Goal: Task Accomplishment & Management: Manage account settings

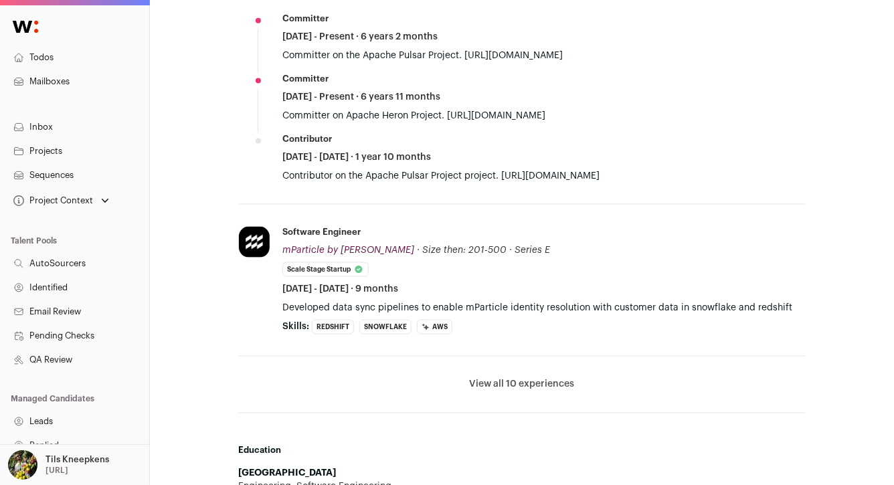
scroll to position [864, 0]
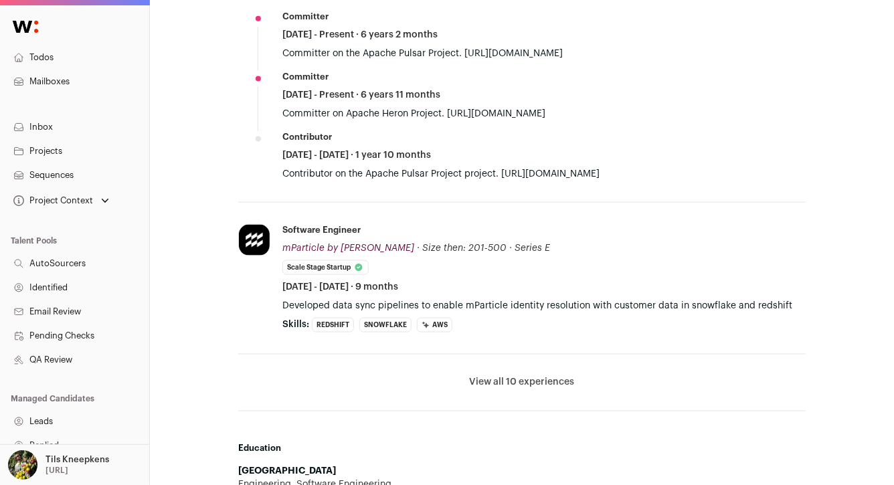
click at [553, 380] on button "View all 10 experiences" at bounding box center [522, 382] width 105 height 13
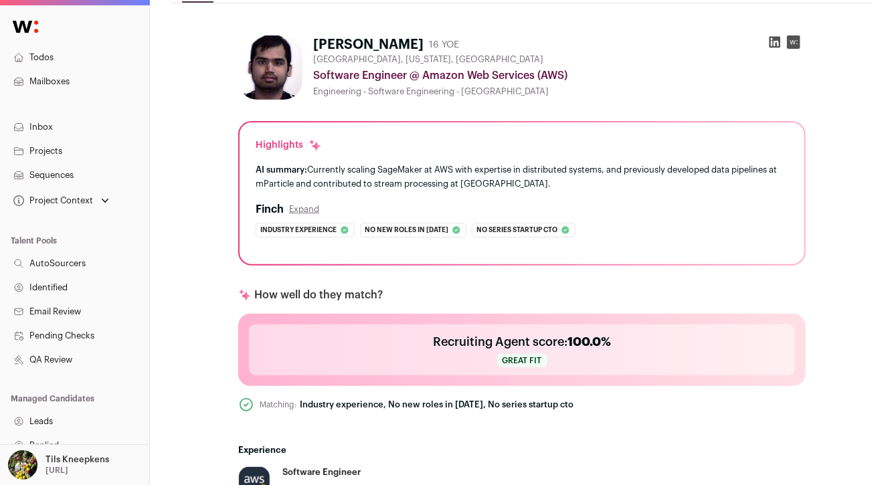
scroll to position [0, 0]
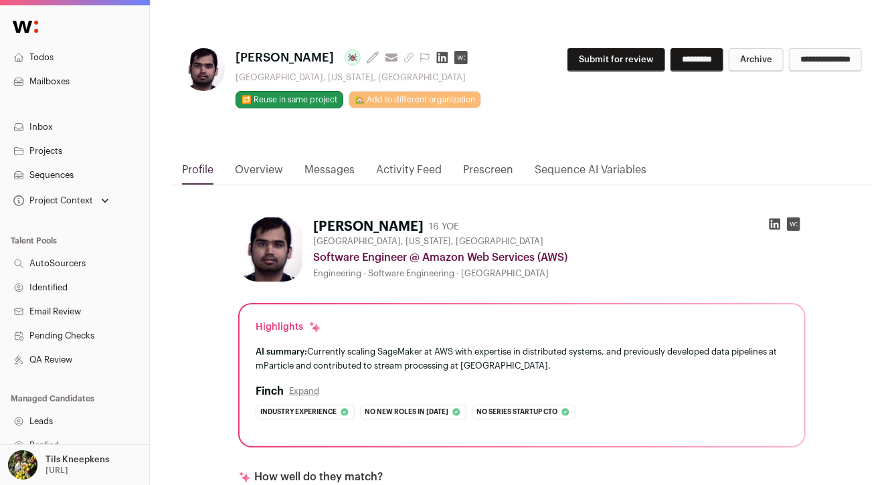
click at [775, 223] on icon at bounding box center [774, 223] width 13 height 13
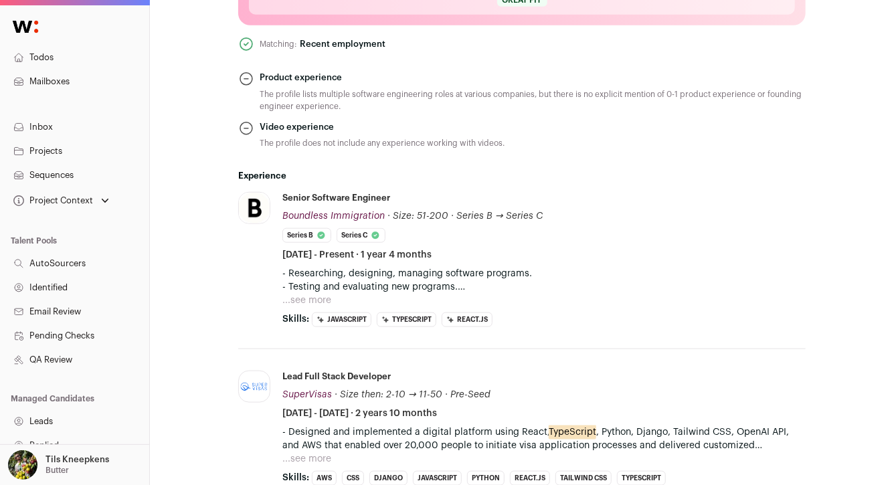
scroll to position [558, 0]
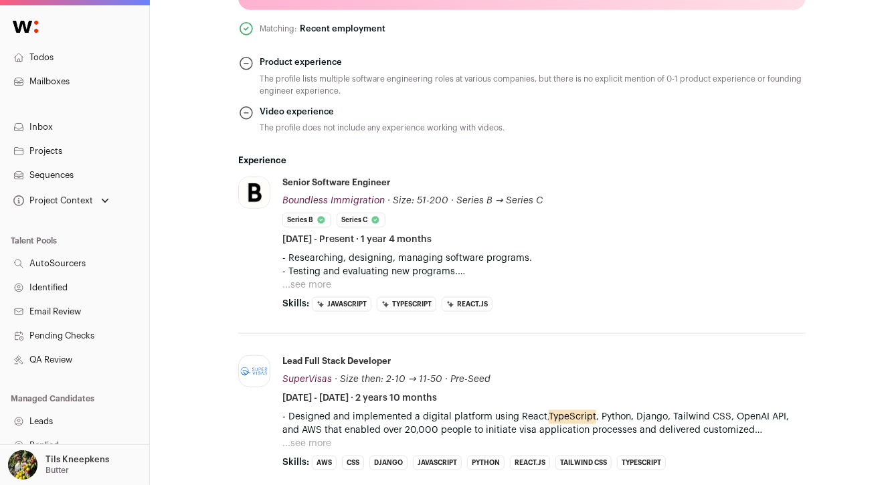
click at [313, 283] on button "...see more" at bounding box center [306, 284] width 49 height 13
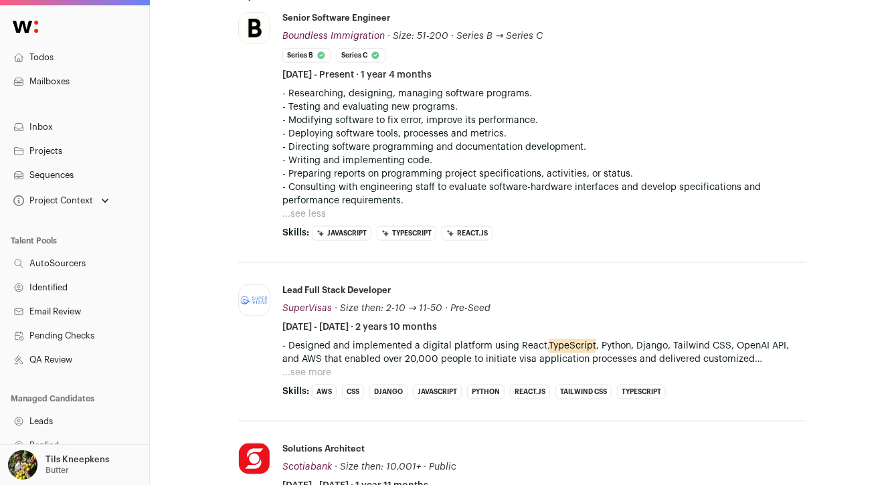
scroll to position [729, 0]
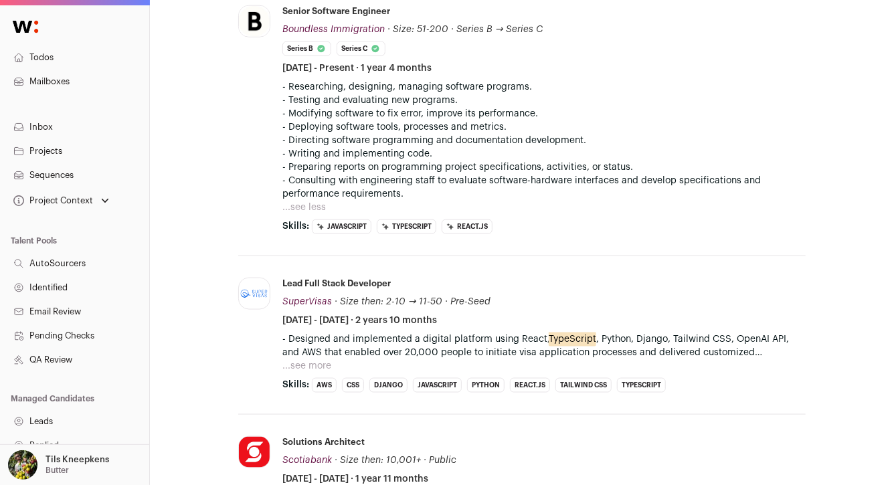
click at [324, 365] on button "...see more" at bounding box center [306, 365] width 49 height 13
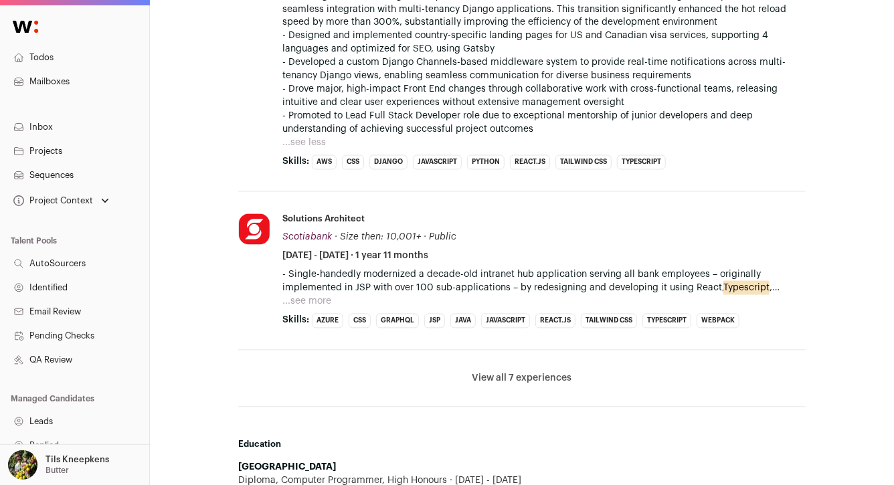
scroll to position [1209, 0]
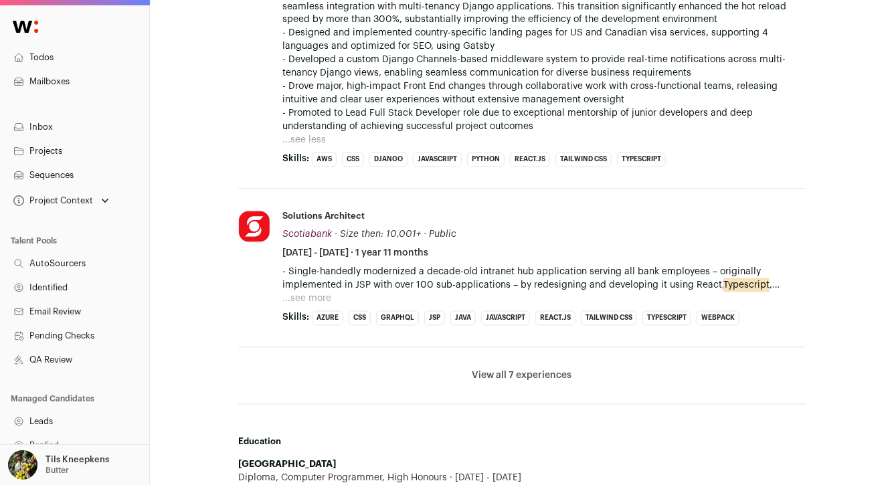
click at [510, 369] on button "View all 7 experiences" at bounding box center [522, 375] width 100 height 13
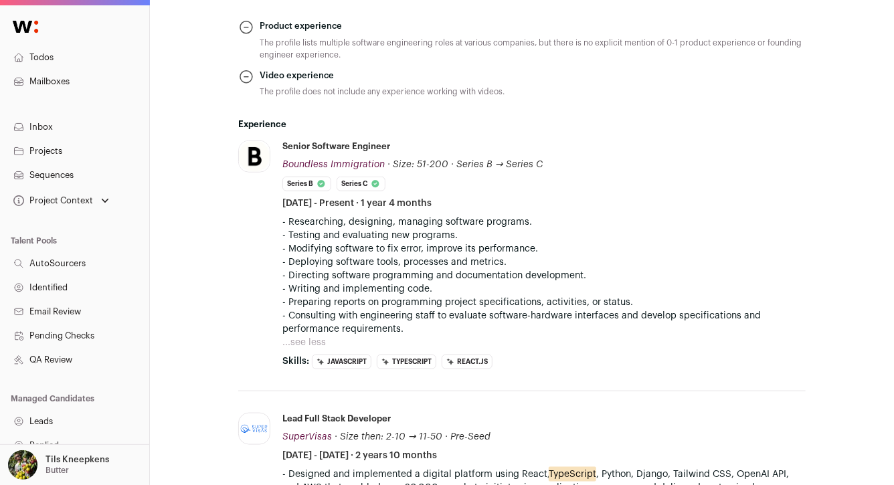
scroll to position [0, 0]
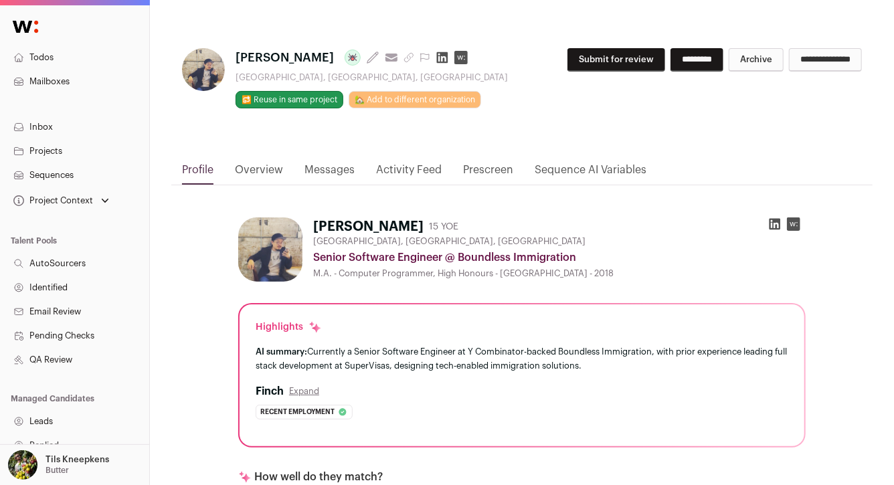
click at [403, 54] on icon "submit" at bounding box center [408, 57] width 11 height 11
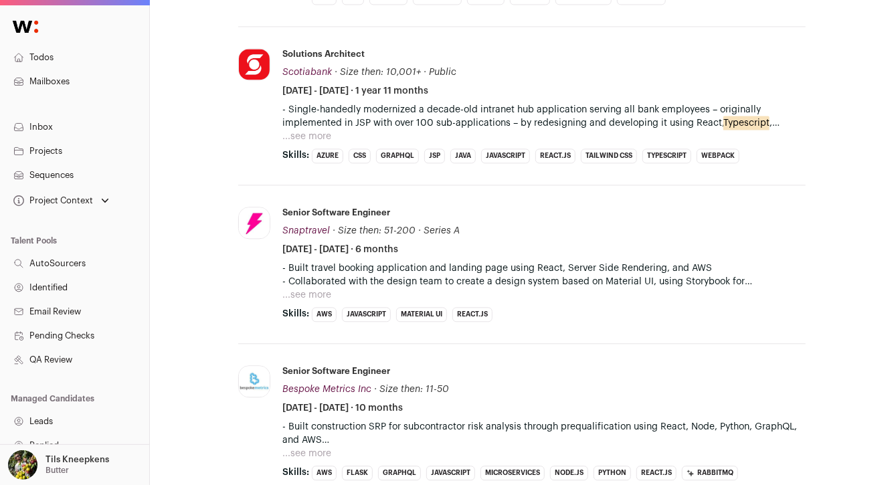
scroll to position [1432, 0]
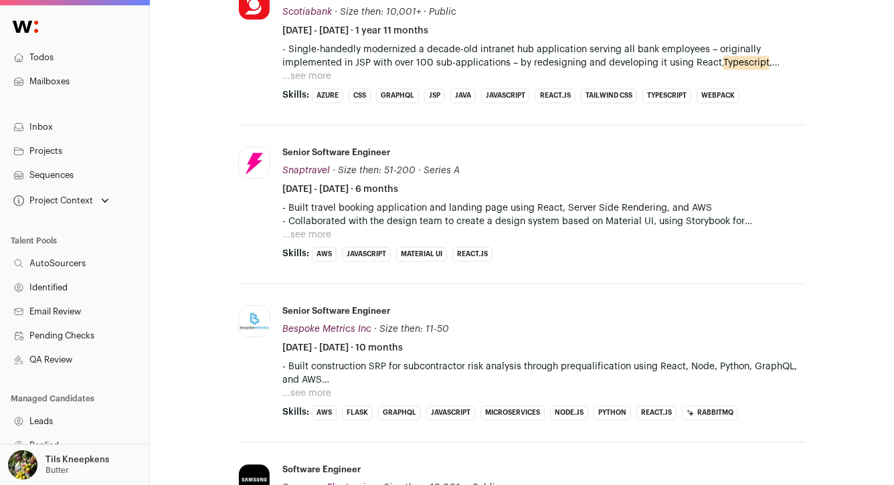
click at [297, 228] on button "...see more" at bounding box center [306, 234] width 49 height 13
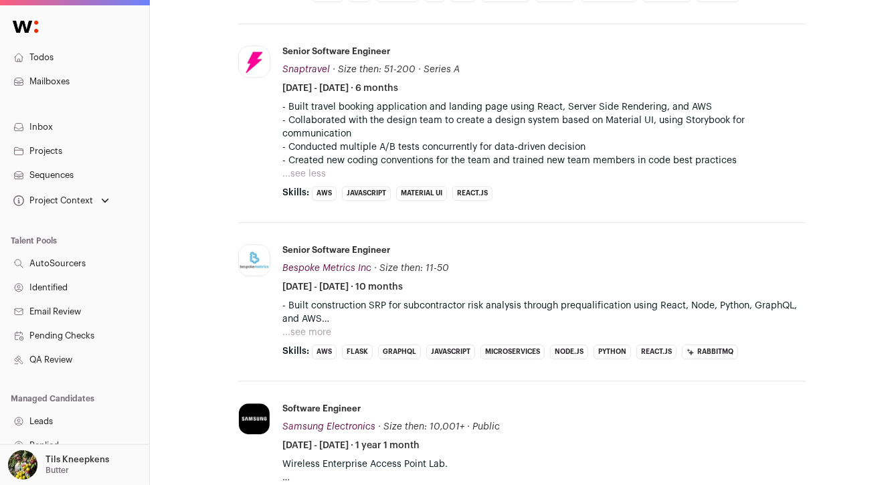
scroll to position [1573, 0]
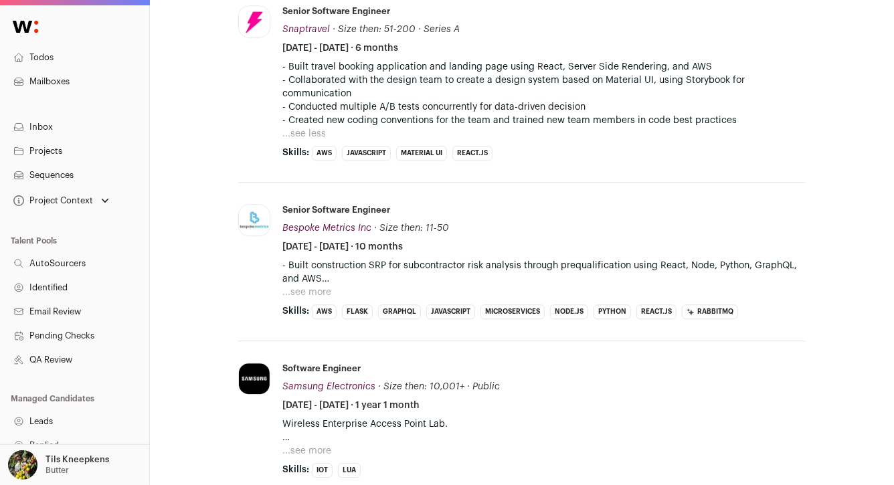
click at [303, 286] on button "...see more" at bounding box center [306, 292] width 49 height 13
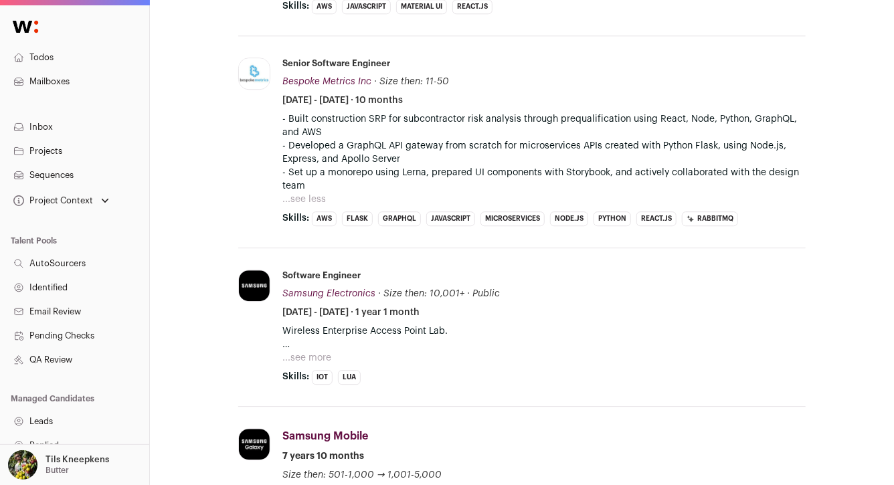
scroll to position [1750, 0]
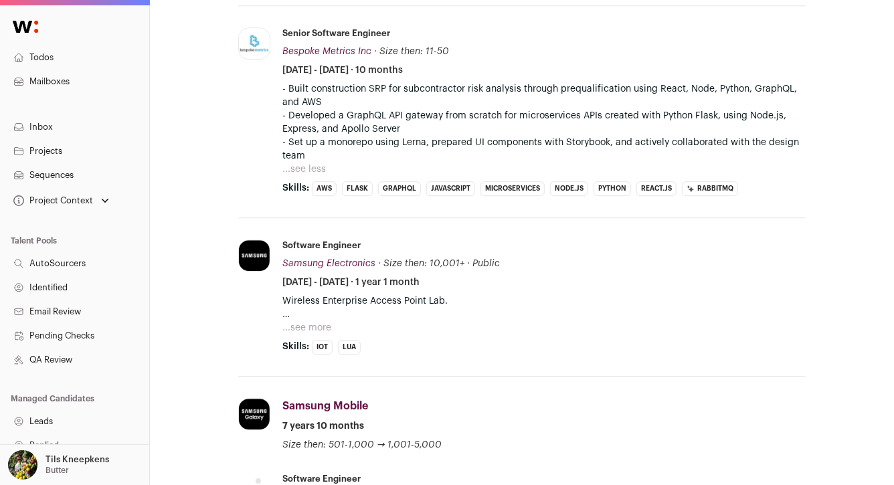
click at [315, 321] on button "...see more" at bounding box center [306, 327] width 49 height 13
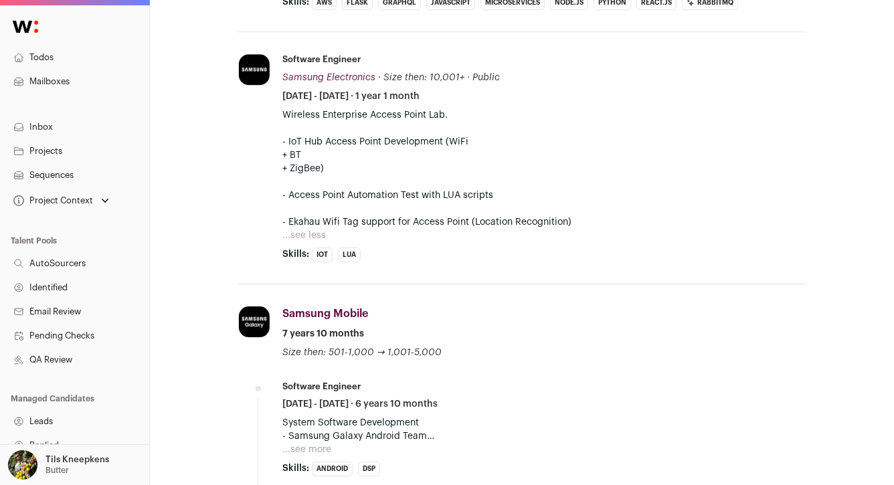
scroll to position [2007, 0]
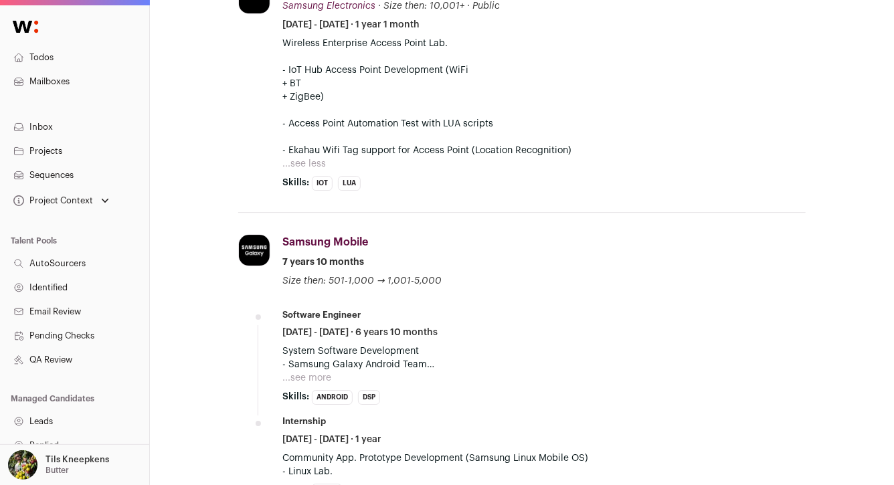
click at [304, 372] on li "Software Engineer January 2008 - October 2014 · 6 years 10 months System Softwa…" at bounding box center [543, 357] width 523 height 96
click at [304, 371] on button "...see more" at bounding box center [306, 377] width 49 height 13
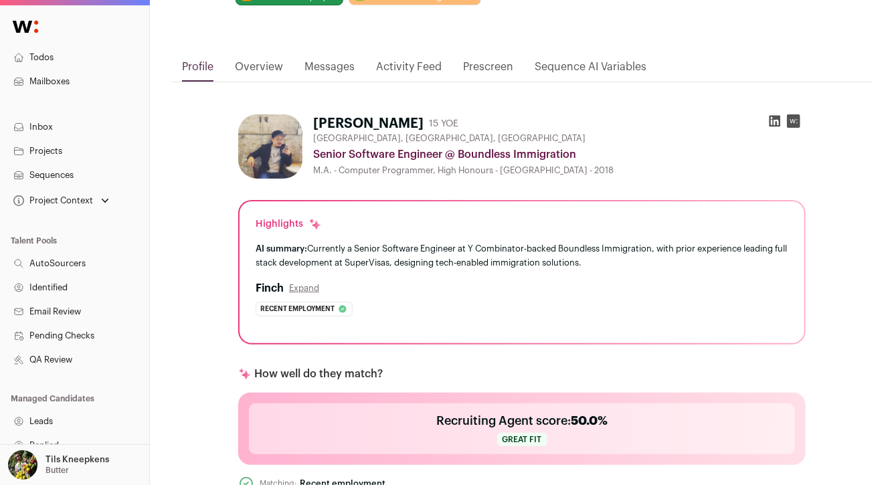
scroll to position [0, 0]
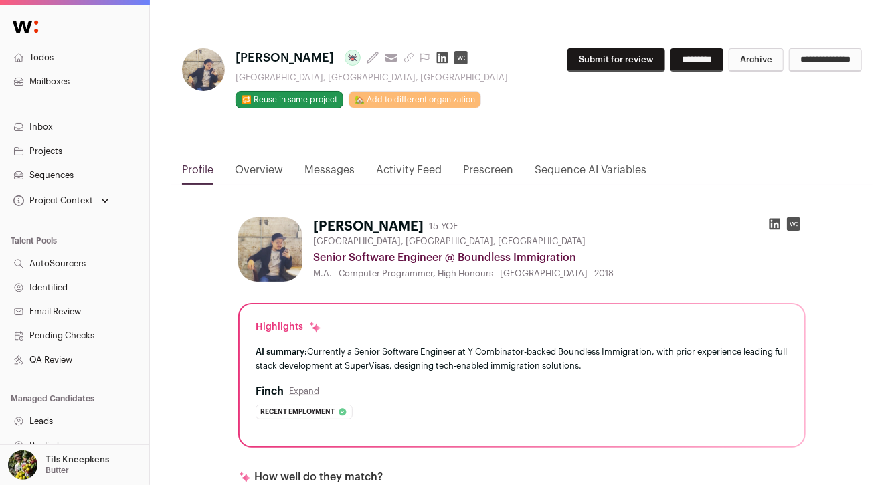
click at [576, 69] on button "Submit for review" at bounding box center [616, 59] width 98 height 23
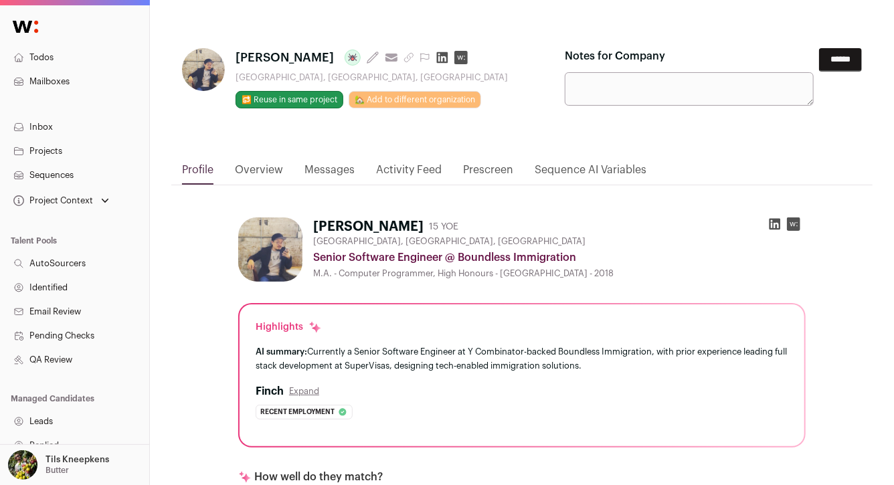
click at [830, 57] on input "******" at bounding box center [840, 59] width 43 height 23
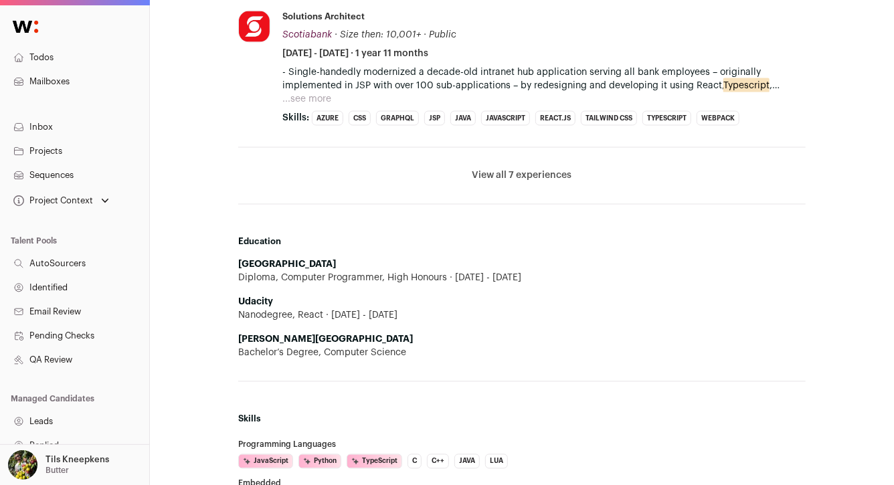
scroll to position [1118, 0]
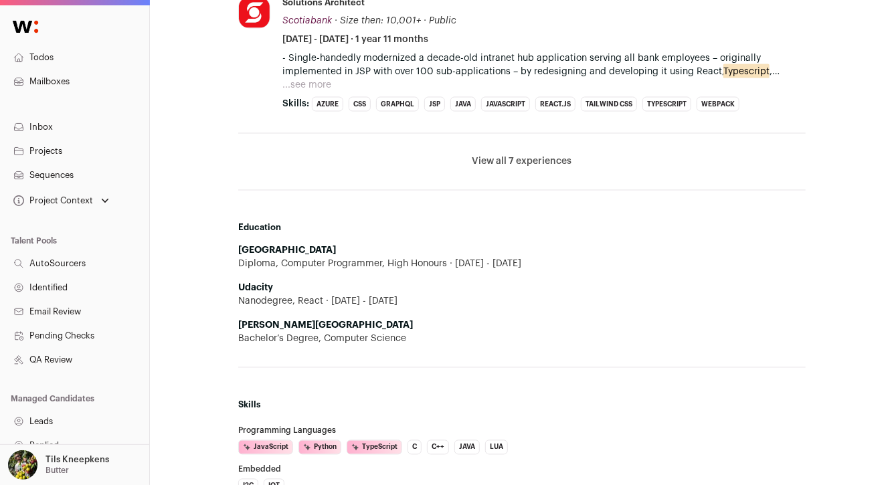
click at [554, 161] on button "View all 7 experiences" at bounding box center [522, 161] width 100 height 13
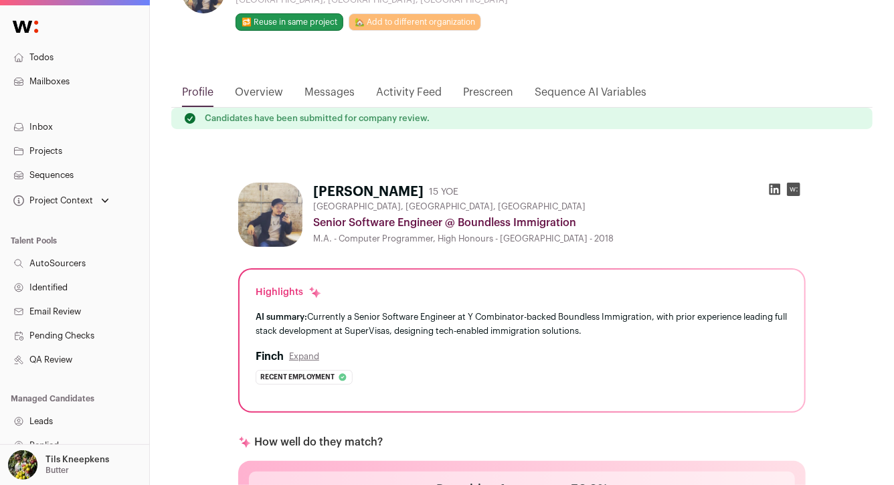
scroll to position [0, 0]
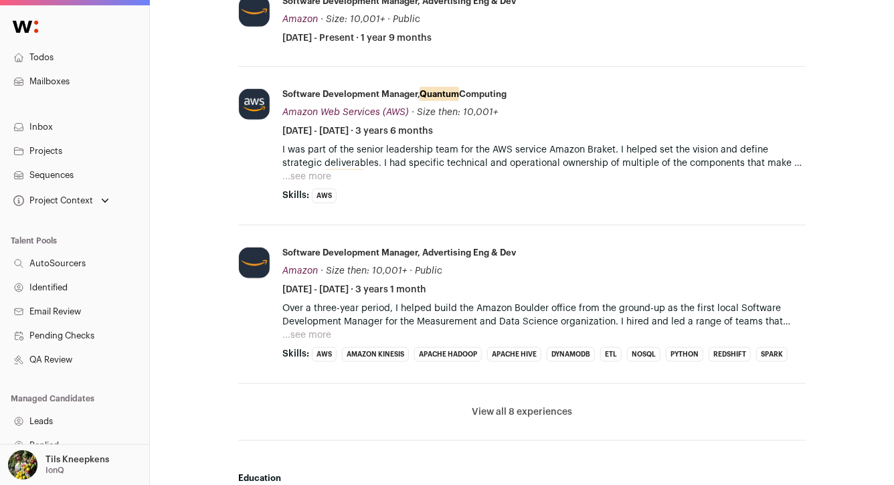
scroll to position [516, 0]
click at [326, 173] on button "...see more" at bounding box center [306, 175] width 49 height 13
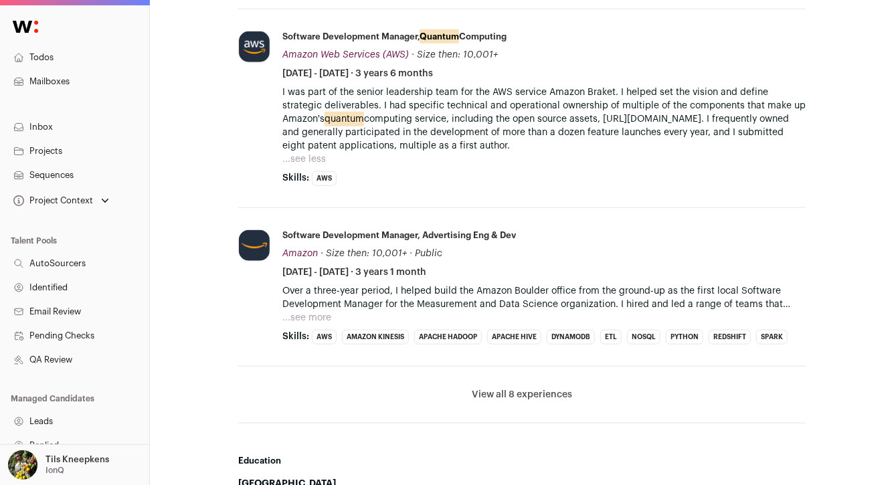
scroll to position [577, 0]
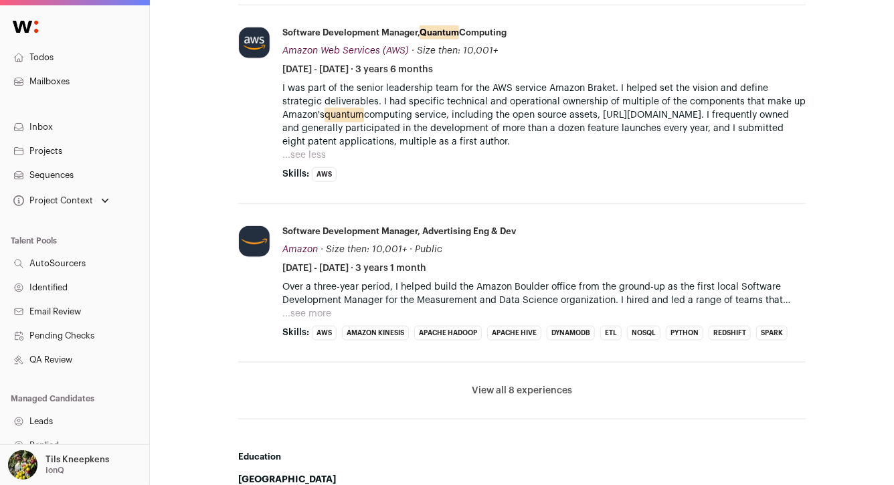
click at [516, 390] on button "View all 8 experiences" at bounding box center [522, 390] width 100 height 13
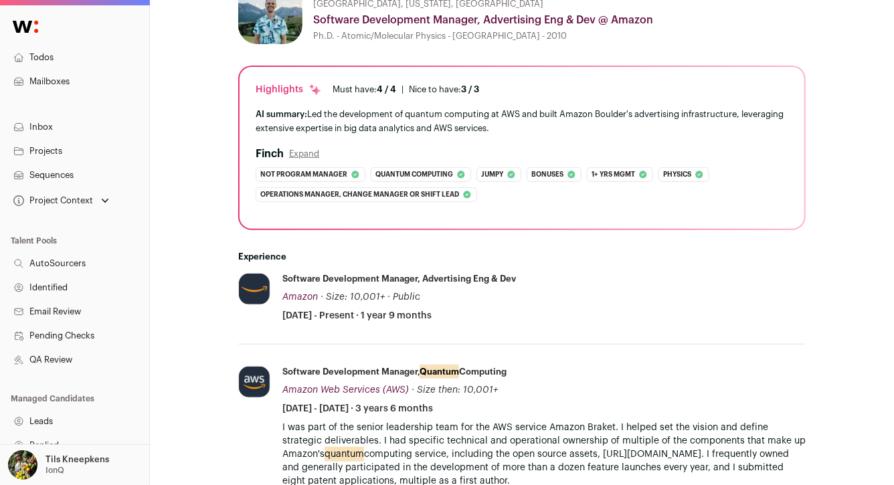
scroll to position [0, 0]
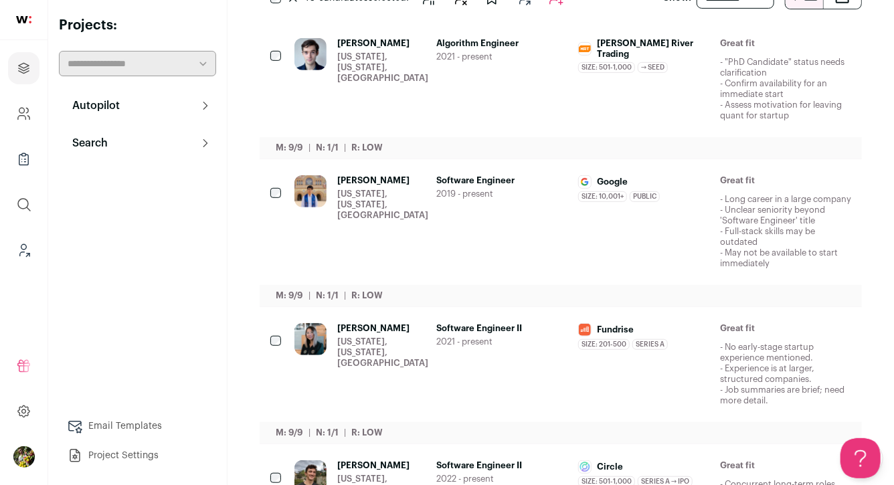
scroll to position [329, 0]
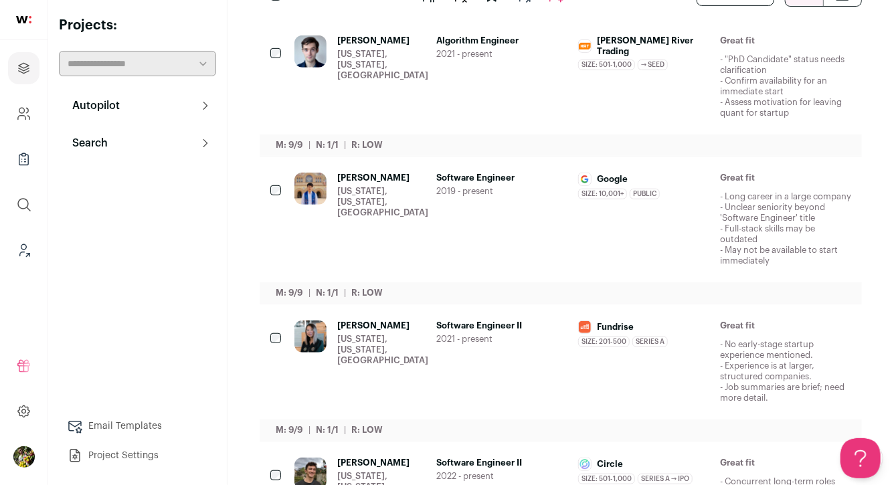
click at [412, 71] on div "Benjamin Kuykendall New York, New York, United States" at bounding box center [382, 76] width 91 height 83
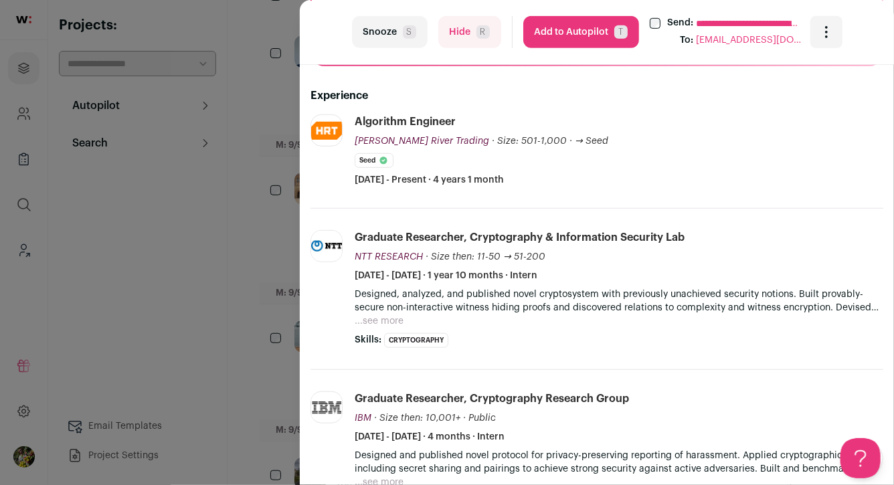
scroll to position [388, 0]
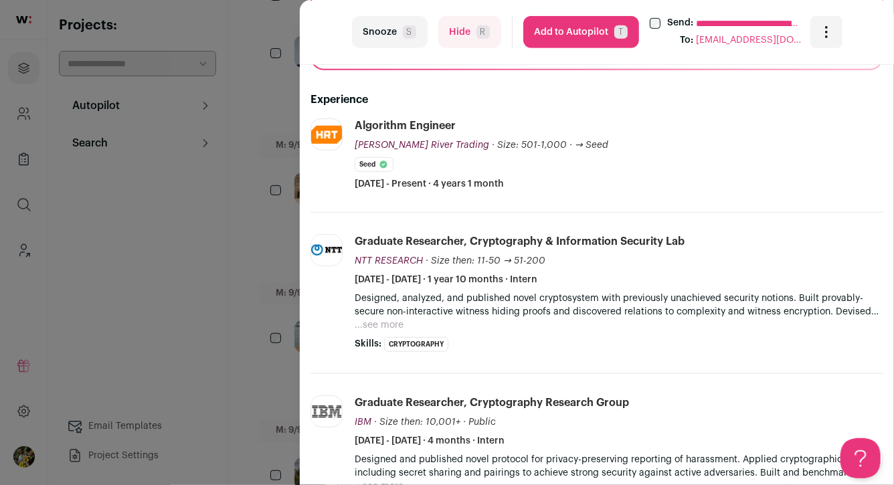
click at [463, 31] on button "Hide R" at bounding box center [469, 32] width 63 height 32
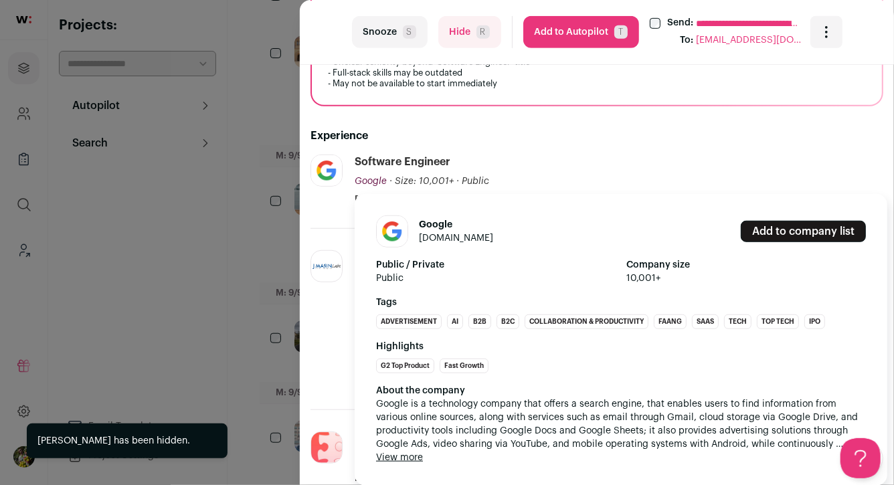
scroll to position [368, 0]
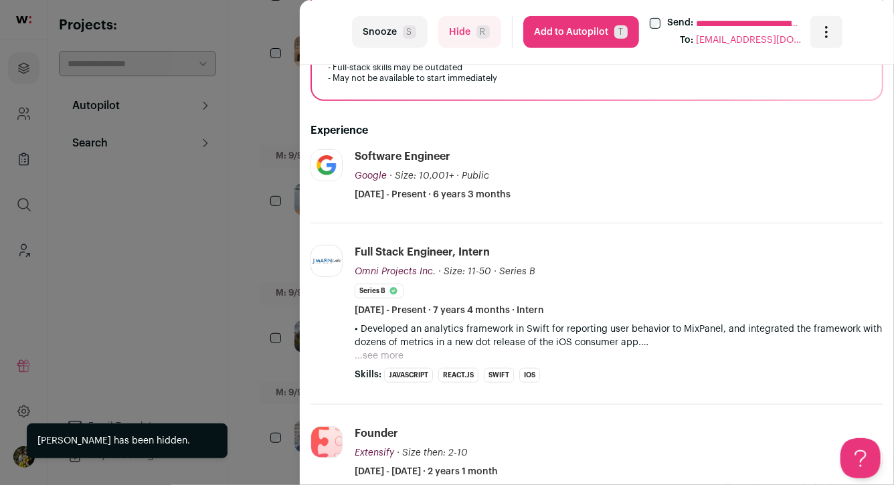
click at [251, 208] on div "**********" at bounding box center [447, 242] width 894 height 485
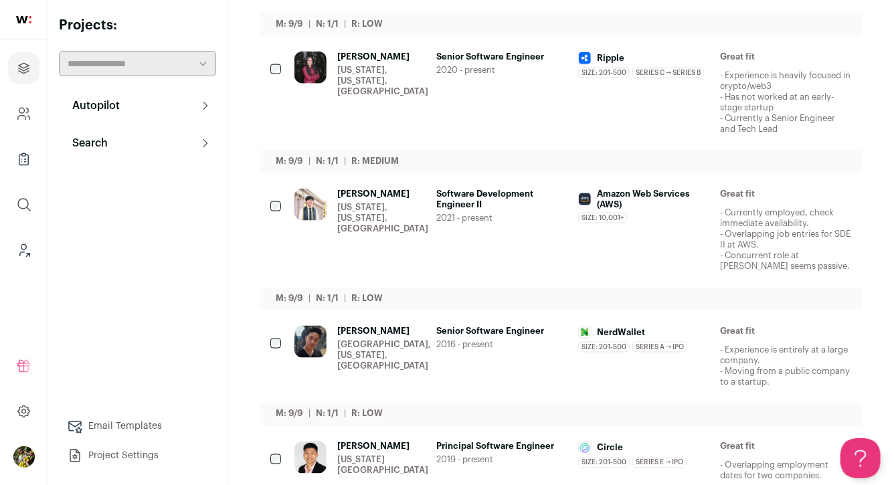
scroll to position [837, 0]
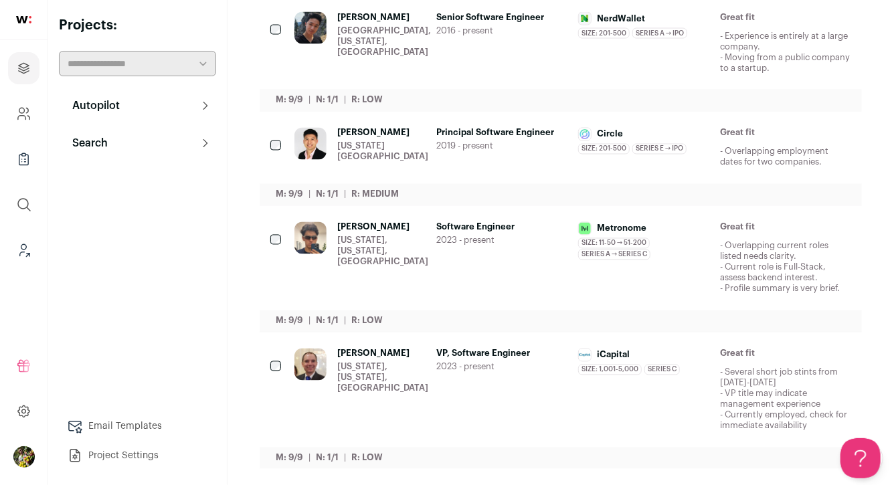
scroll to position [1160, 0]
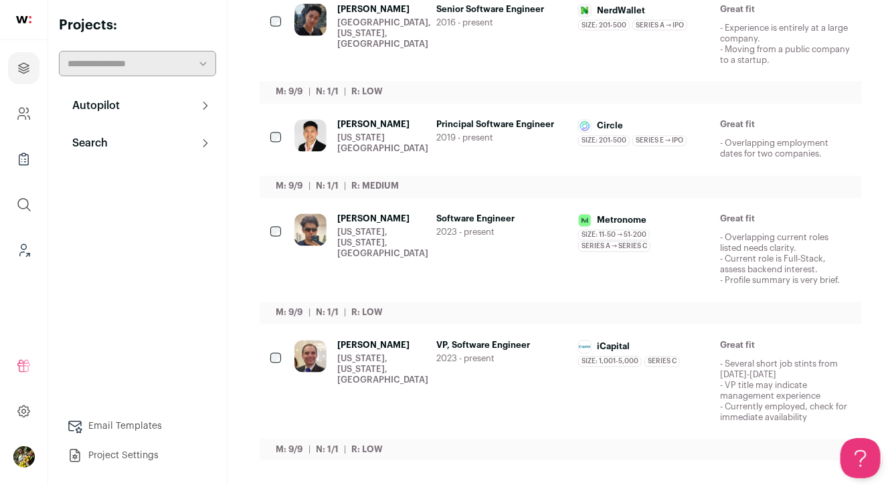
click at [446, 378] on div "VP, Software Engineer 2023 - present" at bounding box center [501, 382] width 131 height 83
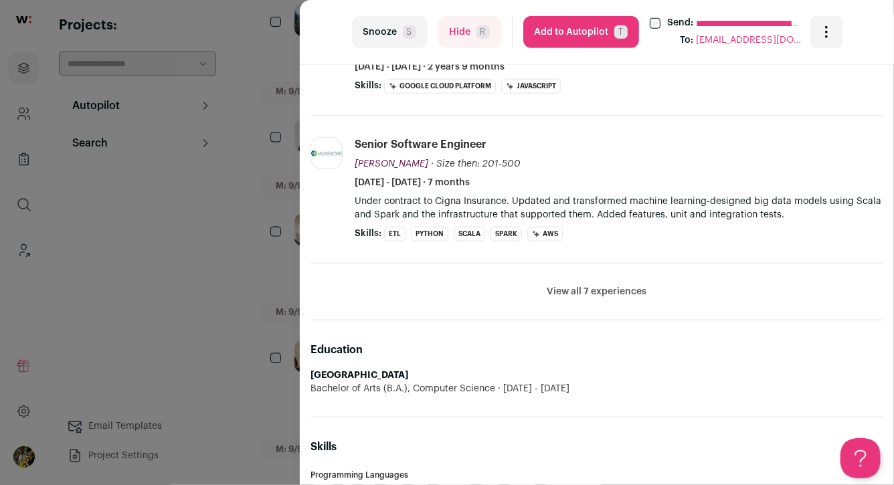
scroll to position [623, 0]
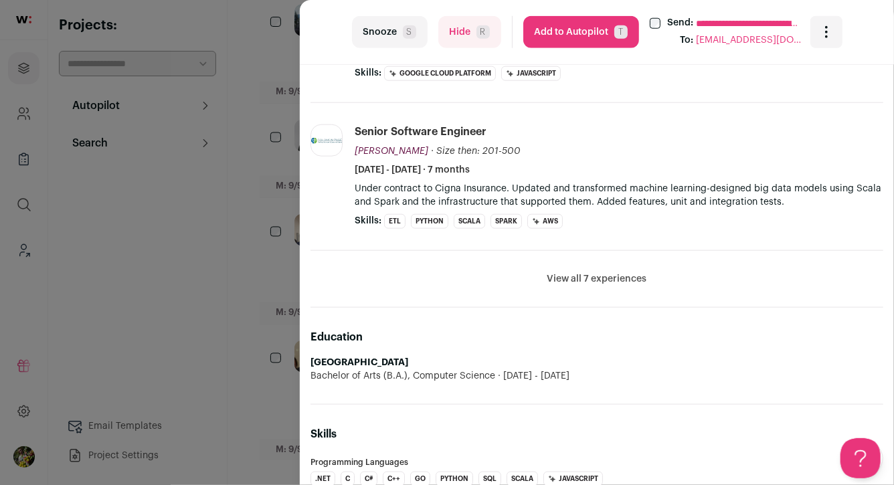
click at [561, 273] on button "View all 7 experiences" at bounding box center [597, 278] width 100 height 13
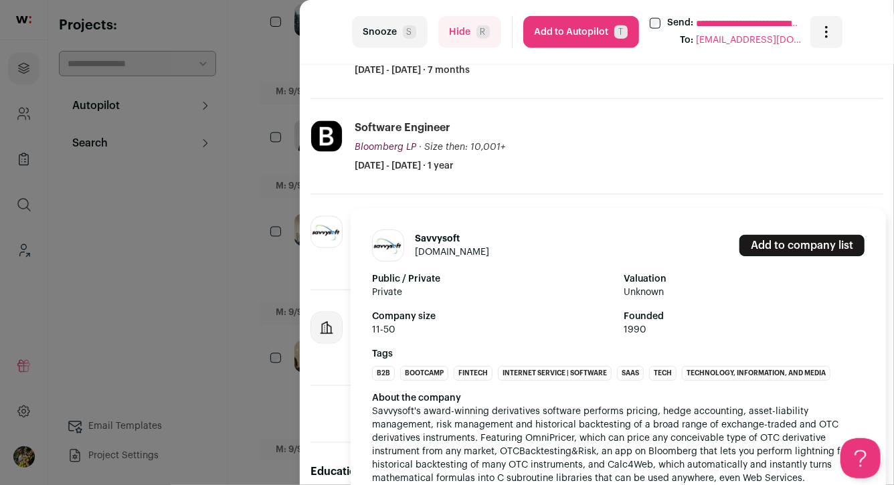
scroll to position [877, 0]
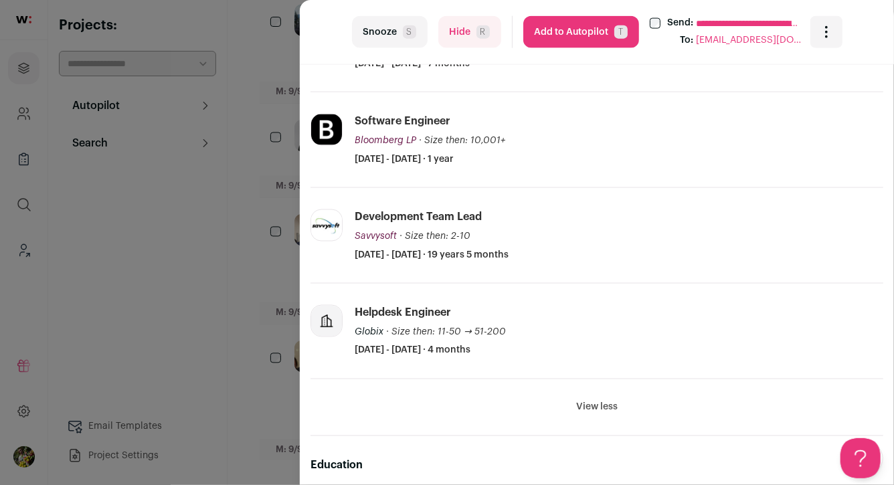
click at [255, 260] on div "**********" at bounding box center [447, 242] width 894 height 485
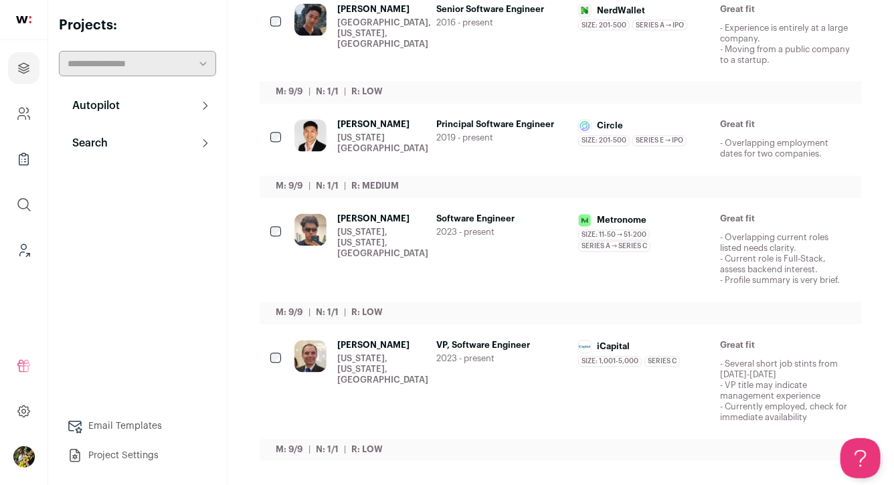
click at [740, 355] on button "Hide" at bounding box center [731, 347] width 28 height 28
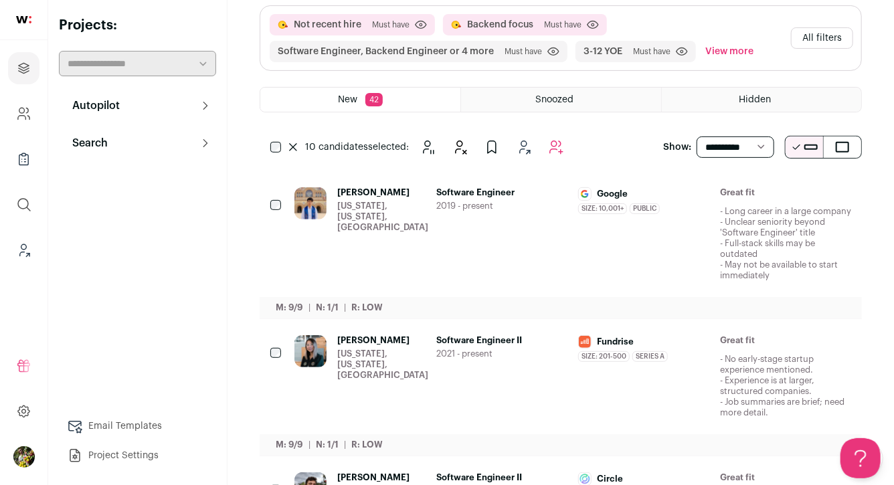
scroll to position [78, 0]
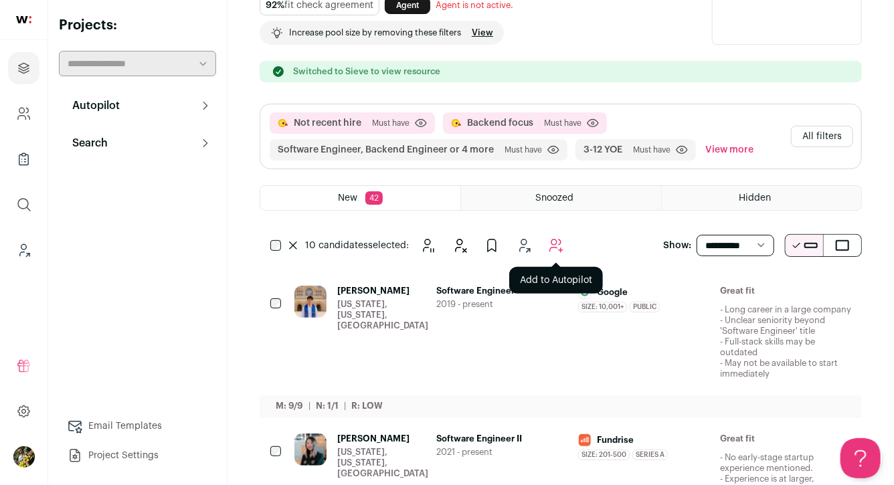
click at [553, 241] on icon "Add to Autopilot" at bounding box center [556, 246] width 16 height 16
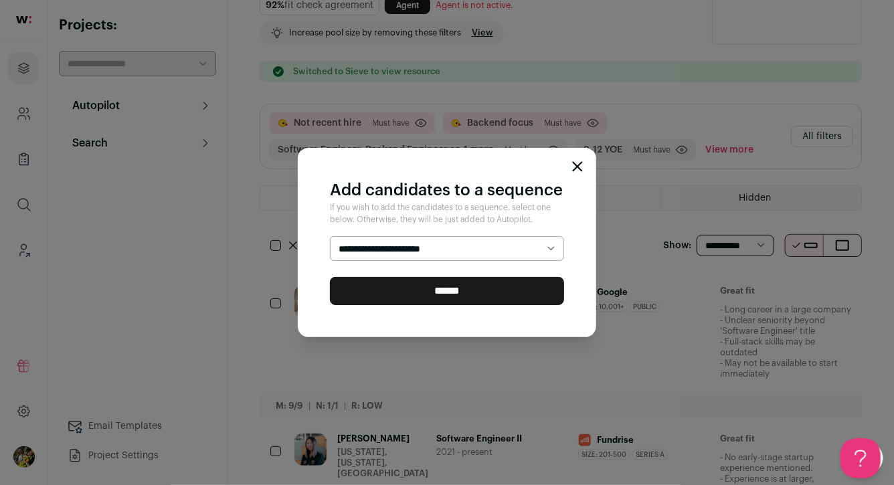
select select "*****"
click at [330, 236] on select "**********" at bounding box center [447, 248] width 234 height 25
click at [518, 291] on input "******" at bounding box center [447, 291] width 234 height 28
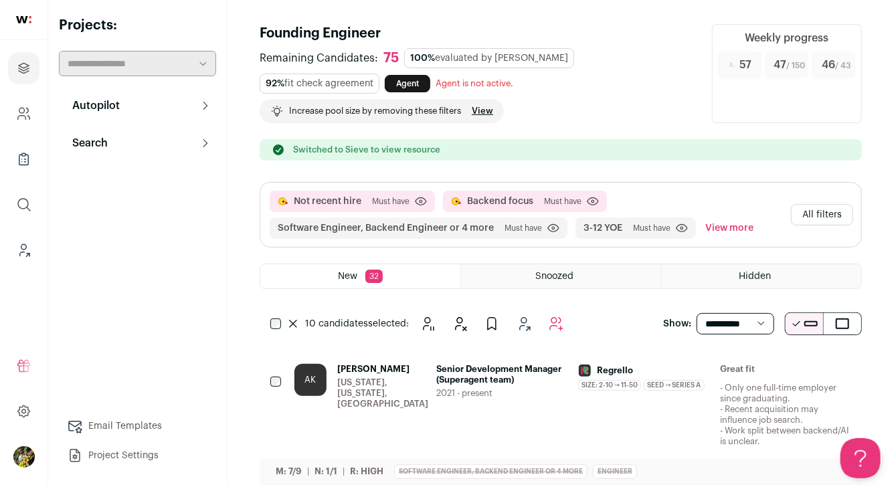
scroll to position [0, 0]
click at [815, 213] on button "All filters" at bounding box center [822, 214] width 62 height 21
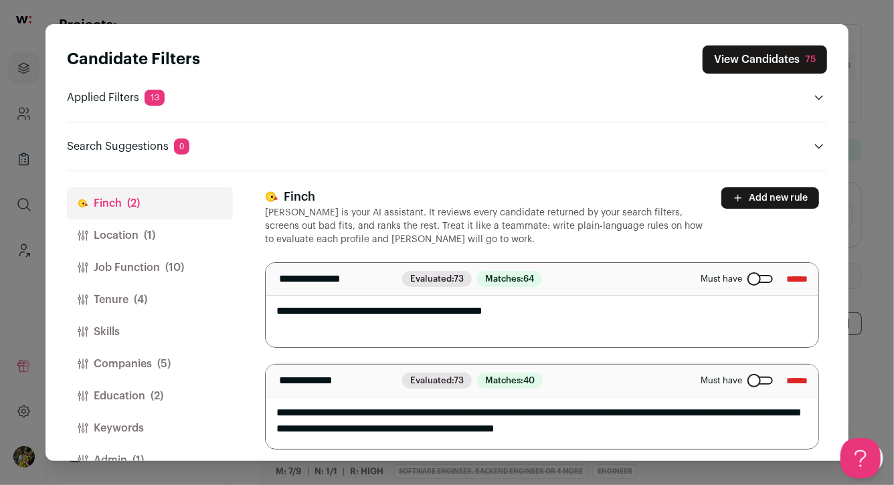
click at [33, 251] on div "Candidate Filters View Candidates 75 Applied Filters 13 Not recent hire or Back…" at bounding box center [447, 242] width 894 height 485
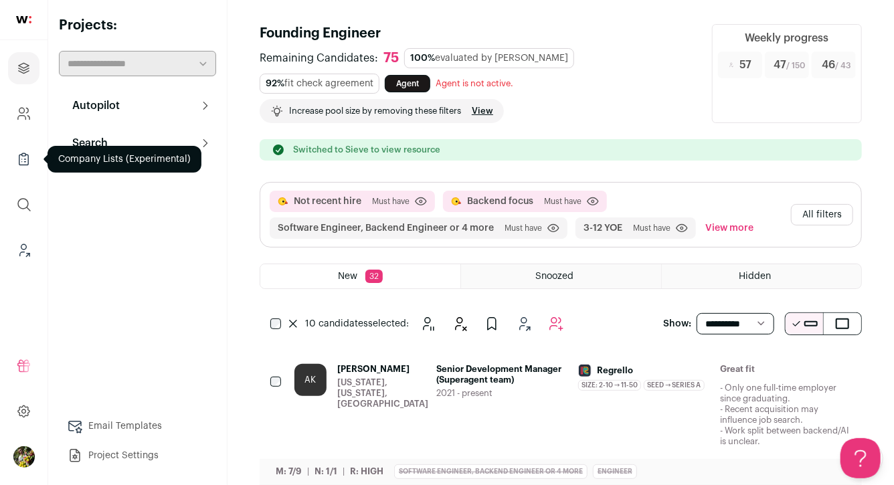
click at [30, 162] on icon "Company Lists" at bounding box center [23, 159] width 15 height 16
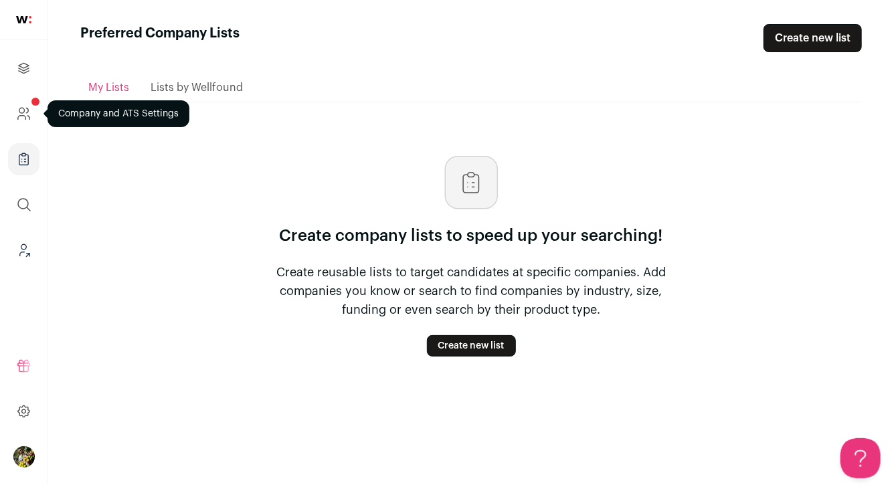
click at [31, 110] on link "Company and ATS Settings" at bounding box center [23, 114] width 31 height 32
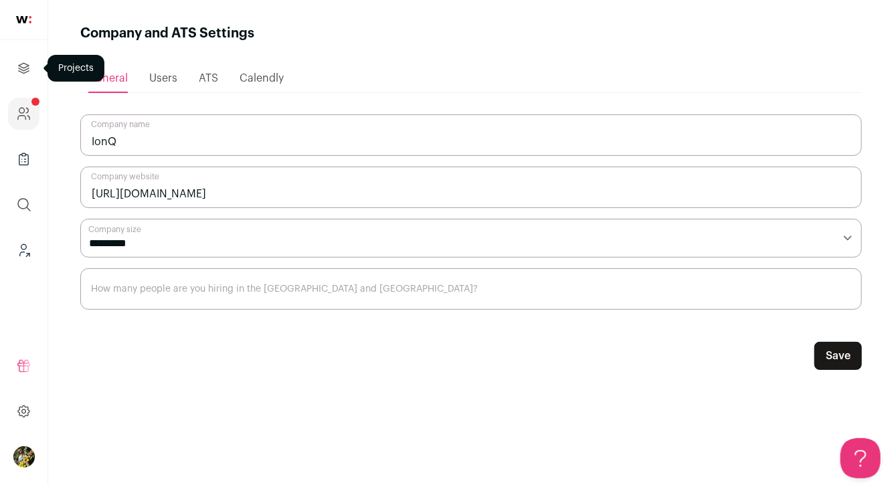
click at [27, 65] on icon "Projects" at bounding box center [23, 68] width 15 height 16
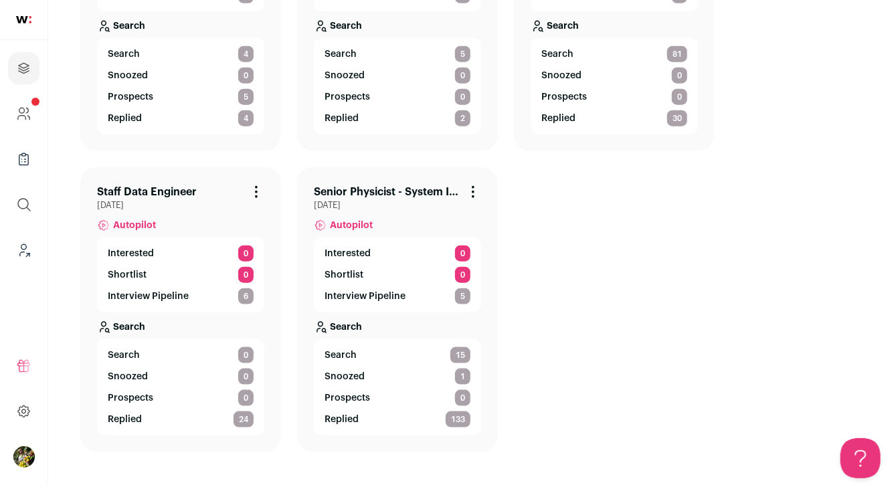
scroll to position [655, 0]
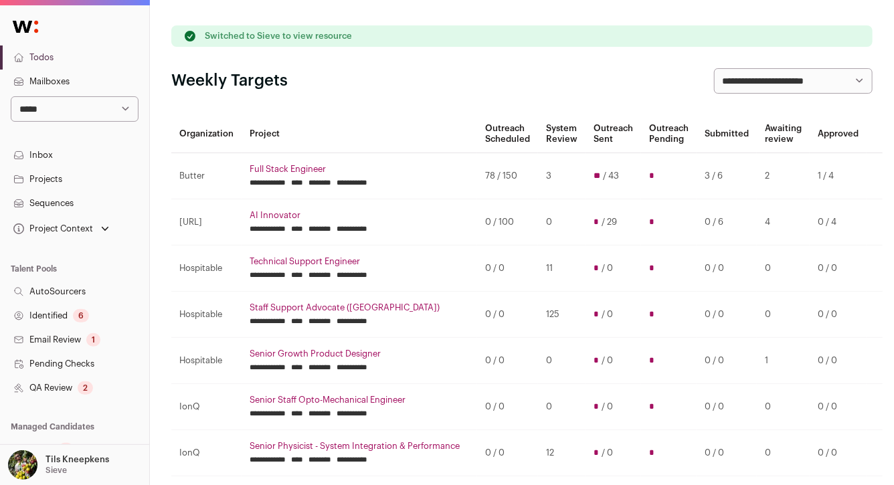
scroll to position [47, 0]
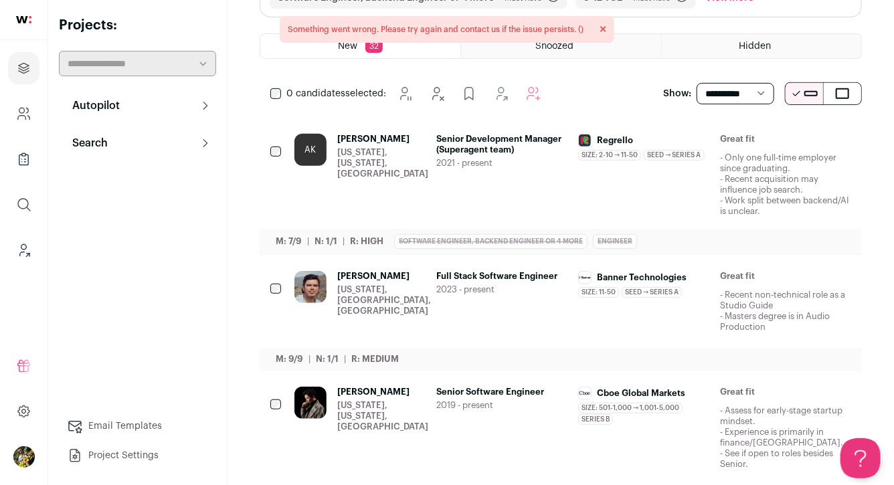
scroll to position [234, 0]
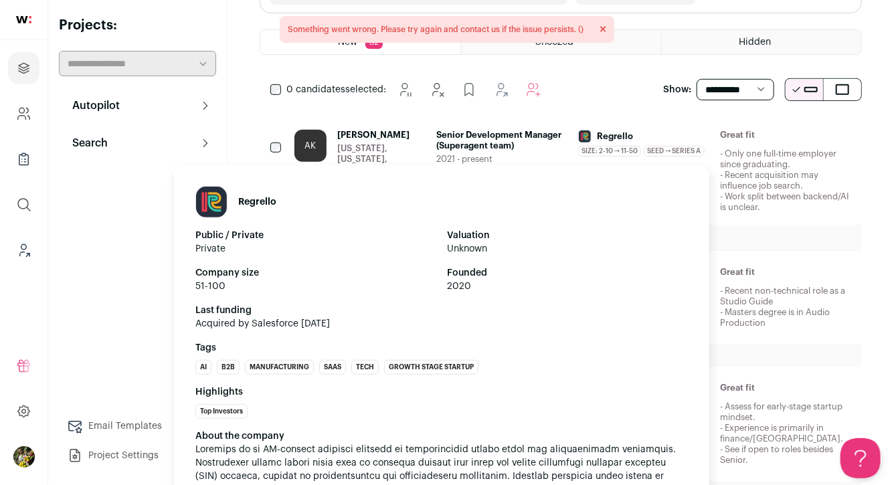
click at [647, 143] on div "Regrello Size: 2-10 → 11-50 Regrello's size has varied from 2-10 to 11-50 emplo…" at bounding box center [643, 143] width 131 height 27
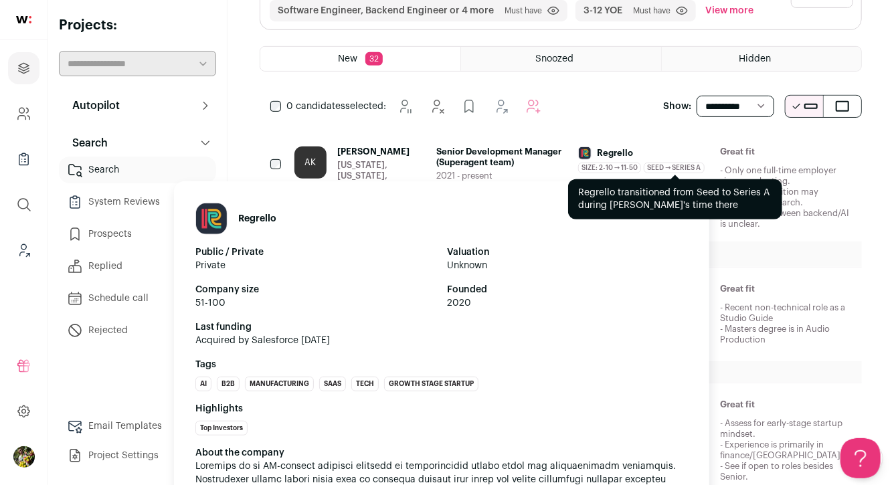
scroll to position [264, 0]
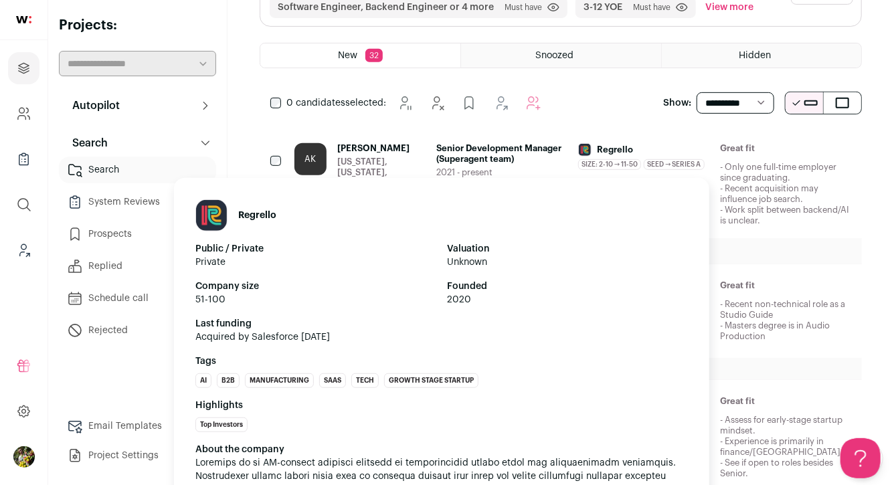
click at [667, 154] on div "Regrello" at bounding box center [643, 149] width 131 height 13
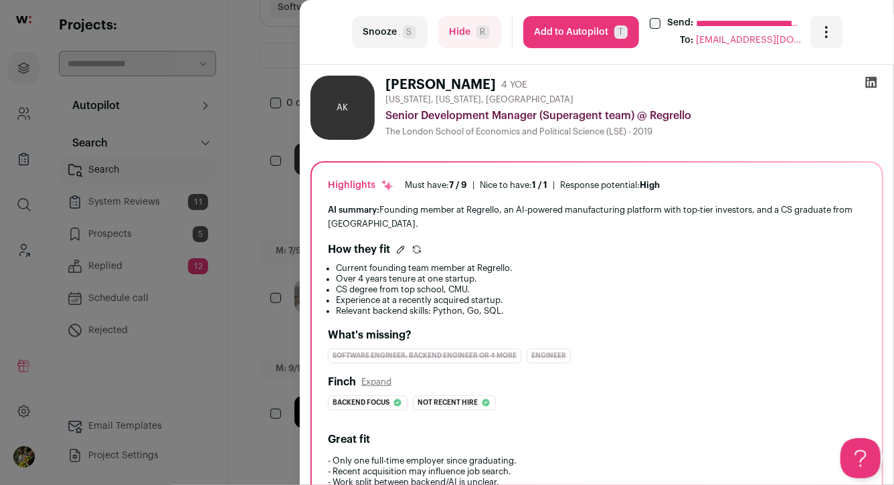
drag, startPoint x: 279, startPoint y: 116, endPoint x: 371, endPoint y: 223, distance: 141.4
click at [371, 222] on div "**********" at bounding box center [447, 242] width 894 height 485
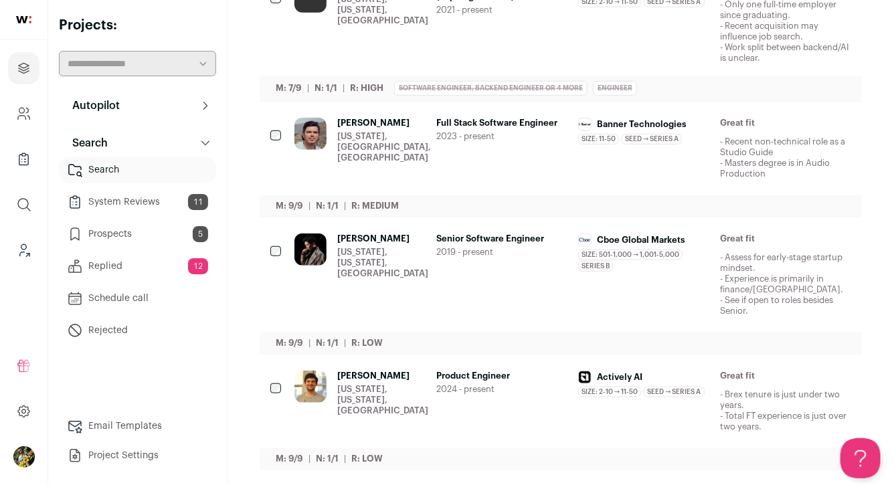
scroll to position [0, 0]
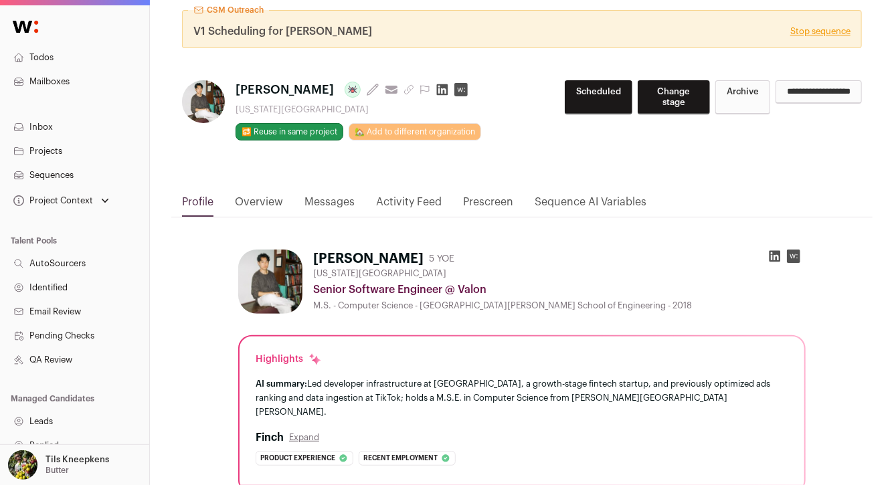
scroll to position [29, 0]
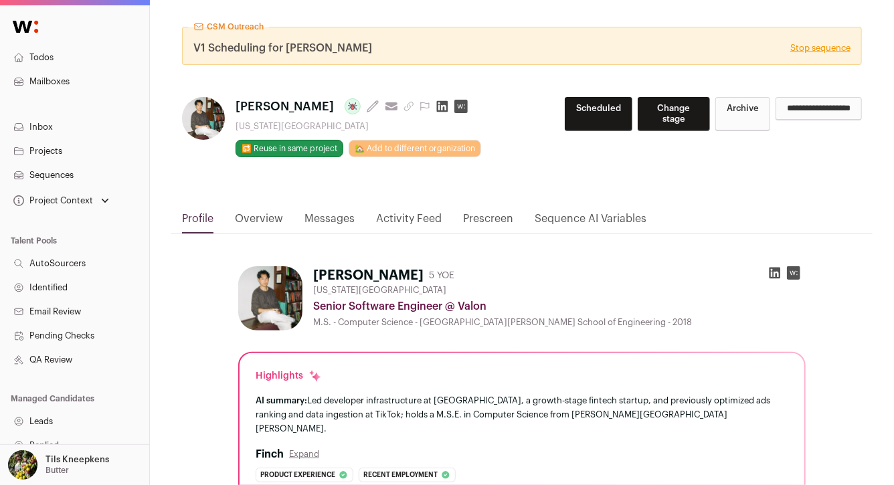
click at [329, 217] on link "Messages" at bounding box center [329, 222] width 50 height 23
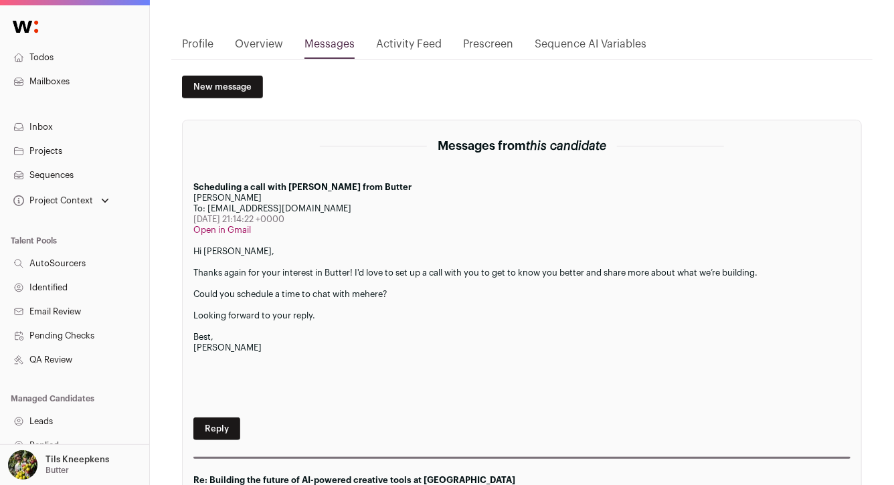
scroll to position [0, 0]
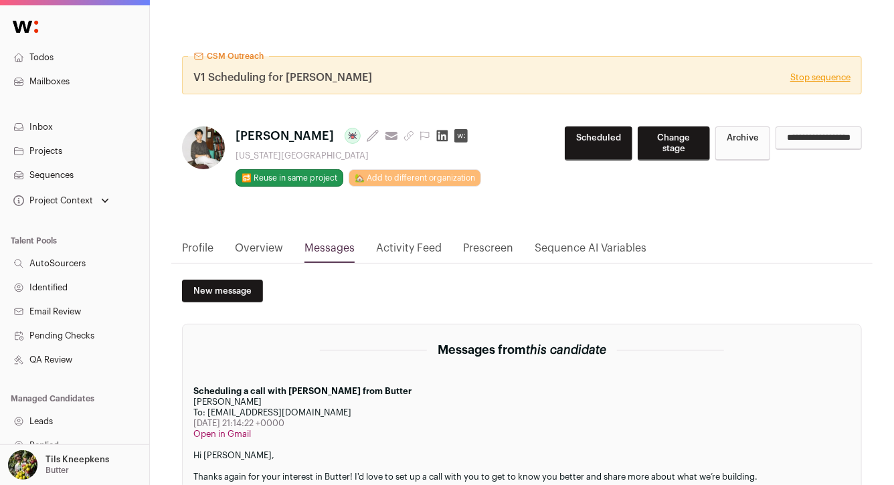
click at [273, 246] on link "Overview" at bounding box center [259, 251] width 48 height 23
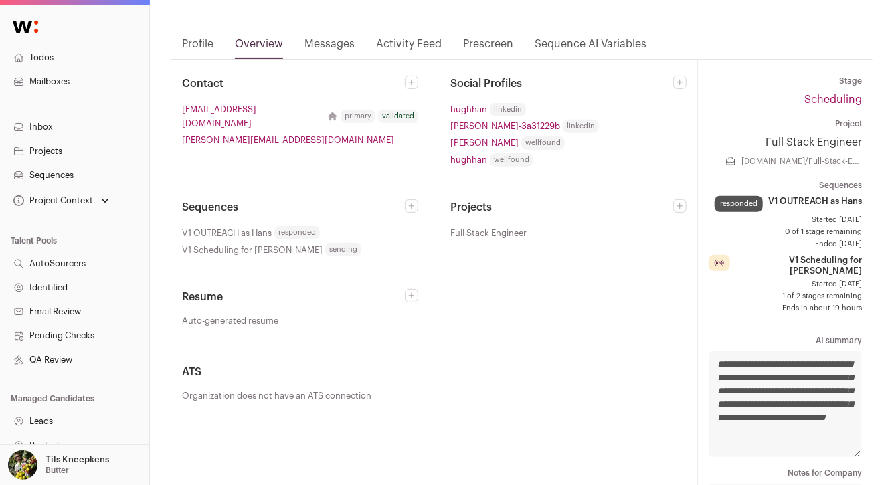
scroll to position [206, 0]
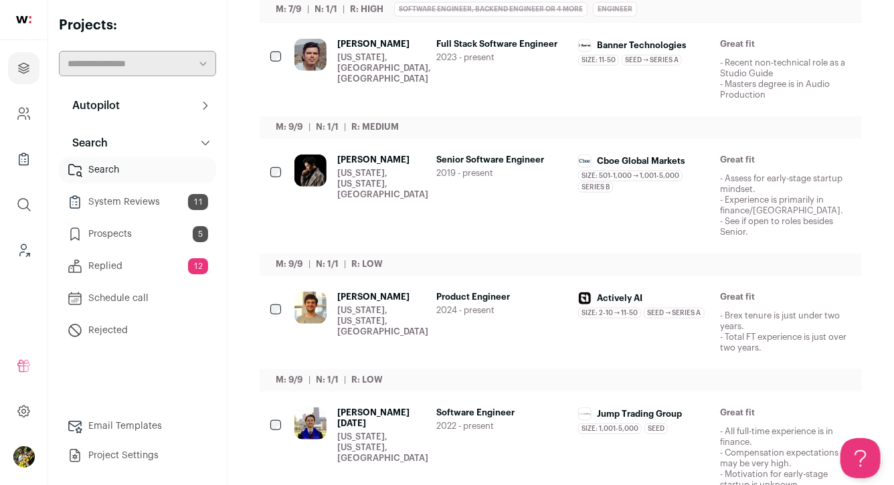
scroll to position [465, 0]
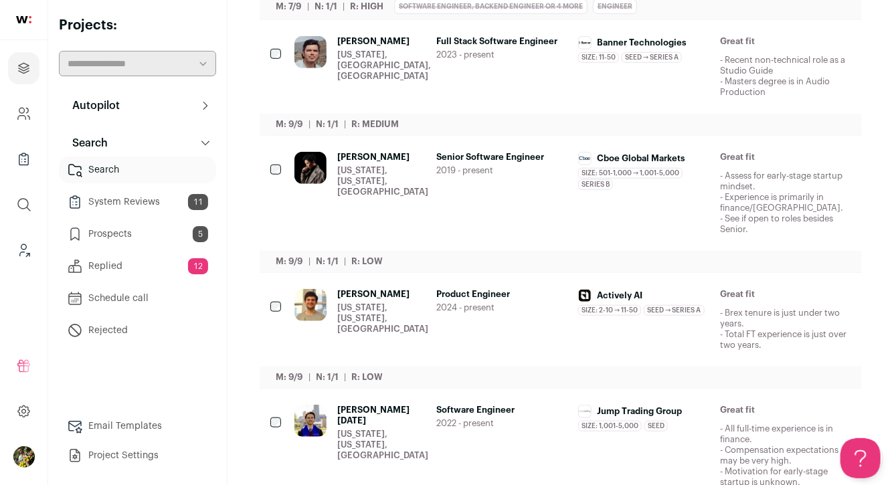
click at [411, 62] on div "Adam Brown New York, NY, USA" at bounding box center [384, 67] width 94 height 62
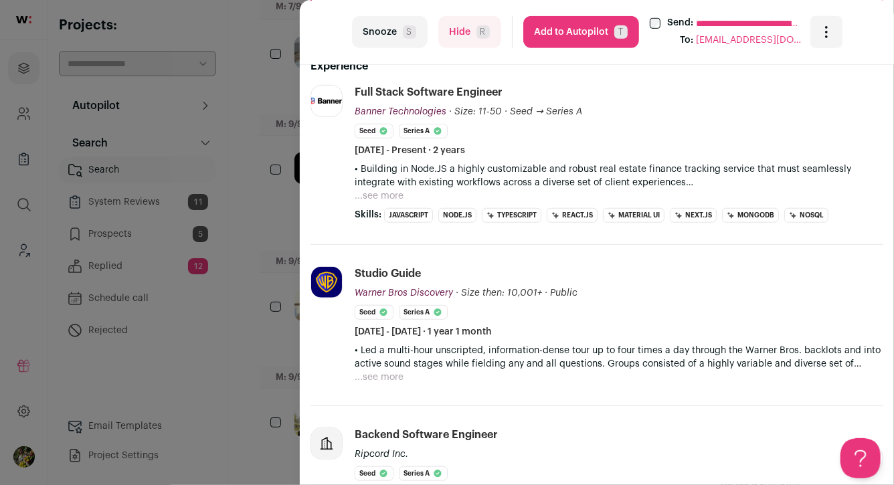
scroll to position [455, 0]
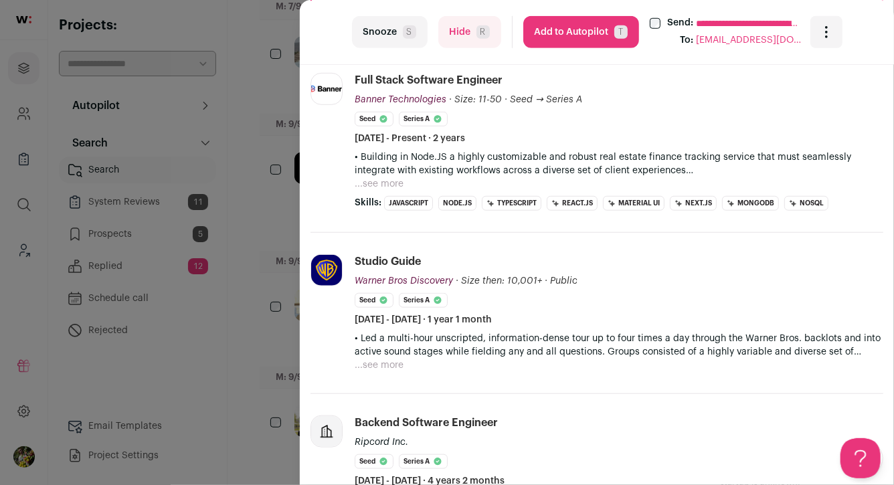
click at [393, 180] on button "...see more" at bounding box center [379, 183] width 49 height 13
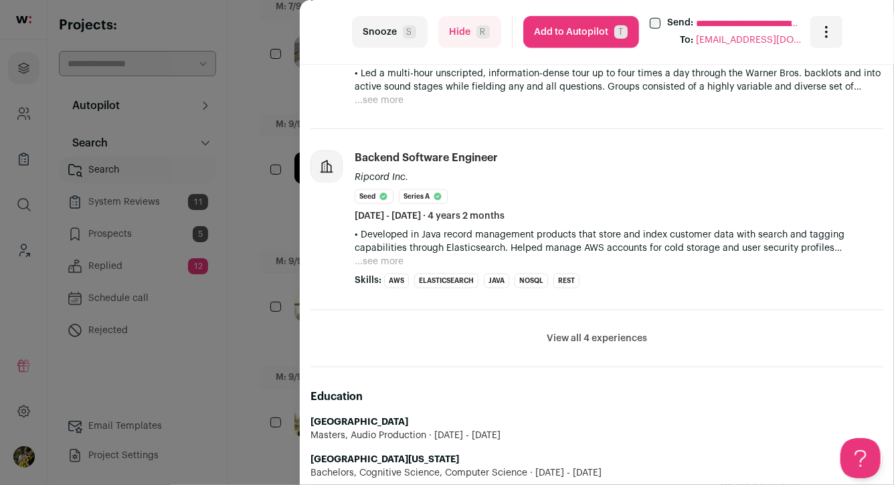
scroll to position [792, 0]
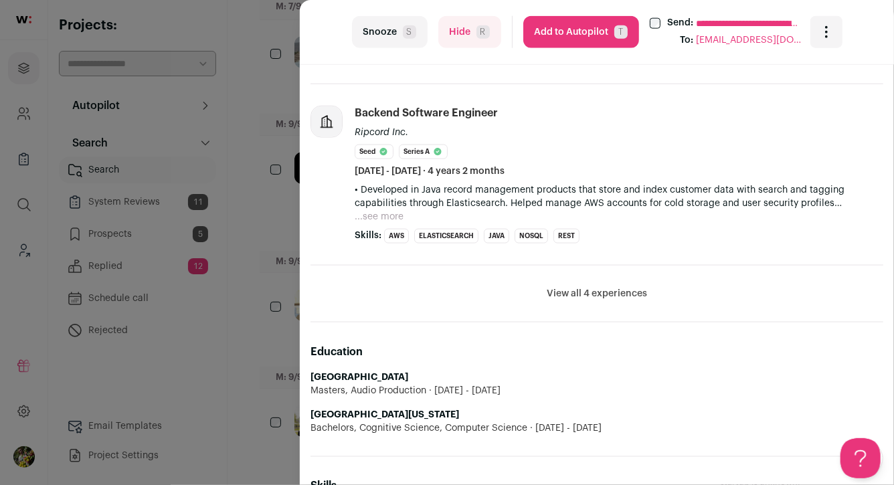
click at [383, 210] on button "...see more" at bounding box center [379, 216] width 49 height 13
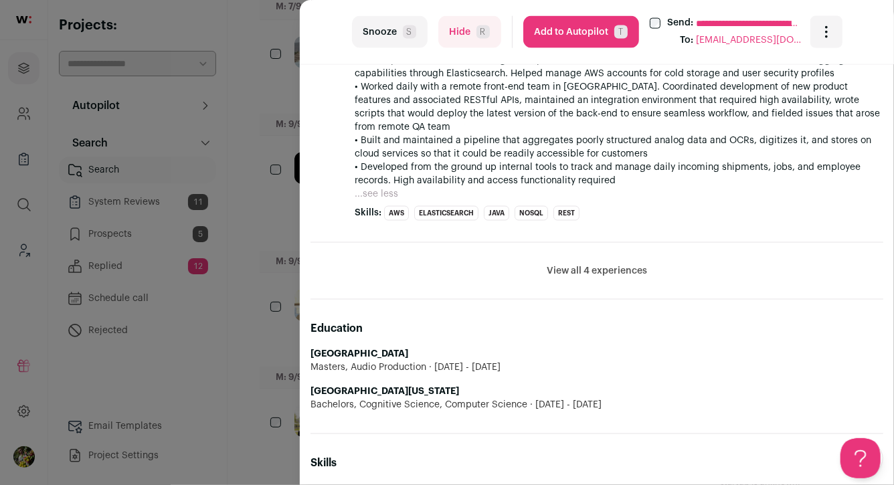
scroll to position [897, 0]
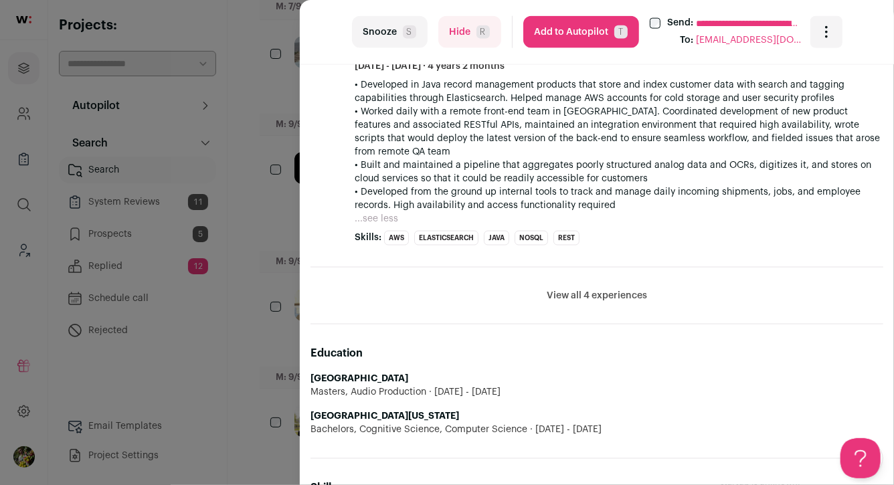
click at [600, 287] on li "View all 4 experiences View less" at bounding box center [596, 296] width 573 height 57
click at [600, 295] on button "View all 4 experiences" at bounding box center [597, 295] width 100 height 13
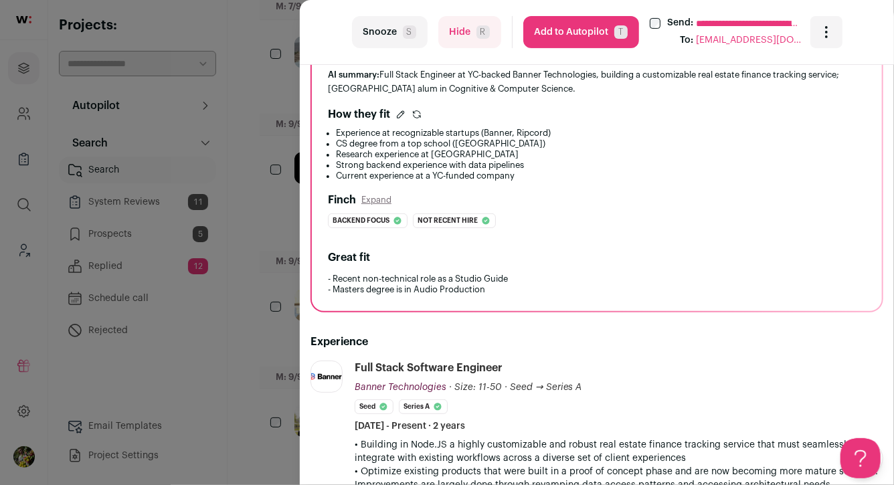
scroll to position [0, 0]
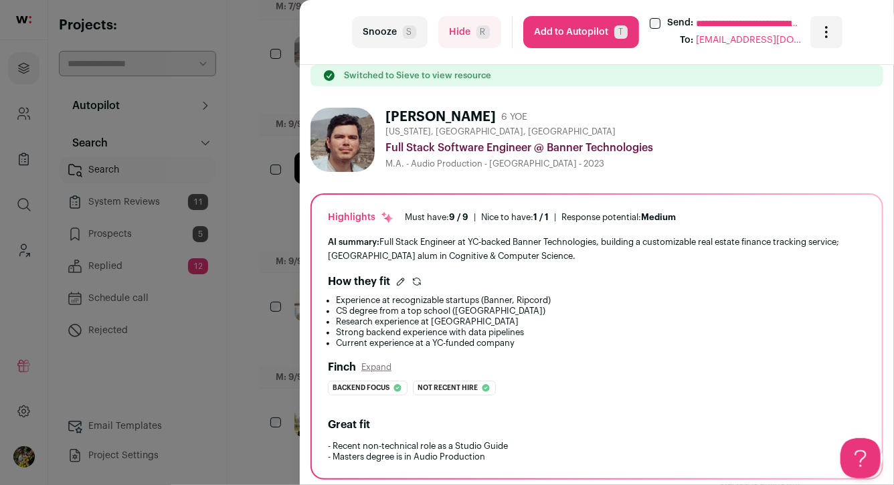
click at [265, 223] on div "**********" at bounding box center [447, 242] width 894 height 485
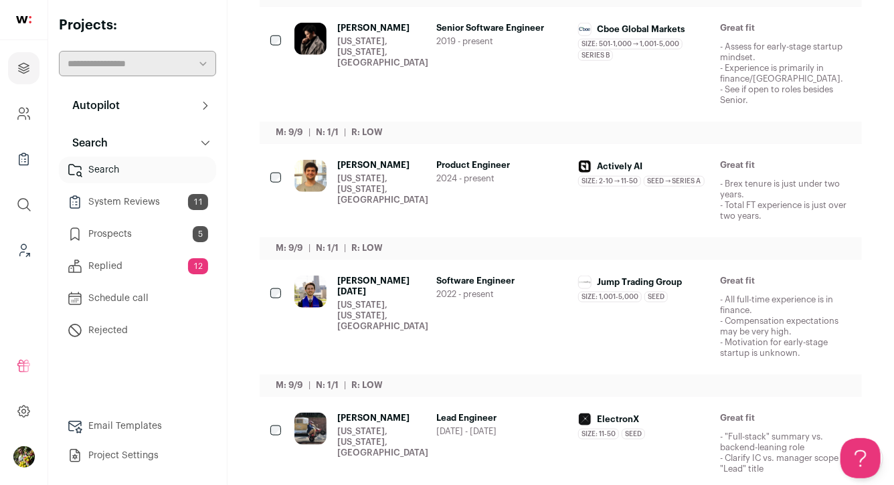
scroll to position [595, 0]
click at [373, 64] on div "Ximeng Wang New York, New York, United States" at bounding box center [382, 63] width 91 height 83
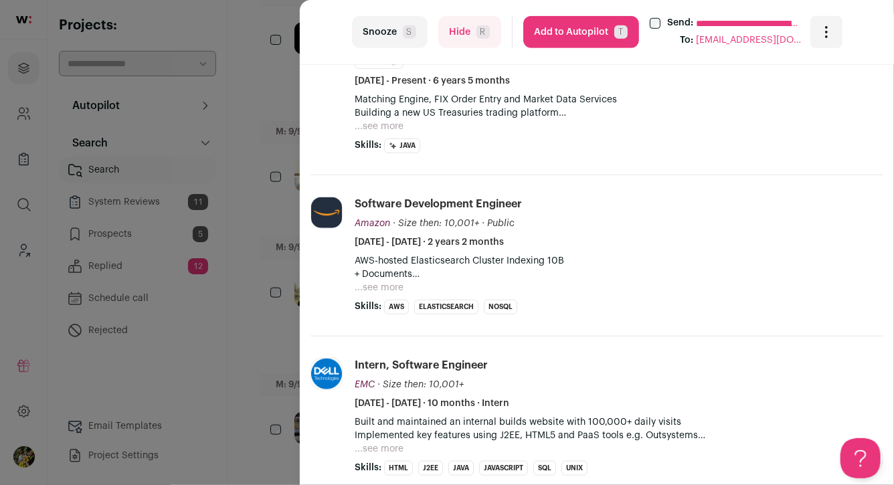
scroll to position [503, 0]
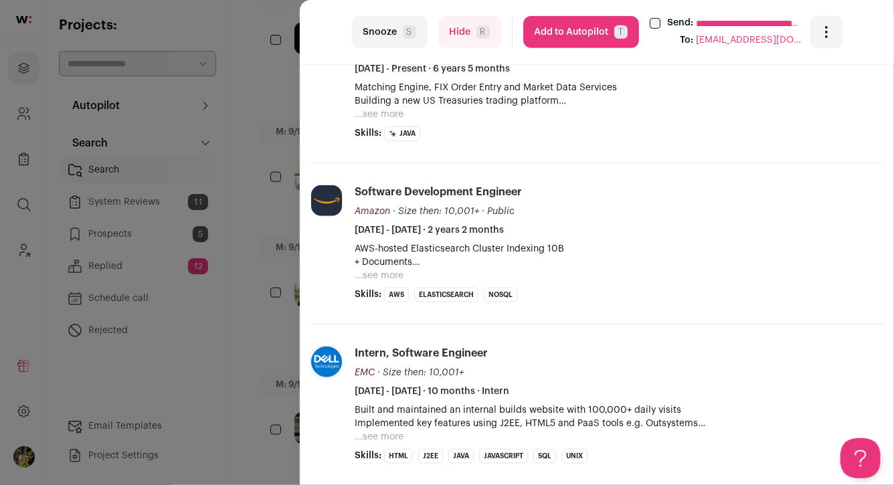
click at [276, 175] on div "**********" at bounding box center [447, 242] width 894 height 485
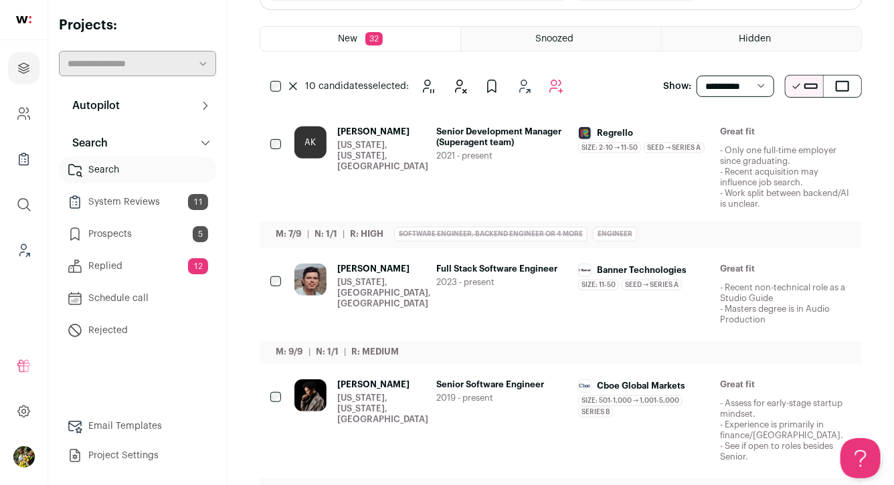
scroll to position [0, 0]
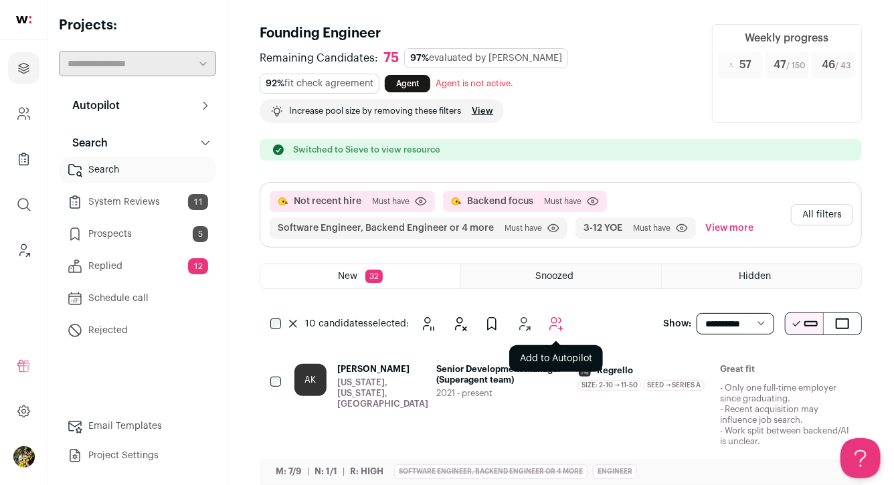
click at [557, 314] on button "Add to Autopilot" at bounding box center [556, 323] width 27 height 27
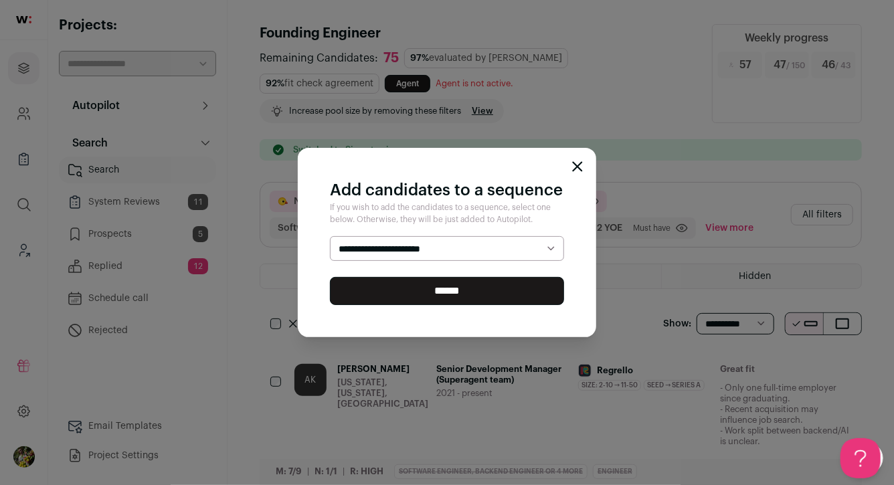
select select "*****"
click at [330, 236] on select "**********" at bounding box center [447, 248] width 234 height 25
click at [505, 296] on input "******" at bounding box center [447, 291] width 234 height 28
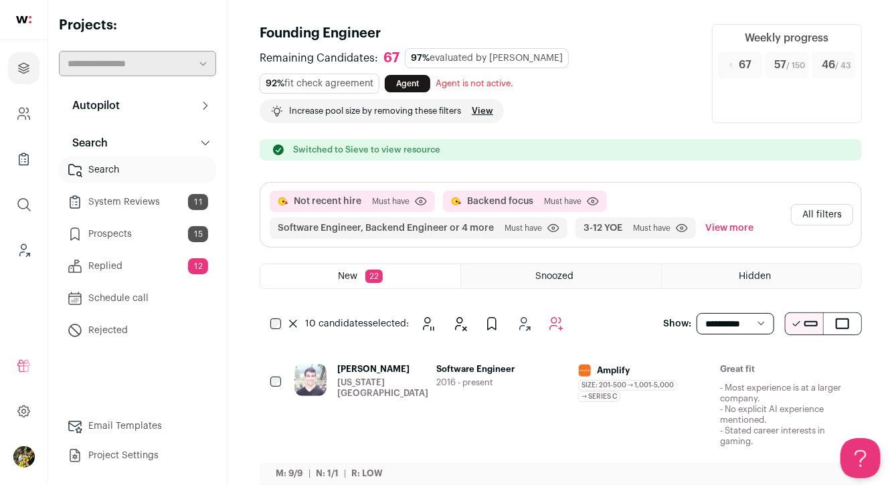
click at [127, 104] on button "Autopilot" at bounding box center [137, 105] width 157 height 27
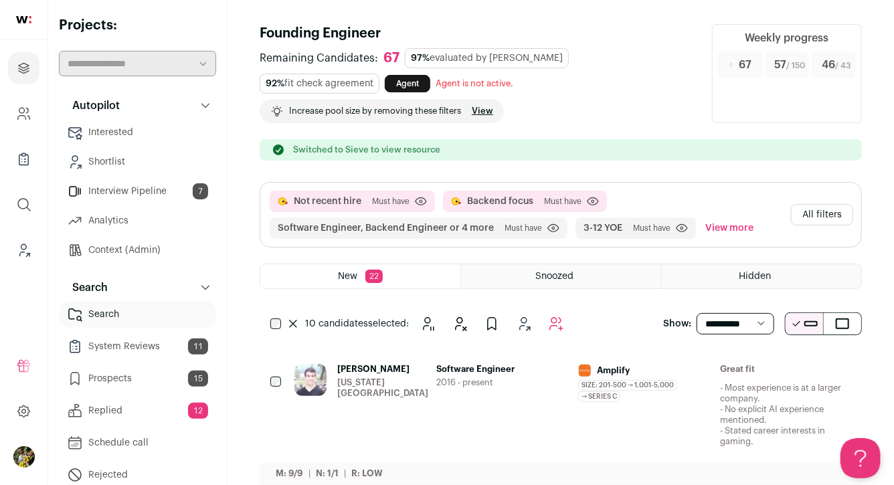
click at [114, 244] on link "Context (Admin)" at bounding box center [137, 250] width 157 height 27
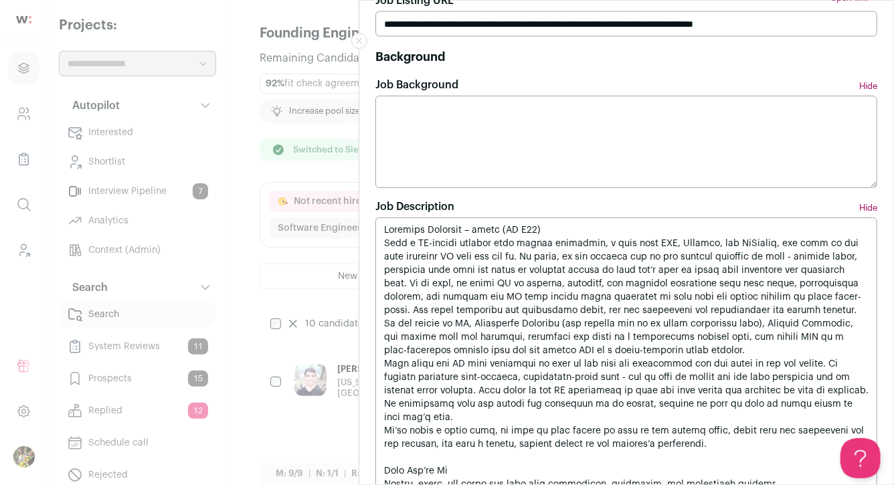
scroll to position [1151, 0]
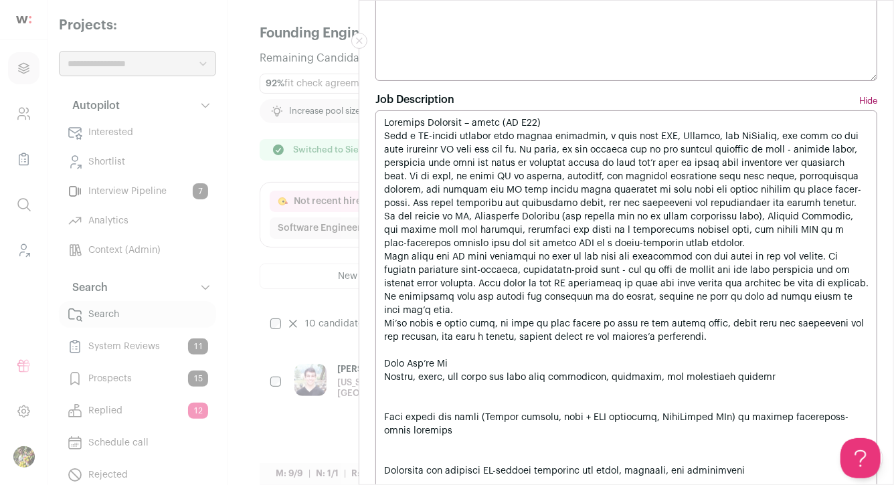
click at [318, 225] on div "**********" at bounding box center [447, 242] width 894 height 485
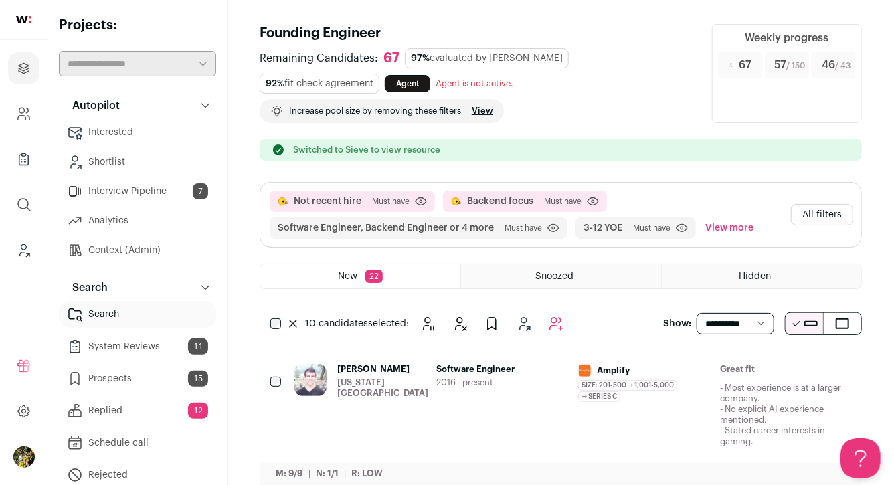
click at [812, 212] on button "All filters" at bounding box center [822, 214] width 62 height 21
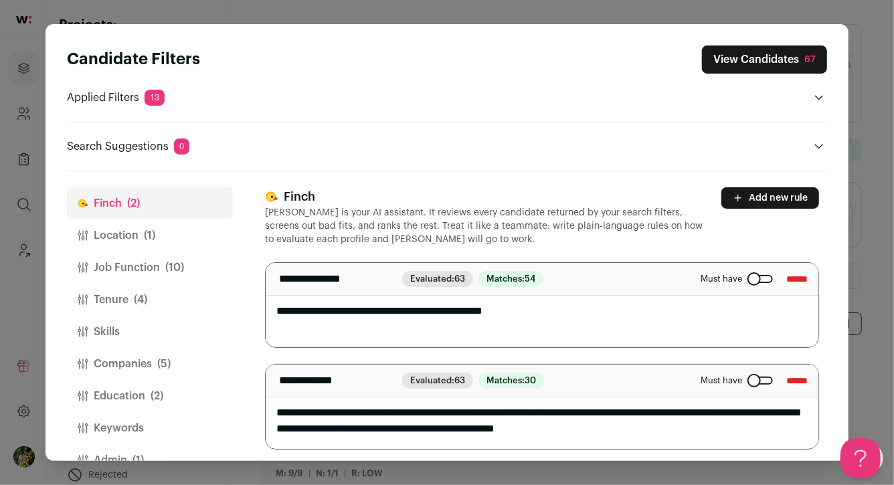
scroll to position [4, 0]
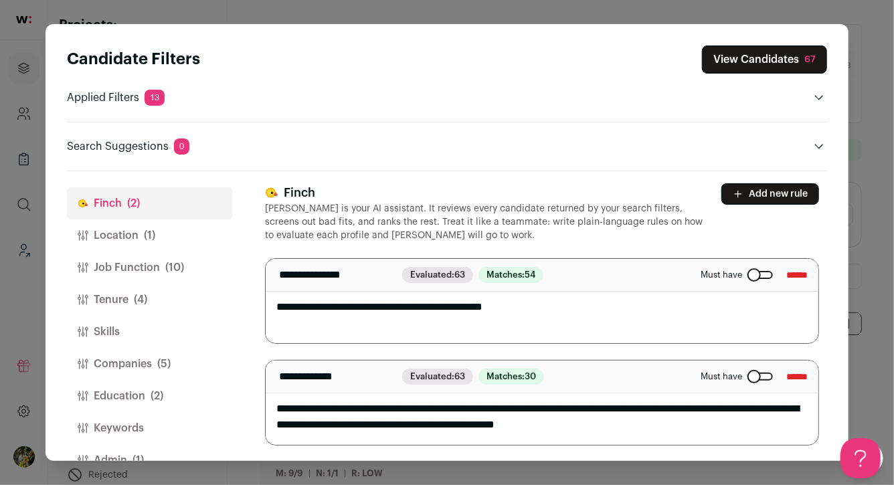
click at [161, 403] on span "(2)" at bounding box center [157, 396] width 13 height 16
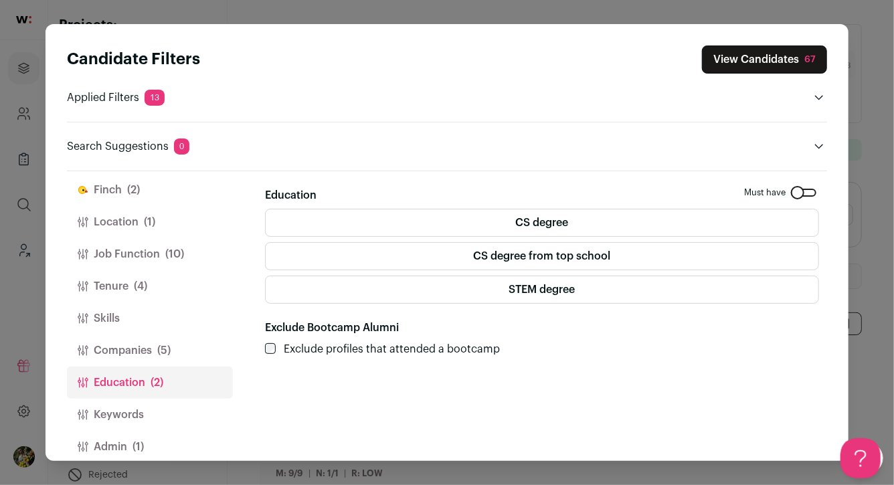
scroll to position [0, 0]
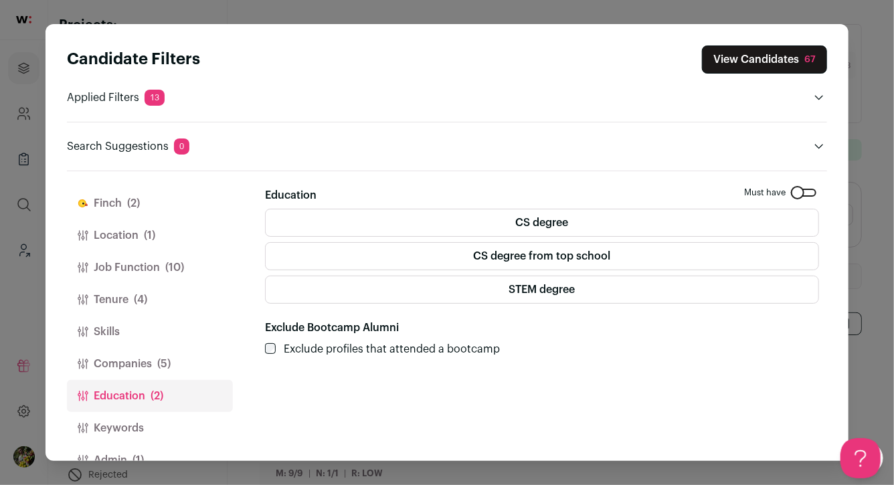
click at [797, 57] on button "View Candidates 67" at bounding box center [764, 59] width 125 height 28
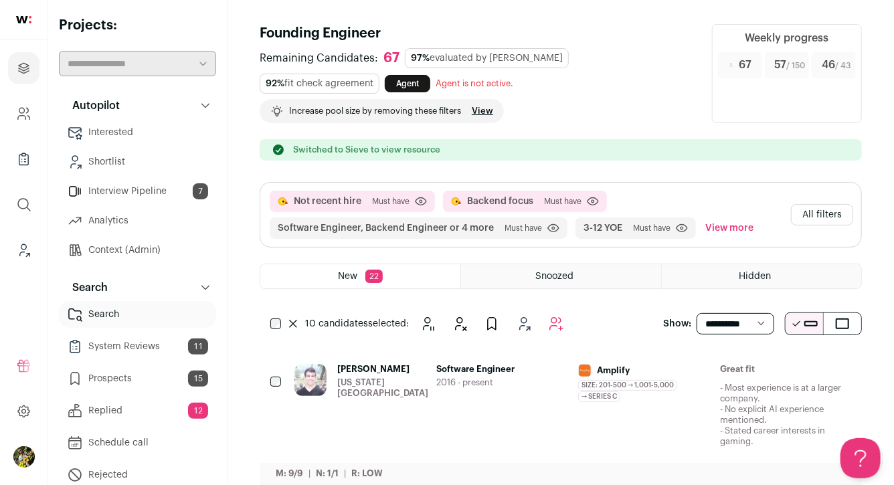
click at [132, 256] on link "Context (Admin)" at bounding box center [137, 250] width 157 height 27
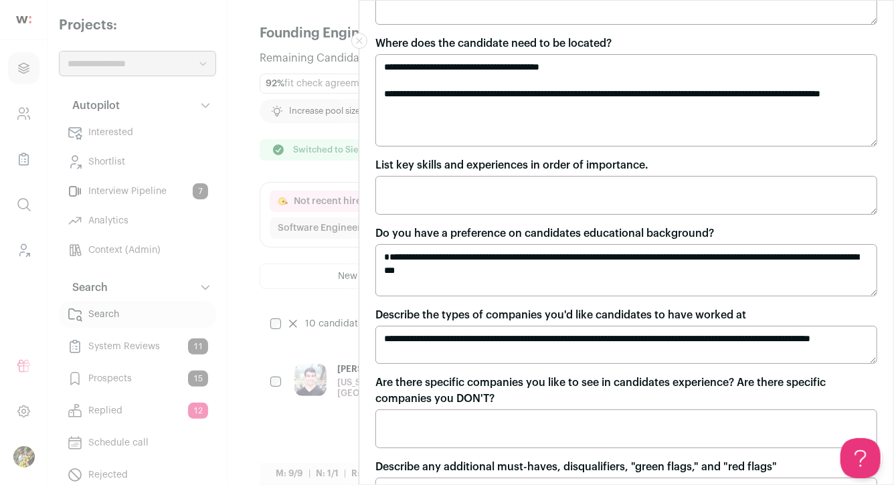
scroll to position [217, 0]
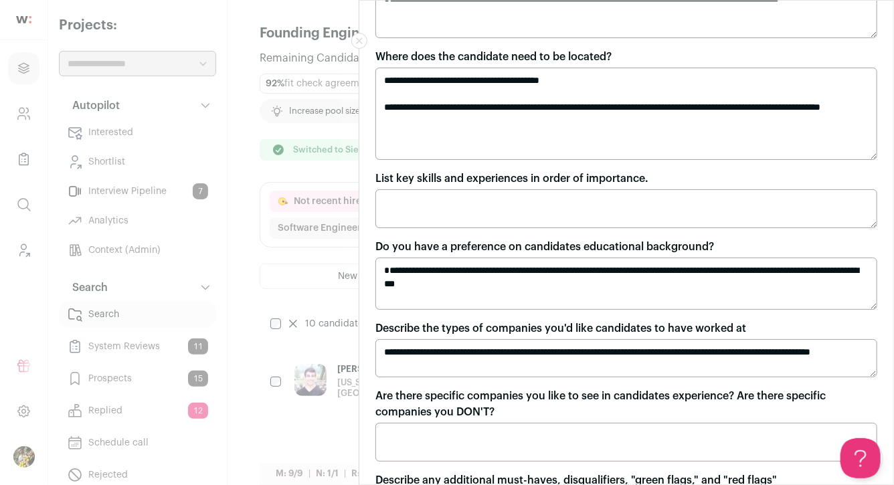
drag, startPoint x: 655, startPoint y: 21, endPoint x: 630, endPoint y: 15, distance: 25.6
click at [630, 15] on textarea "**********" at bounding box center [626, 12] width 502 height 52
click at [656, 124] on textarea "**********" at bounding box center [626, 114] width 502 height 92
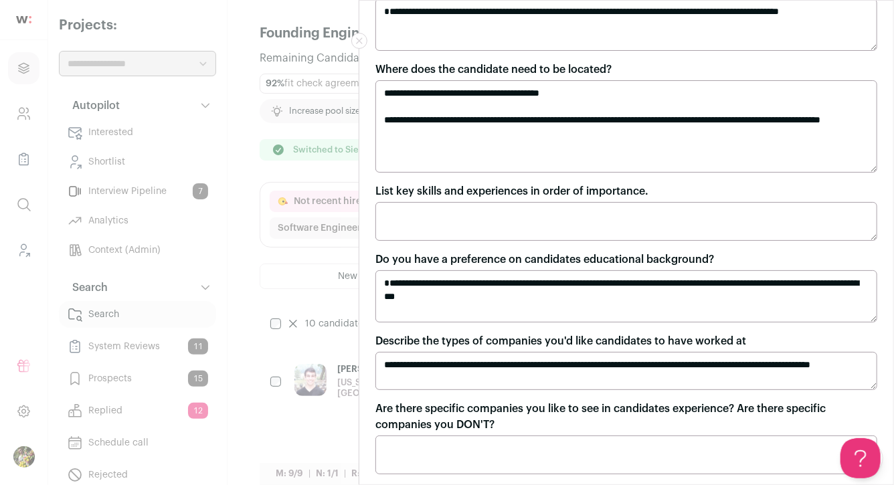
scroll to position [196, 0]
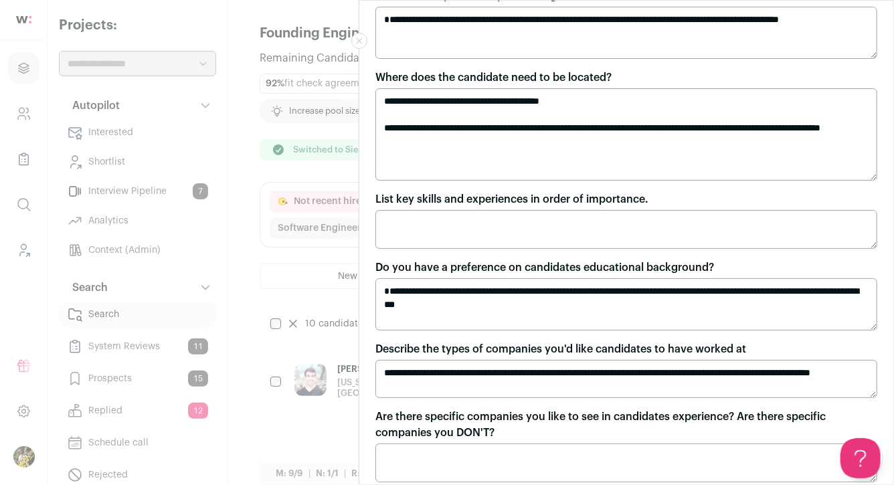
drag, startPoint x: 646, startPoint y: 41, endPoint x: 630, endPoint y: 37, distance: 16.4
click at [630, 37] on textarea "**********" at bounding box center [626, 33] width 502 height 52
click at [332, 143] on div "**********" at bounding box center [447, 242] width 894 height 485
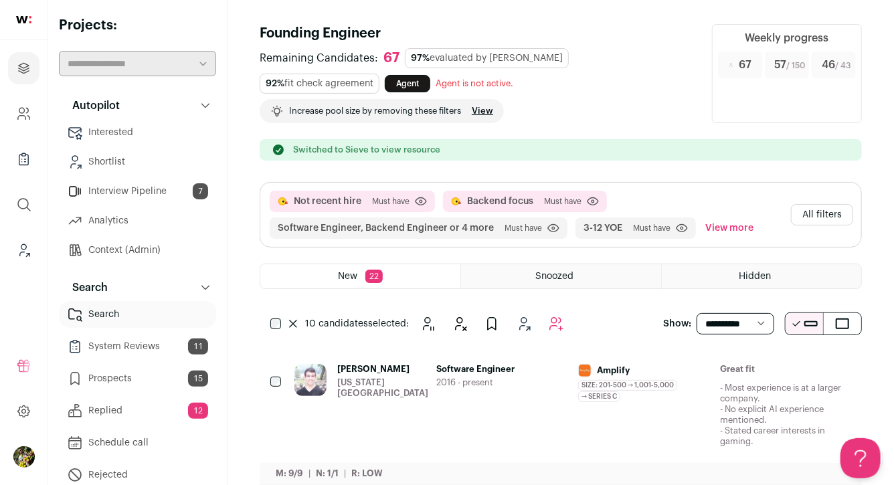
click at [813, 209] on button "All filters" at bounding box center [822, 214] width 62 height 21
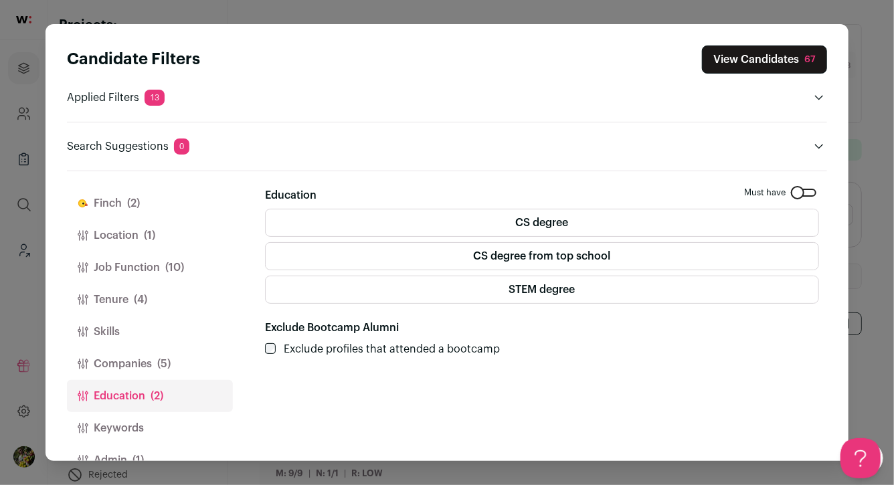
click at [157, 200] on button "Finch (2)" at bounding box center [150, 203] width 166 height 32
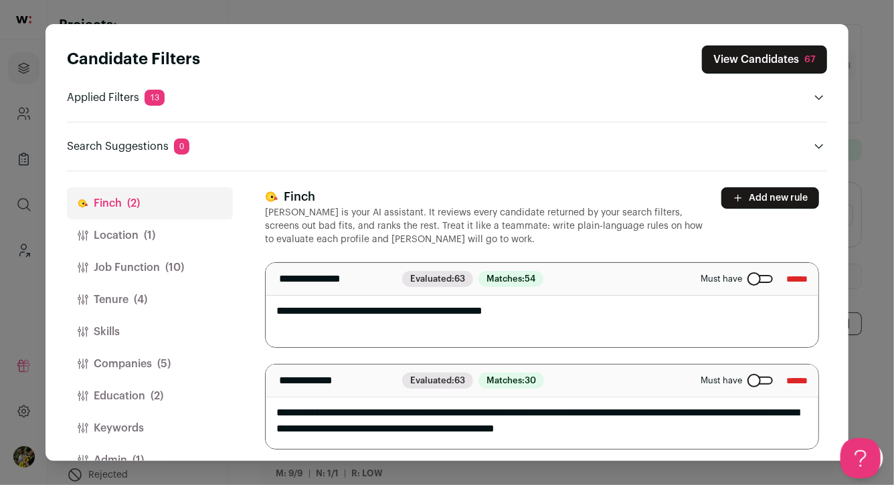
scroll to position [4, 0]
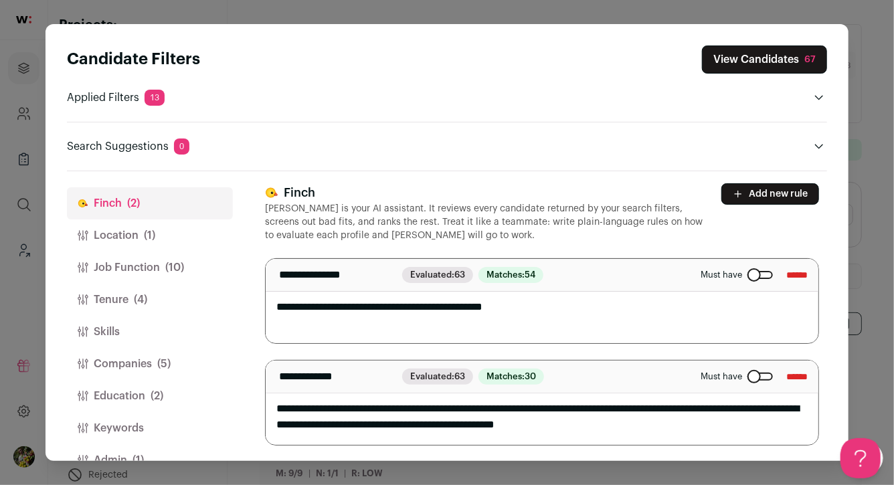
click at [765, 189] on button "Add new rule" at bounding box center [770, 193] width 98 height 21
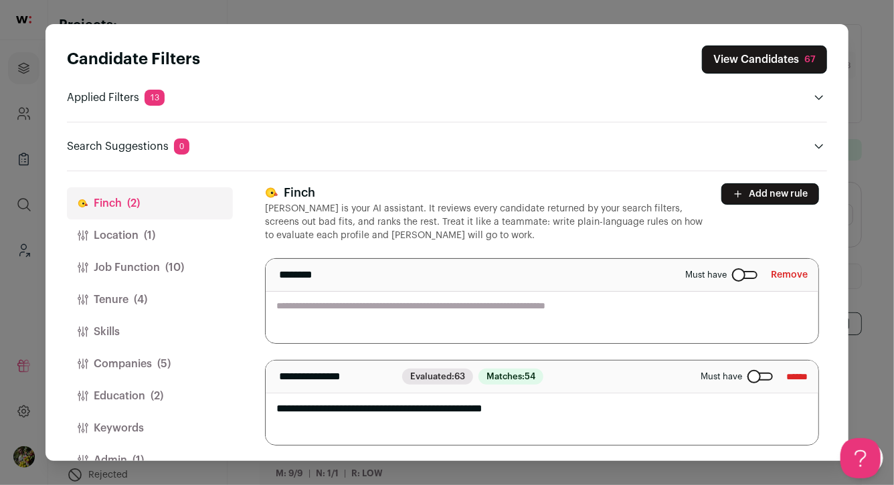
click at [618, 300] on textarea "Close modal via background" at bounding box center [542, 301] width 553 height 84
paste textarea "**********"
click at [276, 308] on textarea "**********" at bounding box center [542, 301] width 553 height 84
click at [632, 308] on textarea "**********" at bounding box center [542, 301] width 553 height 84
click at [508, 309] on textarea "**********" at bounding box center [542, 301] width 553 height 84
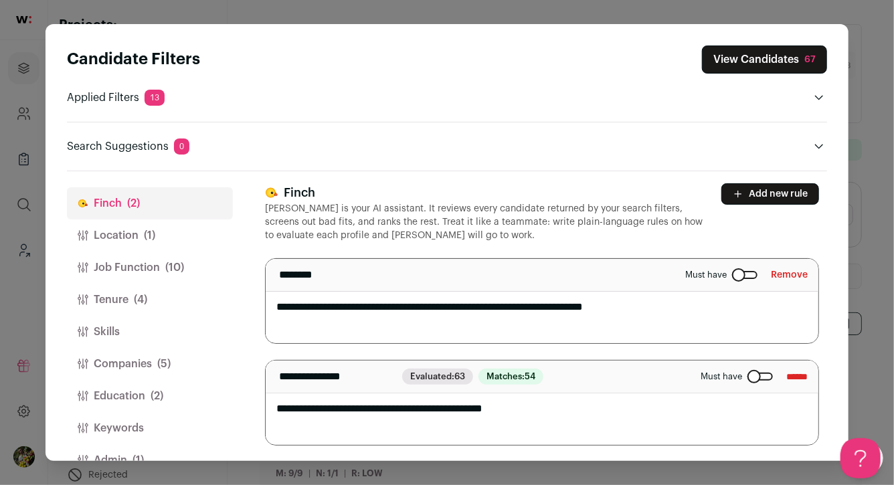
drag, startPoint x: 587, startPoint y: 309, endPoint x: 625, endPoint y: 309, distance: 37.5
click at [625, 309] on textarea "**********" at bounding box center [542, 301] width 553 height 84
drag, startPoint x: 625, startPoint y: 309, endPoint x: 587, endPoint y: 308, distance: 38.1
click at [587, 308] on textarea "**********" at bounding box center [542, 301] width 553 height 84
click at [632, 311] on textarea "**********" at bounding box center [542, 301] width 553 height 84
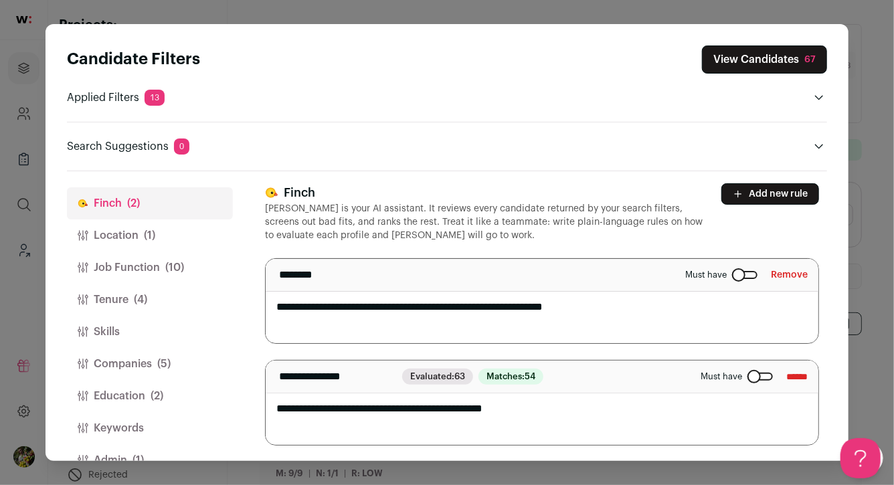
type textarea "**********"
click at [705, 223] on p "[PERSON_NAME] is your AI assistant. It reviews every candidate returned by your…" at bounding box center [485, 222] width 440 height 40
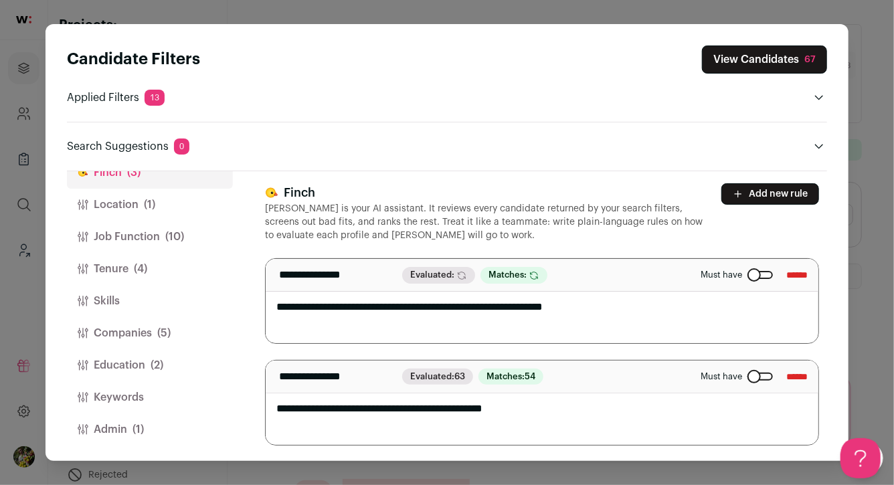
click at [158, 427] on button "Admin (1)" at bounding box center [150, 429] width 166 height 32
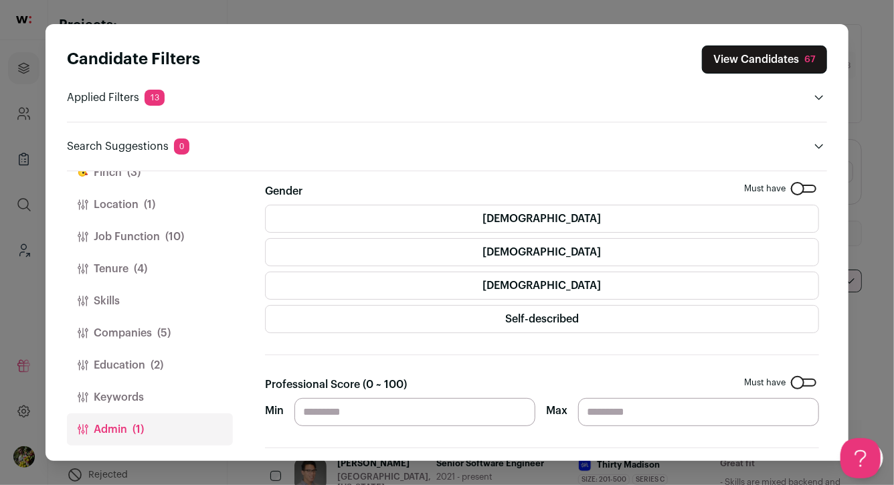
click at [753, 57] on button "View Candidates 67" at bounding box center [764, 59] width 125 height 28
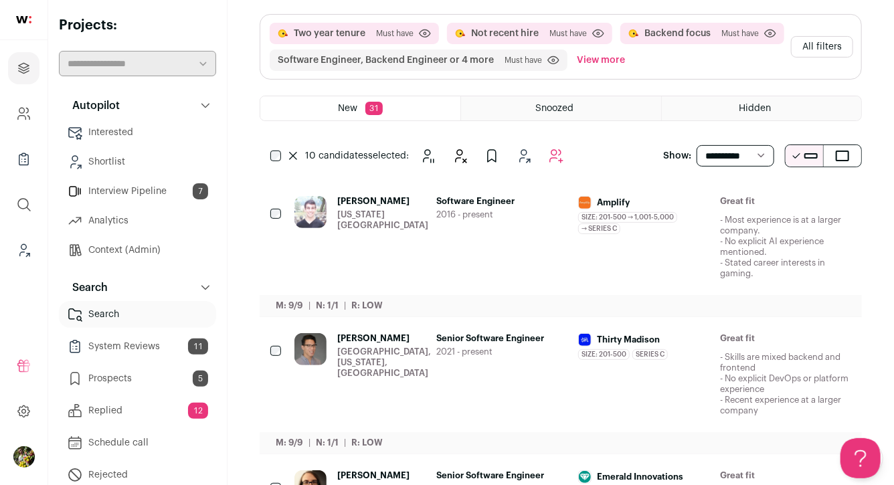
scroll to position [0, 0]
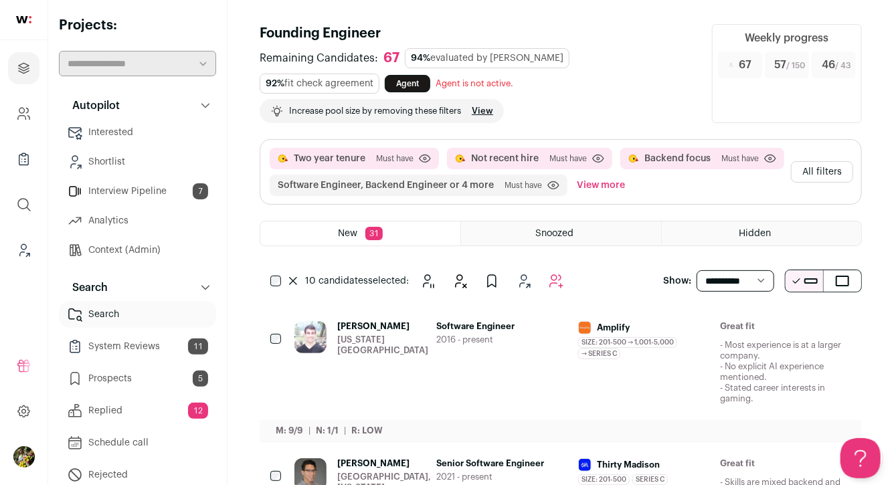
click at [569, 276] on div "10 candidates selected: Snooze Hide" at bounding box center [420, 281] width 320 height 27
click at [557, 276] on icon "Add to Autopilot" at bounding box center [556, 281] width 16 height 16
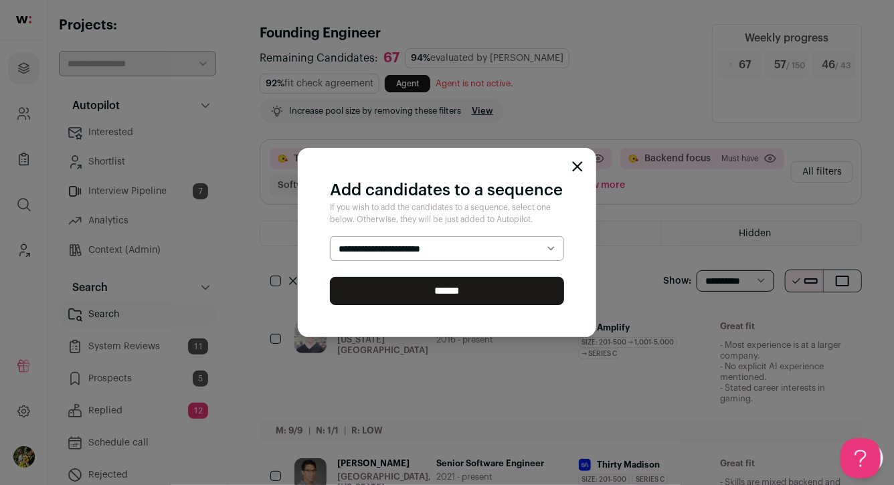
select select "*****"
click at [330, 236] on select "**********" at bounding box center [447, 248] width 234 height 25
click at [526, 290] on input "******" at bounding box center [447, 291] width 234 height 28
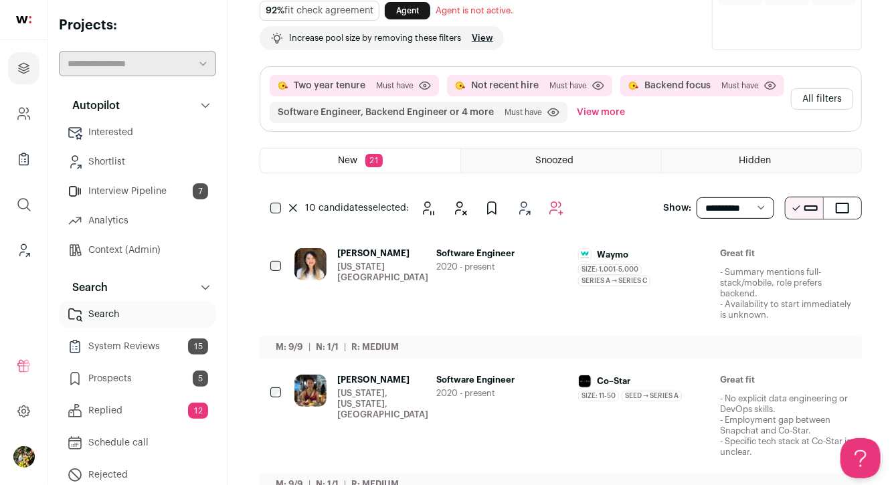
scroll to position [82, 0]
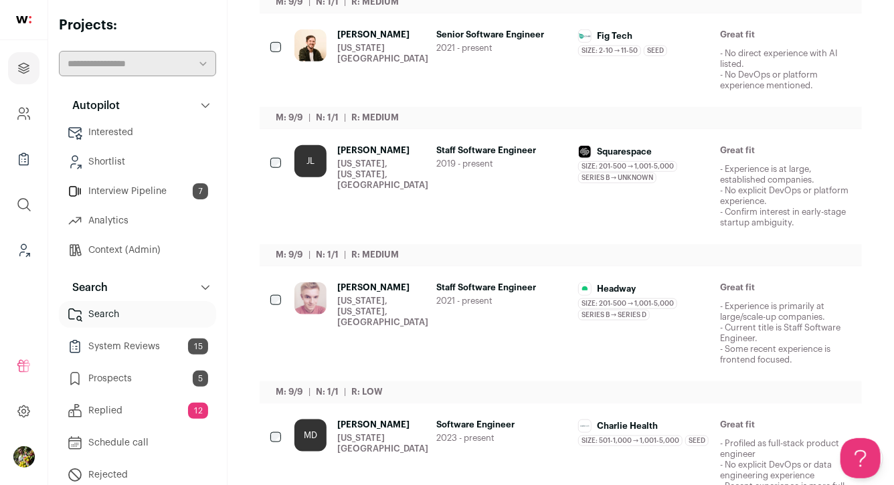
click at [247, 298] on main "Founding Engineer Remaining Candidates: 57 92% evaluated by Finch 92% fit check…" at bounding box center [560, 295] width 666 height 1701
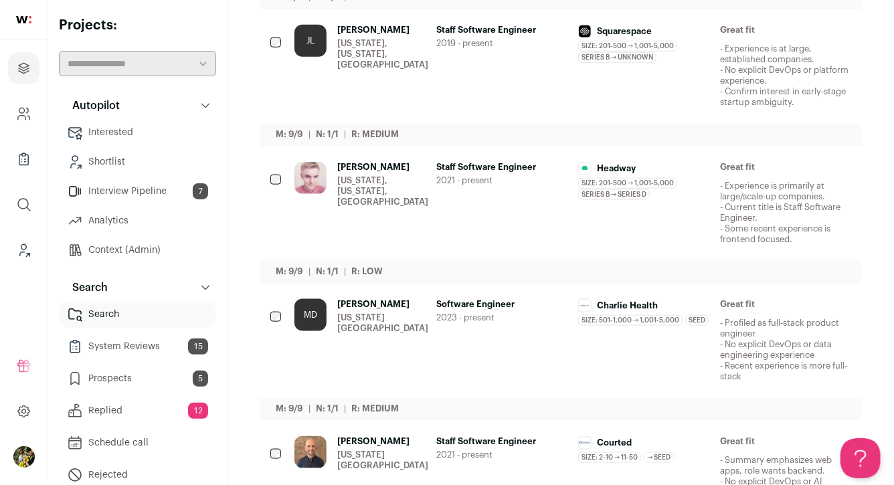
scroll to position [696, 0]
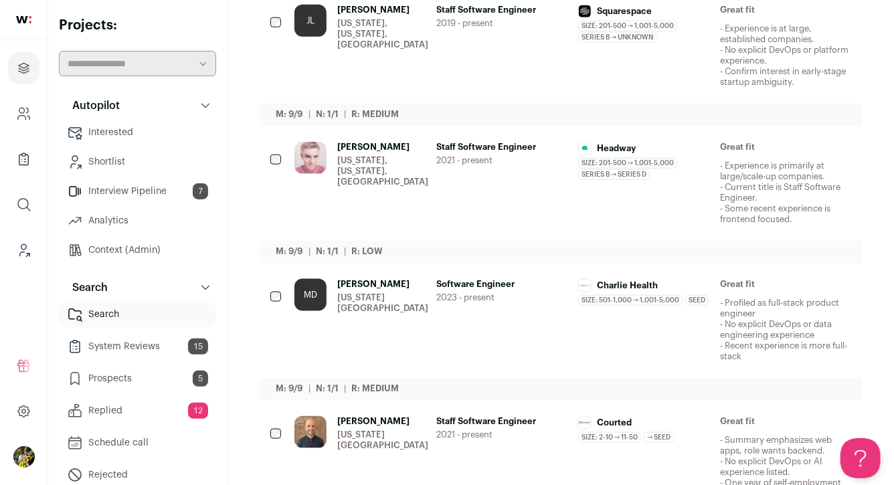
click at [366, 161] on div "New York, New York, United States" at bounding box center [382, 171] width 91 height 32
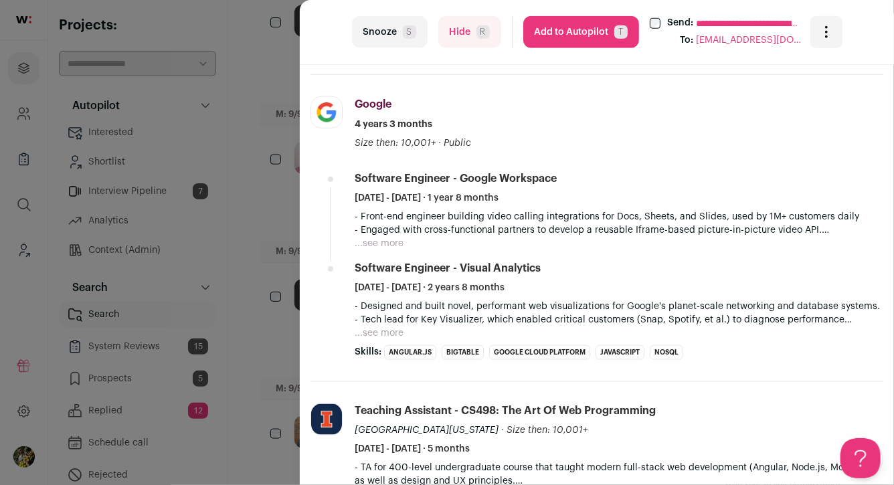
scroll to position [654, 0]
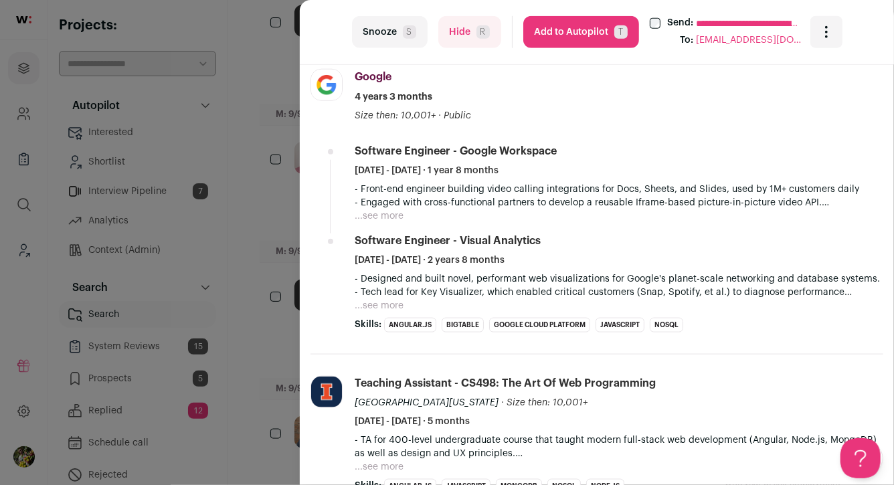
click at [383, 217] on button "...see more" at bounding box center [379, 215] width 49 height 13
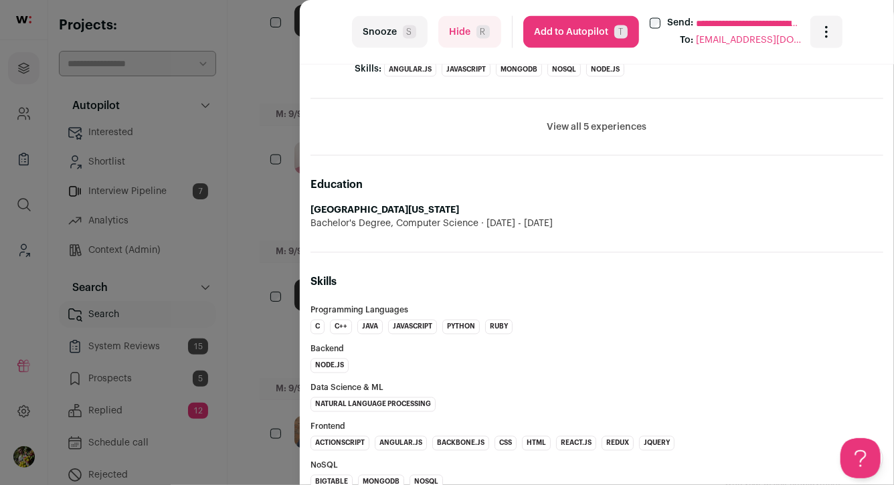
scroll to position [1113, 0]
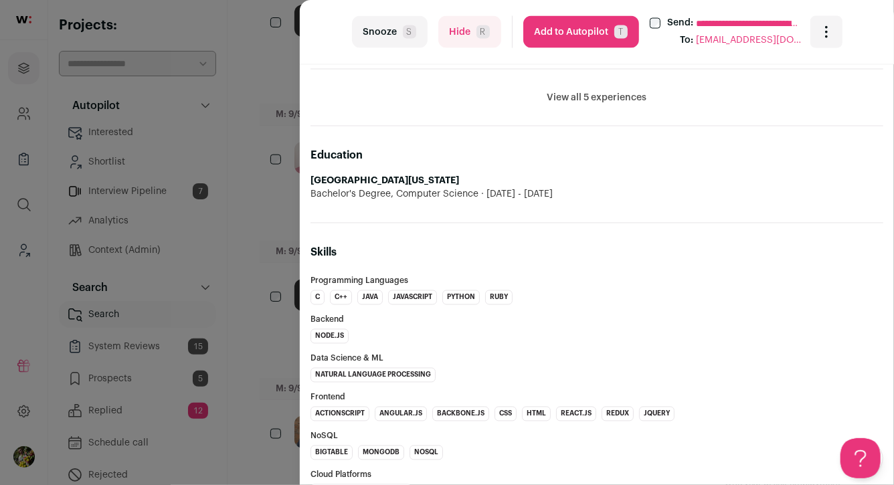
click at [267, 233] on div "**********" at bounding box center [447, 242] width 894 height 485
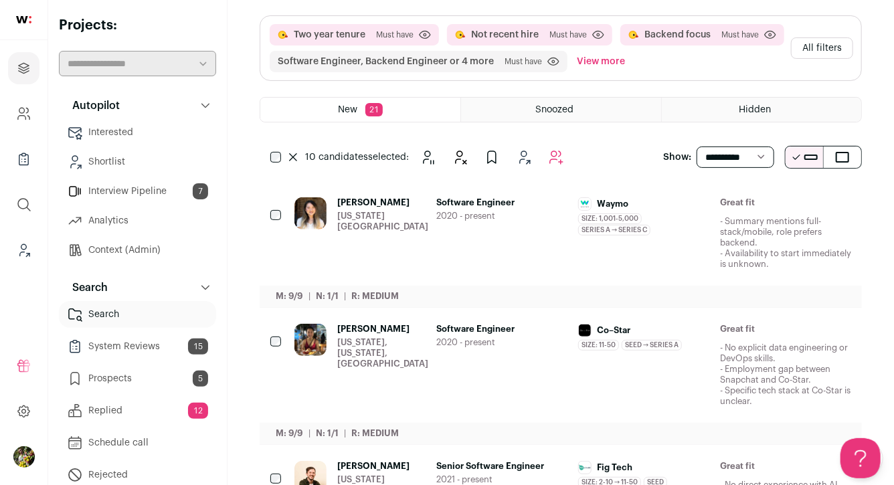
scroll to position [0, 0]
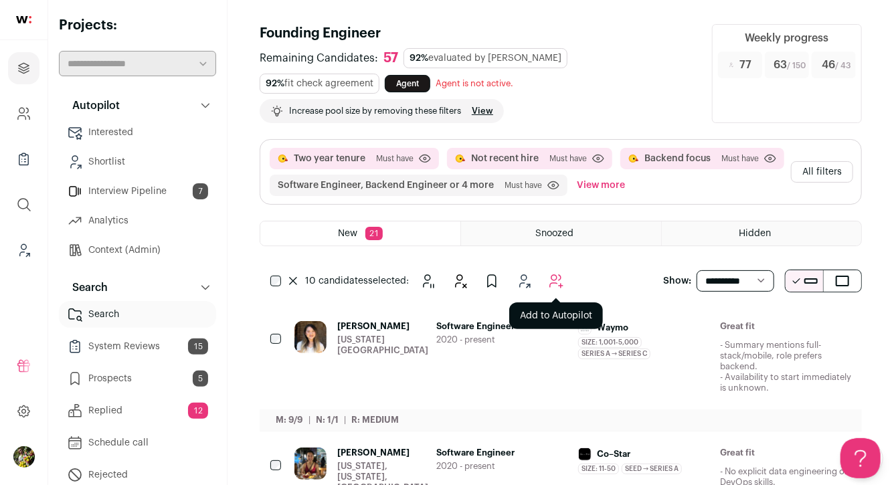
click at [559, 280] on icon "Add to Autopilot" at bounding box center [556, 281] width 13 height 13
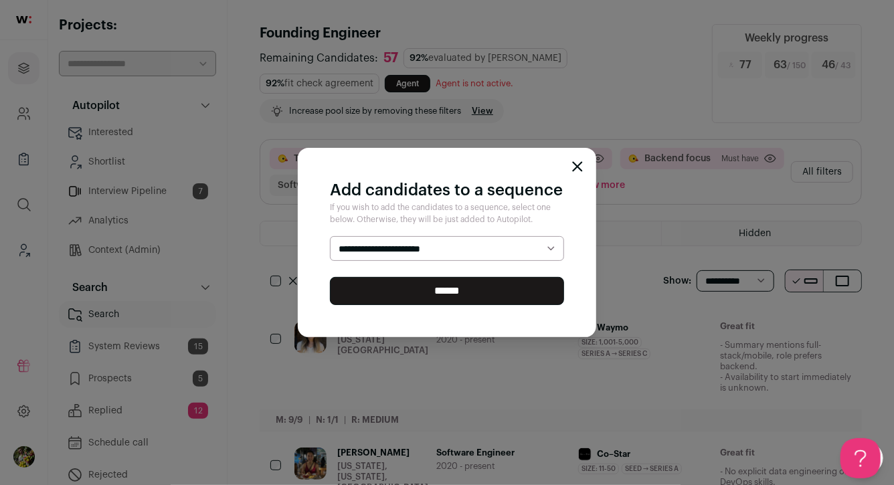
select select "*****"
click at [330, 236] on select "**********" at bounding box center [447, 248] width 234 height 25
click at [529, 297] on input "******" at bounding box center [447, 291] width 234 height 28
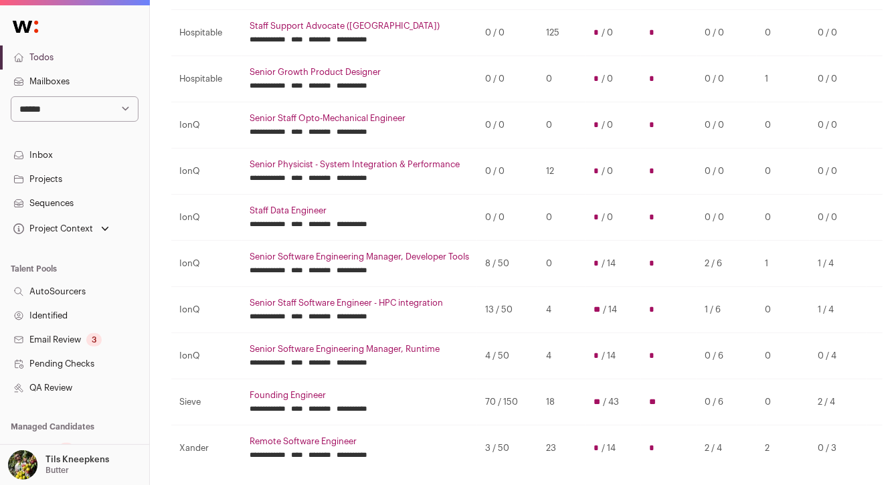
scroll to position [346, 0]
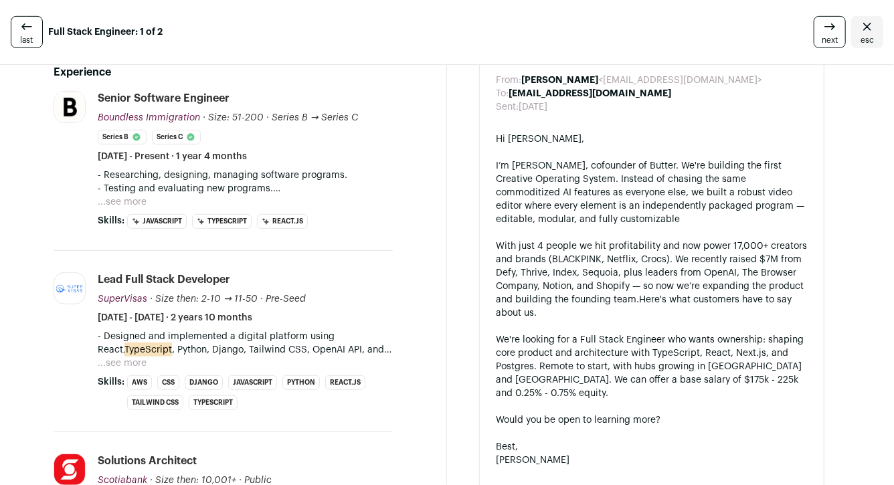
scroll to position [316, 0]
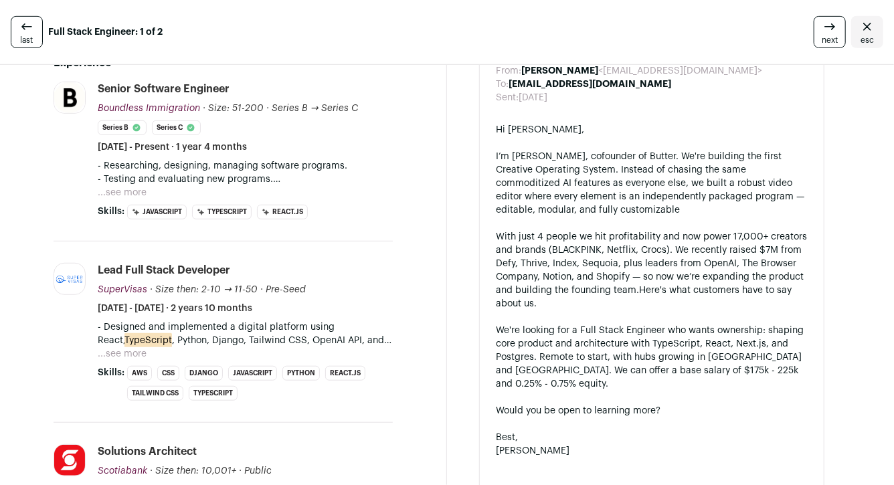
click at [116, 199] on button "...see more" at bounding box center [122, 192] width 49 height 13
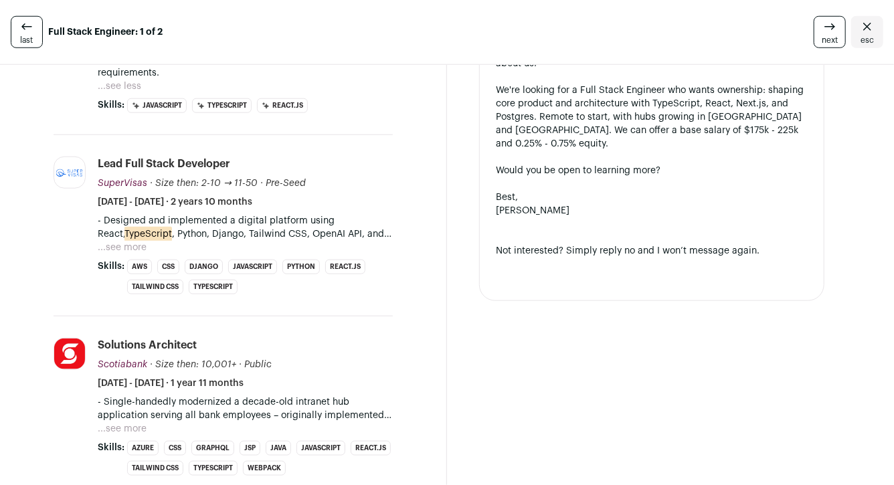
scroll to position [561, 0]
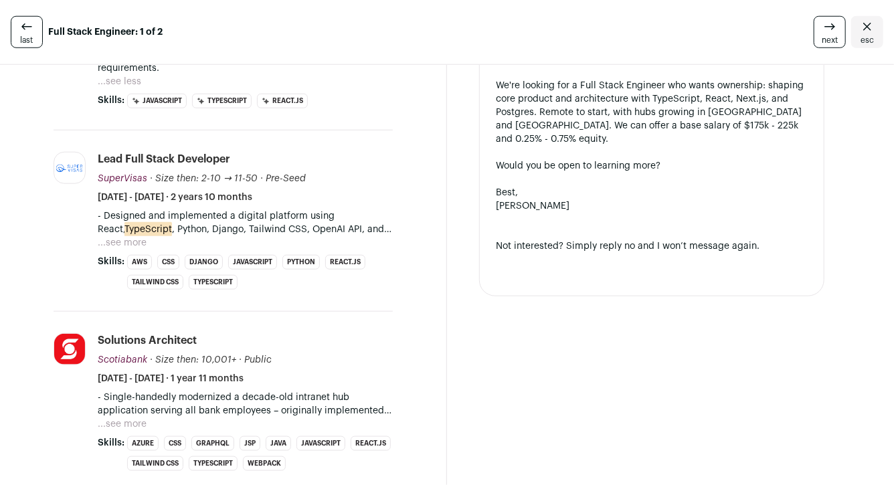
click at [131, 263] on li "Lead Full Stack Developer SuperVisas SuperVisas supervisas.com Add to company l…" at bounding box center [245, 221] width 295 height 138
click at [132, 250] on button "...see more" at bounding box center [122, 242] width 49 height 13
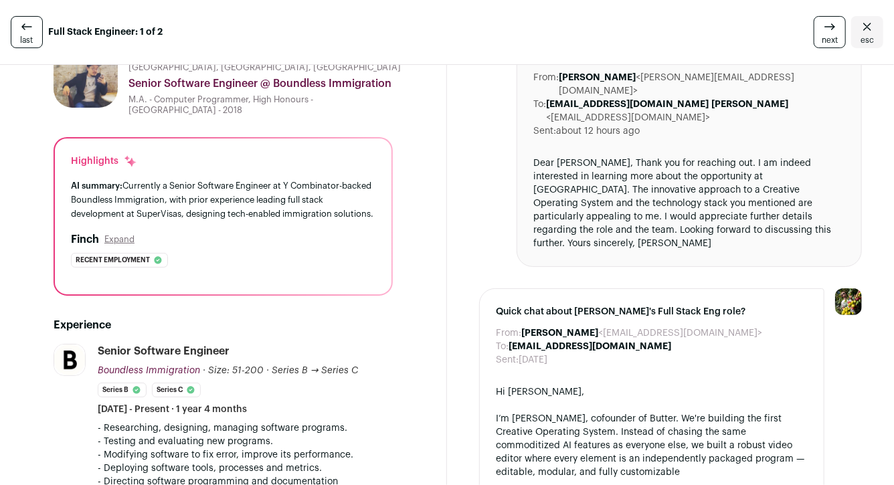
scroll to position [0, 0]
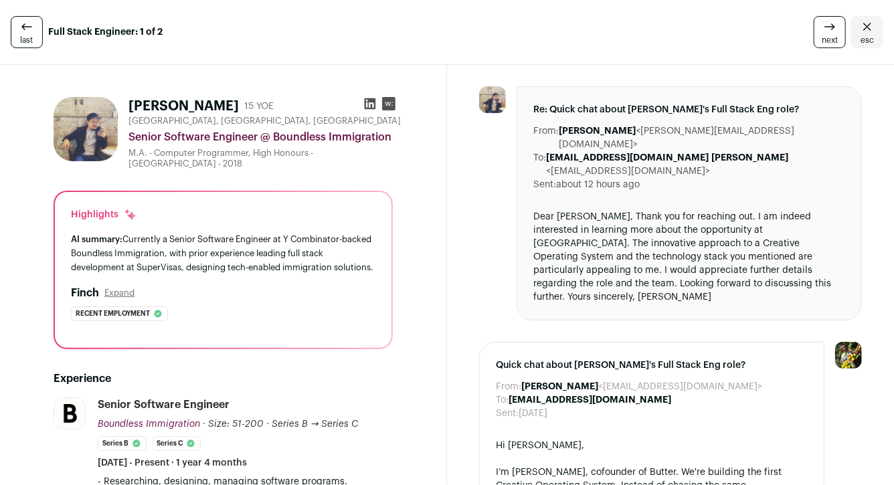
click at [365, 103] on icon at bounding box center [369, 103] width 13 height 13
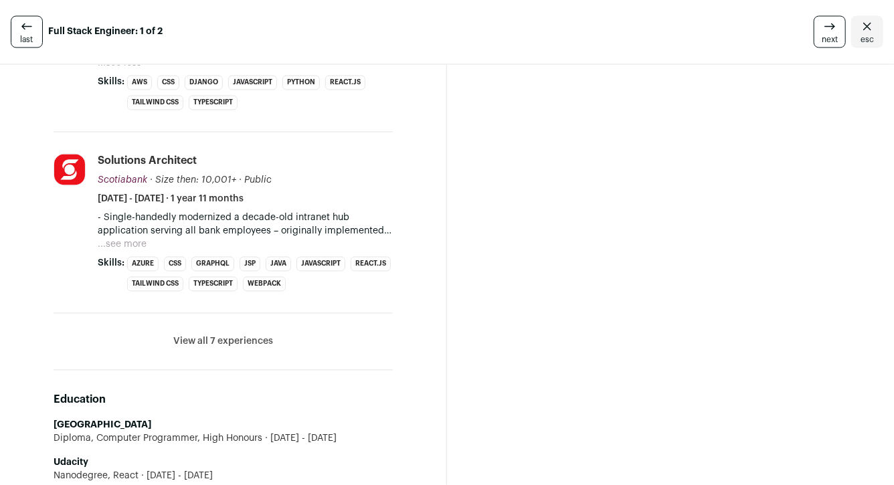
scroll to position [1196, 0]
click at [215, 334] on button "View all 7 experiences" at bounding box center [223, 340] width 100 height 13
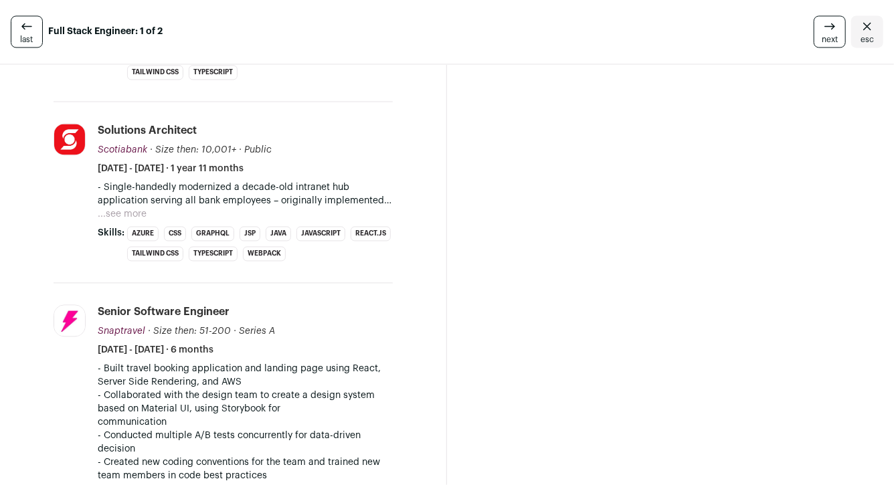
scroll to position [1208, 0]
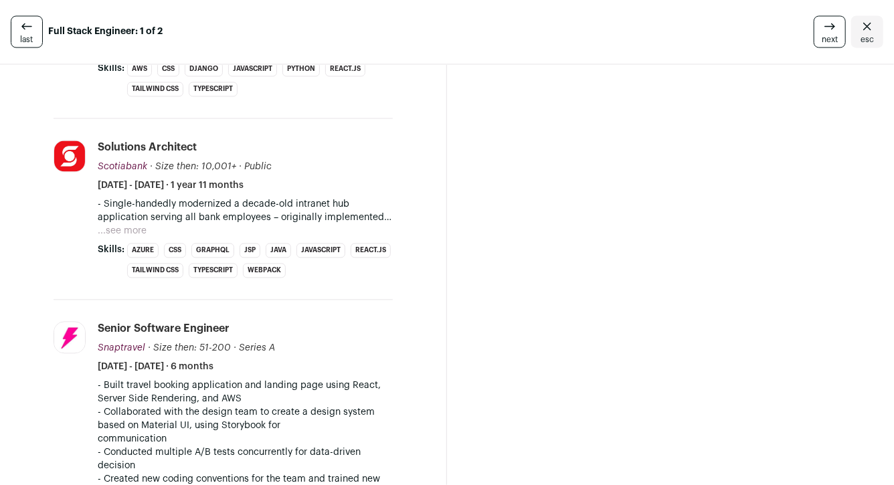
click at [128, 225] on button "...see more" at bounding box center [122, 231] width 49 height 13
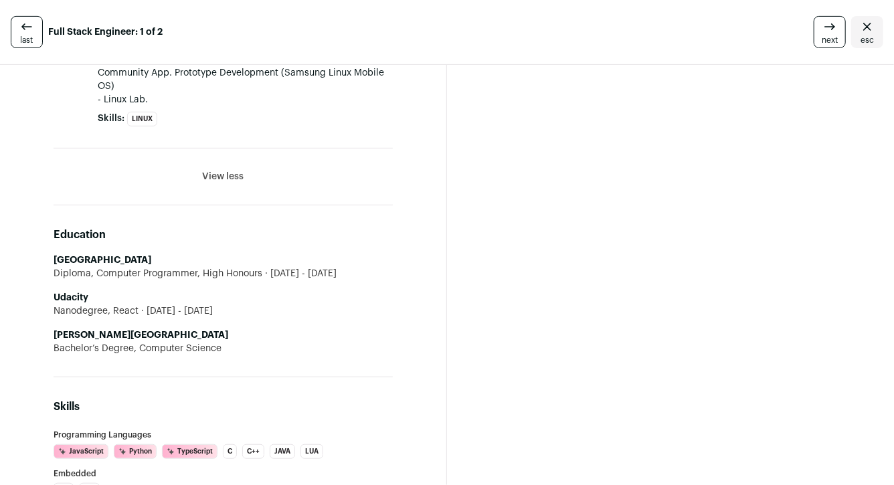
scroll to position [2724, 0]
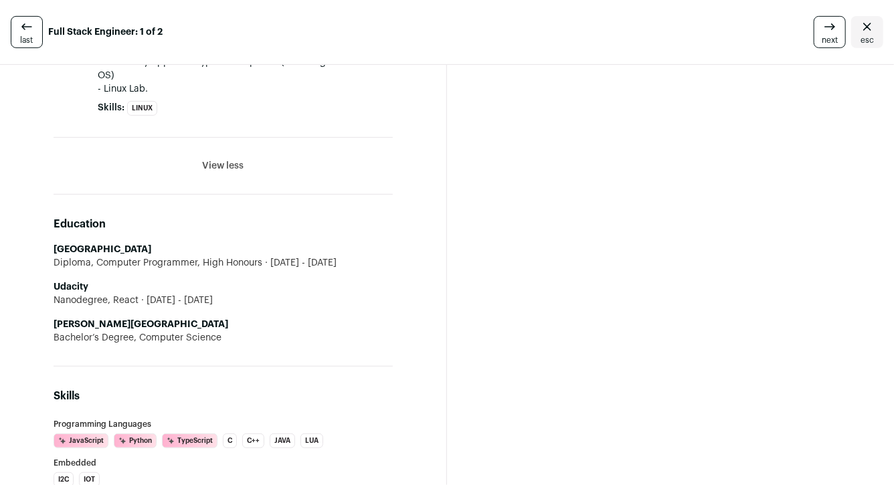
click at [161, 318] on li "Kyung Hee University Bachelor’s Degree, Computer Science" at bounding box center [223, 331] width 339 height 27
copy li "Kyung Hee University"
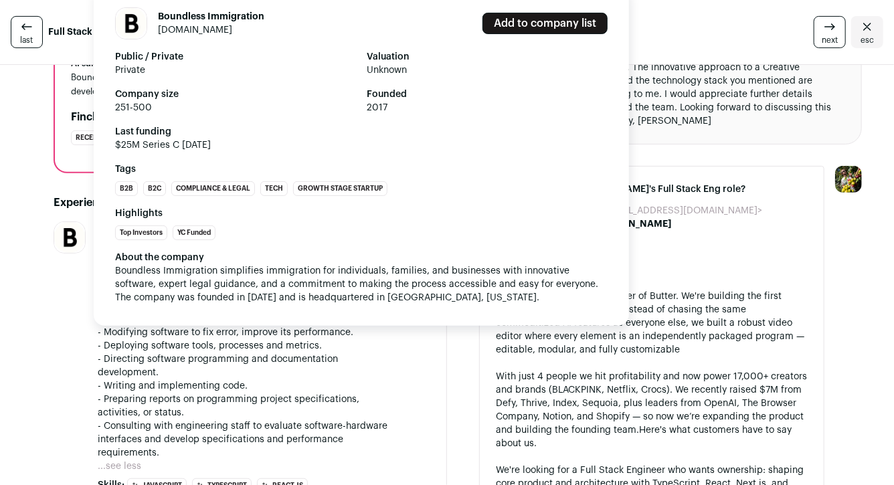
scroll to position [187, 0]
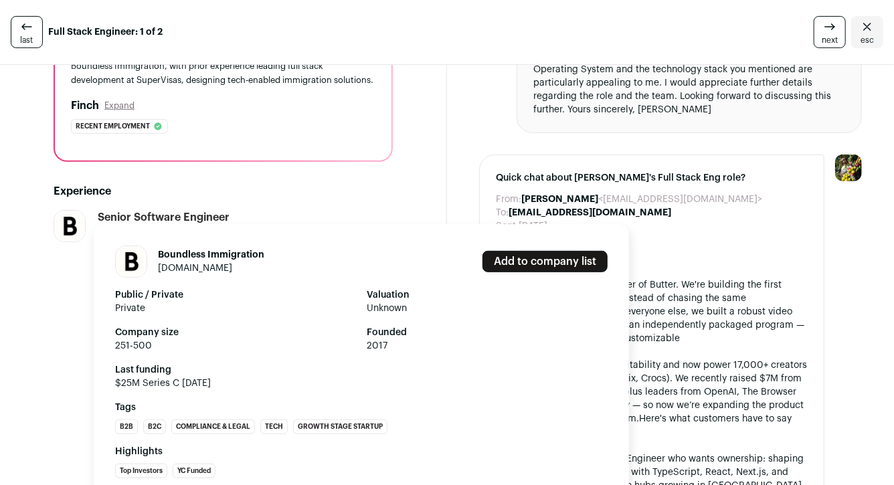
click at [187, 266] on link "boundless.com" at bounding box center [195, 268] width 74 height 9
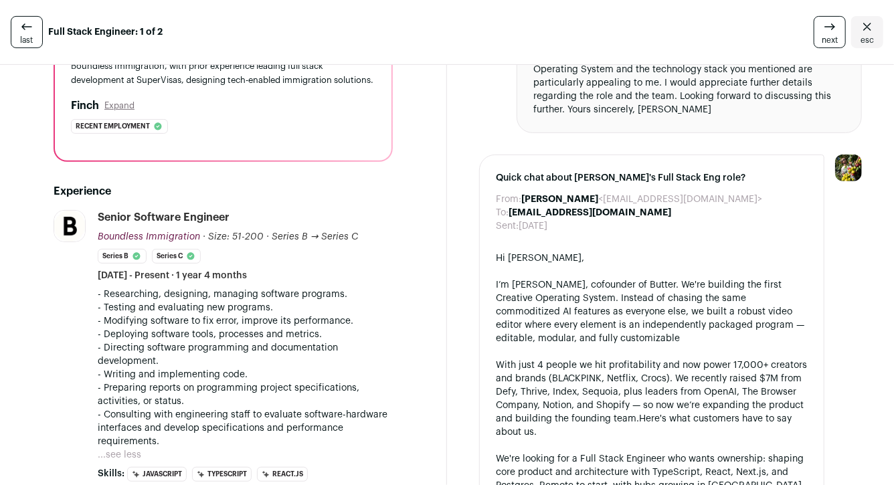
scroll to position [0, 0]
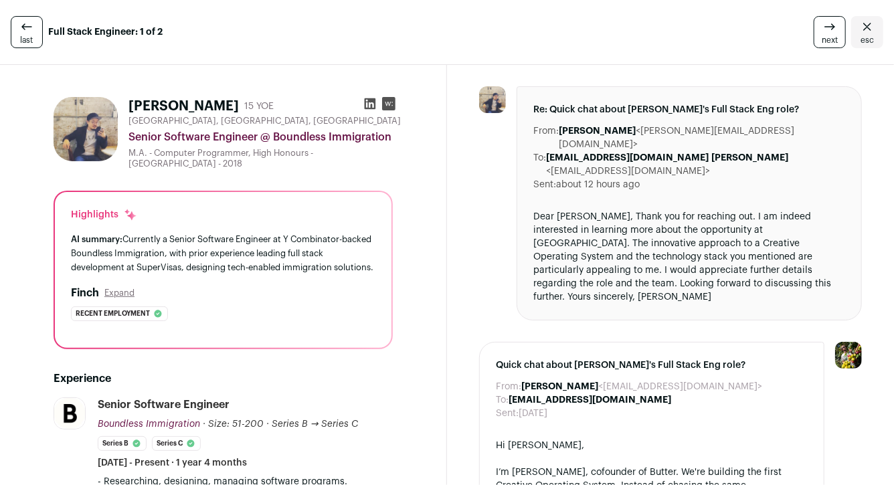
click at [865, 39] on span "esc" at bounding box center [866, 40] width 13 height 11
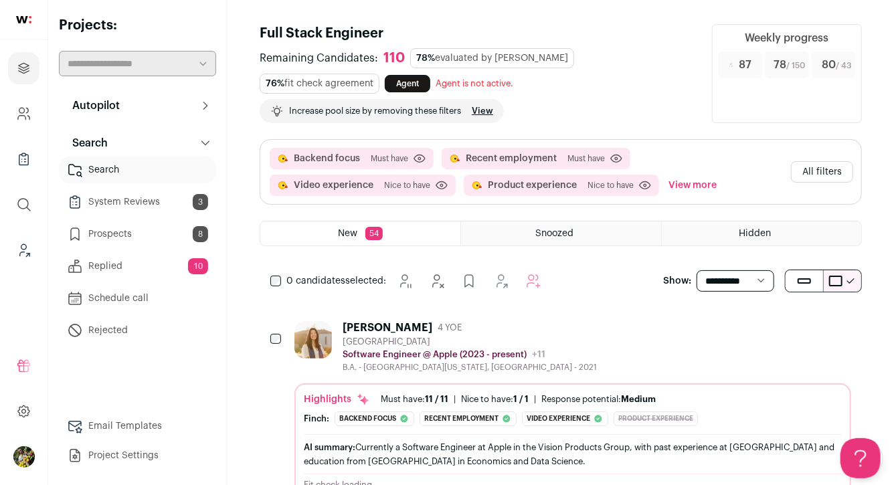
click at [122, 454] on link "Project Settings" at bounding box center [137, 455] width 157 height 27
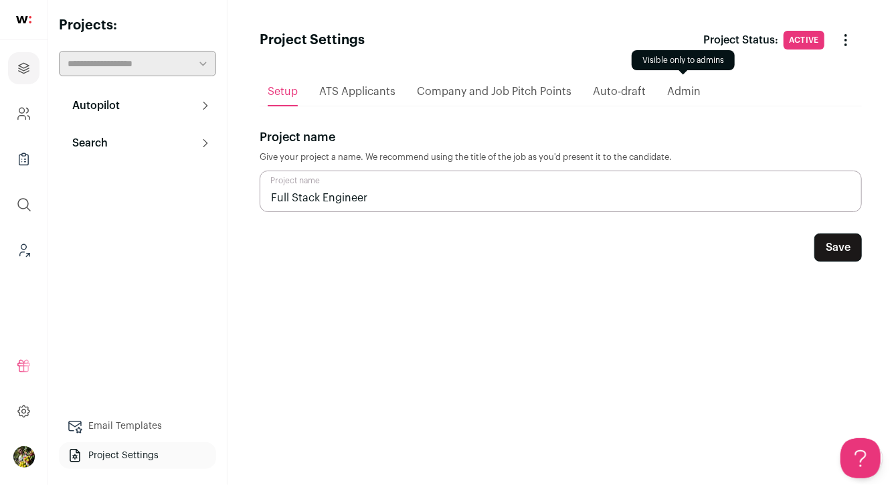
click at [693, 92] on span "Admin" at bounding box center [683, 91] width 33 height 11
click at [671, 98] on div "Admin" at bounding box center [683, 91] width 33 height 27
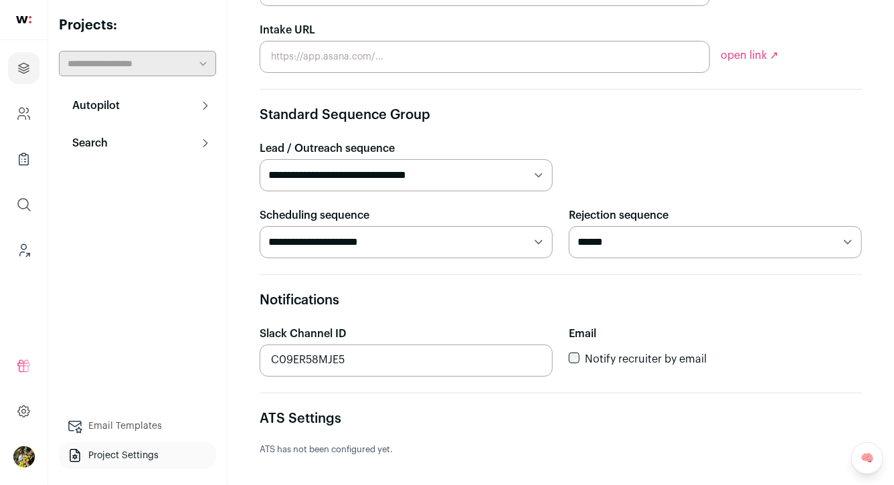
scroll to position [486, 0]
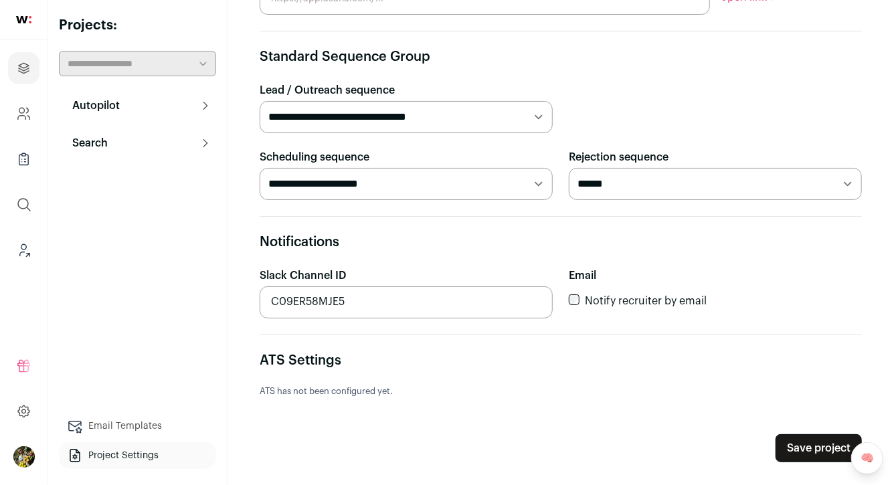
click at [167, 110] on button "Autopilot" at bounding box center [137, 105] width 157 height 27
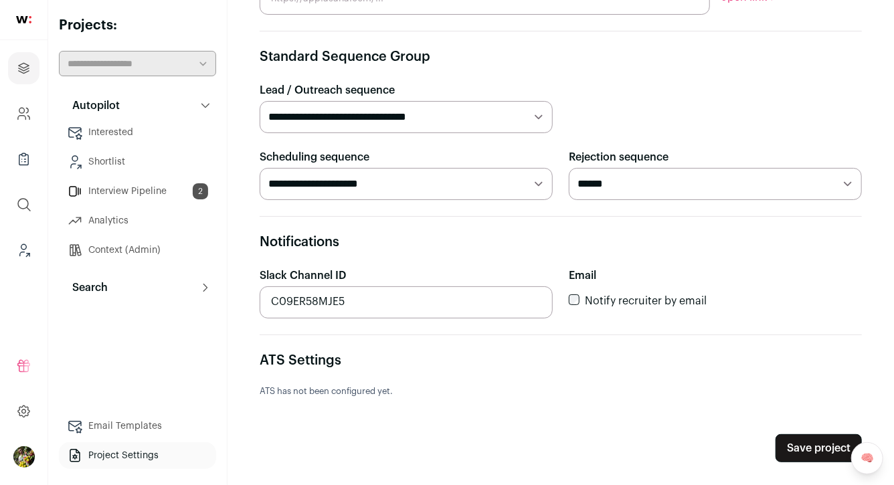
click at [118, 247] on link "Context (Admin)" at bounding box center [137, 250] width 157 height 27
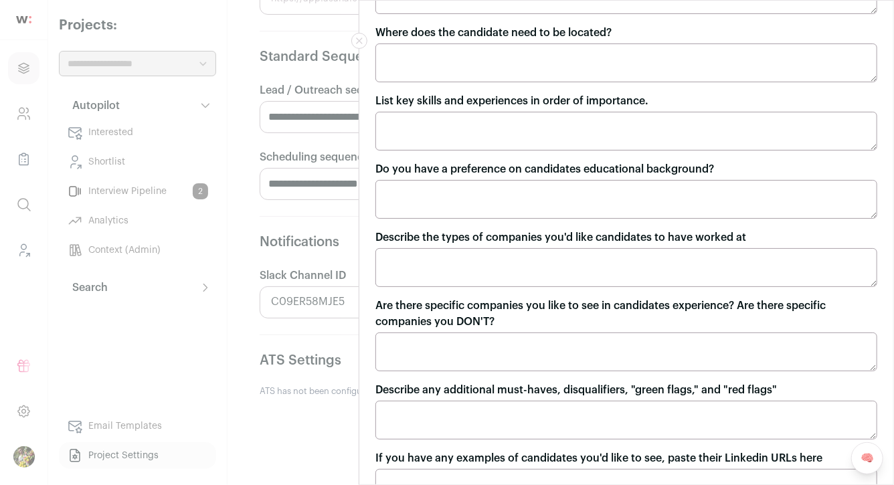
scroll to position [252, 0]
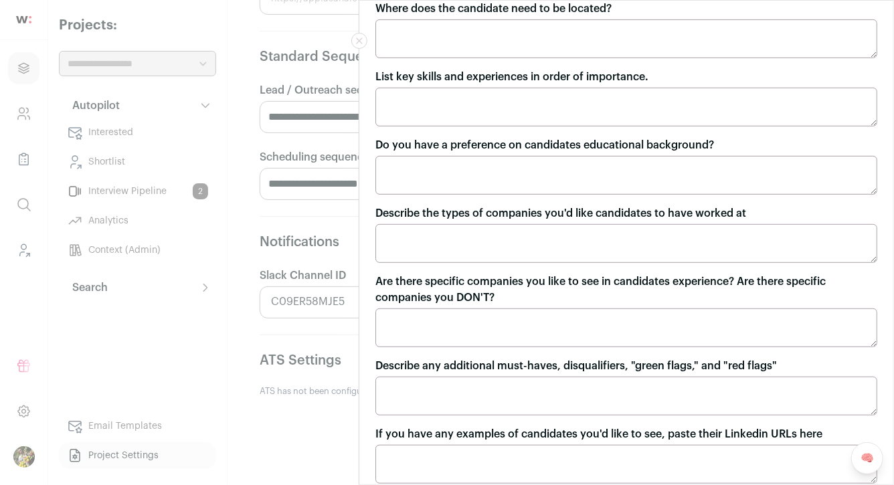
click at [430, 38] on textarea "Where does the candidate need to be located?" at bounding box center [626, 38] width 502 height 39
click at [386, 31] on textarea "*********" at bounding box center [626, 38] width 502 height 39
click at [482, 34] on textarea "**********" at bounding box center [626, 38] width 502 height 39
type textarea "**********"
click at [498, 107] on textarea "List key skills and experiences in order of importance." at bounding box center [626, 107] width 502 height 39
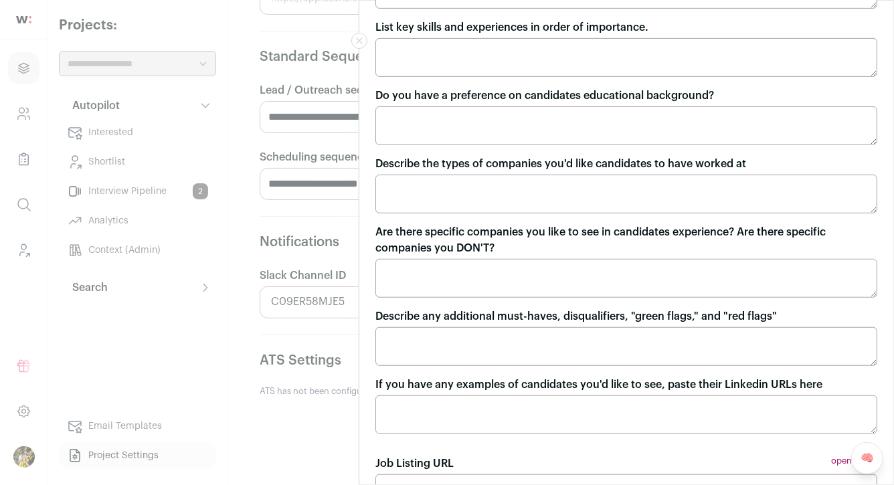
scroll to position [348, 0]
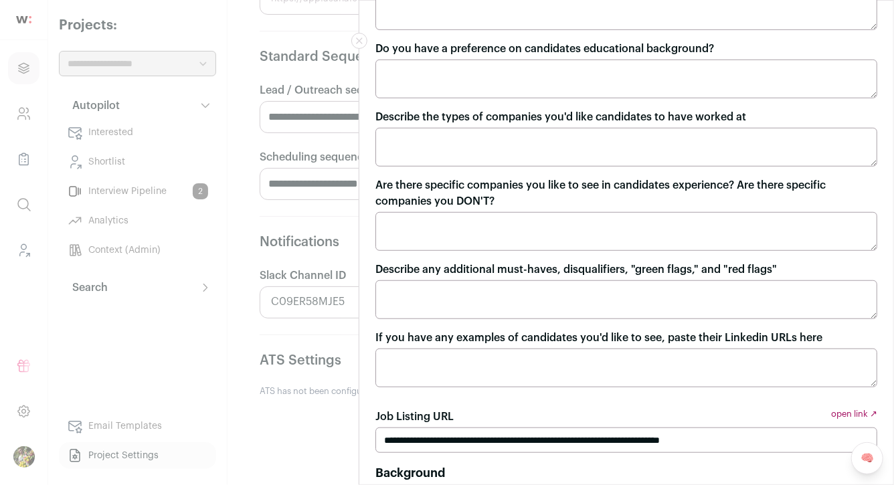
click at [517, 71] on textarea "Do you have a preference on candidates educational background?" at bounding box center [626, 79] width 502 height 39
click at [517, 129] on textarea "Describe the types of companies you'd like candidates to have worked at" at bounding box center [626, 147] width 502 height 39
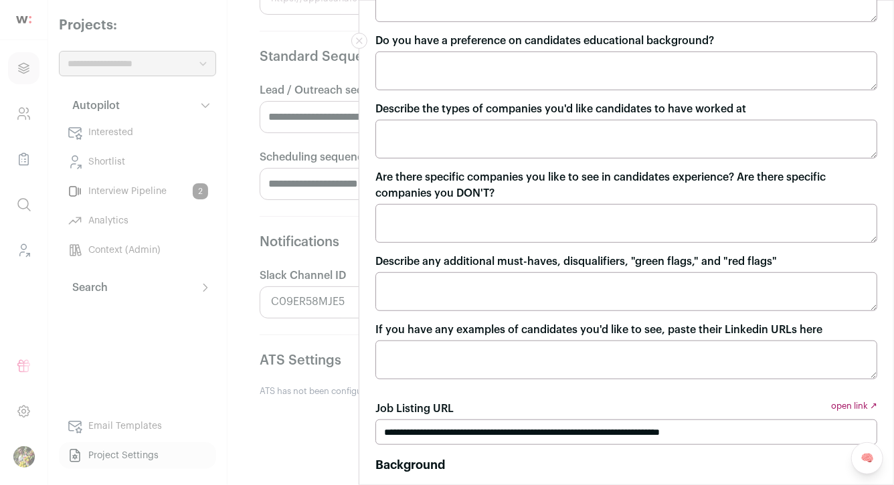
scroll to position [357, 0]
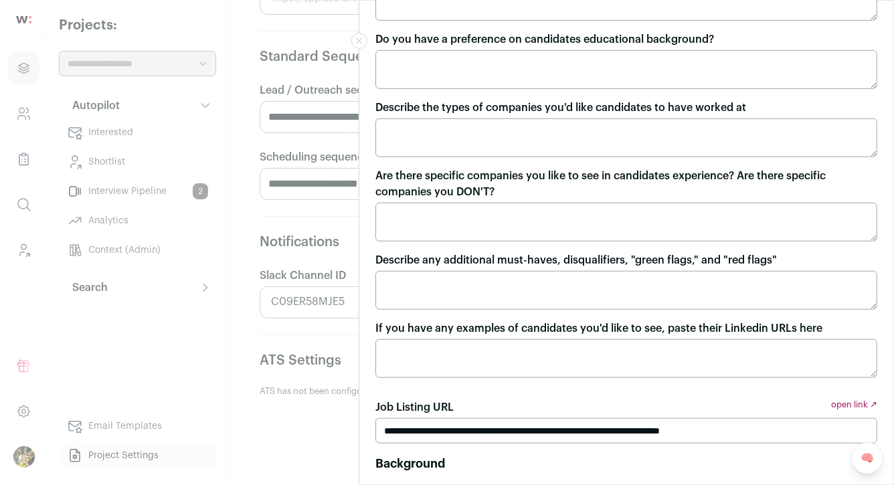
paste textarea "**********"
type textarea "**********"
paste textarea "**********"
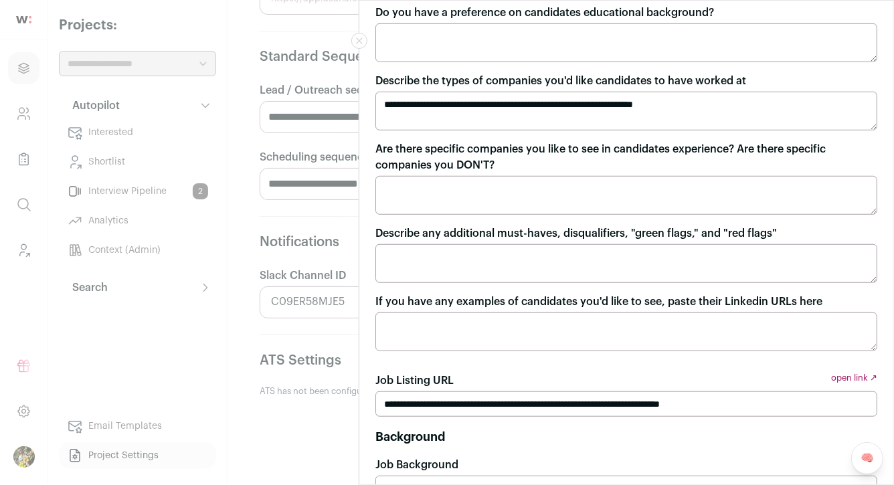
scroll to position [389, 0]
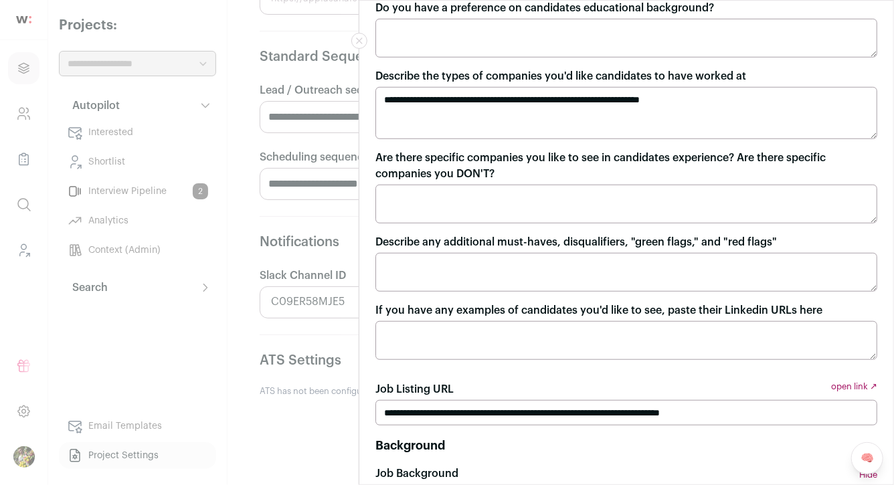
paste textarea "**********"
click at [732, 99] on textarea "**********" at bounding box center [626, 113] width 502 height 52
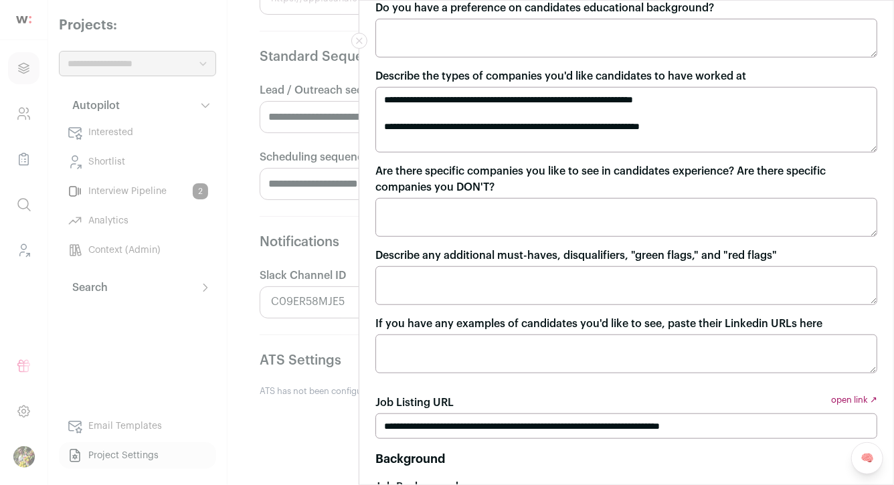
drag, startPoint x: 733, startPoint y: 127, endPoint x: 384, endPoint y: 91, distance: 351.1
click at [384, 91] on textarea "**********" at bounding box center [626, 120] width 502 height 66
type textarea "**********"
click at [416, 208] on textarea "Are there specific companies you like to see in candidates experience? Are ther…" at bounding box center [626, 217] width 502 height 39
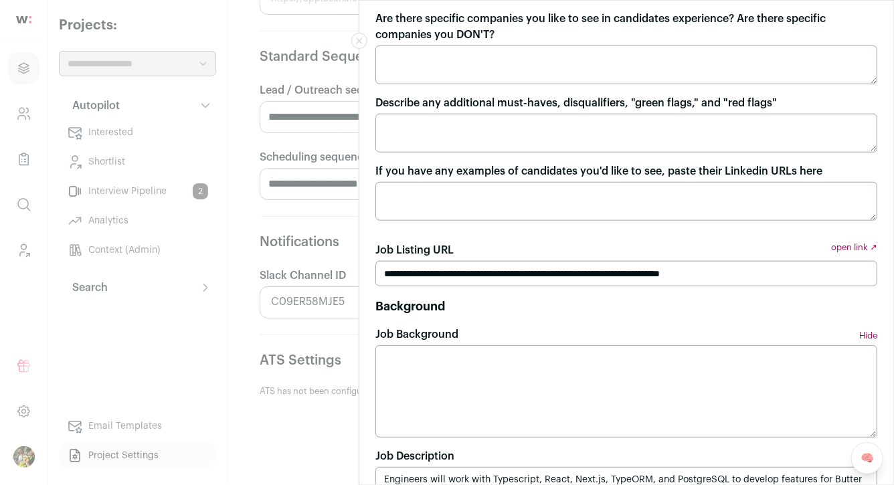
scroll to position [542, 0]
click at [440, 137] on textarea "Describe any additional must-haves, disqualifiers, "green flags," and "red flag…" at bounding box center [626, 132] width 502 height 39
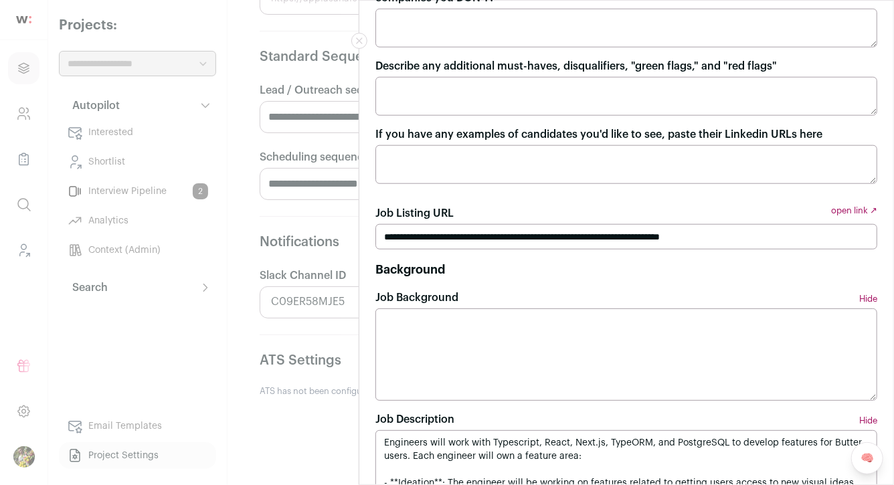
scroll to position [582, 0]
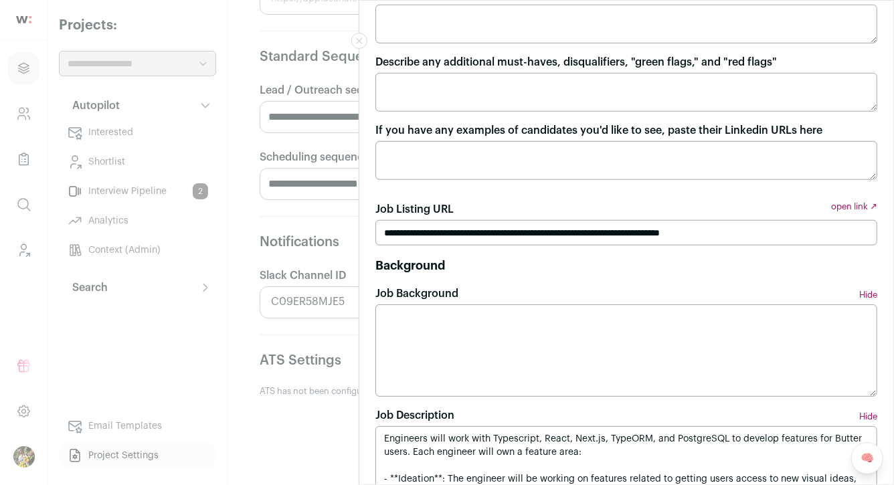
click at [432, 155] on textarea "If you have any examples of candidates you'd like to see, paste their Linkedin …" at bounding box center [626, 160] width 502 height 39
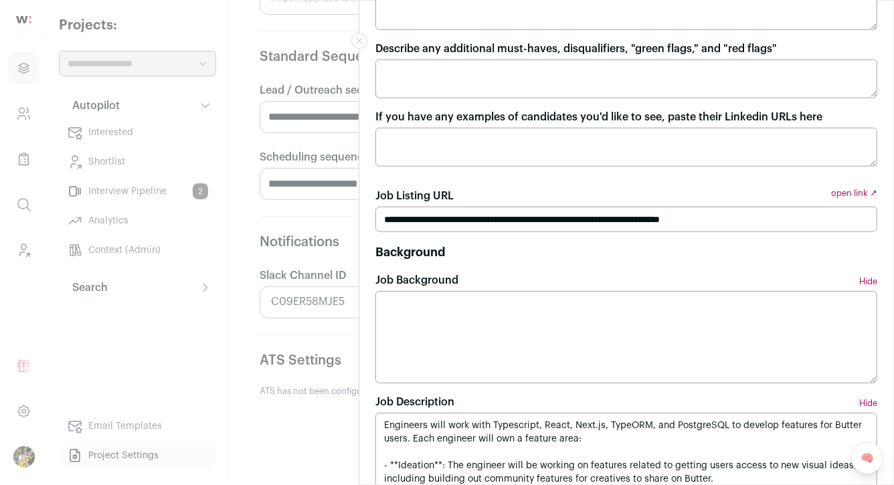
scroll to position [598, 0]
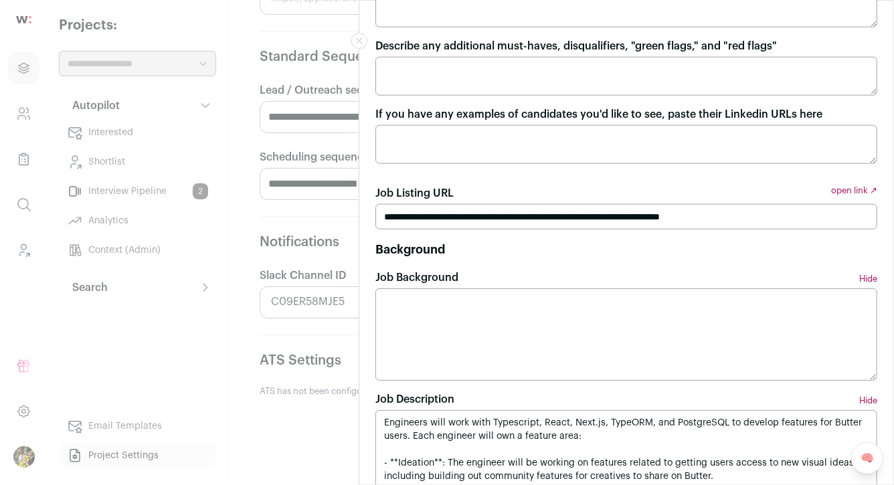
click at [549, 177] on form "**********" at bounding box center [626, 89] width 502 height 1203
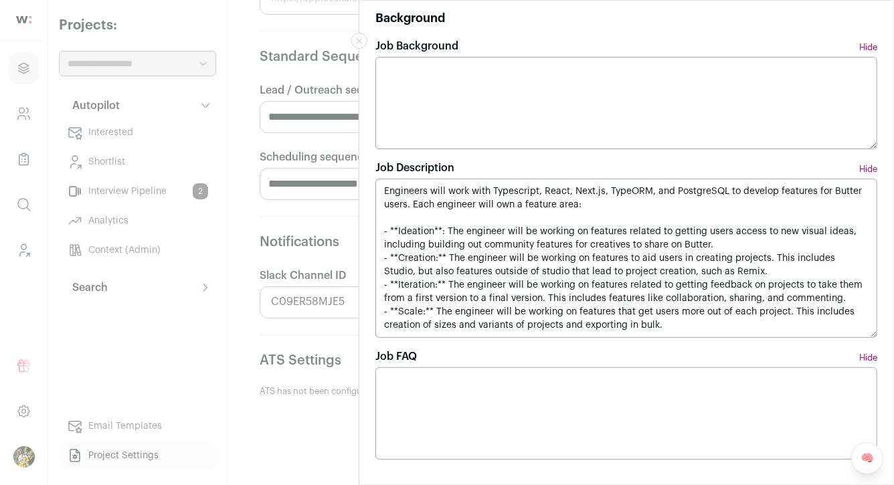
scroll to position [836, 0]
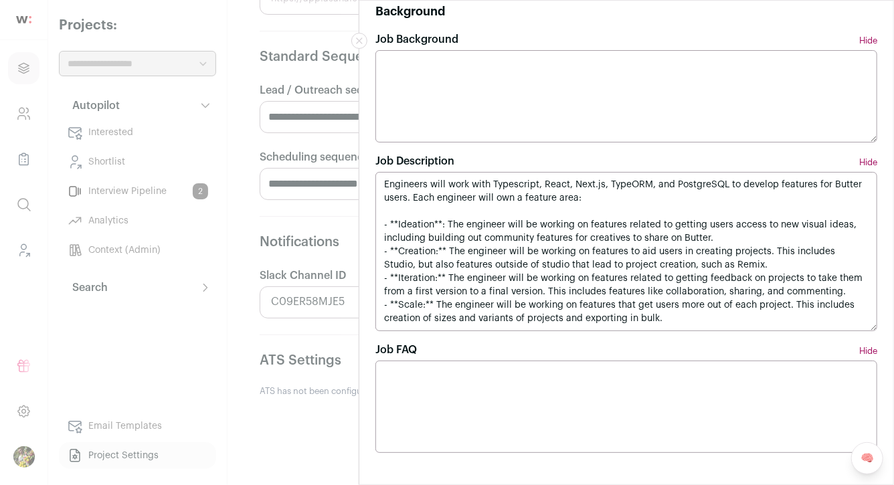
click at [616, 82] on textarea "Job Background" at bounding box center [626, 96] width 502 height 92
paste textarea "**********"
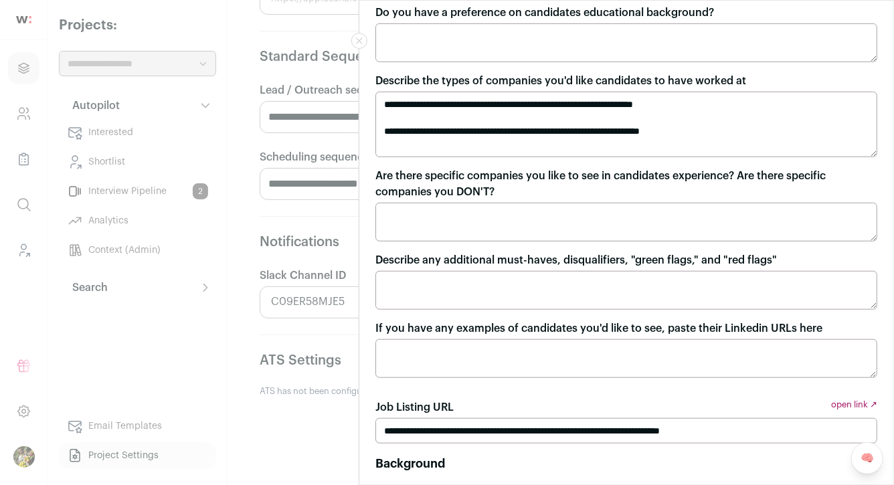
scroll to position [373, 0]
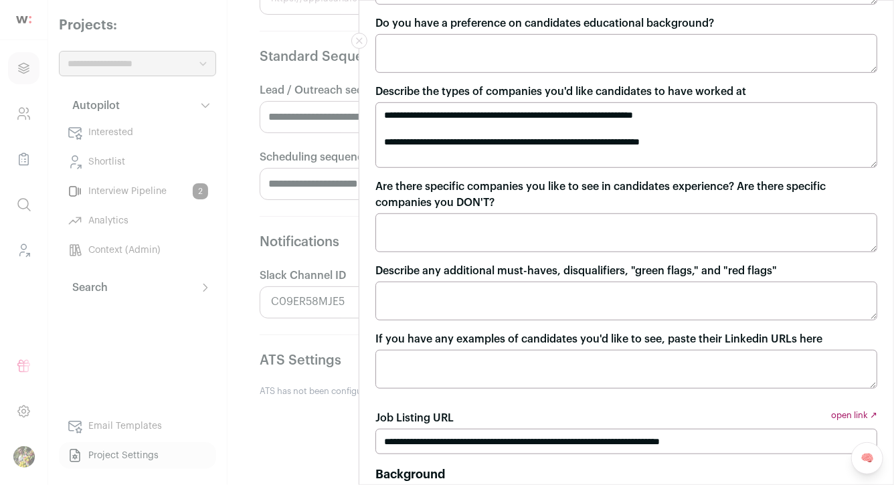
type textarea "**********"
click at [393, 297] on textarea "Describe any additional must-haves, disqualifiers, "green flags," and "red flag…" at bounding box center [626, 301] width 502 height 39
paste textarea "**********"
click at [387, 295] on textarea "**********" at bounding box center [626, 301] width 502 height 39
click at [383, 295] on textarea "**********" at bounding box center [626, 301] width 502 height 39
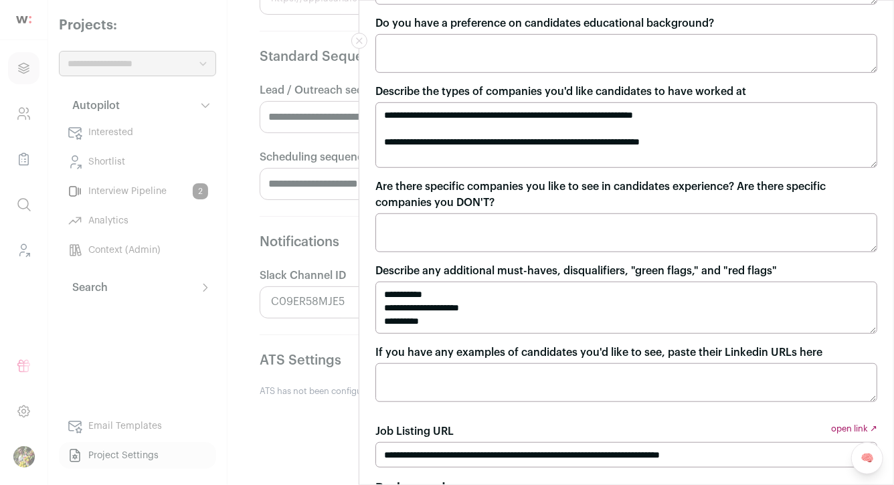
click at [472, 322] on textarea "**********" at bounding box center [626, 308] width 502 height 52
click at [563, 314] on textarea "**********" at bounding box center [626, 308] width 502 height 52
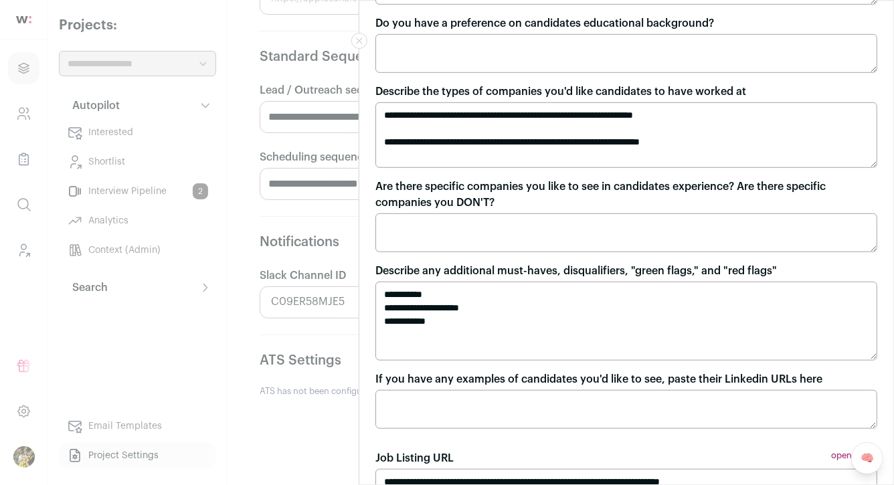
paste textarea "**********"
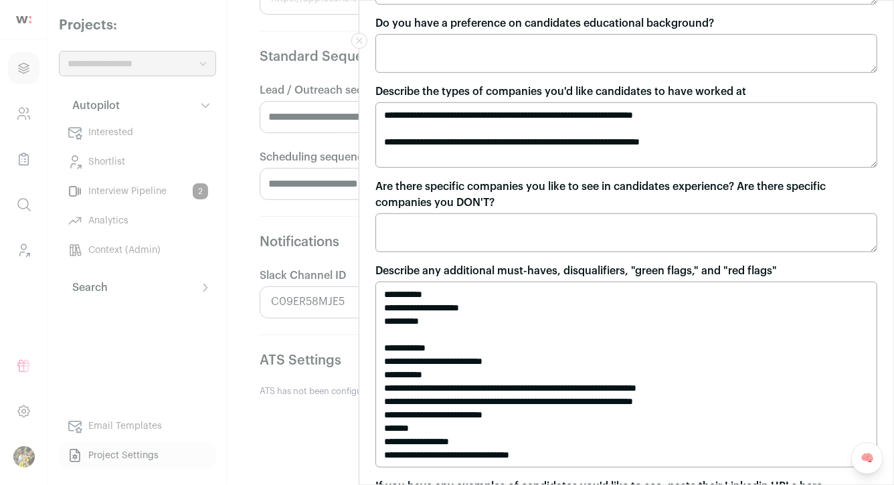
drag, startPoint x: 442, startPoint y: 347, endPoint x: 375, endPoint y: 345, distance: 66.9
click at [375, 345] on div "**********" at bounding box center [626, 243] width 534 height 484
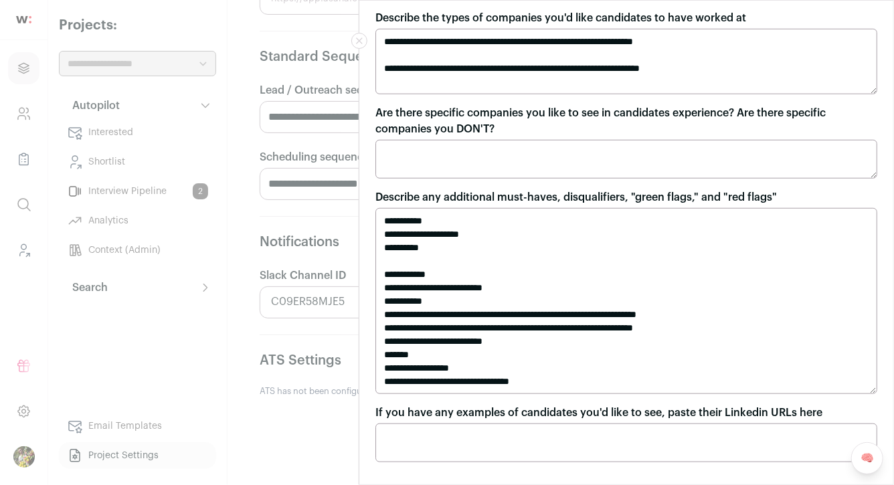
scroll to position [450, 0]
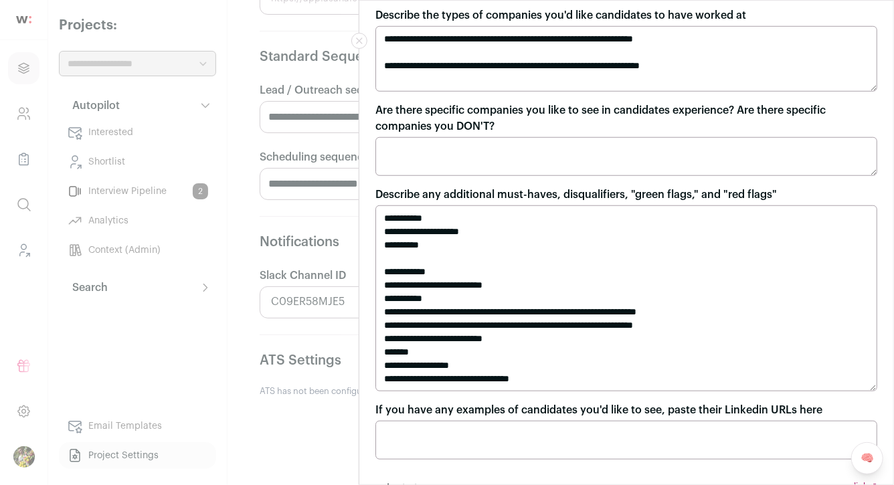
click at [557, 377] on textarea "**********" at bounding box center [626, 298] width 502 height 186
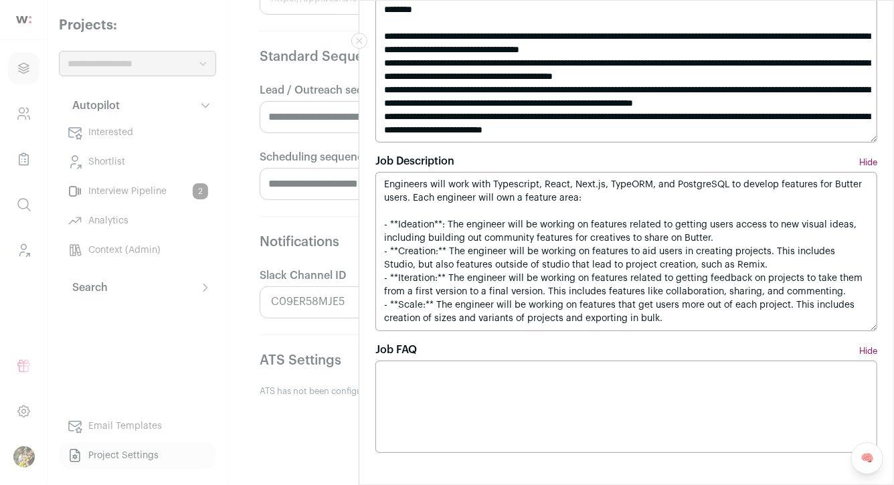
scroll to position [0, 0]
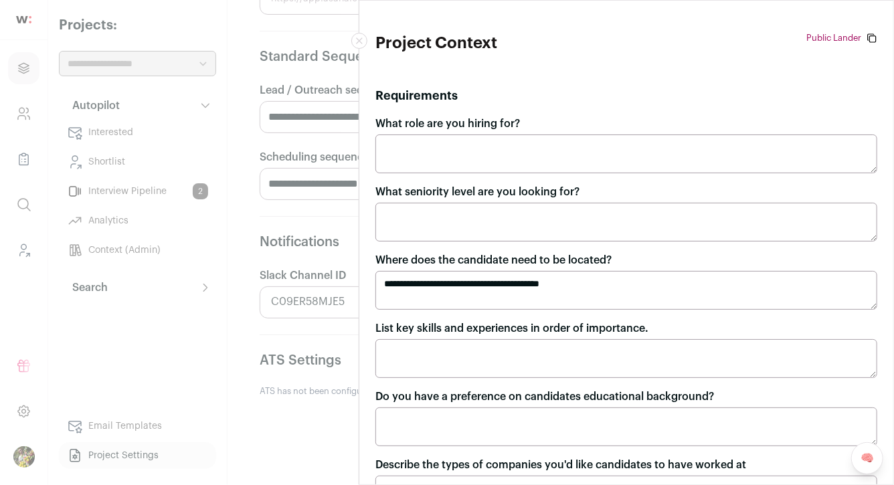
type textarea "**********"
click at [397, 165] on textarea "What role are you hiring for?" at bounding box center [626, 153] width 502 height 39
paste textarea "**********"
type textarea "**********"
paste textarea "**********"
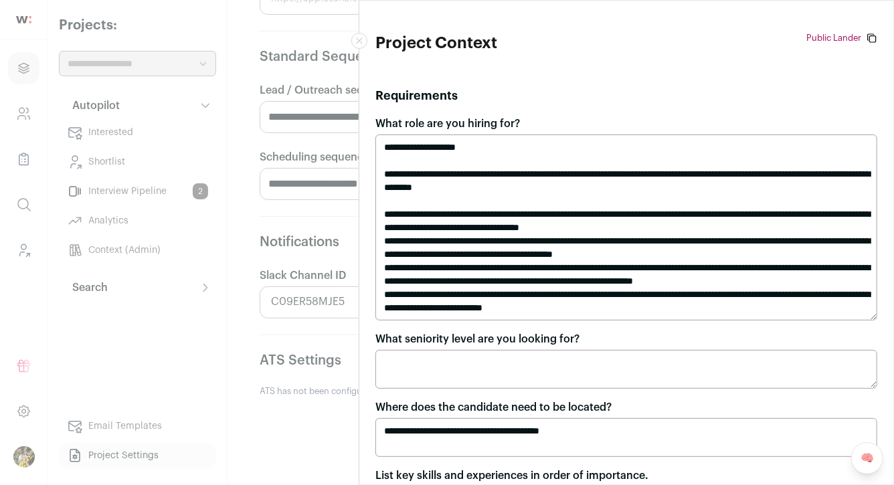
type textarea "**********"
click at [598, 376] on textarea "What seniority level are you looking for?" at bounding box center [626, 369] width 502 height 39
paste textarea "**********"
drag, startPoint x: 486, startPoint y: 378, endPoint x: 380, endPoint y: 373, distance: 105.8
click at [380, 373] on textarea "**********" at bounding box center [626, 369] width 502 height 39
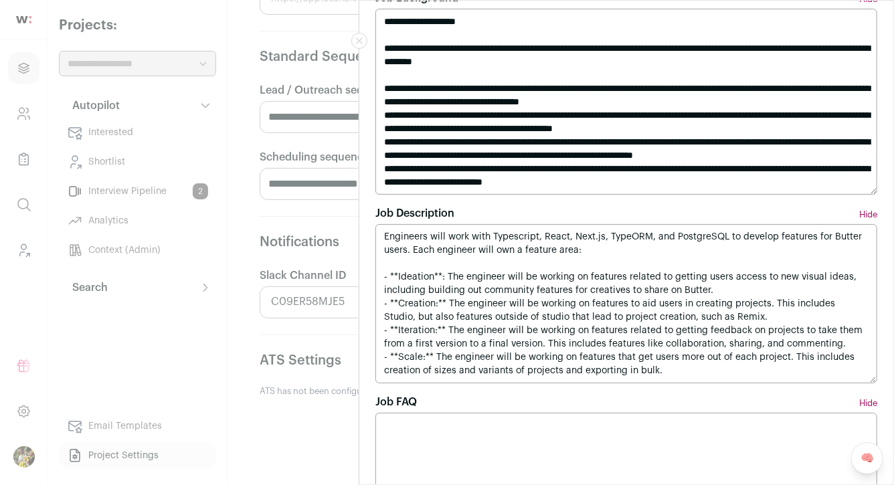
scroll to position [1224, 0]
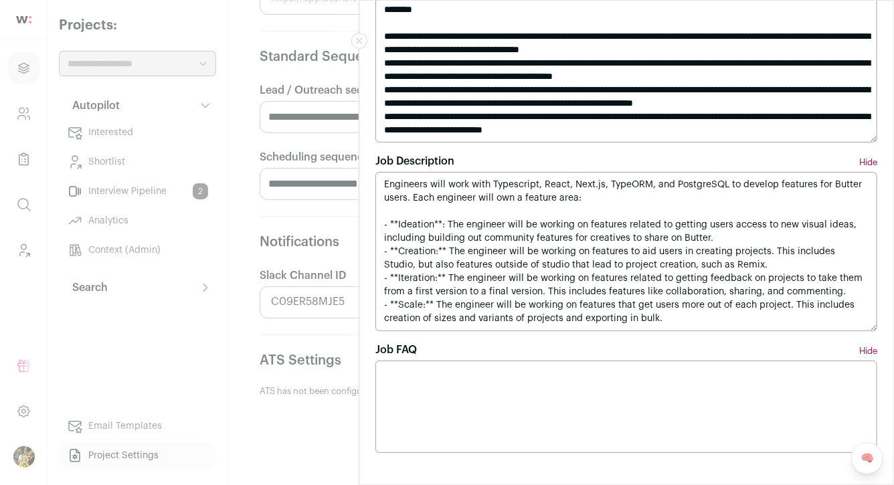
type textarea "**********"
click at [364, 37] on button "Close modal" at bounding box center [359, 41] width 16 height 16
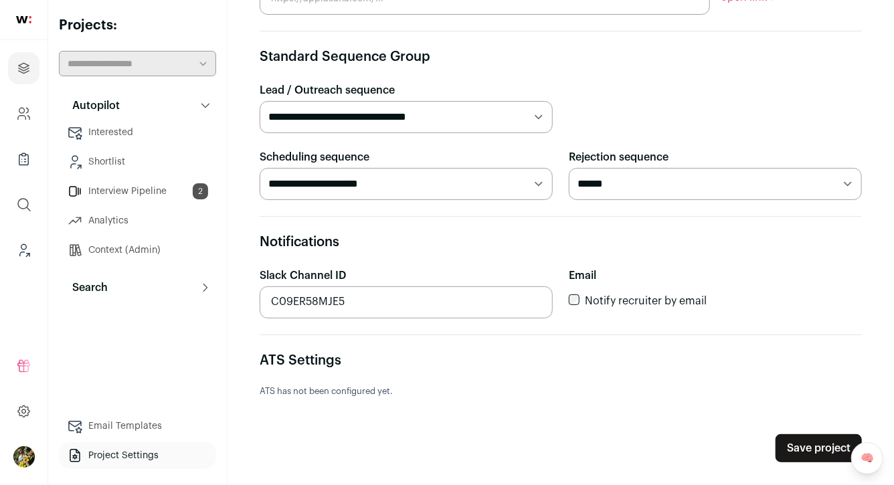
click at [806, 451] on button "Save project" at bounding box center [818, 448] width 86 height 28
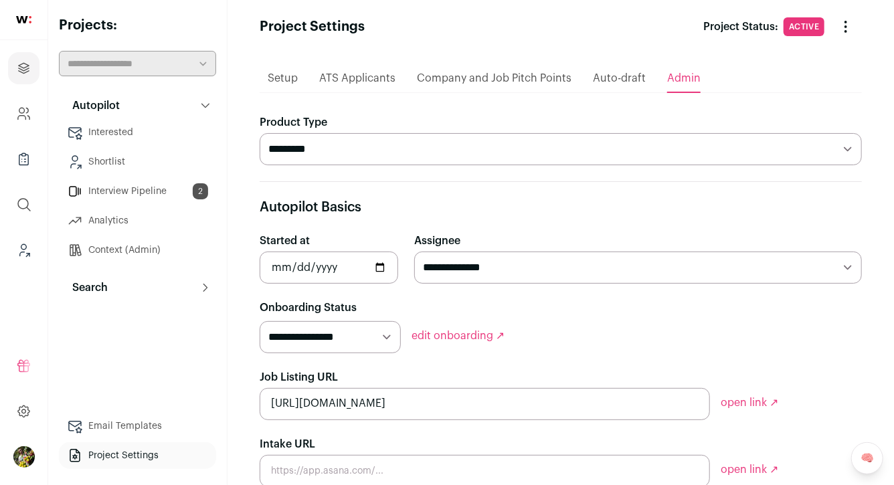
scroll to position [0, 0]
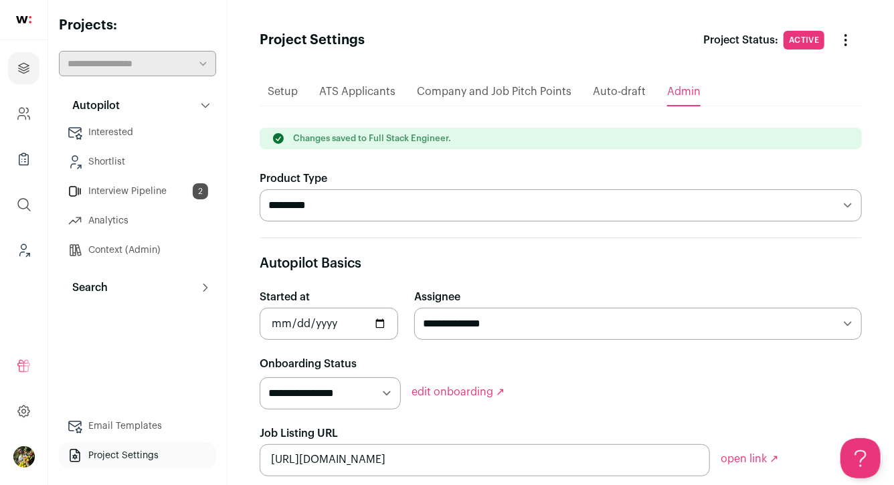
click at [112, 286] on button "Search" at bounding box center [137, 287] width 157 height 27
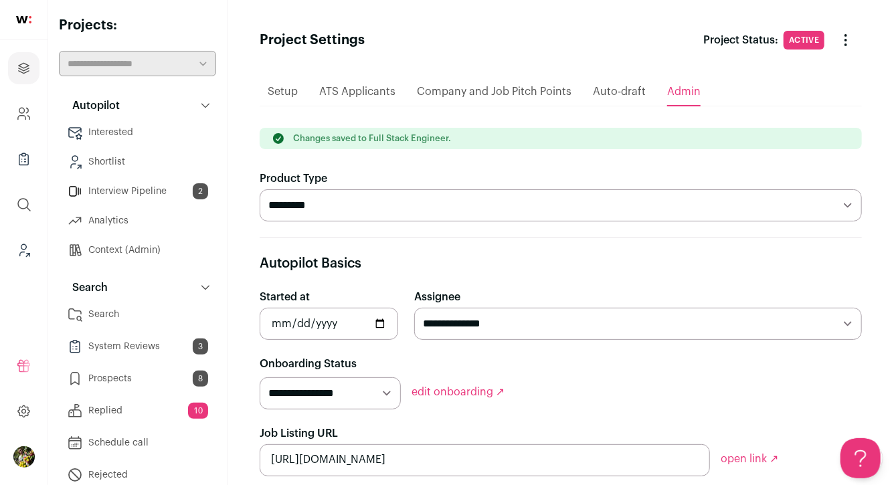
click at [109, 320] on link "Search" at bounding box center [137, 314] width 157 height 27
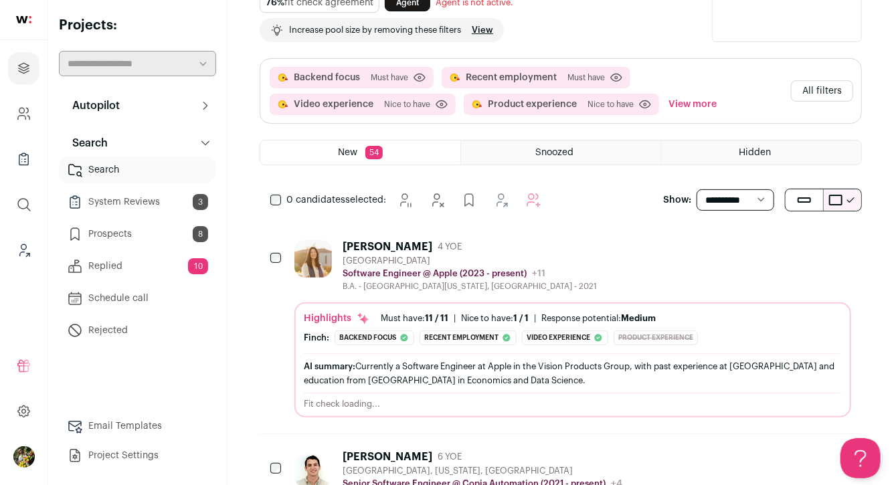
scroll to position [36, 0]
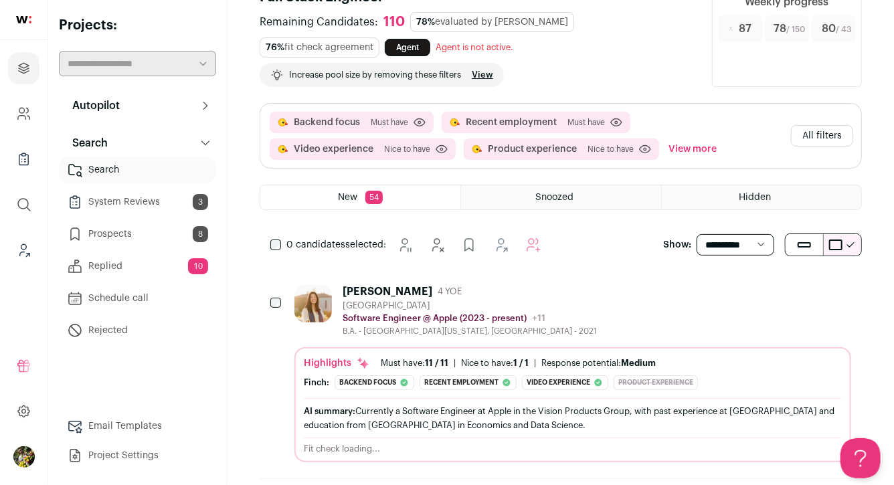
click at [707, 149] on button "View more" at bounding box center [693, 148] width 54 height 21
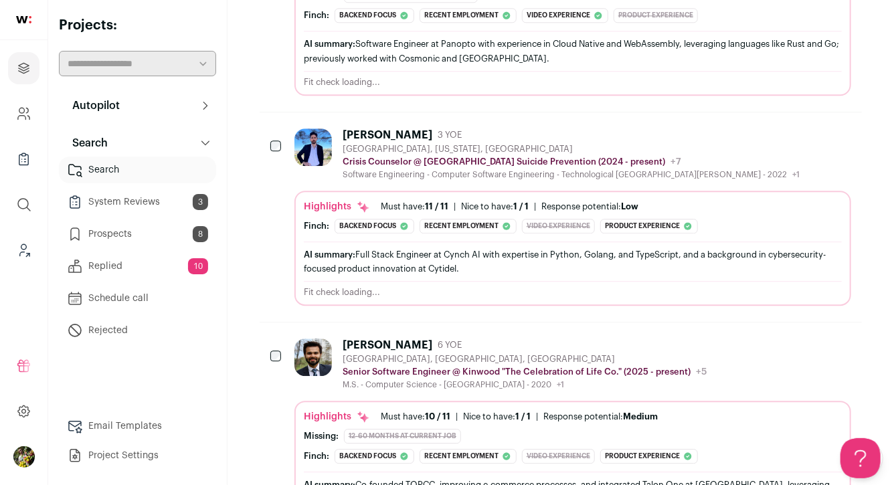
scroll to position [1763, 0]
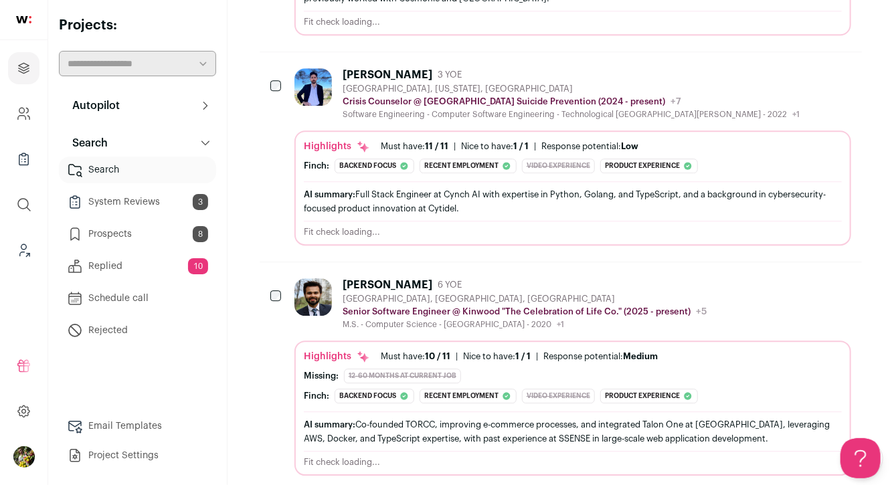
click at [383, 181] on div "AI summary: Full Stack Engineer at Cynch AI with expertise in Python, Golang, a…" at bounding box center [573, 200] width 538 height 39
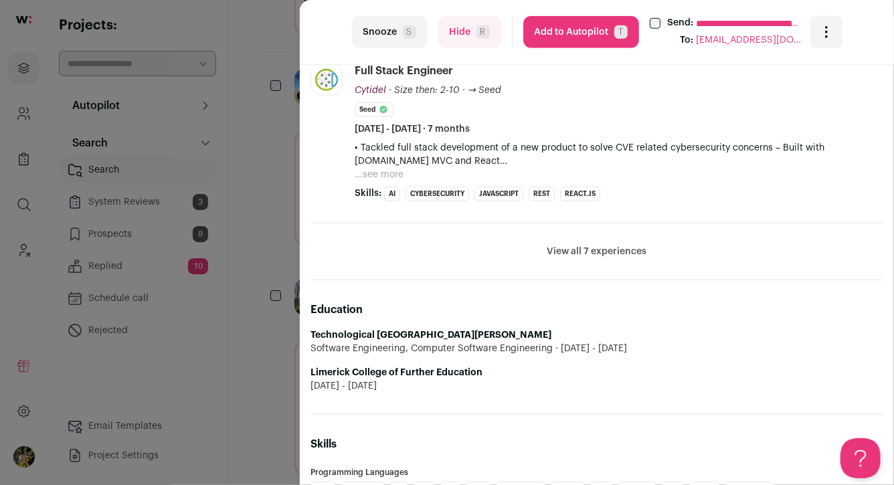
scroll to position [617, 0]
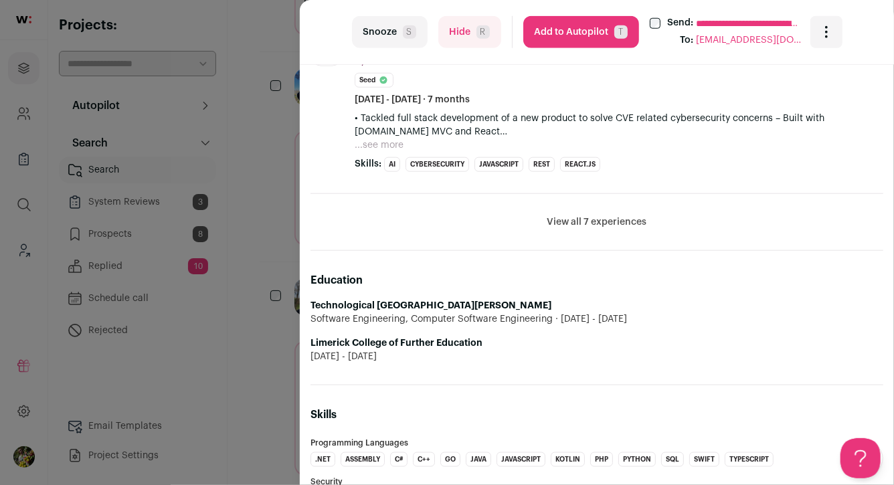
click at [561, 217] on button "View all 7 experiences" at bounding box center [597, 221] width 100 height 13
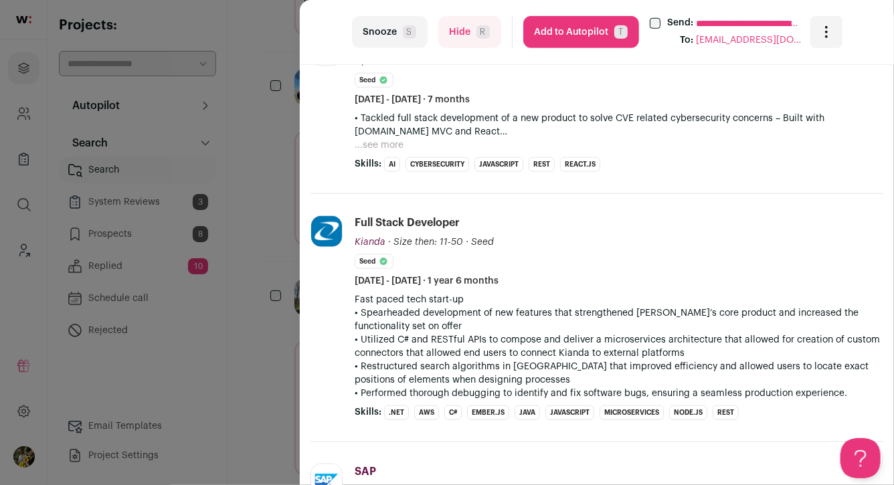
click at [276, 190] on div "**********" at bounding box center [447, 242] width 894 height 485
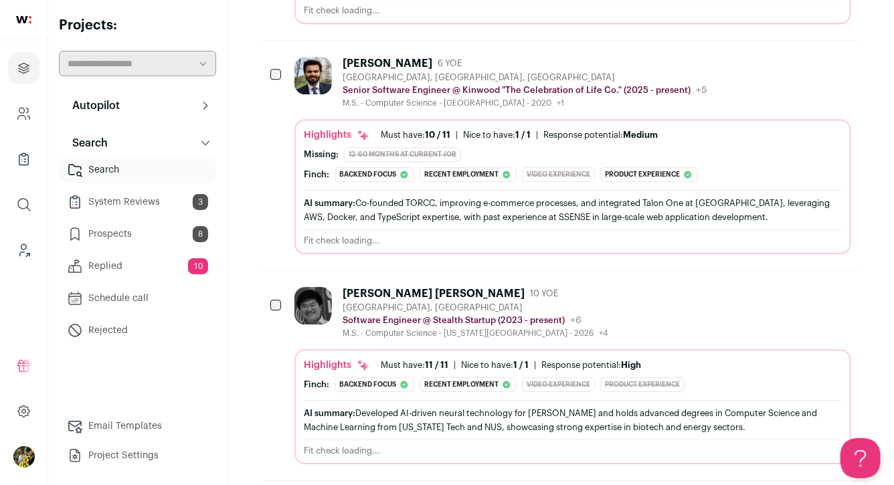
scroll to position [1996, 0]
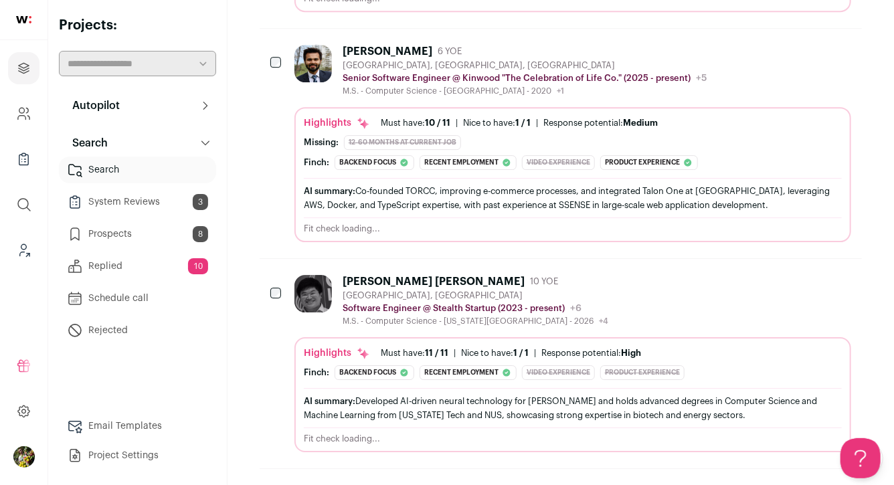
click at [360, 79] on div "Tejas Wadiwala 6 YOE Toronto, Ontario, Canada Senior Software Engineer @ Kinwoo…" at bounding box center [572, 143] width 557 height 197
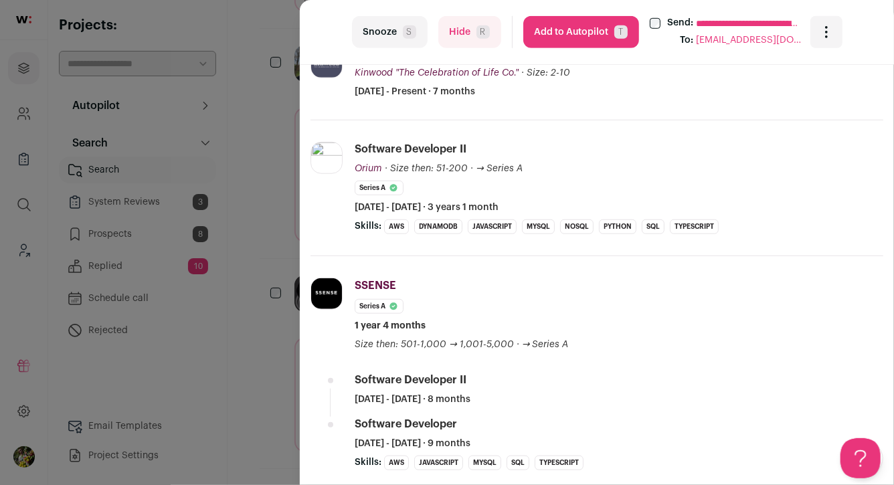
scroll to position [422, 0]
click at [268, 151] on div "**********" at bounding box center [447, 242] width 894 height 485
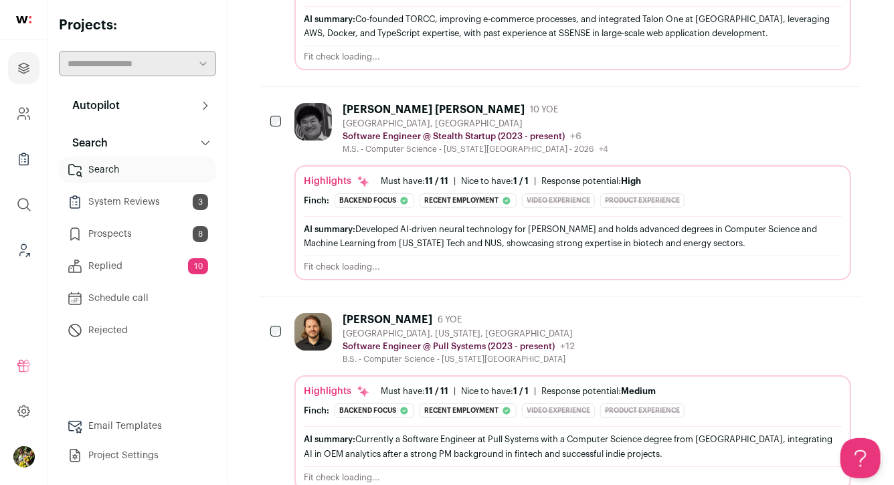
scroll to position [2193, 0]
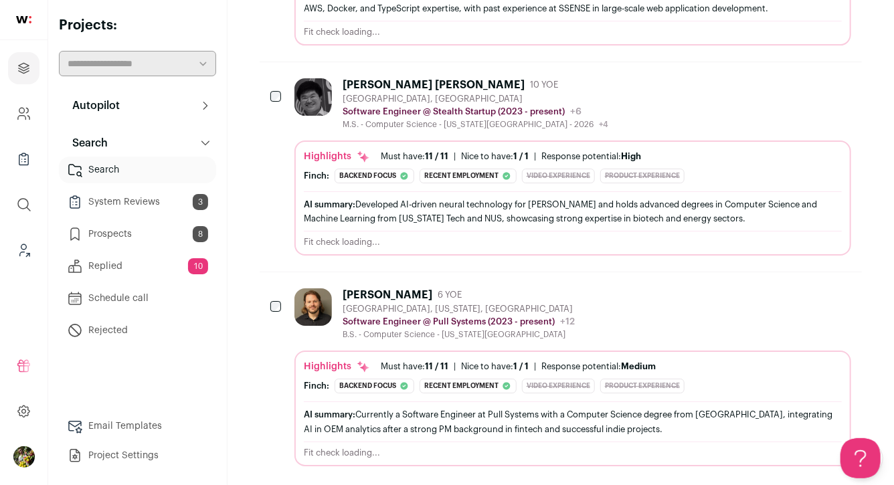
click at [324, 167] on div "Highlights Must have: 11 / 11 How many must haves have been fulfilled? | Nice t…" at bounding box center [573, 201] width 538 height 103
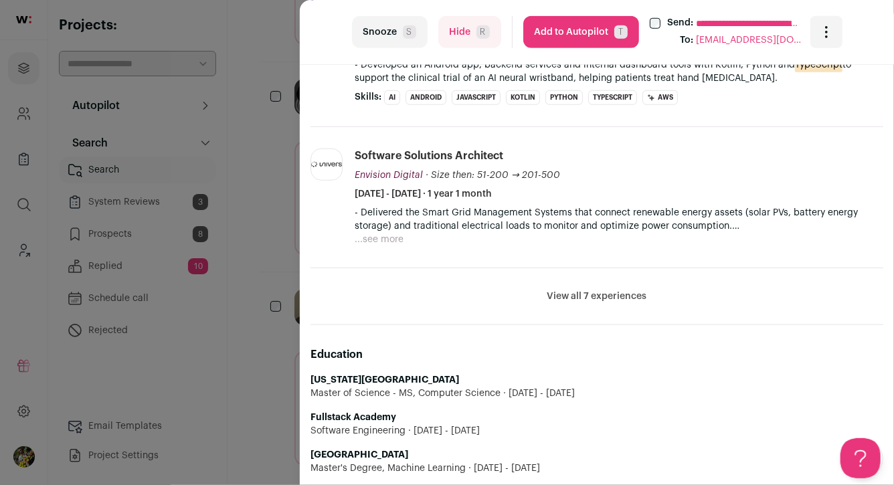
scroll to position [561, 0]
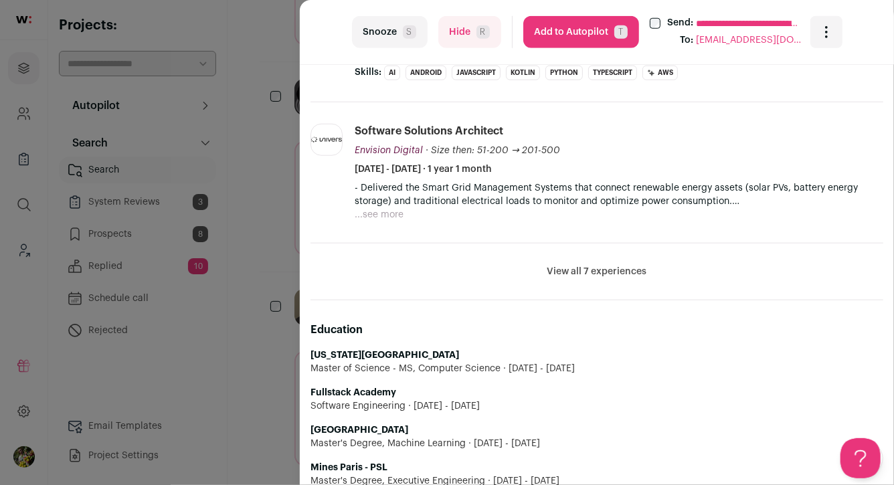
click at [273, 147] on div "**********" at bounding box center [447, 242] width 894 height 485
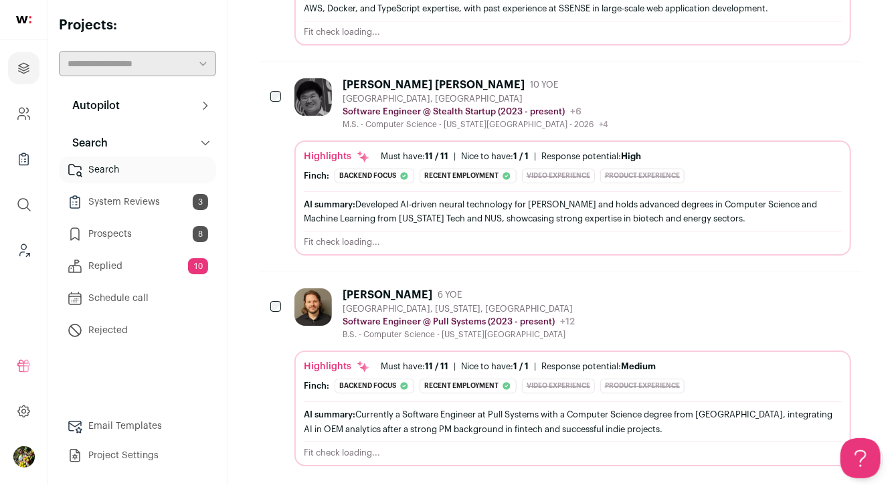
click at [446, 351] on div "Highlights Must have: 11 / 11 How many must haves have been fulfilled? | Nice t…" at bounding box center [572, 408] width 557 height 115
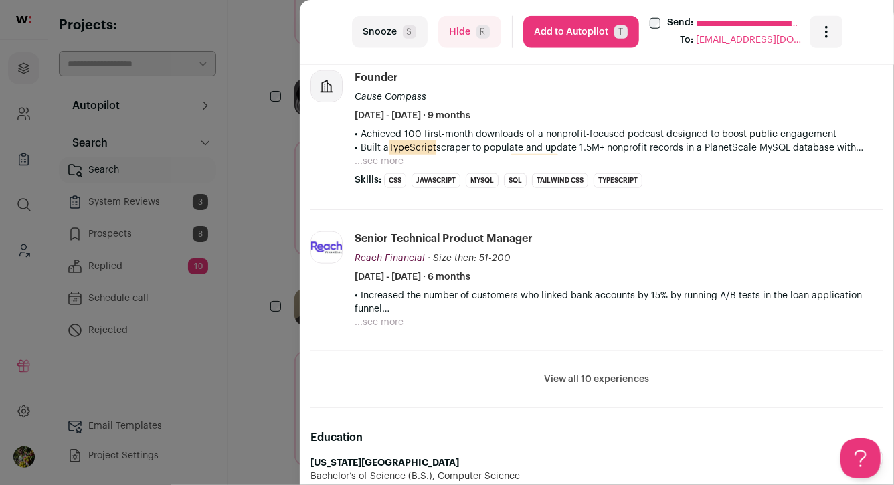
scroll to position [674, 0]
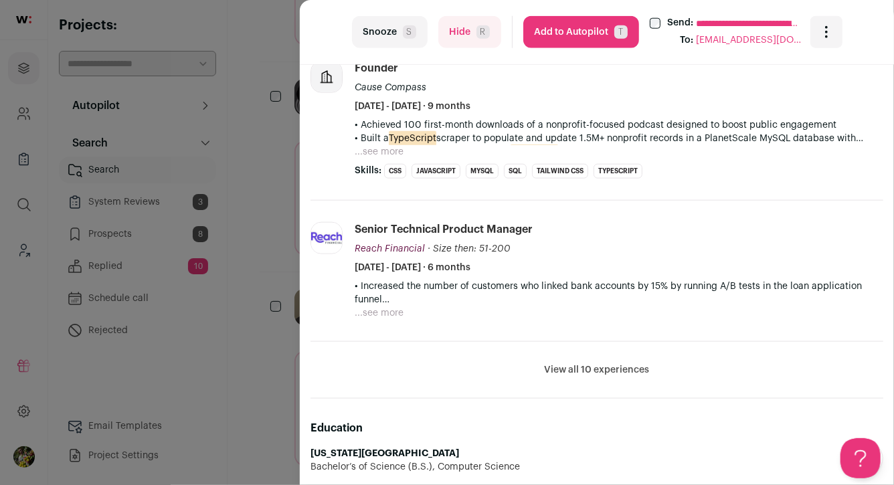
click at [558, 368] on button "View all 10 experiences" at bounding box center [597, 369] width 105 height 13
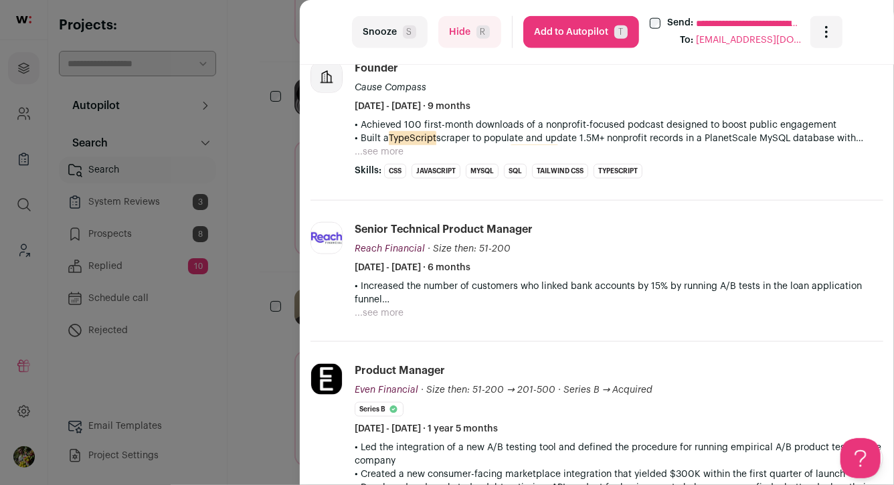
click at [284, 337] on div "**********" at bounding box center [447, 242] width 894 height 485
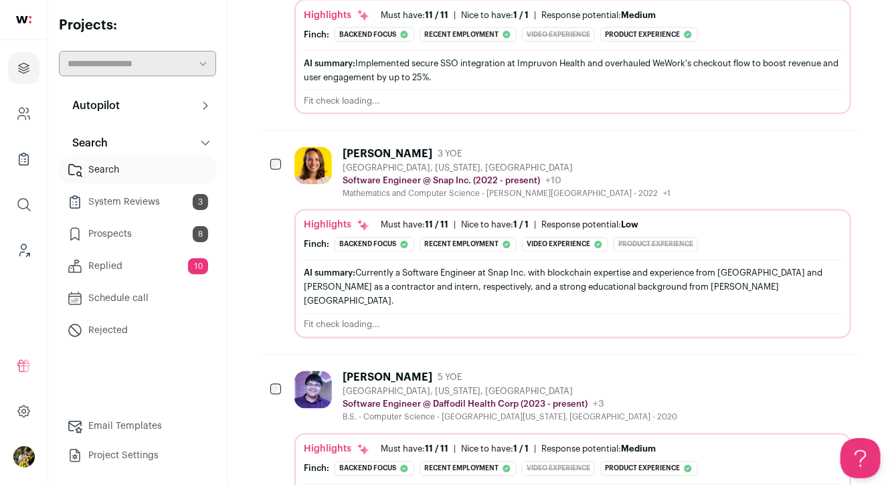
scroll to position [175, 0]
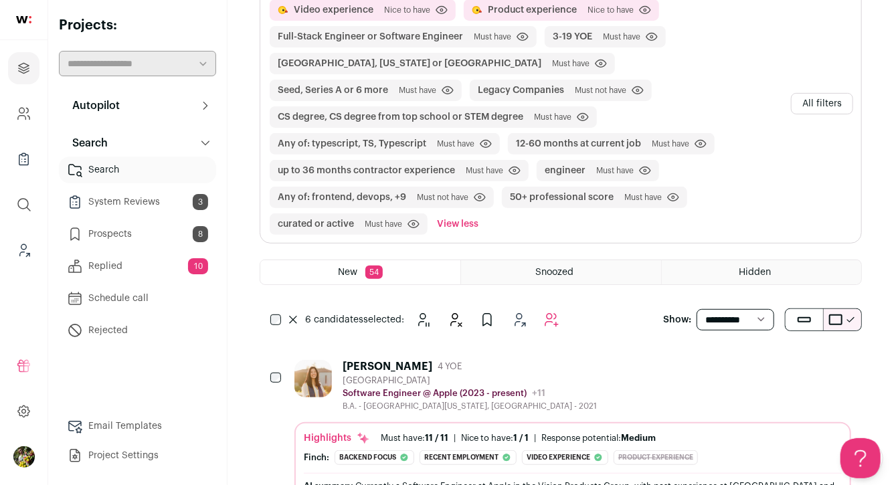
click at [560, 320] on button "Add to Autopilot" at bounding box center [551, 319] width 27 height 27
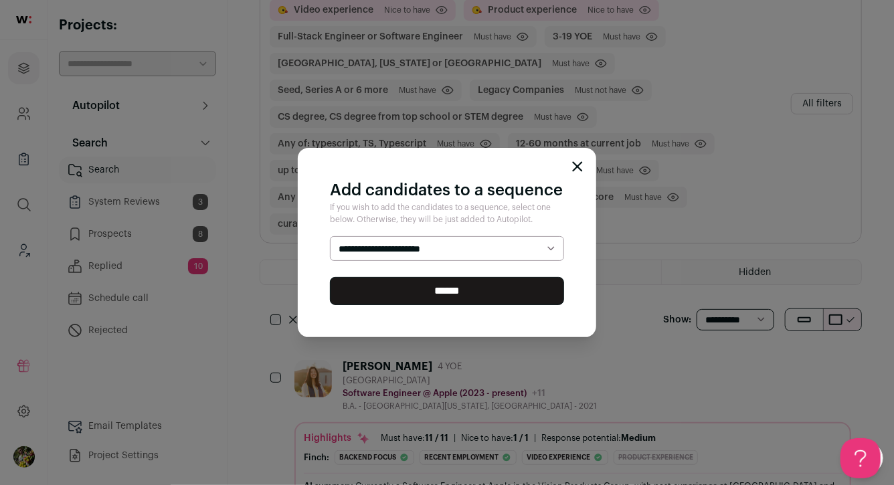
select select "*****"
click at [330, 236] on select "**********" at bounding box center [447, 248] width 234 height 25
click at [346, 290] on input "******" at bounding box center [447, 291] width 234 height 28
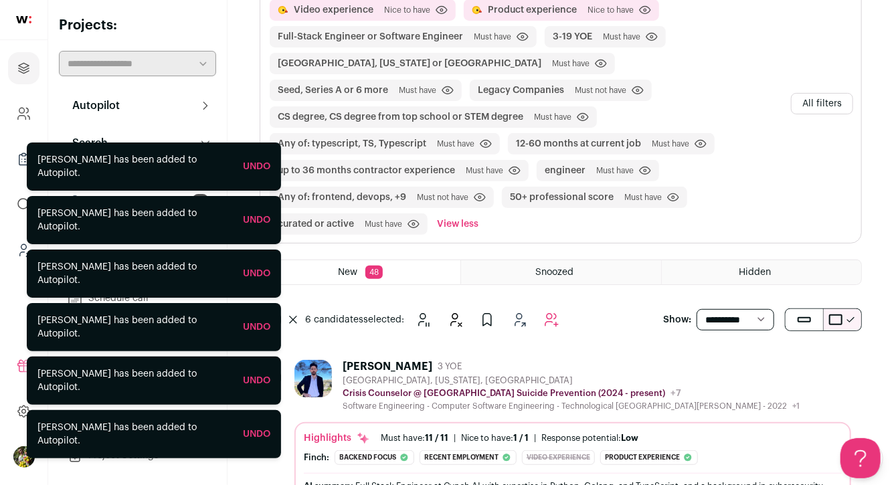
click at [274, 320] on div "Meghan Halloran has been added to Autopilot. Undo" at bounding box center [154, 327] width 254 height 48
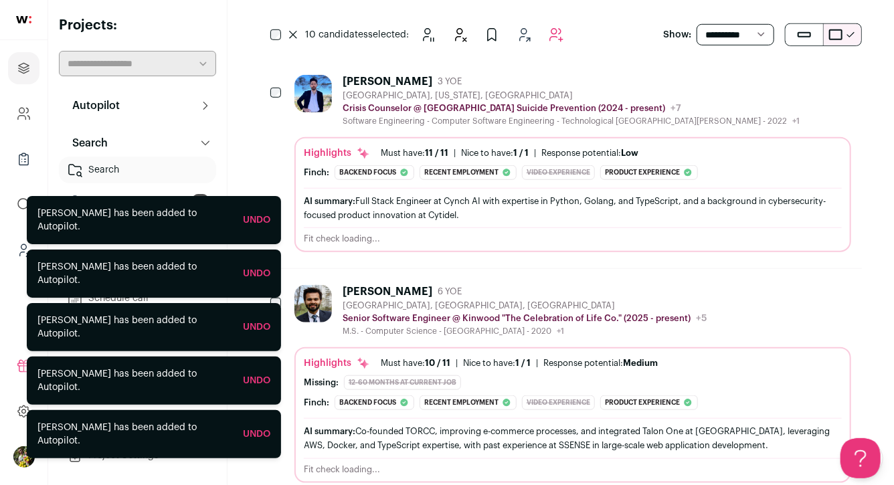
scroll to position [455, 0]
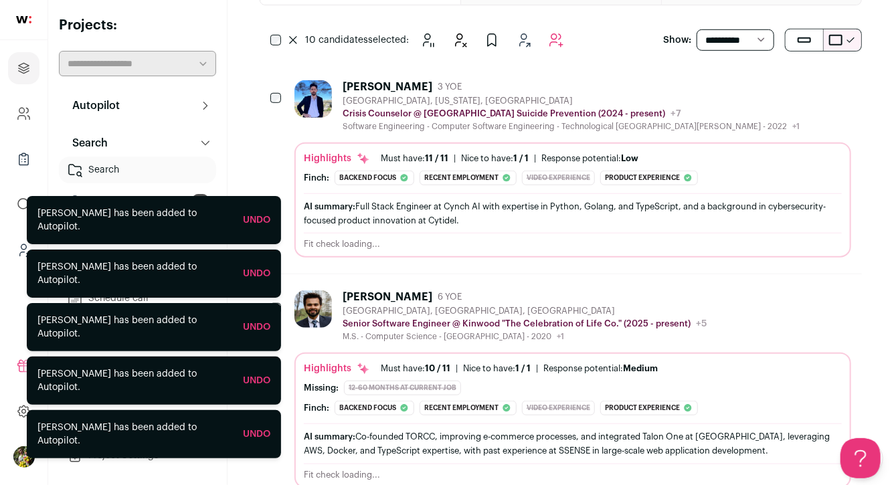
click at [268, 38] on div "10 candidates selected: Snooze Hide" at bounding box center [420, 40] width 320 height 27
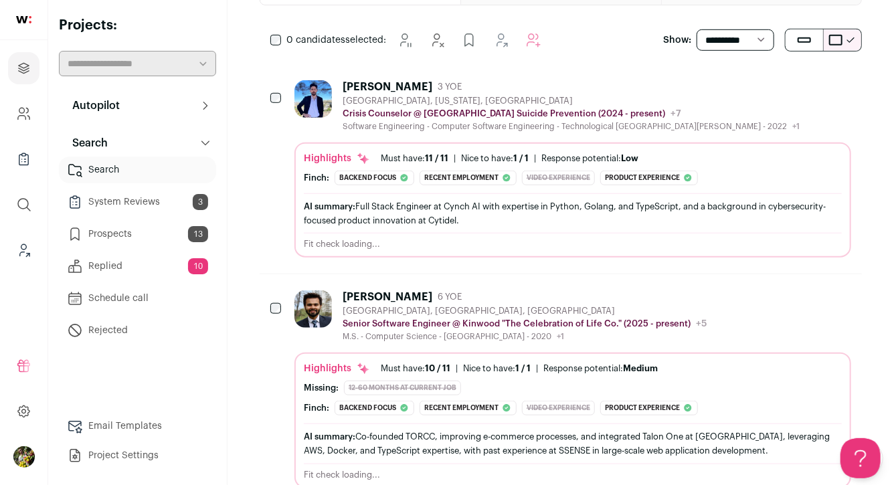
click at [736, 90] on icon "Hide" at bounding box center [732, 86] width 11 height 13
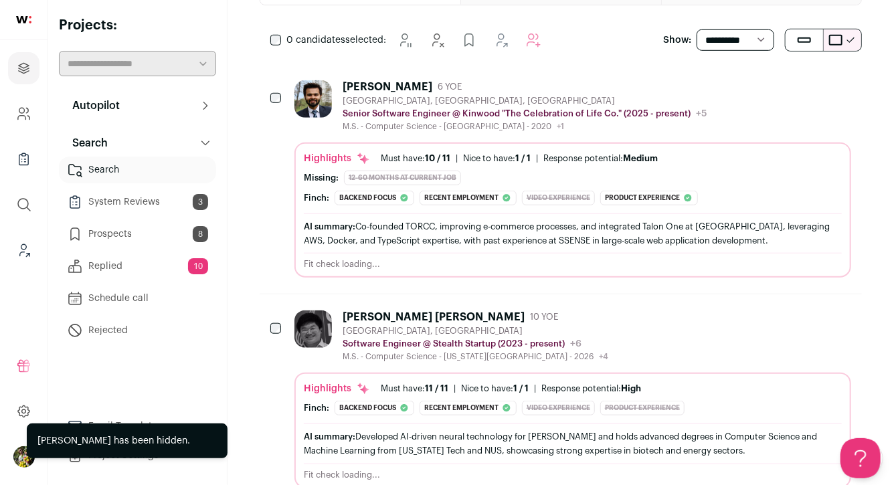
click at [736, 90] on icon "Hide" at bounding box center [732, 86] width 11 height 13
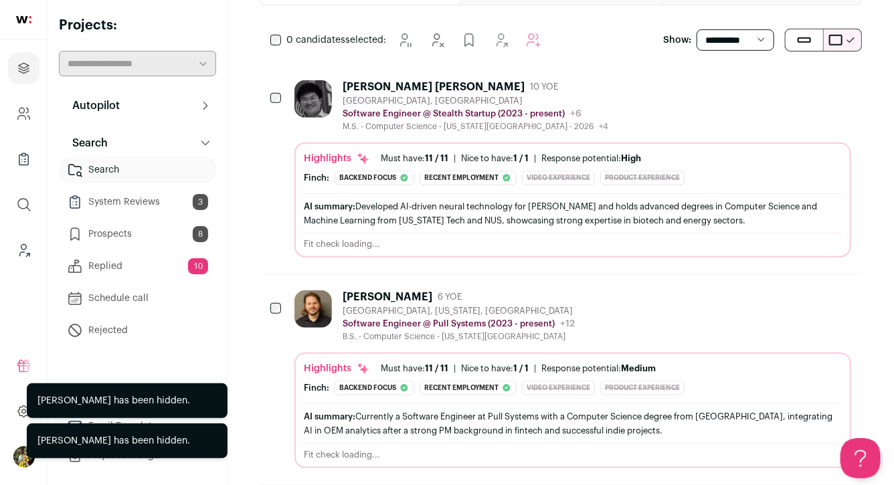
click at [736, 90] on icon "Hide" at bounding box center [732, 86] width 11 height 13
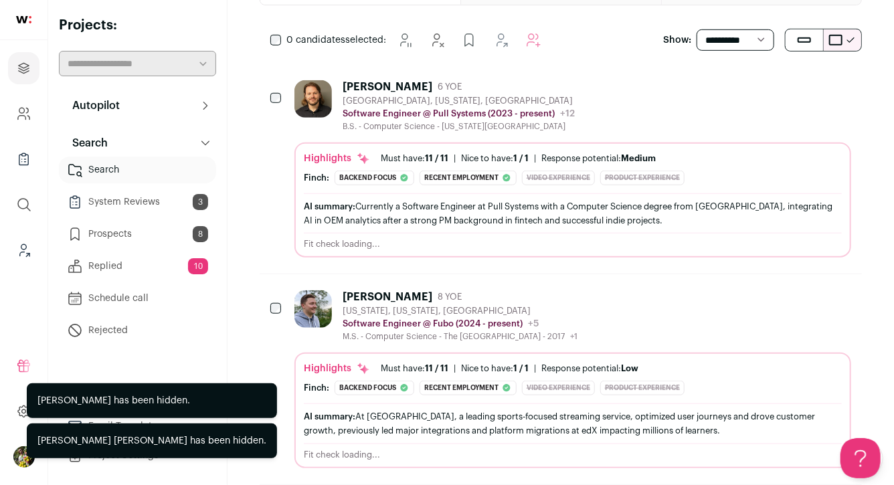
click at [736, 90] on icon "Hide" at bounding box center [732, 86] width 11 height 13
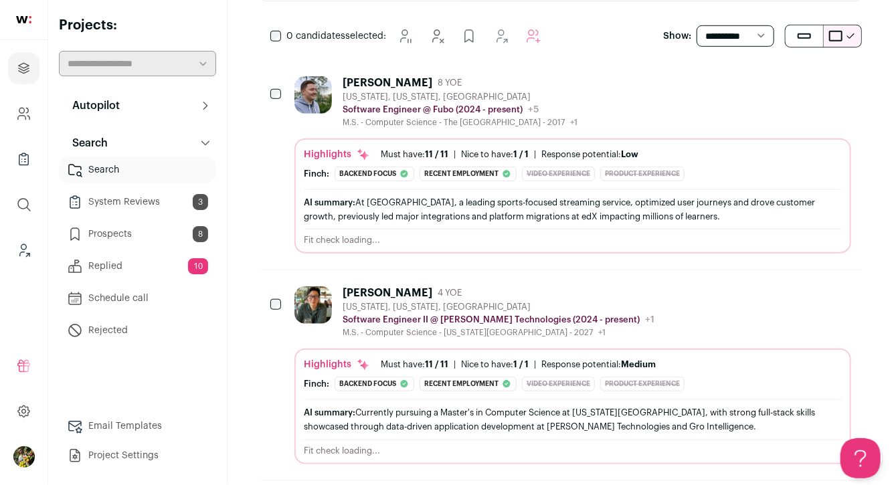
scroll to position [492, 0]
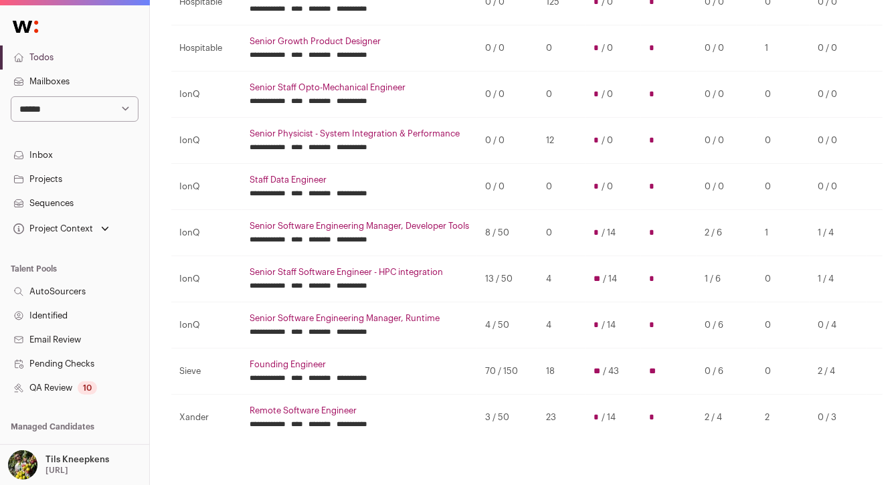
scroll to position [369, 0]
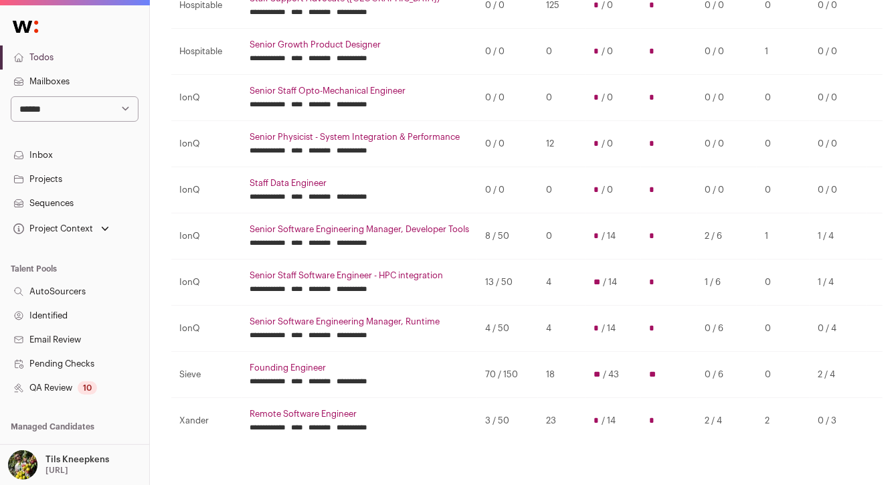
click at [85, 176] on link "Projects" at bounding box center [74, 179] width 149 height 24
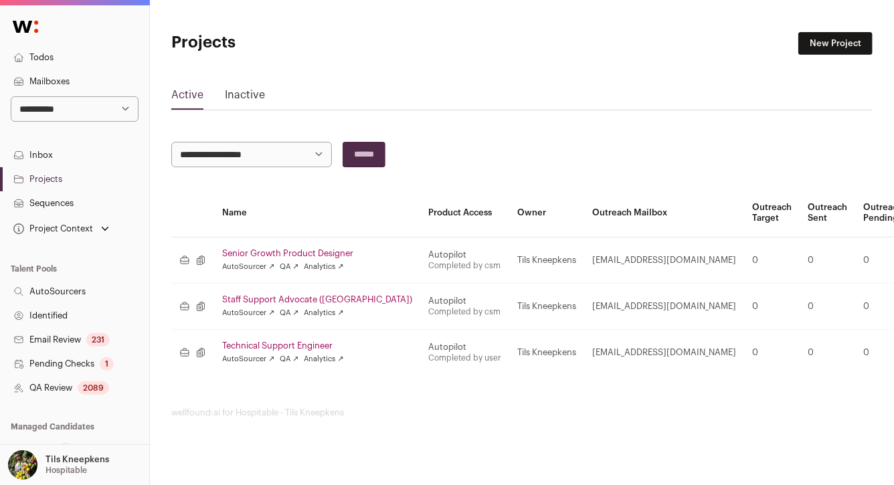
click at [98, 103] on select "**********" at bounding box center [75, 108] width 128 height 25
select select "**"
click at [11, 96] on select "**********" at bounding box center [75, 108] width 128 height 25
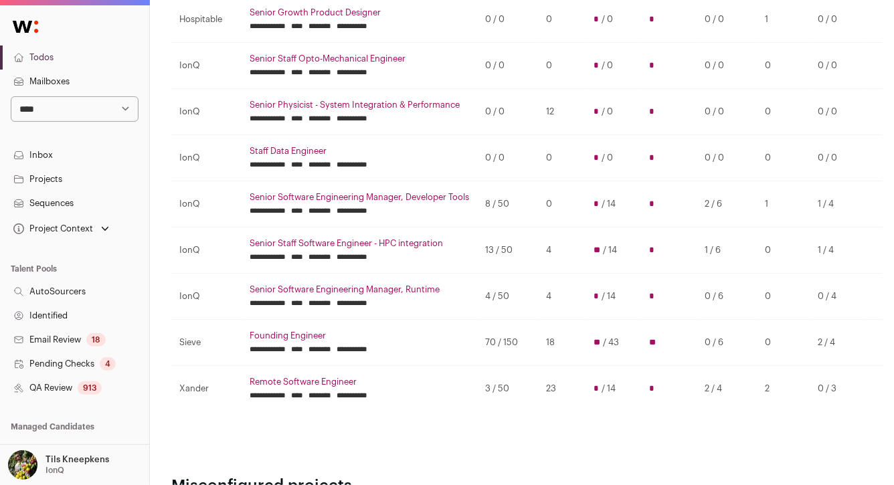
scroll to position [401, 0]
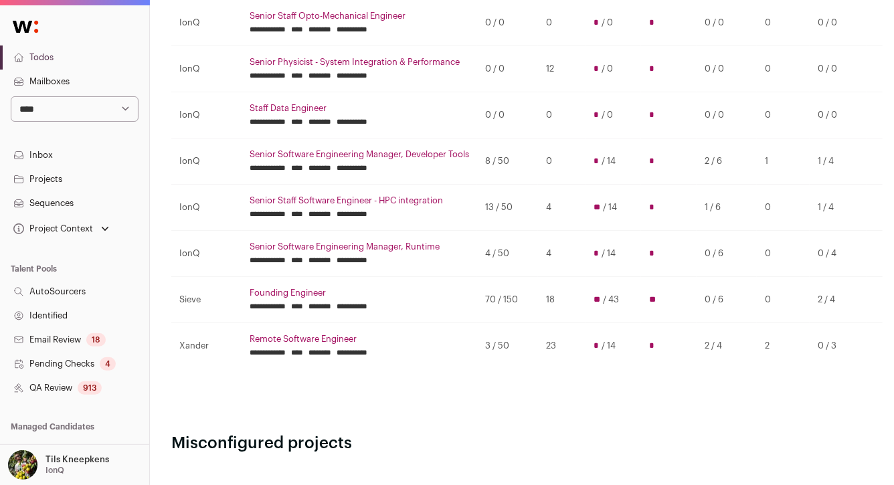
click at [64, 181] on link "Projects" at bounding box center [74, 179] width 149 height 24
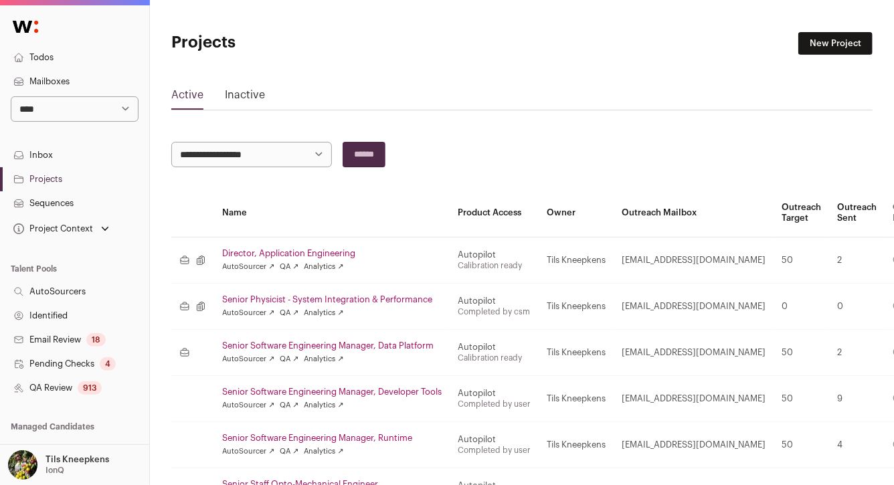
click at [337, 251] on link "Director, Application Engineering" at bounding box center [331, 253] width 219 height 11
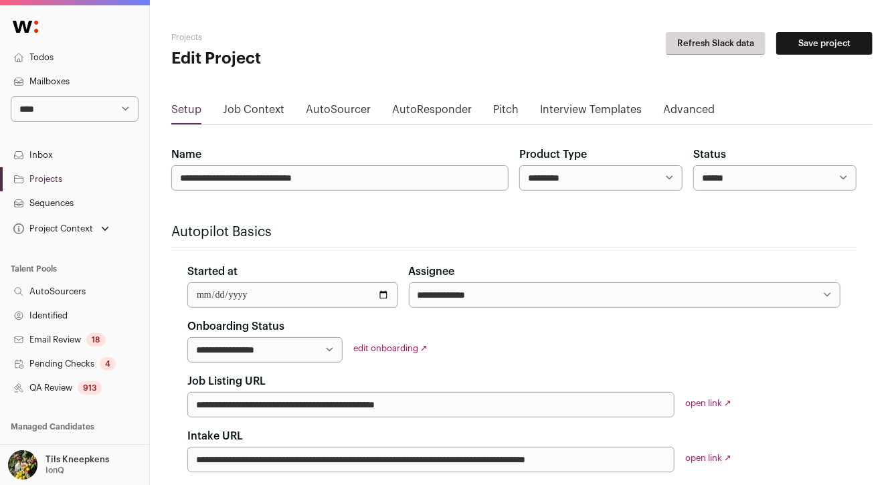
click at [707, 184] on select "****** ****** ********" at bounding box center [774, 177] width 163 height 25
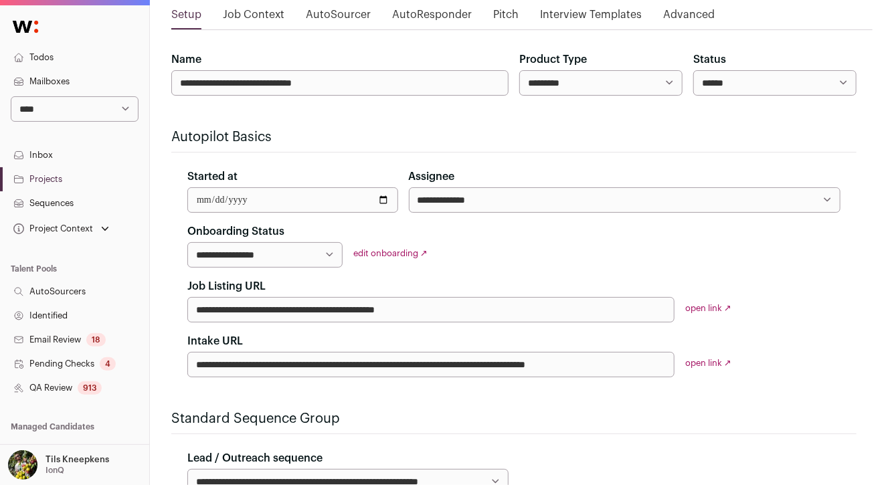
scroll to position [106, 0]
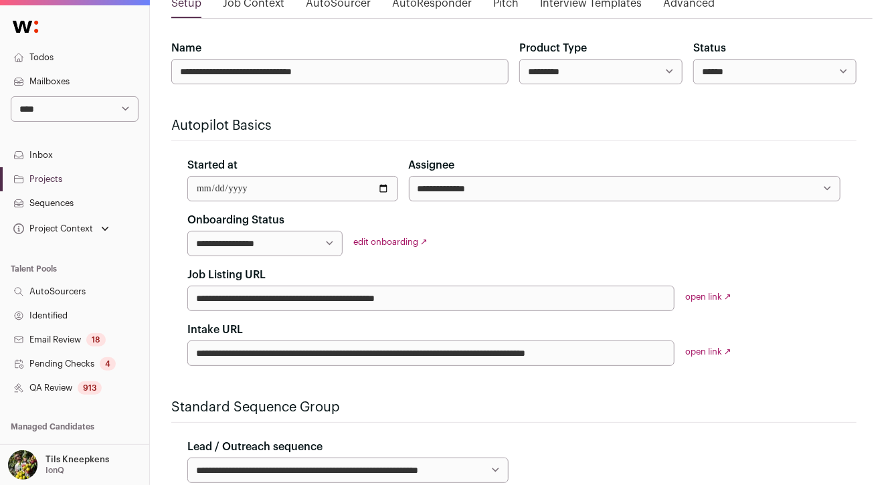
click at [296, 246] on select "**********" at bounding box center [264, 243] width 155 height 25
click at [187, 231] on select "**********" at bounding box center [264, 243] width 155 height 25
click at [313, 243] on select "**********" at bounding box center [264, 243] width 155 height 25
click at [307, 247] on select "**********" at bounding box center [264, 243] width 155 height 25
select select "**********"
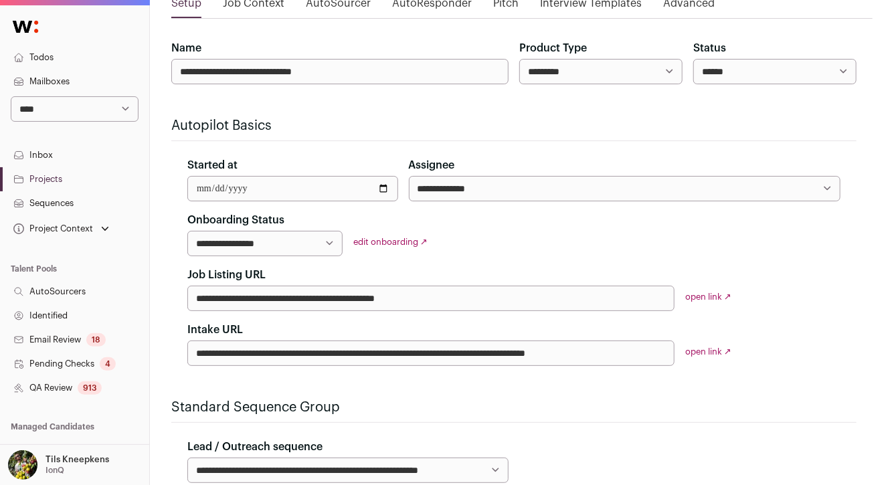
click at [187, 231] on select "**********" at bounding box center [264, 243] width 155 height 25
click at [359, 221] on div "**********" at bounding box center [513, 289] width 685 height 154
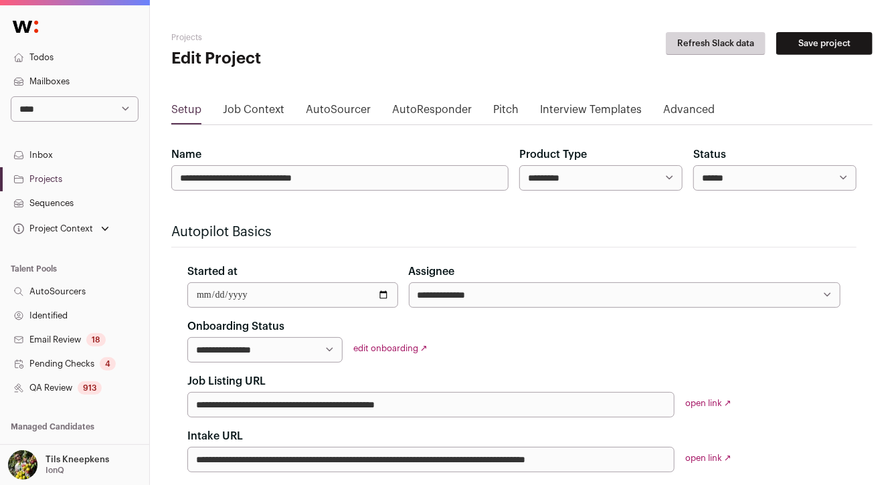
click at [792, 46] on button "Save project" at bounding box center [824, 43] width 96 height 23
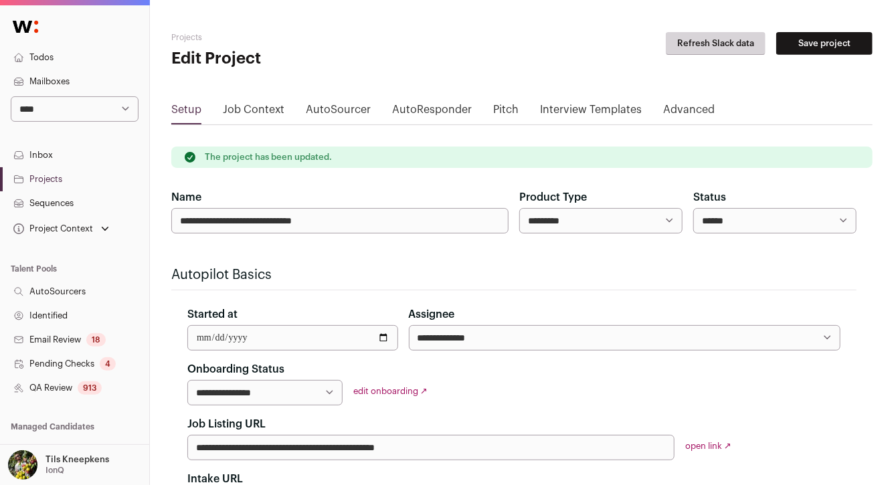
click at [66, 180] on link "Projects" at bounding box center [74, 179] width 149 height 24
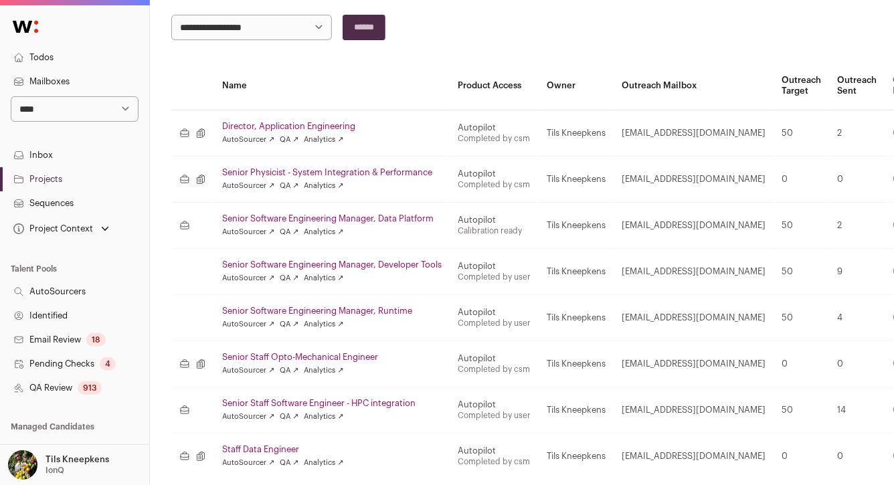
scroll to position [143, 0]
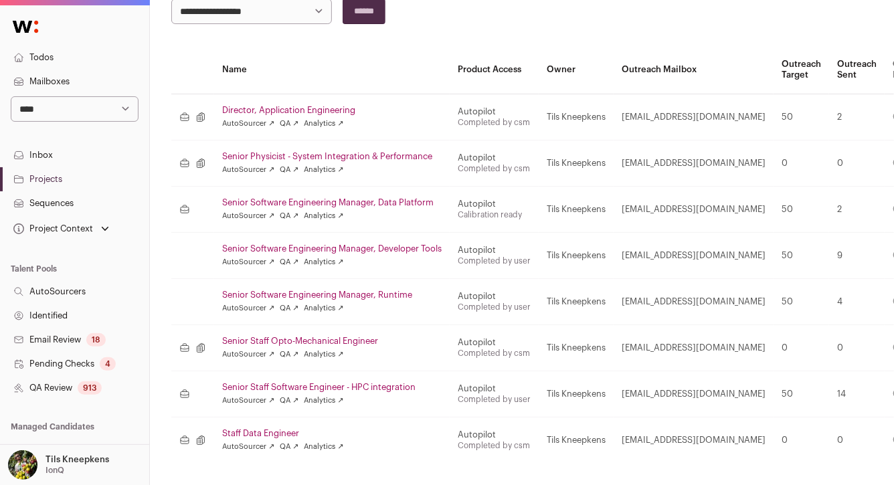
click at [332, 203] on link "Senior Software Engineering Manager, Data Platform" at bounding box center [331, 202] width 219 height 11
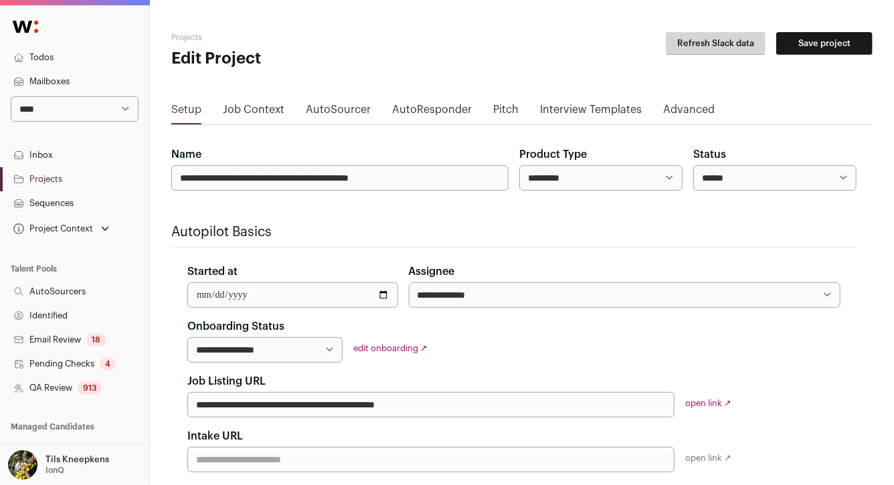
click at [282, 345] on select "**********" at bounding box center [264, 349] width 155 height 25
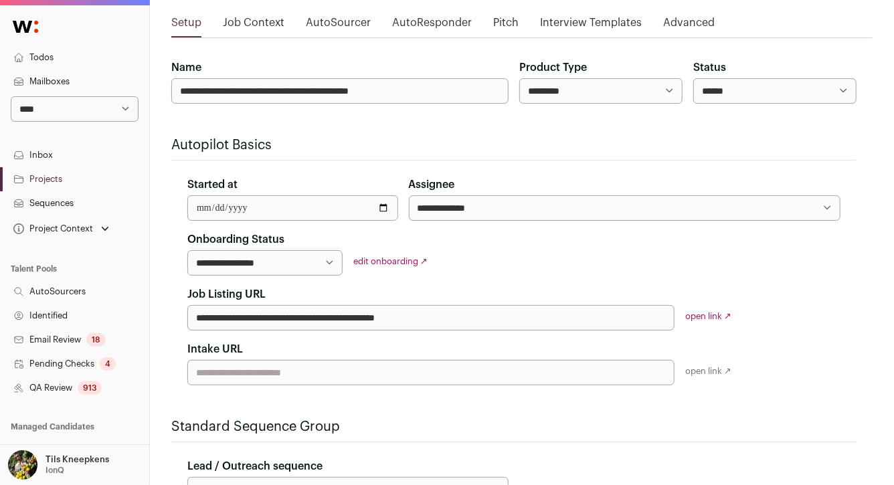
scroll to position [54, 0]
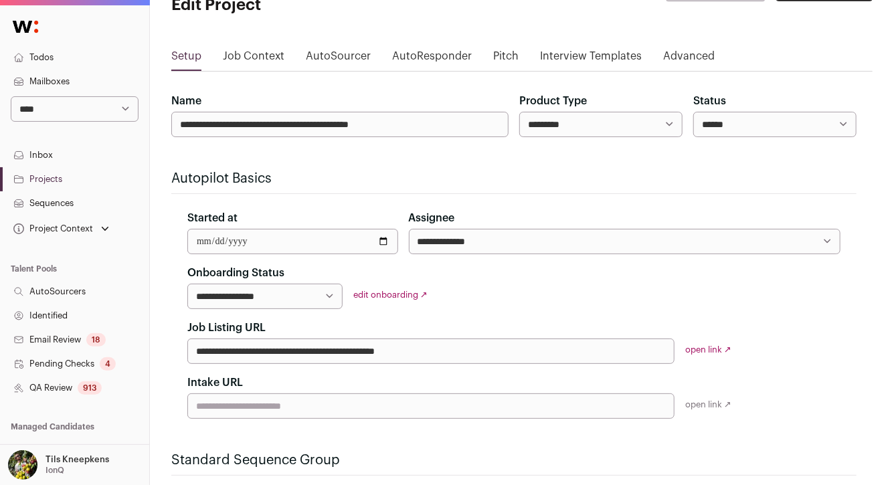
click at [332, 304] on select "**********" at bounding box center [264, 296] width 155 height 25
select select "**********"
click at [187, 284] on select "**********" at bounding box center [264, 296] width 155 height 25
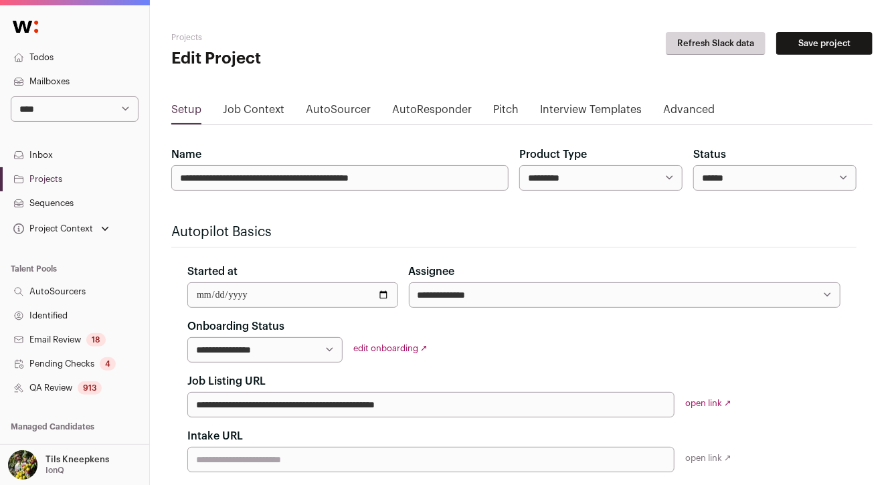
click at [839, 42] on button "Save project" at bounding box center [824, 43] width 96 height 23
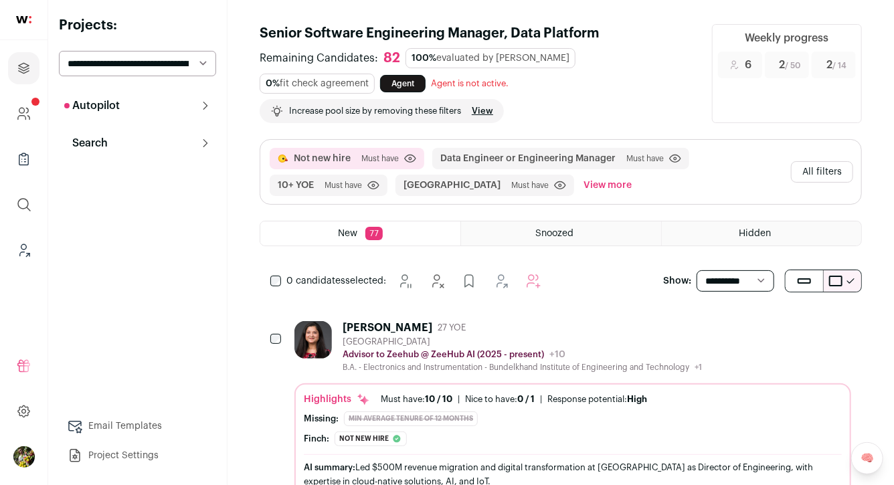
click at [139, 109] on button "Autopilot" at bounding box center [137, 105] width 157 height 27
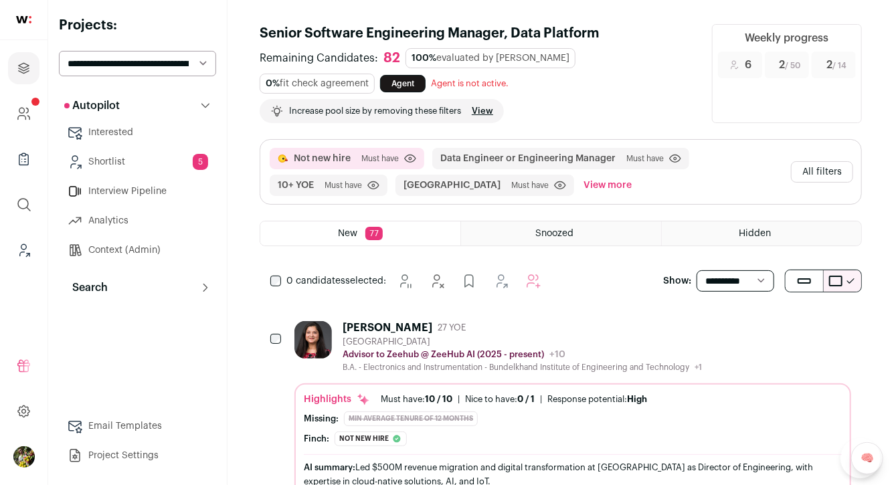
click at [137, 153] on link "Shortlist 5" at bounding box center [137, 162] width 157 height 27
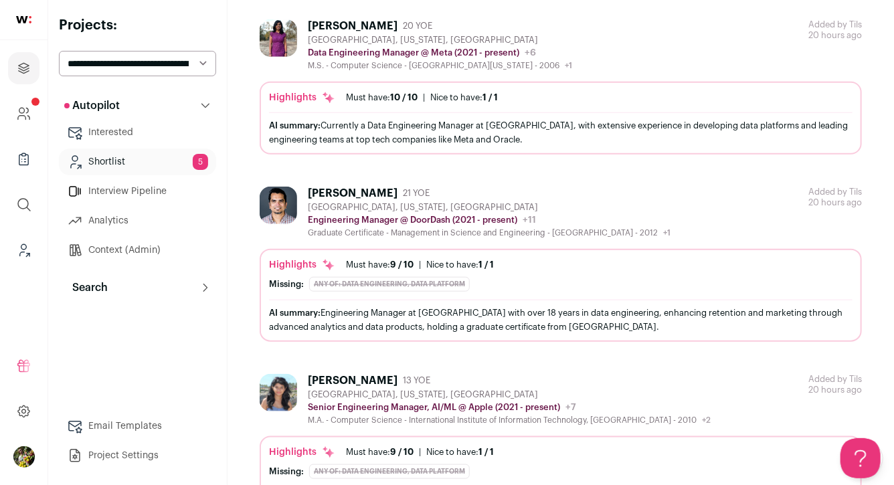
scroll to position [541, 0]
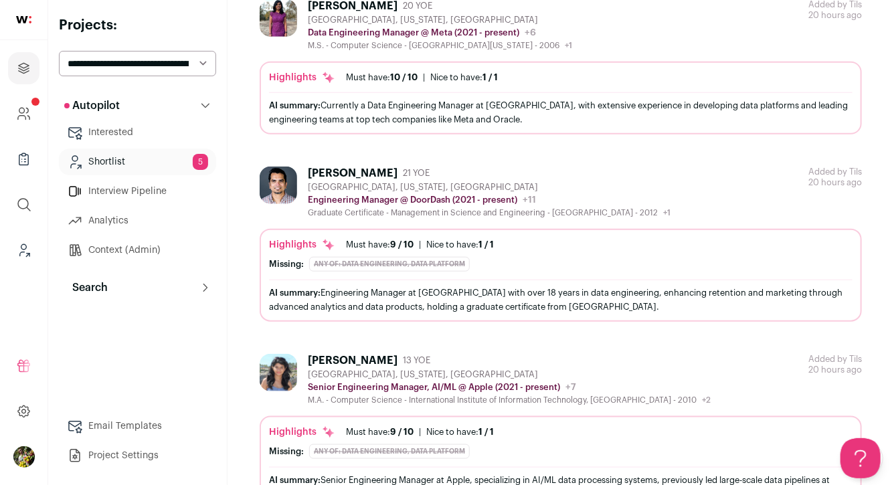
click at [143, 280] on button "Search" at bounding box center [137, 287] width 157 height 27
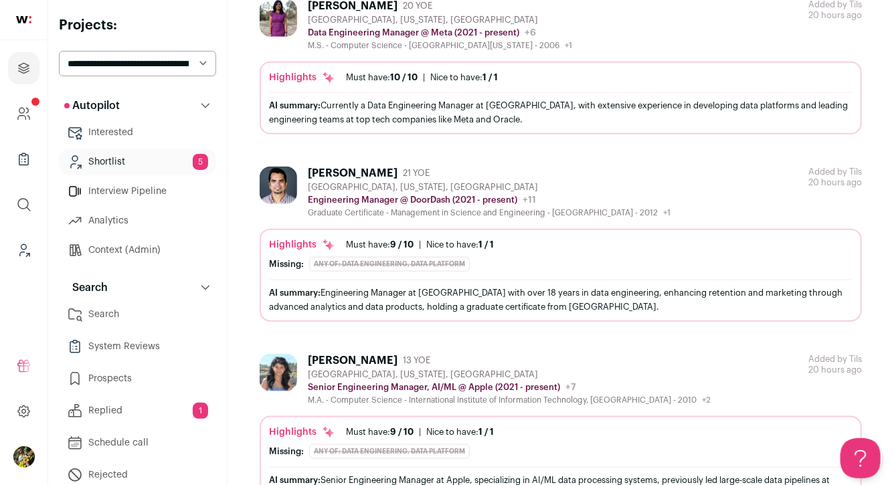
click at [149, 316] on link "Search" at bounding box center [137, 314] width 157 height 27
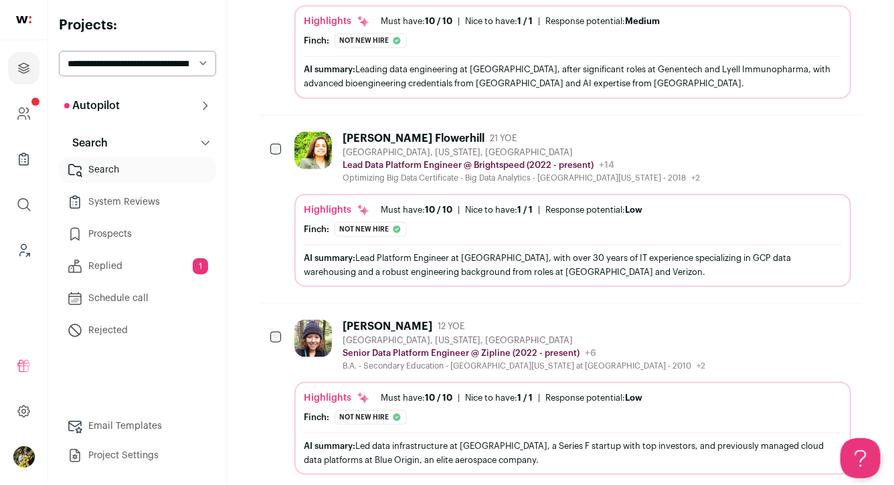
scroll to position [589, 0]
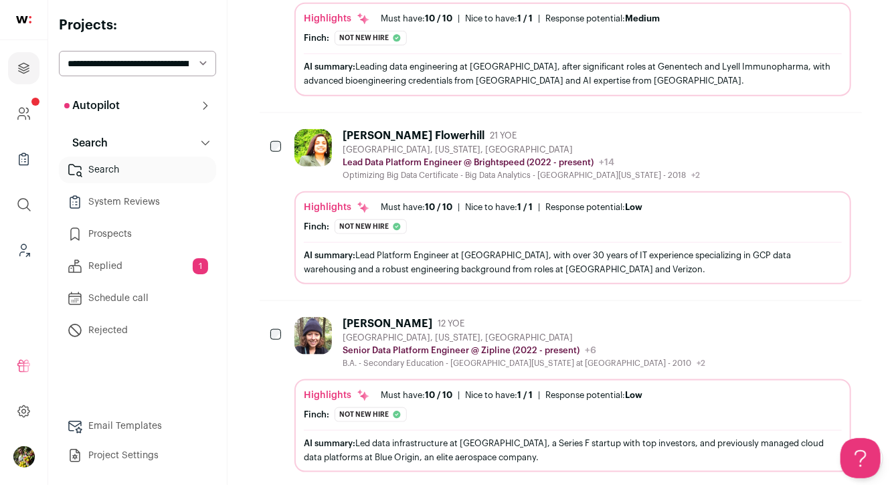
click at [412, 167] on div "[PERSON_NAME] Flowerhill 21 YOE [GEOGRAPHIC_DATA], [US_STATE], [GEOGRAPHIC_DATA…" at bounding box center [521, 155] width 357 height 52
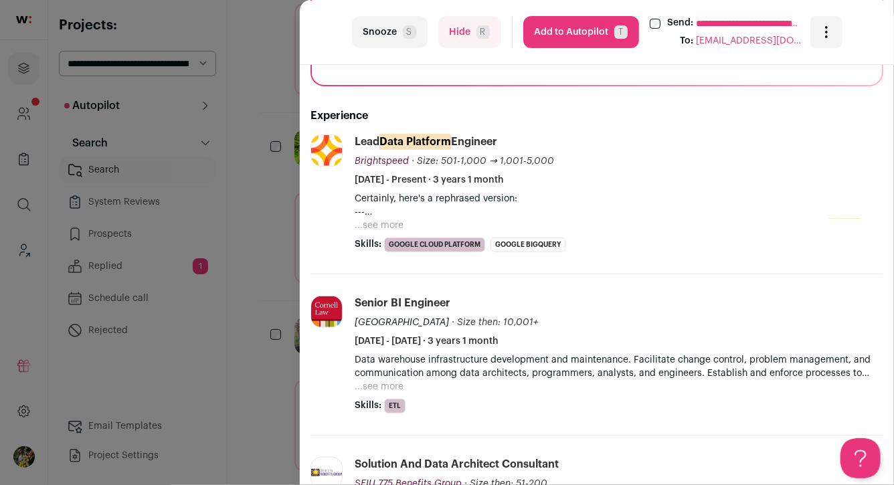
scroll to position [241, 0]
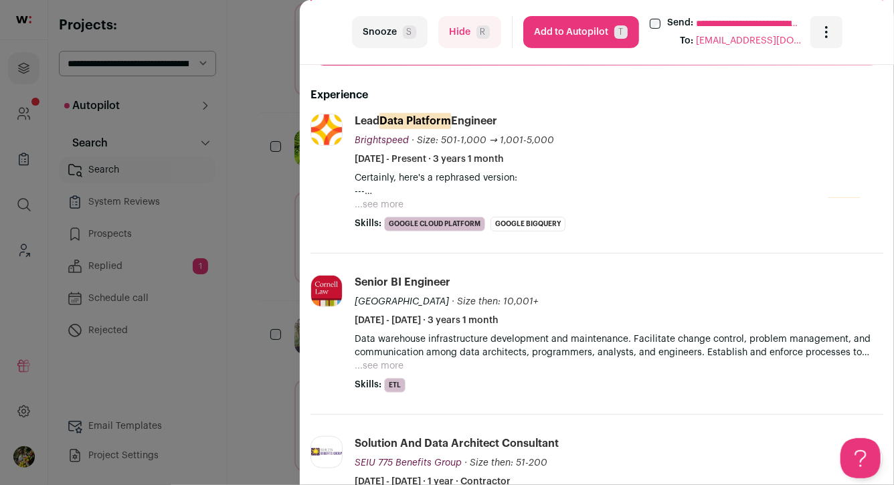
click at [391, 201] on button "...see more" at bounding box center [379, 204] width 49 height 13
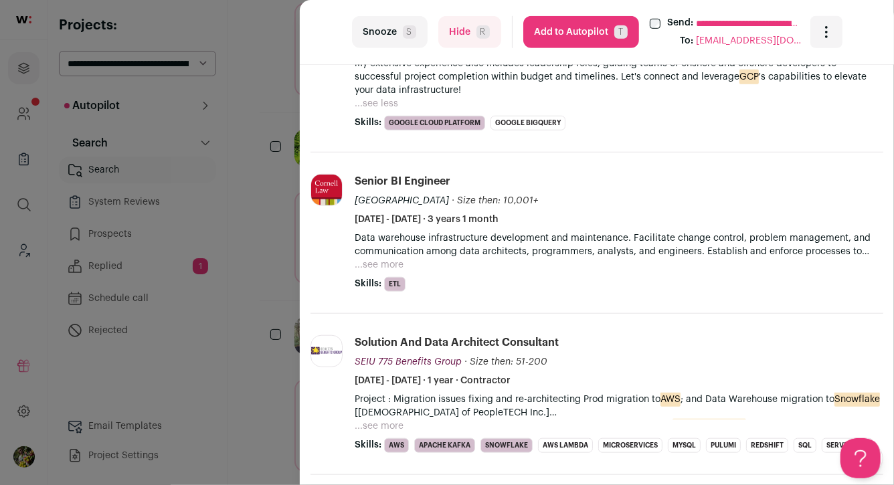
scroll to position [471, 0]
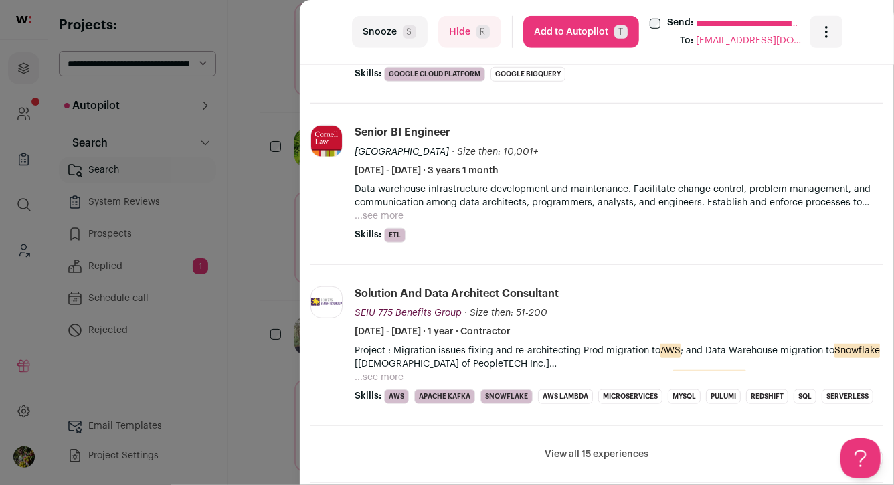
click at [275, 282] on div "**********" at bounding box center [447, 242] width 894 height 485
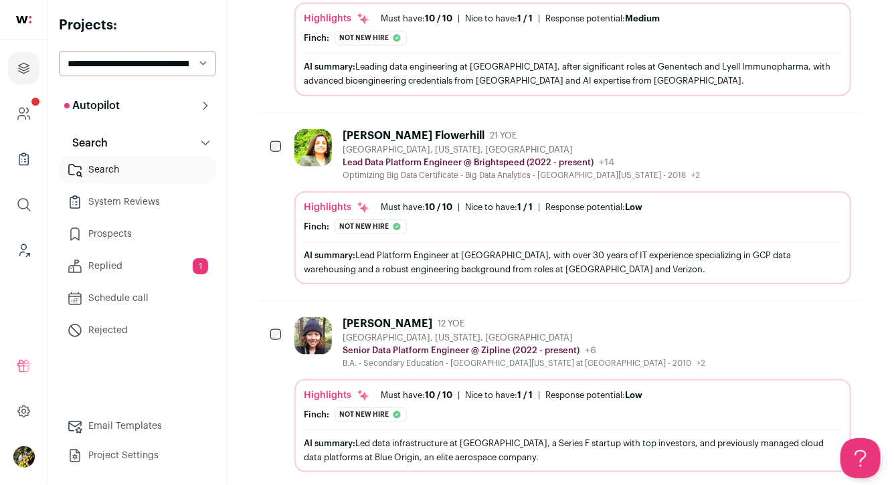
click at [725, 132] on icon "Hide" at bounding box center [731, 135] width 16 height 16
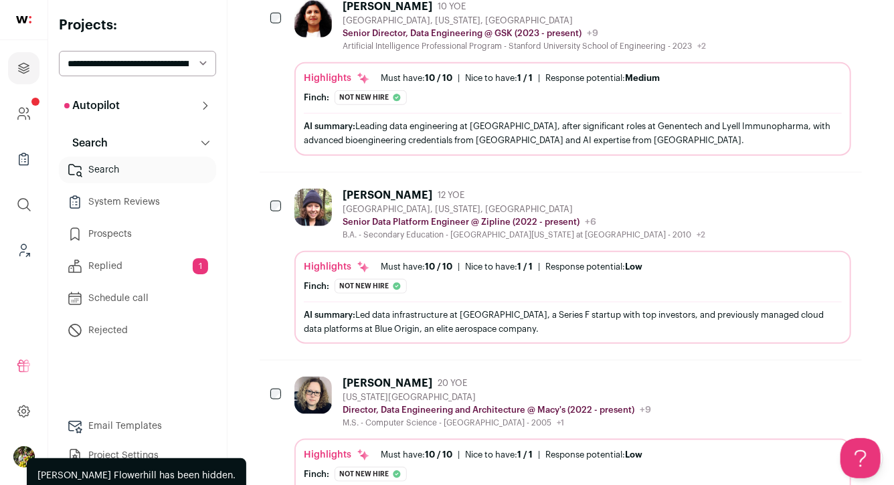
scroll to position [485, 0]
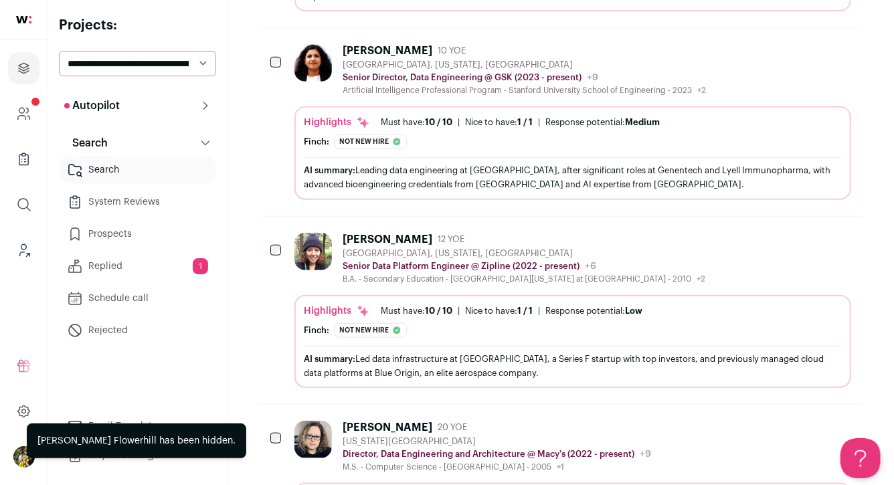
click at [721, 130] on div "Highlights Must have: 10 / 10 How many must haves have been fulfilled? | [GEOGR…" at bounding box center [573, 132] width 538 height 33
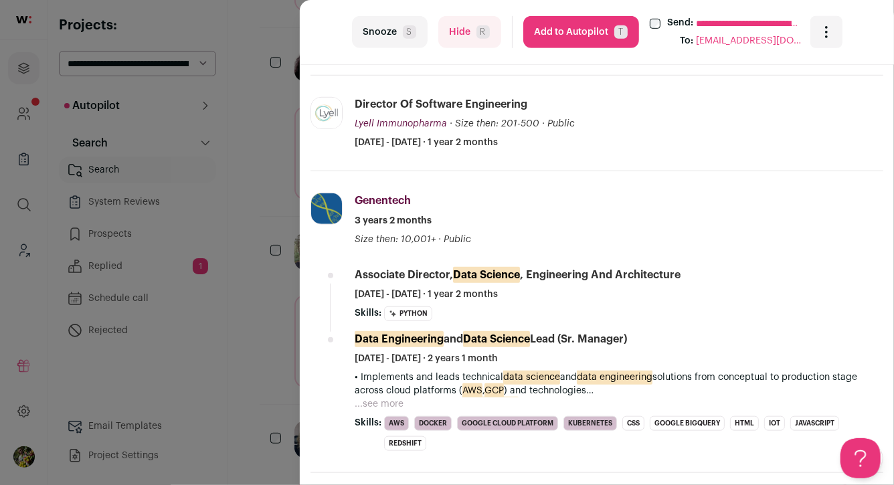
scroll to position [419, 0]
click at [256, 348] on div "**********" at bounding box center [447, 242] width 894 height 485
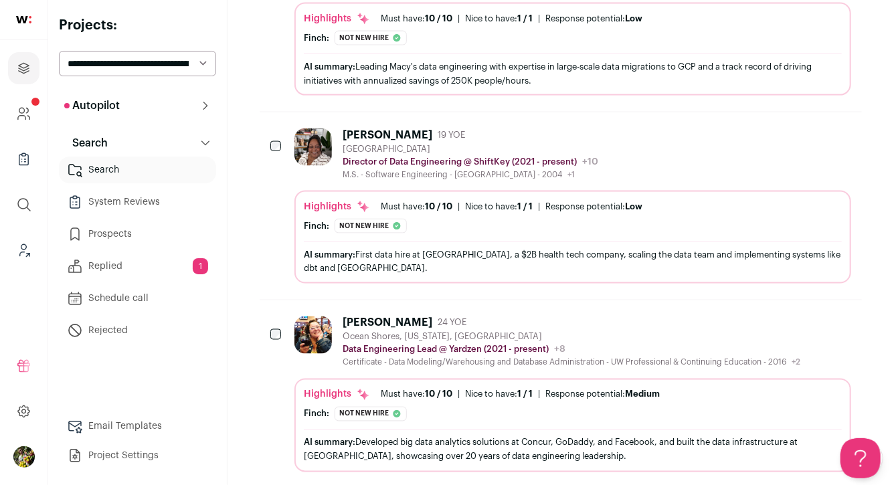
scroll to position [978, 0]
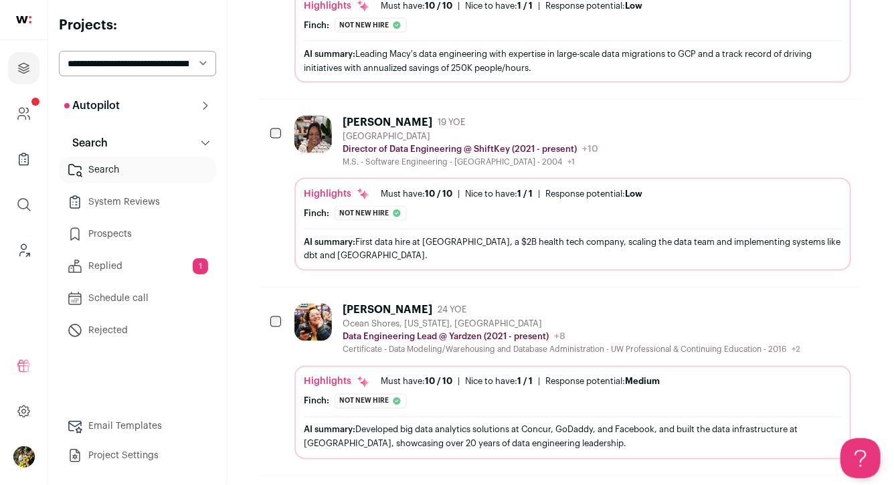
click at [393, 220] on div "Highlights Must have: 10 / 10 How many must haves have been fulfilled? | Nice t…" at bounding box center [573, 227] width 538 height 81
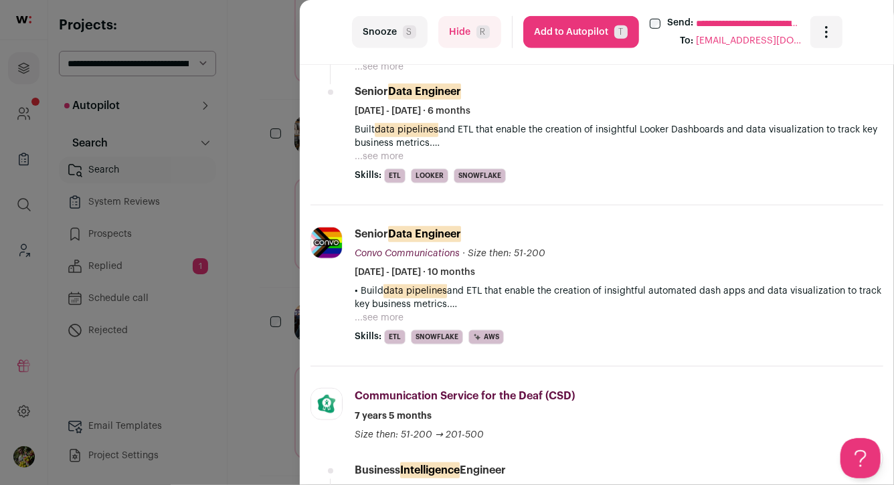
scroll to position [443, 0]
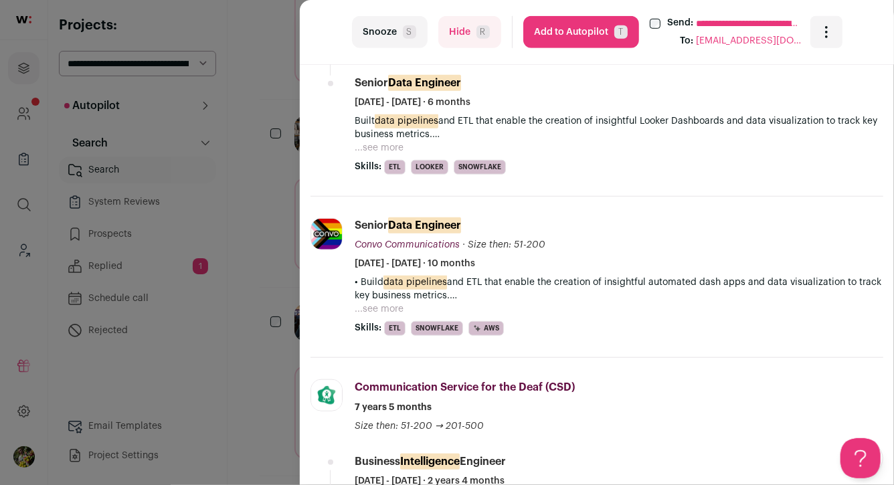
click at [282, 246] on div "**********" at bounding box center [447, 242] width 894 height 485
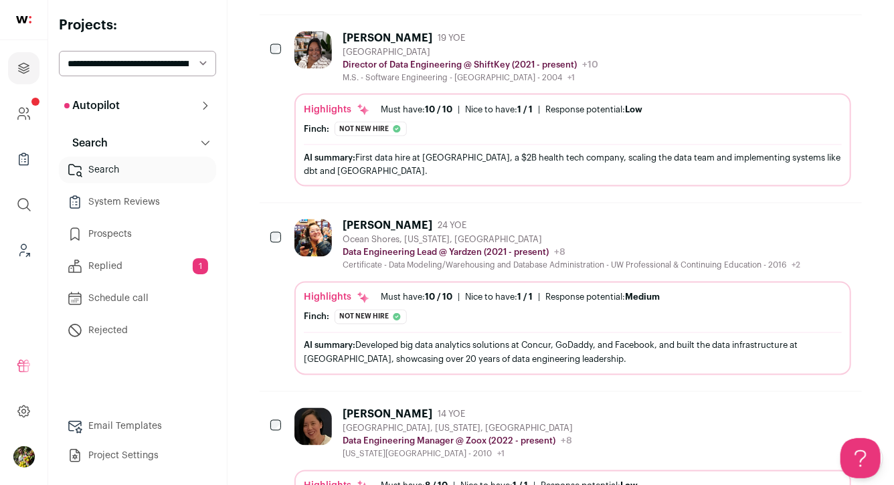
scroll to position [1124, 0]
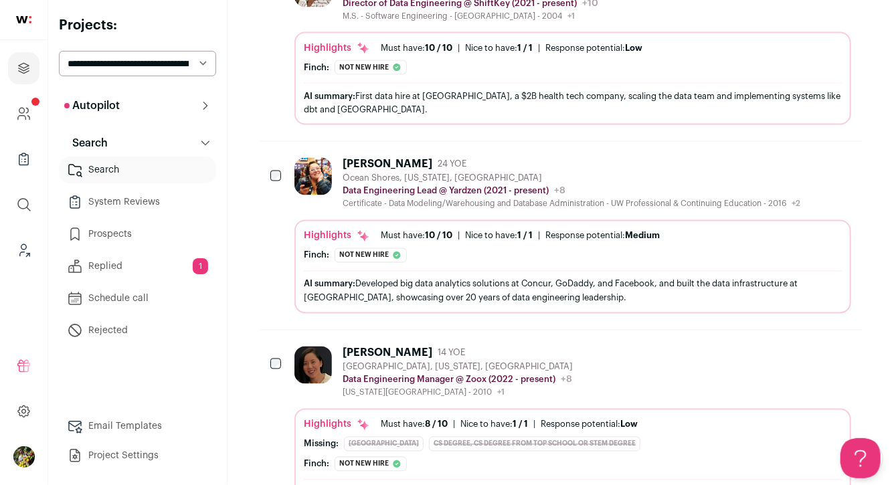
click at [332, 208] on div "Andrea Kyrala 24 YOE Ocean Shores, Washington, United States Data Engineering L…" at bounding box center [572, 235] width 557 height 155
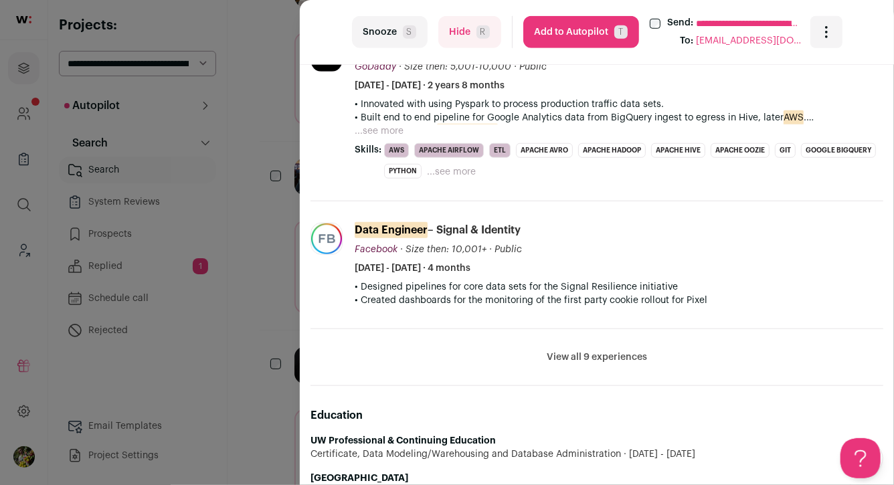
scroll to position [508, 0]
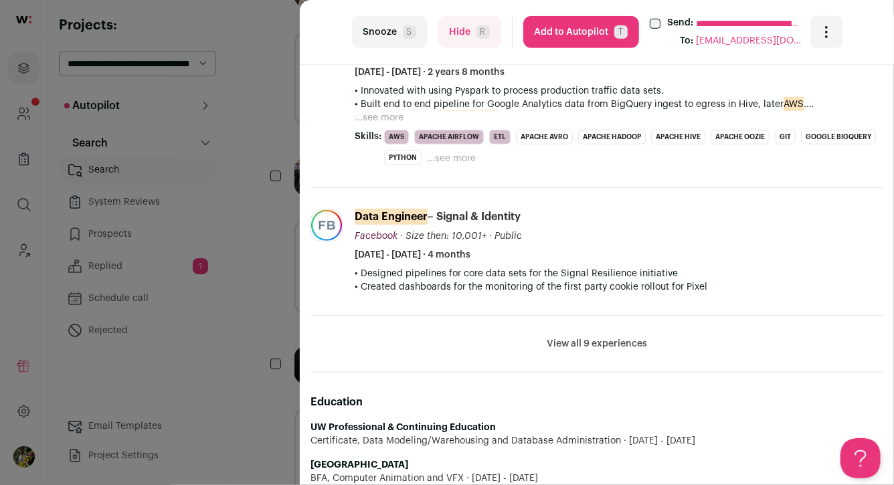
click at [571, 341] on button "View all 9 experiences" at bounding box center [597, 343] width 100 height 13
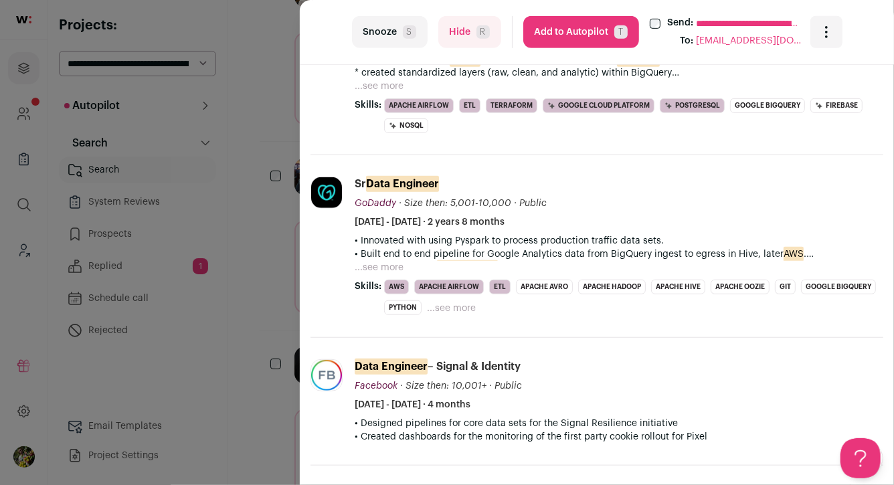
scroll to position [181, 0]
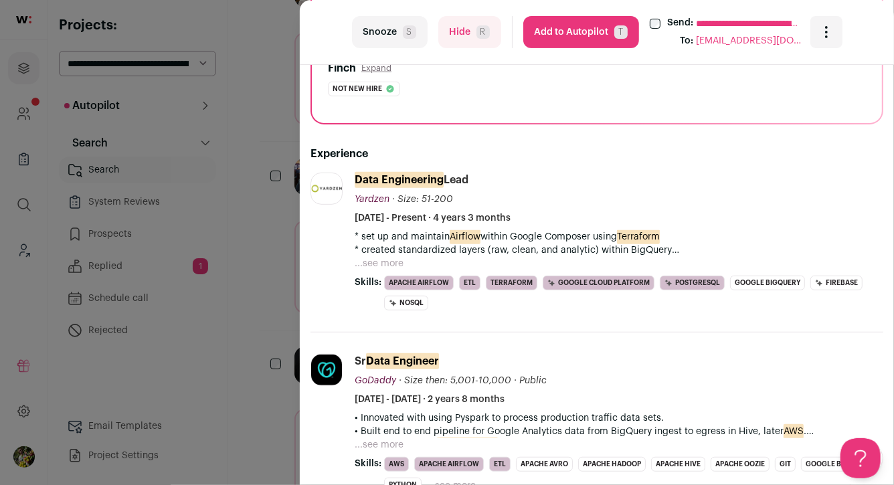
click at [268, 318] on div "**********" at bounding box center [447, 242] width 894 height 485
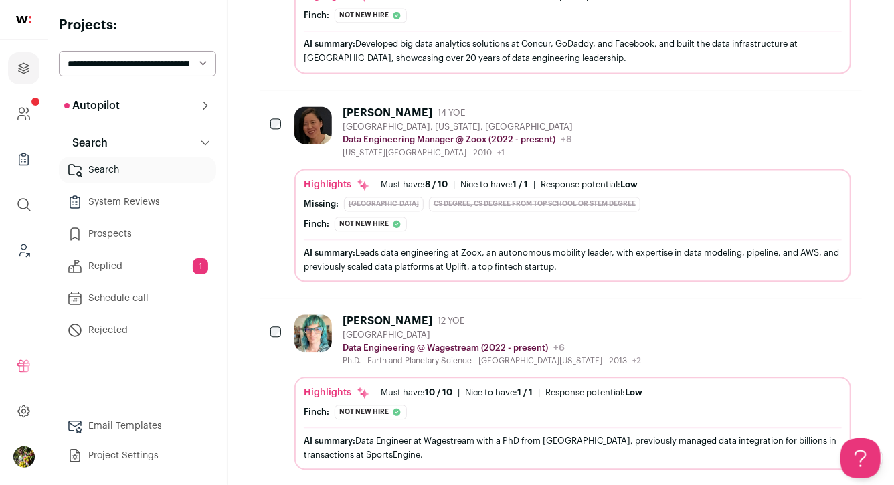
scroll to position [1367, 0]
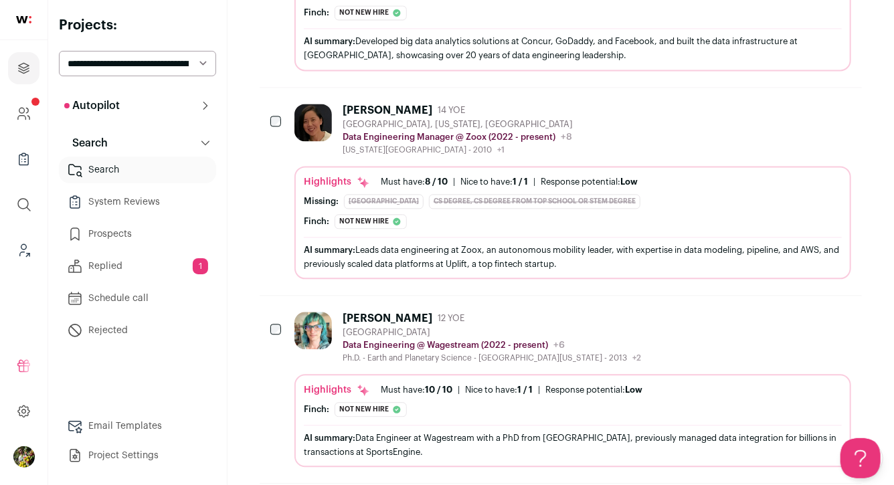
click at [410, 160] on div "Sherry Yang 14 YOE San Mateo, California, United States Data Engineering Manage…" at bounding box center [572, 191] width 557 height 175
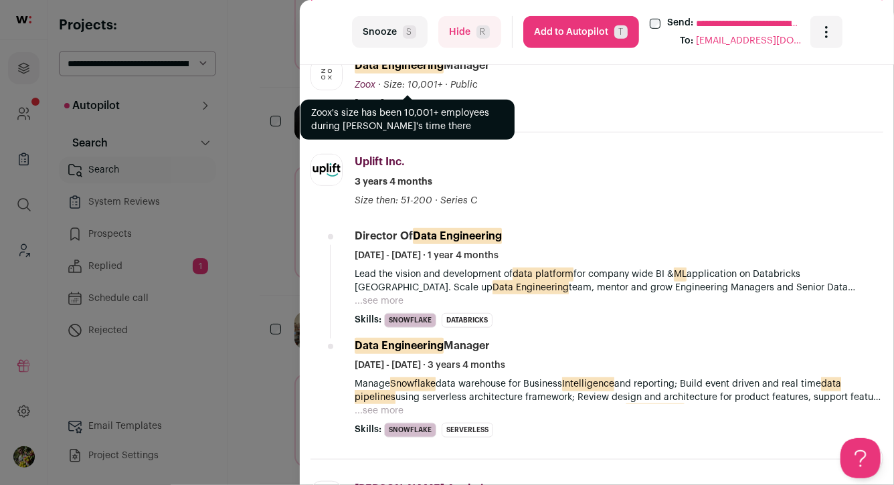
scroll to position [380, 0]
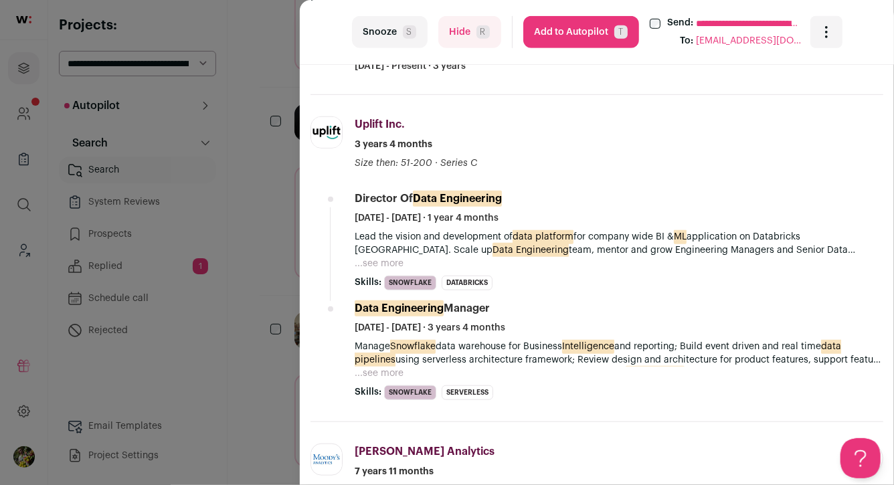
click at [585, 31] on button "Add to Autopilot T" at bounding box center [581, 32] width 116 height 32
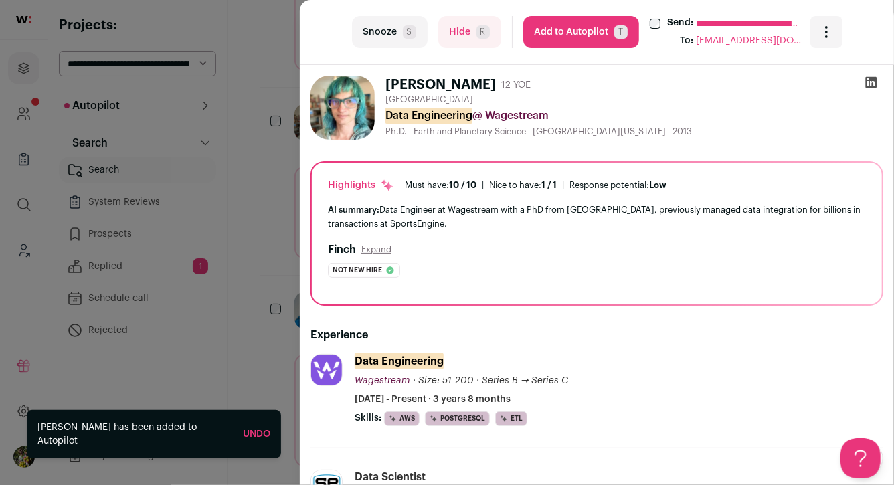
click at [285, 158] on div "**********" at bounding box center [447, 242] width 894 height 485
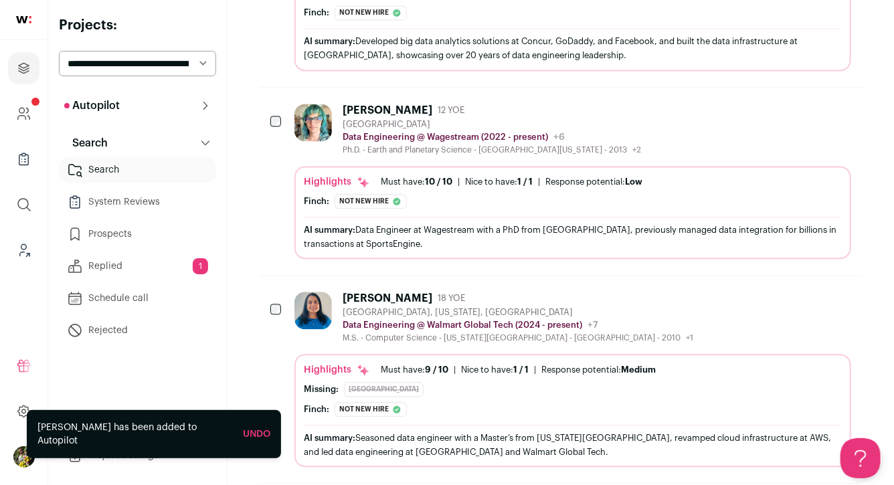
click at [168, 112] on button "Autopilot" at bounding box center [137, 105] width 157 height 27
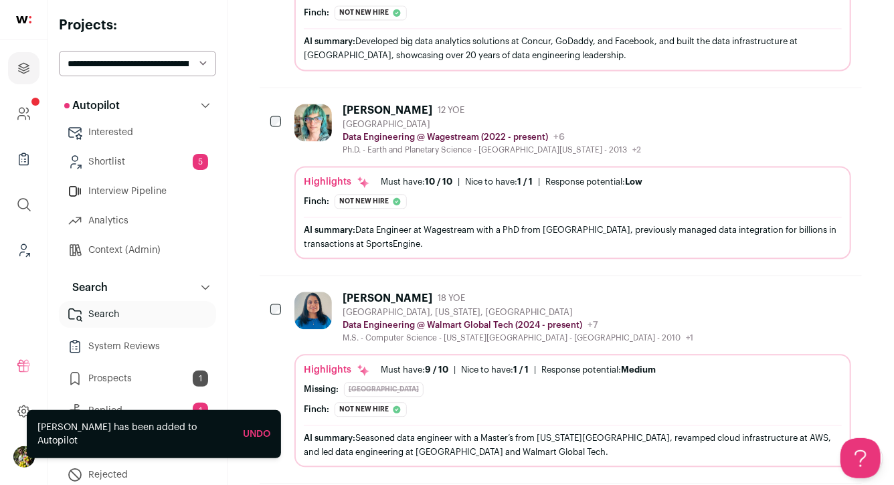
click at [191, 374] on link "Prospects 1" at bounding box center [137, 378] width 157 height 27
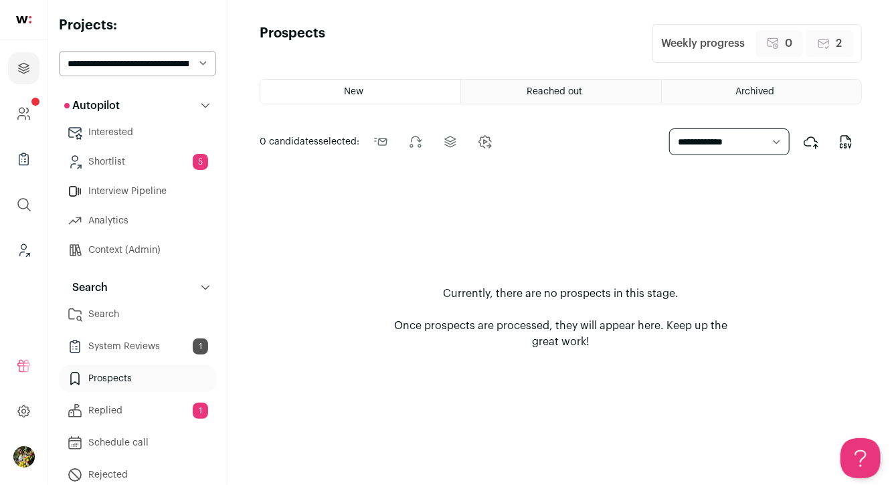
click at [170, 341] on link "System Reviews 1" at bounding box center [137, 346] width 157 height 27
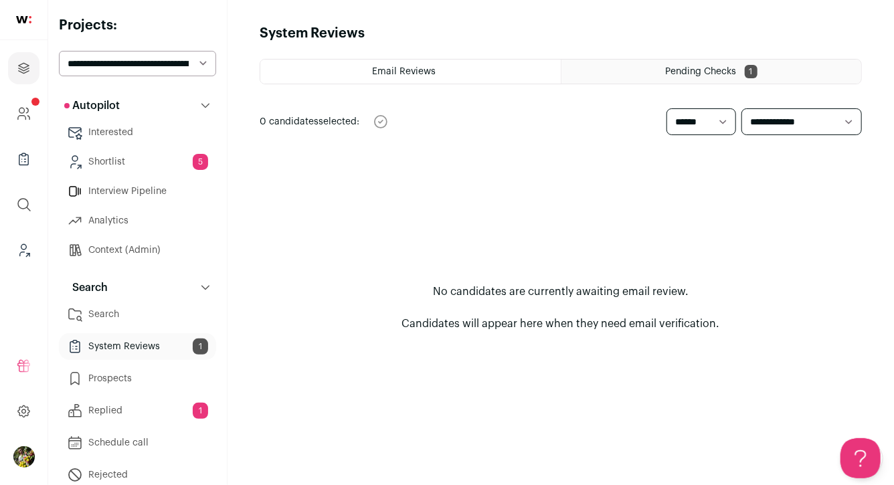
click at [658, 64] on div "Pending Checks 1" at bounding box center [711, 72] width 300 height 24
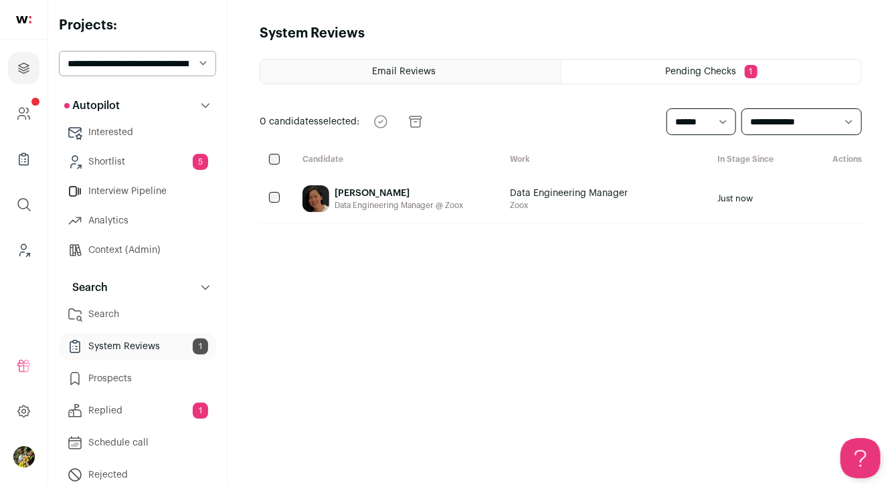
click at [806, 200] on icon "submit" at bounding box center [808, 199] width 16 height 16
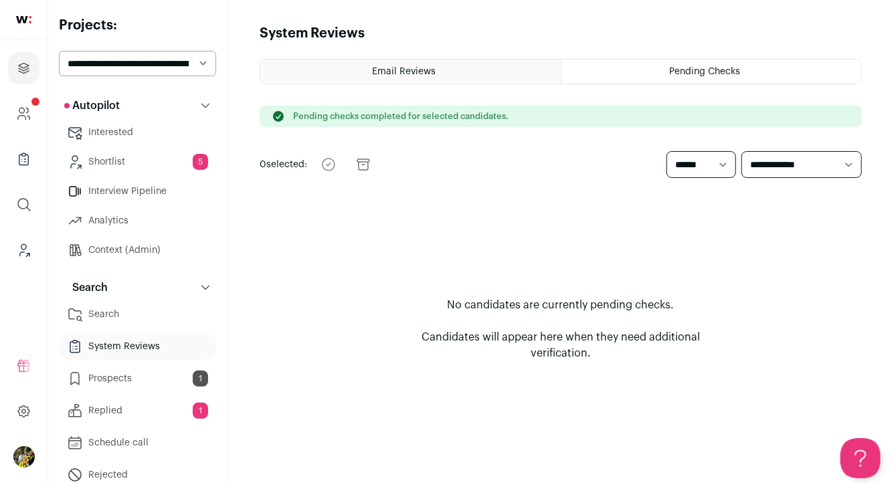
click at [179, 375] on link "Prospects 1" at bounding box center [137, 378] width 157 height 27
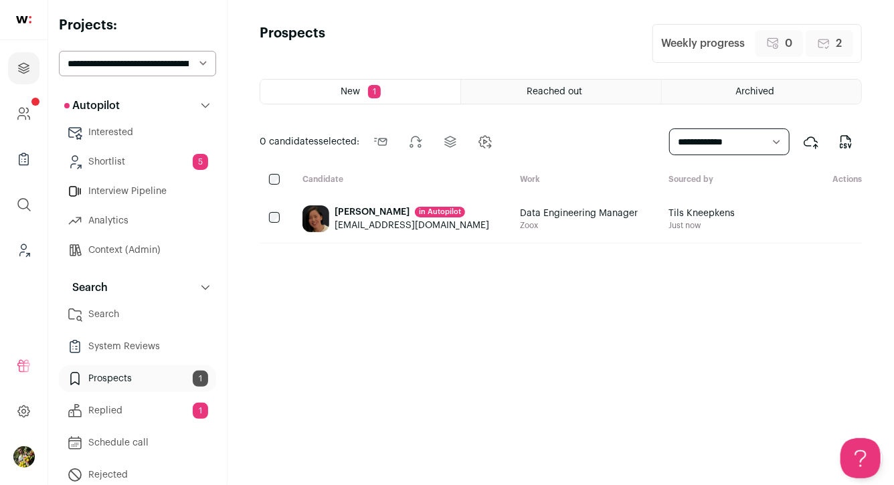
click at [833, 225] on icon "Add to Shortlist" at bounding box center [838, 219] width 16 height 16
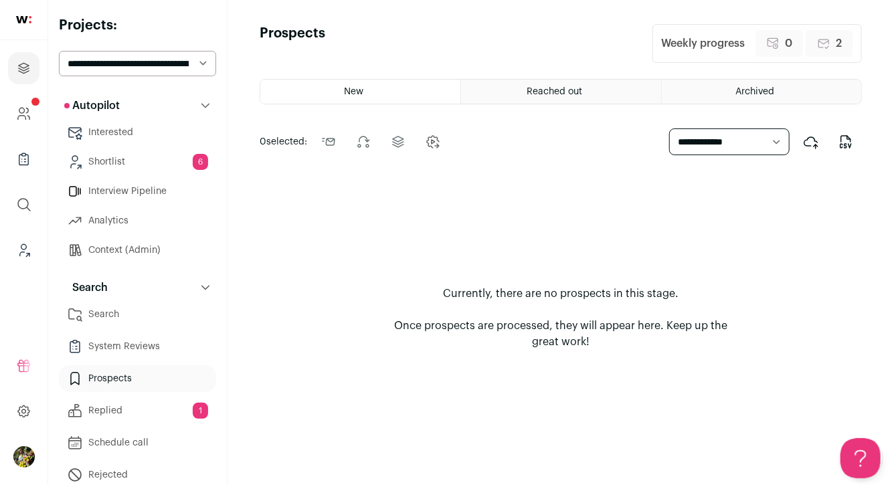
click at [162, 171] on link "Shortlist 6" at bounding box center [137, 162] width 157 height 27
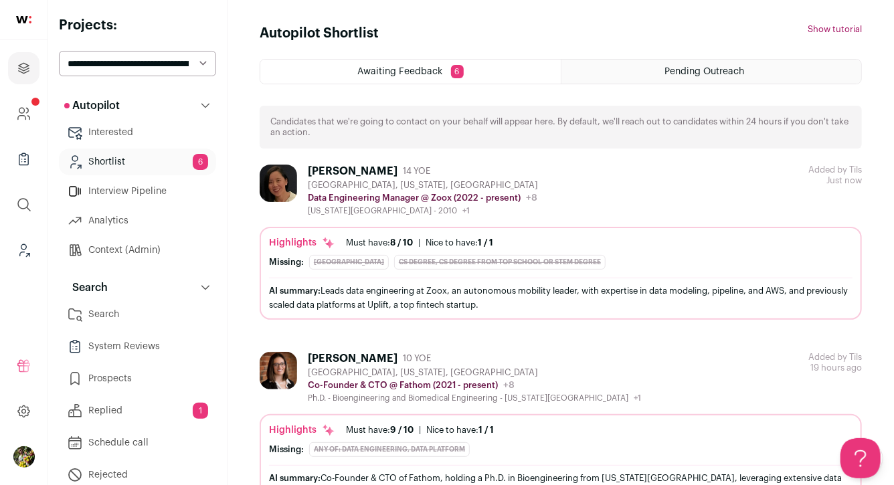
scroll to position [56, 0]
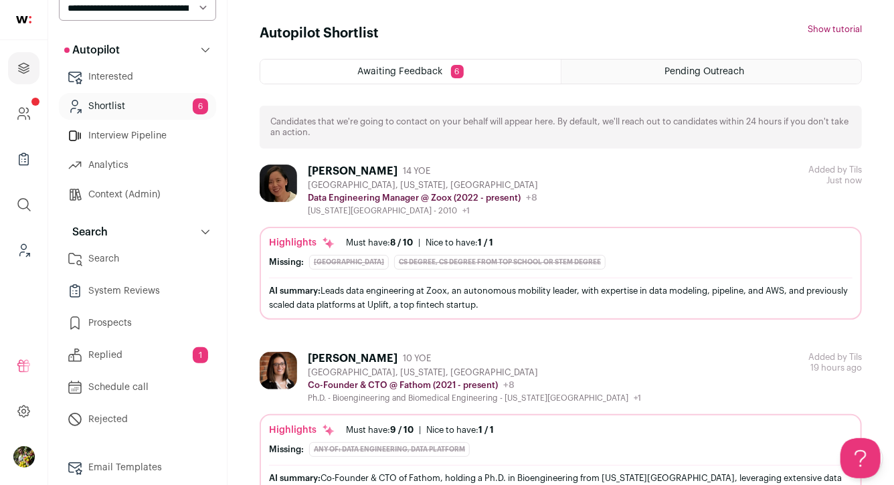
click at [116, 254] on link "Search" at bounding box center [137, 259] width 157 height 27
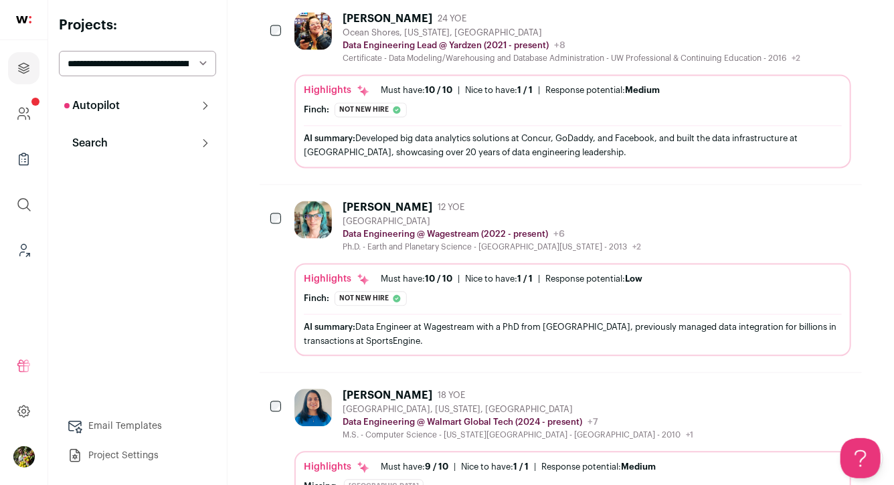
scroll to position [1265, 0]
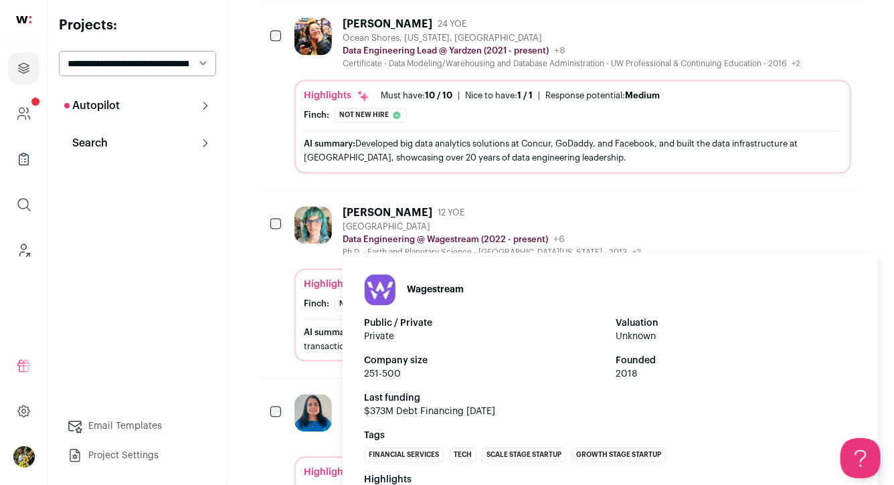
click at [384, 240] on p "Data Engineering @ Wagestream (2022 - present)" at bounding box center [445, 239] width 205 height 11
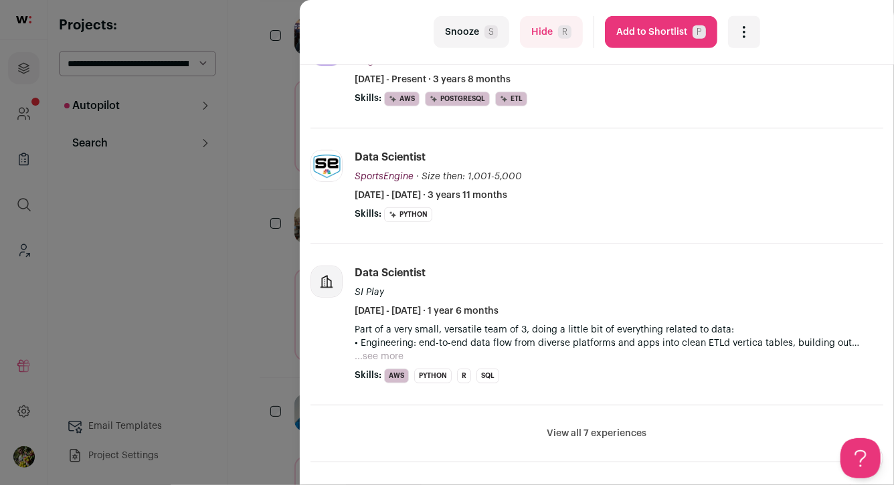
scroll to position [337, 0]
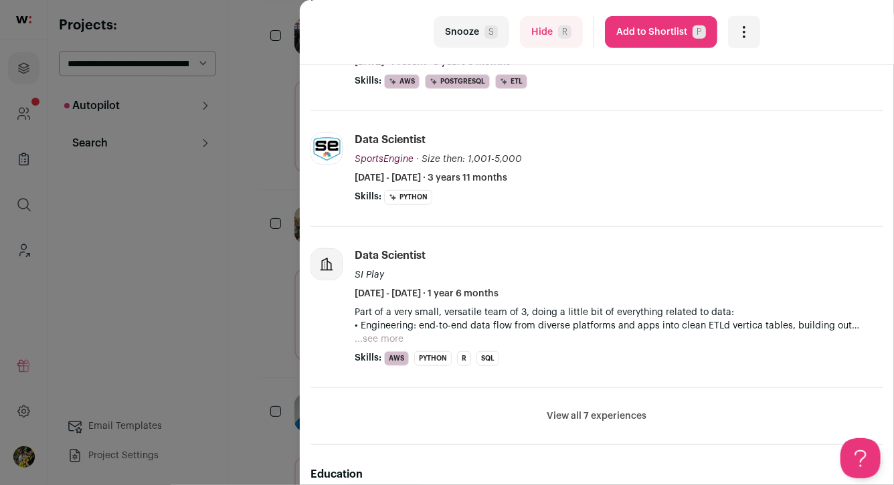
click at [533, 31] on button "Hide R" at bounding box center [551, 32] width 63 height 32
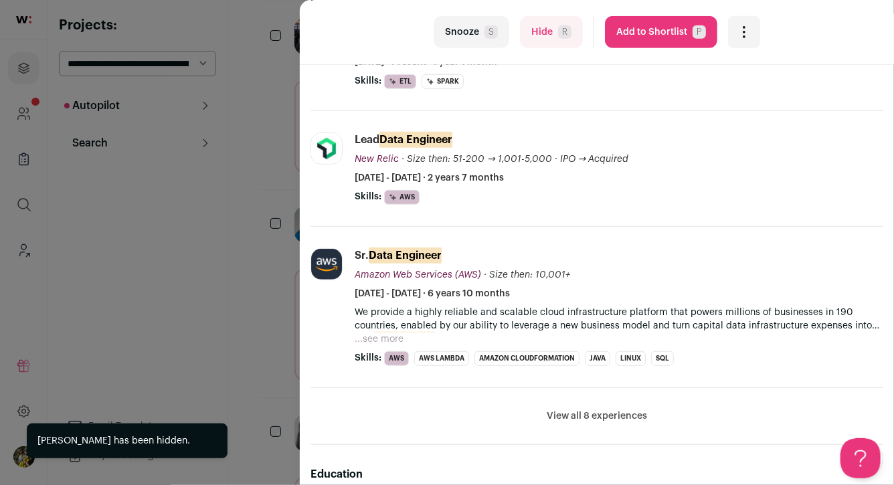
scroll to position [407, 0]
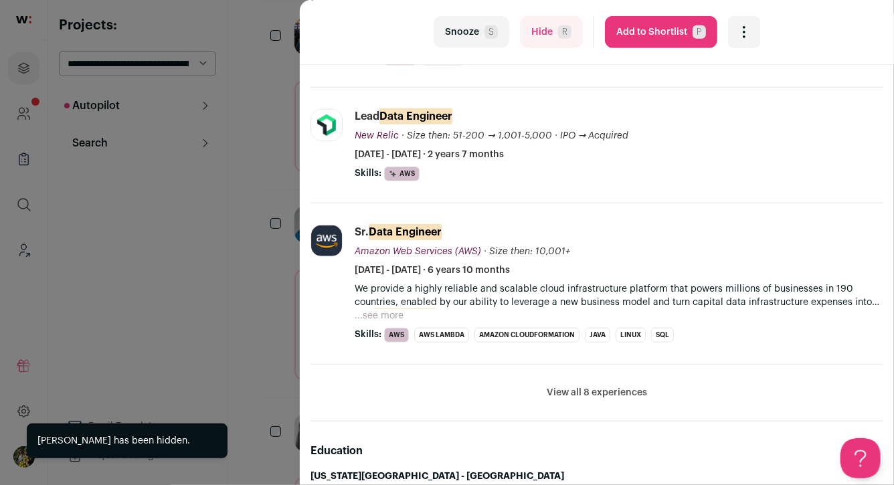
click at [279, 227] on div "last Snooze S Hide R Add to Shortlist P More actions Change primary email Updat…" at bounding box center [447, 242] width 894 height 485
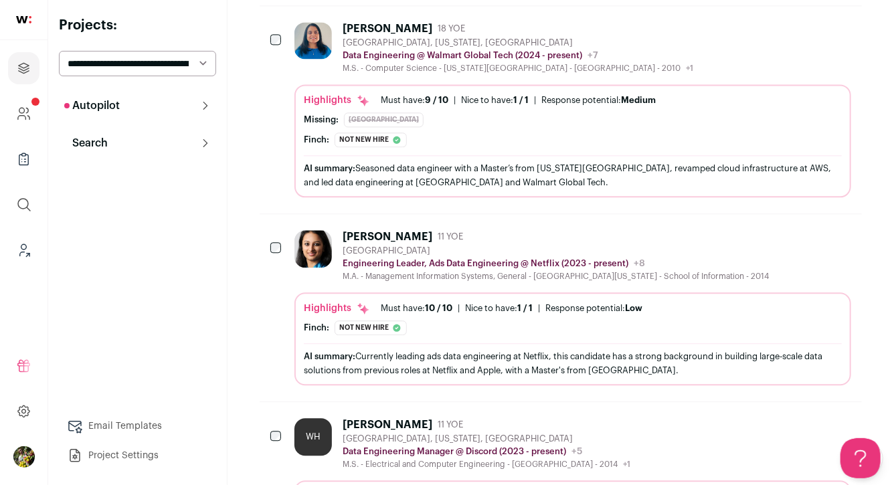
scroll to position [1473, 0]
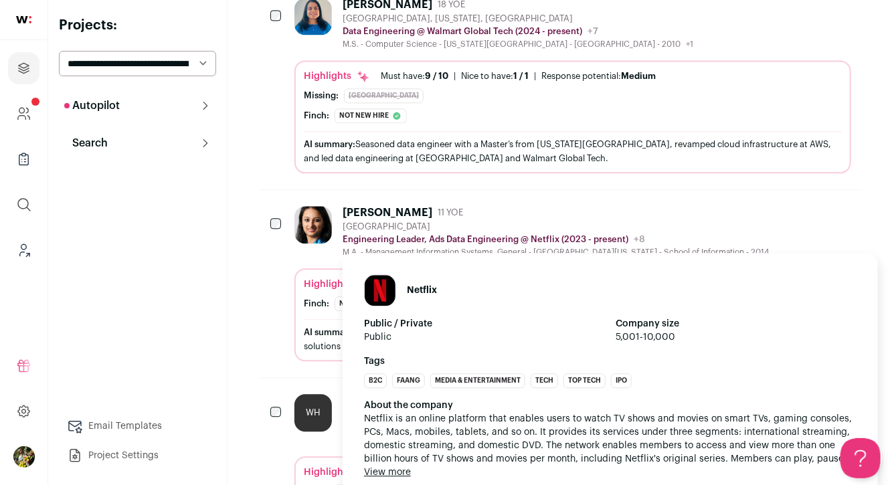
click at [353, 234] on p "Engineering Leader, Ads Data Engineering @ Netflix (2023 - present)" at bounding box center [486, 239] width 286 height 11
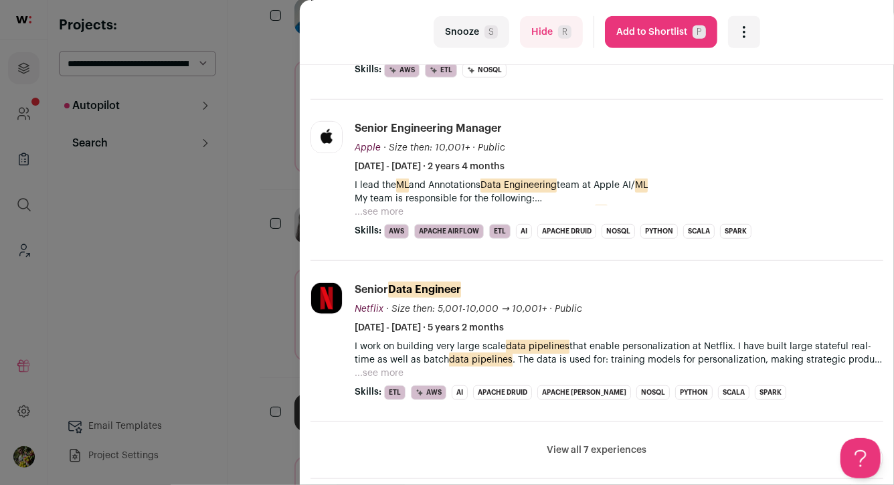
scroll to position [420, 0]
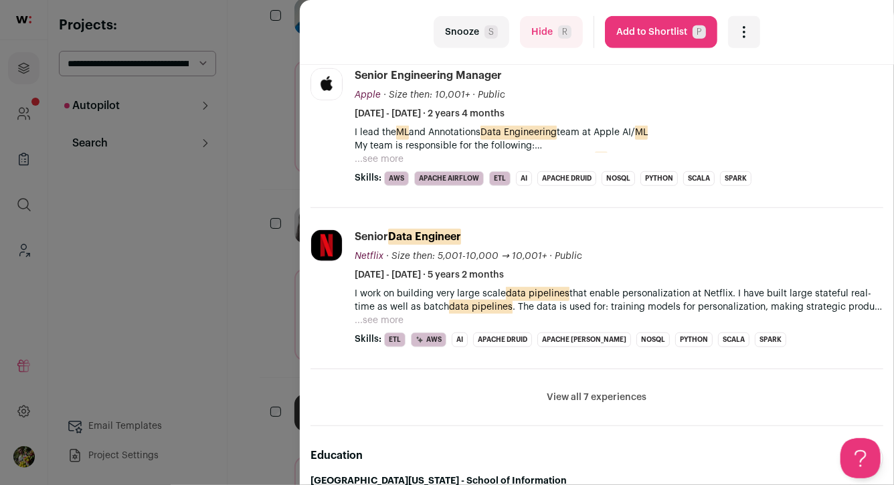
click at [561, 391] on button "View all 7 experiences" at bounding box center [597, 397] width 100 height 13
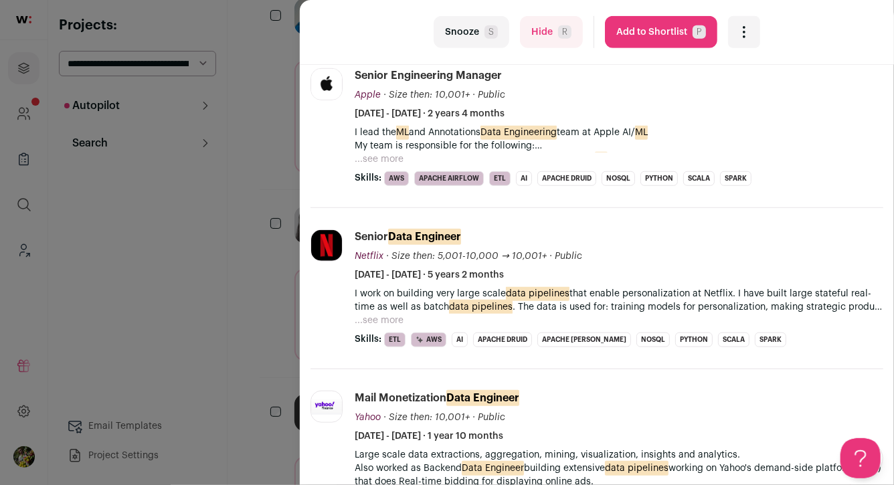
click at [640, 35] on button "Add to Shortlist P" at bounding box center [661, 32] width 112 height 32
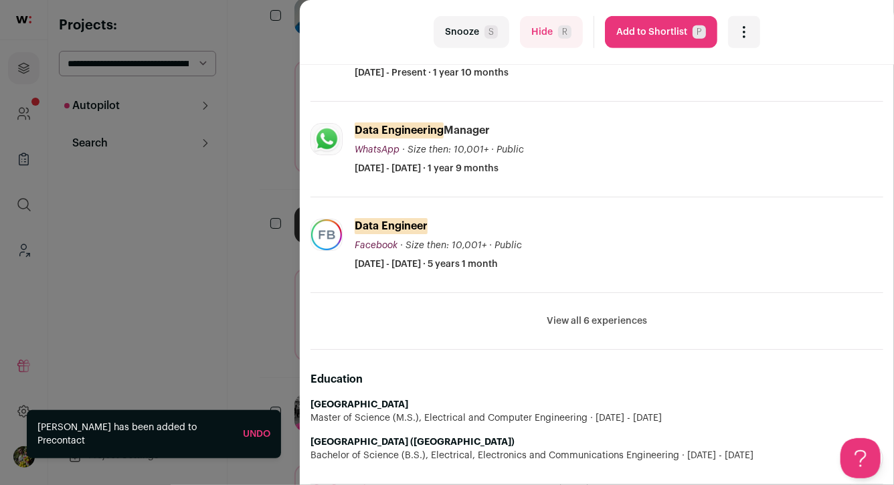
scroll to position [507, 0]
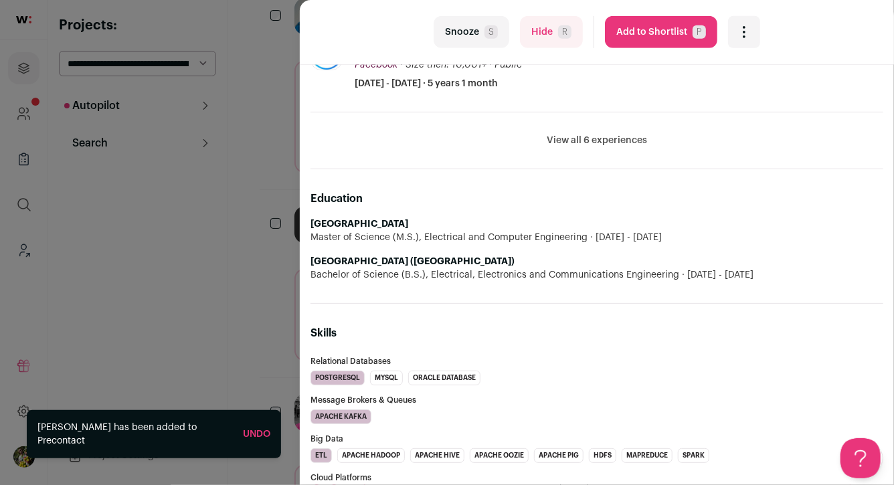
click at [592, 138] on button "View all 6 experiences" at bounding box center [597, 140] width 100 height 13
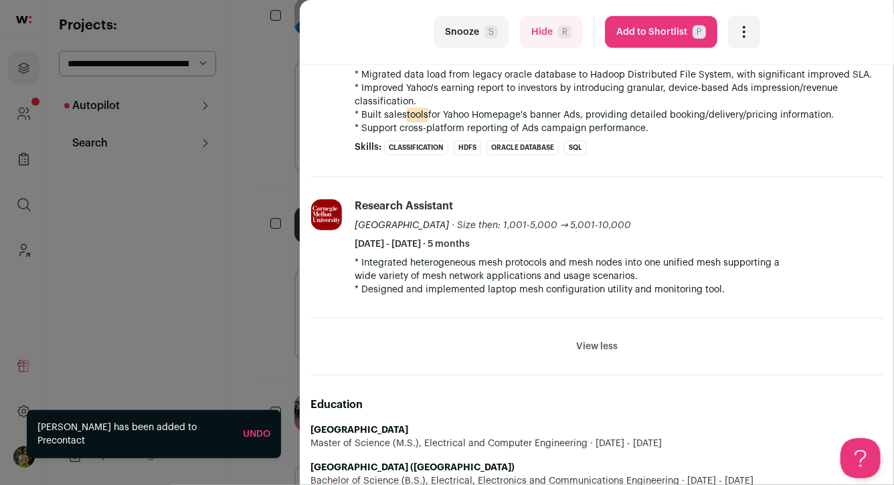
scroll to position [947, 0]
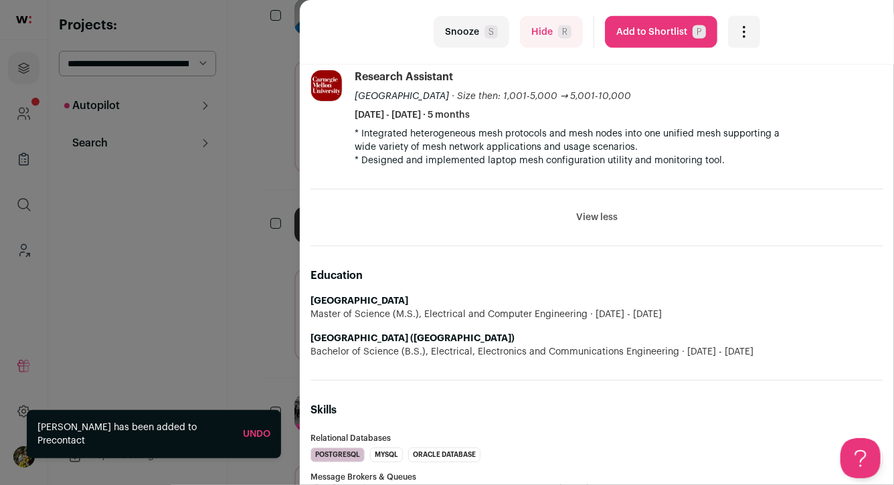
click at [637, 36] on button "Add to Shortlist P" at bounding box center [661, 32] width 112 height 32
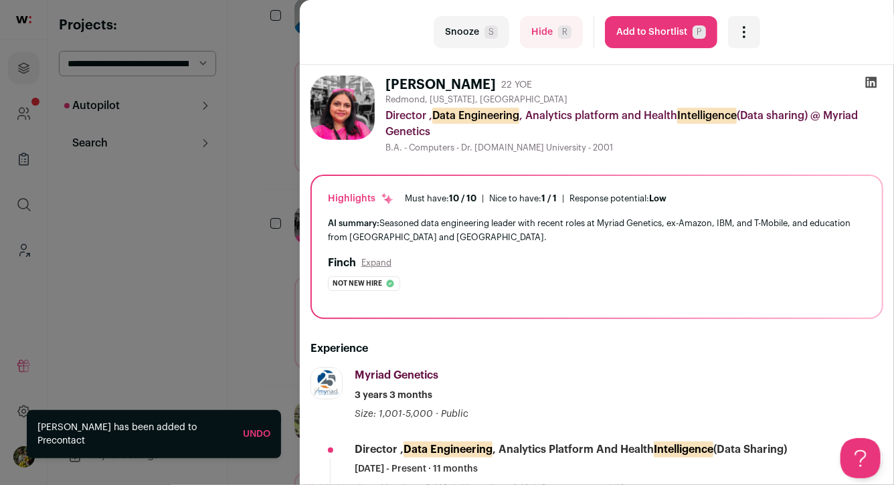
click at [282, 204] on div "last Snooze S Hide R Add to Shortlist P More actions Change primary email Updat…" at bounding box center [447, 242] width 894 height 485
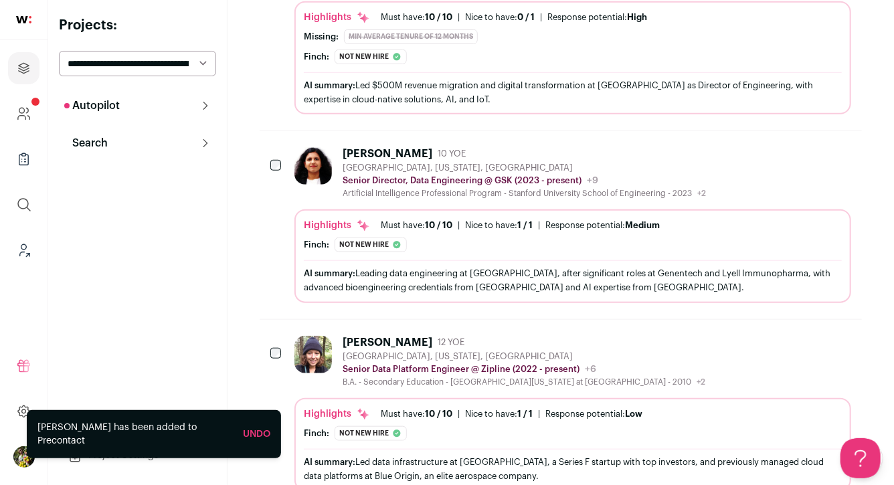
scroll to position [0, 0]
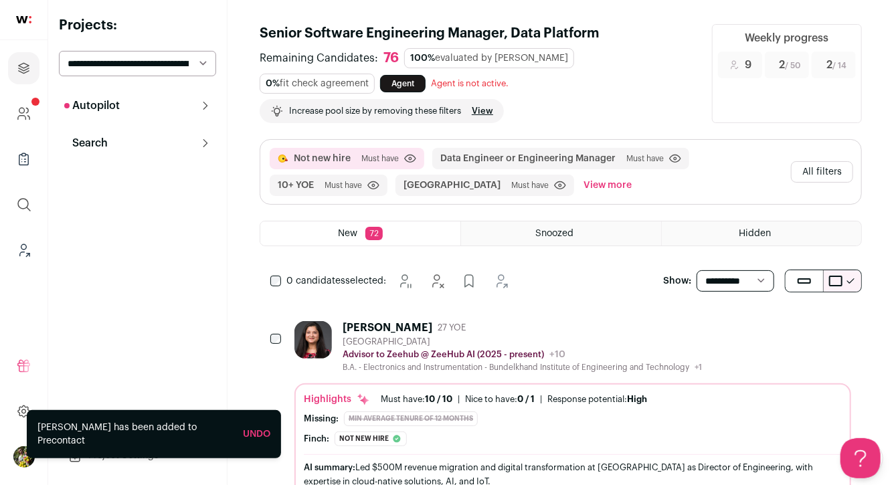
click at [818, 175] on button "All filters" at bounding box center [822, 171] width 62 height 21
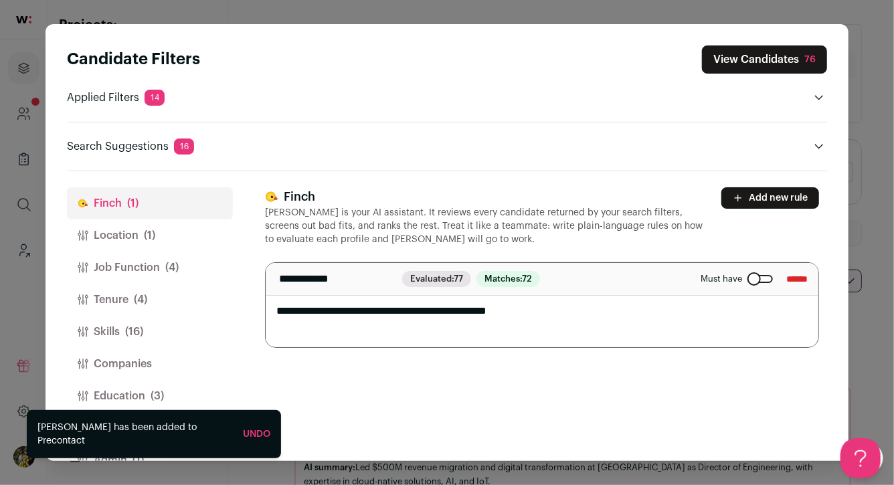
scroll to position [31, 0]
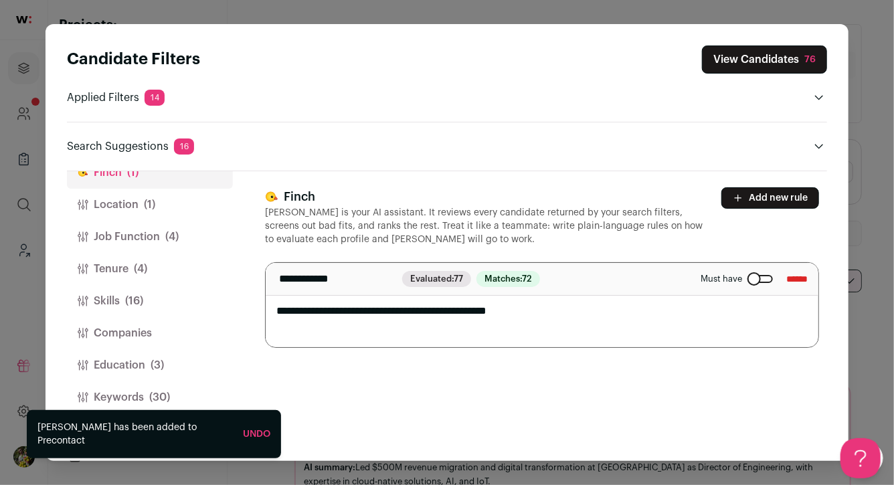
click at [126, 385] on button "Keywords (30)" at bounding box center [150, 397] width 166 height 32
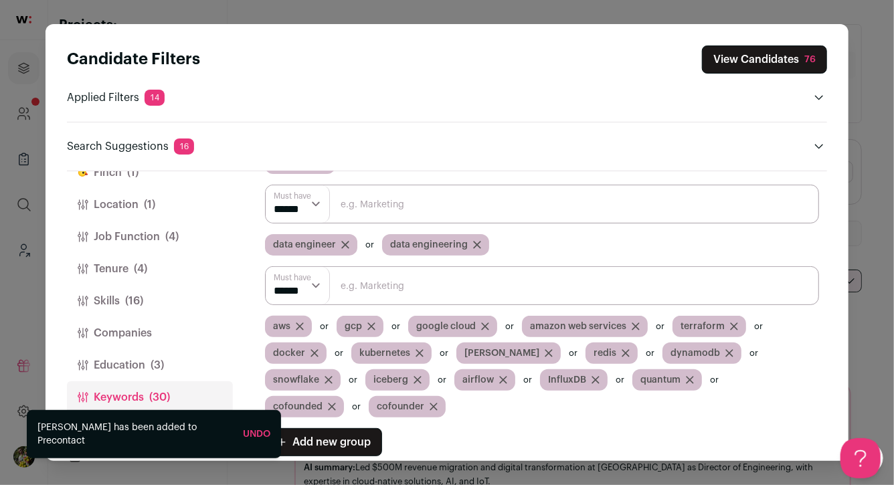
scroll to position [282, 0]
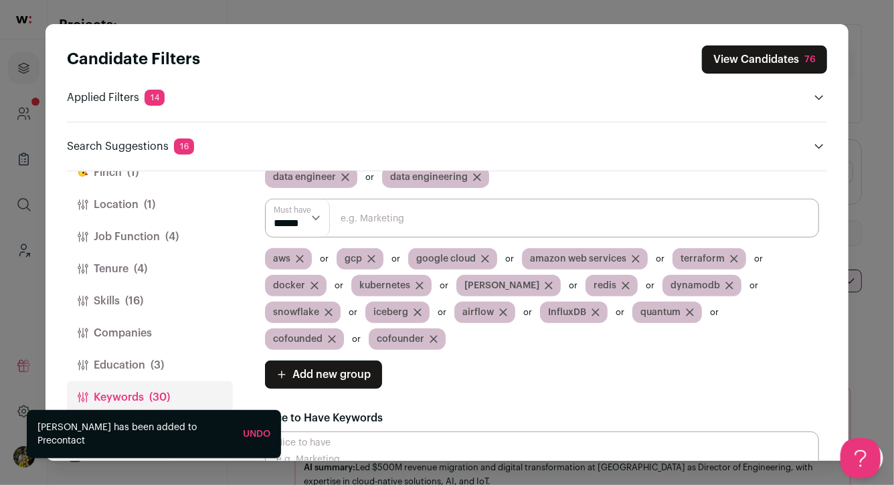
click at [314, 367] on span "Add new group" at bounding box center [331, 375] width 78 height 16
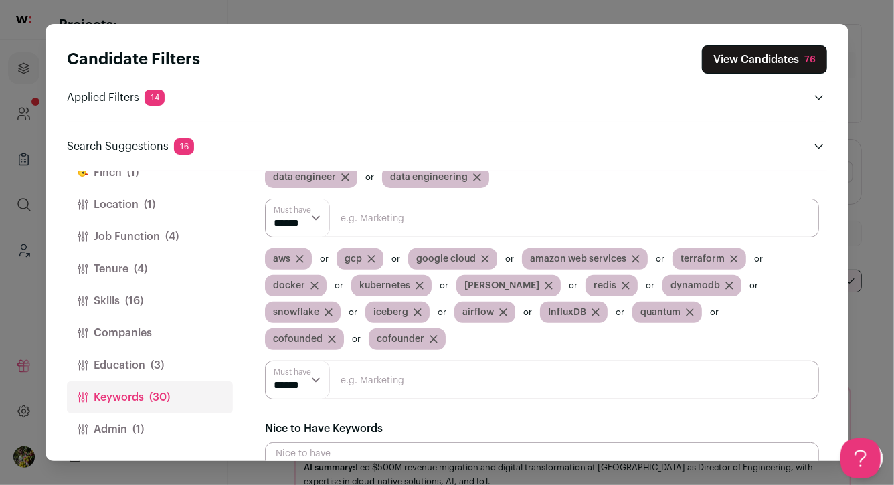
click at [349, 361] on input "Close modal via background" at bounding box center [542, 380] width 554 height 39
type input "quantum"
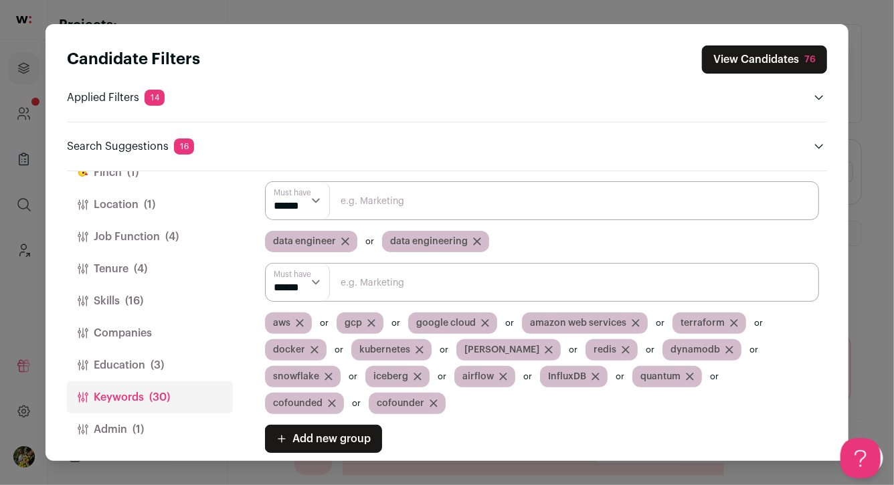
scroll to position [197, 0]
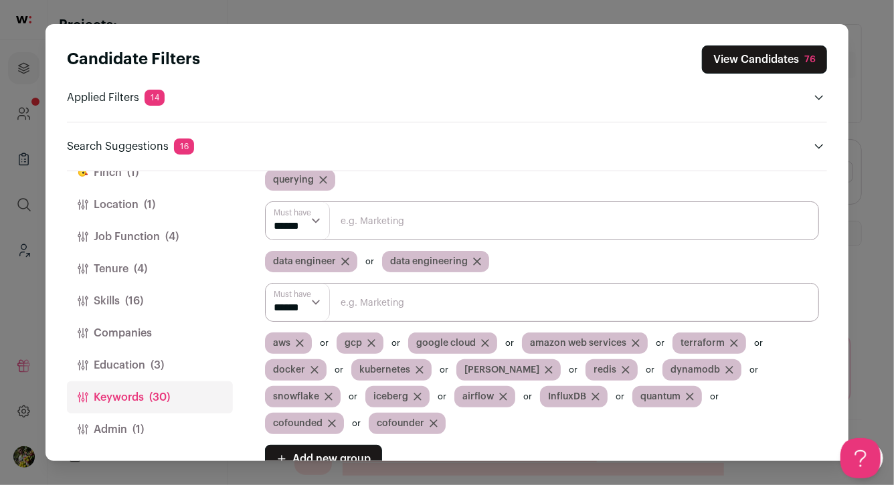
click at [686, 395] on icon "Close modal via background" at bounding box center [689, 396] width 7 height 7
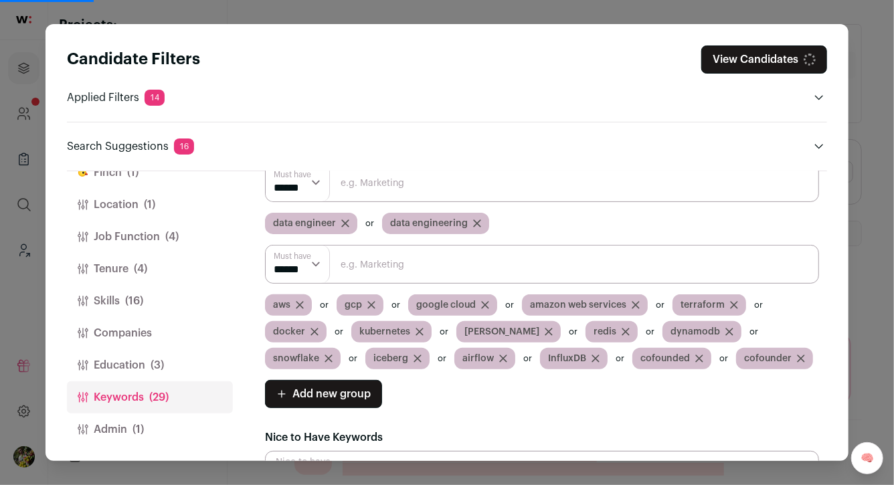
scroll to position [281, 0]
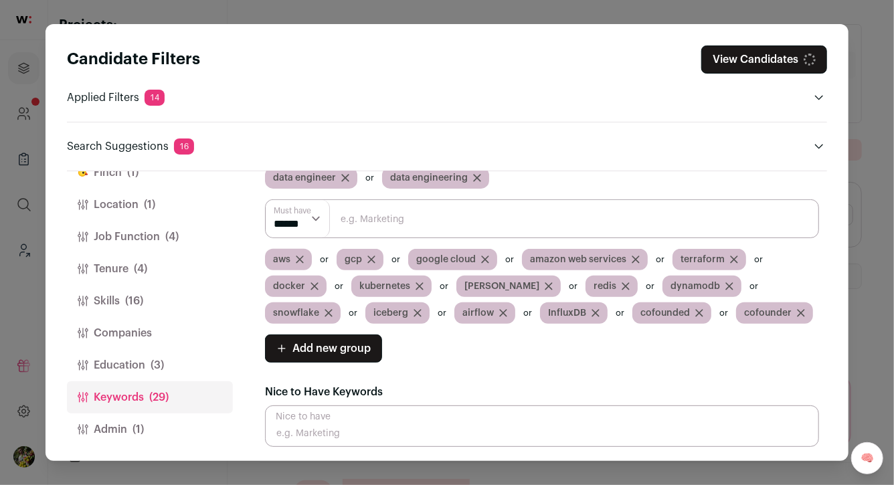
click at [374, 346] on button "Add new group" at bounding box center [323, 349] width 117 height 28
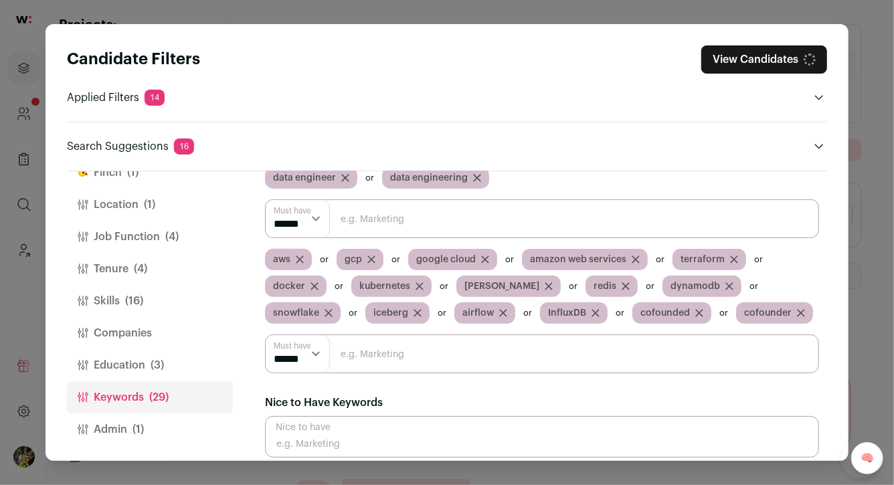
click at [374, 363] on input "Close modal via background" at bounding box center [542, 354] width 554 height 39
type input "quantum"
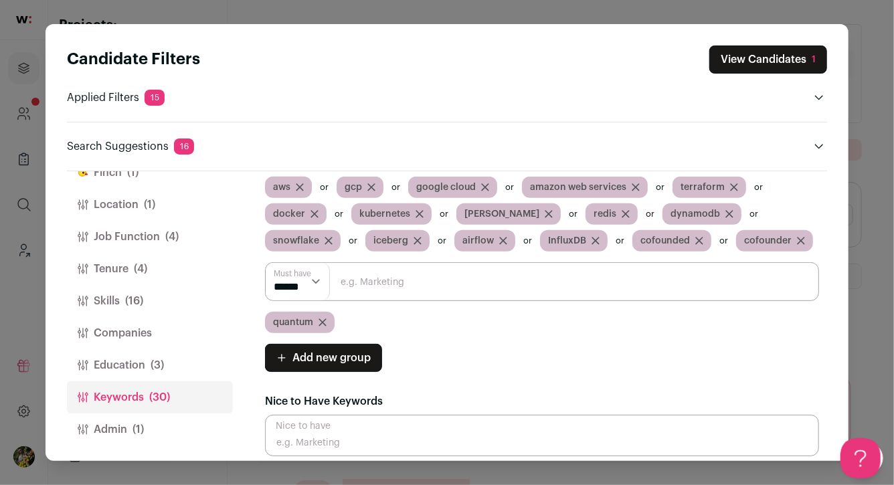
click at [771, 69] on button "View Candidates 1" at bounding box center [768, 59] width 118 height 28
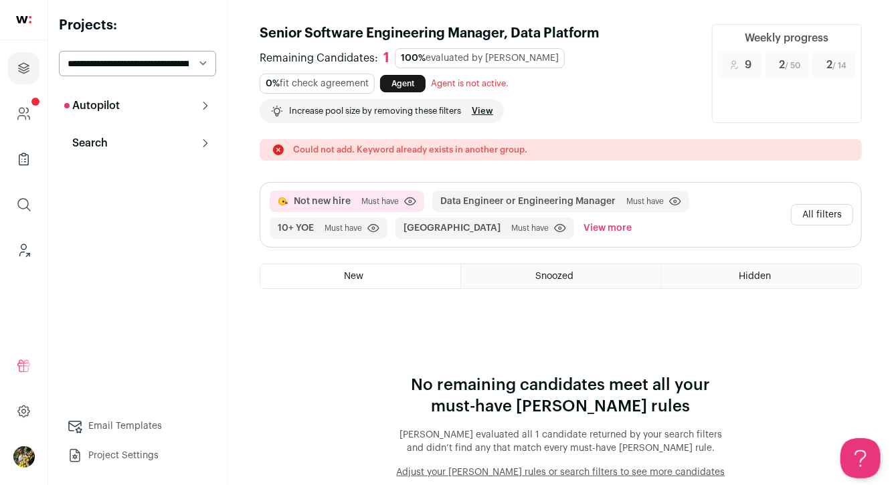
scroll to position [17, 0]
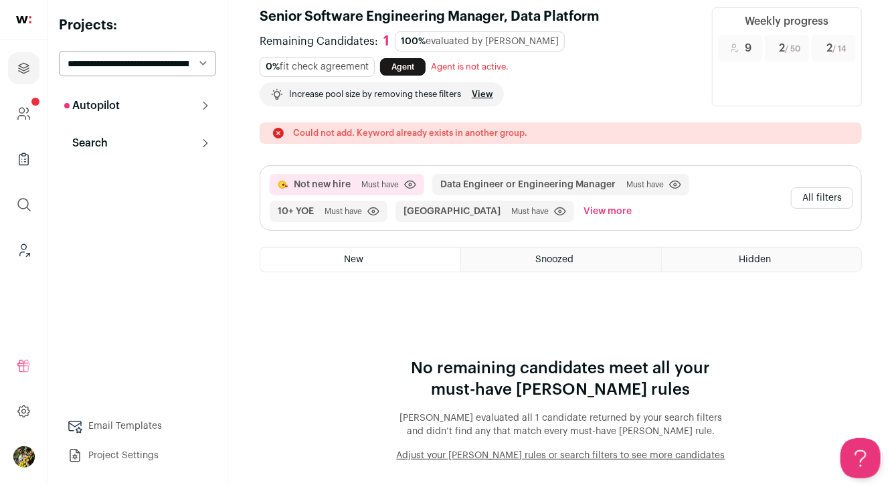
click at [815, 199] on button "All filters" at bounding box center [822, 197] width 62 height 21
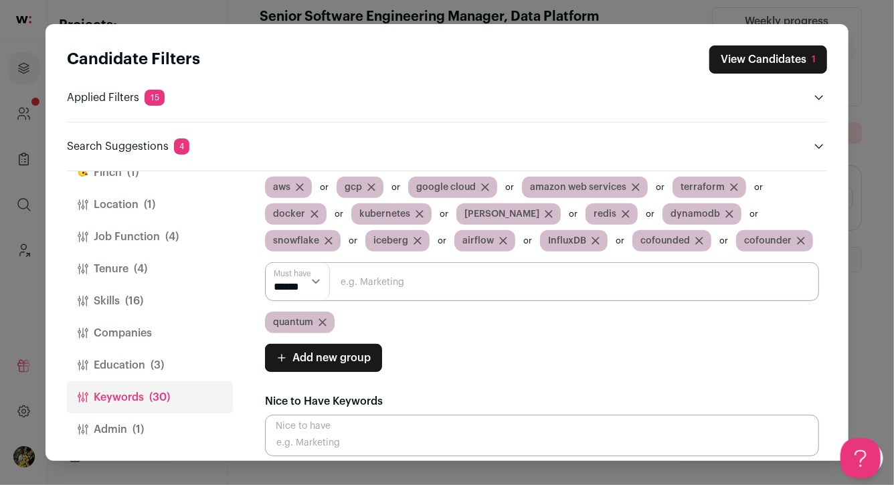
click at [540, 274] on input "Close modal via background" at bounding box center [542, 281] width 554 height 39
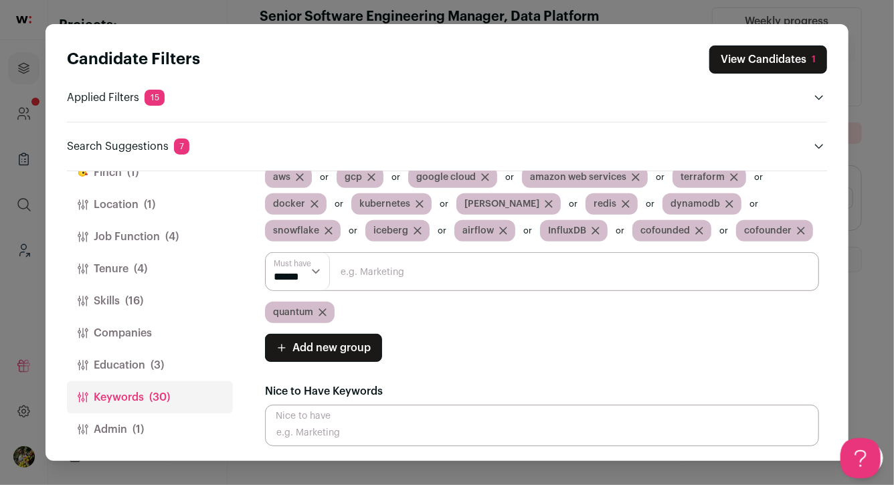
click at [652, 263] on input "Close modal via background" at bounding box center [542, 271] width 554 height 39
type input "Qiskit"
click at [376, 267] on input "Close modal via background" at bounding box center [542, 271] width 554 height 39
paste input "Braket"
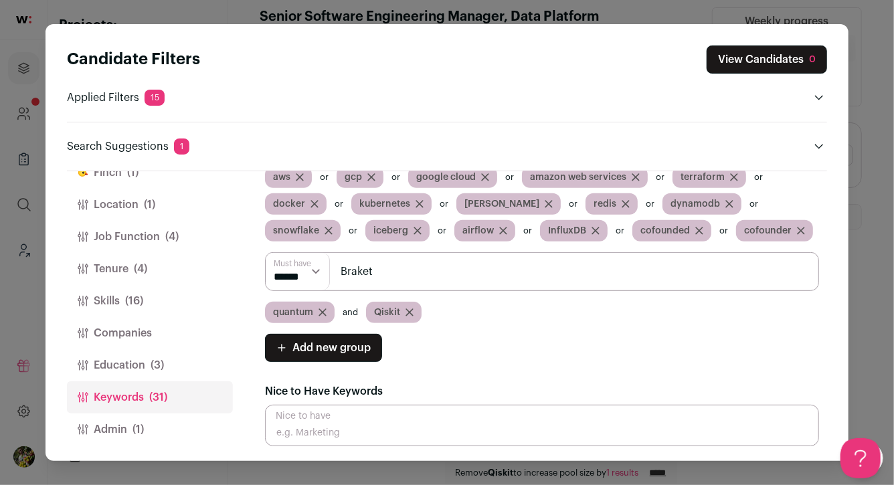
type input "Braket"
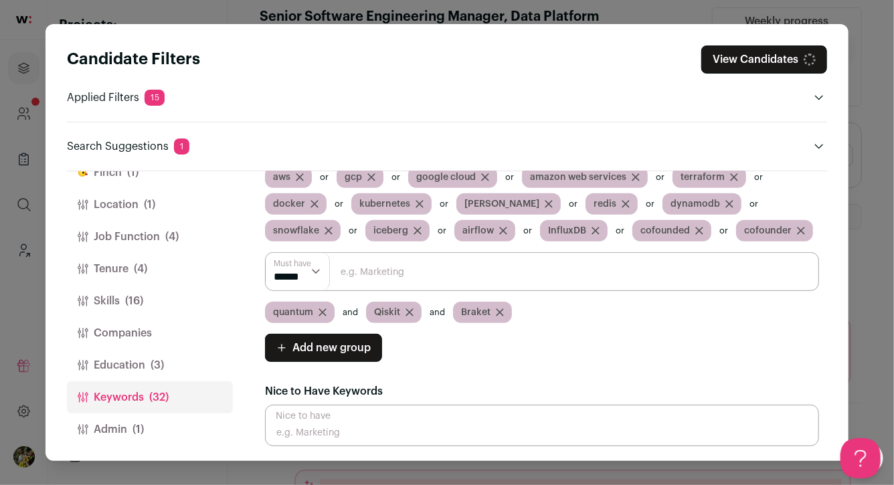
click at [290, 272] on select "****** ******" at bounding box center [298, 271] width 64 height 37
select select "**"
click at [266, 253] on select "****** ******" at bounding box center [298, 271] width 64 height 37
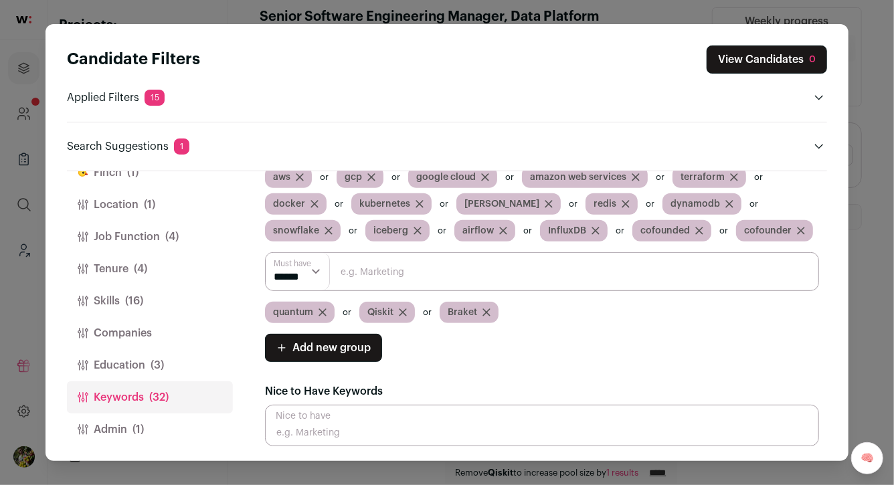
click at [365, 268] on input "Close modal via background" at bounding box center [542, 271] width 554 height 39
type input "Cirq"
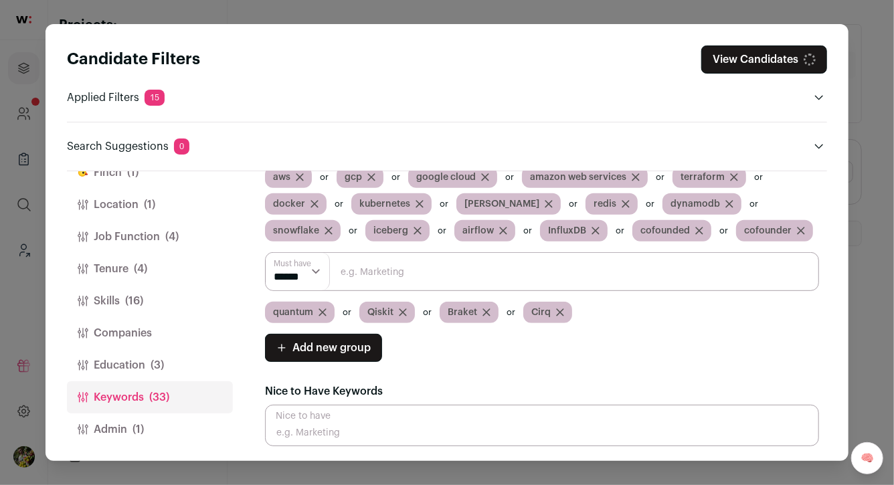
click at [399, 266] on input "Close modal via background" at bounding box center [542, 271] width 554 height 39
type input "PennyLane"
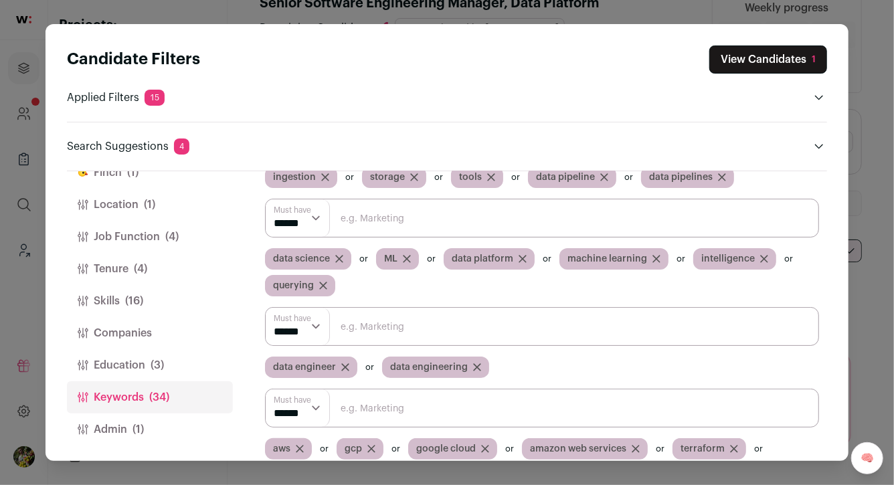
scroll to position [67, 0]
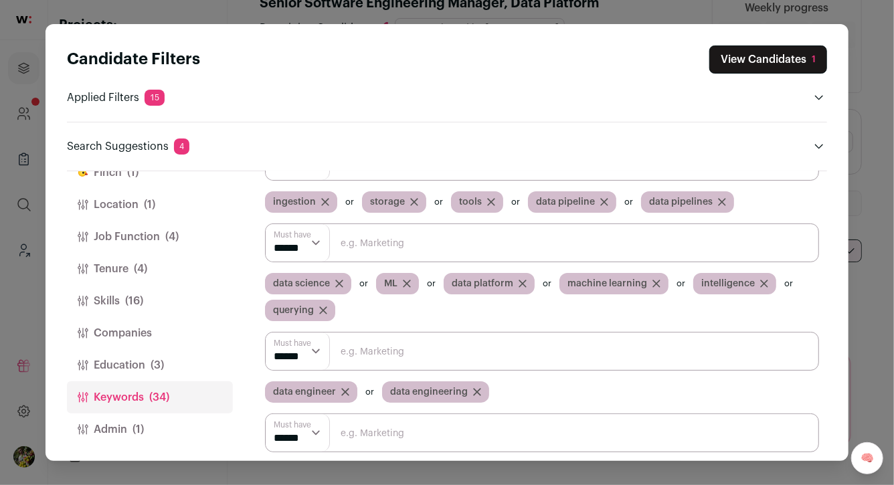
click at [761, 69] on button "View Candidates 1" at bounding box center [768, 59] width 118 height 28
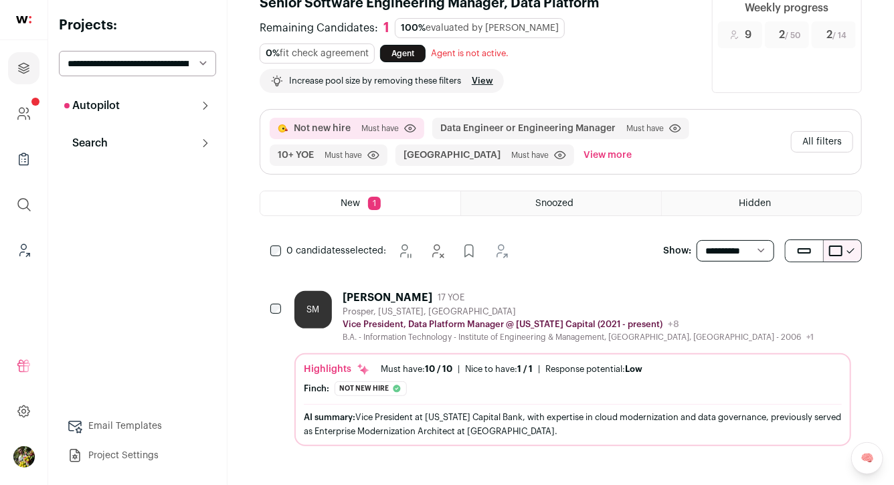
click at [624, 318] on div "Vice President, Data Platform Manager @ Texas Capital (2021 - present) Texas Ca…" at bounding box center [578, 324] width 471 height 13
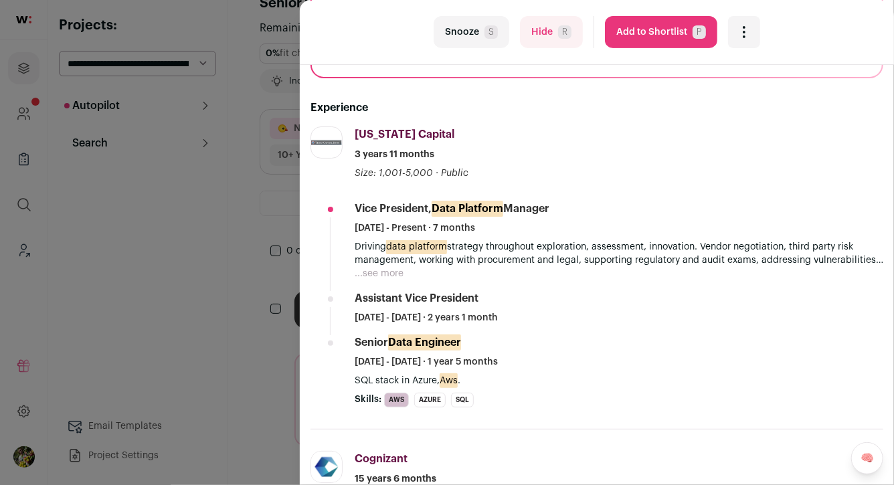
scroll to position [248, 0]
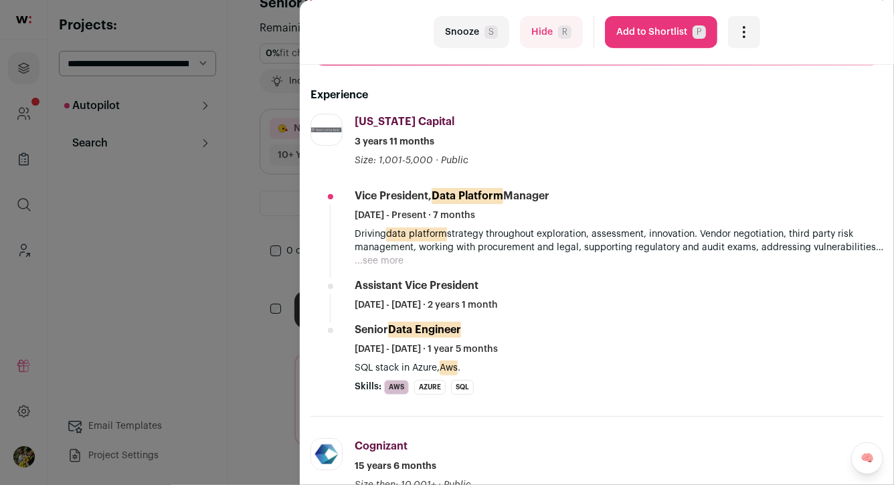
click at [387, 254] on button "...see more" at bounding box center [379, 260] width 49 height 13
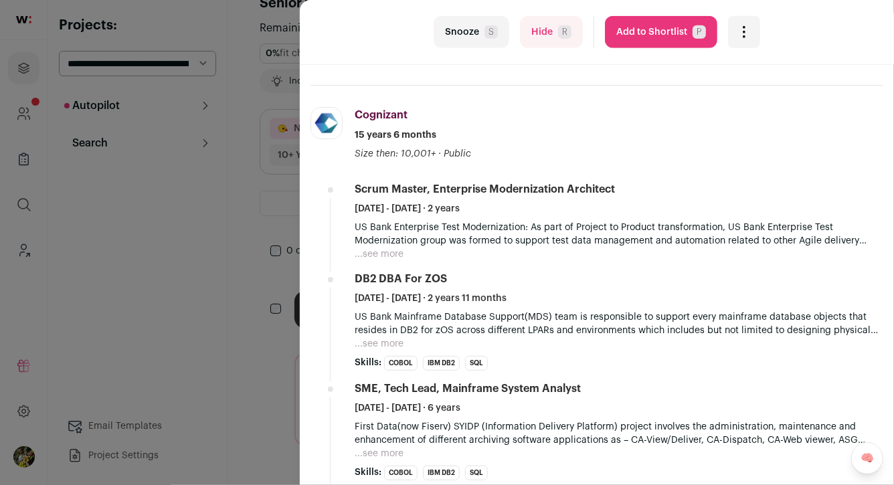
scroll to position [601, 0]
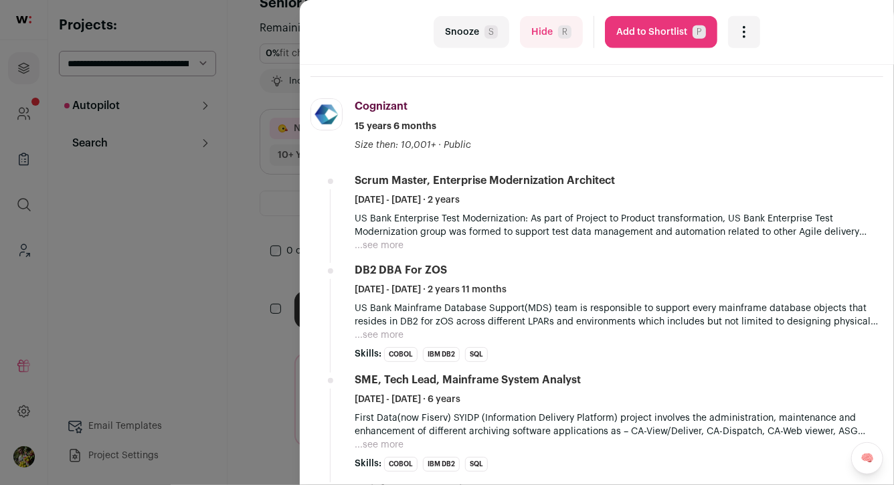
click at [533, 35] on button "Hide R" at bounding box center [551, 32] width 63 height 32
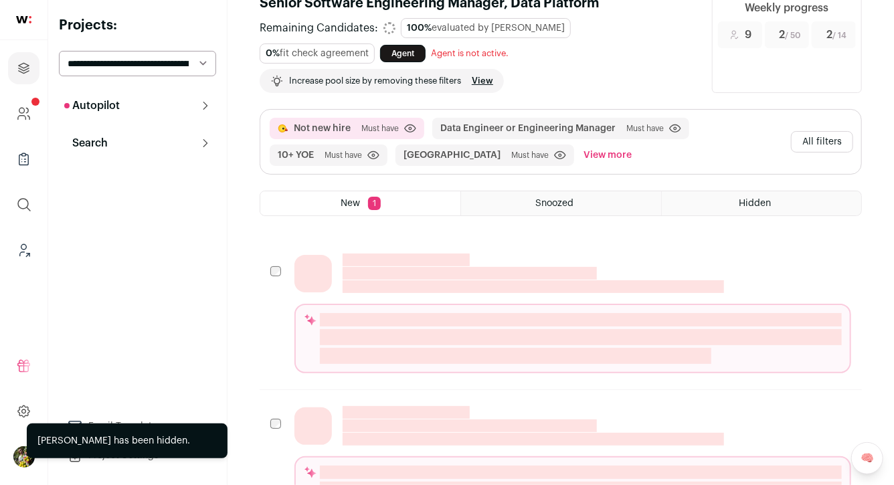
click at [265, 194] on div "New 1" at bounding box center [360, 203] width 200 height 24
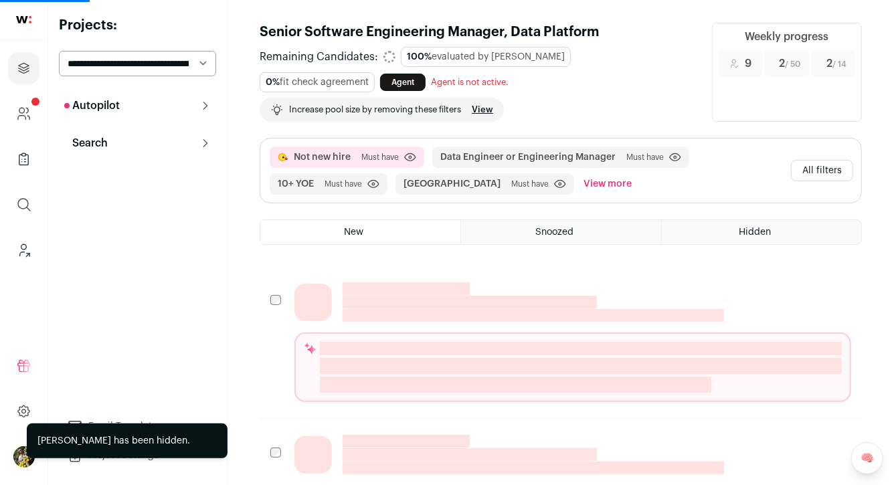
scroll to position [0, 0]
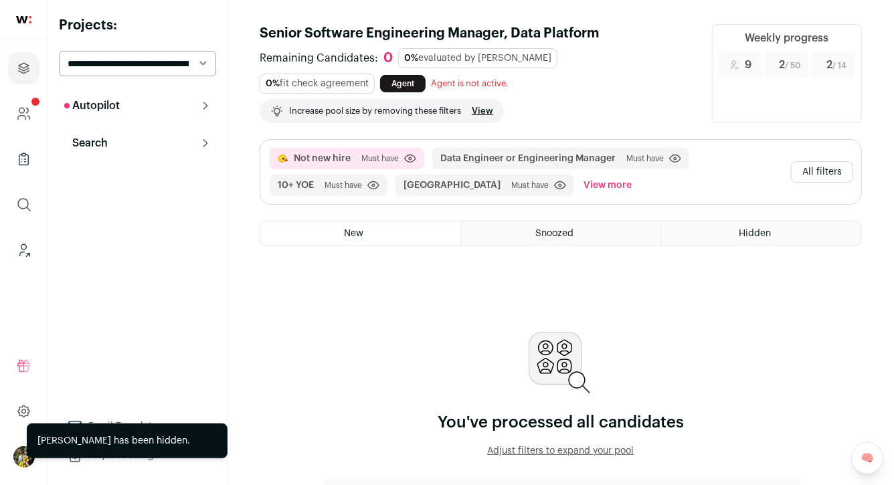
click at [806, 172] on button "All filters" at bounding box center [822, 171] width 62 height 21
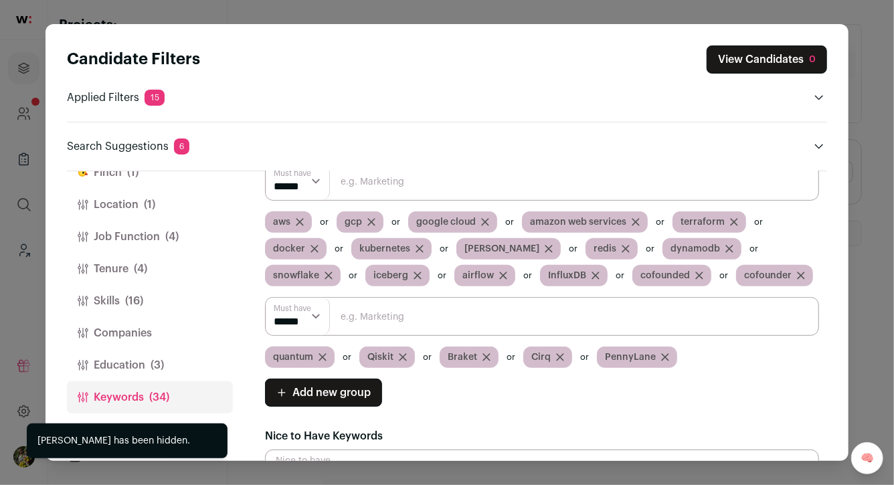
scroll to position [363, 0]
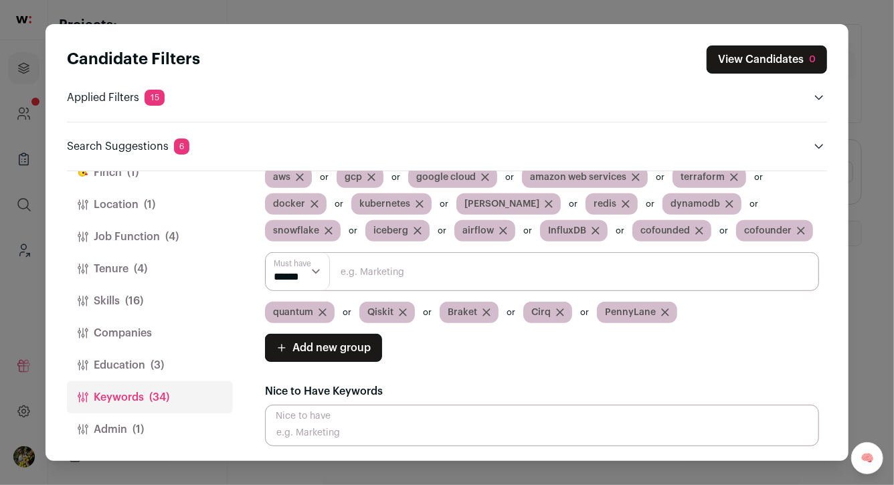
click at [663, 310] on icon "Close modal via background" at bounding box center [665, 312] width 7 height 7
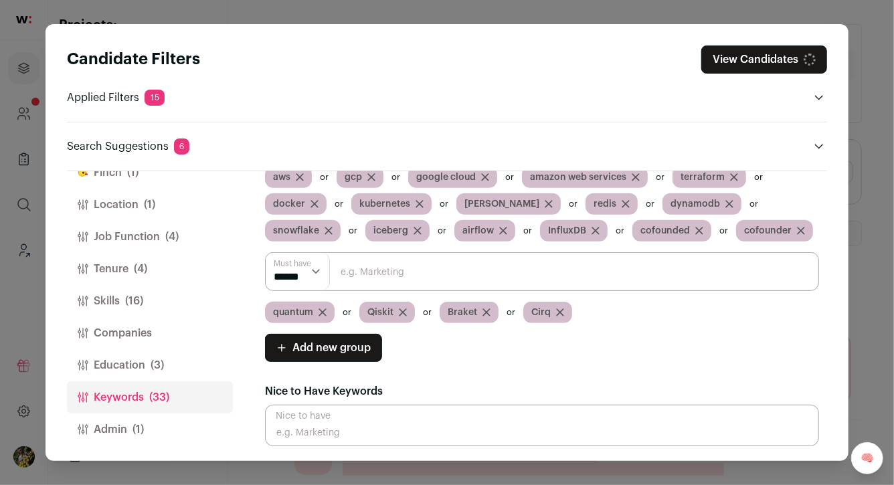
click at [560, 312] on icon "Close modal via background" at bounding box center [560, 312] width 7 height 7
click at [485, 312] on icon "Close modal via background" at bounding box center [486, 312] width 7 height 7
click at [404, 310] on icon "Close modal via background" at bounding box center [403, 312] width 8 height 8
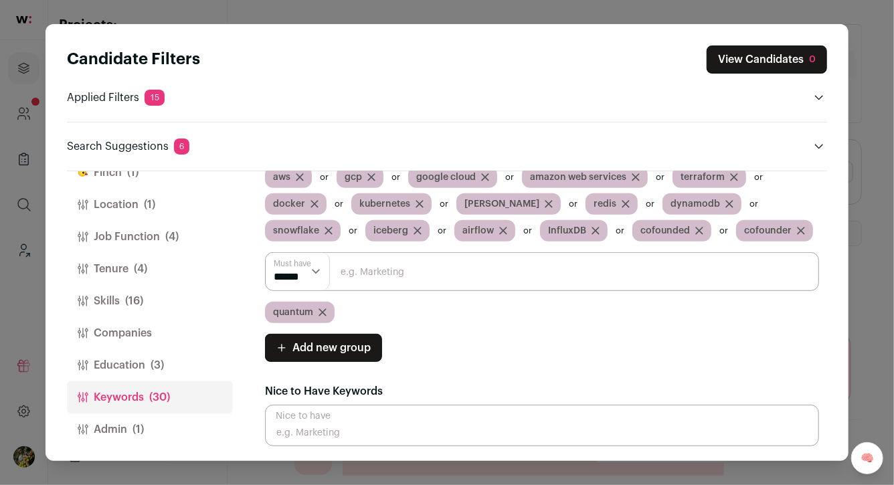
click at [323, 307] on div "quantum" at bounding box center [300, 312] width 70 height 21
click at [159, 424] on button "Admin (1)" at bounding box center [150, 429] width 166 height 32
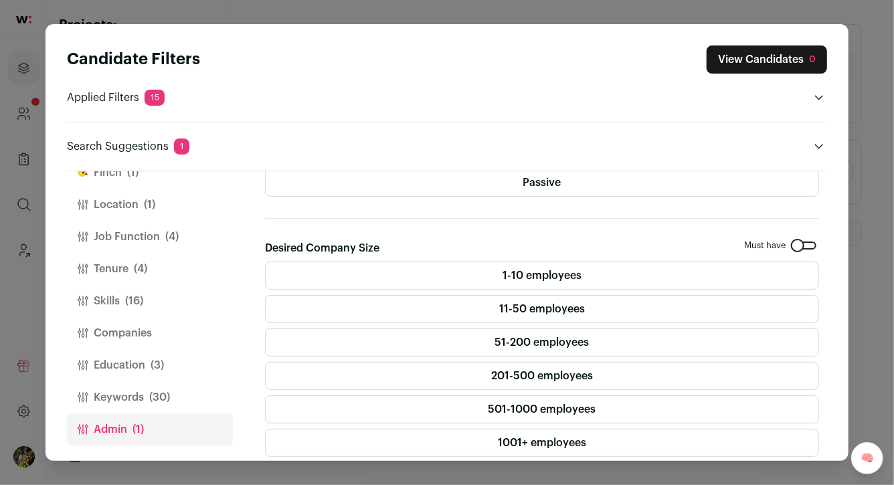
scroll to position [0, 0]
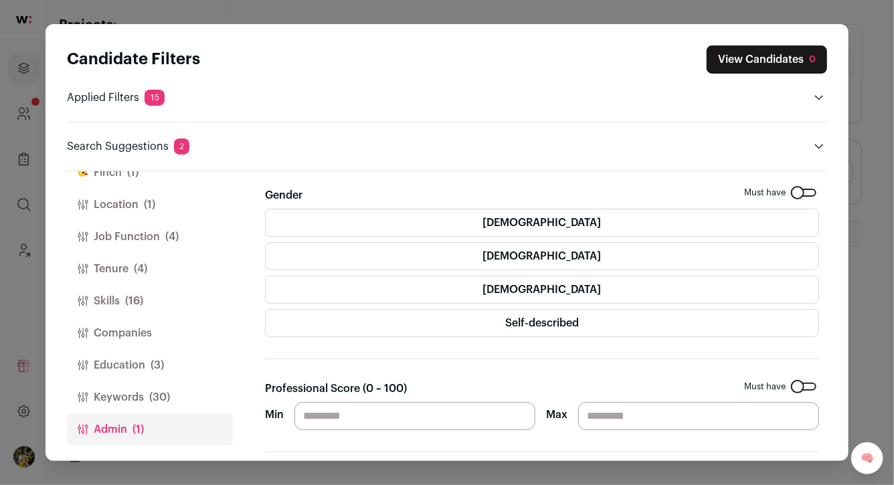
click at [208, 395] on button "Keywords (30)" at bounding box center [150, 397] width 166 height 32
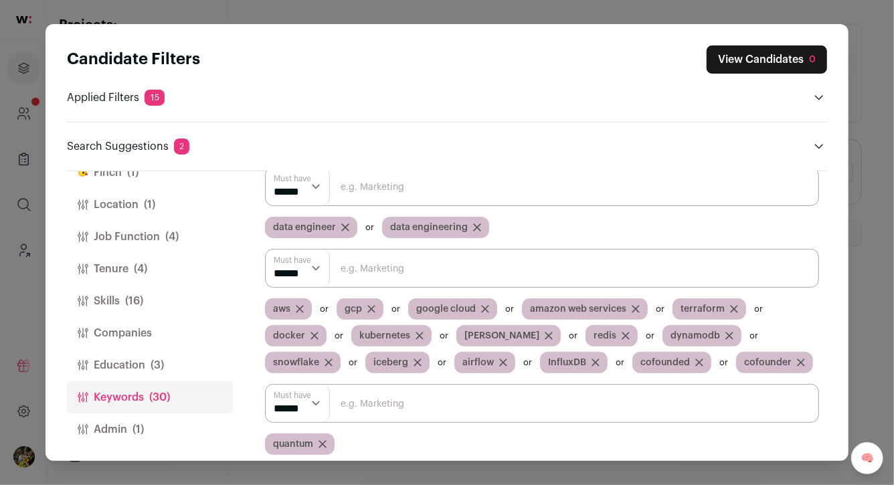
scroll to position [310, 0]
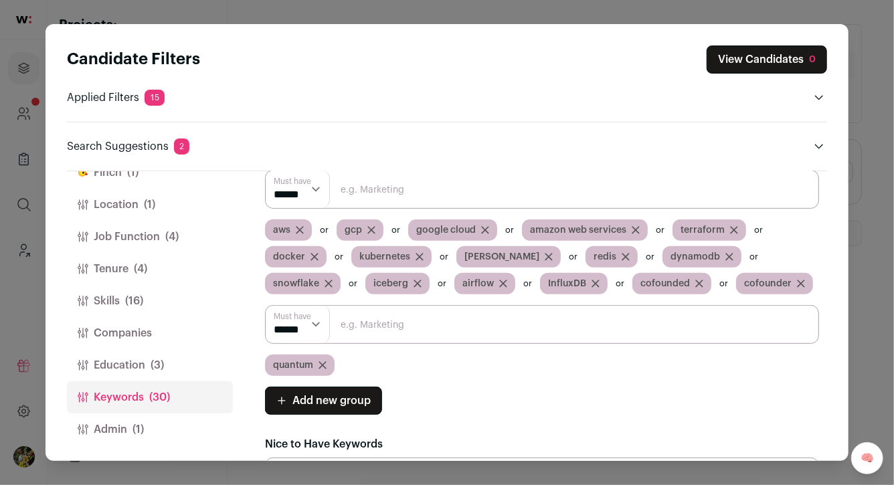
click at [134, 428] on span "(1)" at bounding box center [137, 430] width 11 height 16
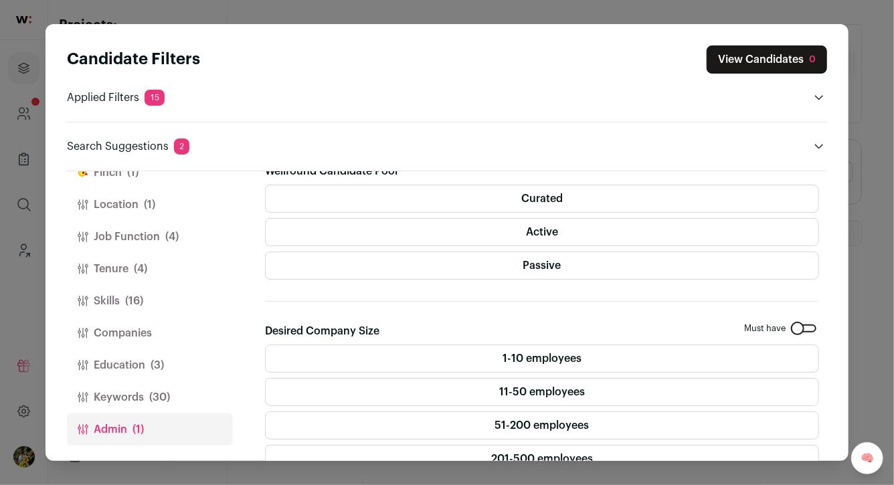
scroll to position [0, 0]
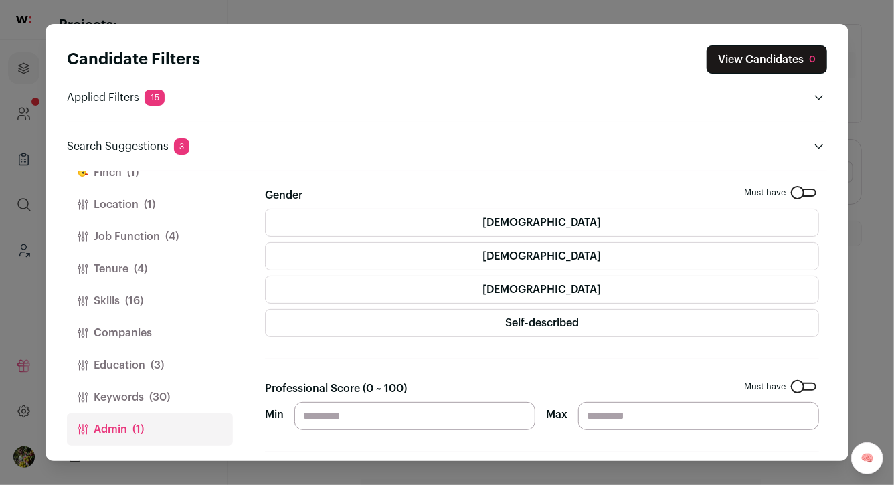
click at [436, 250] on label "Male" at bounding box center [542, 256] width 554 height 28
click at [673, 301] on label "Non-binary" at bounding box center [542, 290] width 554 height 28
click at [673, 317] on label "Self-described" at bounding box center [542, 323] width 554 height 28
click at [676, 284] on label "Non-binary" at bounding box center [542, 290] width 554 height 28
click at [724, 52] on button "View Candidates" at bounding box center [764, 59] width 126 height 28
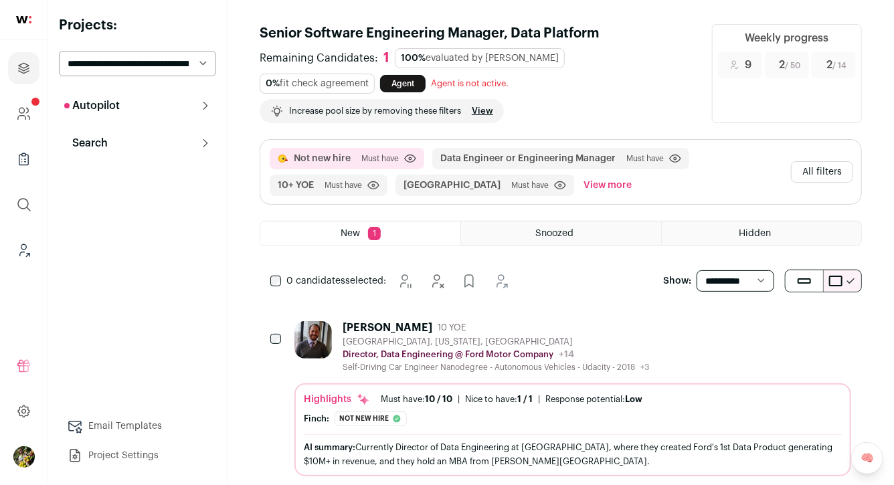
scroll to position [30, 0]
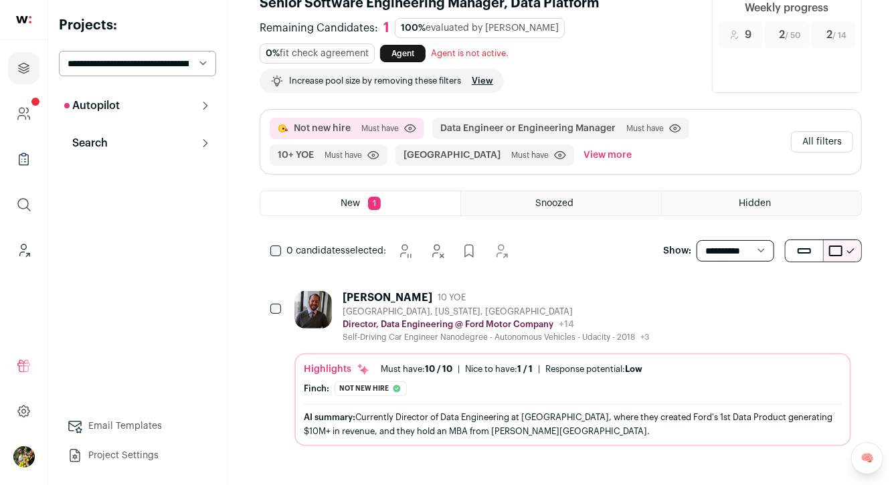
click at [573, 304] on div "Mike Crabtree 10 YOE Dearborn, Michigan, United States Director, Data Engineeri…" at bounding box center [496, 317] width 306 height 52
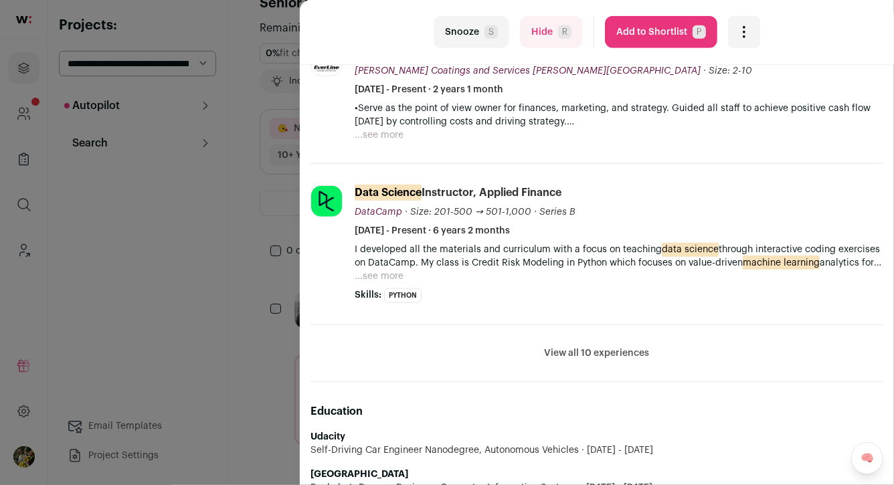
scroll to position [610, 0]
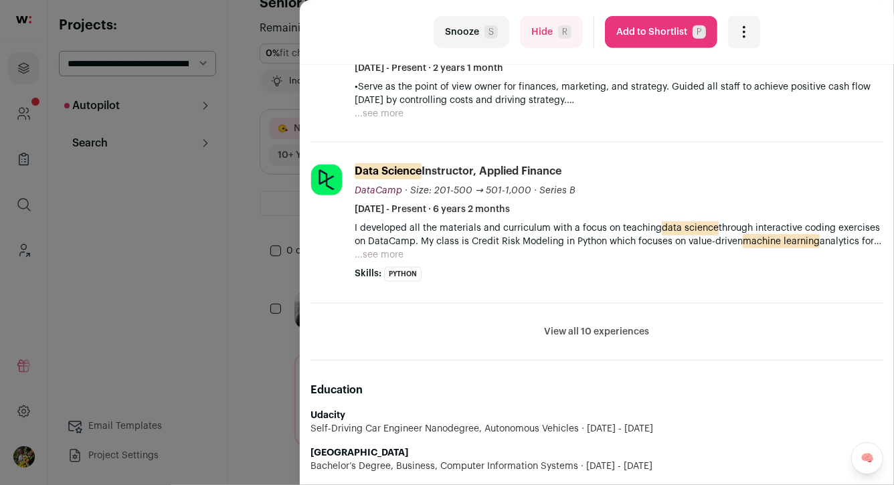
click at [587, 331] on button "View all 10 experiences" at bounding box center [597, 331] width 105 height 13
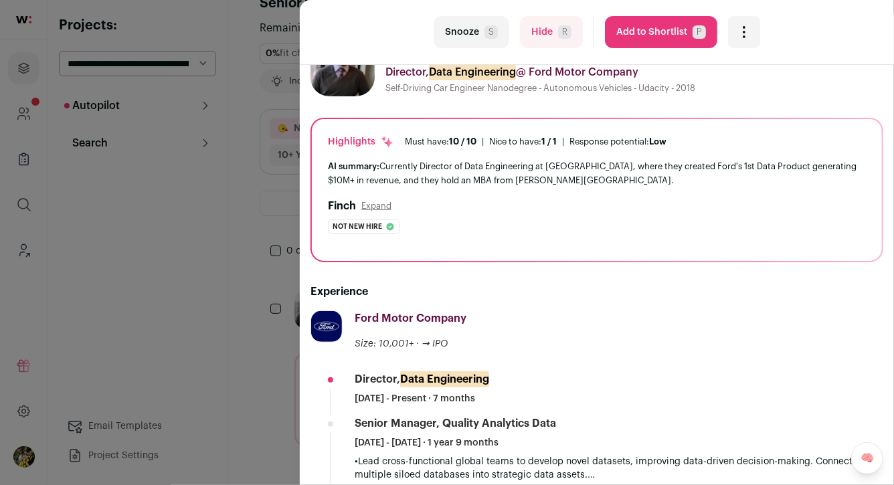
scroll to position [0, 0]
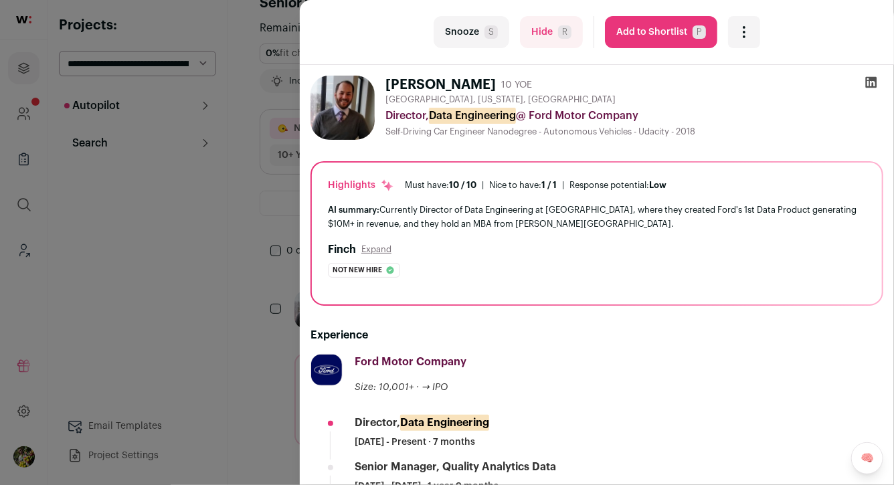
click at [531, 24] on button "Hide R" at bounding box center [551, 32] width 63 height 32
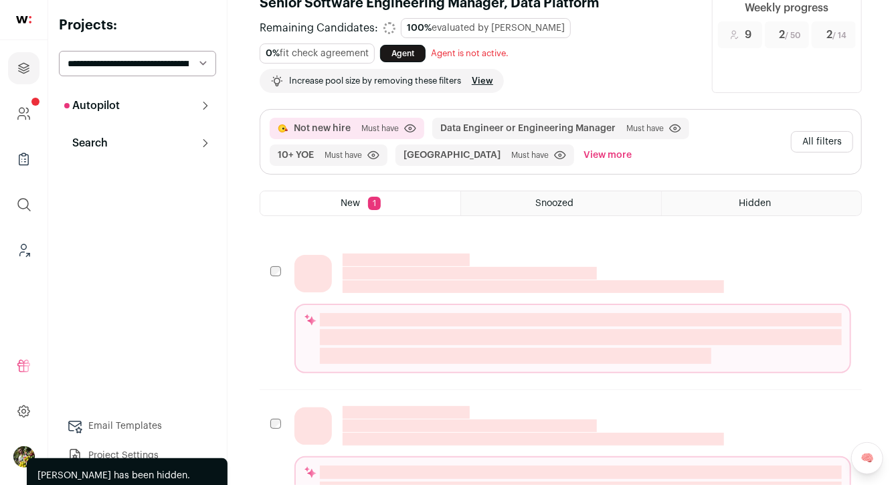
click at [263, 145] on div "Not new hire Must have Click to disable/enable criteria Data Engineer or Engine…" at bounding box center [560, 142] width 601 height 64
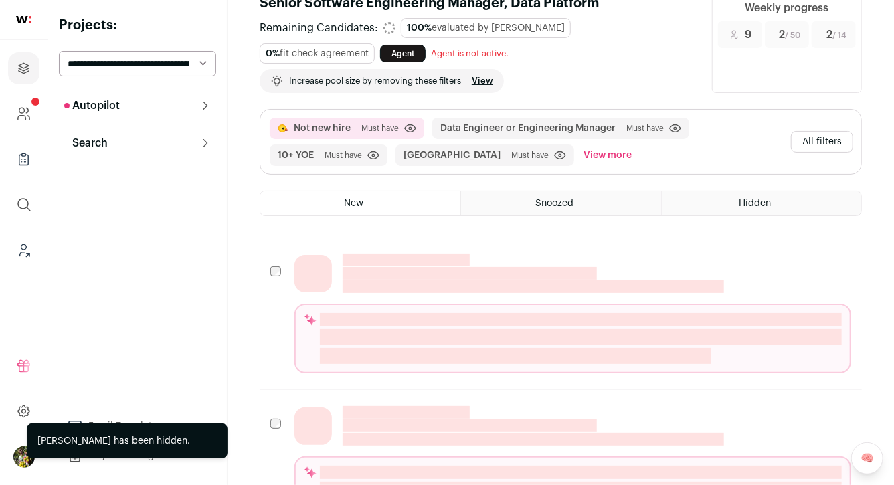
click at [848, 147] on button "All filters" at bounding box center [822, 141] width 62 height 21
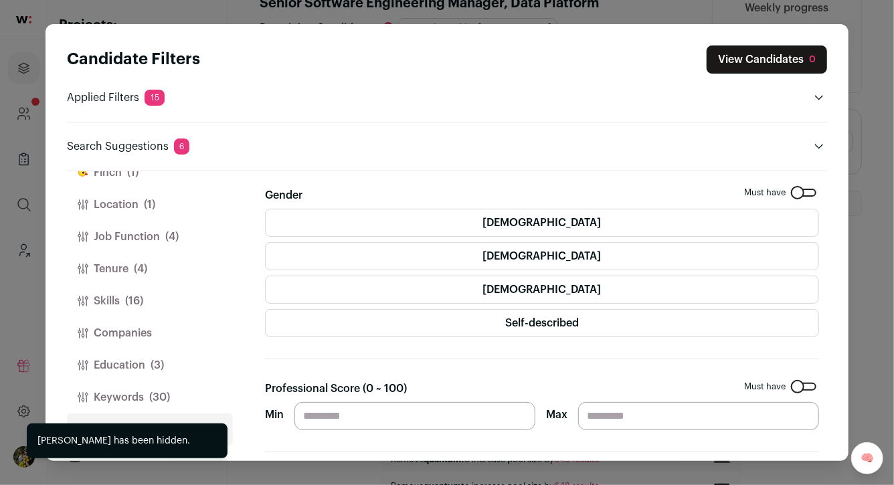
click at [409, 324] on label "Self-described" at bounding box center [542, 323] width 554 height 28
click at [424, 258] on label "[DEMOGRAPHIC_DATA]" at bounding box center [542, 256] width 554 height 28
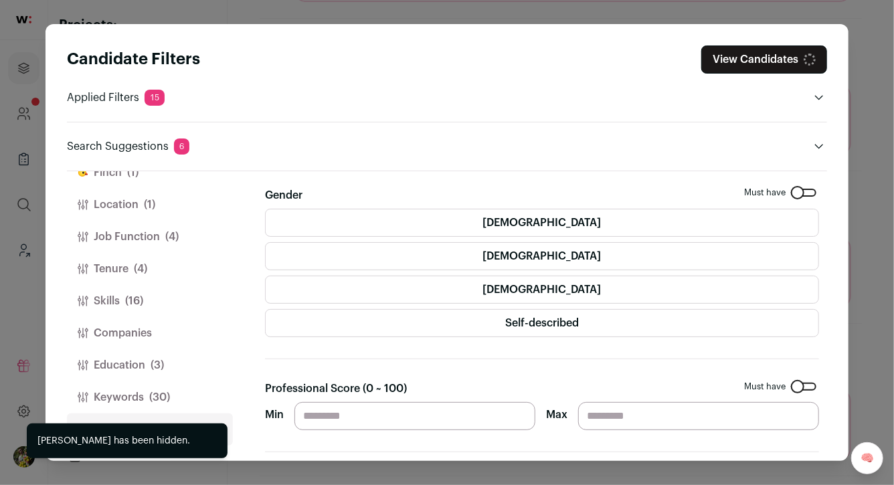
scroll to position [435, 0]
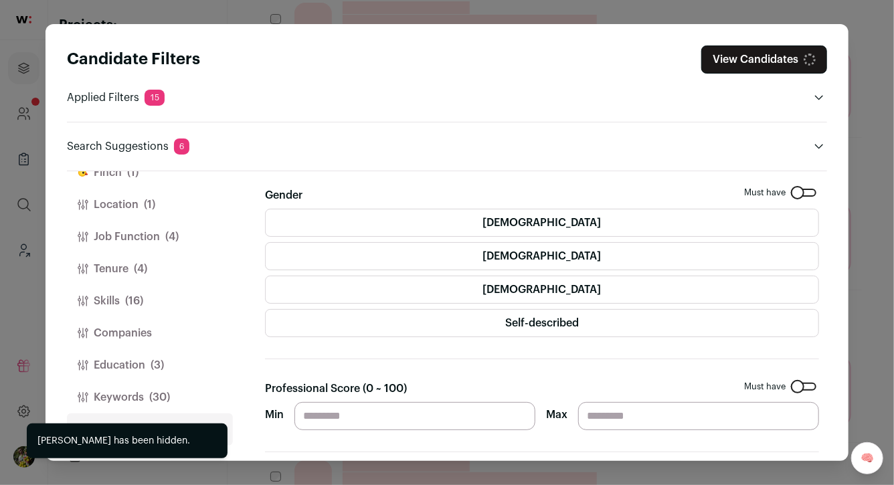
click at [169, 391] on span "(30)" at bounding box center [159, 397] width 21 height 16
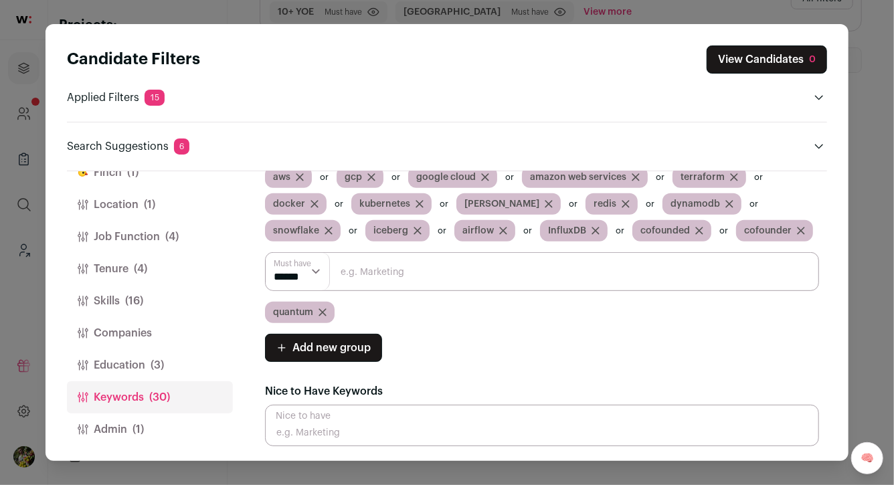
scroll to position [172, 0]
click at [323, 308] on icon "Close modal via background" at bounding box center [322, 312] width 8 height 8
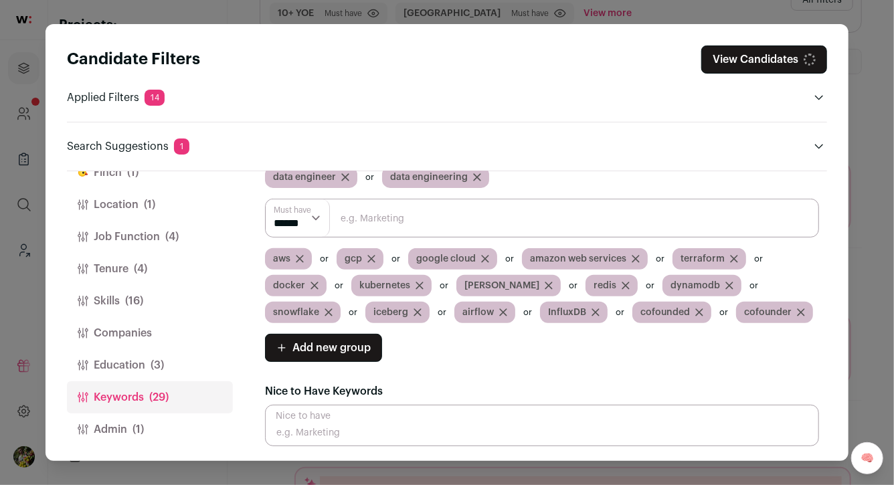
scroll to position [0, 0]
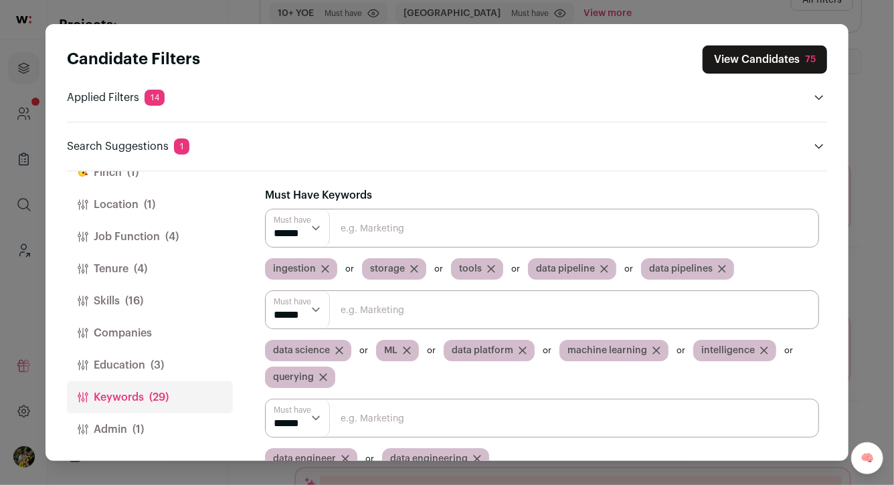
click at [799, 60] on button "View Candidates 75" at bounding box center [765, 59] width 124 height 28
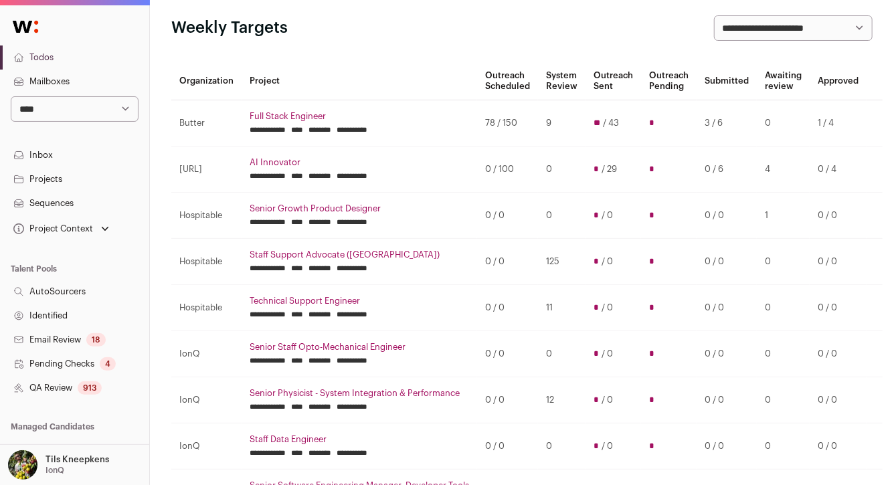
scroll to position [74, 0]
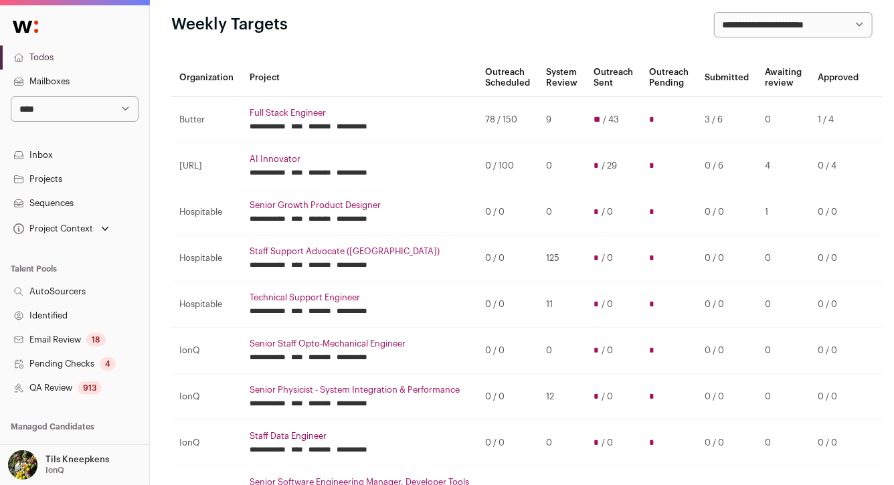
click at [88, 178] on link "Projects" at bounding box center [74, 179] width 149 height 24
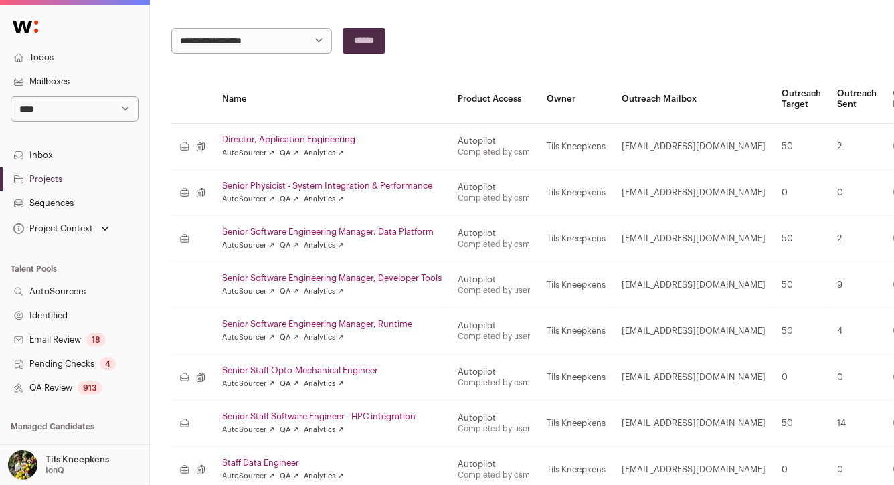
scroll to position [169, 0]
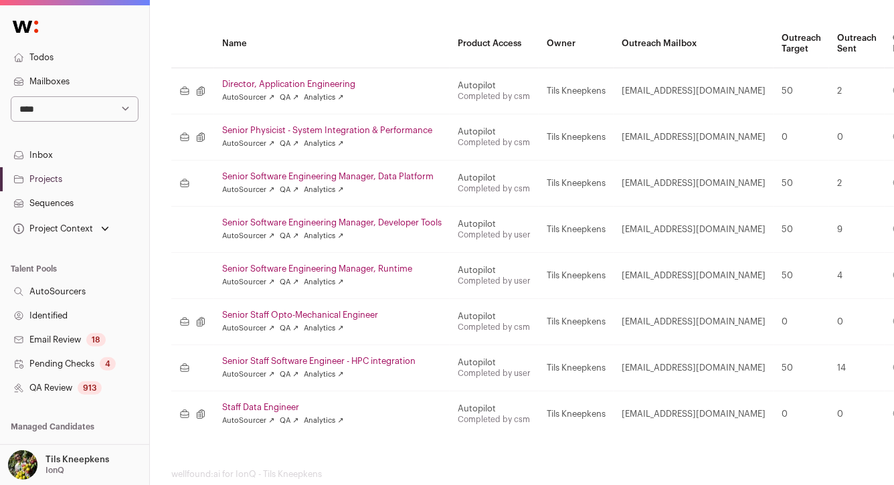
click at [306, 177] on link "Senior Software Engineering Manager, Data Platform" at bounding box center [331, 176] width 219 height 11
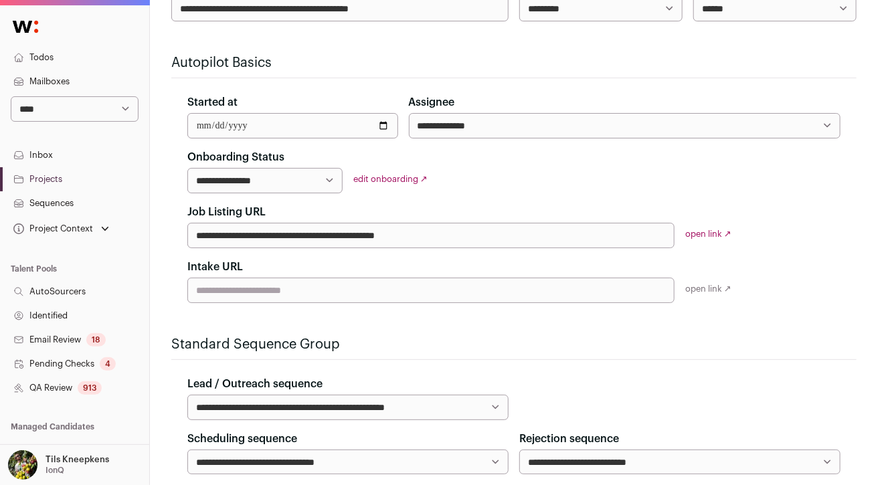
select select "*****"
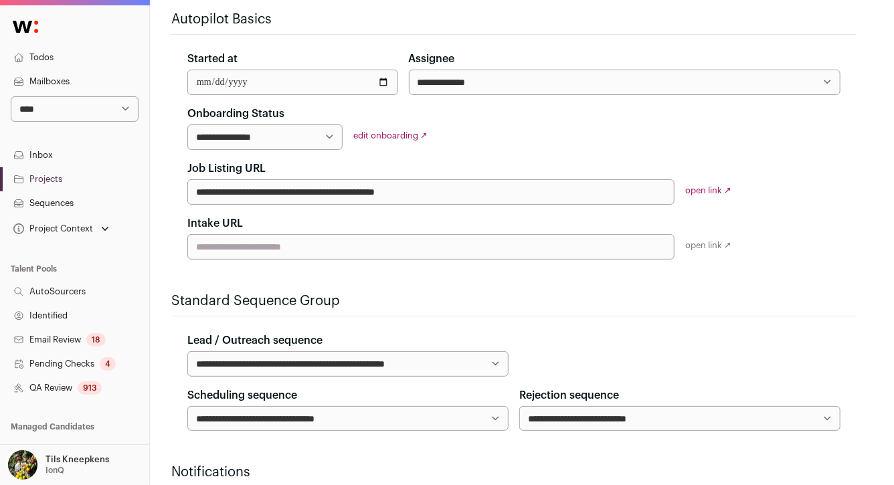
scroll to position [243, 0]
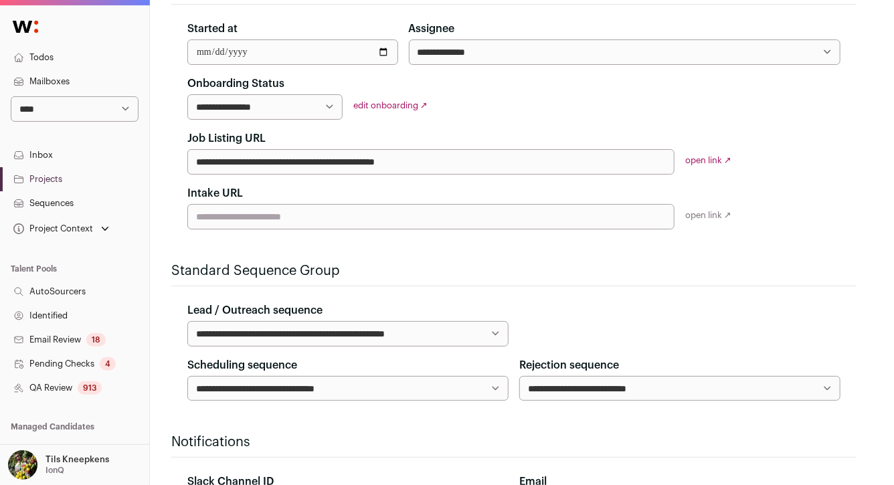
click at [320, 108] on select "**********" at bounding box center [264, 106] width 155 height 25
select select "**********"
click at [187, 94] on select "**********" at bounding box center [264, 106] width 155 height 25
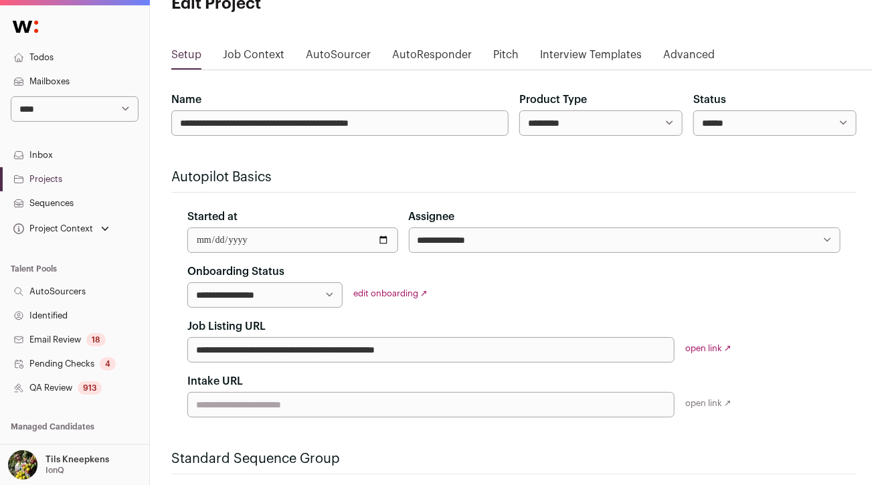
scroll to position [0, 0]
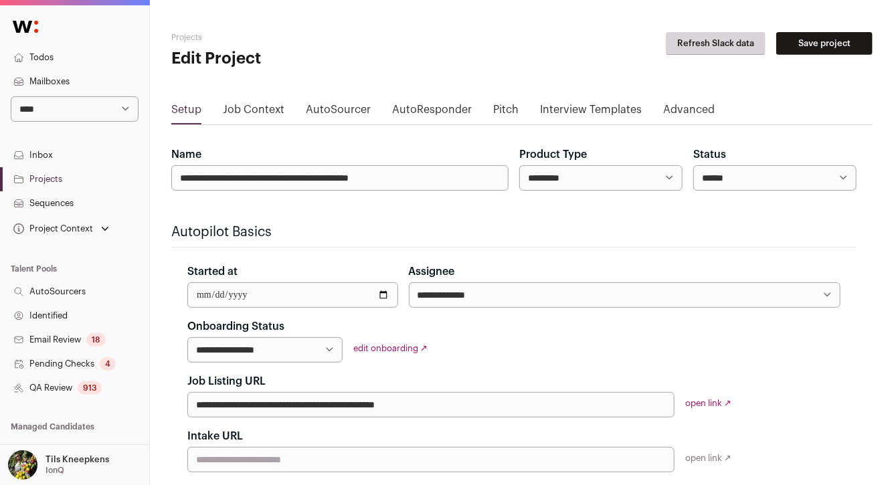
click at [812, 39] on button "Save project" at bounding box center [824, 43] width 96 height 23
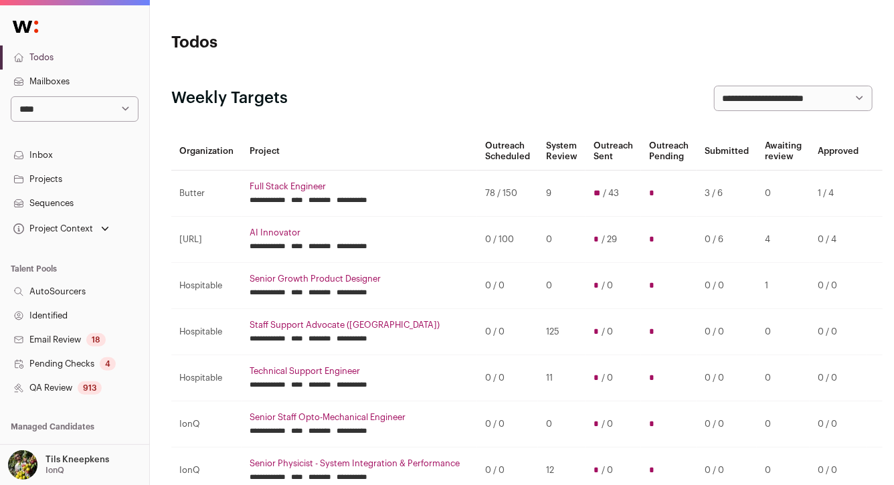
click at [52, 175] on link "Projects" at bounding box center [74, 179] width 149 height 24
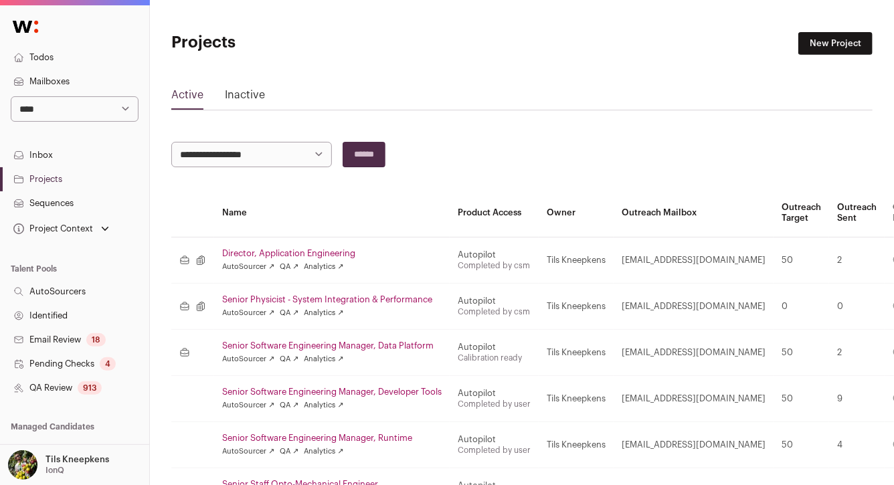
scroll to position [2, 0]
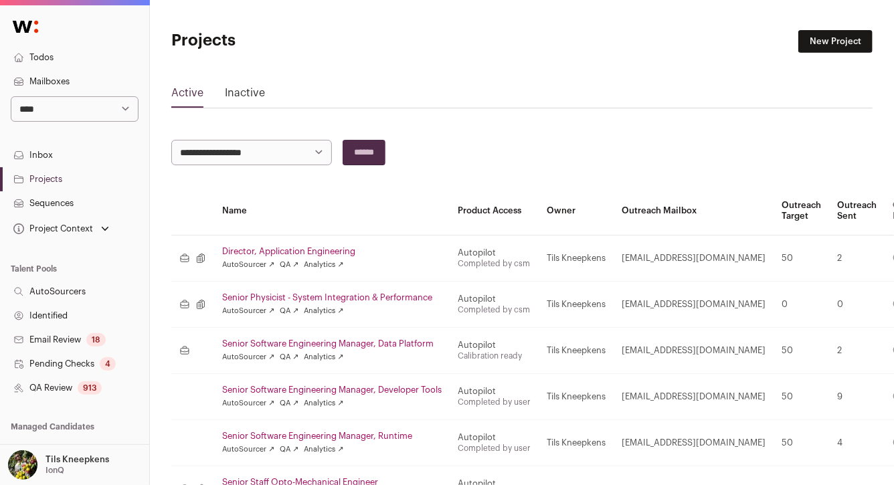
click at [292, 250] on link "Director, Application Engineering" at bounding box center [331, 251] width 219 height 11
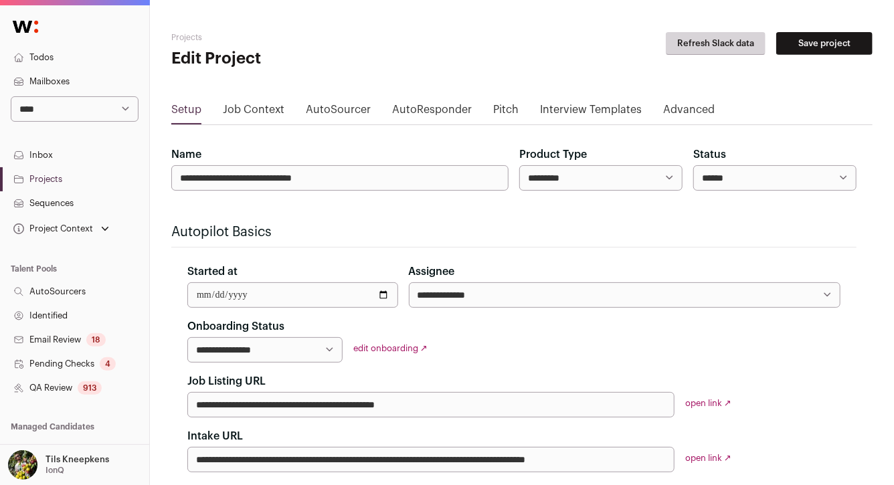
select select "*****"
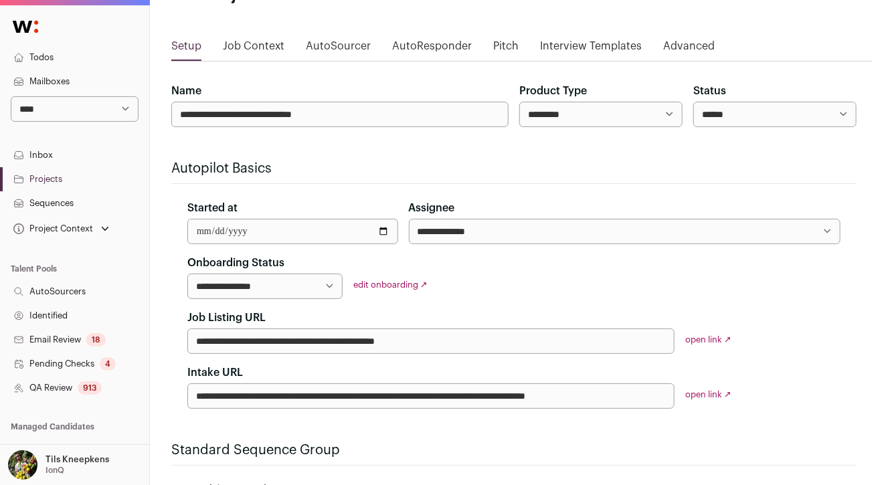
scroll to position [60, 0]
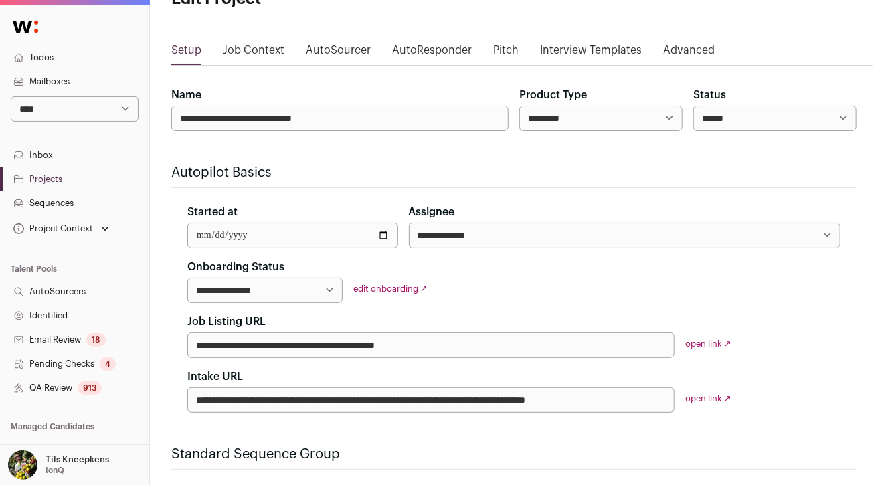
click at [52, 177] on link "Projects" at bounding box center [74, 179] width 149 height 24
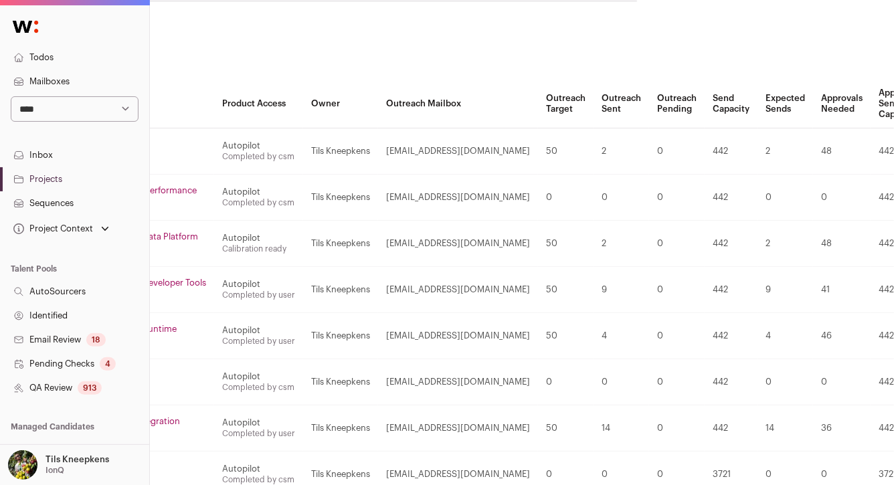
scroll to position [109, 0]
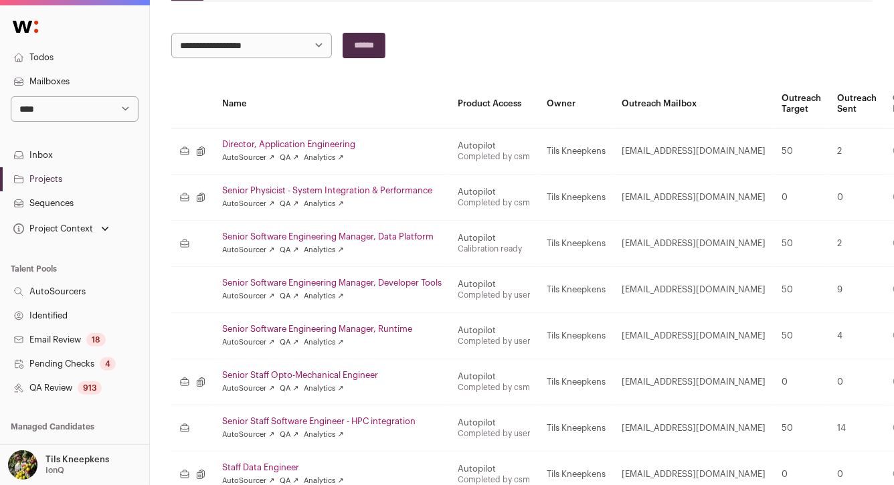
click at [83, 64] on link "Todos" at bounding box center [74, 57] width 149 height 24
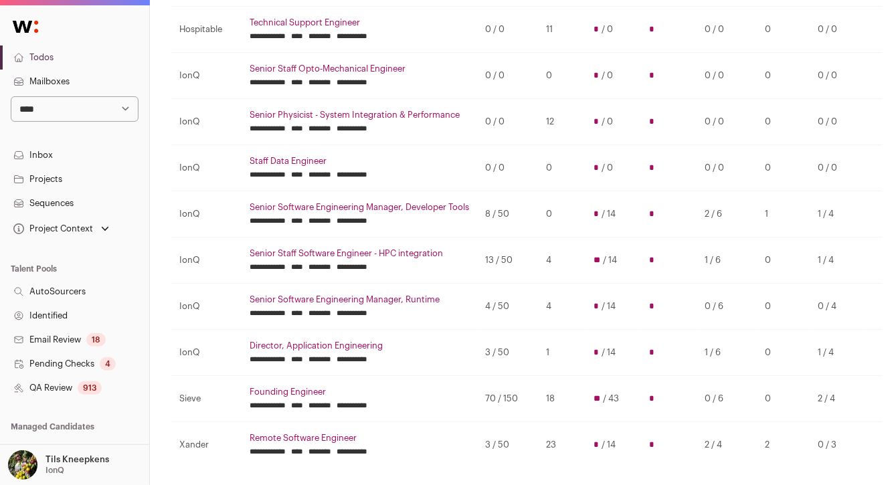
scroll to position [345, 0]
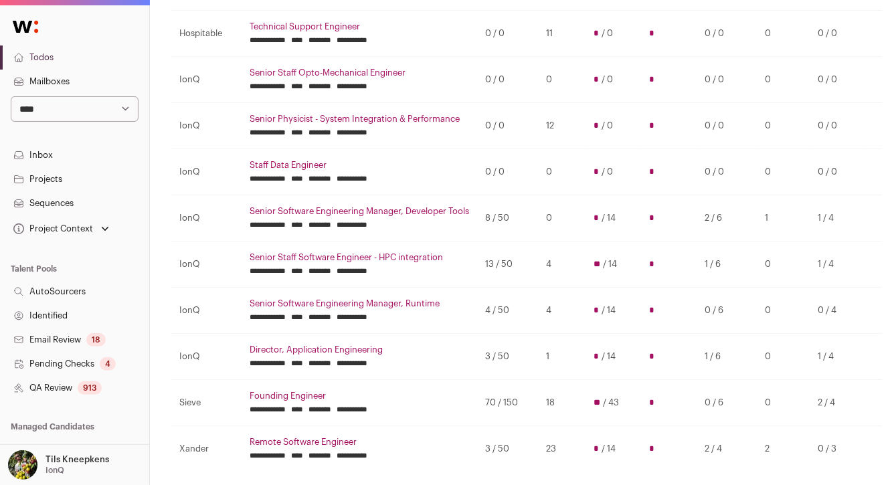
click at [363, 346] on link "Director, Application Engineering" at bounding box center [359, 350] width 219 height 11
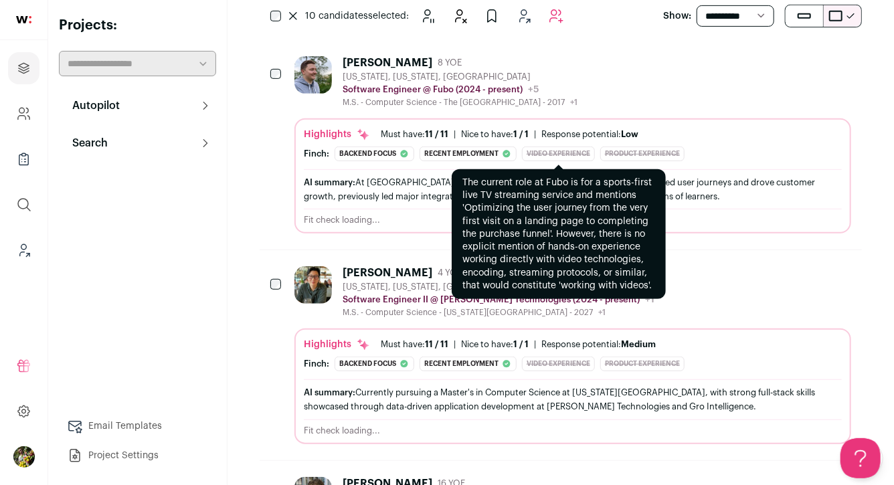
scroll to position [311, 0]
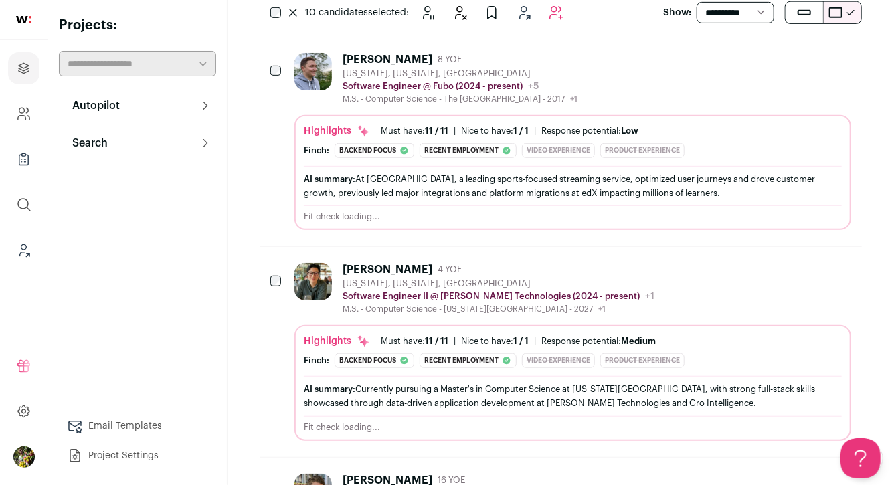
click at [341, 110] on div "[PERSON_NAME] 8 YOE [US_STATE], [US_STATE], [GEOGRAPHIC_DATA] Software Engineer…" at bounding box center [572, 141] width 557 height 177
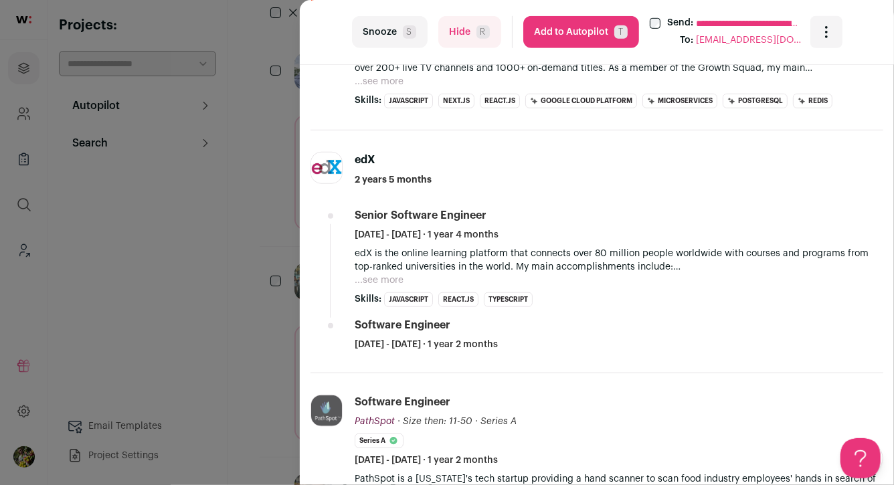
scroll to position [432, 0]
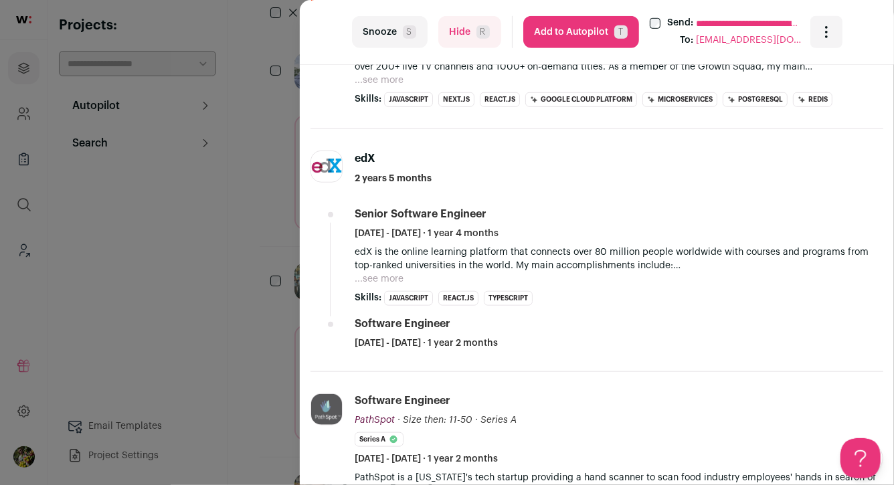
click at [264, 180] on div "**********" at bounding box center [447, 242] width 894 height 485
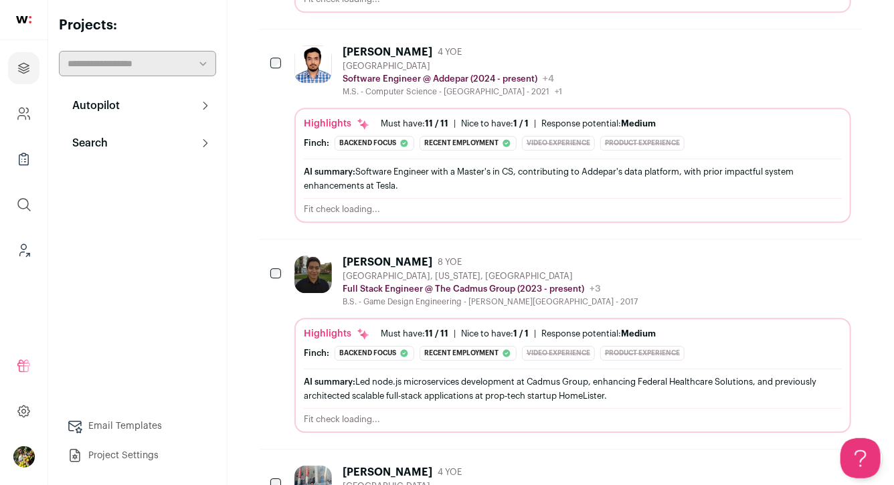
scroll to position [1791, 0]
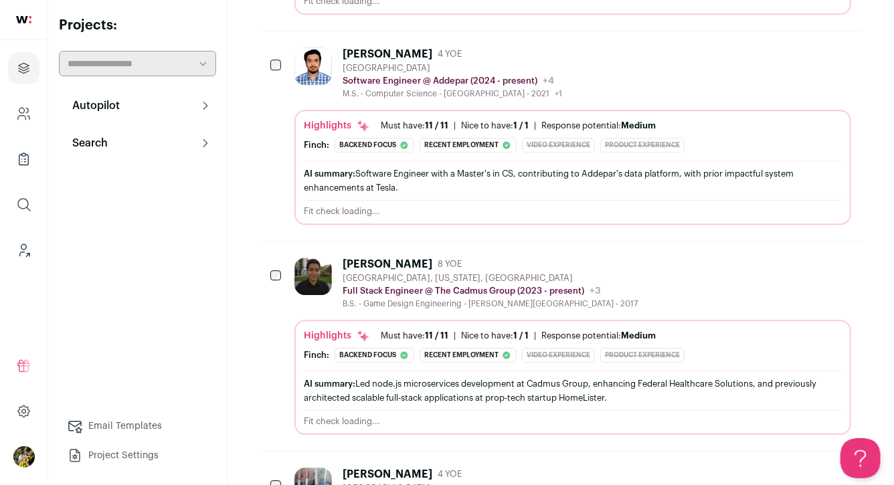
click at [391, 298] on div "B.S. - Game Design Engineering - [PERSON_NAME][GEOGRAPHIC_DATA] - 2017" at bounding box center [490, 303] width 295 height 11
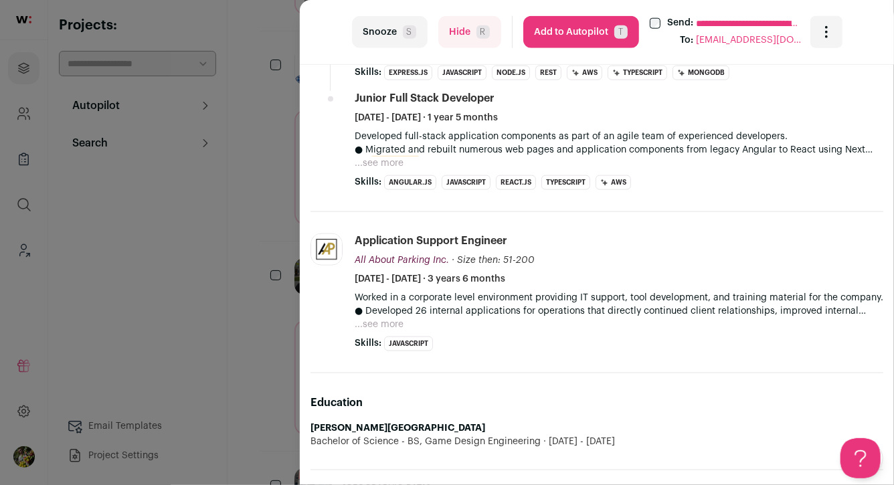
scroll to position [674, 0]
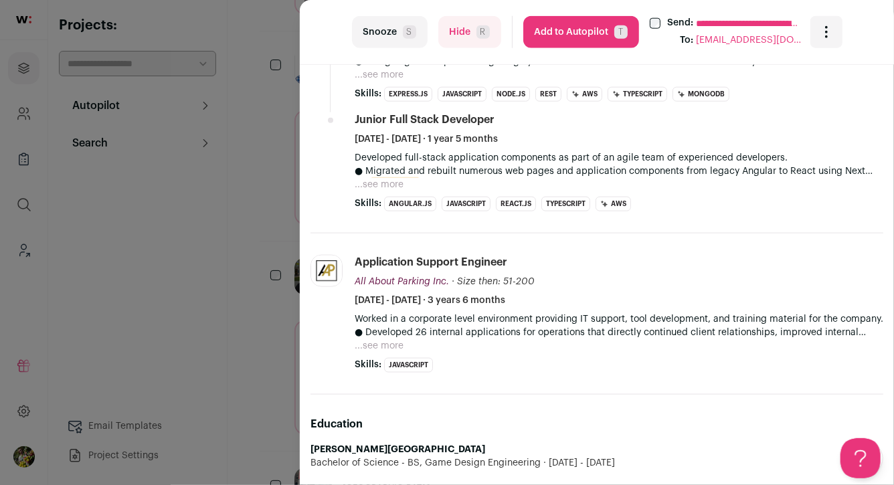
click at [386, 185] on button "...see more" at bounding box center [379, 184] width 49 height 13
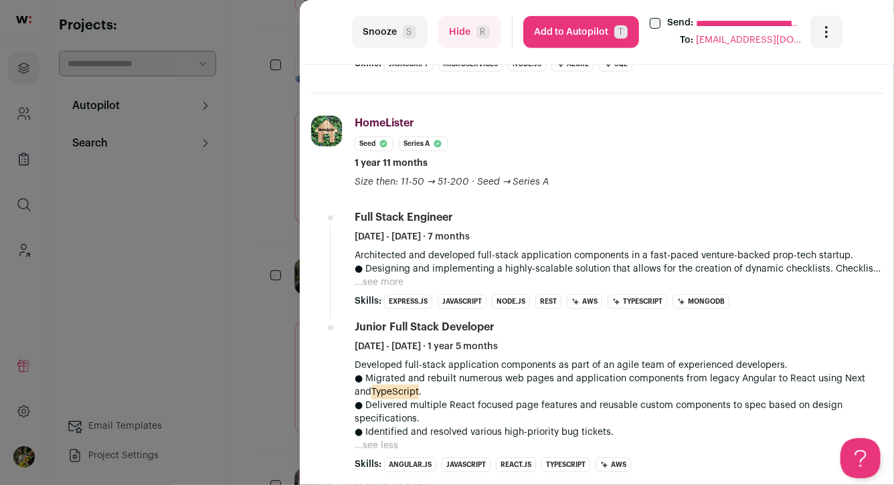
scroll to position [381, 0]
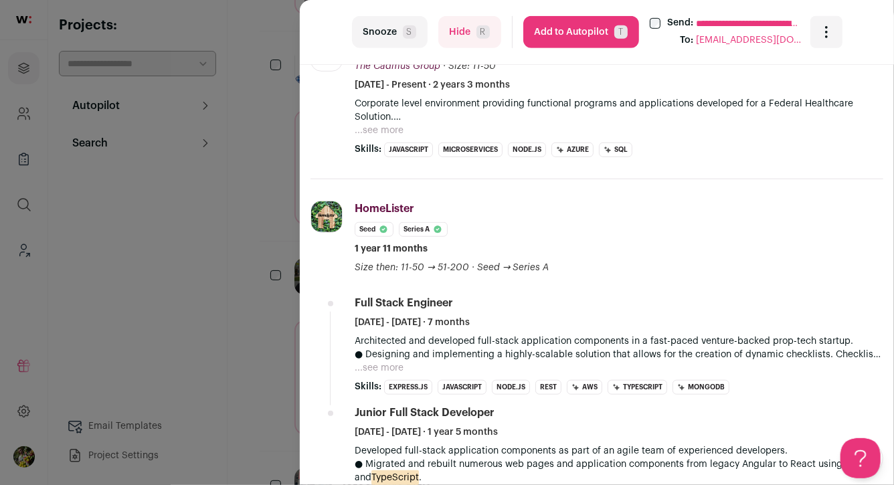
click at [385, 129] on button "...see more" at bounding box center [379, 130] width 49 height 13
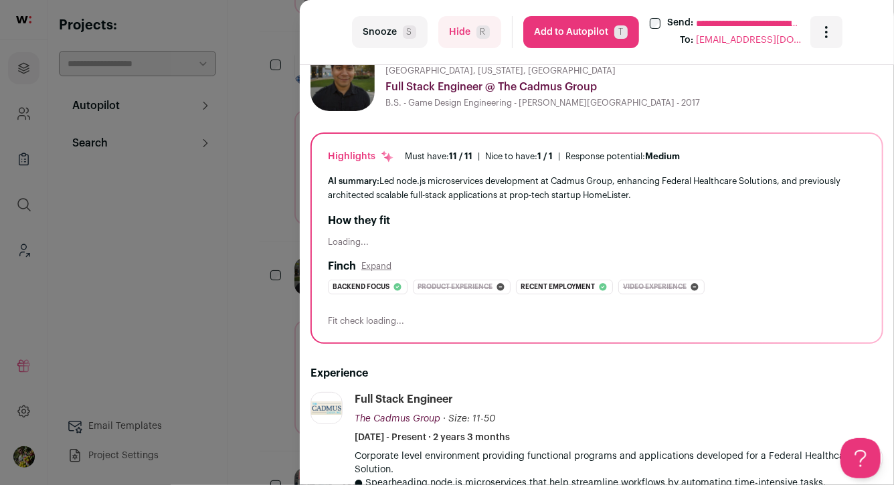
scroll to position [0, 0]
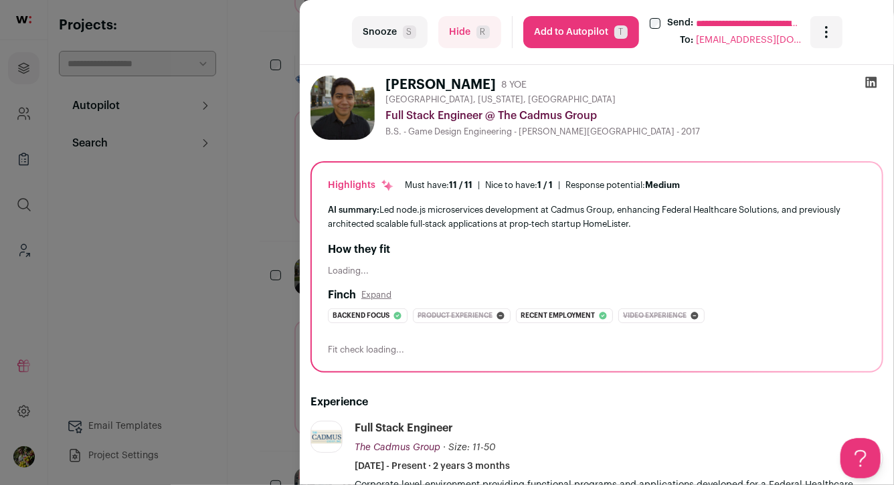
click at [280, 149] on div "**********" at bounding box center [447, 242] width 894 height 485
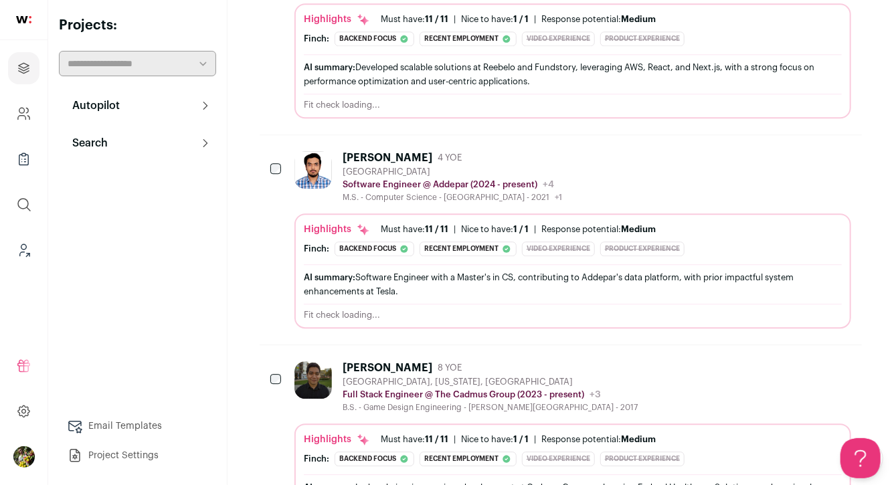
scroll to position [1682, 0]
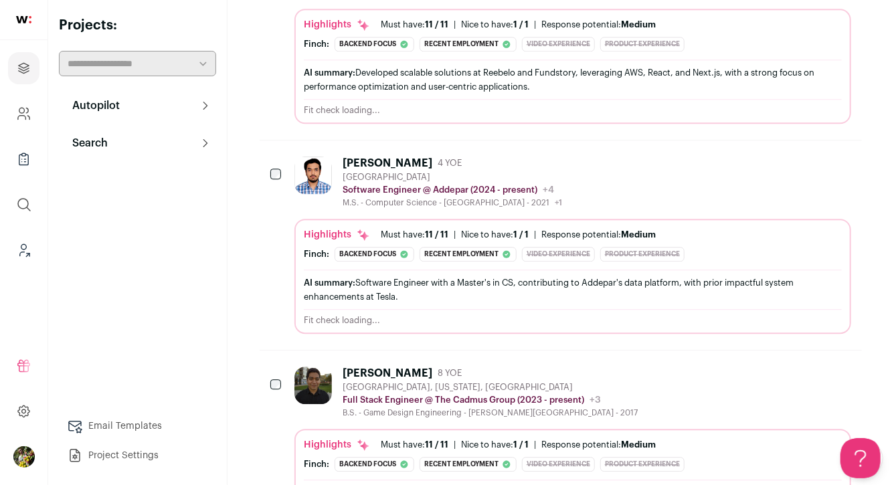
click at [346, 172] on div "[GEOGRAPHIC_DATA]" at bounding box center [452, 177] width 219 height 11
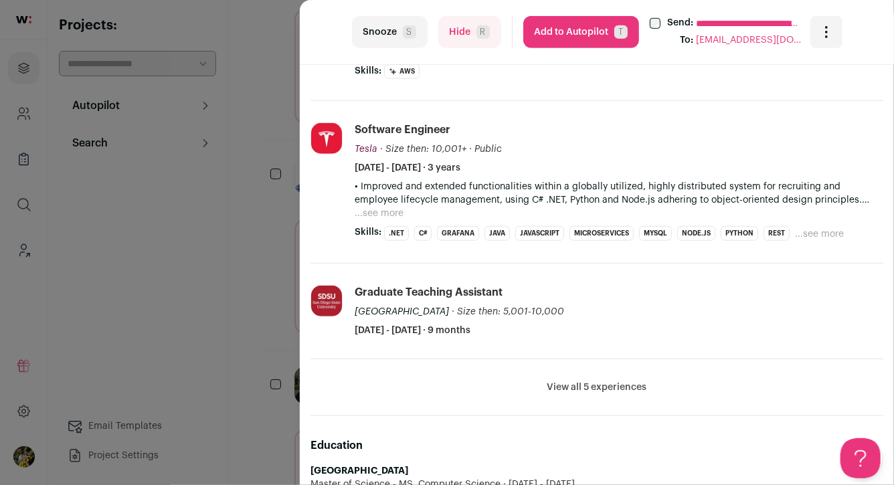
scroll to position [436, 0]
click at [270, 194] on div "**********" at bounding box center [447, 242] width 894 height 485
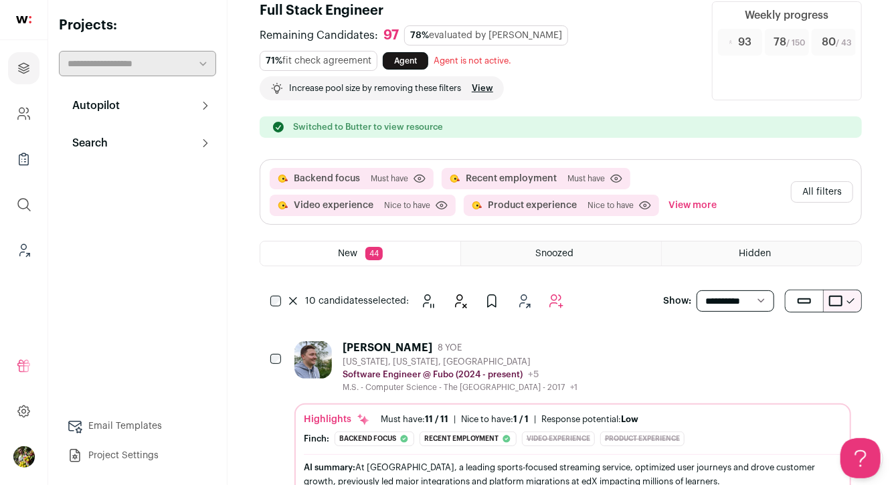
scroll to position [0, 0]
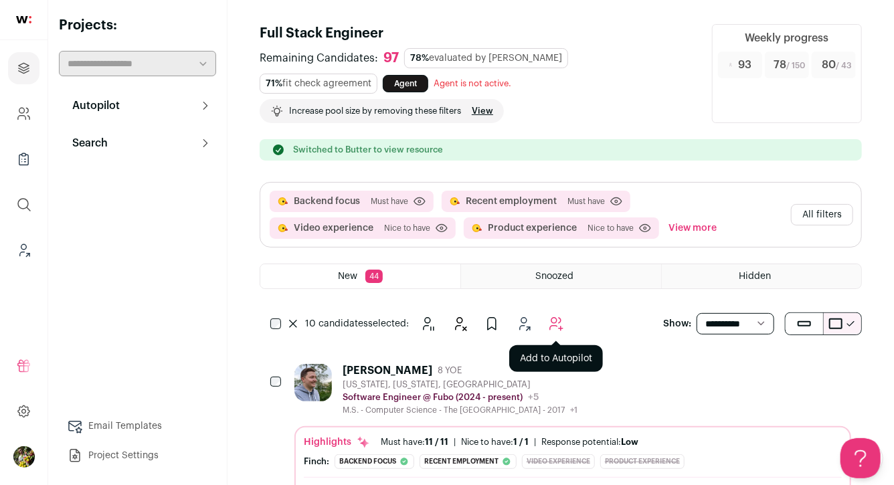
click at [551, 322] on icon "Add to Autopilot" at bounding box center [556, 324] width 16 height 16
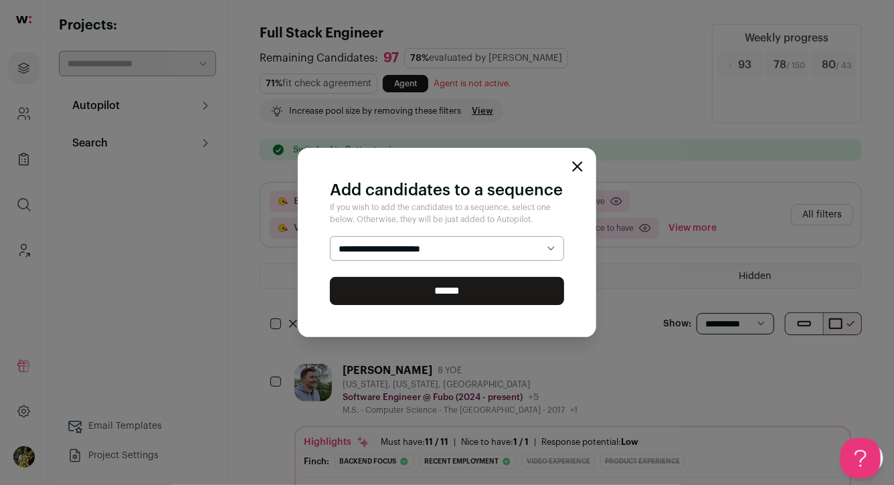
select select "*****"
click at [330, 236] on select "**********" at bounding box center [447, 248] width 234 height 25
click at [471, 284] on input "******" at bounding box center [447, 291] width 234 height 28
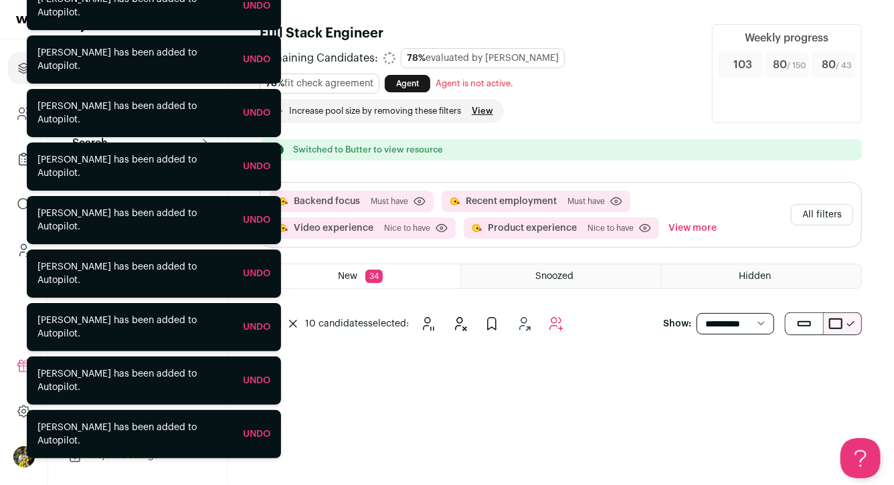
click at [817, 218] on button "All filters" at bounding box center [822, 214] width 62 height 21
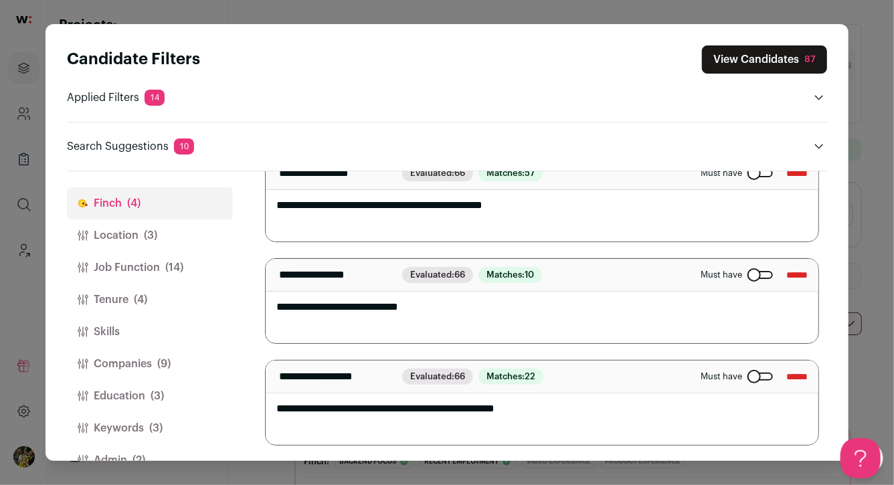
scroll to position [31, 0]
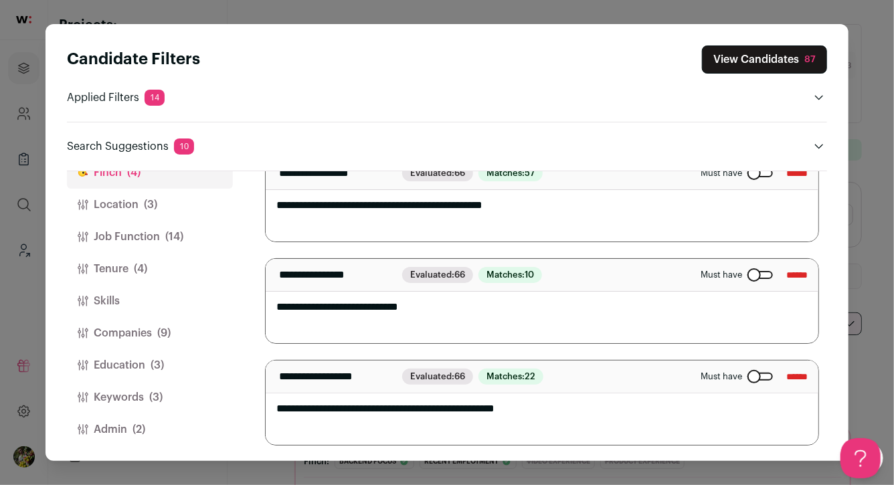
click at [158, 358] on span "(3)" at bounding box center [157, 365] width 13 height 16
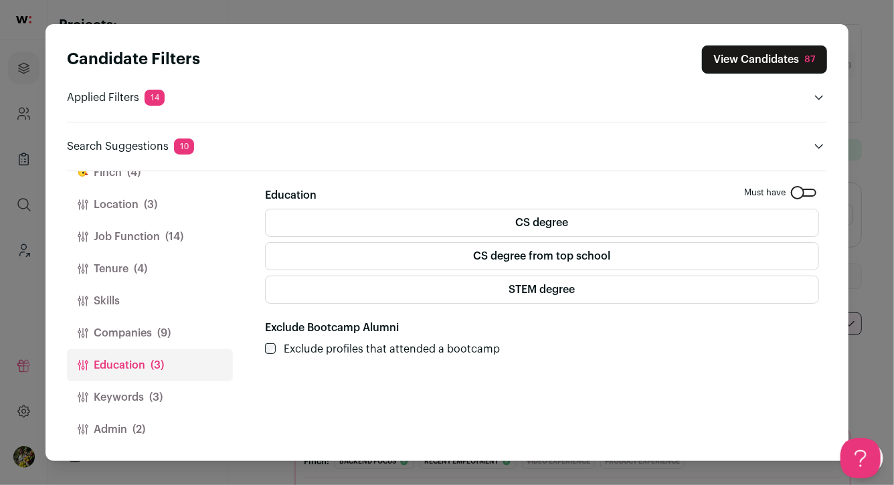
scroll to position [0, 0]
click at [171, 331] on button "Companies (9)" at bounding box center [150, 333] width 166 height 32
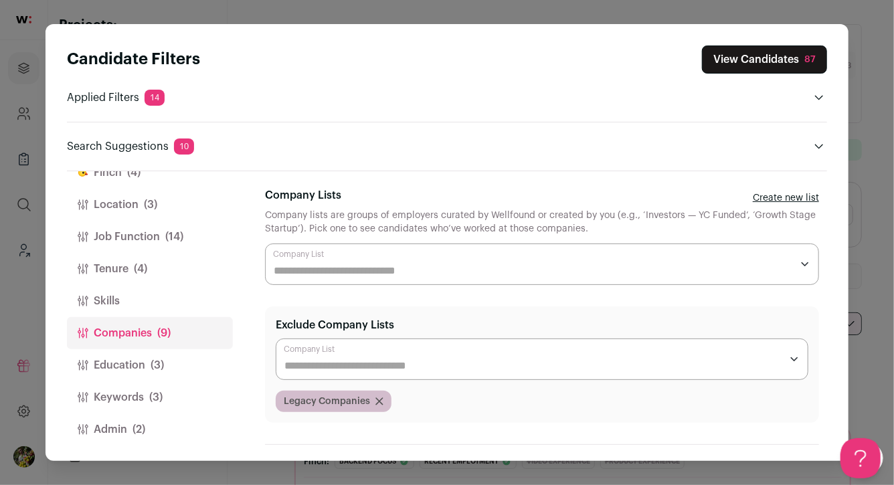
click at [158, 389] on span "(3)" at bounding box center [155, 397] width 13 height 16
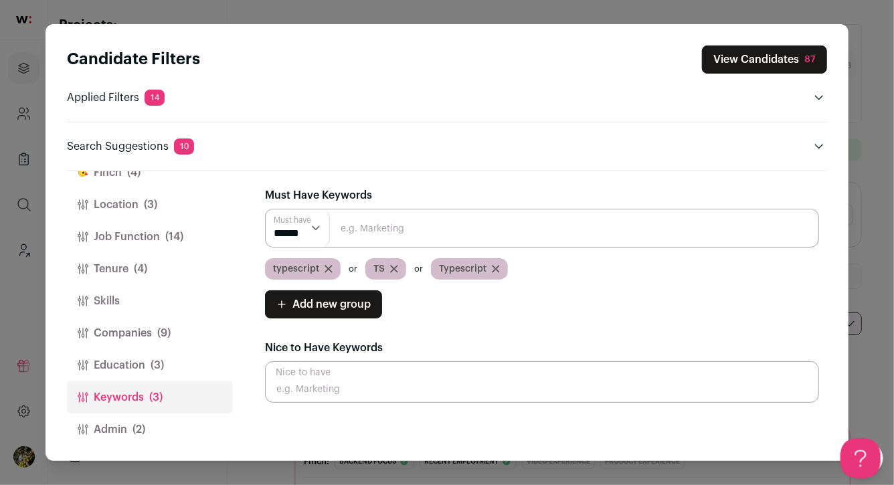
click at [151, 428] on button "Admin (2)" at bounding box center [150, 429] width 166 height 32
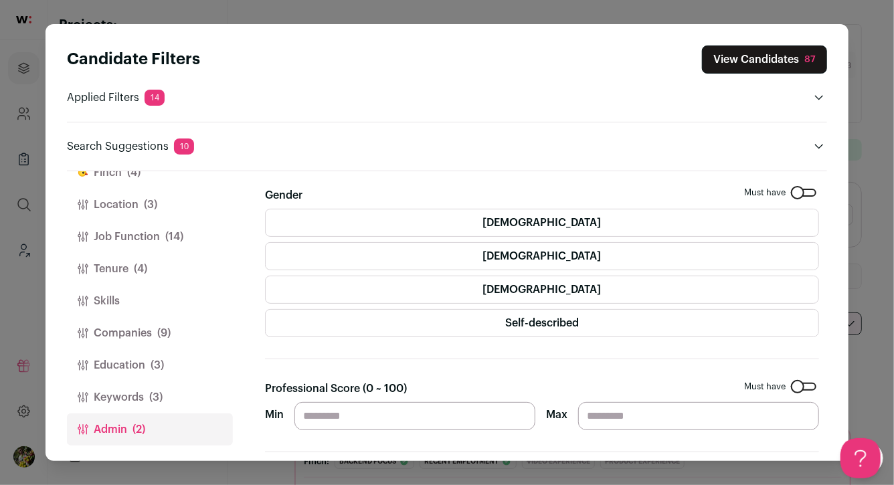
click at [159, 393] on span "(3)" at bounding box center [155, 397] width 13 height 16
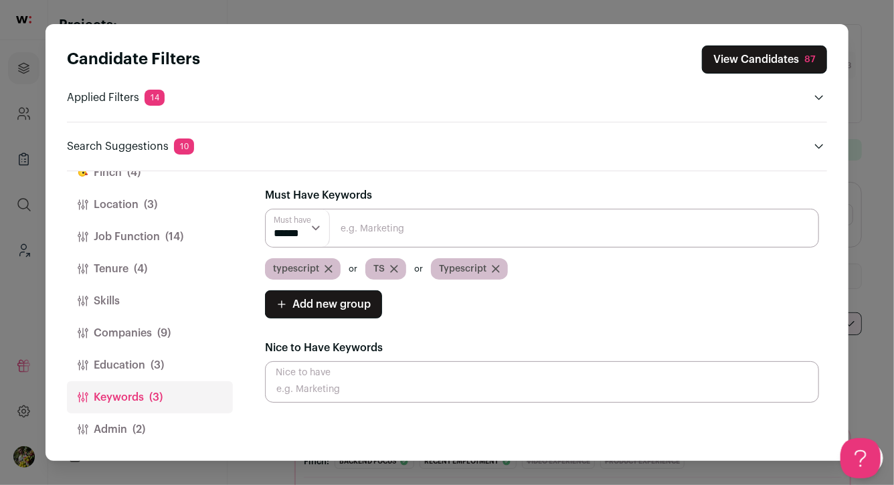
click at [159, 365] on span "(3)" at bounding box center [157, 365] width 13 height 16
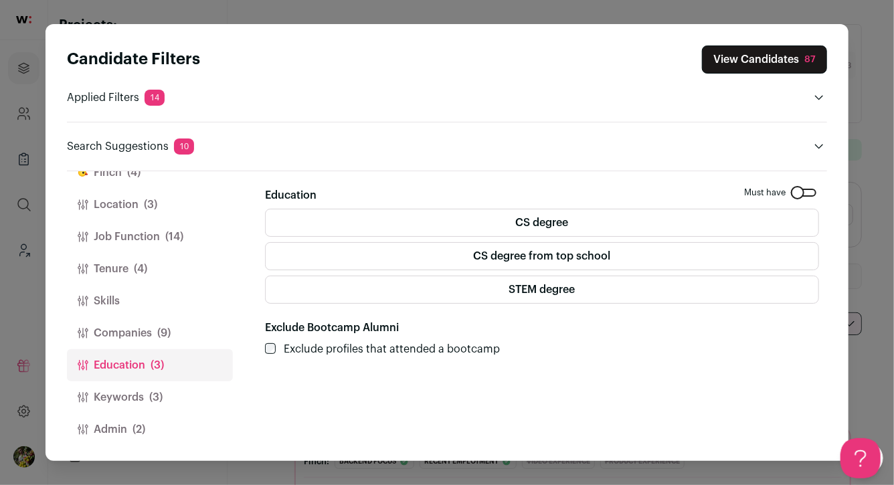
click at [159, 335] on span "(9)" at bounding box center [163, 333] width 13 height 16
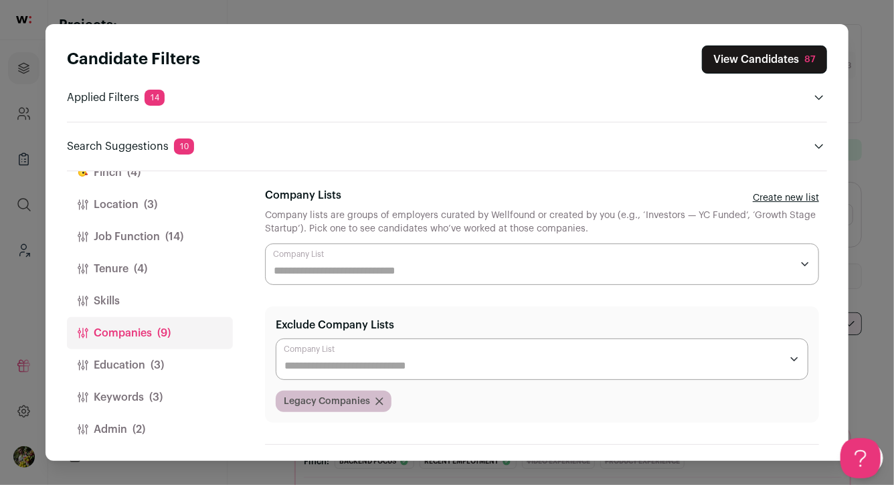
click at [153, 279] on button "Tenure (4)" at bounding box center [150, 269] width 166 height 32
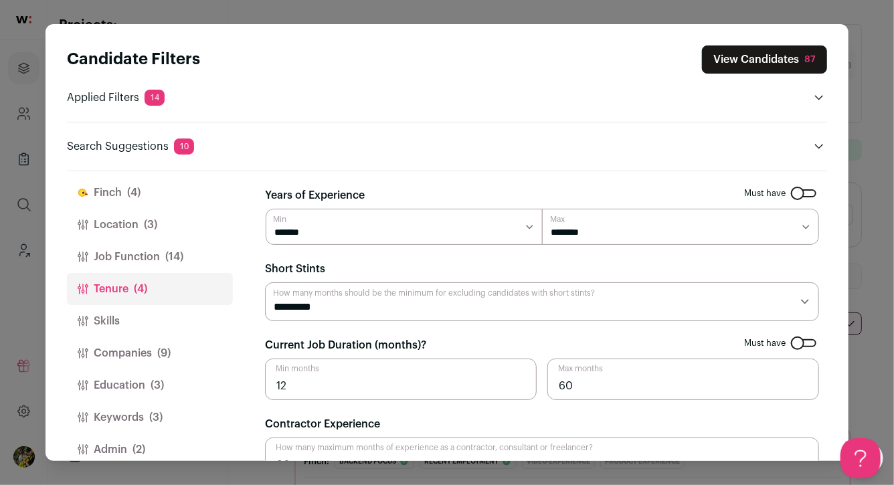
scroll to position [8, 0]
click at [158, 264] on button "Job Function (14)" at bounding box center [150, 260] width 166 height 32
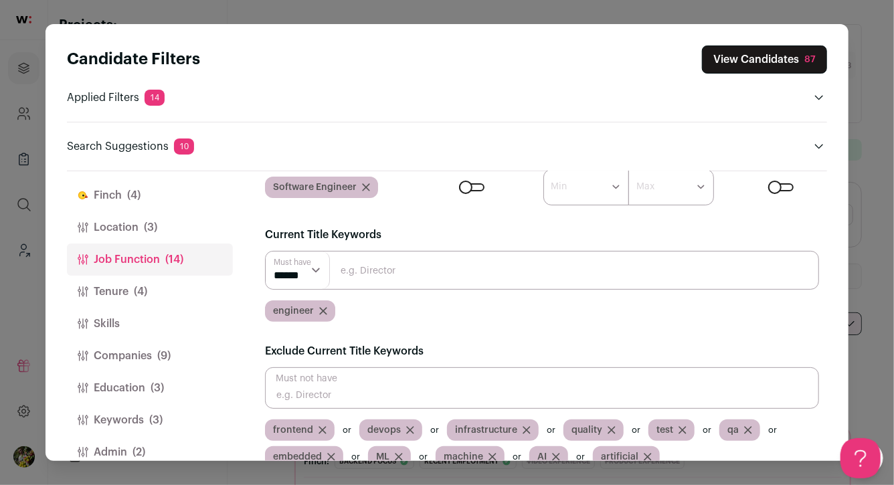
scroll to position [197, 0]
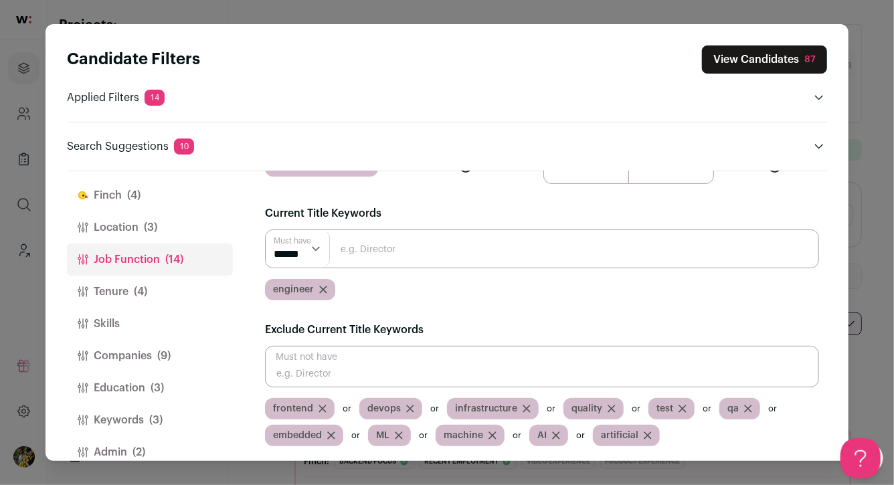
click at [199, 225] on button "Location (3)" at bounding box center [150, 227] width 166 height 32
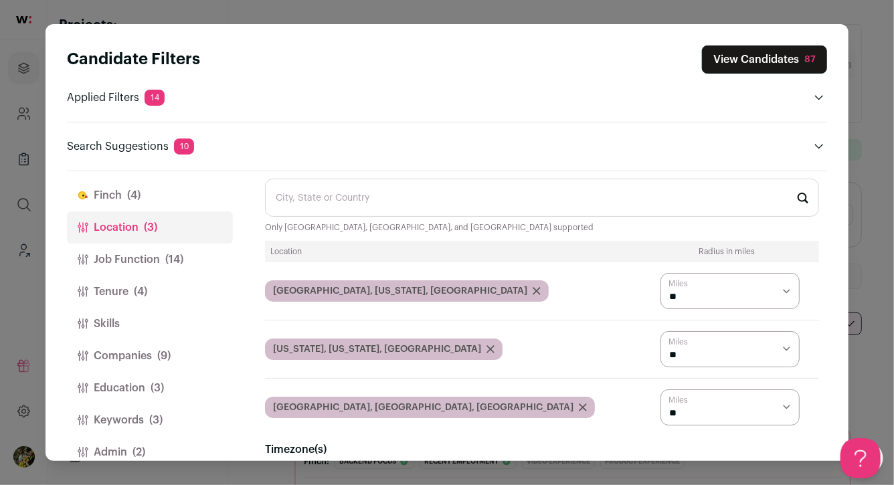
scroll to position [0, 0]
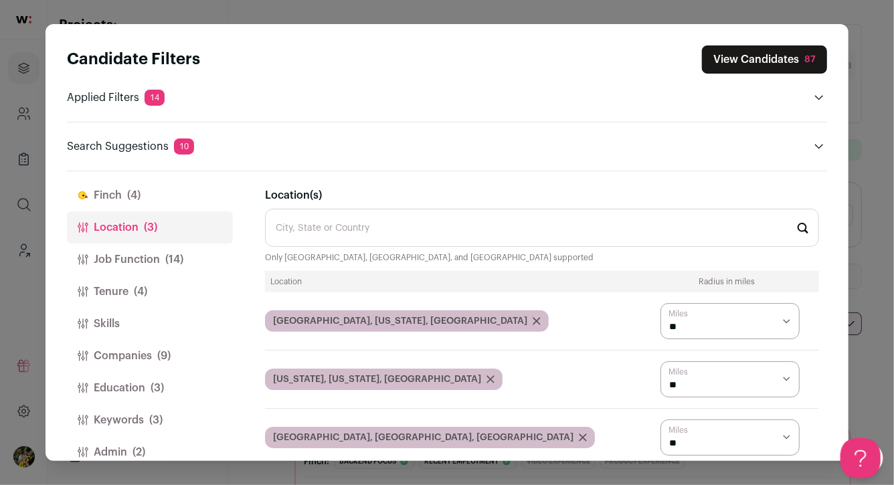
click at [173, 201] on button "[PERSON_NAME] (4)" at bounding box center [150, 195] width 166 height 32
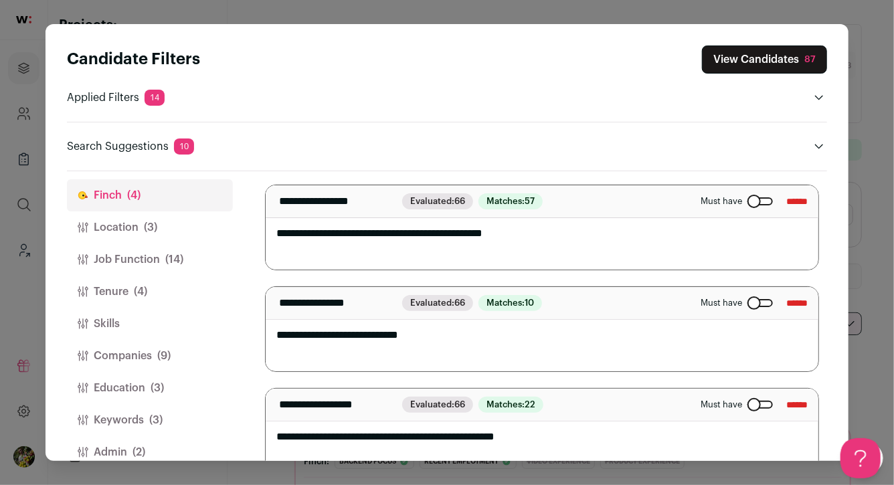
scroll to position [207, 0]
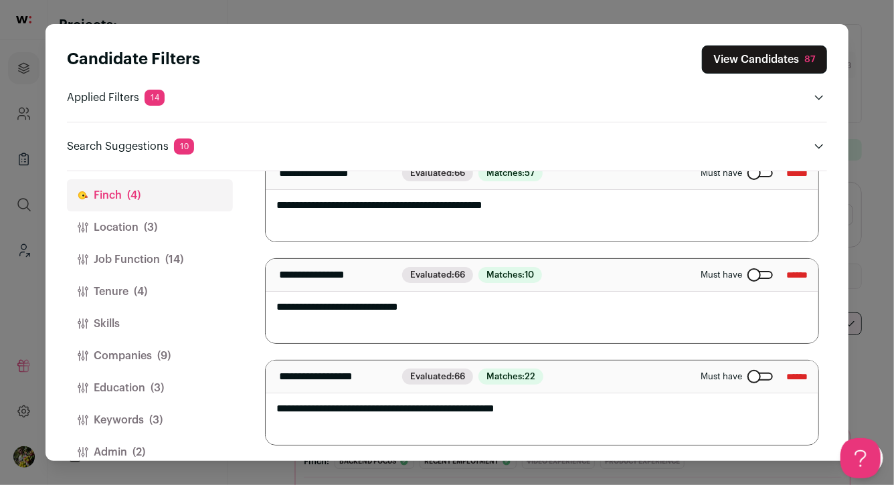
click at [772, 60] on button "View Candidates 87" at bounding box center [764, 59] width 125 height 28
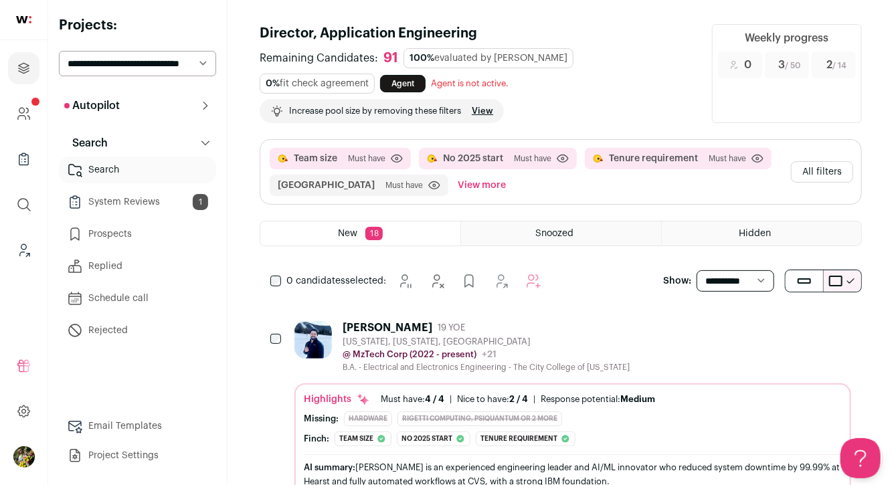
click at [813, 182] on button "All filters" at bounding box center [822, 171] width 62 height 21
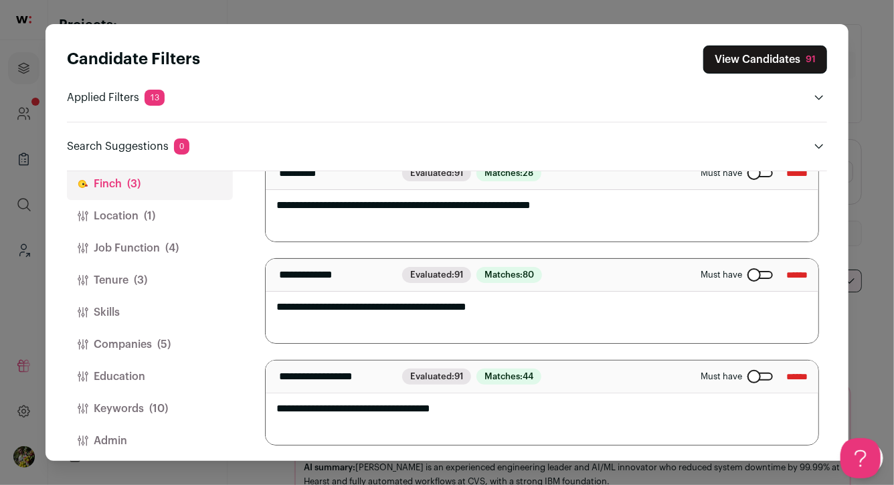
scroll to position [31, 0]
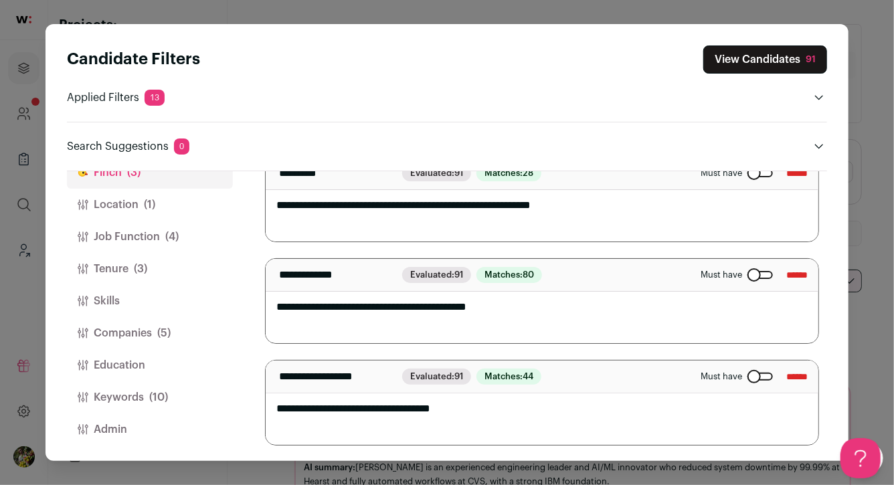
click at [189, 381] on button "Keywords (10)" at bounding box center [150, 397] width 166 height 32
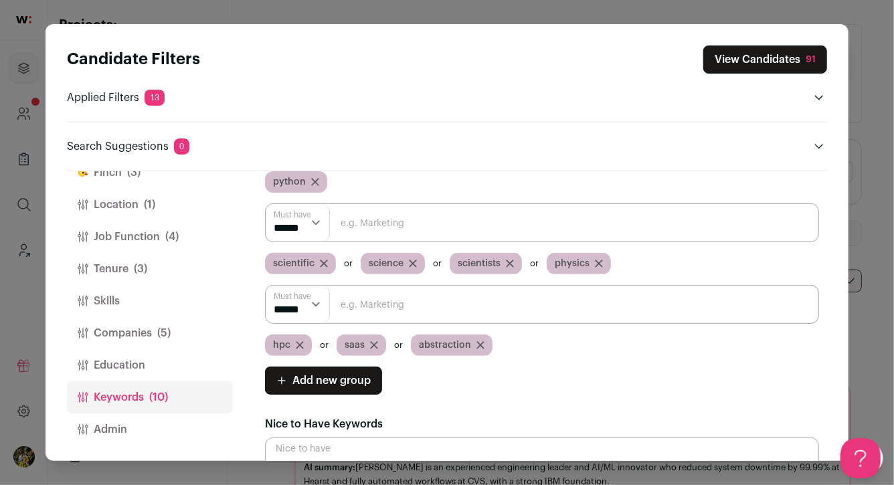
scroll to position [241, 0]
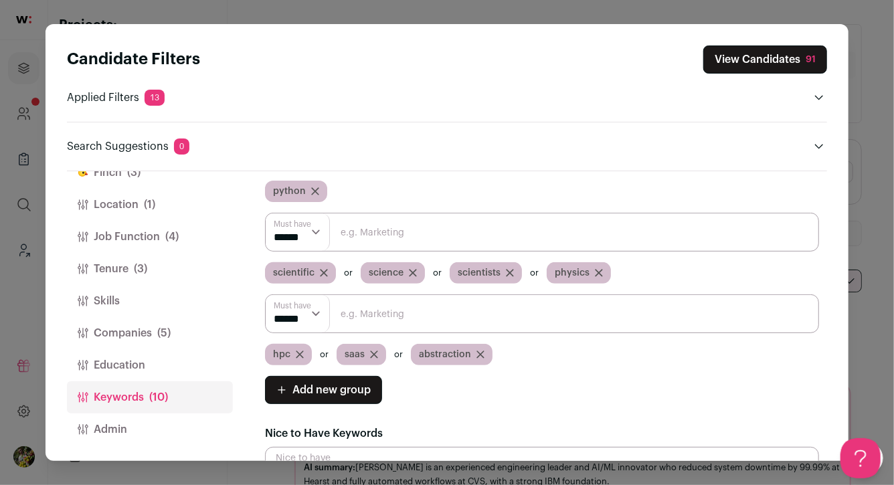
click at [388, 239] on input "Close modal via background" at bounding box center [542, 232] width 554 height 39
type input "quantum"
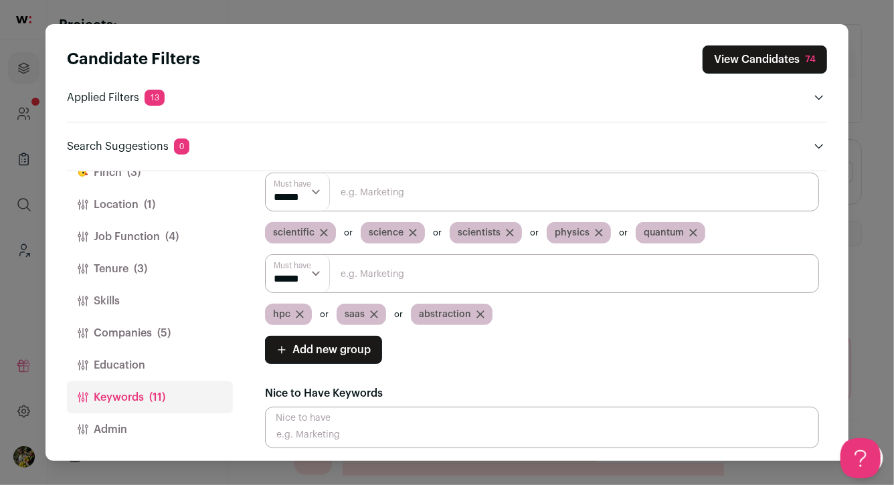
scroll to position [283, 0]
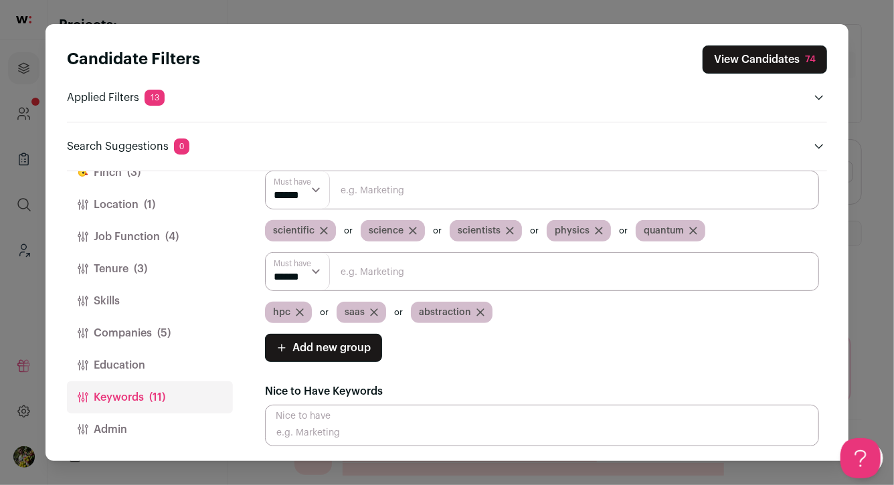
click at [468, 268] on input "Close modal via background" at bounding box center [542, 271] width 554 height 39
type input "quantum computing"
click at [748, 57] on button "View Candidates" at bounding box center [764, 59] width 126 height 28
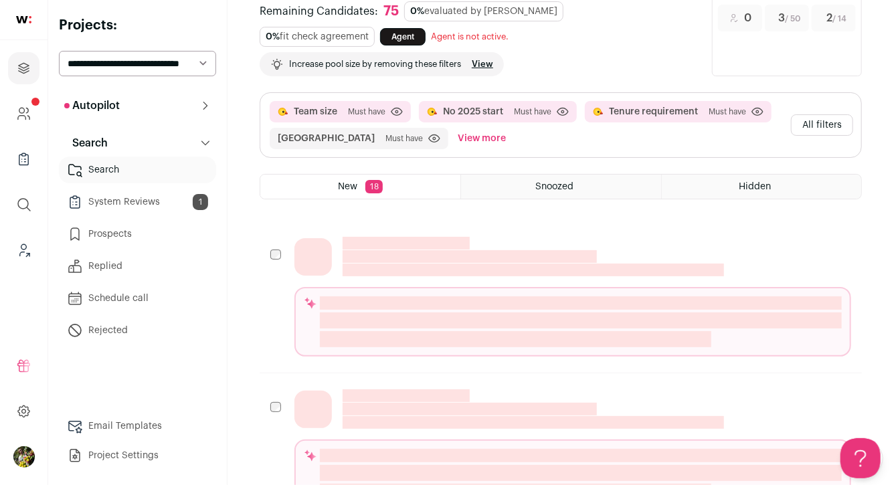
scroll to position [0, 0]
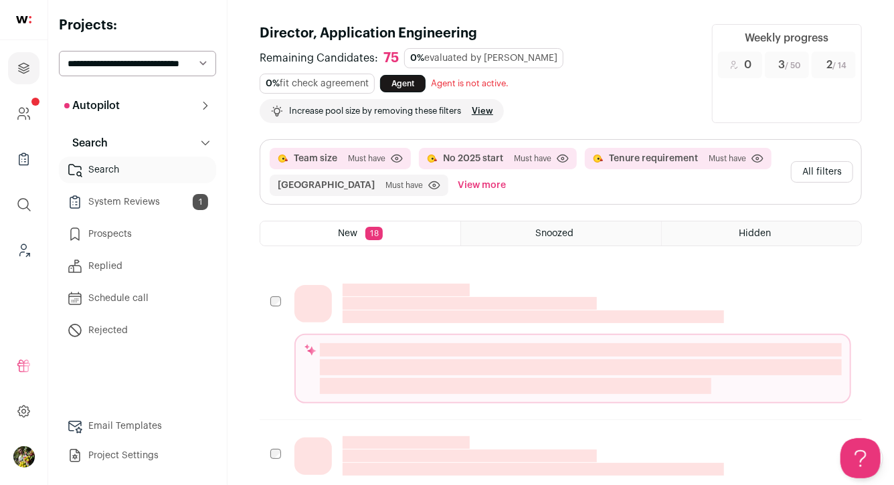
click at [171, 62] on select "**********" at bounding box center [137, 63] width 157 height 25
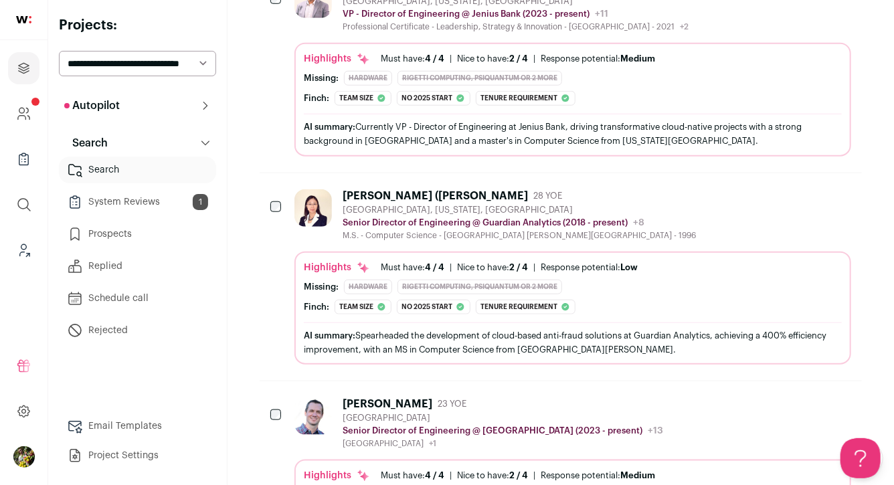
scroll to position [520, 0]
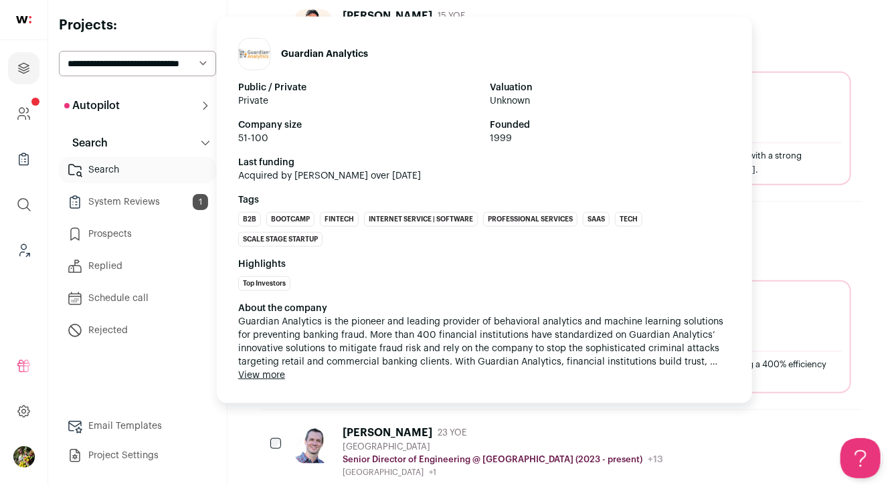
click at [555, 248] on div "Guardian Analytics Public / Private Private Valuation Unknown Company size 51-1…" at bounding box center [484, 210] width 535 height 387
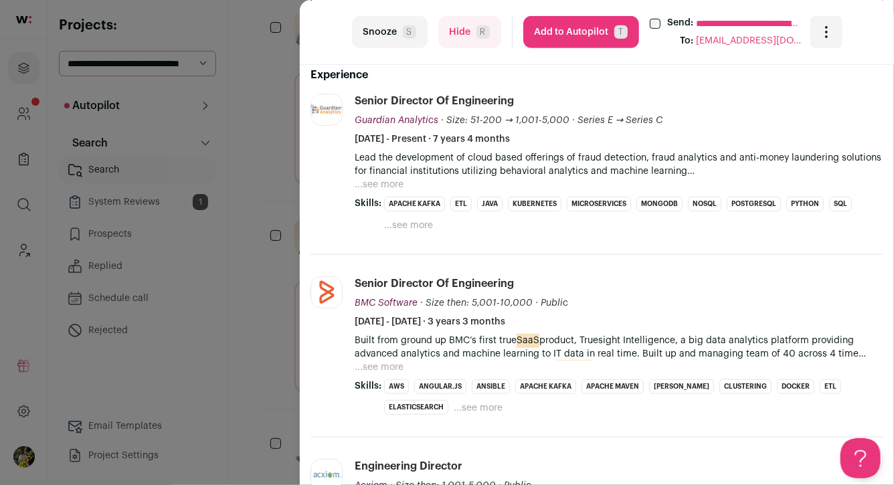
scroll to position [317, 0]
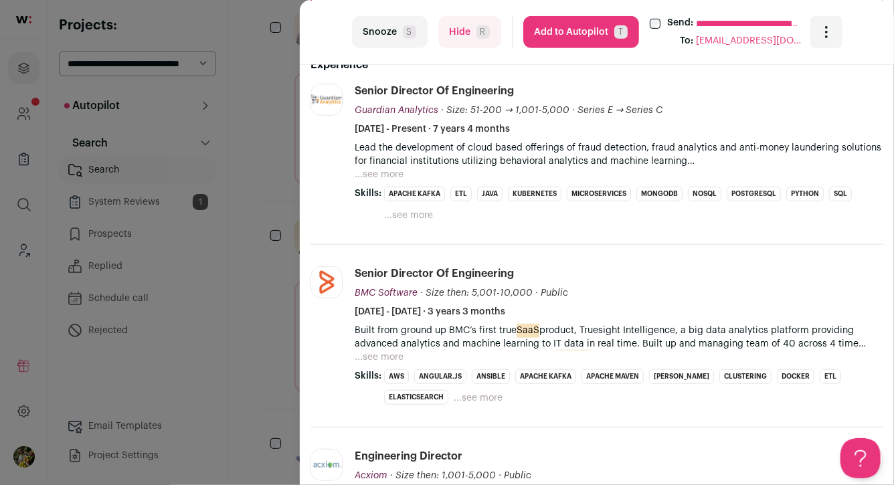
click at [387, 173] on button "...see more" at bounding box center [379, 174] width 49 height 13
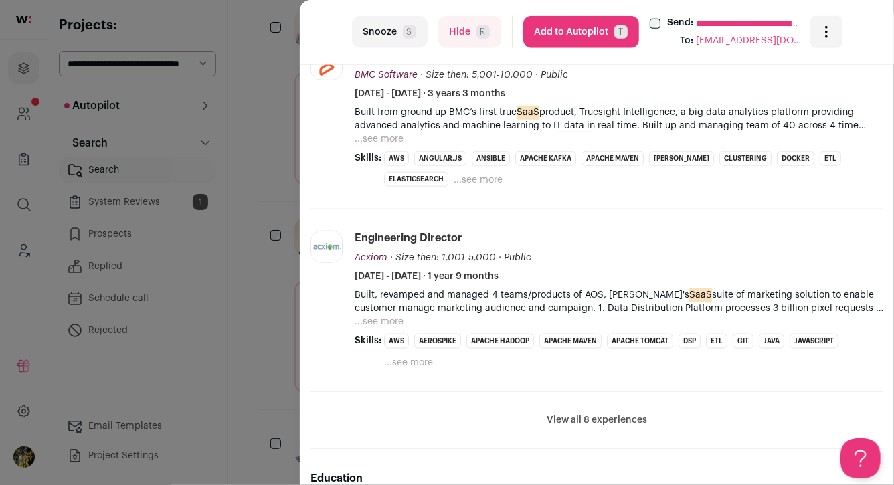
scroll to position [645, 0]
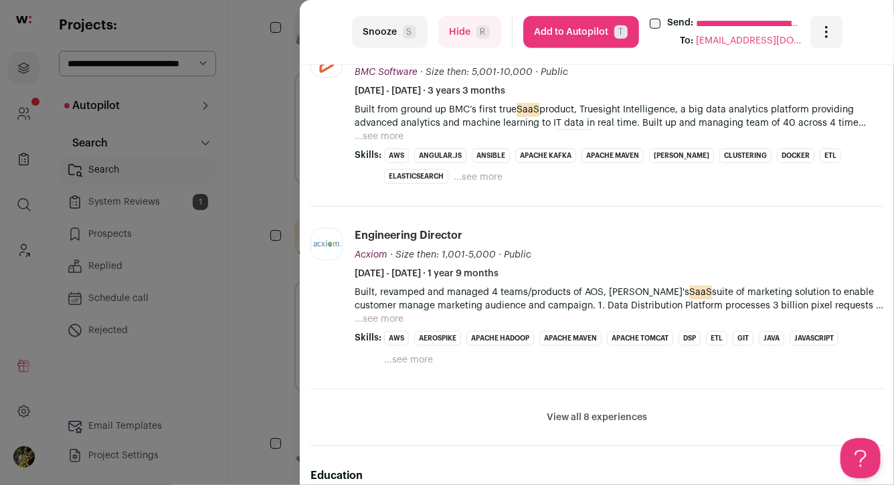
click at [592, 415] on button "View all 8 experiences" at bounding box center [597, 417] width 100 height 13
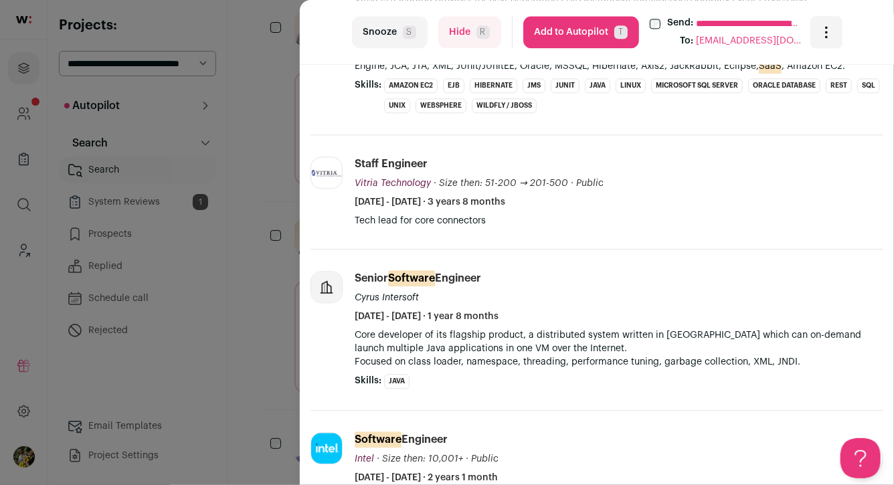
scroll to position [1529, 0]
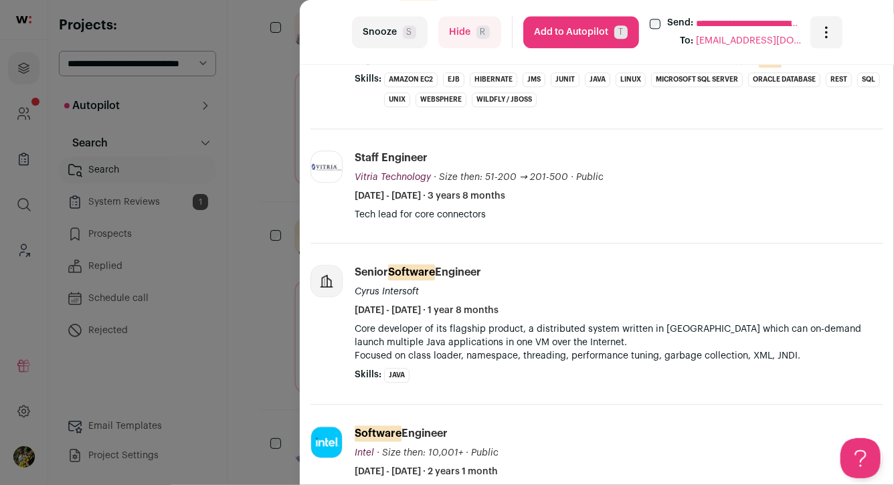
click at [277, 236] on div "**********" at bounding box center [447, 242] width 894 height 485
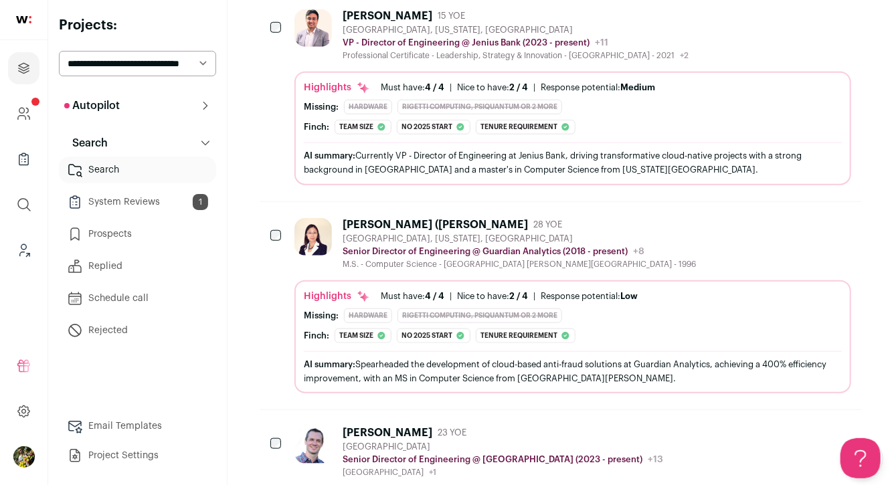
scroll to position [0, 0]
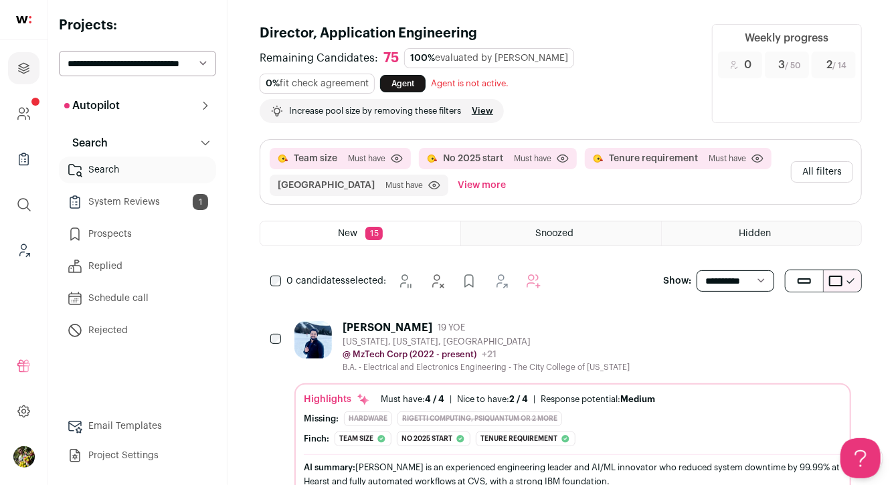
click at [805, 163] on button "All filters" at bounding box center [822, 171] width 62 height 21
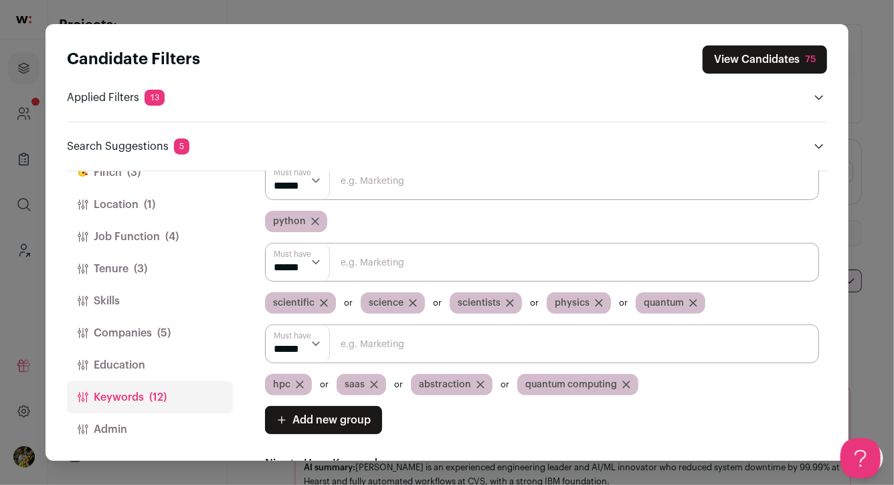
scroll to position [221, 0]
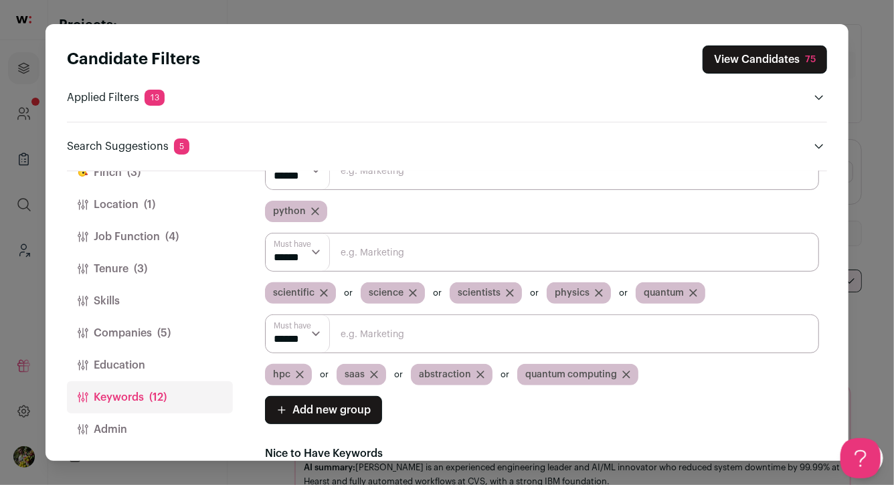
click at [286, 372] on span "hpc" at bounding box center [281, 374] width 17 height 13
copy span "hpc"
click at [300, 373] on icon "Close modal via background" at bounding box center [300, 375] width 8 height 8
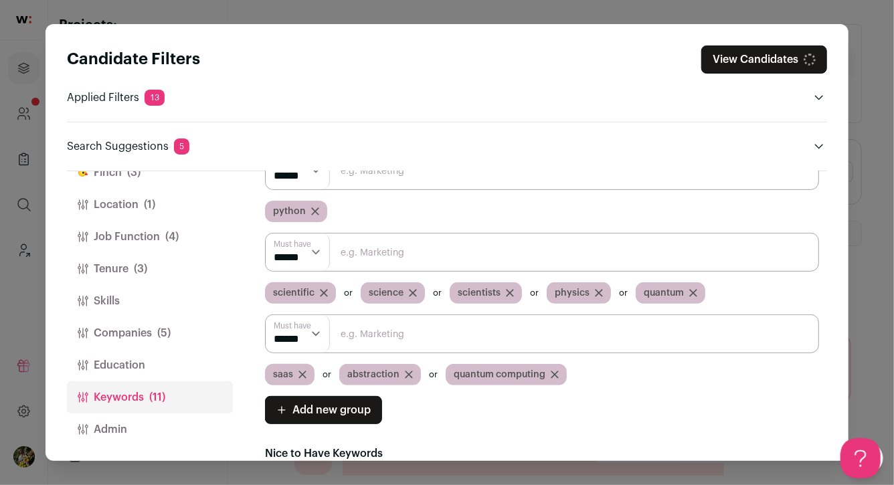
click at [379, 258] on input "Close modal via background" at bounding box center [542, 252] width 554 height 39
paste input "hpc"
type input "hpc"
click at [302, 373] on icon "Close modal via background" at bounding box center [302, 374] width 7 height 7
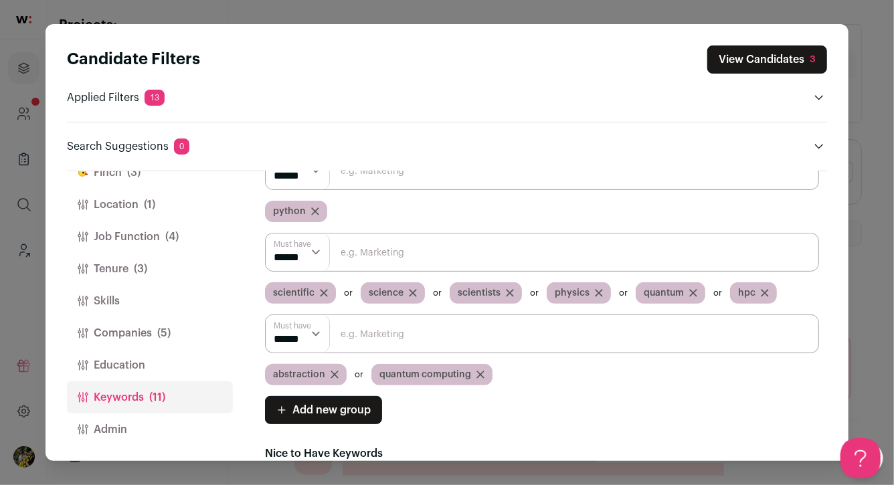
click at [308, 377] on span "abstraction" at bounding box center [299, 374] width 52 height 13
copy div "abstraction"
click at [333, 371] on icon "Close modal via background" at bounding box center [335, 375] width 8 height 8
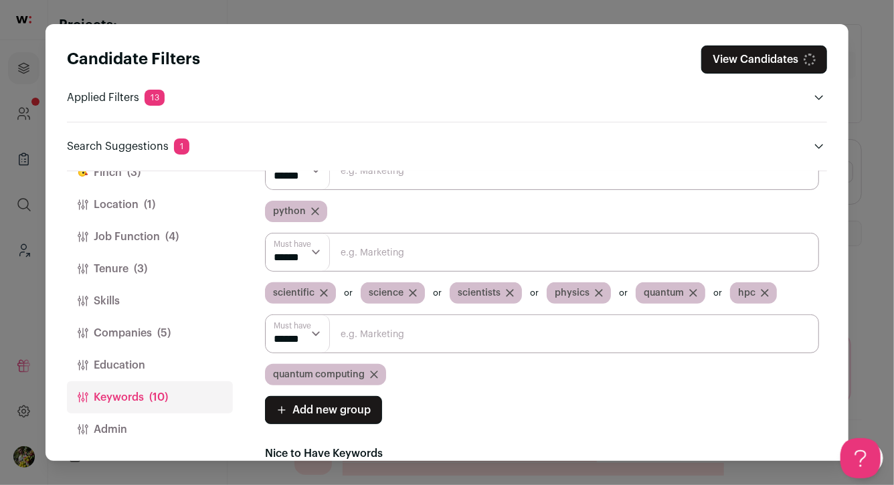
click at [371, 252] on input "Close modal via background" at bounding box center [542, 252] width 554 height 39
paste input "abstraction"
type input "abstraction"
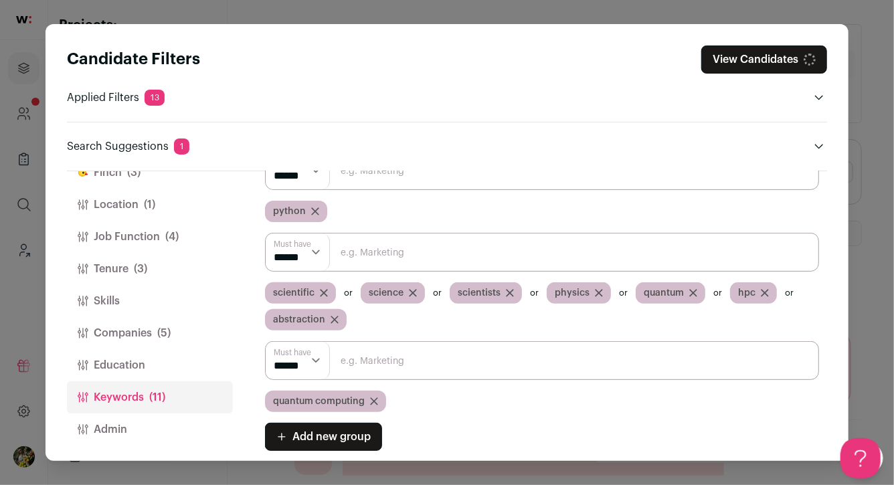
click at [375, 403] on icon "Close modal via background" at bounding box center [374, 401] width 8 height 8
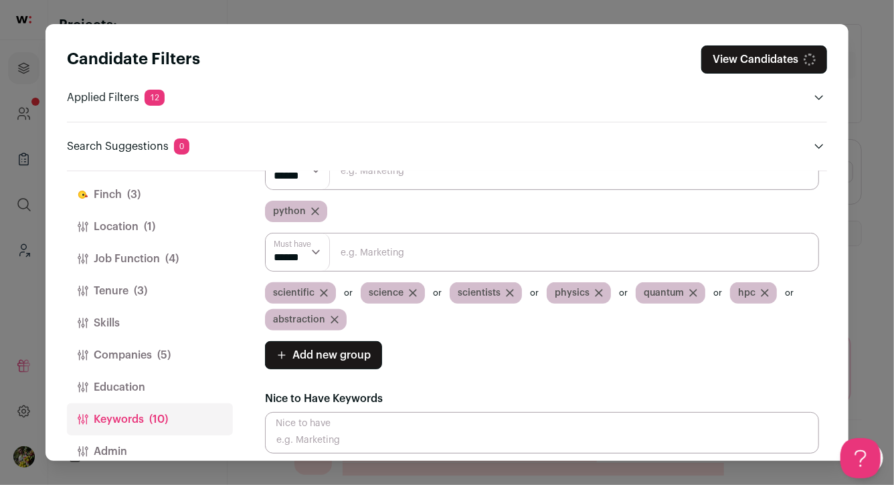
scroll to position [0, 0]
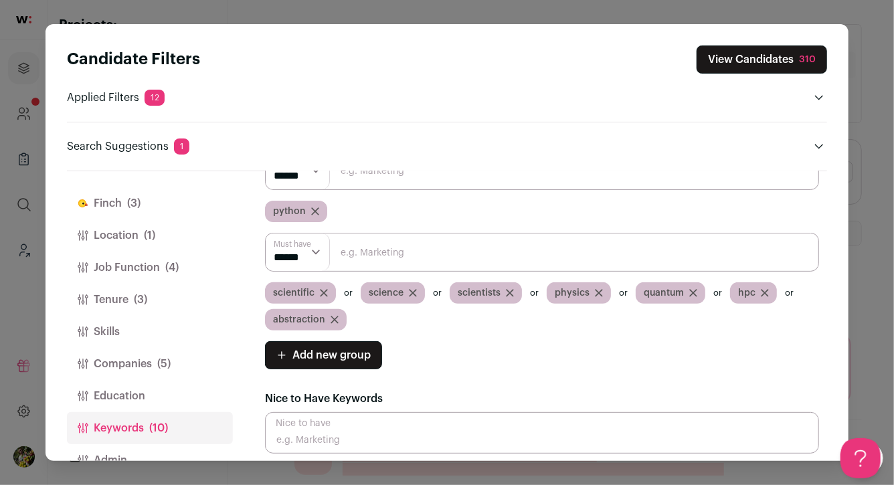
click at [163, 357] on span "(5)" at bounding box center [163, 364] width 13 height 16
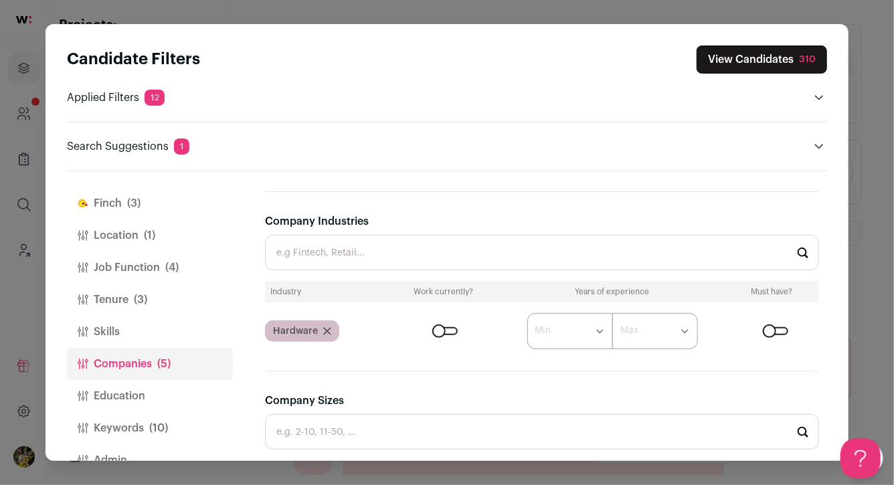
scroll to position [314, 0]
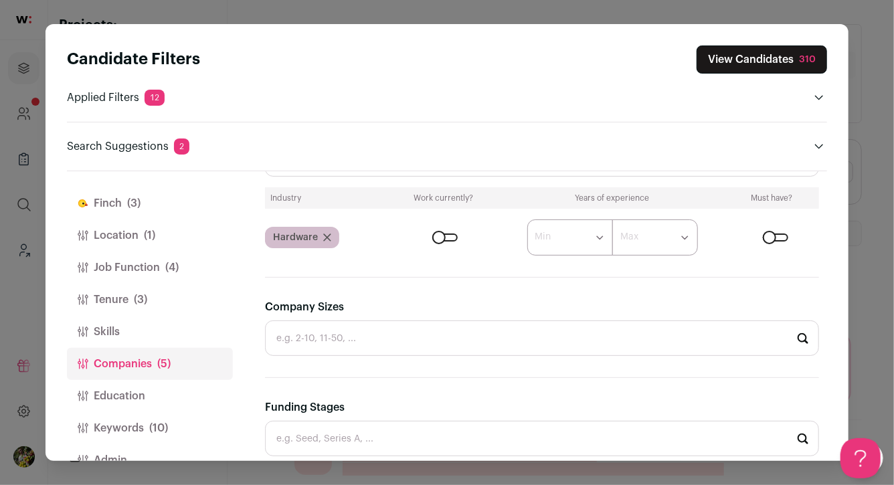
click at [779, 237] on div "Close modal via background" at bounding box center [775, 238] width 25 height 8
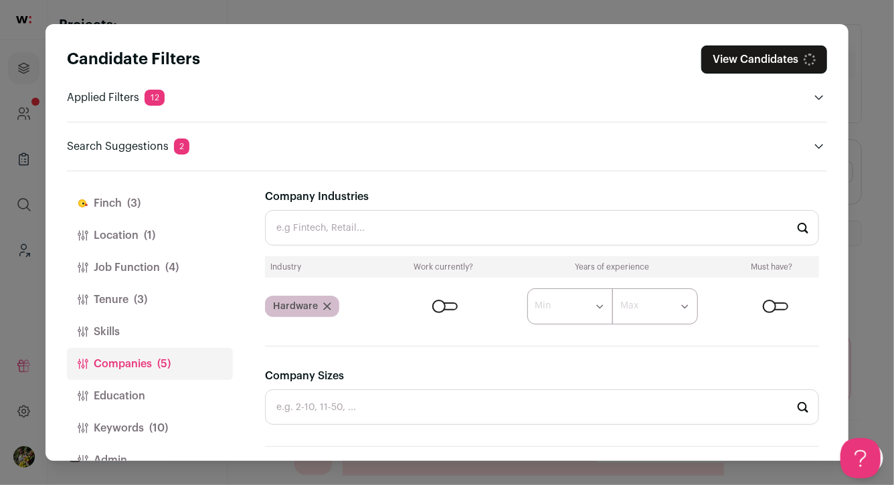
click at [716, 238] on input "Company Industries" at bounding box center [542, 227] width 554 height 35
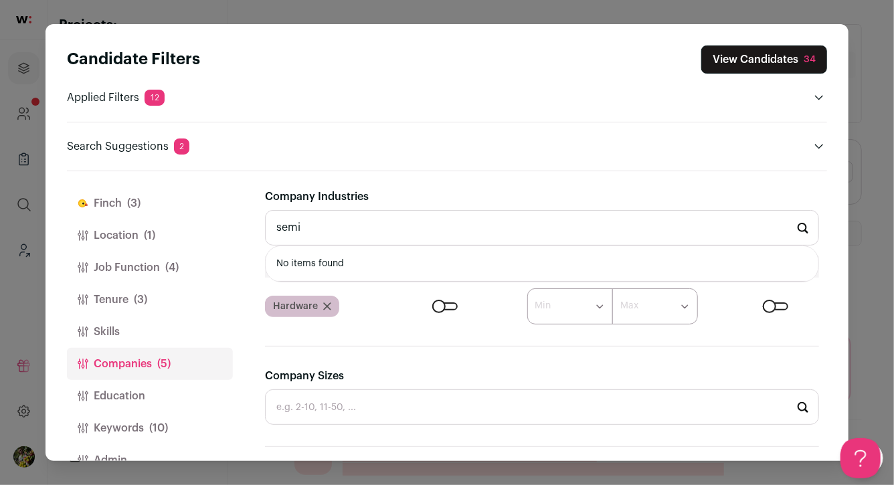
click at [653, 234] on input "semi" at bounding box center [542, 227] width 554 height 35
click at [544, 258] on li "Internet of Things (IoT)" at bounding box center [542, 263] width 553 height 35
type input "Internet of Things (IoT)"
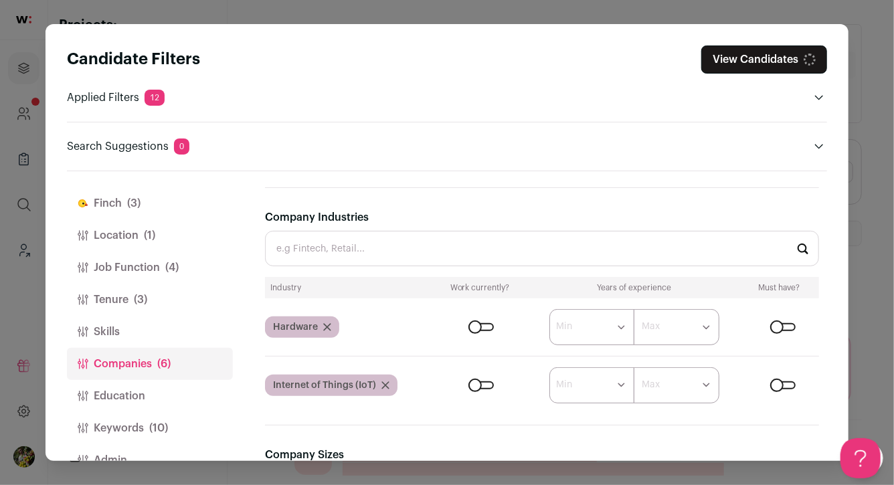
scroll to position [221, 0]
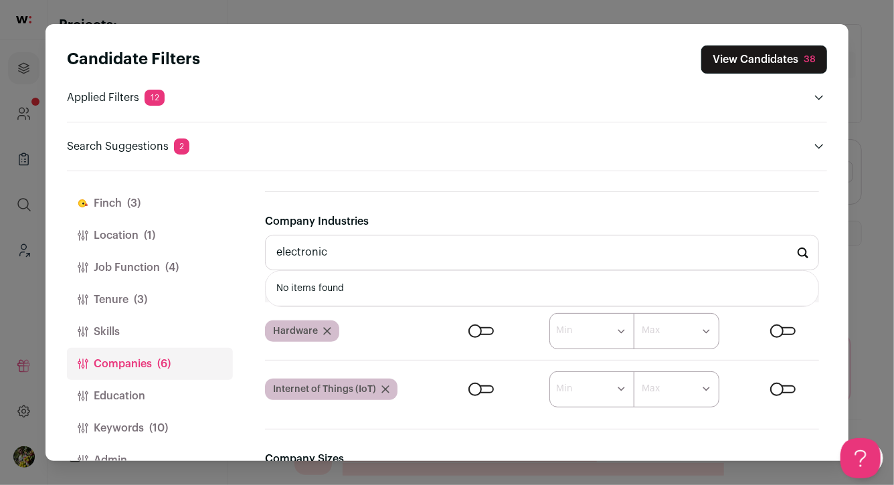
click at [425, 252] on input "electronic" at bounding box center [542, 252] width 554 height 35
click at [397, 271] on li "SaaS" at bounding box center [542, 288] width 553 height 35
type input "SaaS"
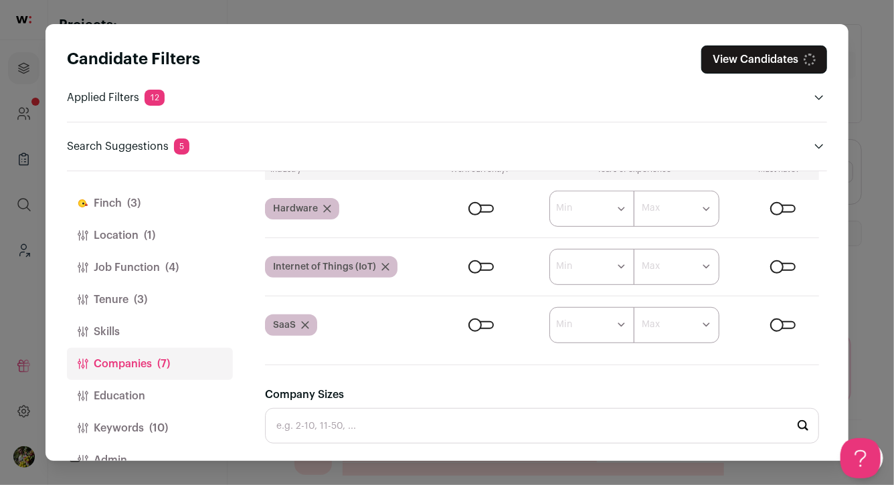
scroll to position [355, 0]
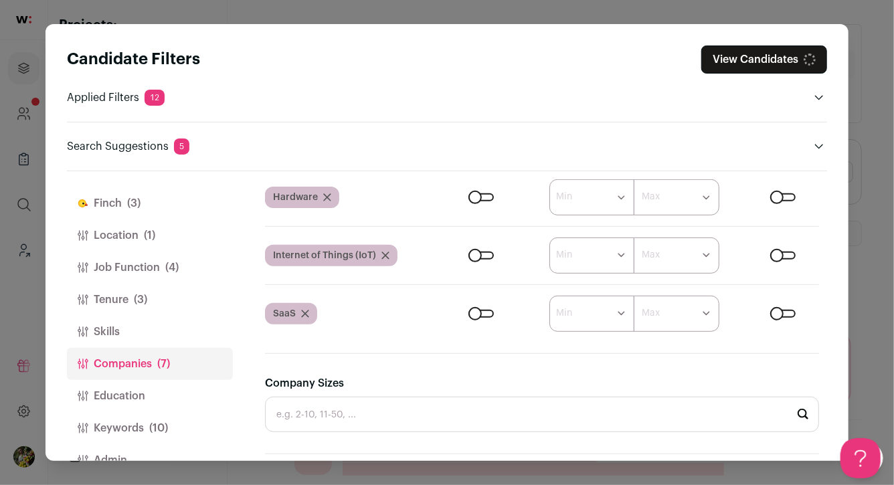
click at [760, 62] on button "View Candidates" at bounding box center [764, 59] width 126 height 28
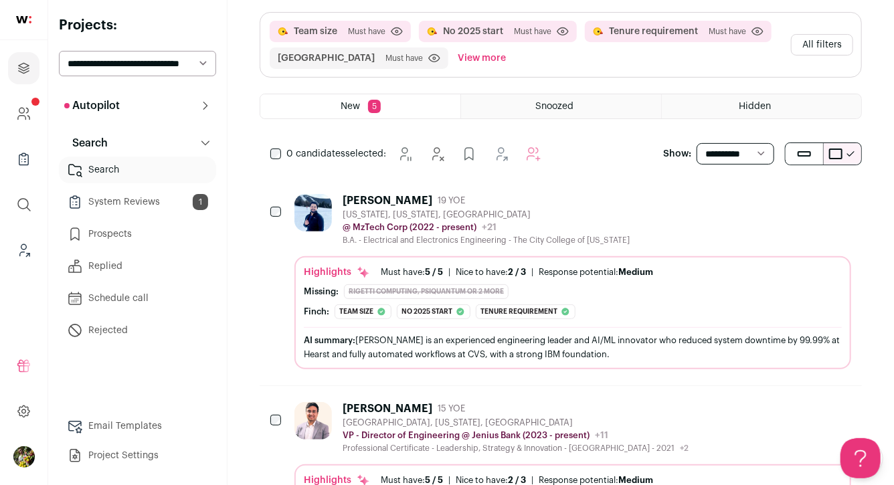
scroll to position [171, 0]
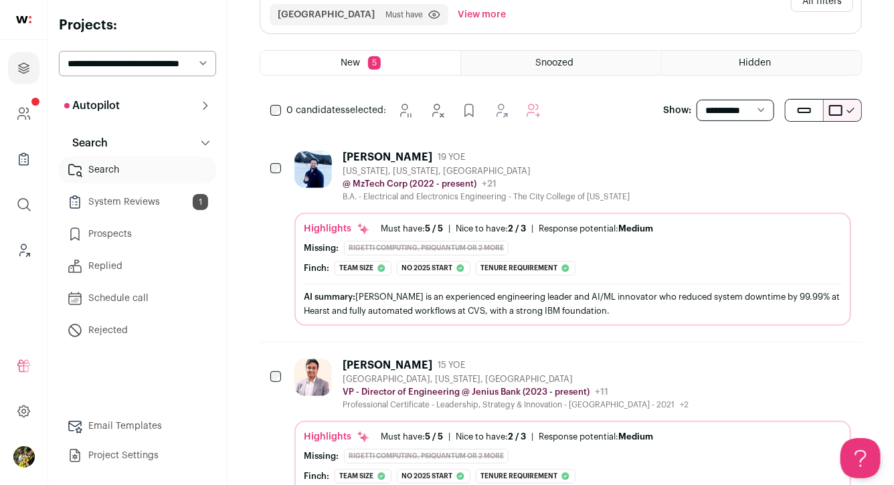
click at [640, 173] on div "Mohammed Minhaz 19 YOE New York, New York, United States @ MzTech Corp (2022 - …" at bounding box center [572, 177] width 557 height 52
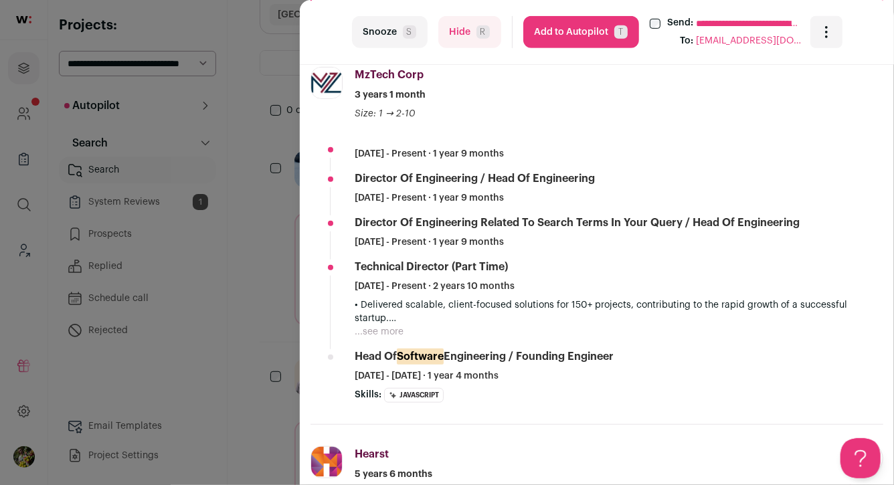
scroll to position [363, 0]
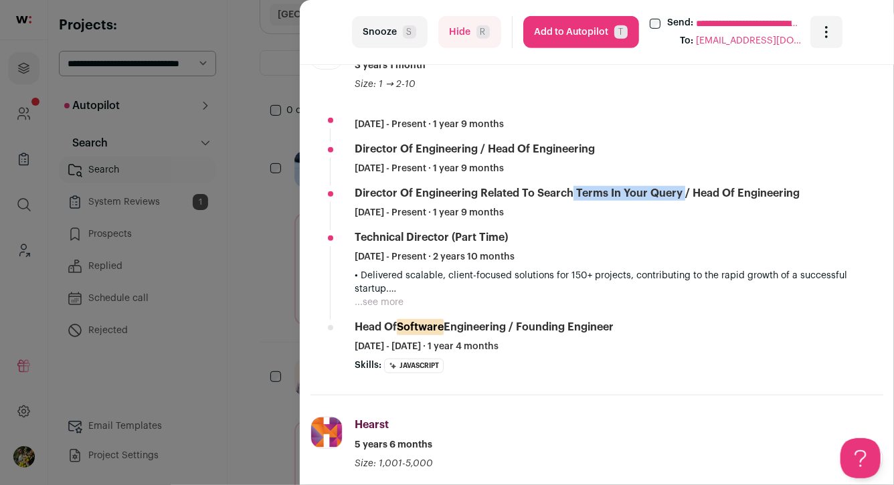
drag, startPoint x: 677, startPoint y: 193, endPoint x: 482, endPoint y: 195, distance: 195.4
click at [482, 195] on div "Director of Engineering Related to search terms in your query / Head of Enginee…" at bounding box center [577, 193] width 445 height 15
copy div "Related to search terms in your query"
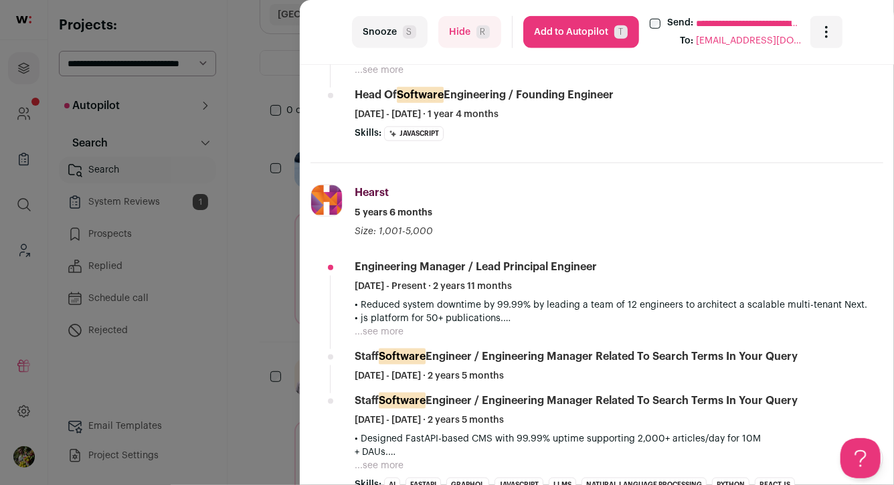
scroll to position [638, 0]
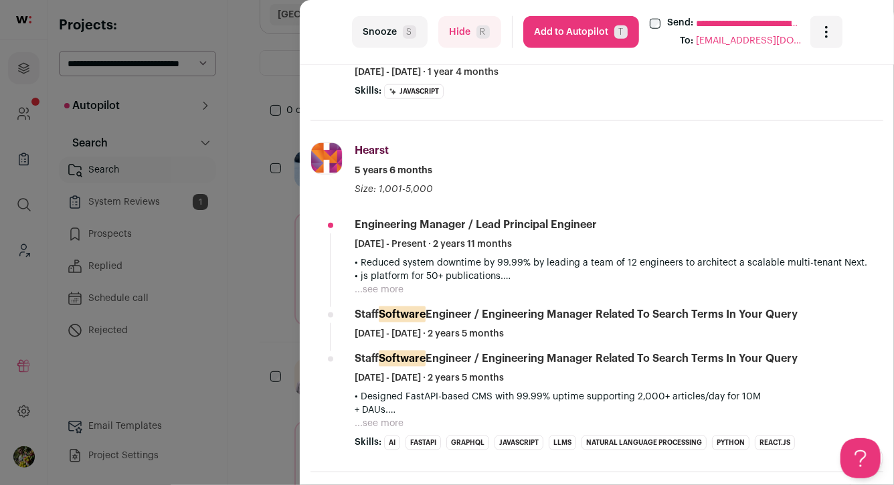
click at [642, 138] on li "Hearst hearstlab.com Add to company list Public / Private Private Valuation Unk…" at bounding box center [596, 296] width 573 height 351
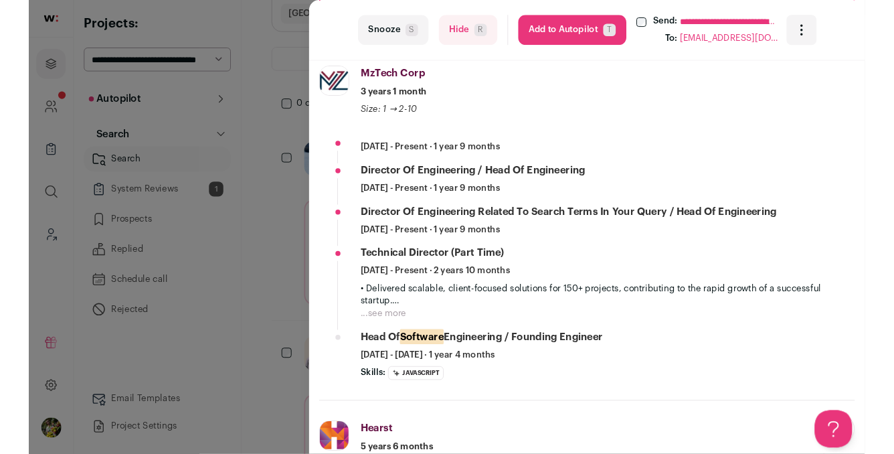
scroll to position [460, 0]
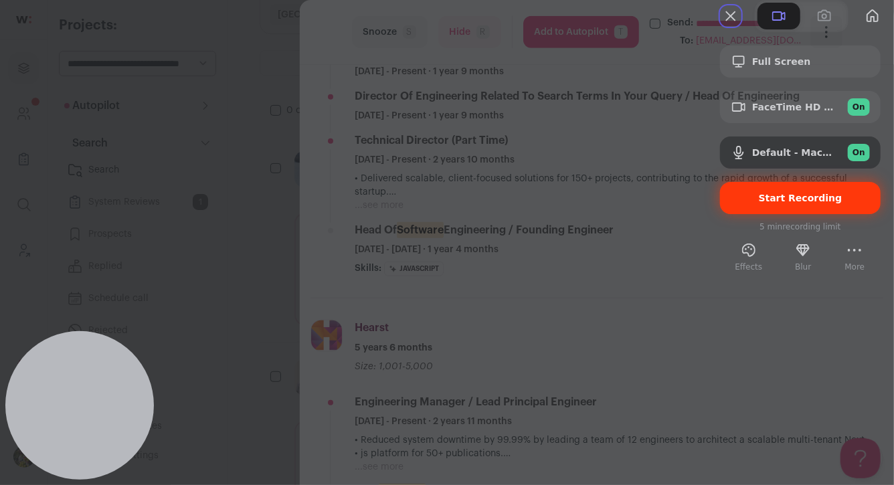
click at [798, 203] on span "Start Recording" at bounding box center [801, 198] width 84 height 11
click at [731, 214] on div "Start Recording" at bounding box center [800, 198] width 161 height 32
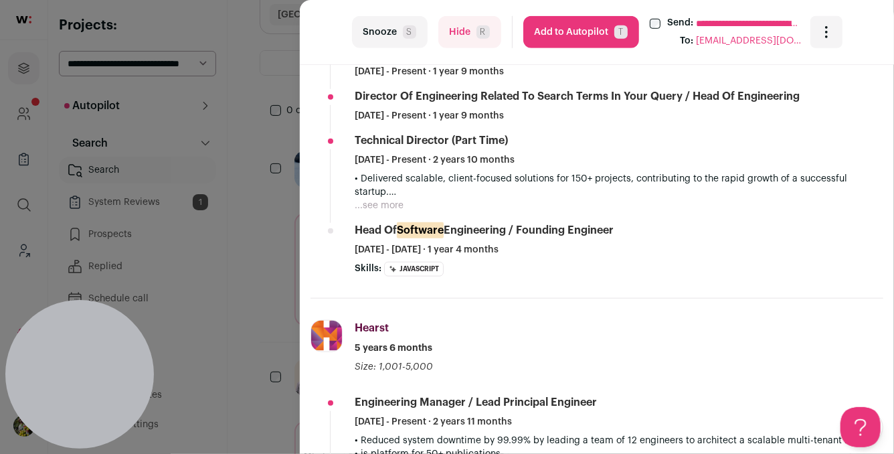
drag, startPoint x: 680, startPoint y: 100, endPoint x: 478, endPoint y: 92, distance: 201.5
click at [478, 92] on div "Director of Engineering Related to search terms in your query / Head of Enginee…" at bounding box center [577, 96] width 445 height 15
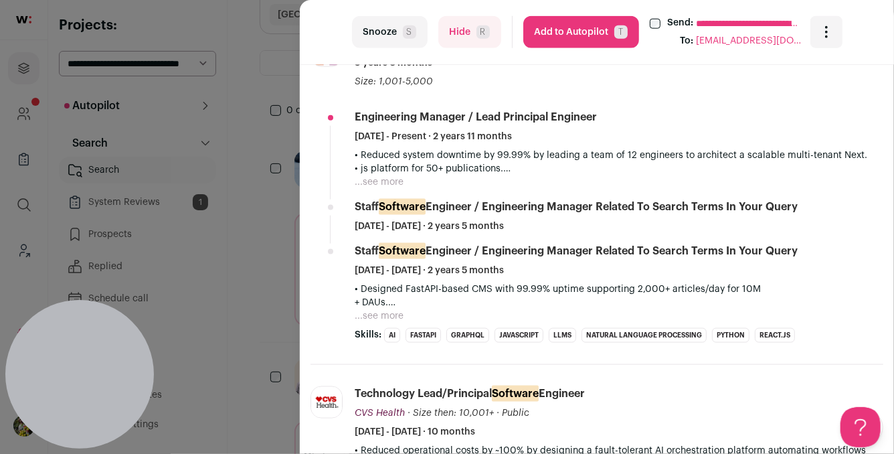
scroll to position [748, 0]
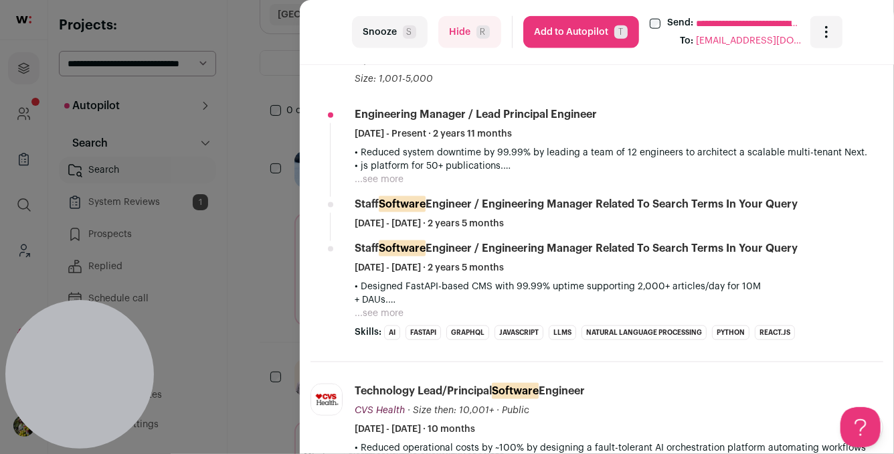
drag, startPoint x: 812, startPoint y: 204, endPoint x: 597, endPoint y: 202, distance: 214.1
click at [597, 202] on div "Staff Software Engineer / Engineering Manager Related to search terms in your q…" at bounding box center [619, 213] width 529 height 33
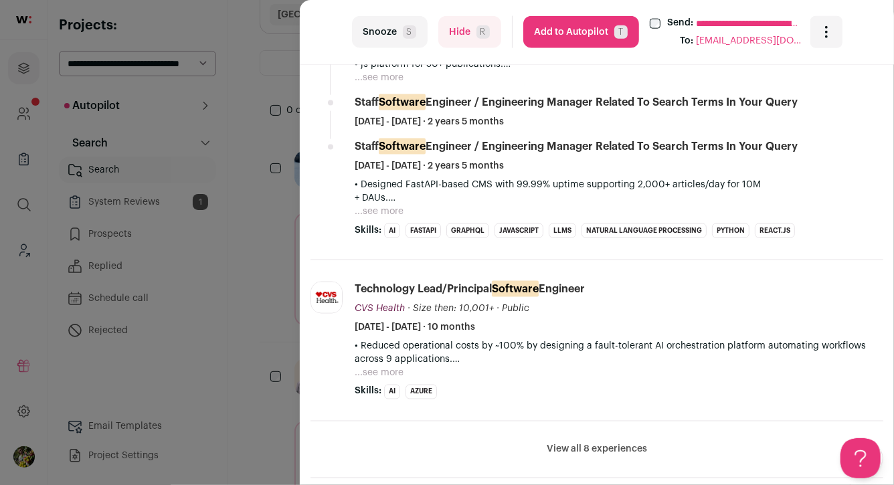
scroll to position [893, 0]
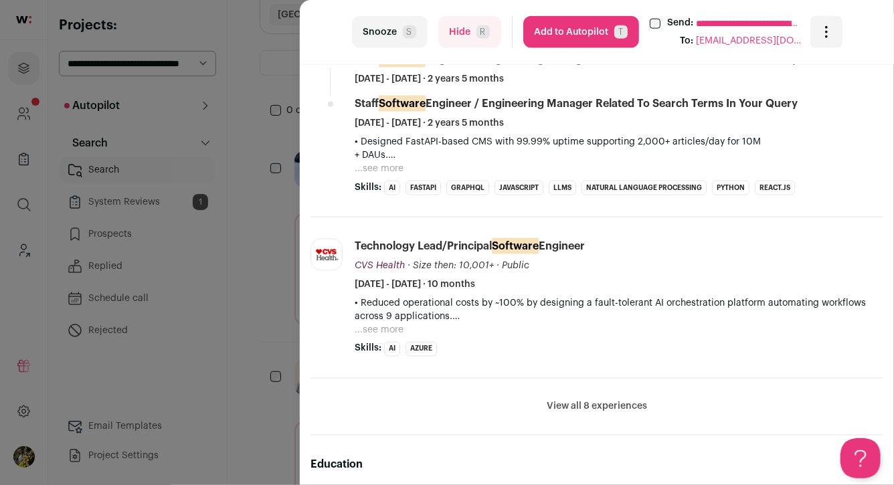
click at [627, 397] on li "View all 8 experiences View less" at bounding box center [596, 407] width 573 height 57
click at [626, 403] on button "View all 8 experiences" at bounding box center [597, 406] width 100 height 13
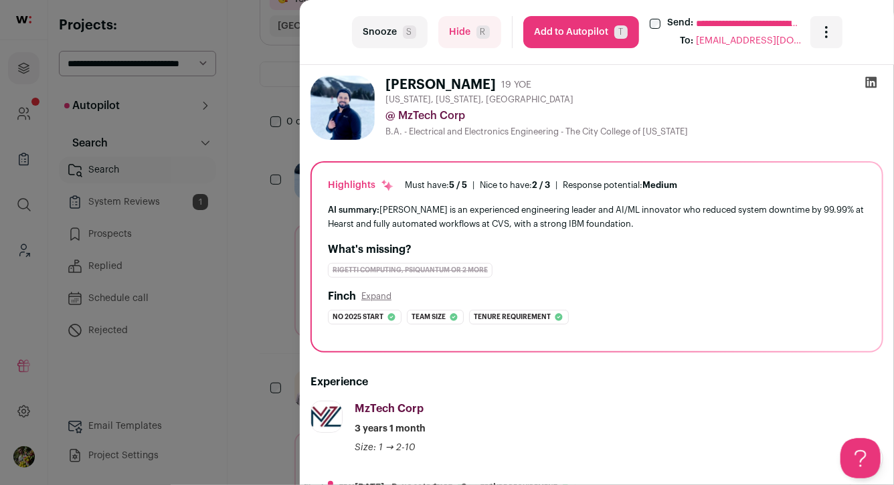
scroll to position [156, 0]
click at [819, 30] on icon "Open dropdown" at bounding box center [826, 32] width 16 height 16
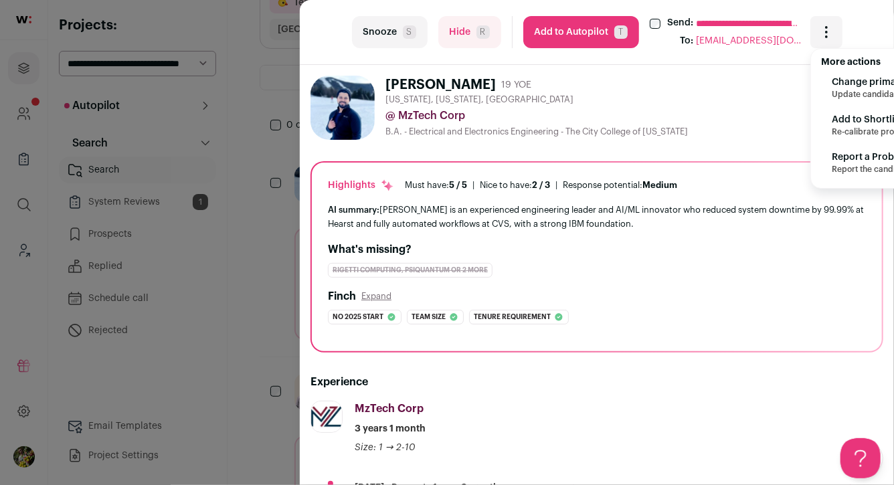
click at [755, 135] on div "B.A. - Electrical and Electronics Engineering - The City College of New York" at bounding box center [634, 131] width 498 height 11
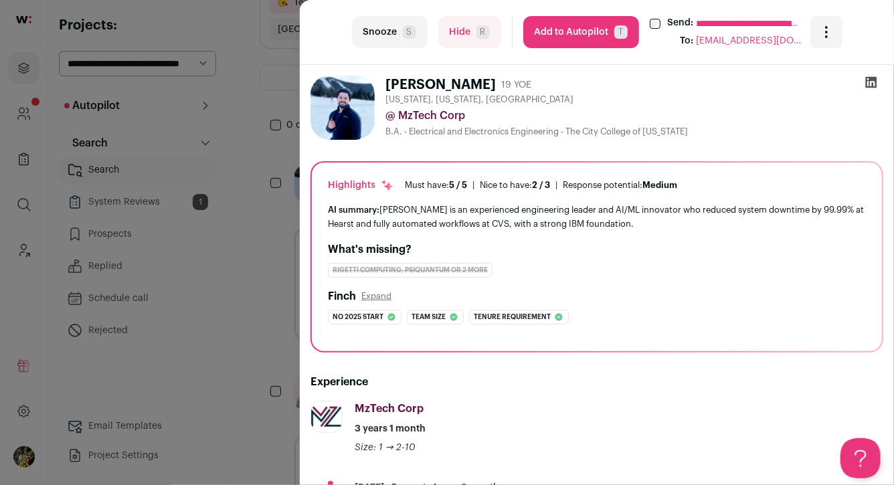
scroll to position [0, 0]
click at [264, 164] on div "**********" at bounding box center [447, 242] width 894 height 485
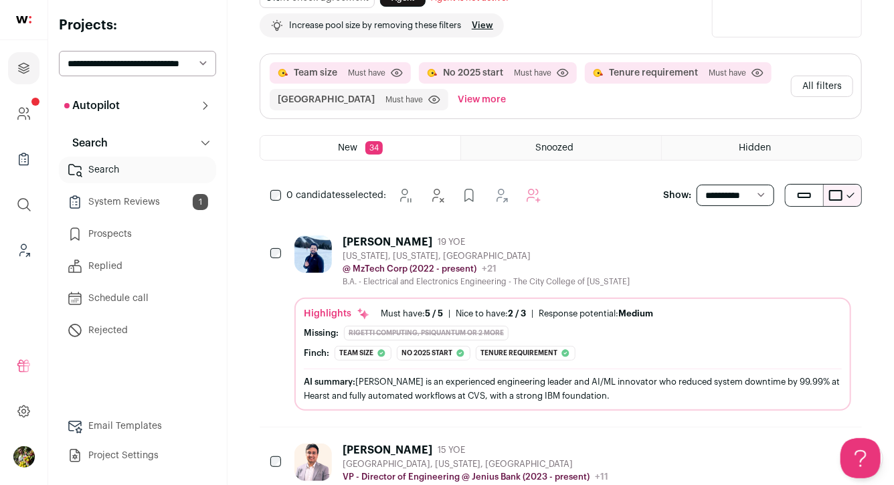
scroll to position [121, 0]
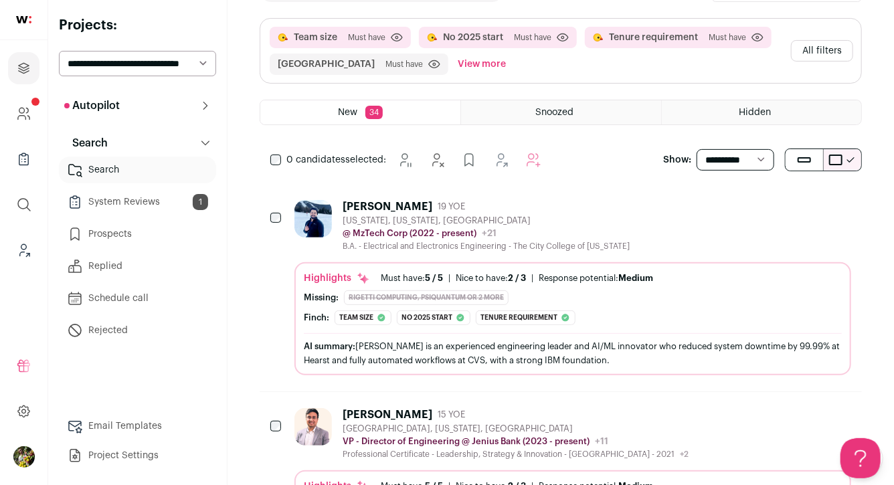
click at [531, 221] on div "New York, New York, United States" at bounding box center [486, 220] width 287 height 11
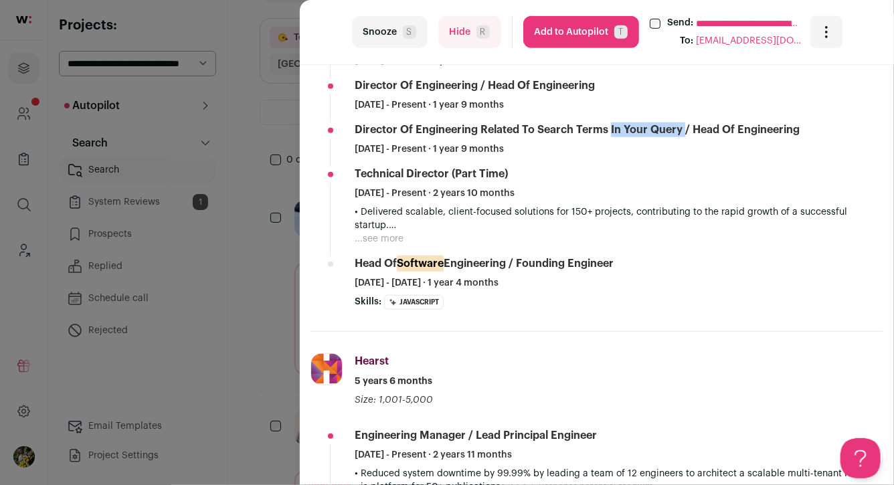
scroll to position [0, 0]
drag, startPoint x: 678, startPoint y: 130, endPoint x: 480, endPoint y: 128, distance: 198.0
click at [480, 128] on div "Director of Engineering Related to search terms in your query / Head of Enginee…" at bounding box center [577, 129] width 445 height 15
copy div "Related to search terms in your query"
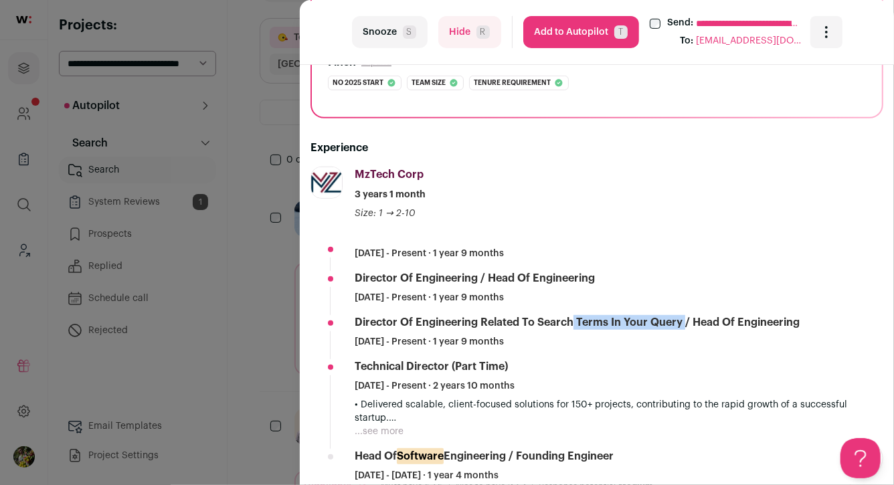
scroll to position [314, 0]
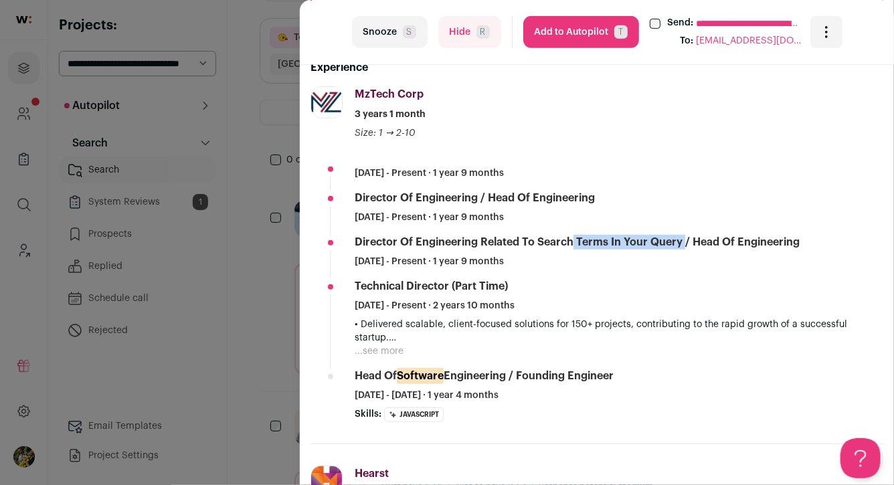
click at [448, 39] on button "Hide R" at bounding box center [469, 32] width 63 height 32
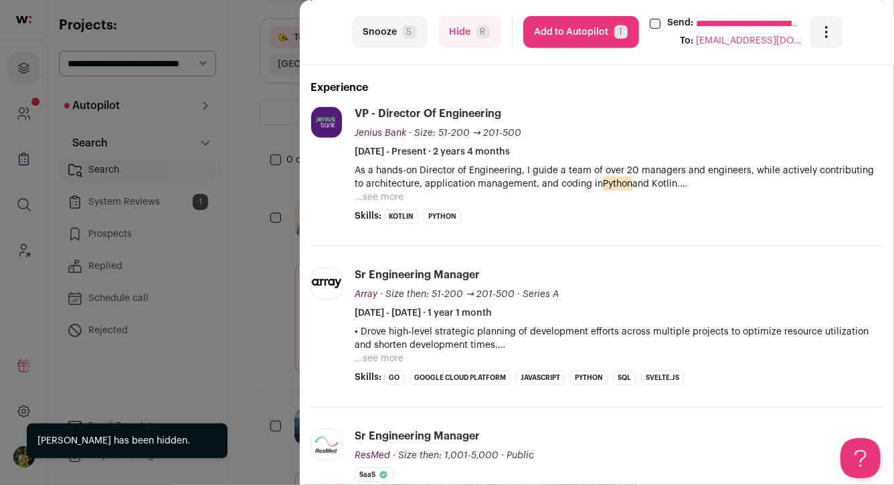
scroll to position [333, 0]
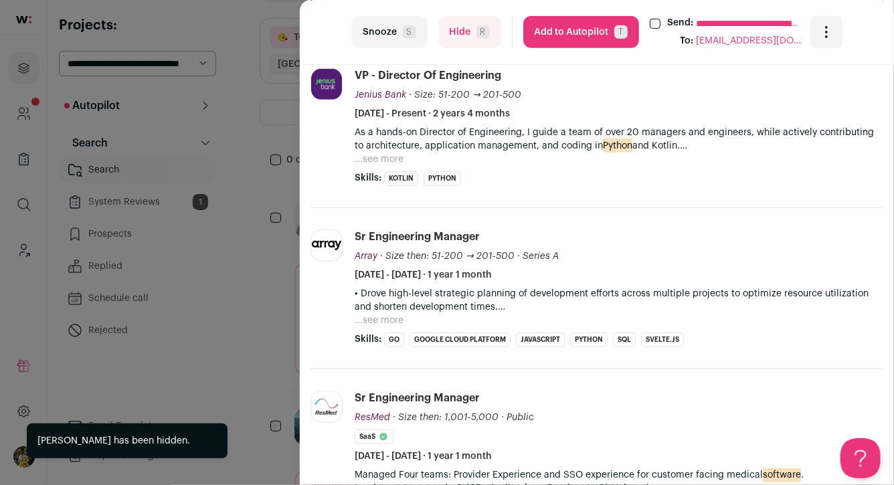
click at [388, 157] on button "...see more" at bounding box center [379, 159] width 49 height 13
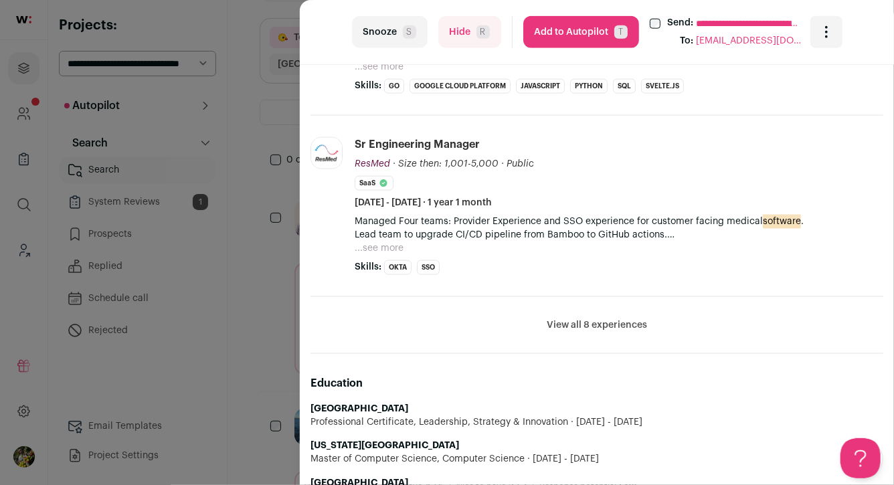
scroll to position [807, 0]
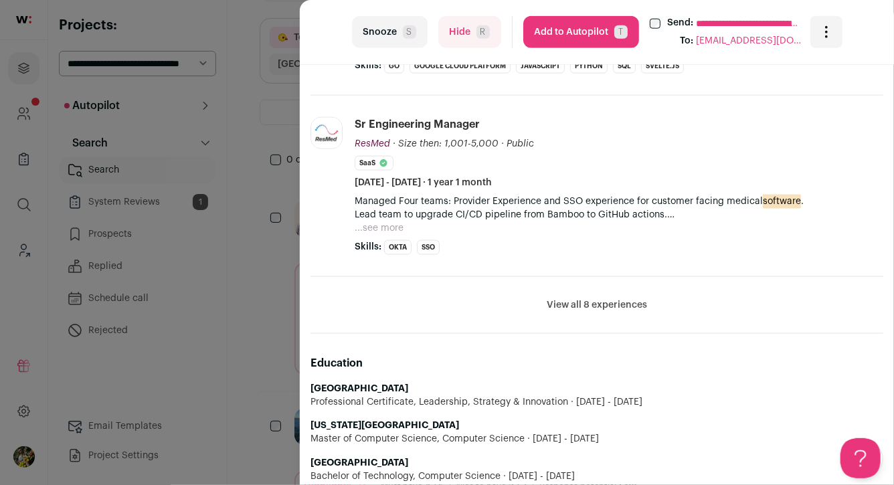
click at [583, 301] on button "View all 8 experiences" at bounding box center [597, 304] width 100 height 13
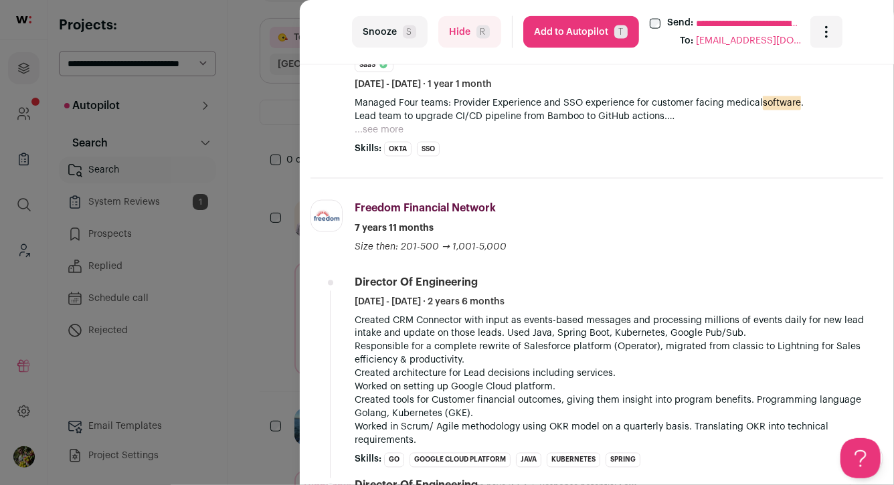
scroll to position [957, 0]
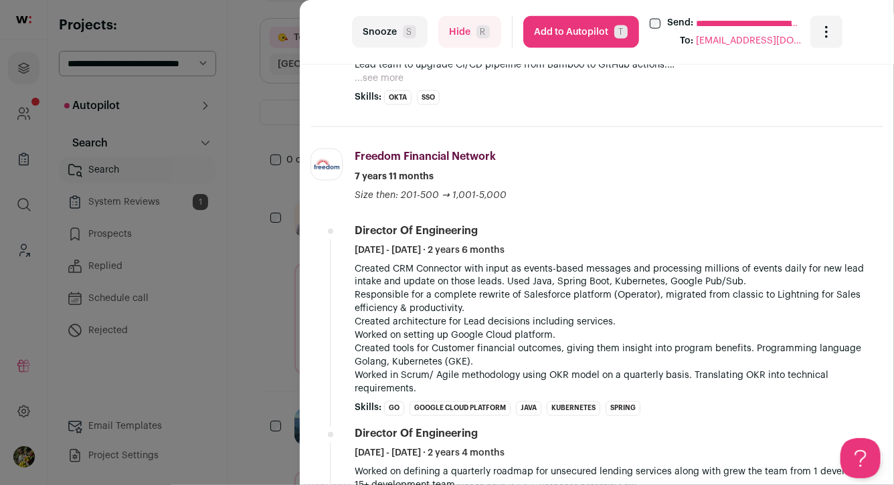
click at [618, 27] on span "T" at bounding box center [620, 31] width 13 height 13
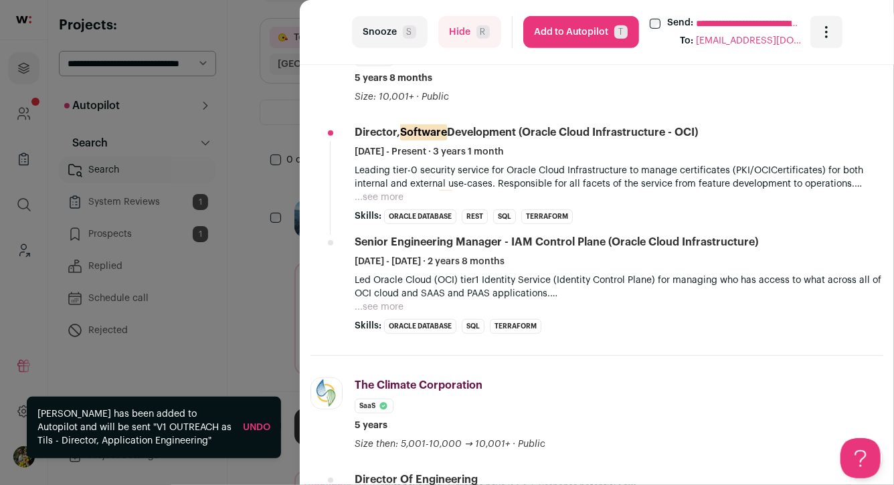
scroll to position [381, 0]
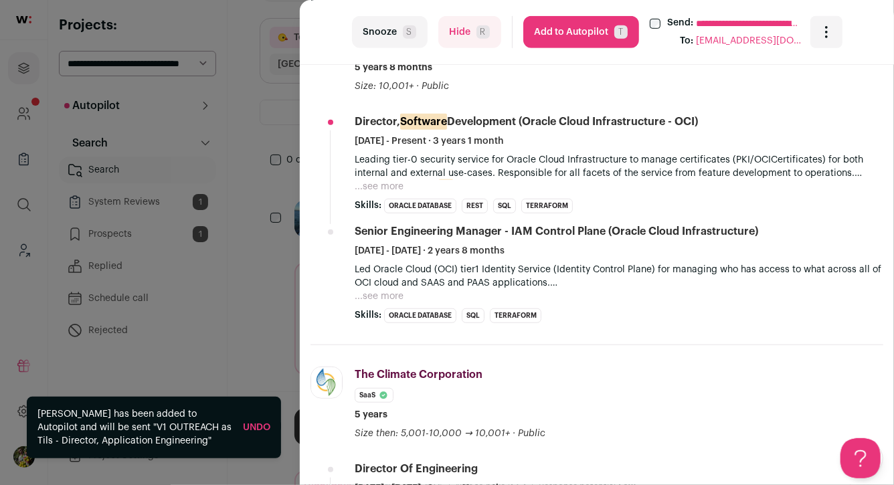
click at [387, 185] on button "...see more" at bounding box center [379, 186] width 49 height 13
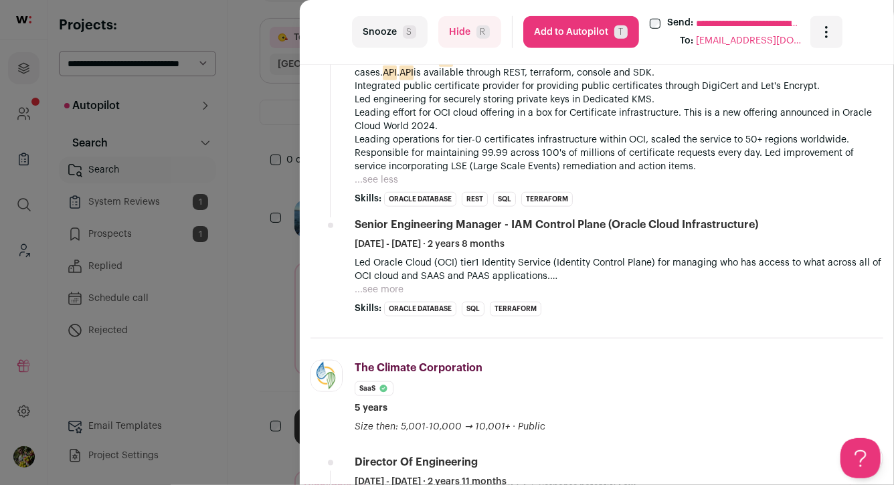
scroll to position [612, 0]
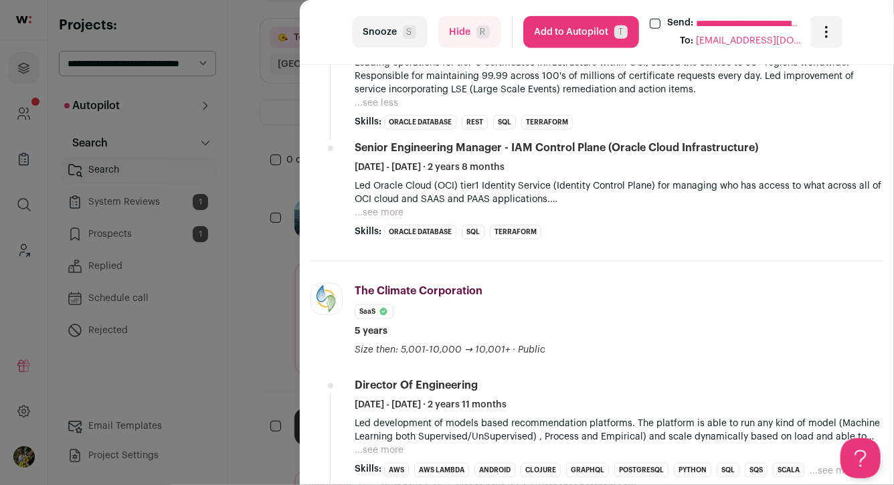
click at [384, 211] on button "...see more" at bounding box center [379, 212] width 49 height 13
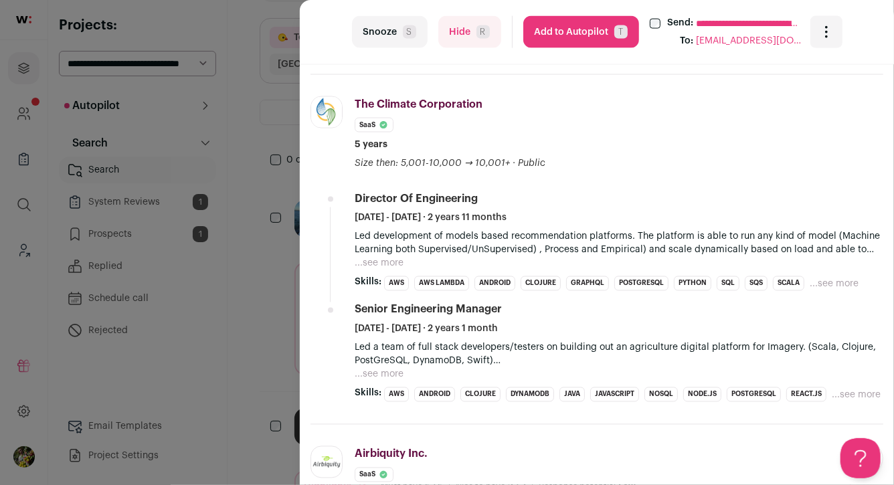
scroll to position [1046, 0]
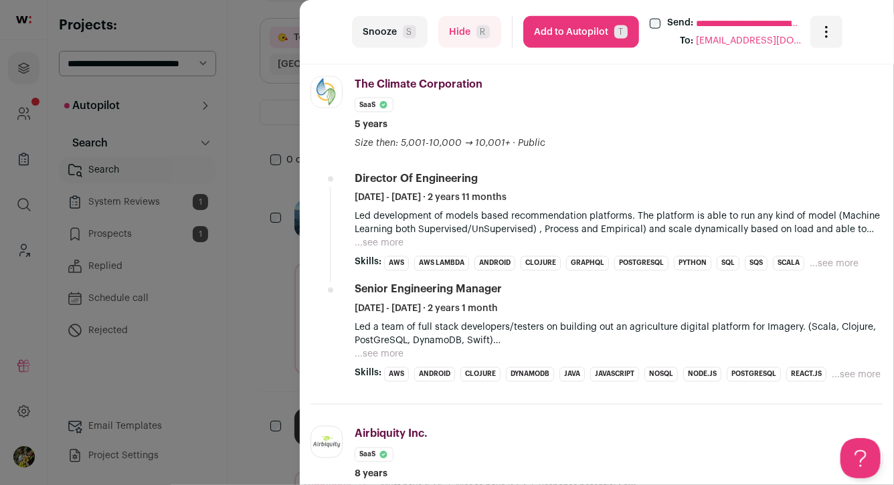
click at [379, 244] on button "...see more" at bounding box center [379, 243] width 49 height 13
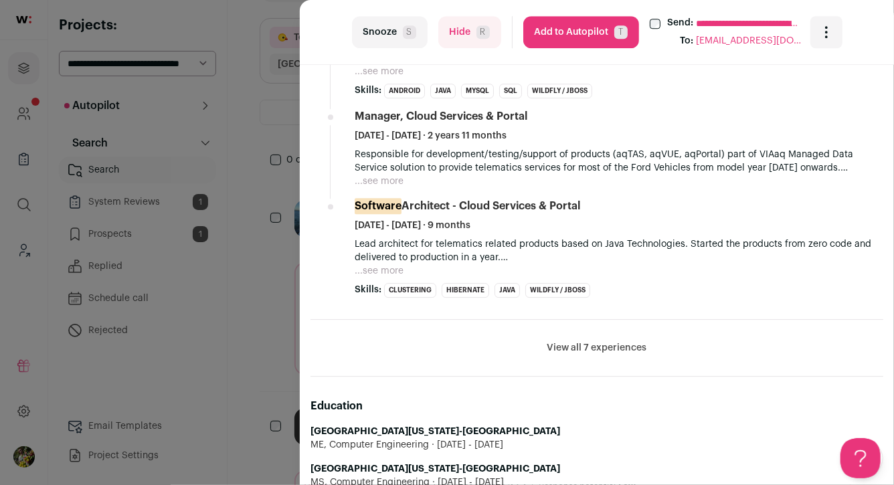
scroll to position [1885, 0]
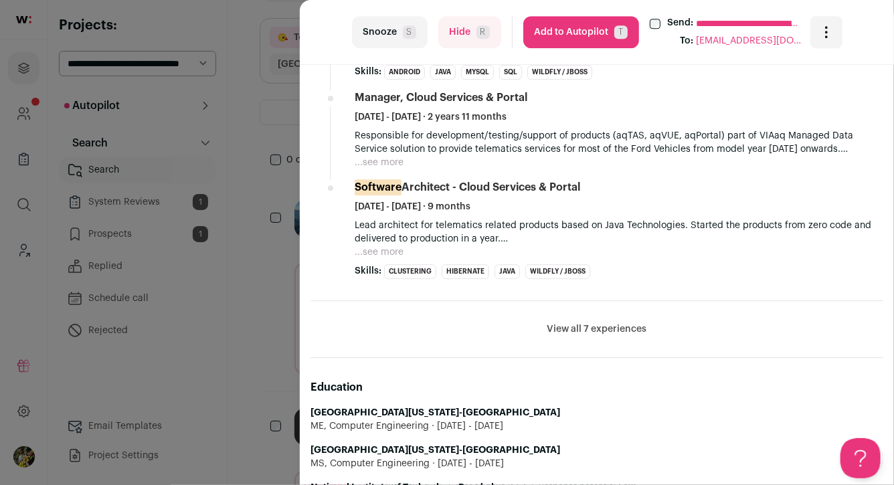
click at [569, 322] on button "View all 7 experiences" at bounding box center [597, 328] width 100 height 13
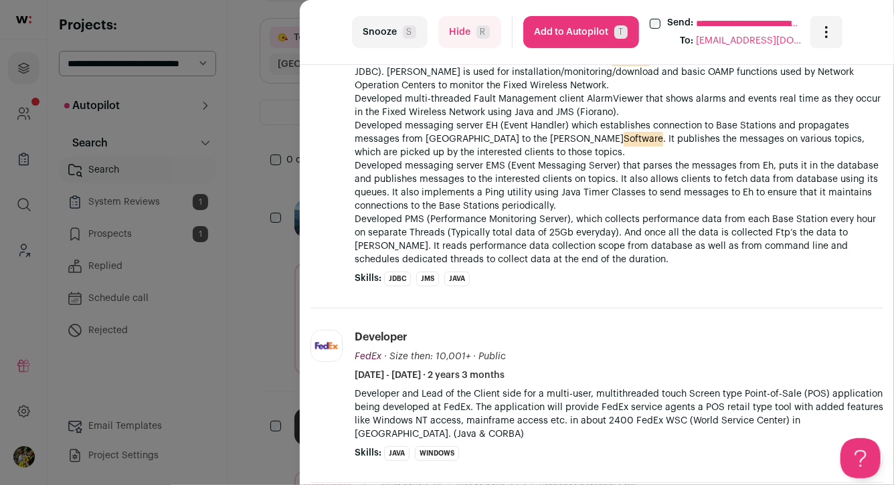
scroll to position [2617, 0]
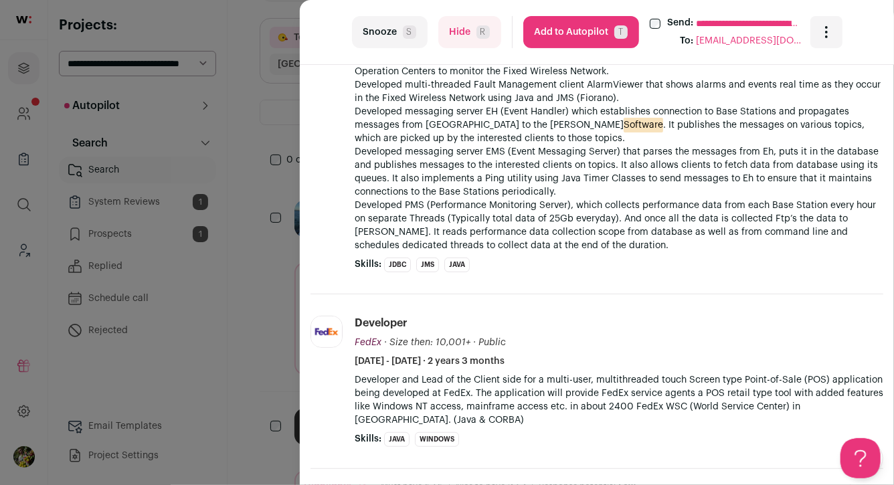
click at [473, 32] on button "Hide R" at bounding box center [469, 32] width 63 height 32
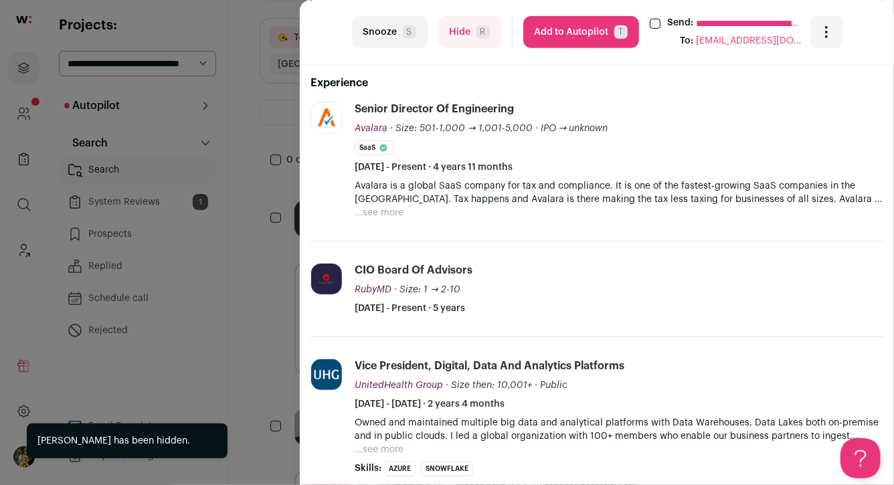
scroll to position [306, 0]
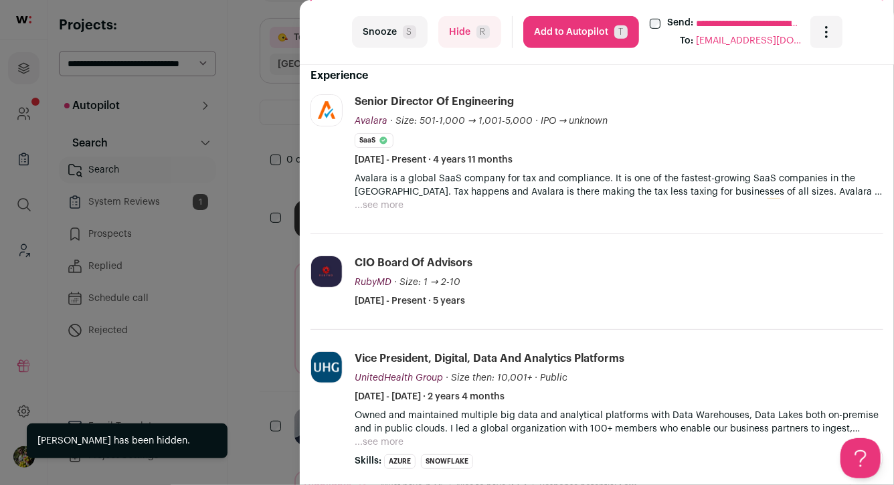
click at [379, 205] on button "...see more" at bounding box center [379, 205] width 49 height 13
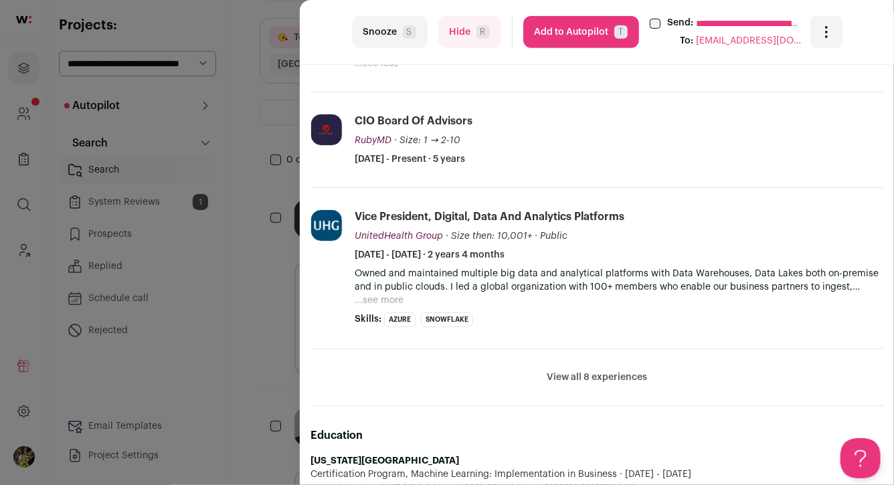
scroll to position [543, 0]
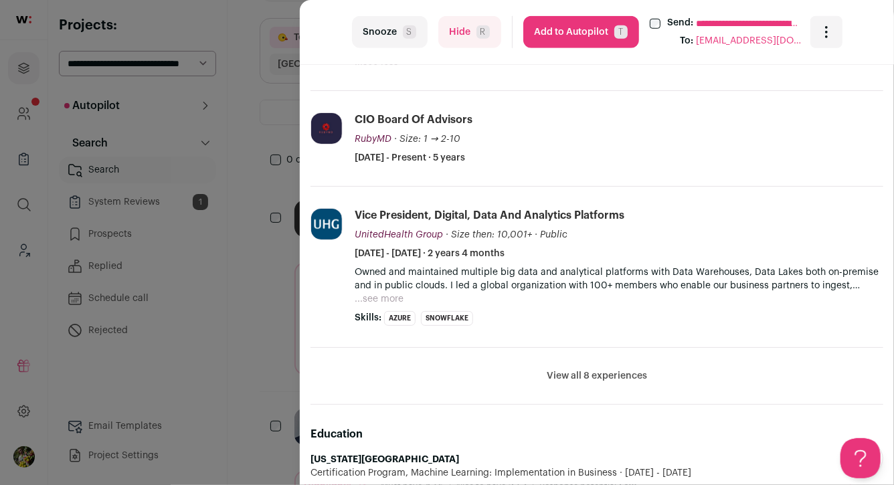
click at [563, 381] on button "View all 8 experiences" at bounding box center [597, 375] width 100 height 13
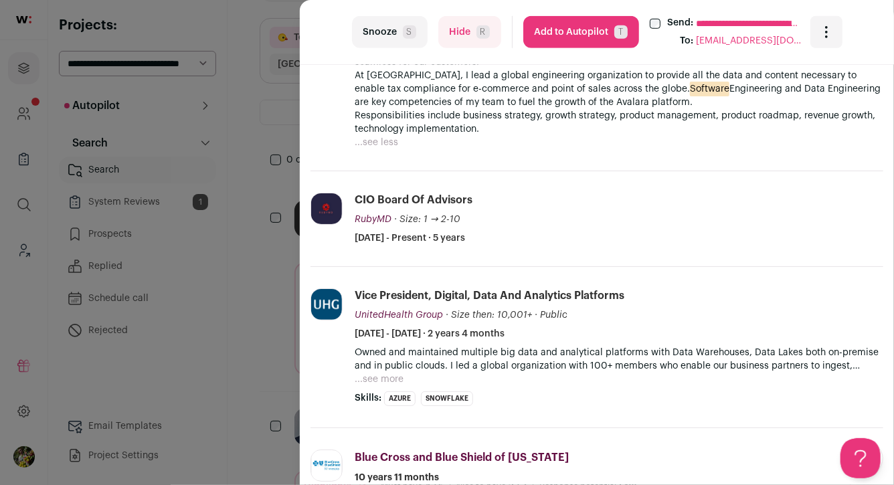
scroll to position [464, 0]
click at [471, 30] on button "Hide R" at bounding box center [469, 32] width 63 height 32
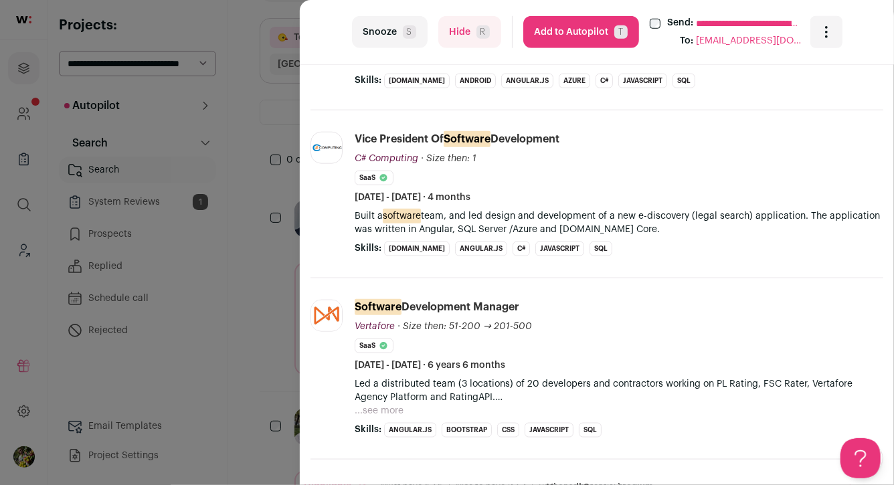
scroll to position [600, 0]
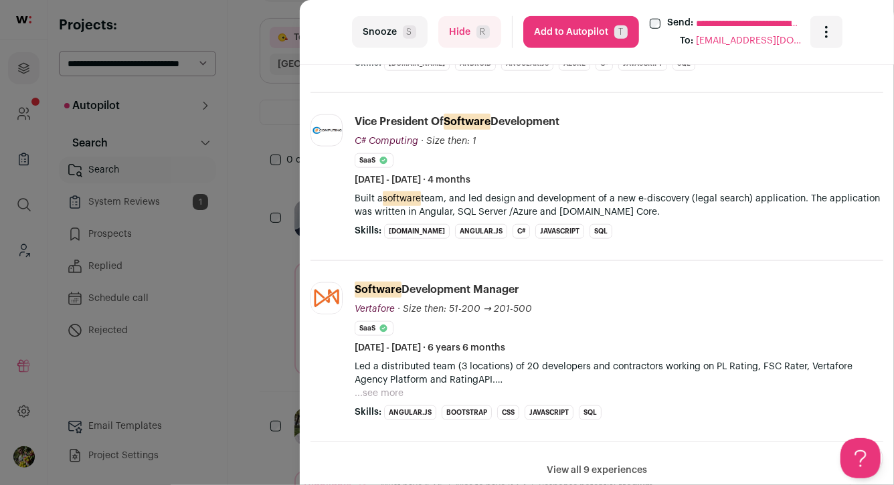
click at [574, 29] on button "Add to Autopilot T" at bounding box center [581, 32] width 116 height 32
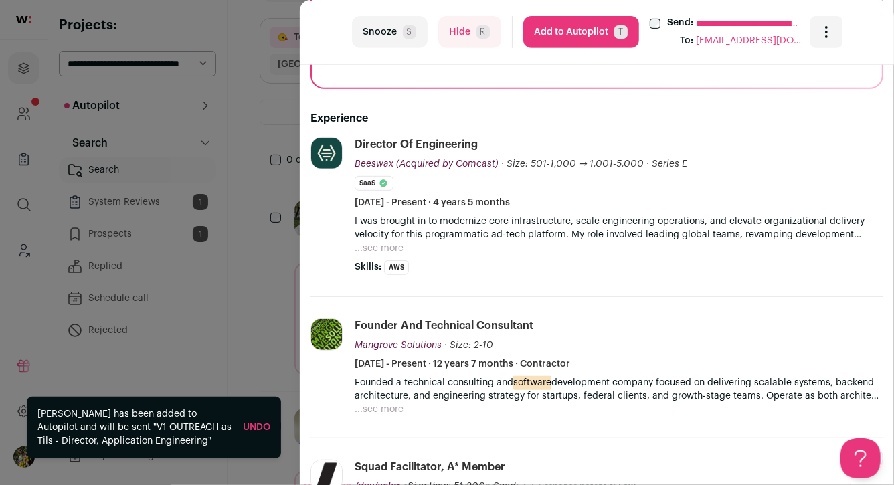
scroll to position [266, 0]
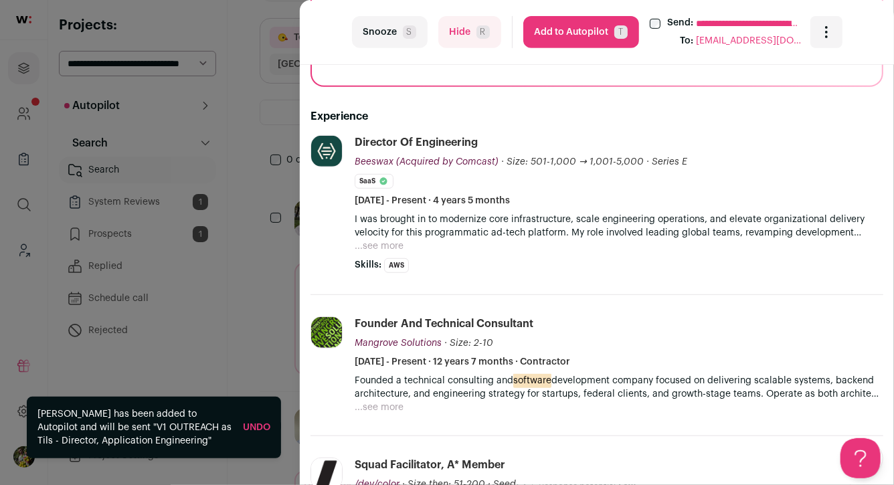
click at [384, 245] on button "...see more" at bounding box center [379, 246] width 49 height 13
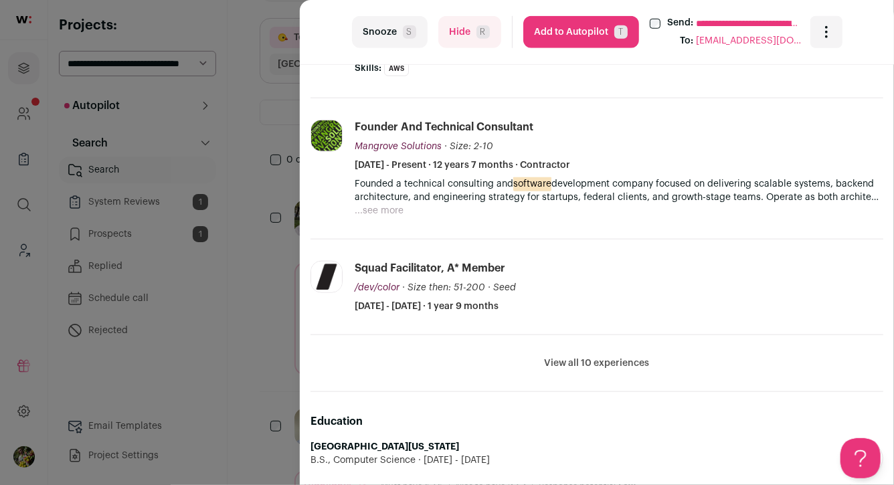
scroll to position [650, 0]
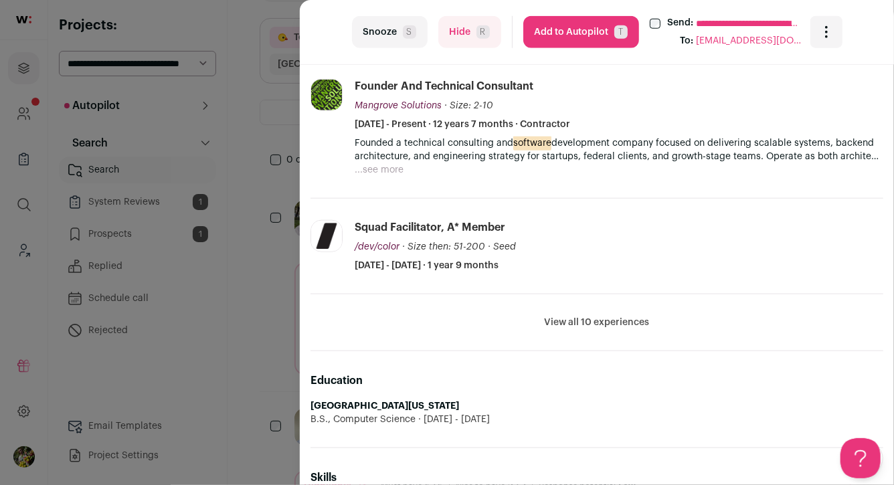
click at [556, 300] on li "View all 10 experiences View less" at bounding box center [596, 322] width 573 height 57
click at [557, 316] on button "View all 10 experiences" at bounding box center [597, 322] width 105 height 13
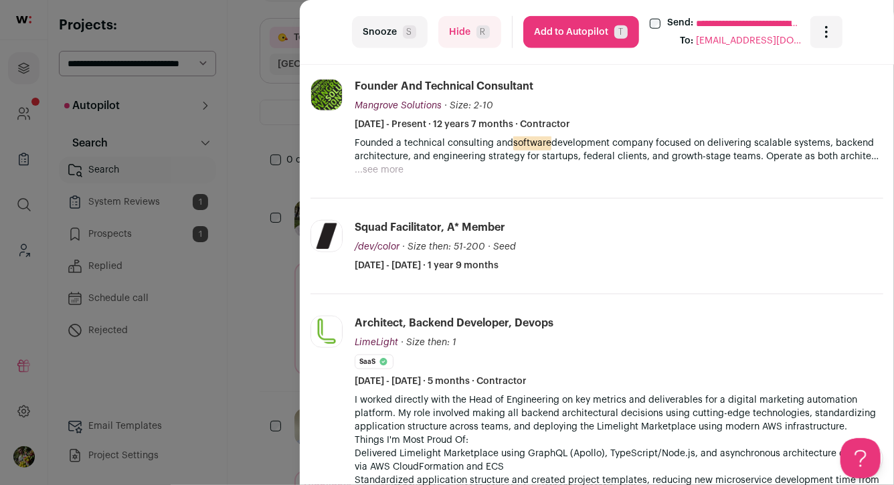
click at [460, 46] on button "Hide R" at bounding box center [469, 32] width 63 height 32
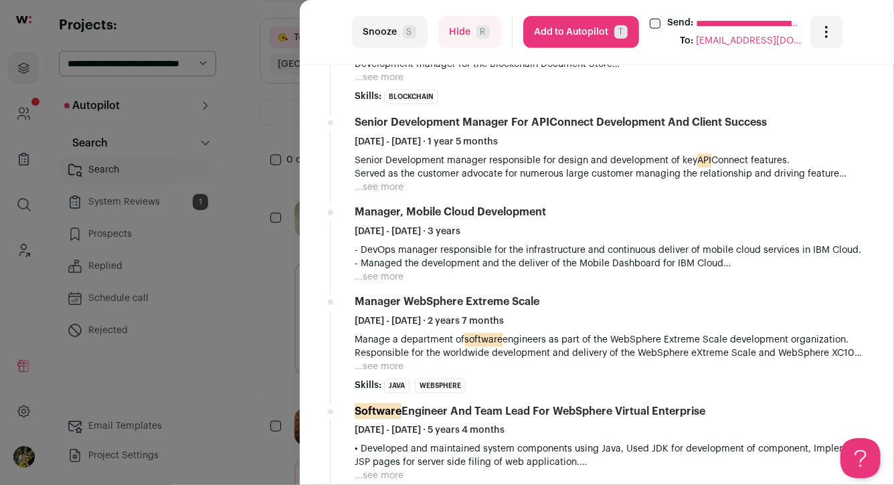
scroll to position [802, 0]
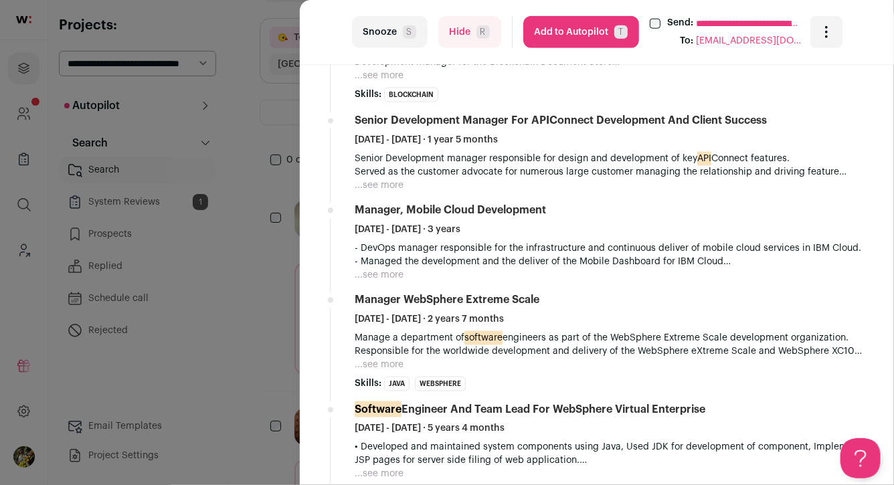
click at [585, 38] on button "Add to Autopilot T" at bounding box center [581, 32] width 116 height 32
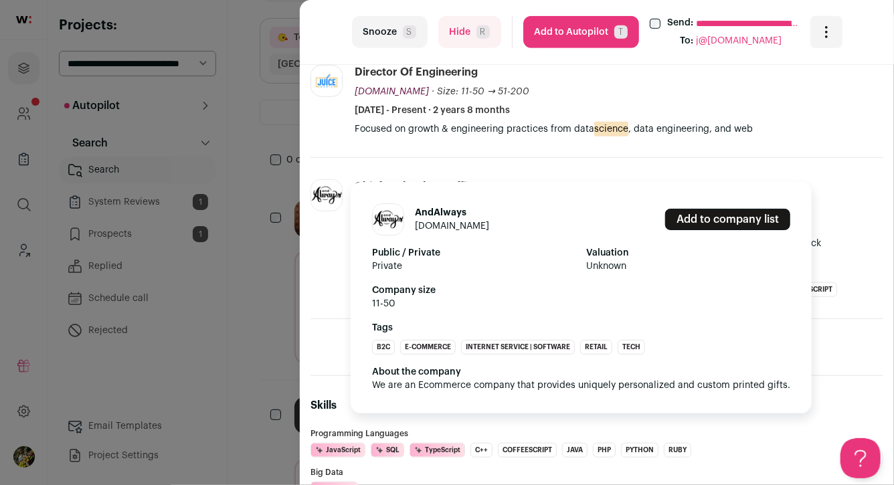
scroll to position [454, 0]
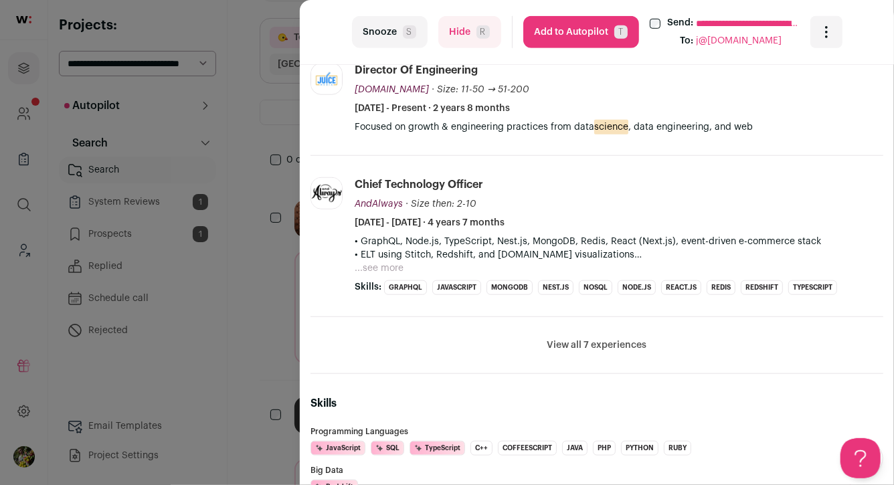
click at [563, 349] on button "View all 7 experiences" at bounding box center [597, 345] width 100 height 13
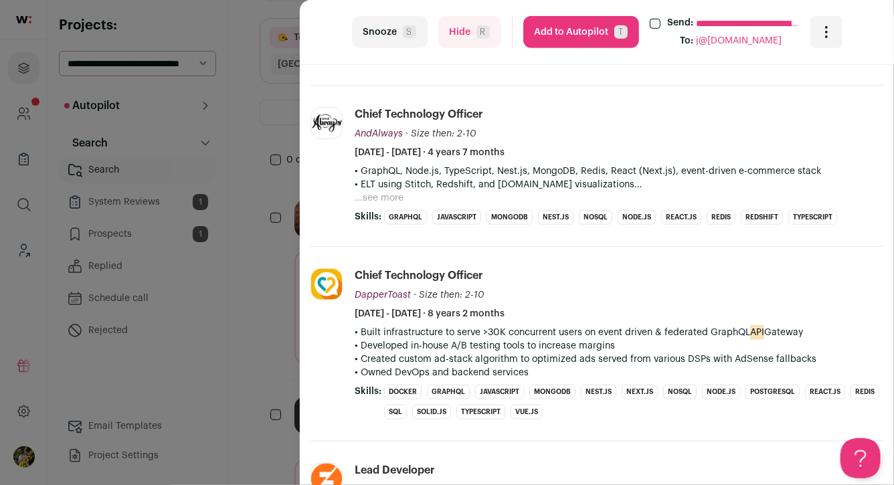
scroll to position [548, 0]
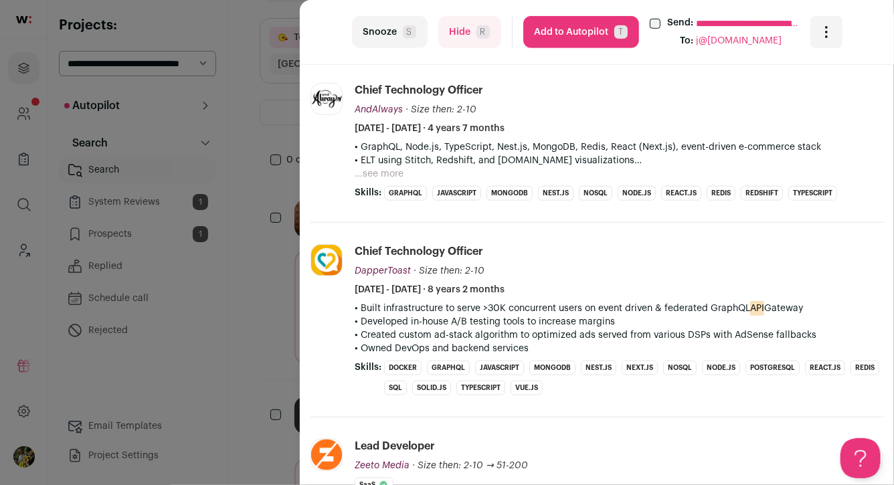
click at [391, 173] on button "...see more" at bounding box center [379, 173] width 49 height 13
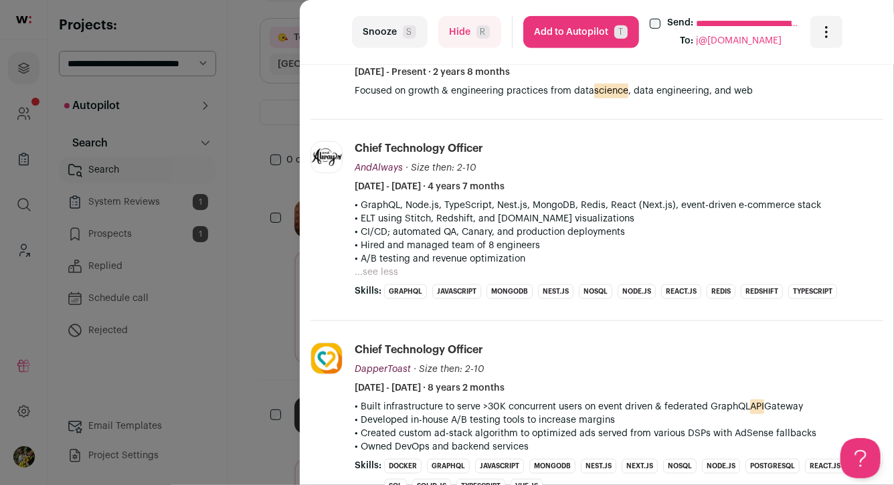
scroll to position [482, 0]
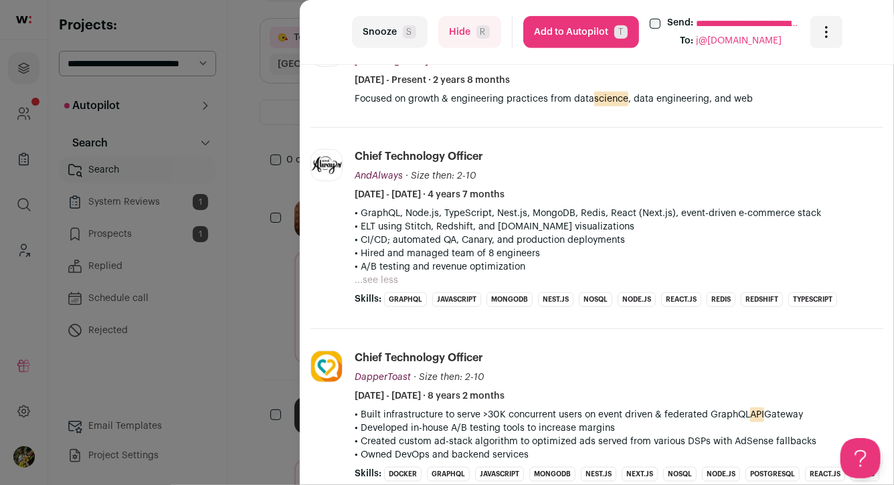
click at [476, 32] on span "R" at bounding box center [482, 31] width 13 height 13
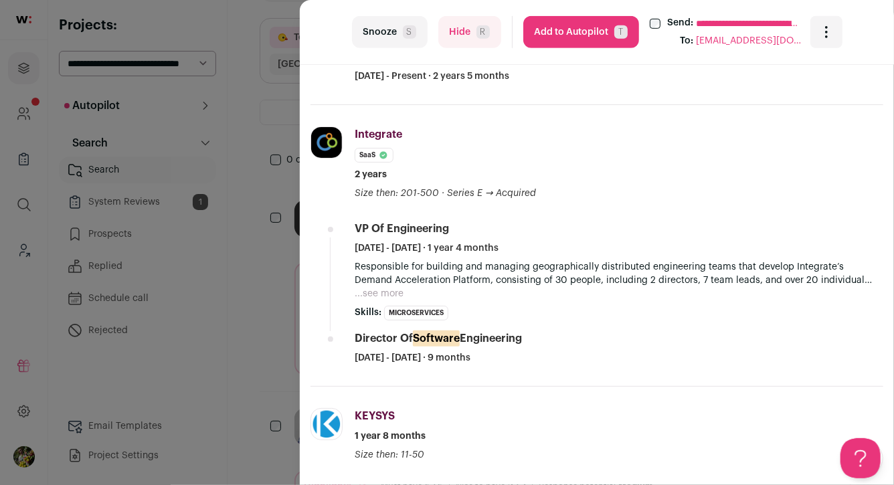
scroll to position [396, 0]
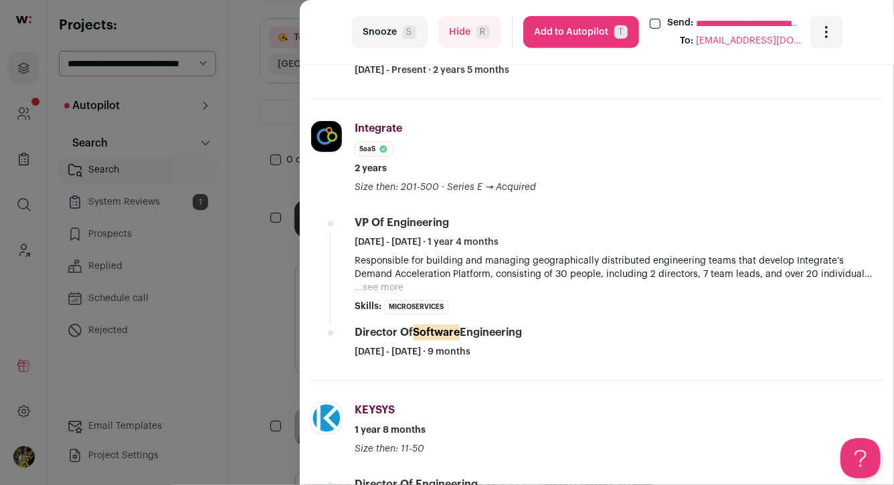
click at [389, 286] on button "...see more" at bounding box center [379, 287] width 49 height 13
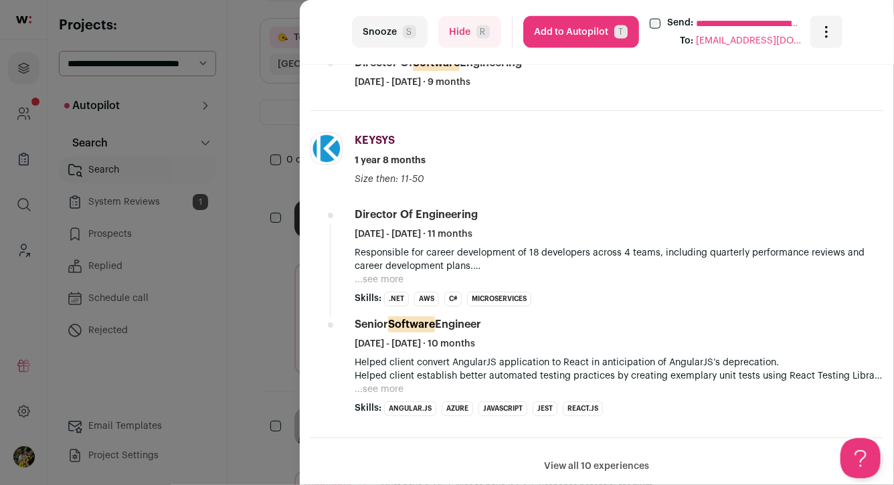
scroll to position [1060, 0]
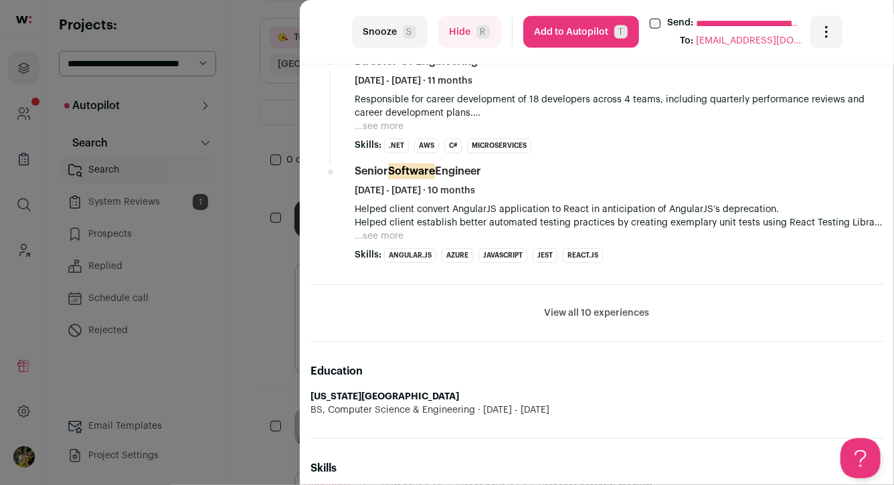
click at [571, 306] on button "View all 10 experiences" at bounding box center [597, 312] width 105 height 13
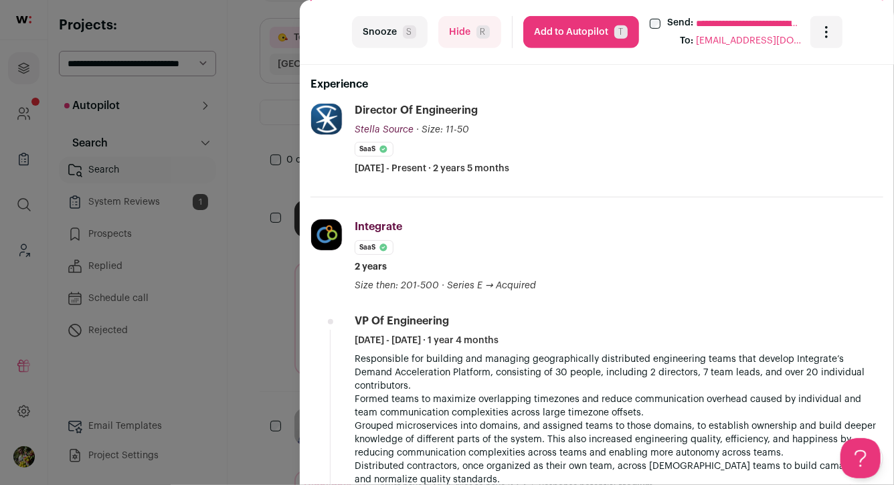
scroll to position [301, 0]
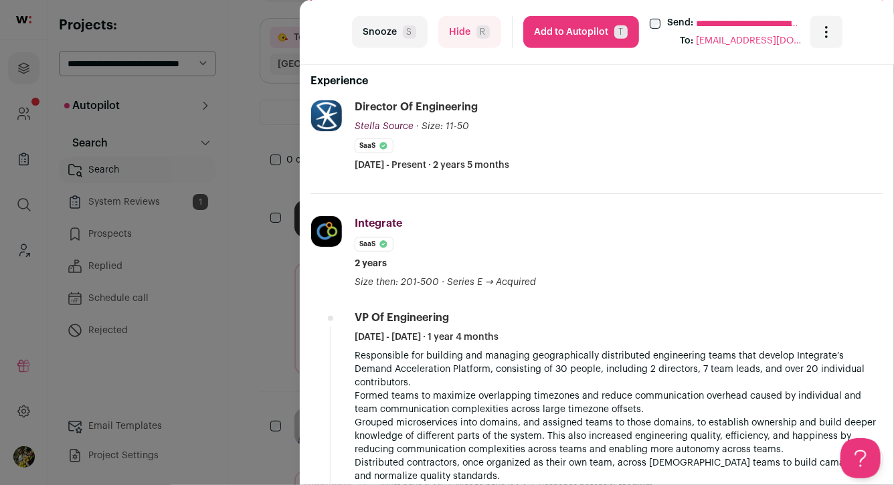
click at [564, 41] on button "Add to Autopilot T" at bounding box center [581, 32] width 116 height 32
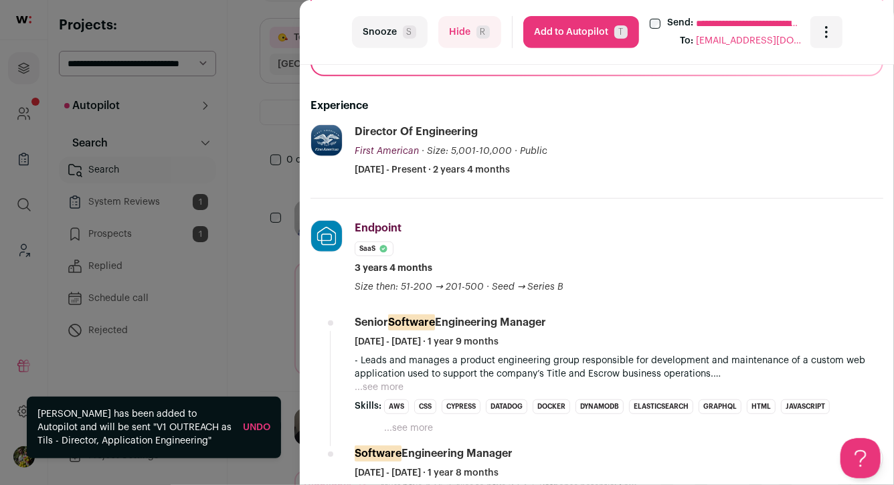
scroll to position [319, 0]
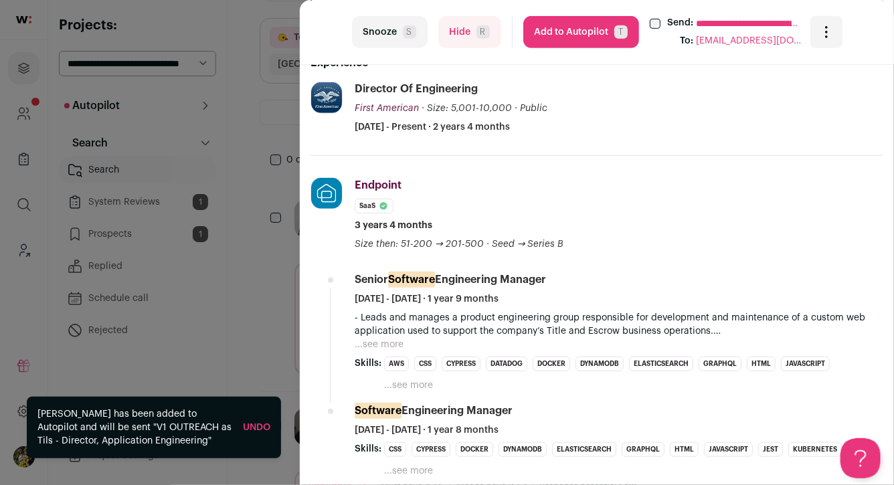
click at [466, 40] on button "Hide R" at bounding box center [469, 32] width 63 height 32
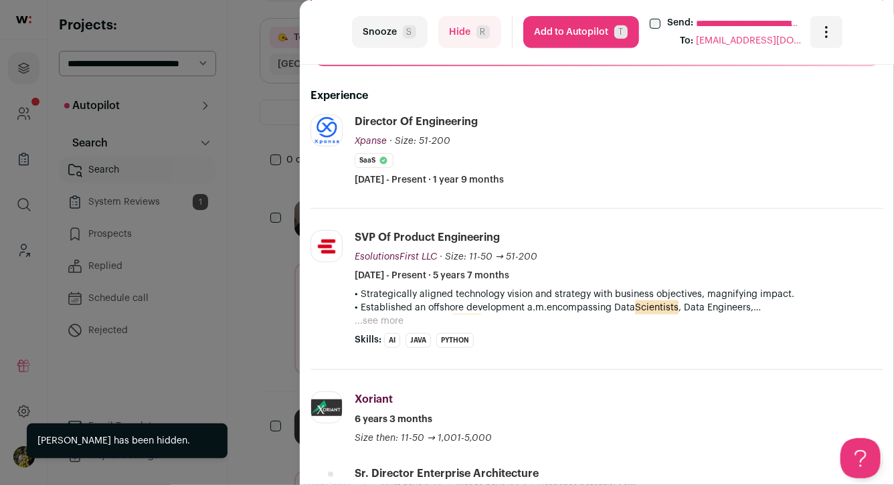
scroll to position [287, 0]
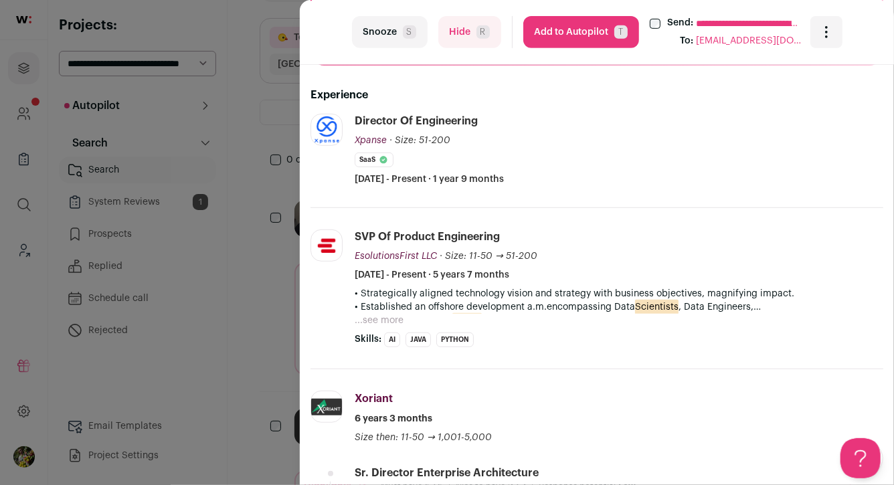
click at [573, 36] on button "Add to Autopilot T" at bounding box center [581, 32] width 116 height 32
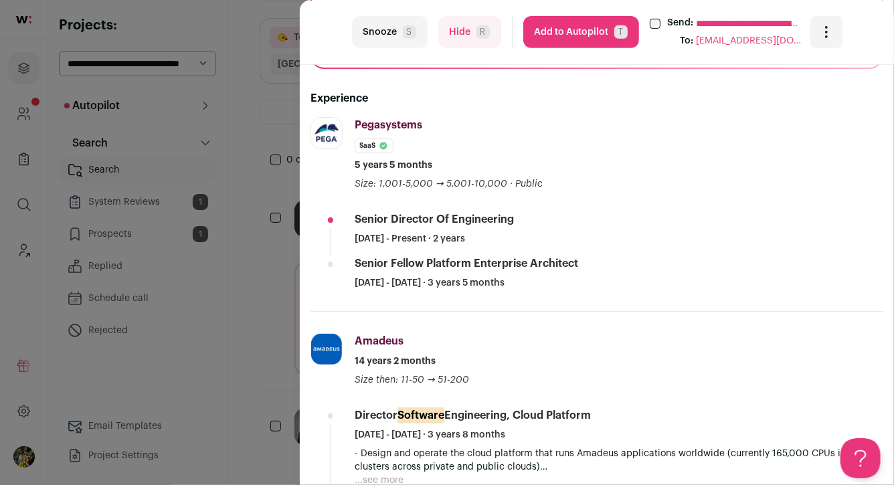
scroll to position [285, 0]
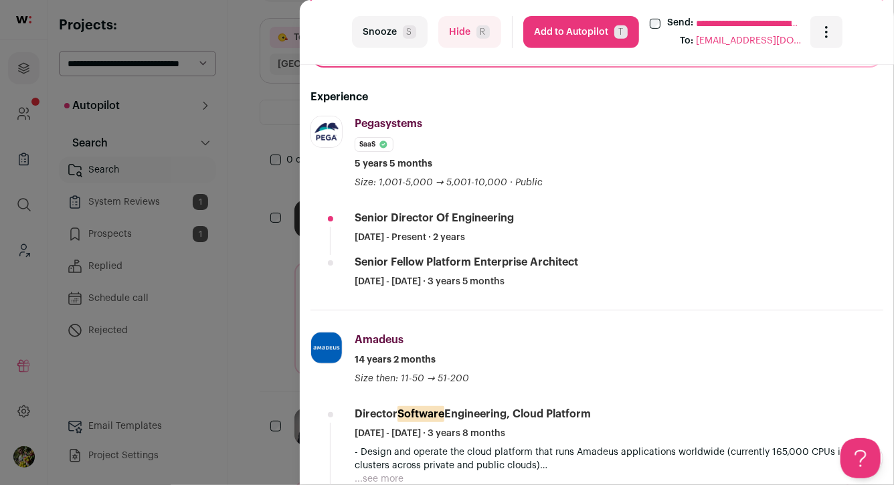
click at [460, 35] on button "Hide R" at bounding box center [469, 32] width 63 height 32
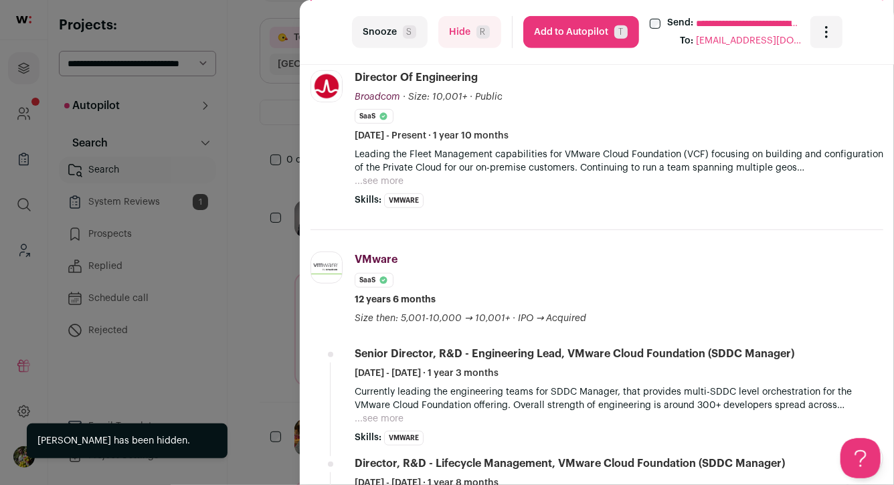
scroll to position [387, 0]
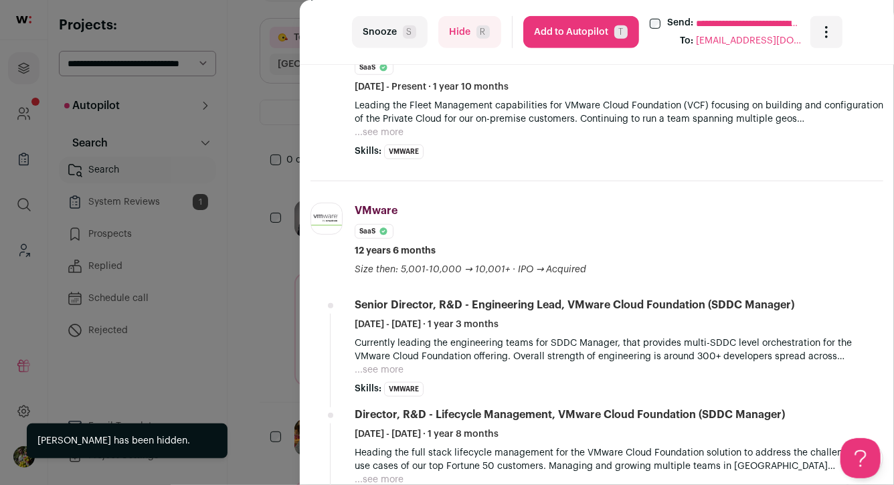
click at [382, 134] on button "...see more" at bounding box center [379, 132] width 49 height 13
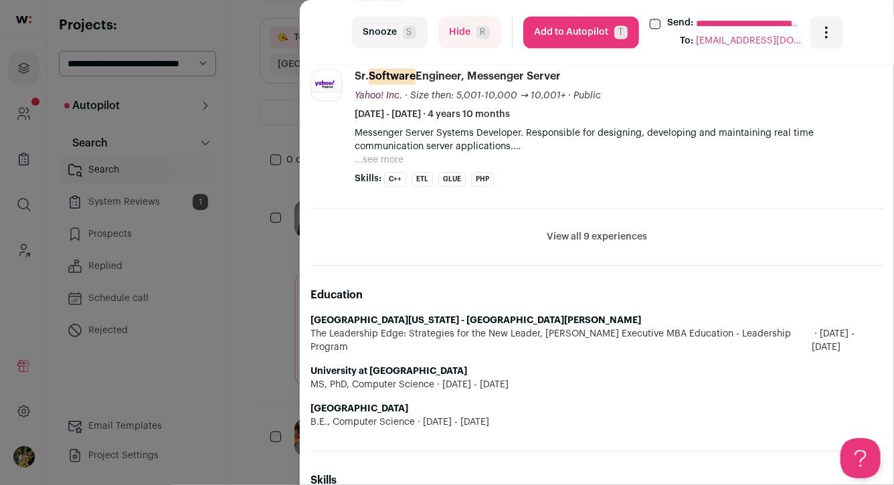
scroll to position [1431, 0]
click at [577, 229] on button "View all 9 experiences" at bounding box center [597, 235] width 100 height 13
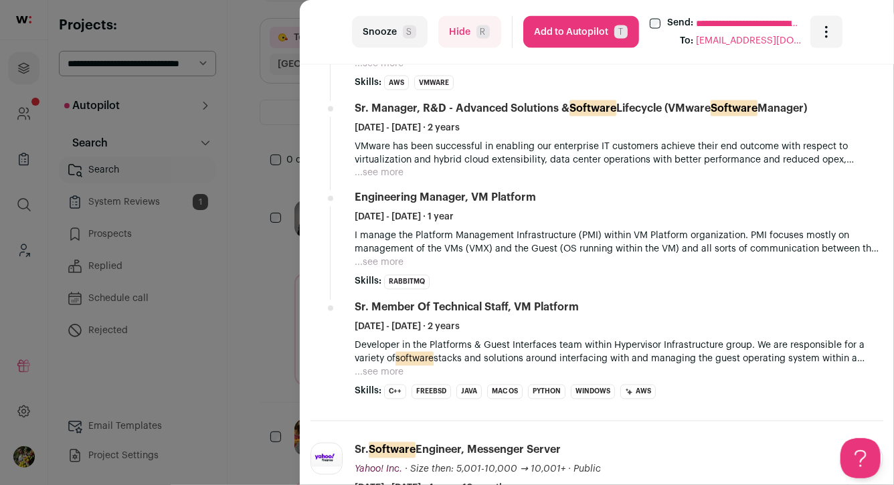
scroll to position [1053, 0]
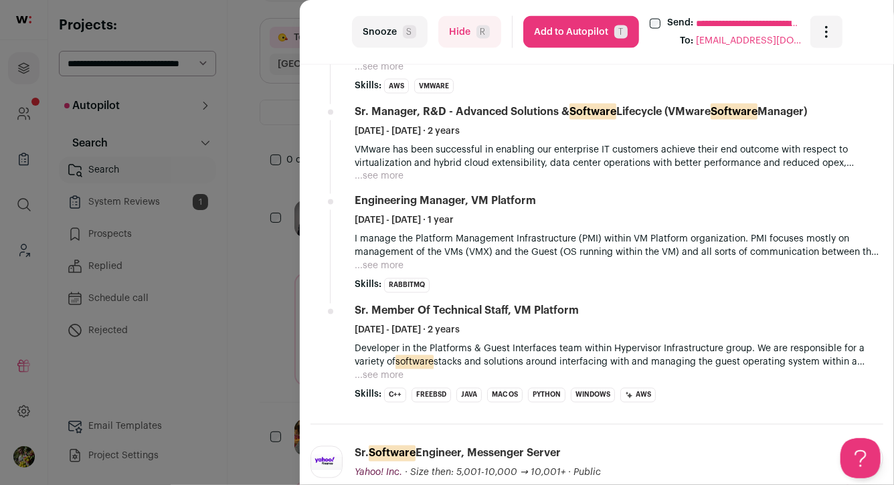
click at [377, 244] on p "I manage the Platform Management Infrastructure (PMI) within VM Platform organi…" at bounding box center [619, 246] width 529 height 27
click at [377, 260] on button "...see more" at bounding box center [379, 266] width 49 height 13
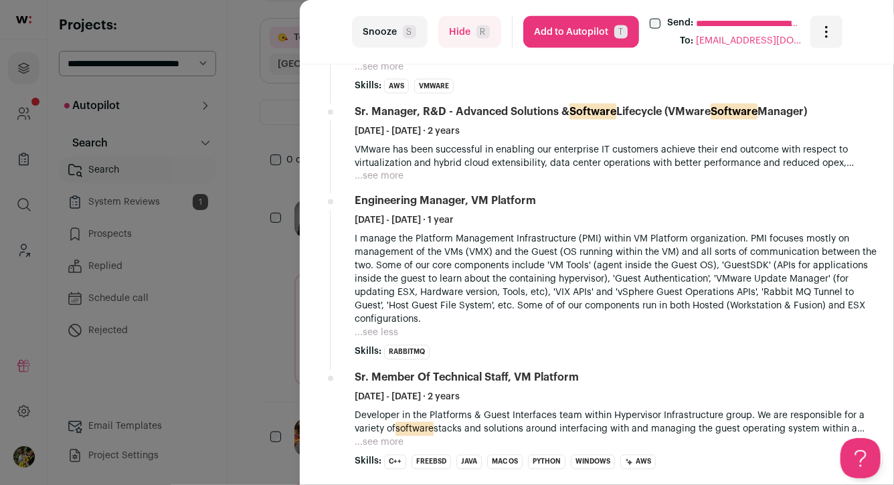
scroll to position [1042, 0]
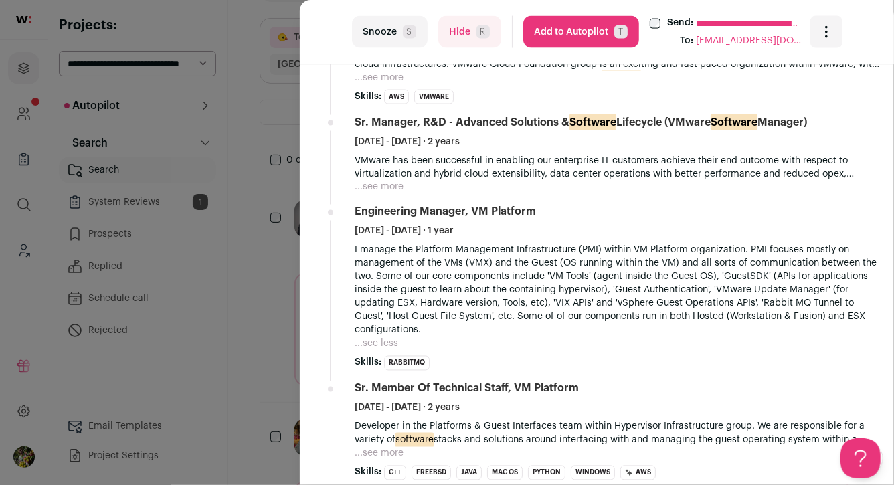
click at [391, 181] on button "...see more" at bounding box center [379, 187] width 49 height 13
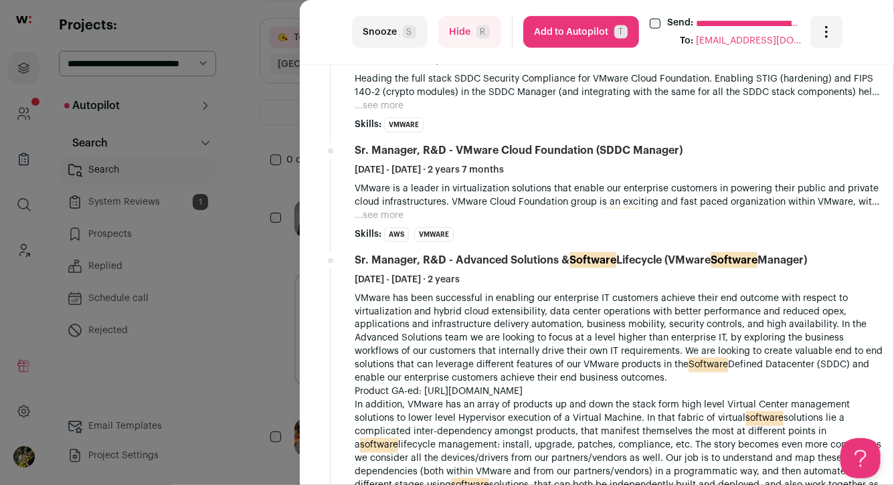
scroll to position [903, 0]
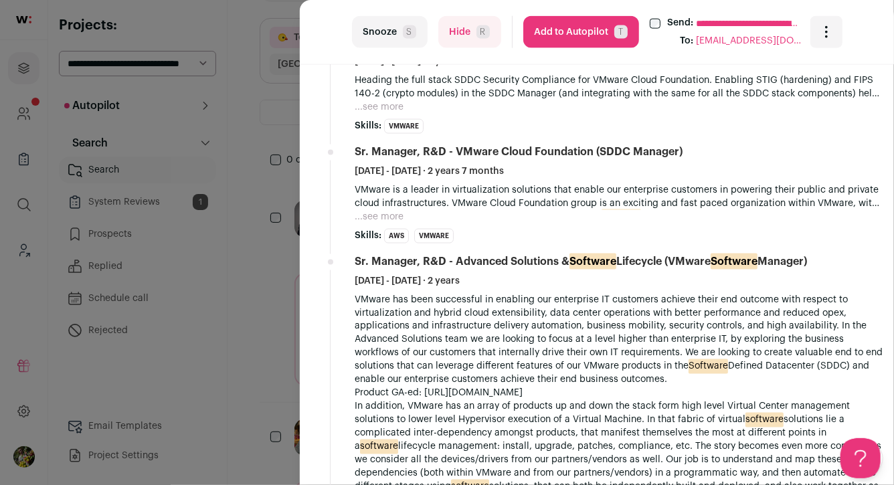
click at [383, 210] on button "...see more" at bounding box center [379, 216] width 49 height 13
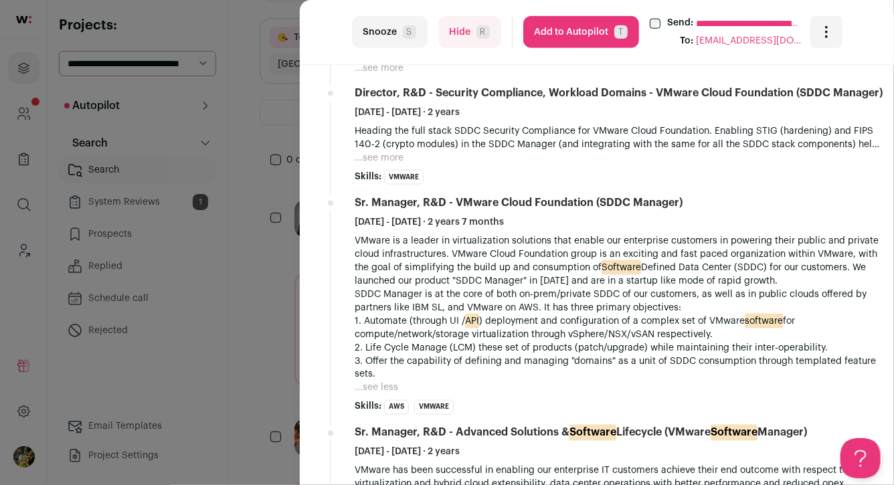
scroll to position [852, 0]
click at [386, 152] on button "...see more" at bounding box center [379, 158] width 49 height 13
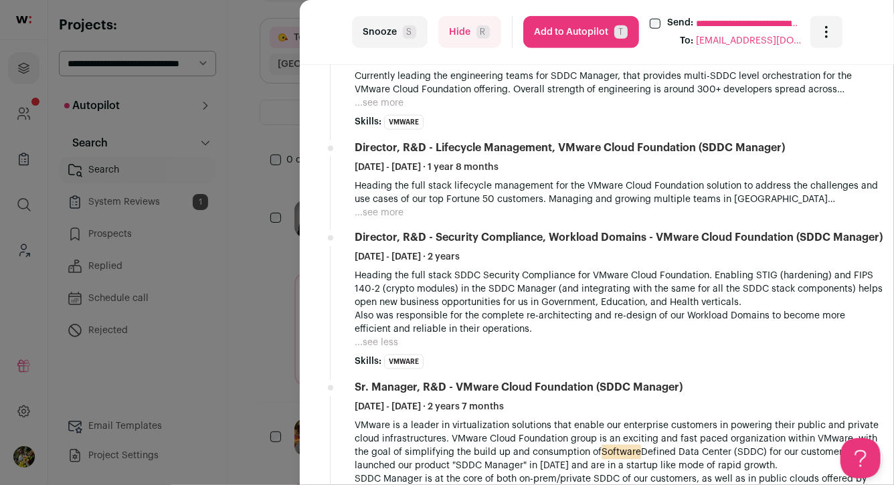
scroll to position [707, 0]
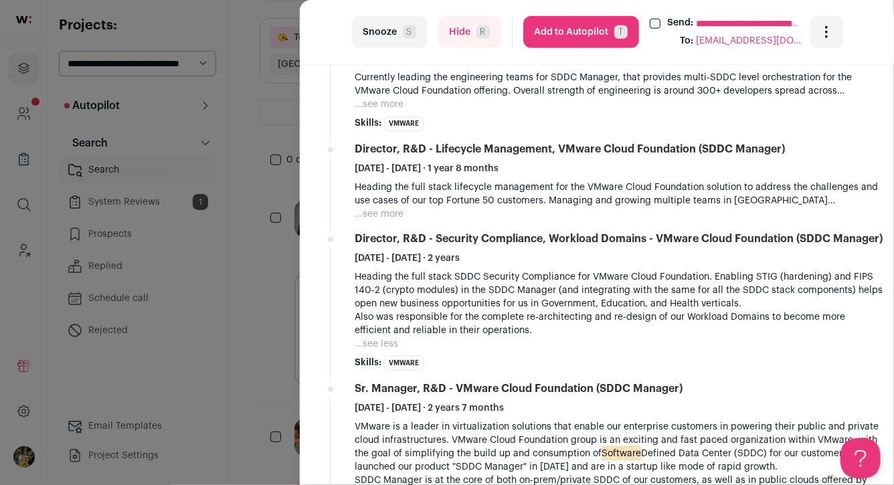
click at [381, 207] on button "...see more" at bounding box center [379, 213] width 49 height 13
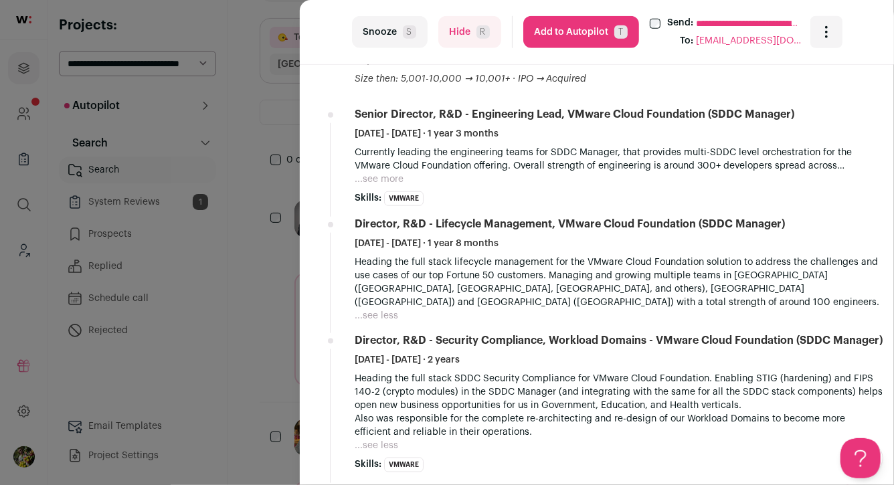
scroll to position [630, 0]
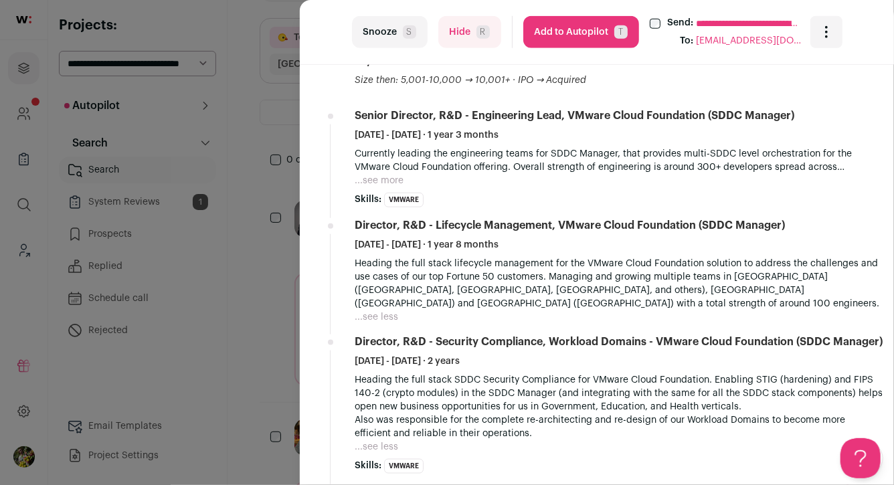
click at [393, 174] on button "...see more" at bounding box center [379, 180] width 49 height 13
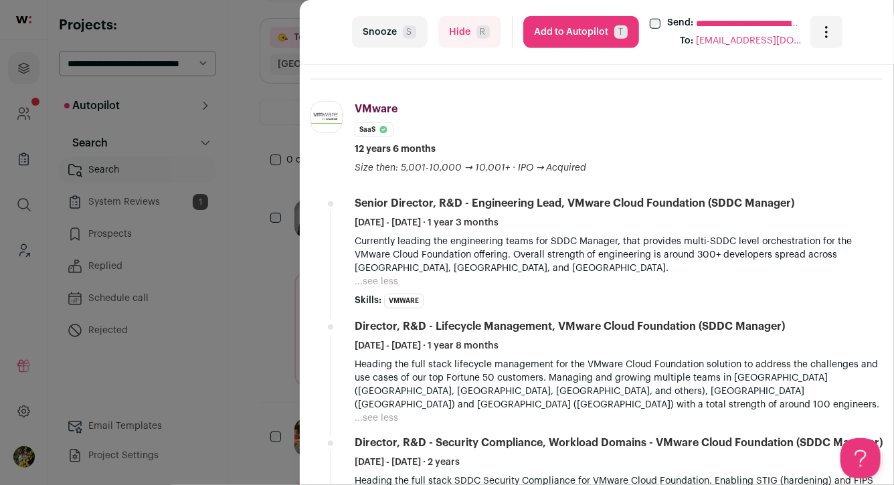
scroll to position [540, 0]
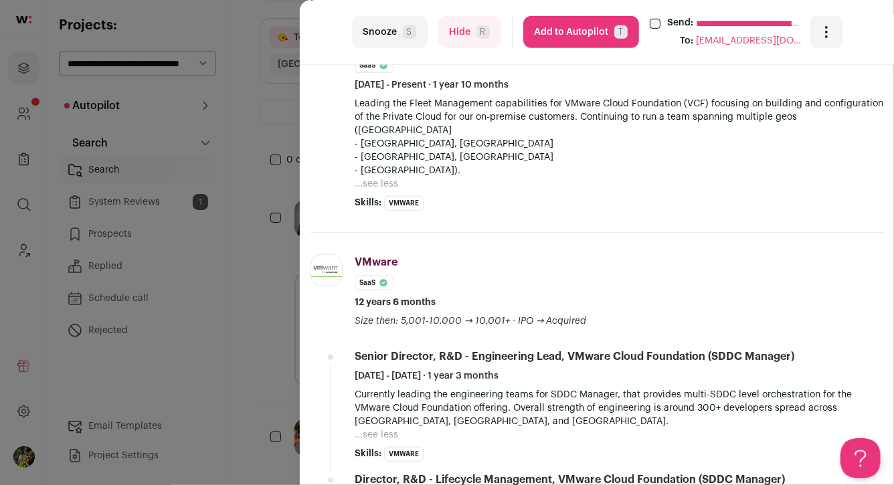
click at [393, 177] on button "...see less" at bounding box center [376, 183] width 43 height 13
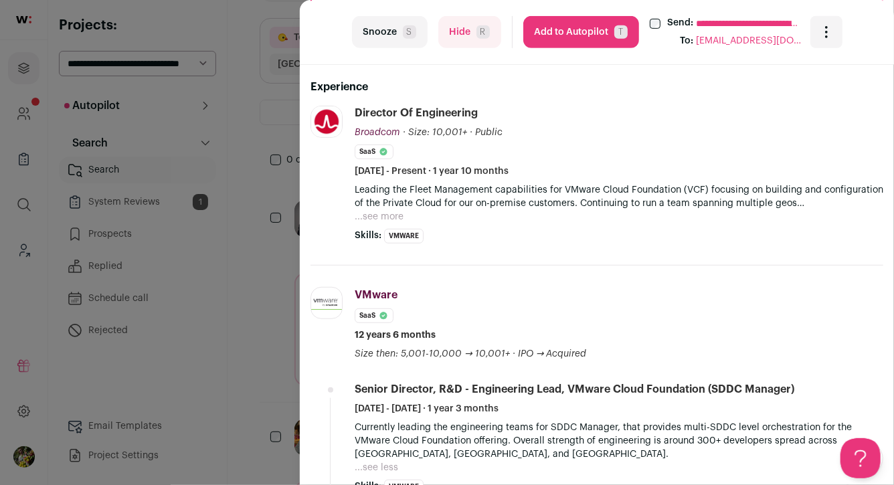
scroll to position [302, 0]
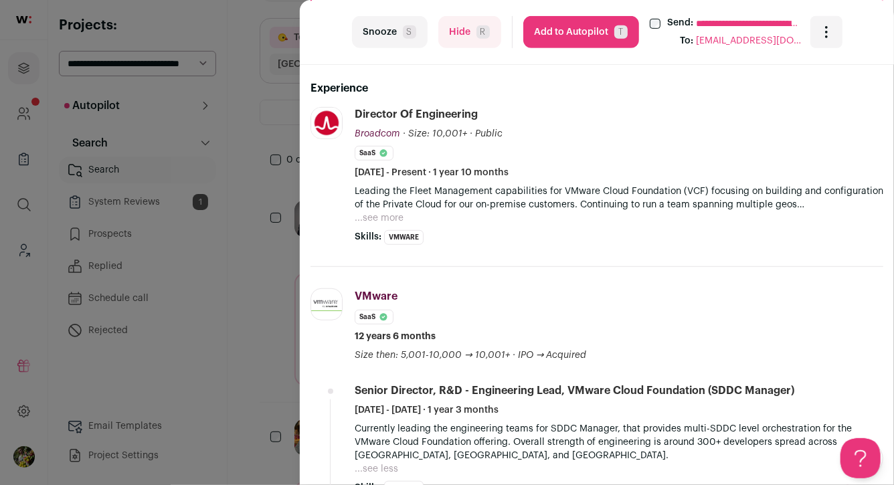
click at [385, 213] on button "...see more" at bounding box center [379, 217] width 49 height 13
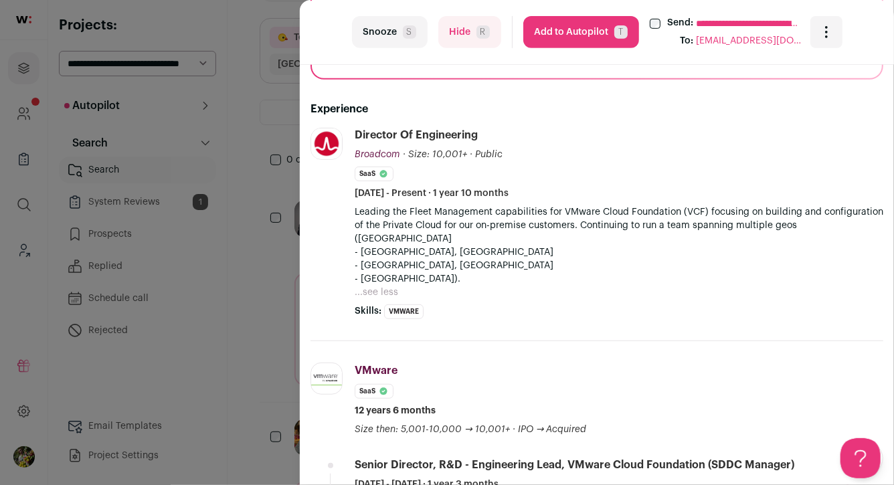
scroll to position [277, 0]
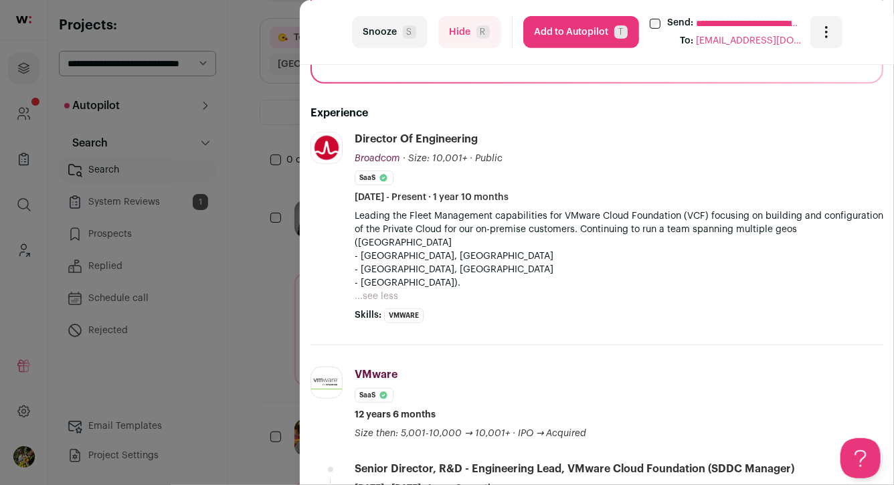
click at [464, 29] on button "Hide R" at bounding box center [469, 32] width 63 height 32
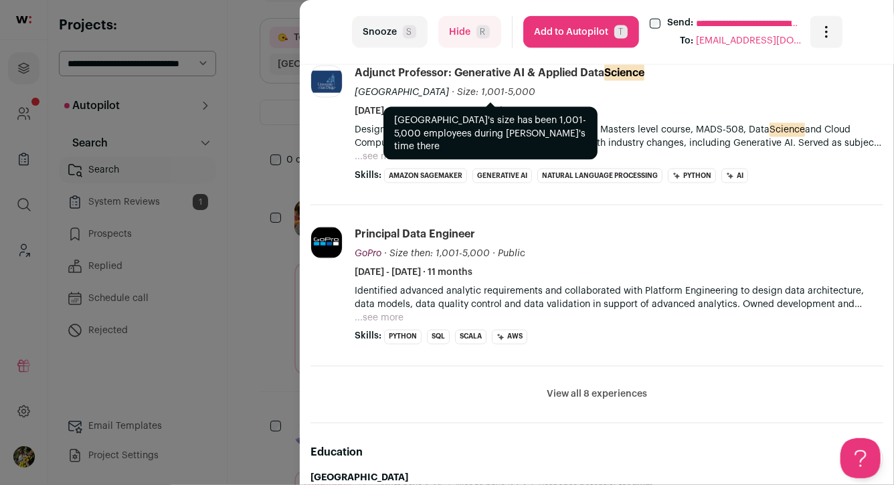
scroll to position [929, 0]
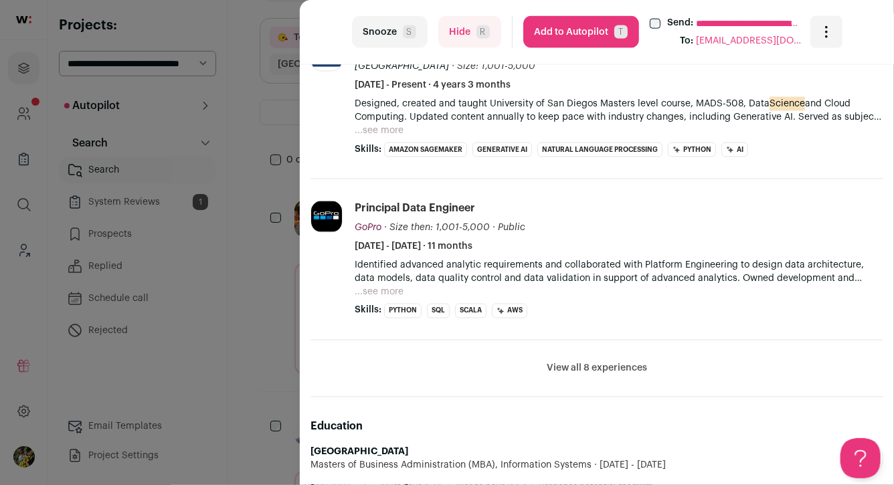
click at [573, 362] on button "View all 8 experiences" at bounding box center [597, 368] width 100 height 13
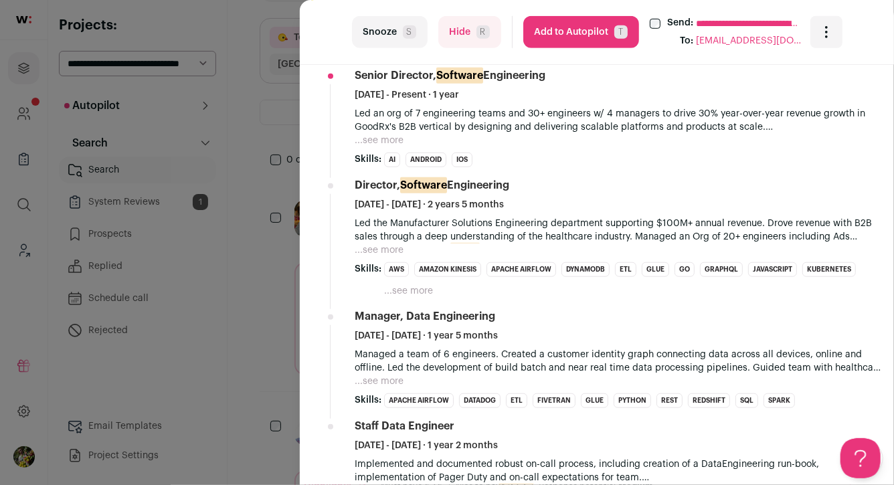
scroll to position [375, 0]
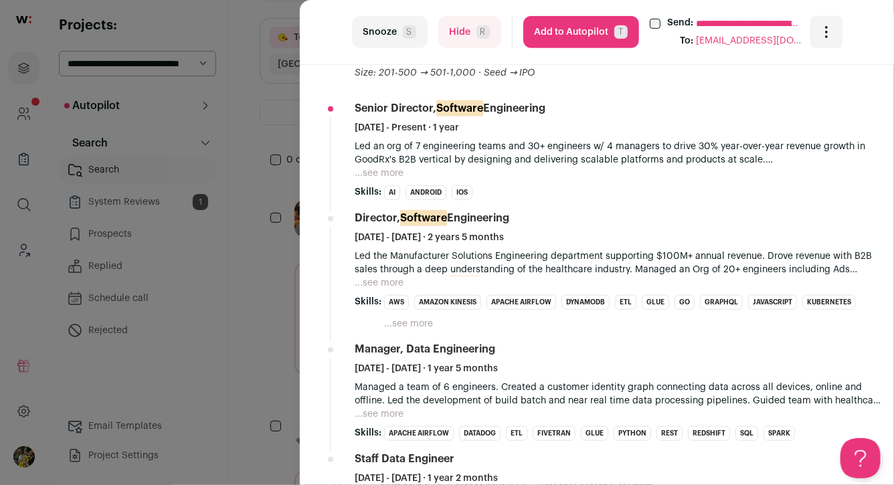
click at [391, 171] on button "...see more" at bounding box center [379, 173] width 49 height 13
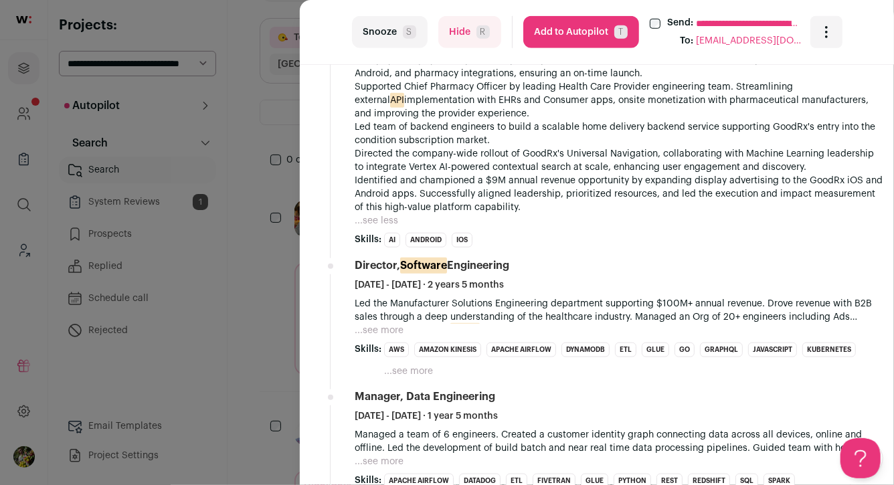
scroll to position [505, 0]
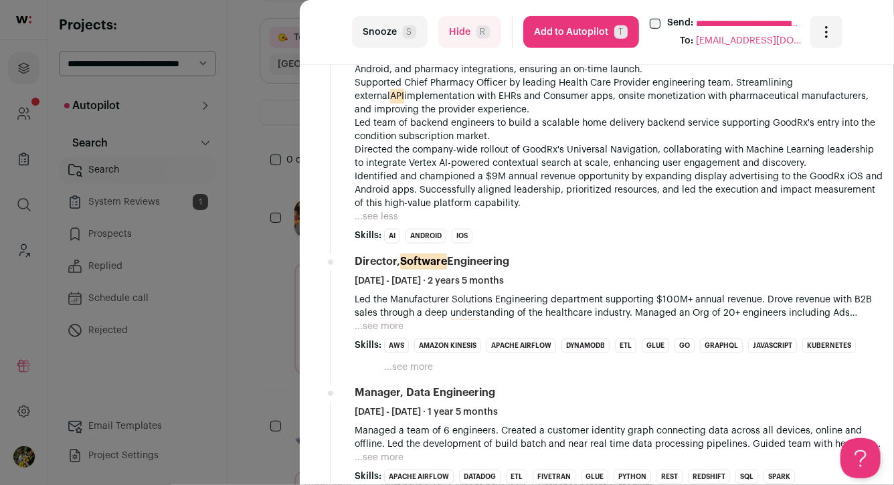
click at [569, 39] on button "Add to Autopilot T" at bounding box center [581, 32] width 116 height 32
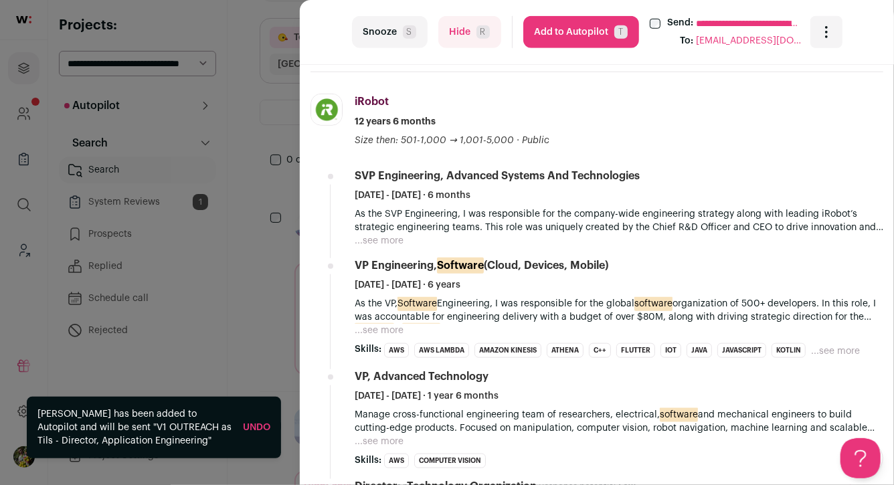
scroll to position [575, 0]
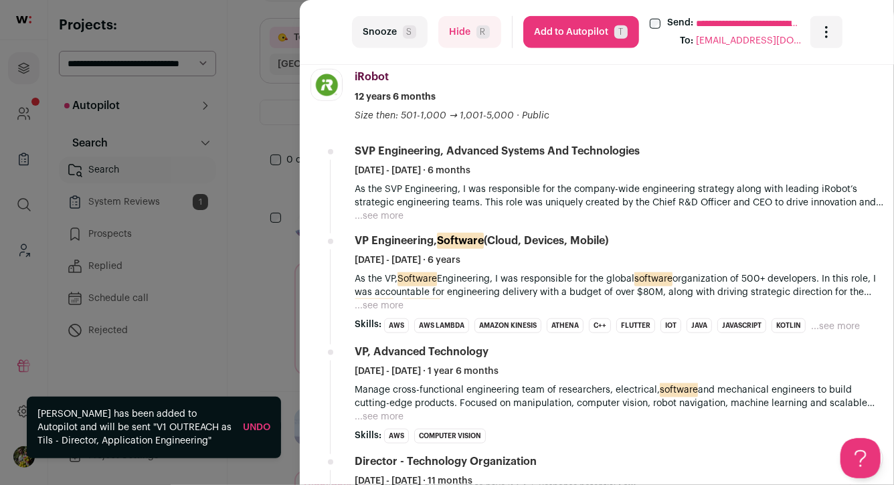
click at [583, 35] on button "Add to Autopilot T" at bounding box center [581, 32] width 116 height 32
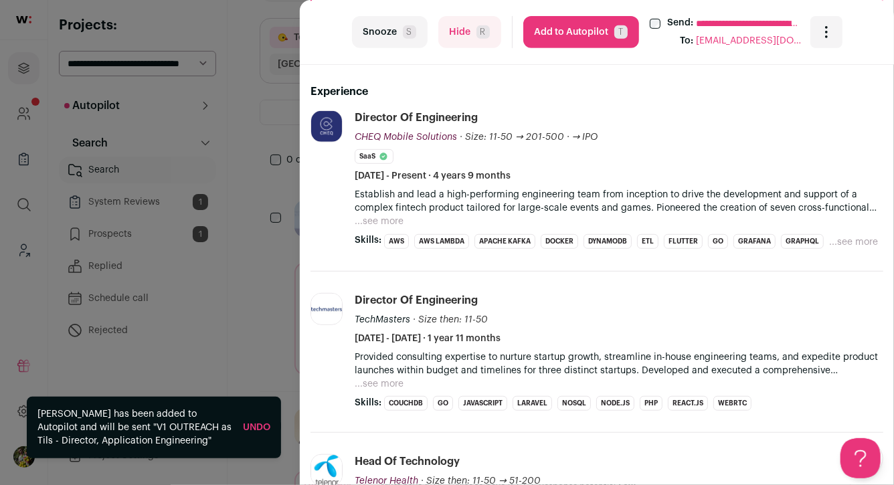
scroll to position [320, 0]
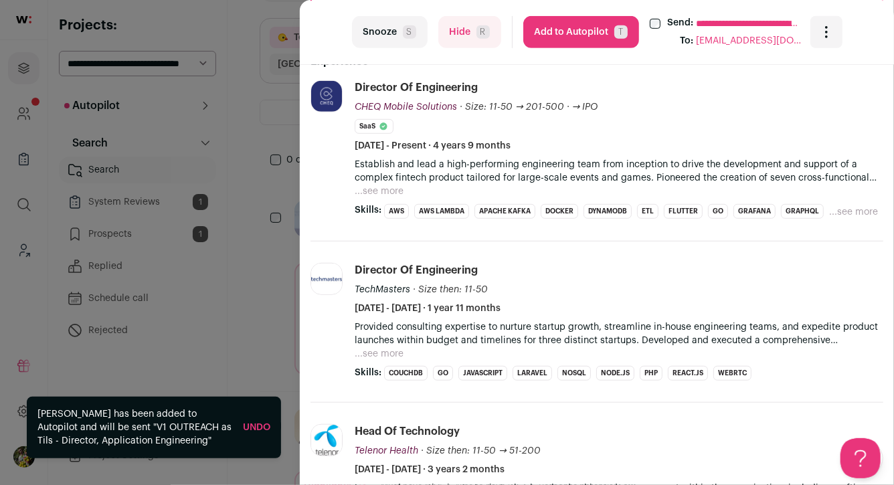
click at [387, 188] on button "...see more" at bounding box center [379, 191] width 49 height 13
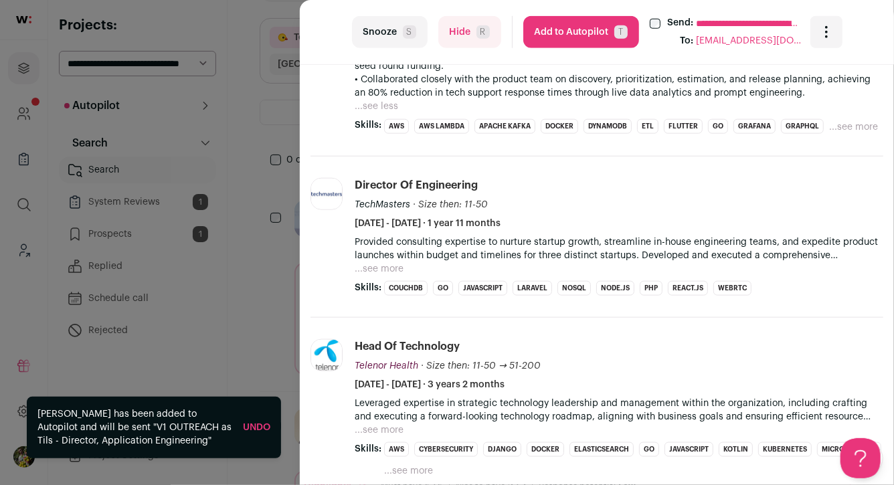
scroll to position [621, 0]
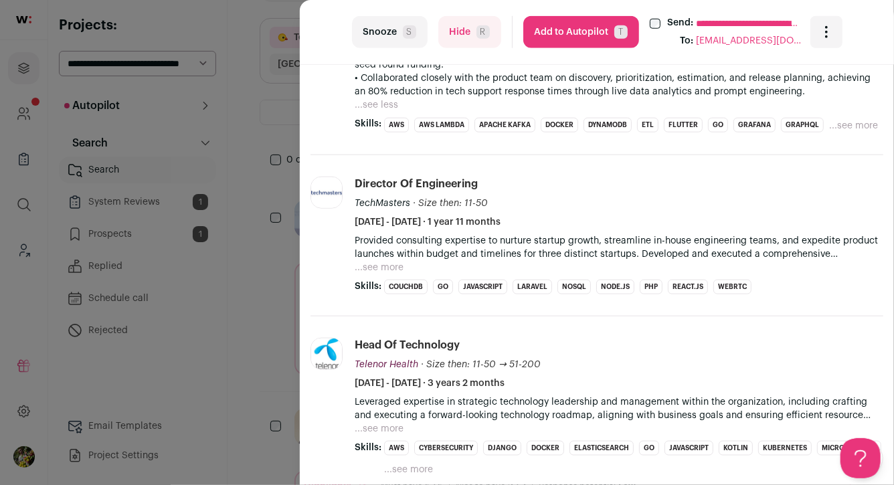
click at [277, 179] on div "**********" at bounding box center [447, 242] width 894 height 485
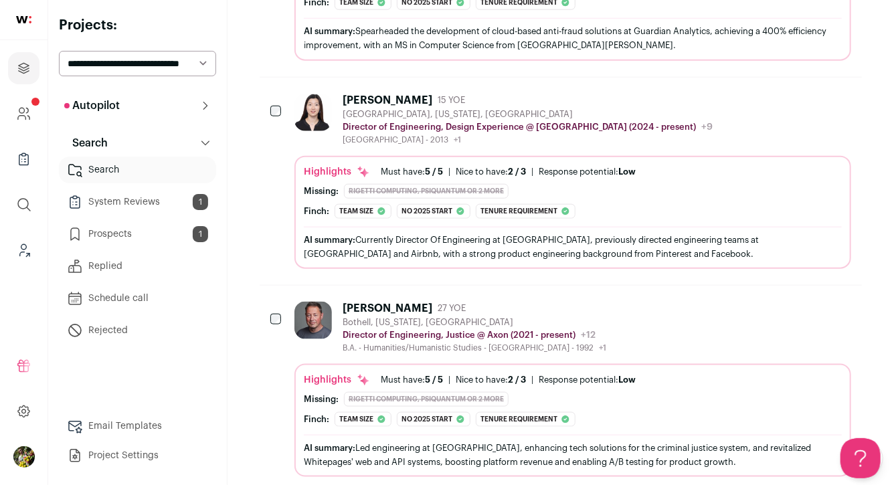
scroll to position [646, 0]
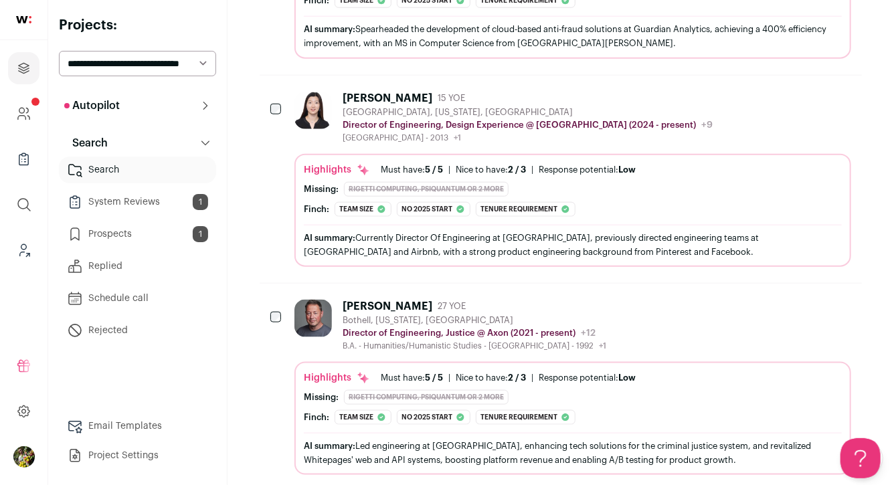
click at [363, 145] on div "Yuan Tian 15 YOE San Francisco, California, United States Director of Engineeri…" at bounding box center [572, 179] width 557 height 175
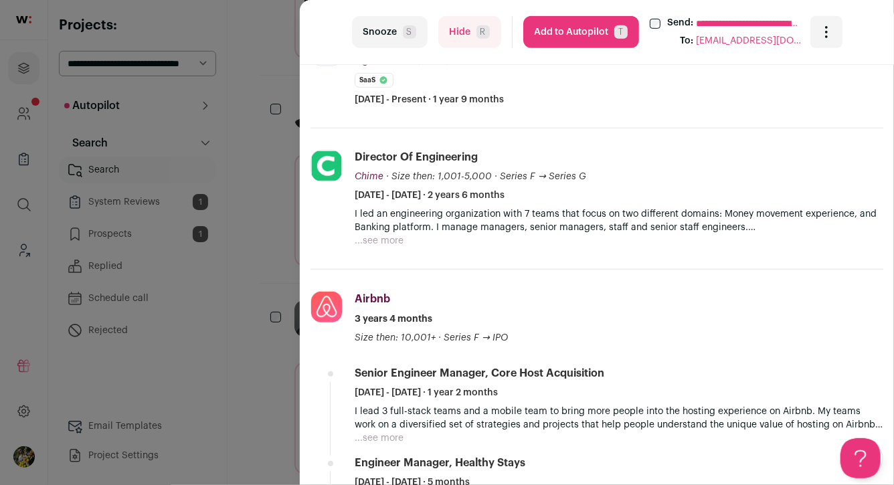
scroll to position [365, 0]
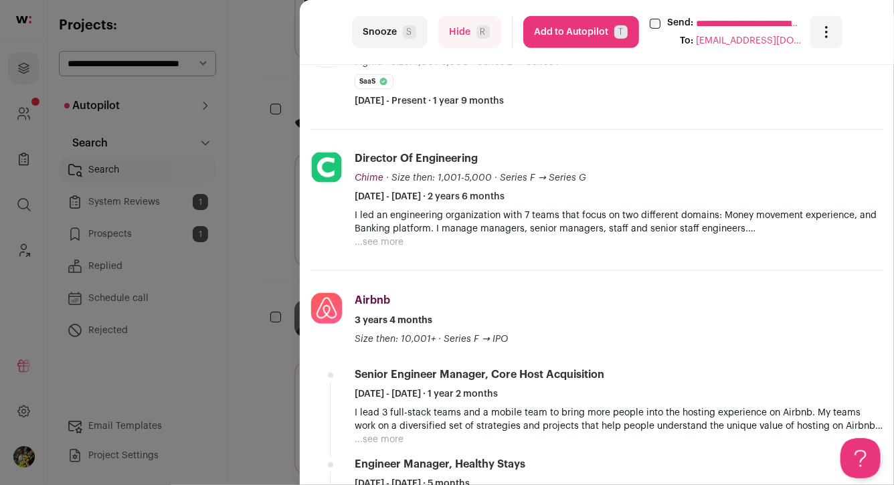
click at [388, 241] on button "...see more" at bounding box center [379, 242] width 49 height 13
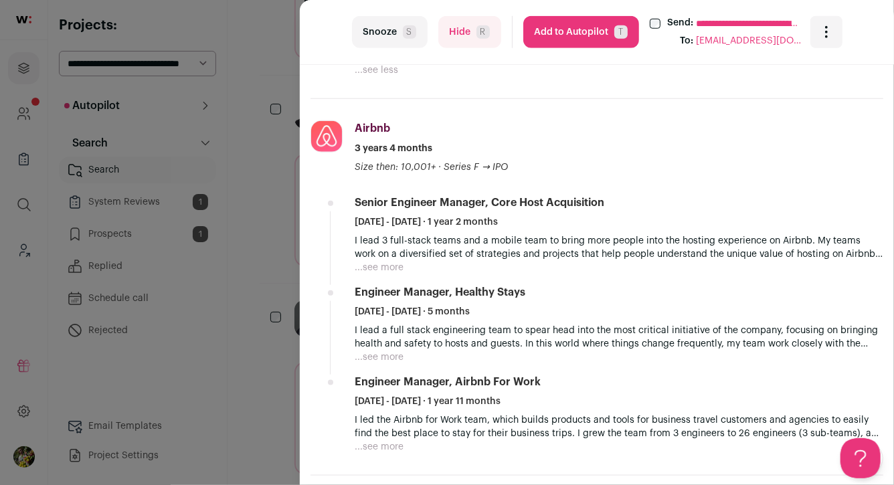
scroll to position [650, 0]
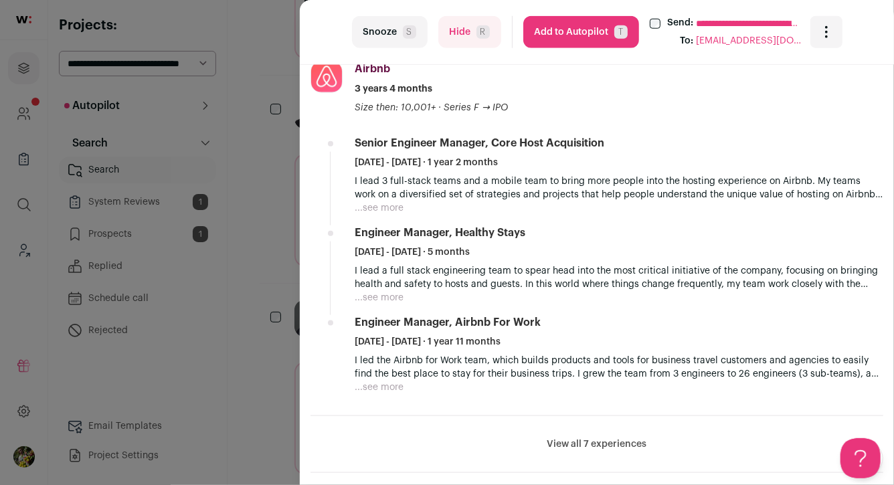
click at [383, 214] on ul "Senior Engineer Manager, Core Host Acquisition July 2020 - August 2021 · 1 year…" at bounding box center [619, 265] width 529 height 258
click at [383, 210] on button "...see more" at bounding box center [379, 207] width 49 height 13
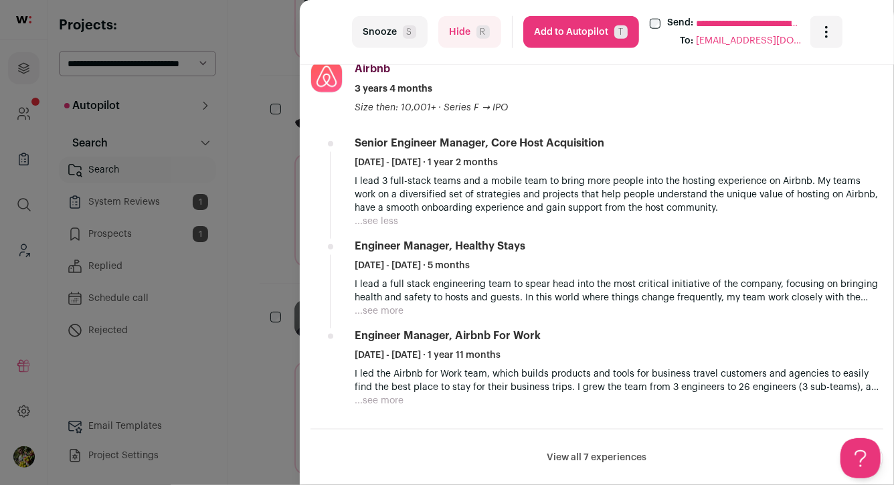
click at [561, 30] on button "Add to Autopilot T" at bounding box center [581, 32] width 116 height 32
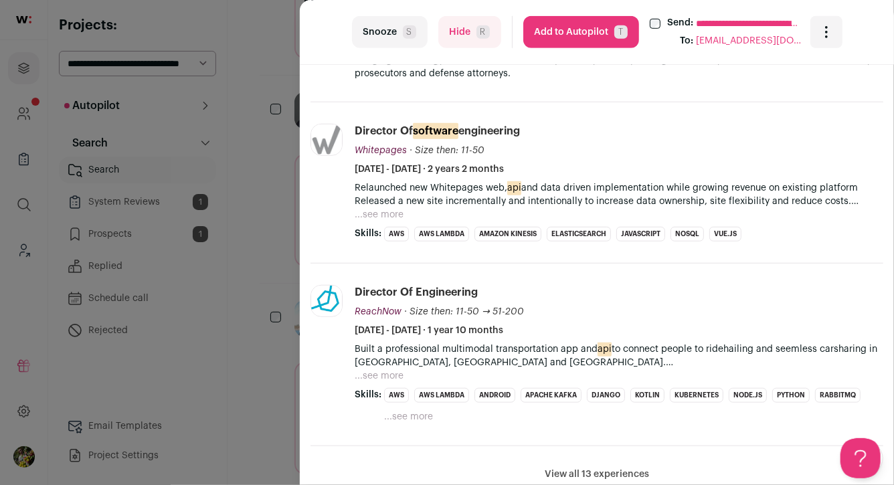
scroll to position [428, 0]
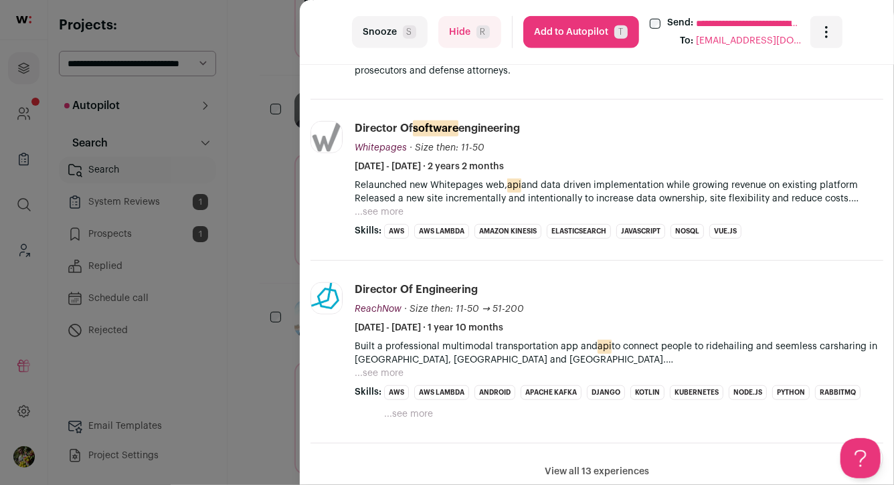
click at [566, 35] on button "Add to Autopilot T" at bounding box center [581, 32] width 116 height 32
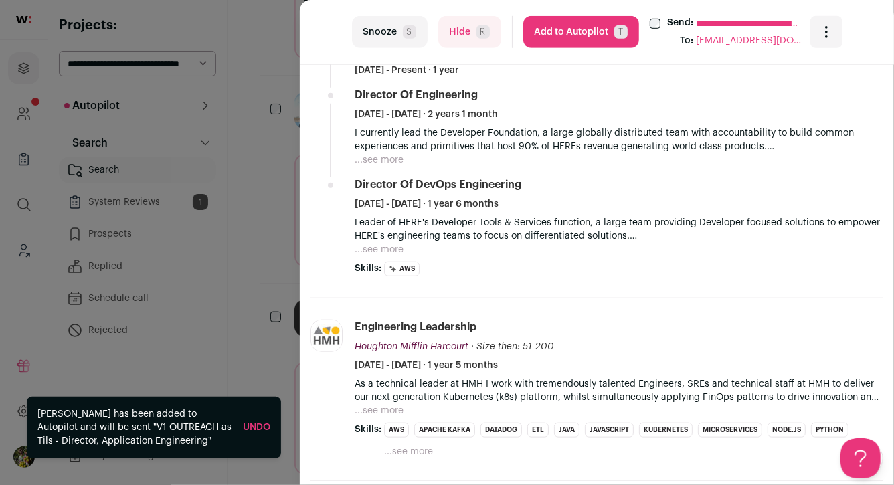
scroll to position [444, 0]
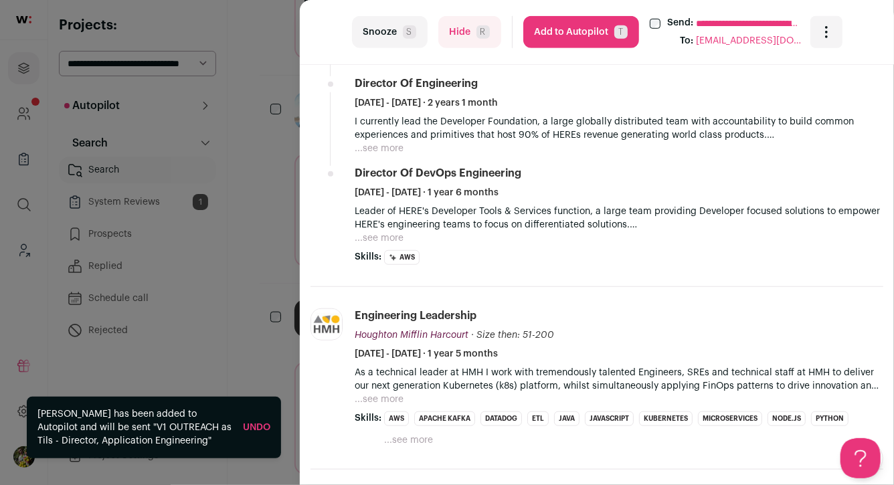
click at [398, 151] on button "...see more" at bounding box center [379, 148] width 49 height 13
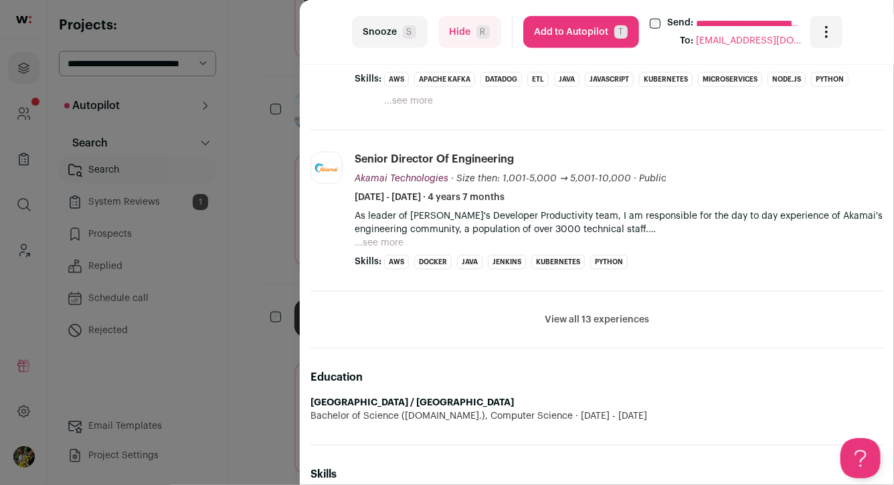
scroll to position [867, 0]
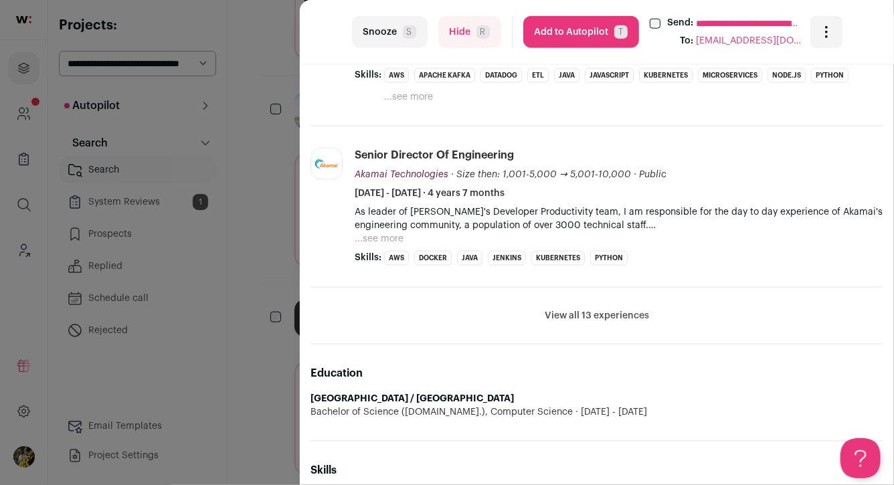
click at [603, 315] on button "View all 13 experiences" at bounding box center [597, 315] width 104 height 13
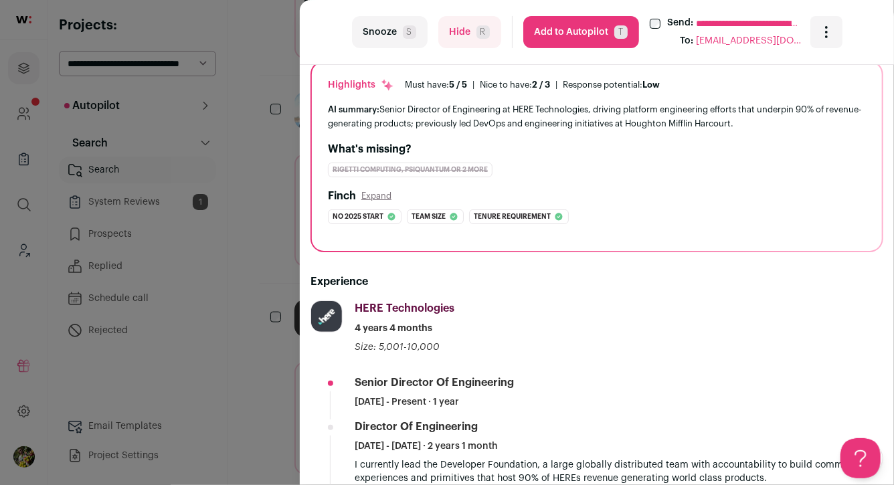
scroll to position [0, 0]
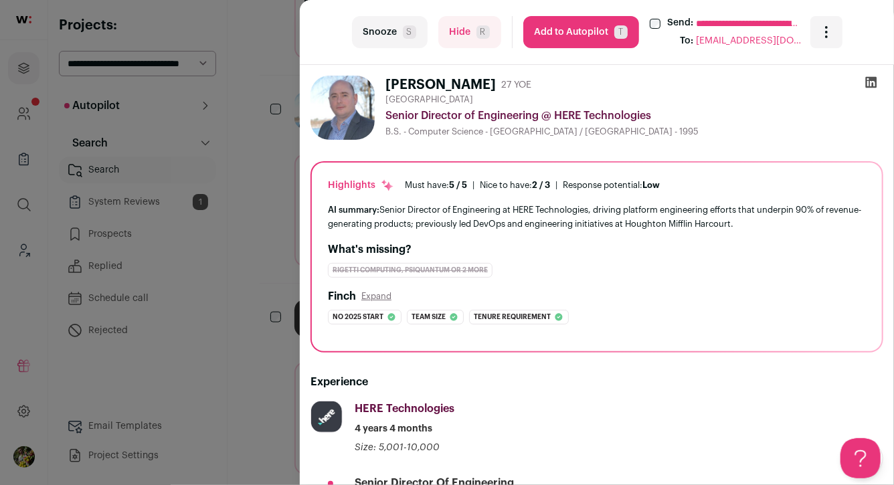
click at [557, 26] on button "Add to Autopilot T" at bounding box center [581, 32] width 116 height 32
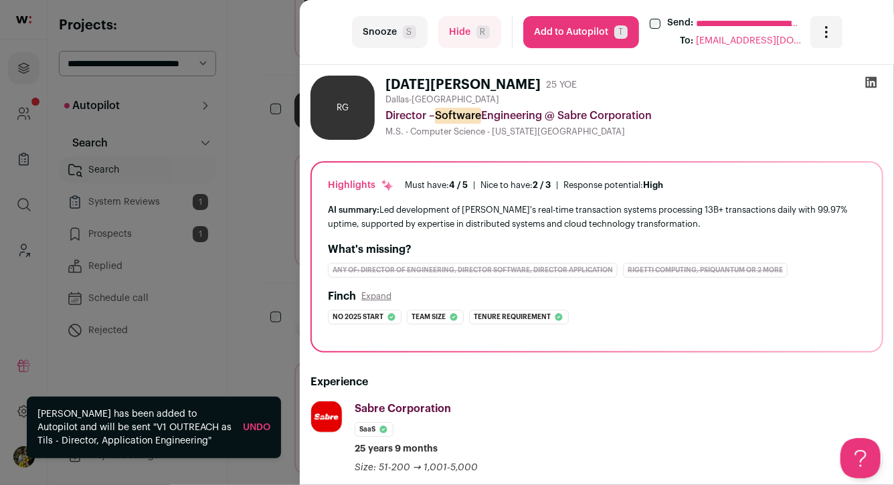
click at [250, 429] on link "Undo" at bounding box center [256, 427] width 27 height 9
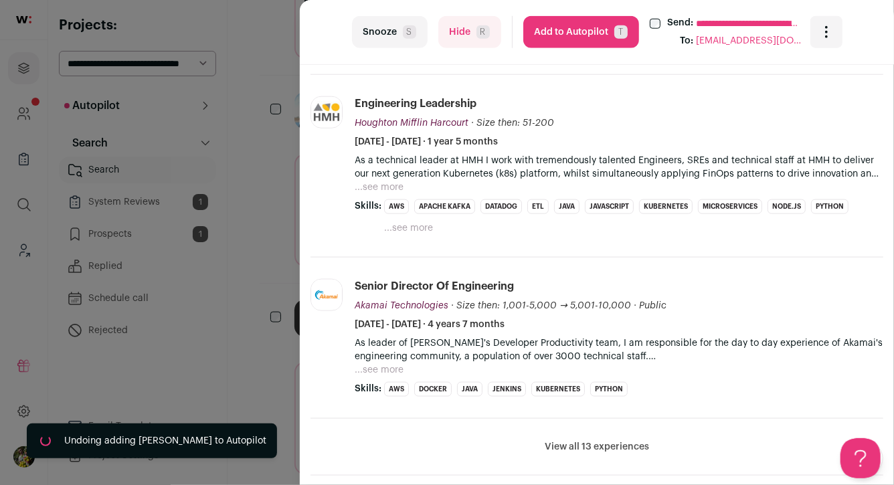
scroll to position [662, 0]
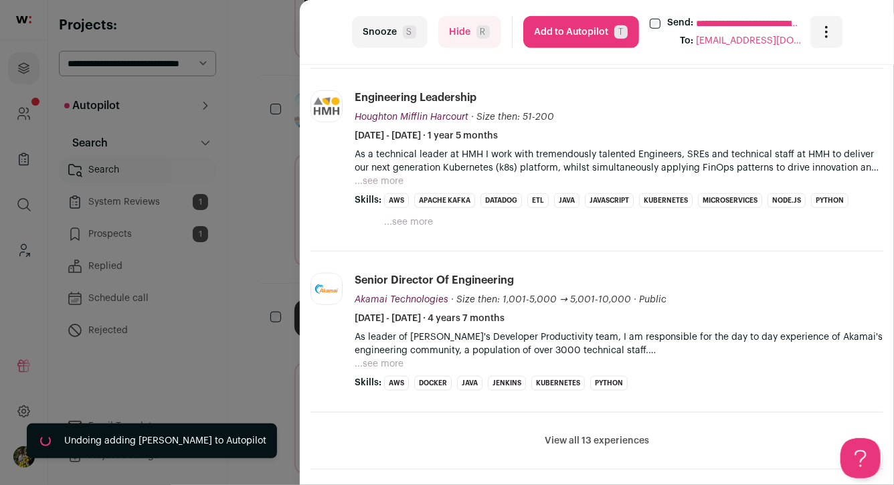
click at [381, 175] on button "...see more" at bounding box center [379, 181] width 49 height 13
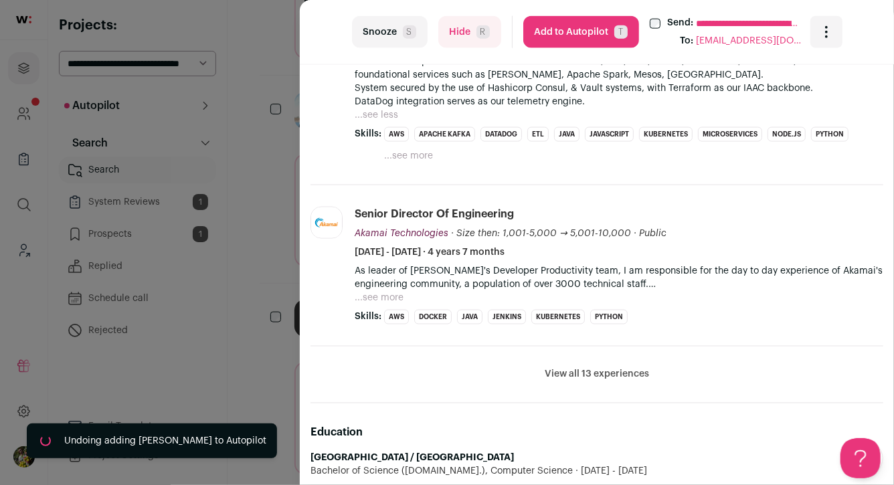
scroll to position [876, 0]
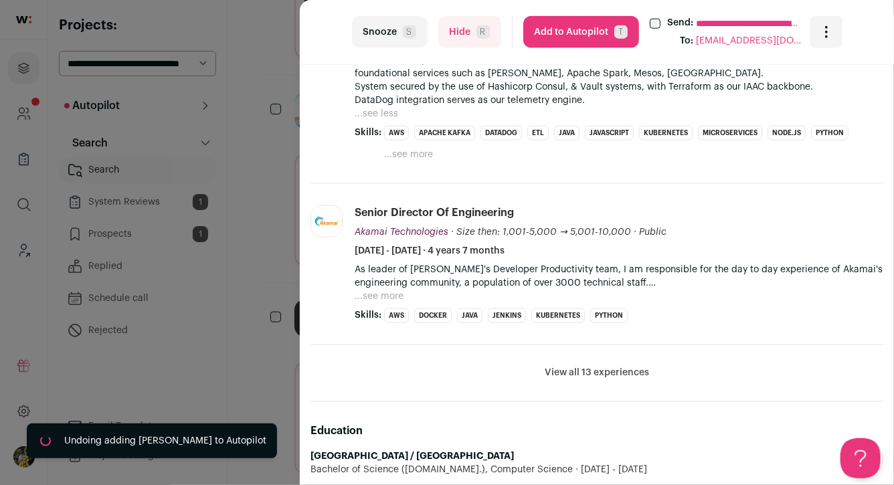
click at [583, 369] on button "View all 13 experiences" at bounding box center [597, 373] width 104 height 13
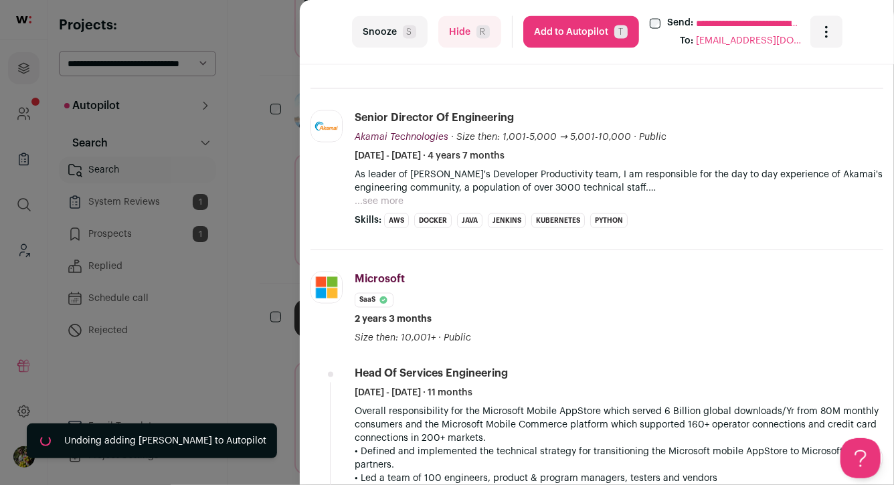
scroll to position [984, 0]
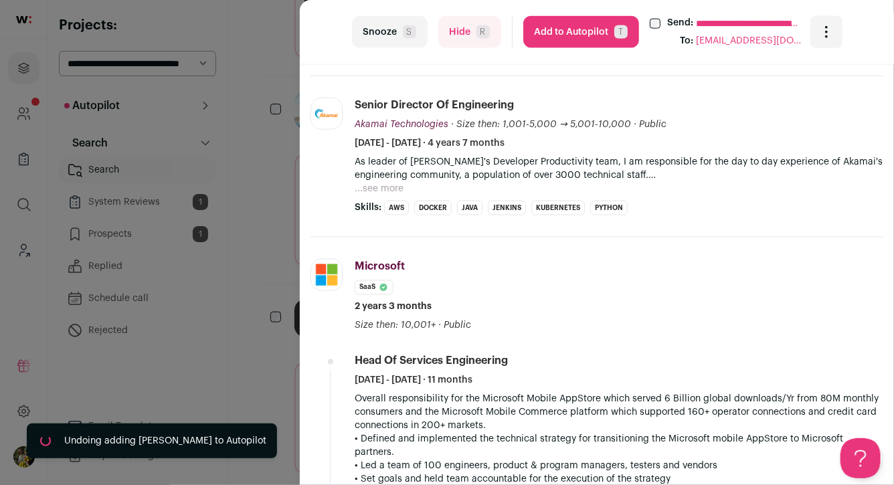
click at [492, 34] on button "Hide R" at bounding box center [469, 32] width 63 height 32
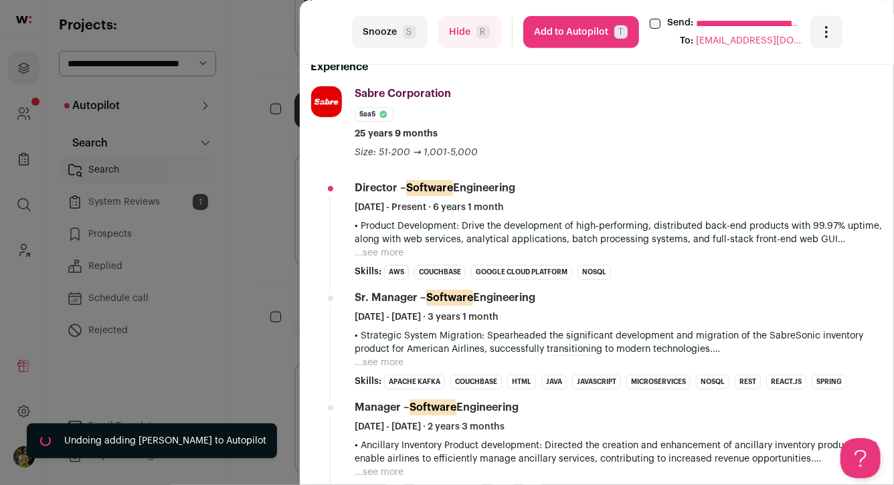
scroll to position [323, 0]
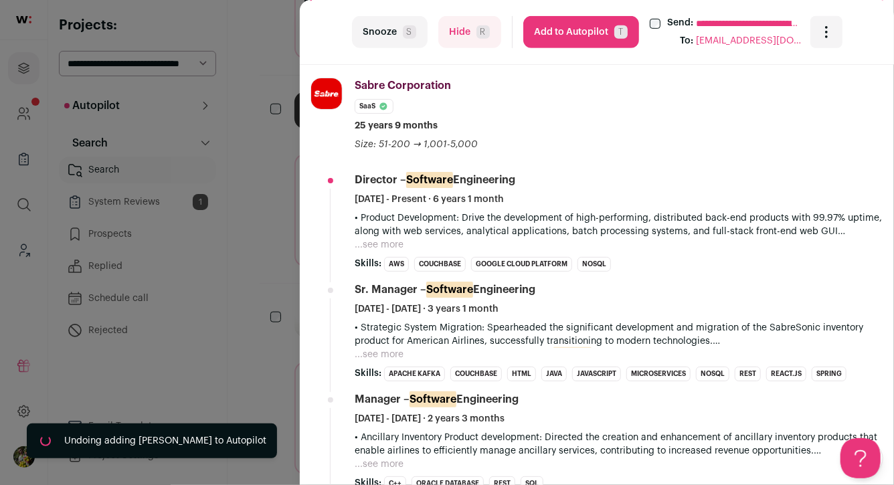
click at [379, 257] on span "Skills:" at bounding box center [368, 263] width 27 height 13
click at [379, 248] on button "...see more" at bounding box center [379, 244] width 49 height 13
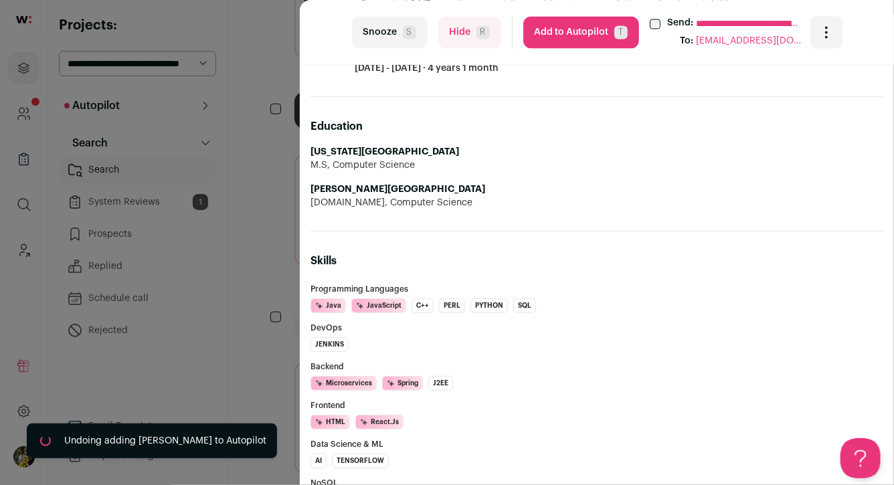
scroll to position [1311, 0]
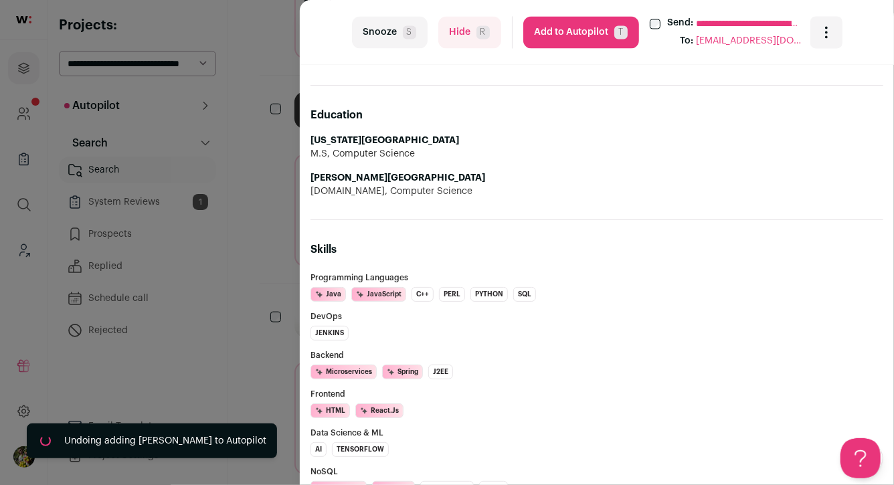
click at [463, 37] on button "Hide R" at bounding box center [469, 32] width 63 height 32
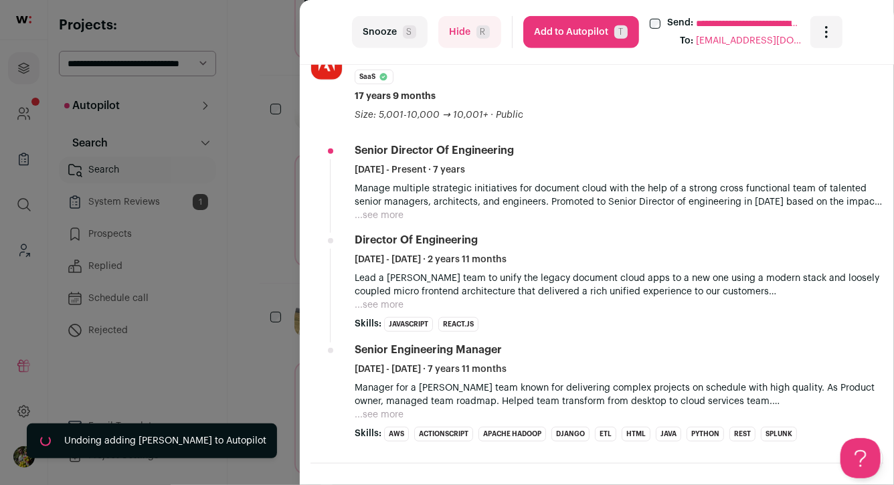
scroll to position [333, 0]
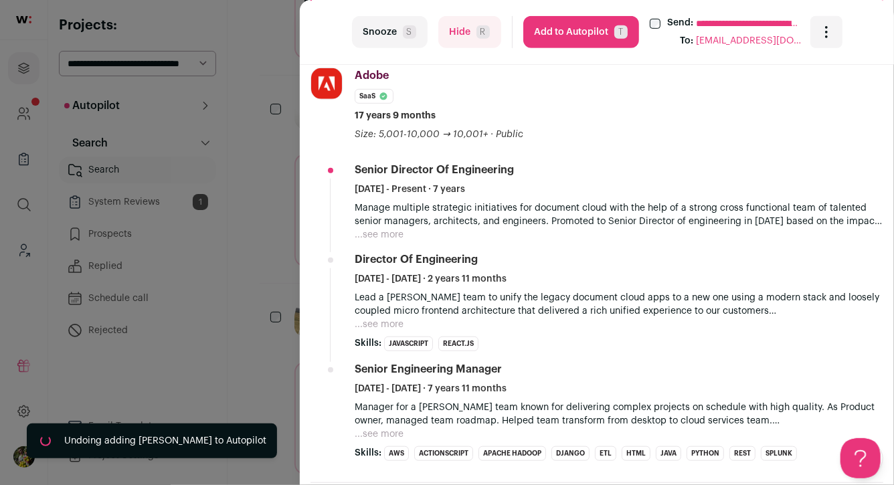
click at [391, 230] on button "...see more" at bounding box center [379, 234] width 49 height 13
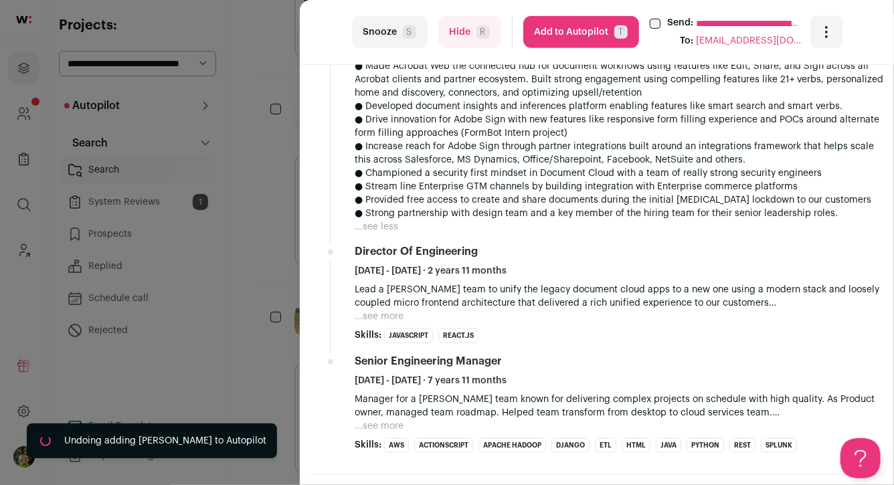
scroll to position [571, 0]
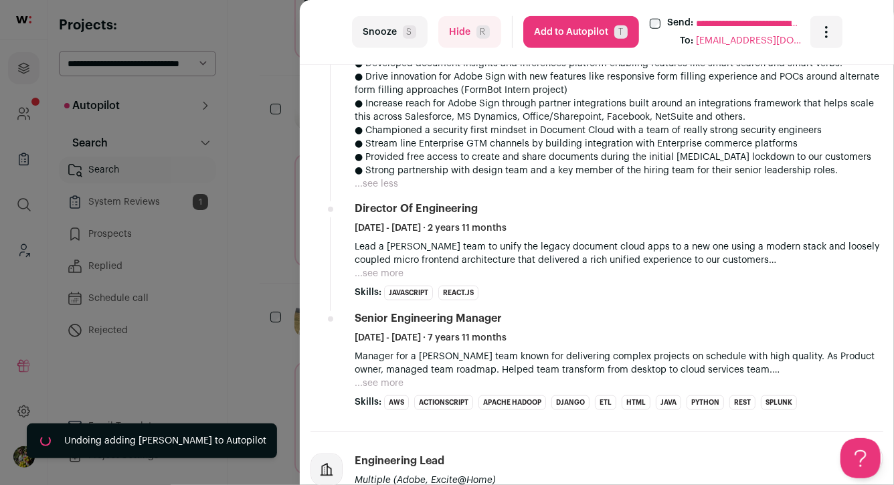
click at [476, 44] on button "Hide R" at bounding box center [469, 32] width 63 height 32
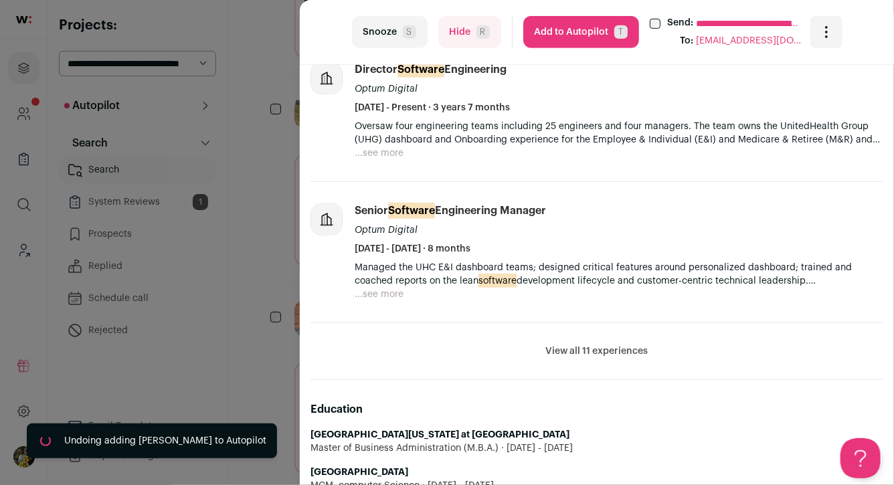
scroll to position [471, 0]
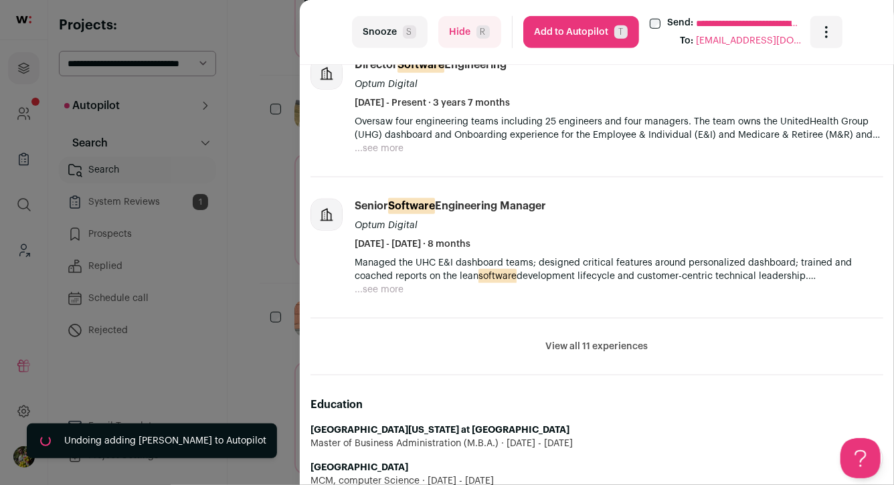
click at [613, 340] on button "View all 11 experiences" at bounding box center [597, 346] width 102 height 13
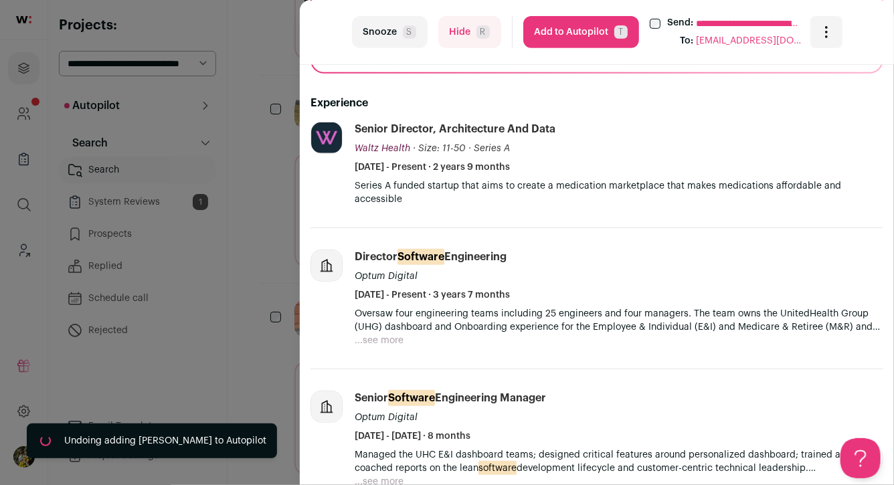
scroll to position [0, 0]
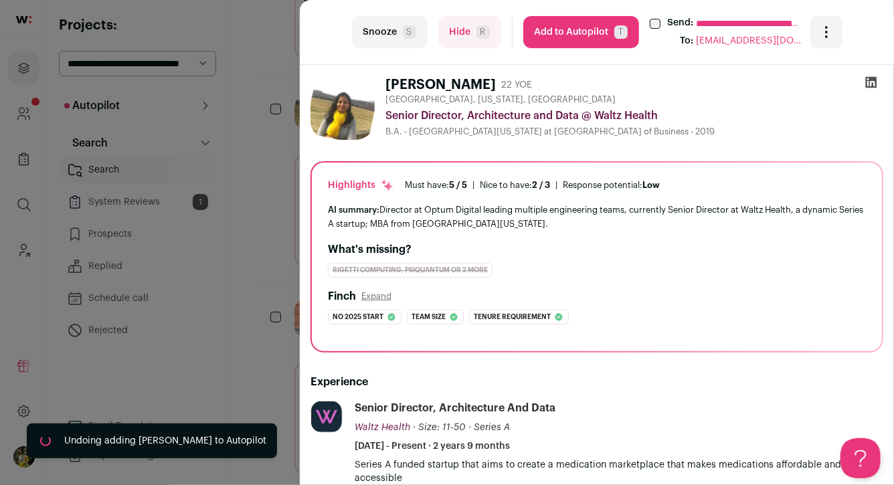
click at [482, 42] on button "Hide R" at bounding box center [469, 32] width 63 height 32
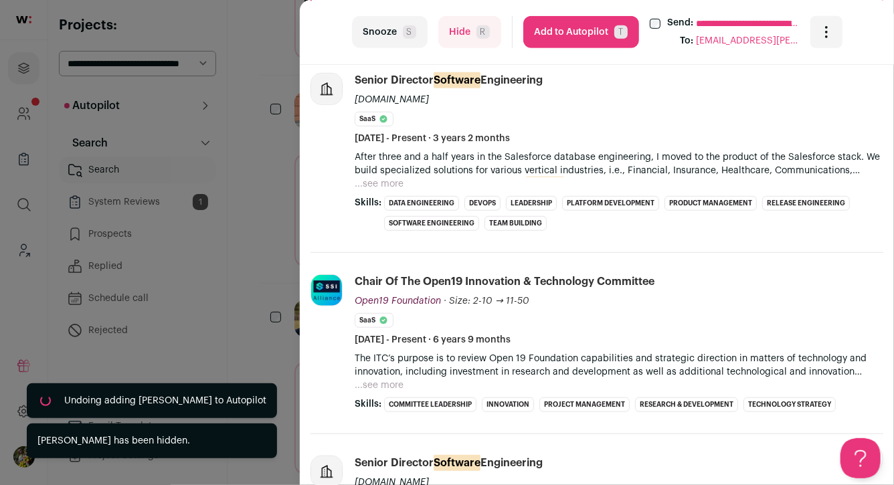
scroll to position [330, 0]
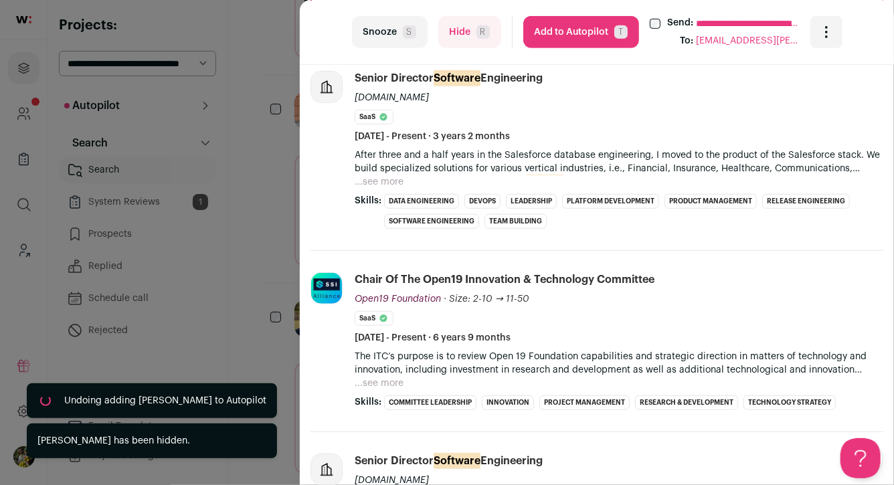
click at [378, 171] on p "After three and a half years in the Salesforce database engineering, I moved to…" at bounding box center [619, 162] width 529 height 27
click at [383, 181] on button "...see more" at bounding box center [379, 181] width 49 height 13
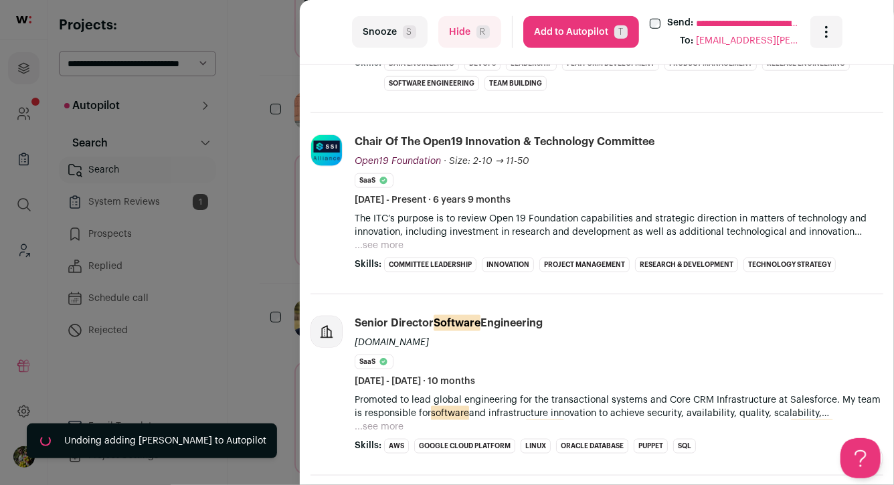
scroll to position [616, 0]
click at [563, 40] on button "Add to Autopilot T" at bounding box center [581, 32] width 116 height 32
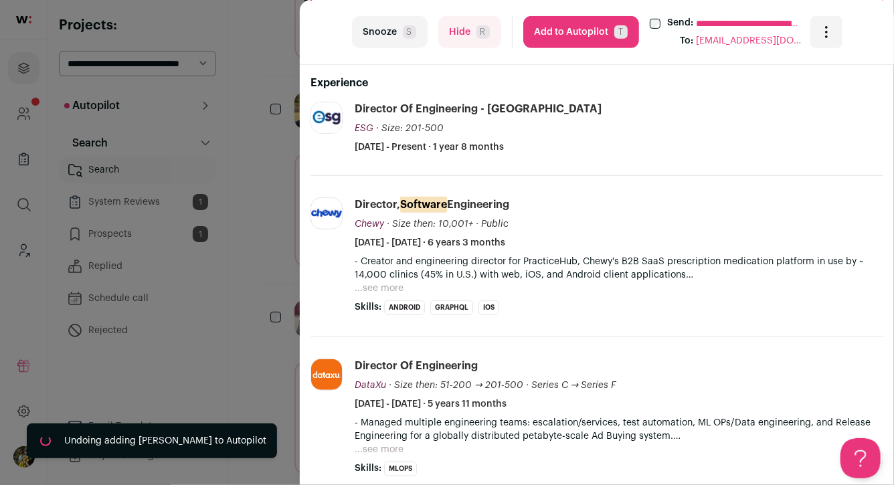
scroll to position [296, 0]
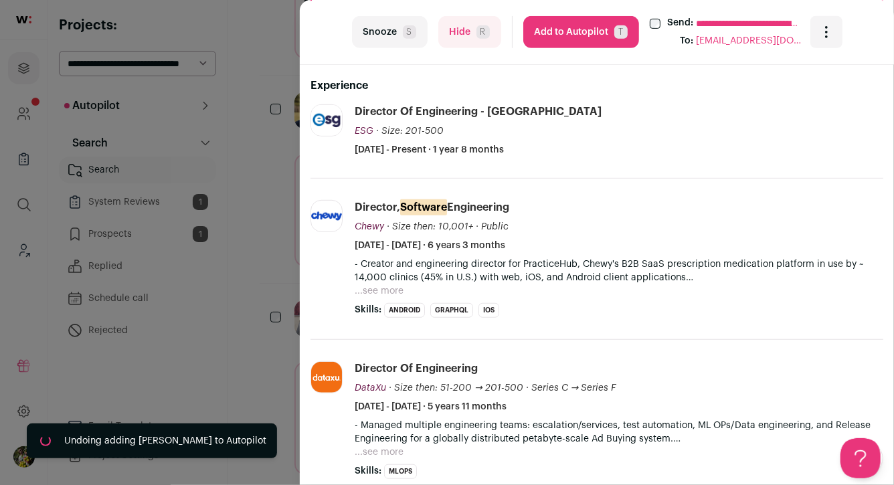
click at [379, 285] on button "...see more" at bounding box center [379, 290] width 49 height 13
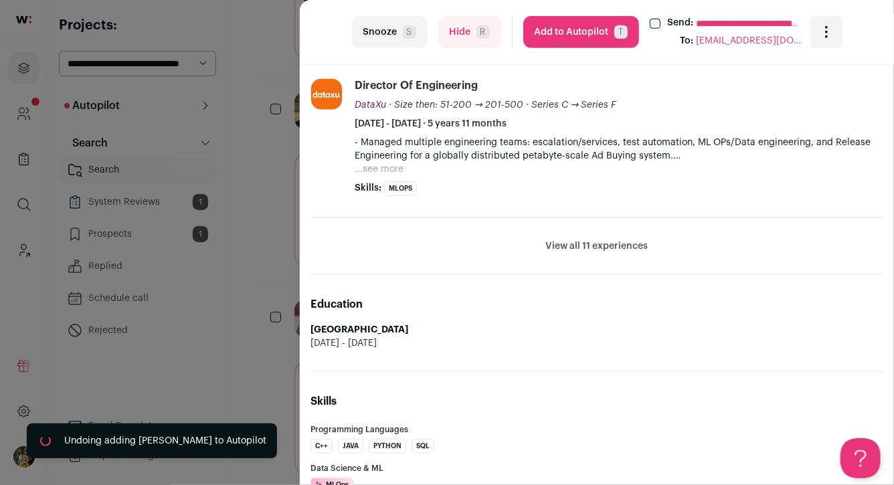
scroll to position [716, 0]
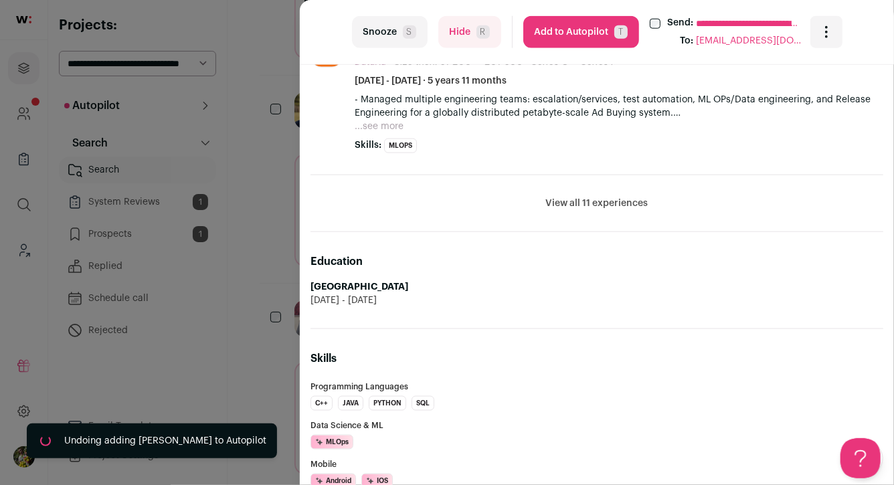
click at [581, 199] on button "View all 11 experiences" at bounding box center [597, 203] width 102 height 13
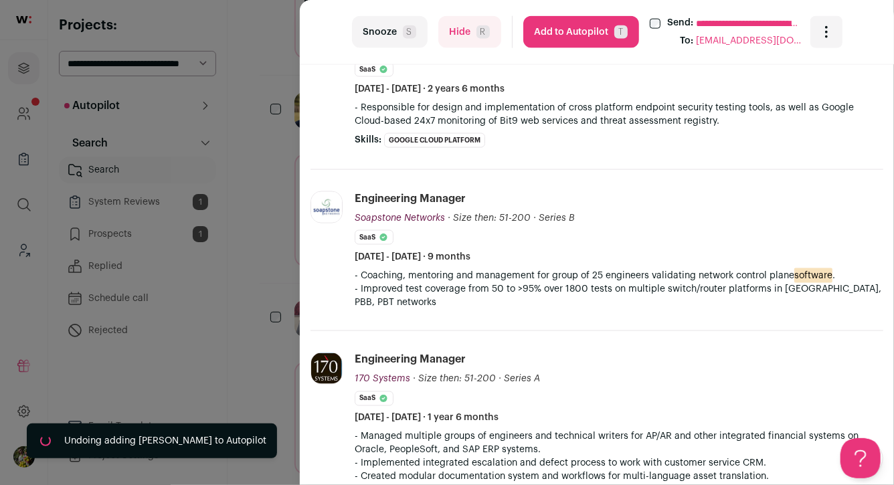
scroll to position [897, 0]
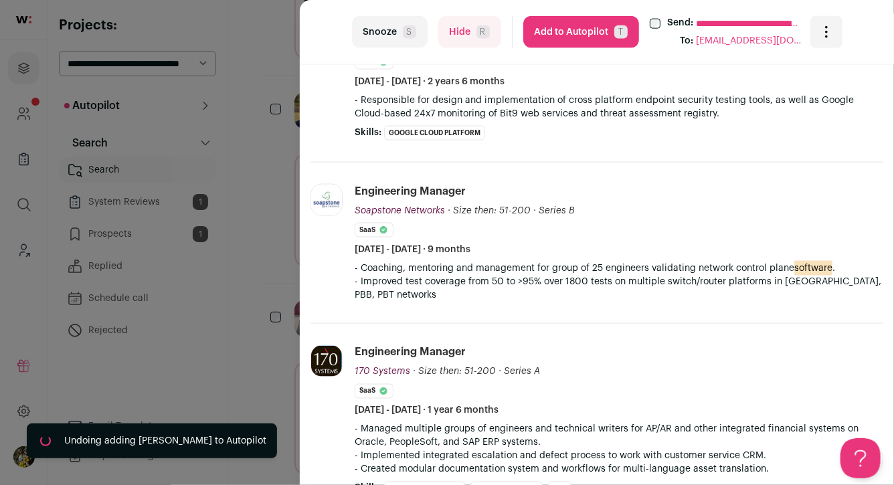
click at [580, 40] on button "Add to Autopilot T" at bounding box center [581, 32] width 116 height 32
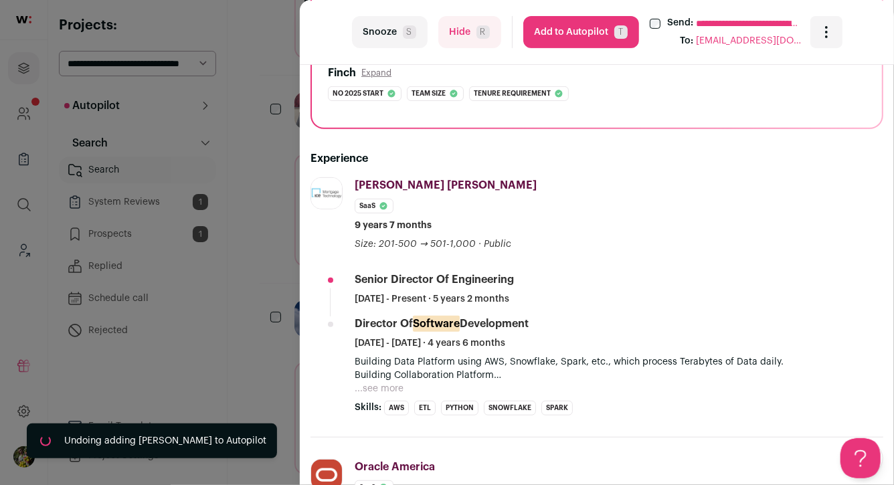
scroll to position [222, 0]
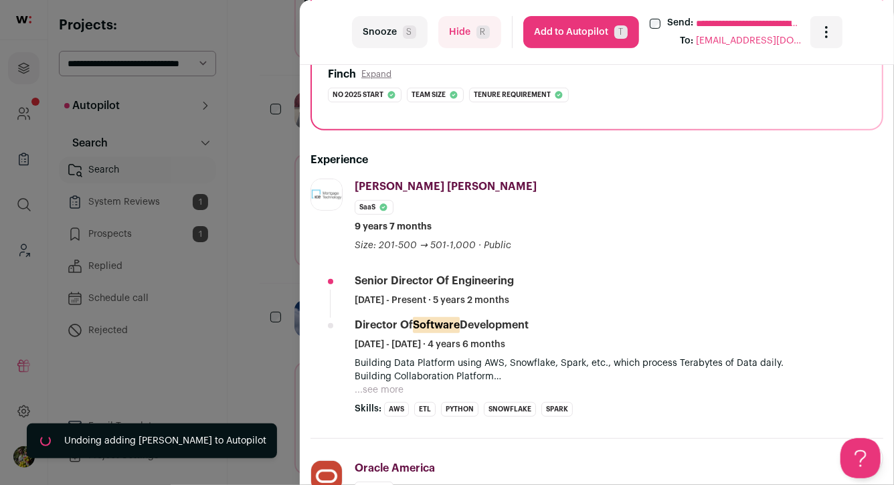
click at [477, 27] on span "R" at bounding box center [482, 31] width 13 height 13
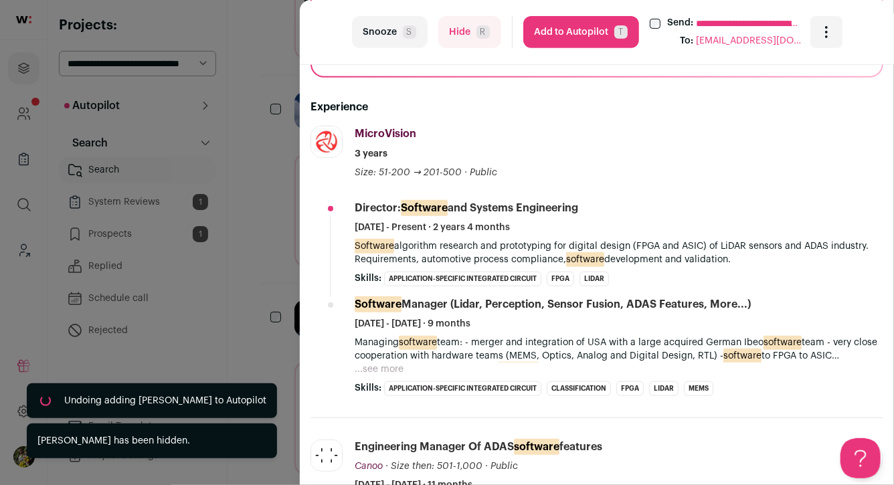
scroll to position [280, 0]
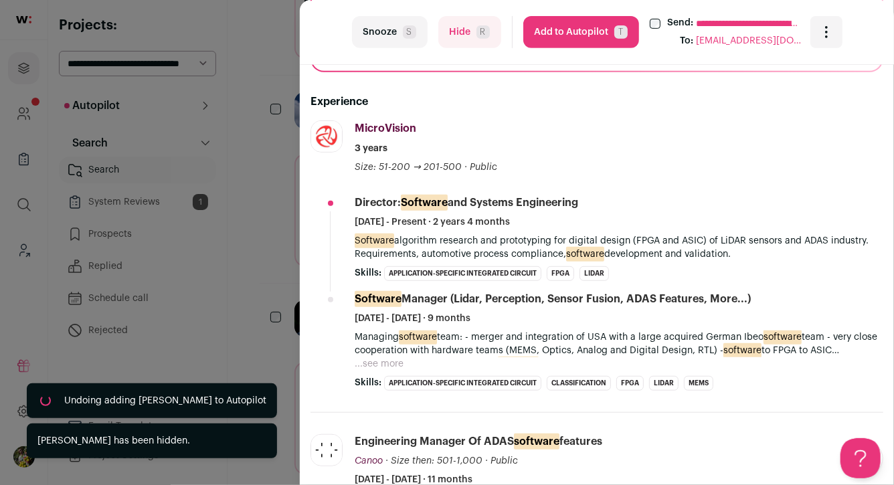
click at [255, 145] on div "**********" at bounding box center [447, 242] width 894 height 485
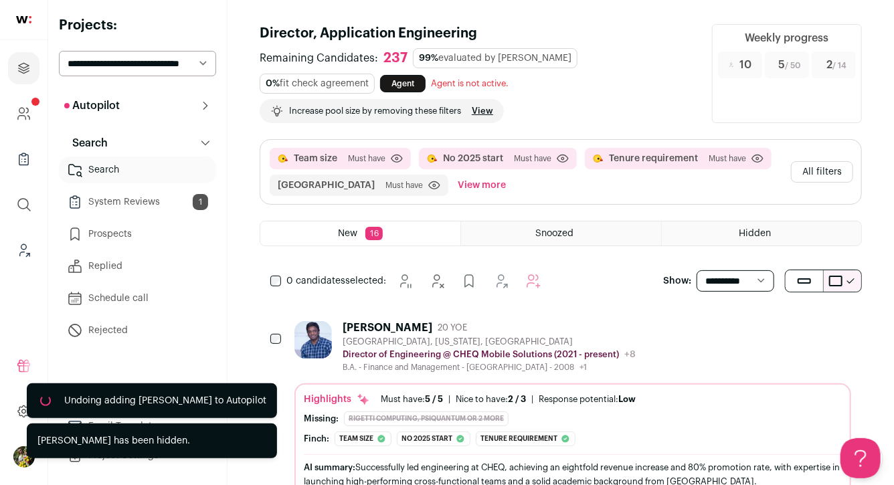
scroll to position [2, 0]
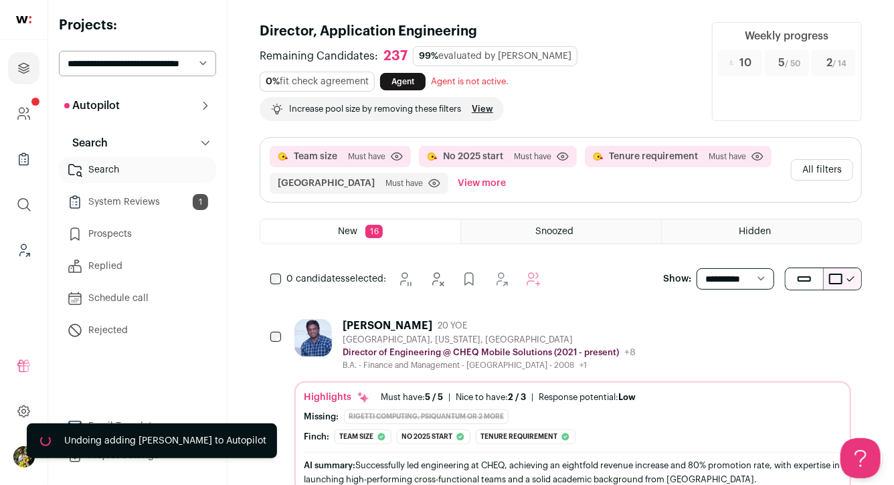
click at [185, 60] on select "**********" at bounding box center [137, 63] width 157 height 25
select select "*****"
click at [59, 51] on select "**********" at bounding box center [137, 63] width 157 height 25
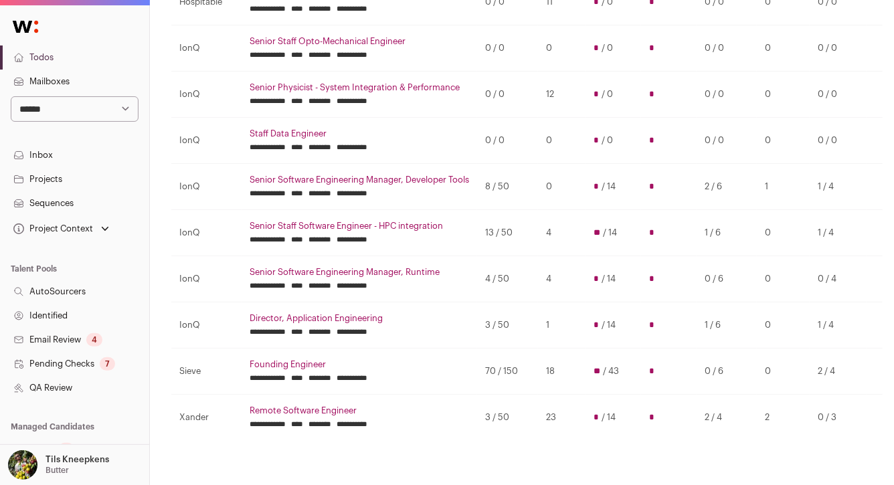
scroll to position [397, 0]
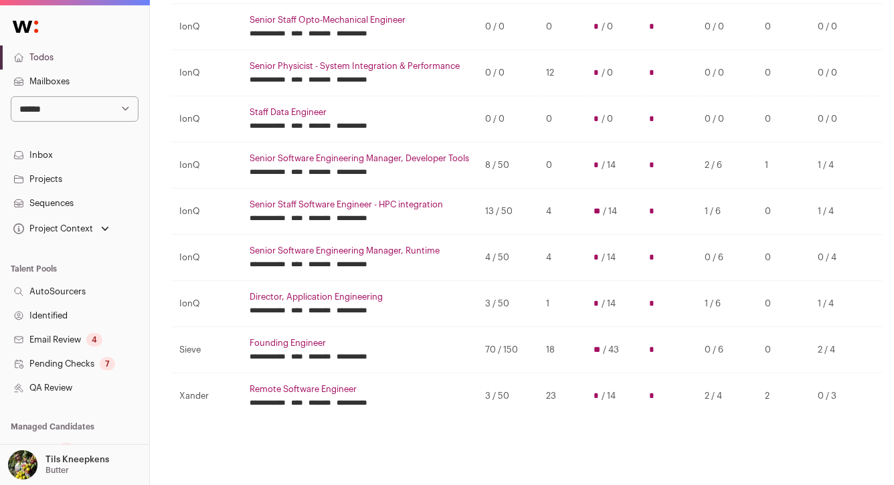
click at [294, 294] on link "Director, Application Engineering" at bounding box center [359, 297] width 219 height 11
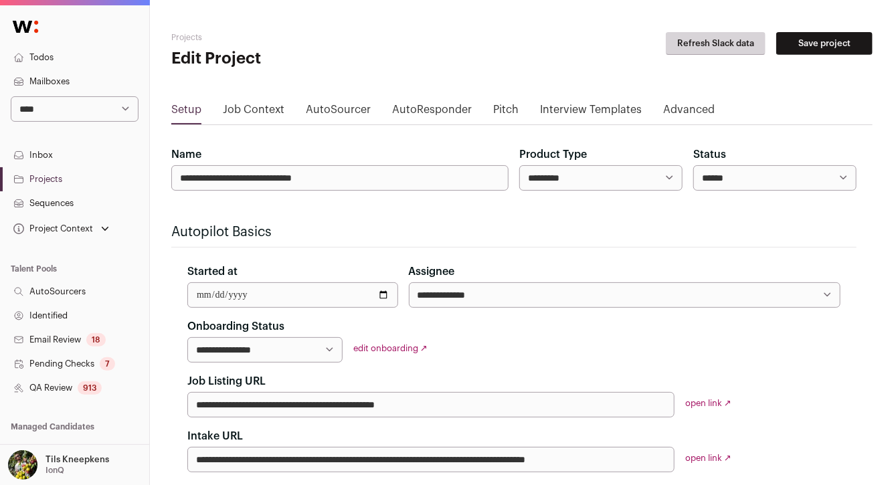
click at [67, 207] on link "Sequences" at bounding box center [74, 203] width 149 height 24
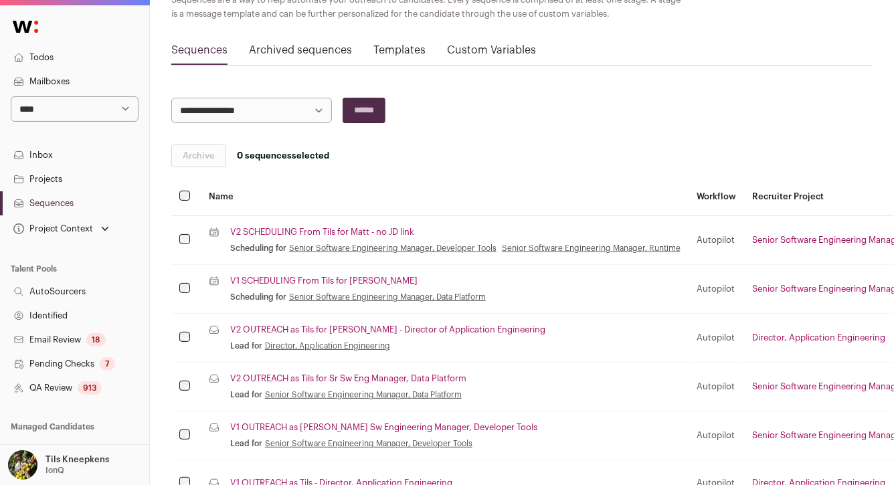
scroll to position [118, 0]
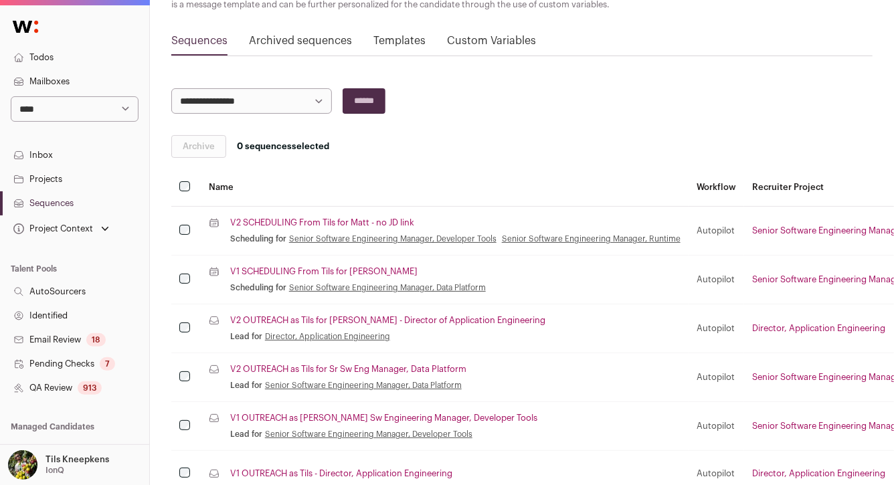
click at [247, 315] on link "V2 OUTREACH as Tils for [PERSON_NAME] - Director of Application Engineering" at bounding box center [387, 320] width 315 height 11
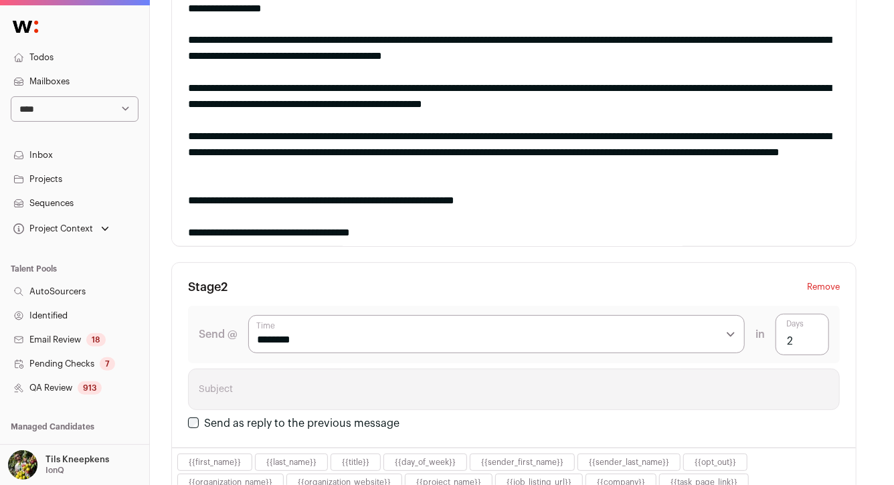
click at [97, 56] on link "Todos" at bounding box center [74, 57] width 149 height 24
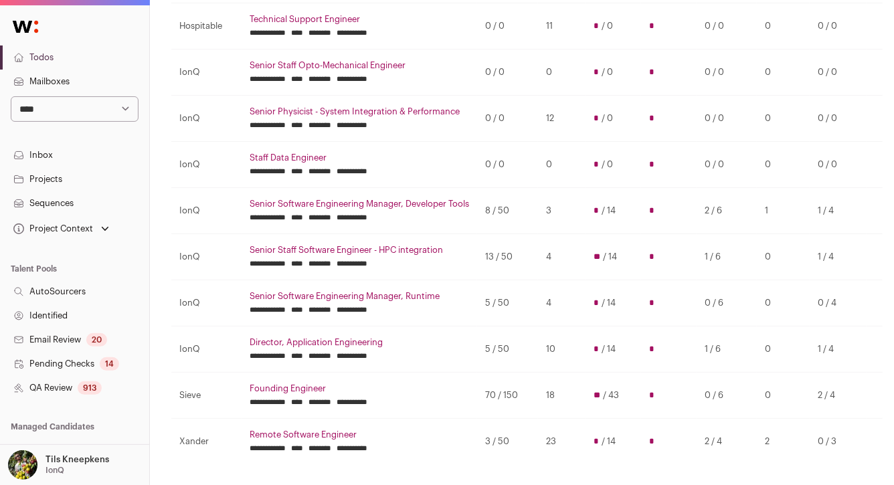
scroll to position [353, 0]
click at [336, 429] on link "Remote Software Engineer" at bounding box center [359, 434] width 219 height 11
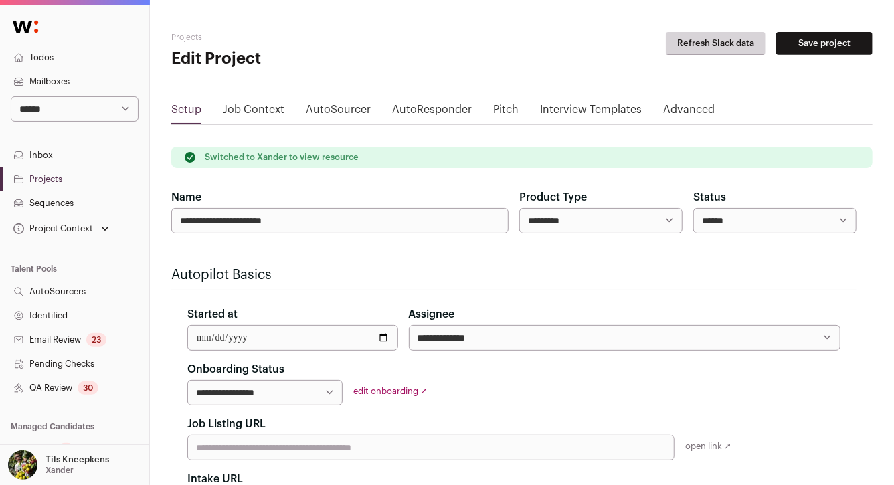
click at [98, 387] on div "30" at bounding box center [88, 387] width 21 height 13
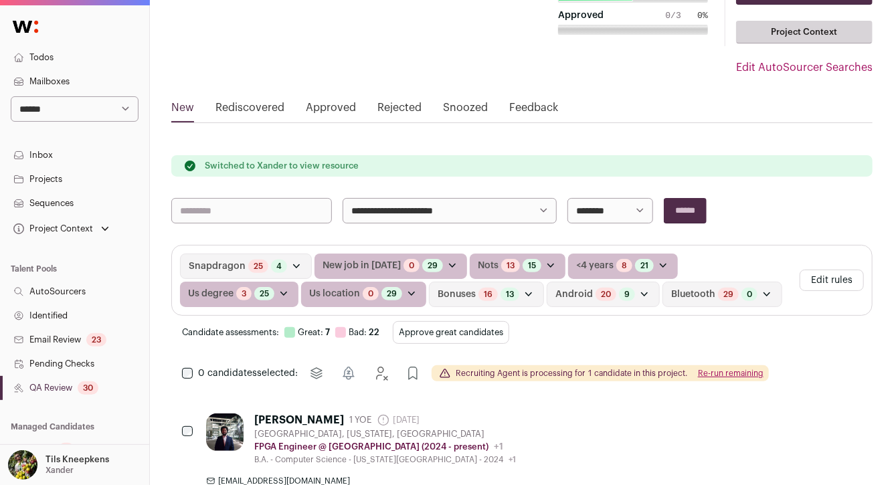
scroll to position [96, 0]
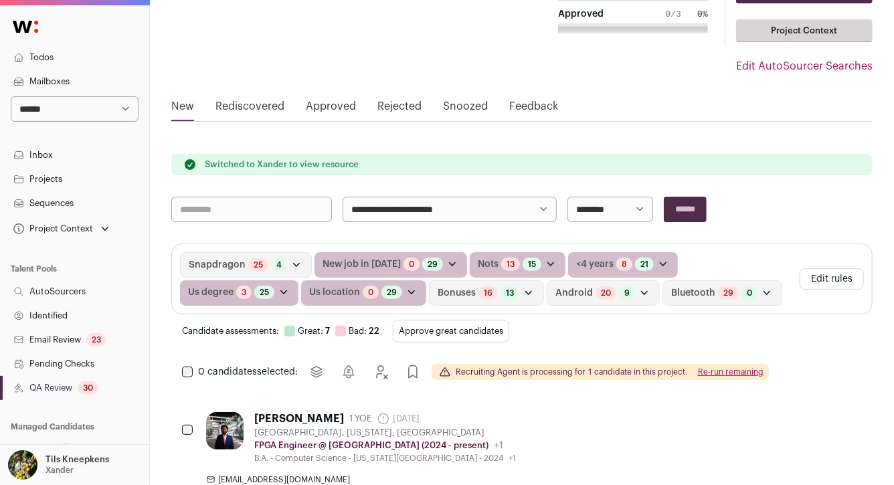
click at [444, 328] on button "Approve great candidates" at bounding box center [451, 331] width 116 height 23
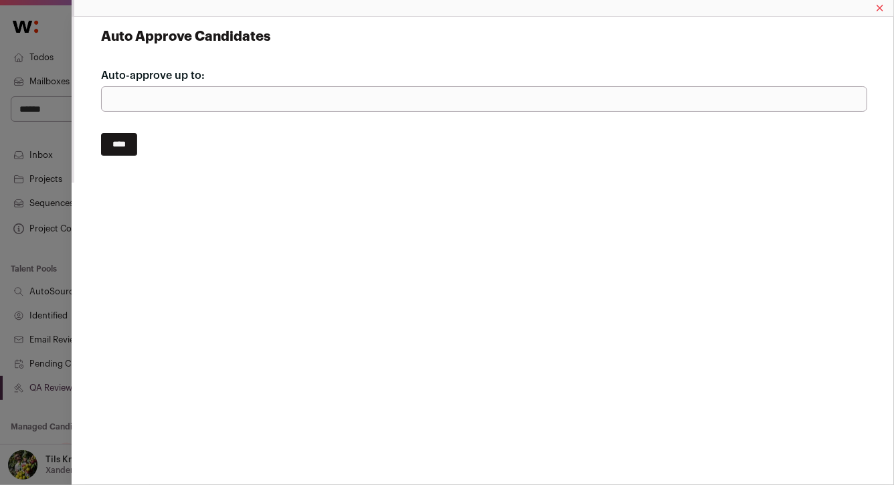
click at [135, 149] on input "****" at bounding box center [119, 144] width 36 height 23
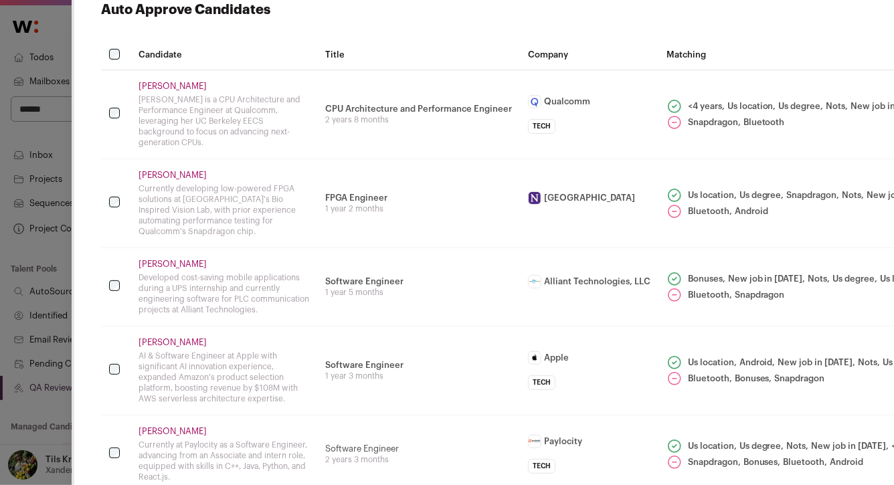
scroll to position [33, 0]
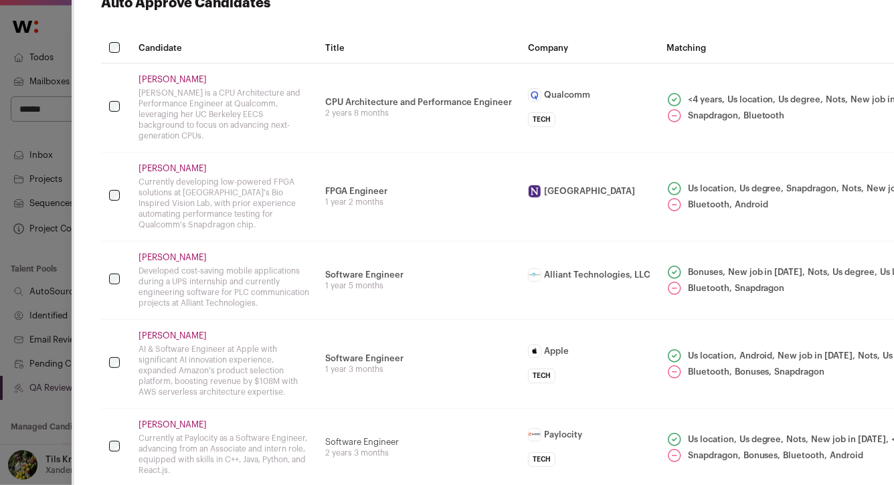
click at [171, 84] on link "Menghui Chou" at bounding box center [223, 79] width 171 height 11
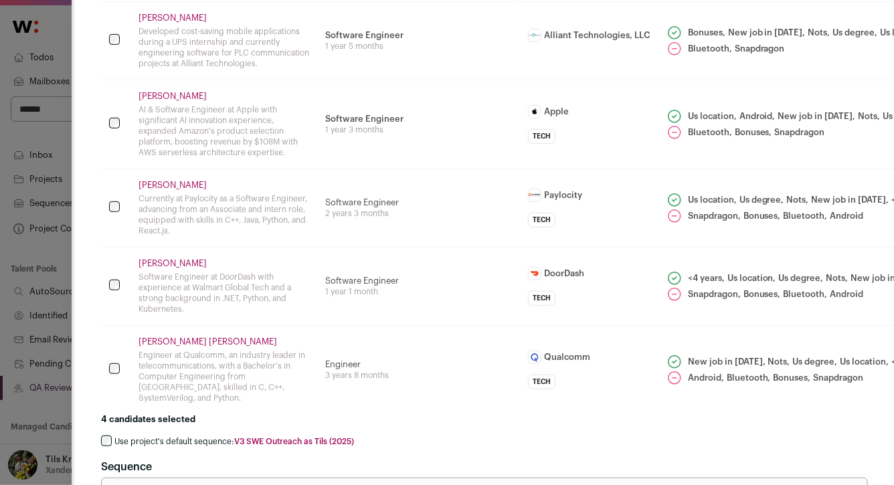
scroll to position [274, 0]
click at [176, 183] on link "Aman Anwar" at bounding box center [223, 184] width 171 height 11
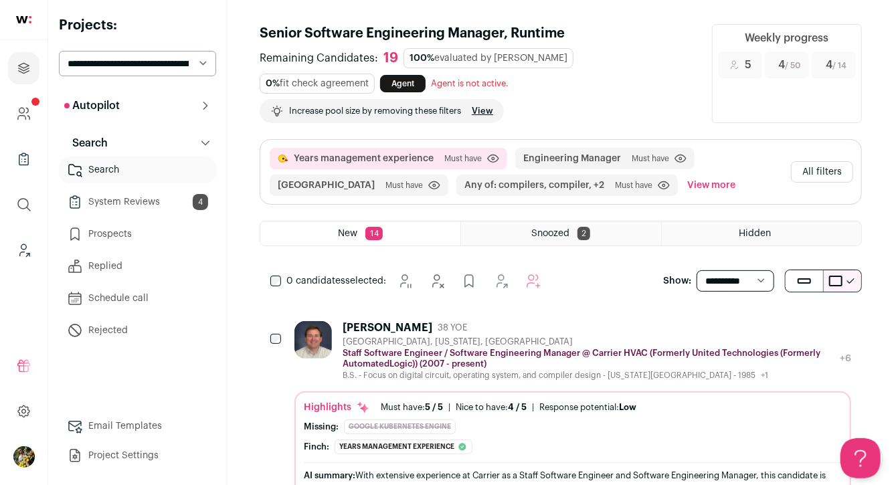
click at [684, 183] on button "View more" at bounding box center [711, 185] width 54 height 21
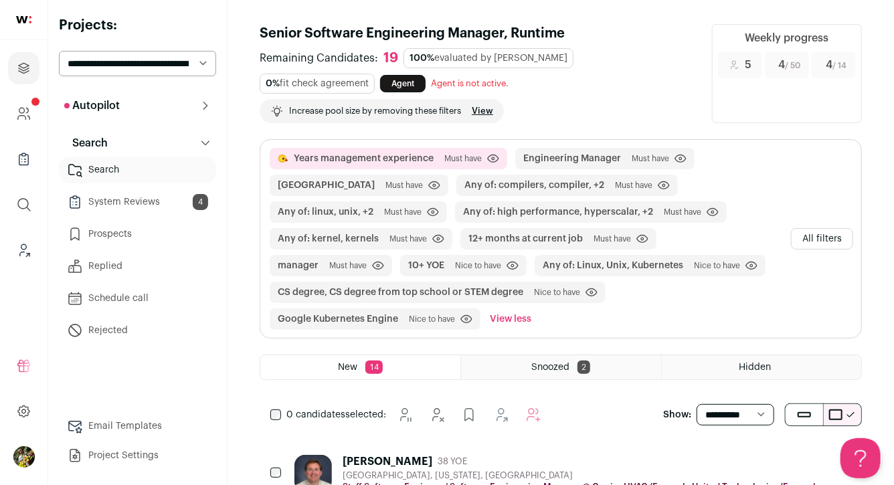
click at [538, 180] on button "Any of: compilers, compiler, +2" at bounding box center [534, 185] width 140 height 13
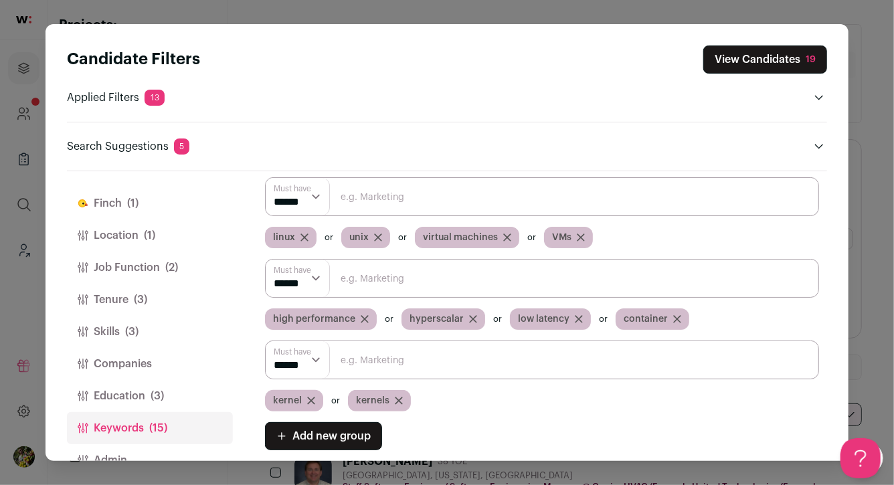
scroll to position [112, 0]
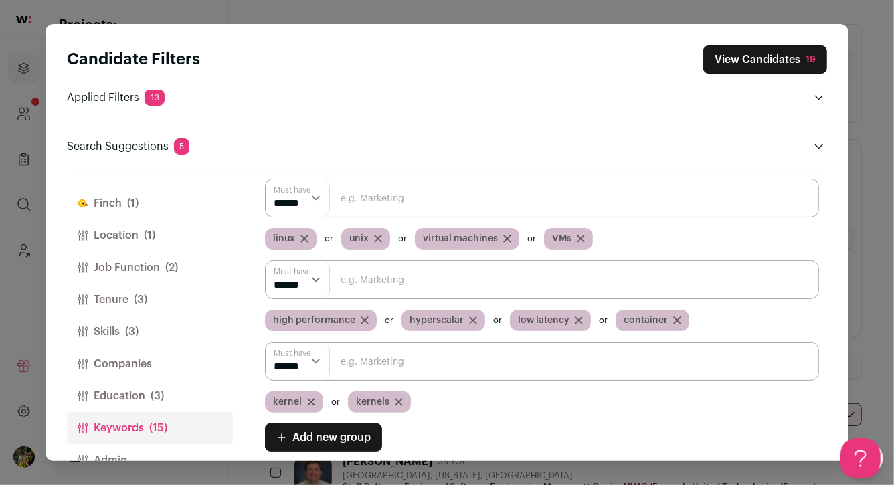
click at [487, 359] on input "Close modal via background" at bounding box center [542, 361] width 554 height 39
type input "low-level"
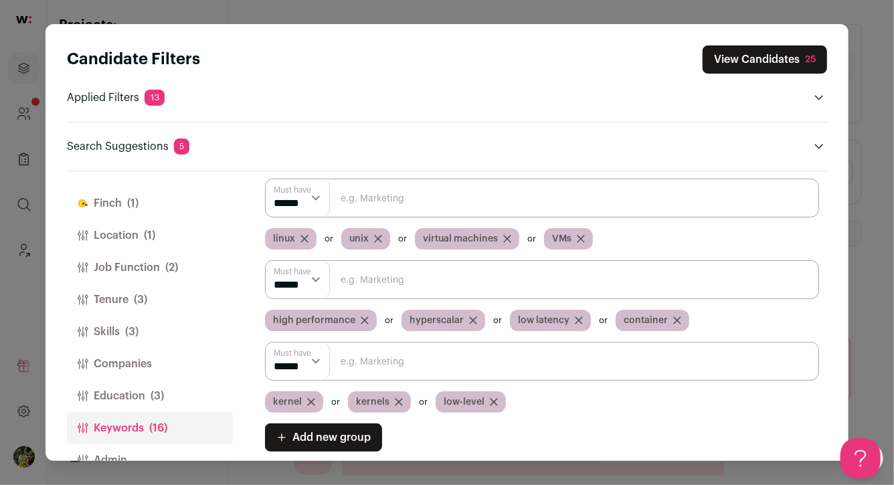
click at [788, 58] on button "View Candidates 25" at bounding box center [765, 59] width 124 height 28
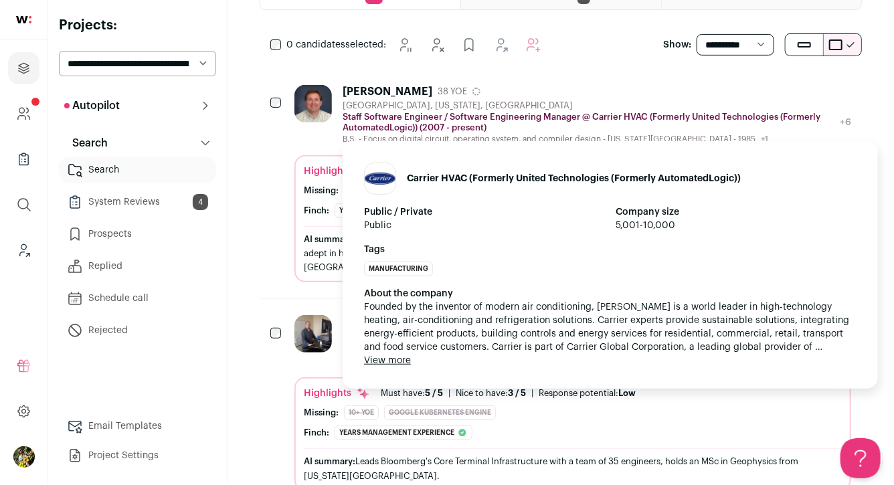
scroll to position [238, 0]
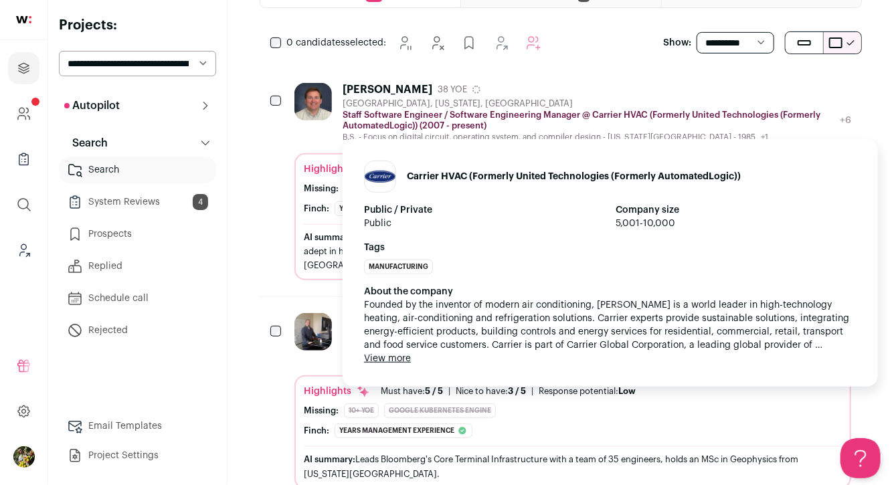
click at [688, 131] on div "Carrier HVAC (Formerly United Technologies (Formerly AutomatedLogic)) Public / …" at bounding box center [610, 259] width 535 height 256
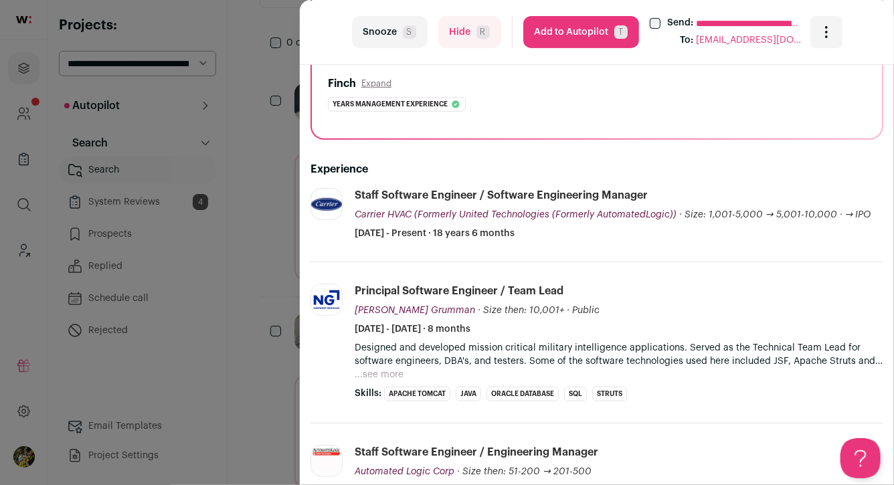
scroll to position [0, 0]
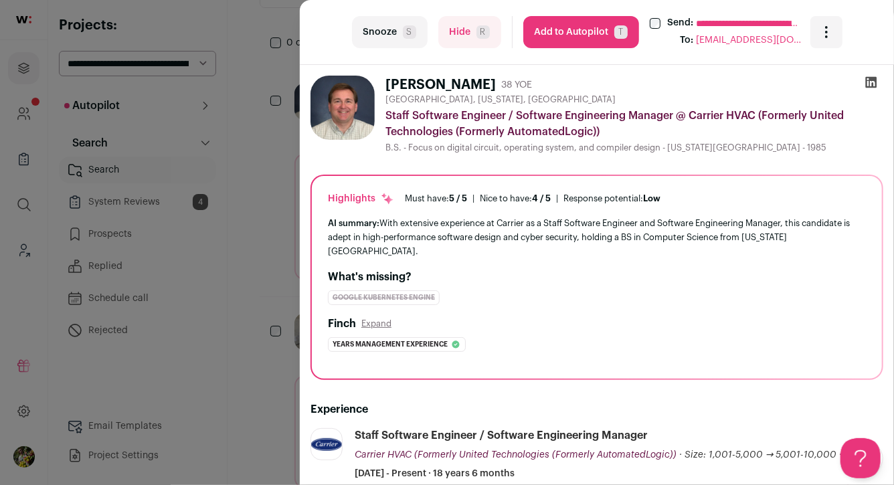
click at [475, 39] on button "Hide R" at bounding box center [469, 32] width 63 height 32
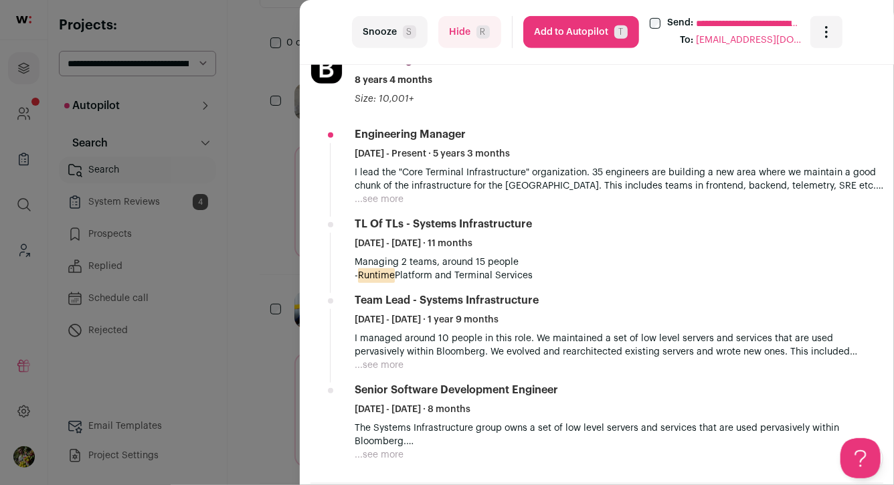
scroll to position [338, 0]
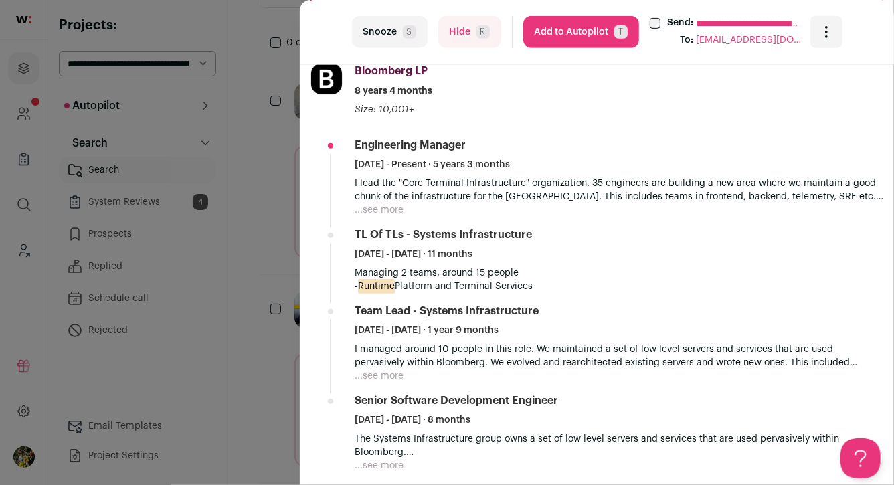
click at [383, 209] on button "...see more" at bounding box center [379, 209] width 49 height 13
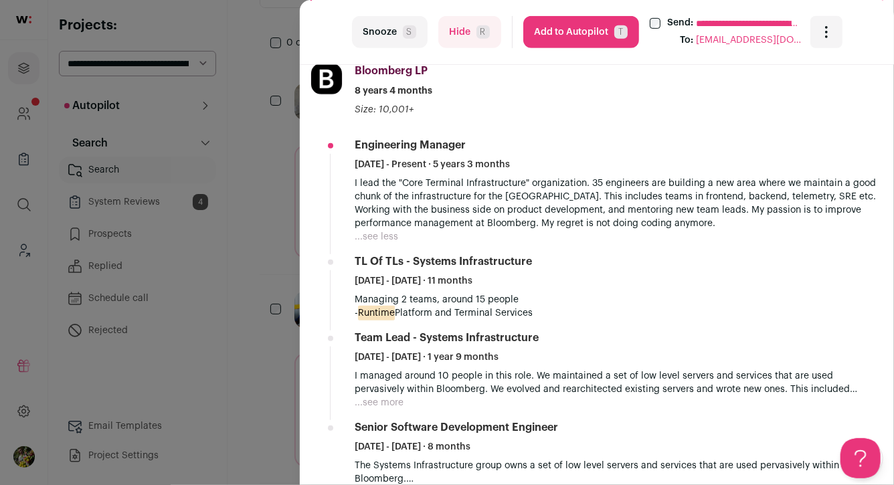
click at [600, 39] on button "Add to Autopilot T" at bounding box center [581, 32] width 116 height 32
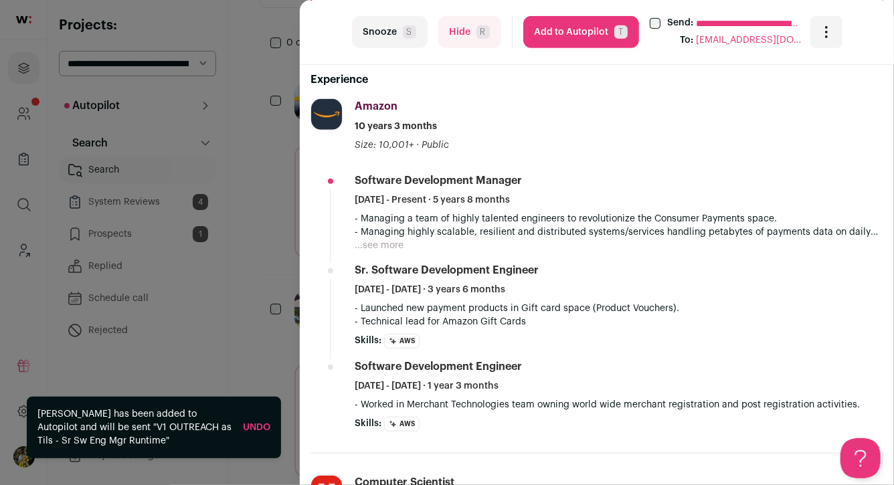
scroll to position [315, 0]
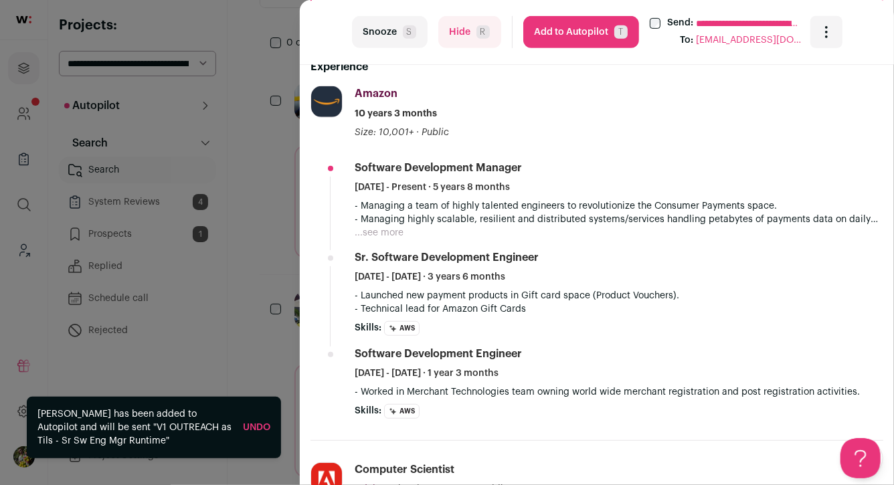
click at [397, 231] on button "...see more" at bounding box center [379, 232] width 49 height 13
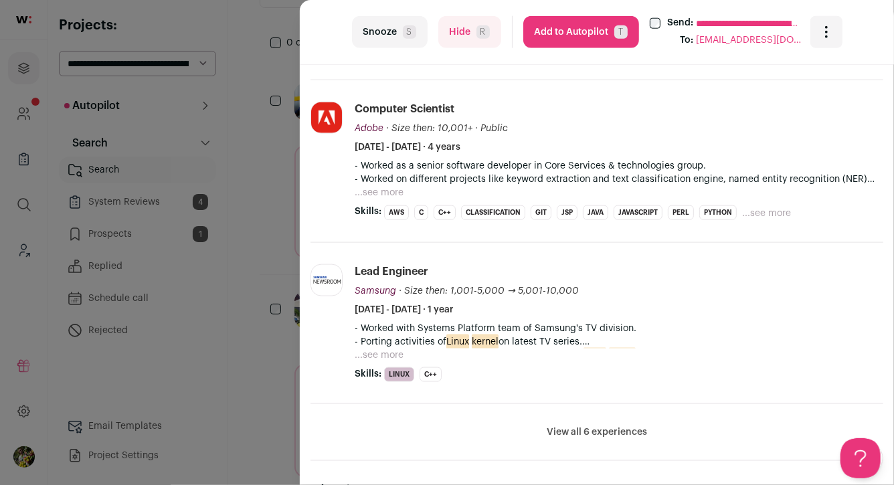
scroll to position [743, 0]
click at [386, 193] on button "...see more" at bounding box center [379, 191] width 49 height 13
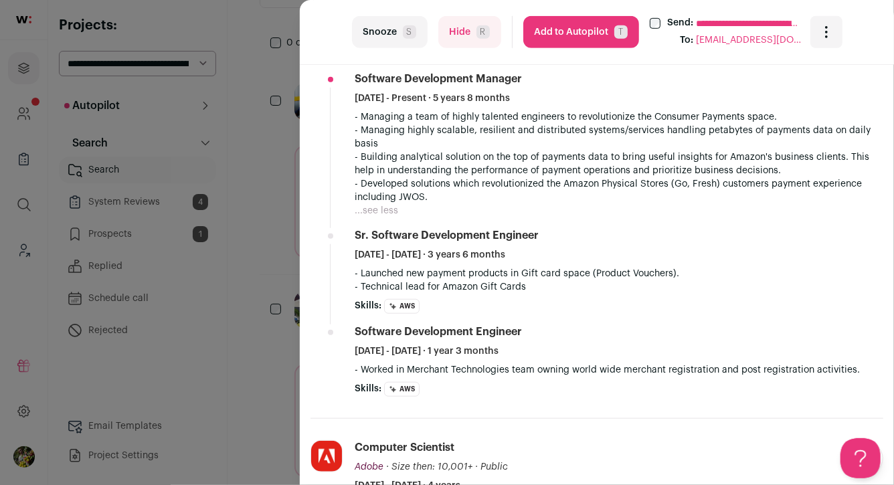
scroll to position [392, 0]
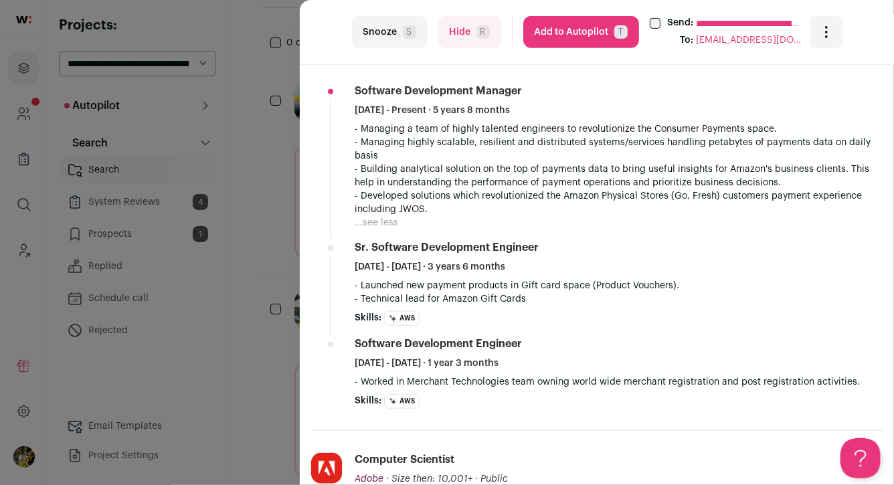
click at [468, 38] on button "Hide R" at bounding box center [469, 32] width 63 height 32
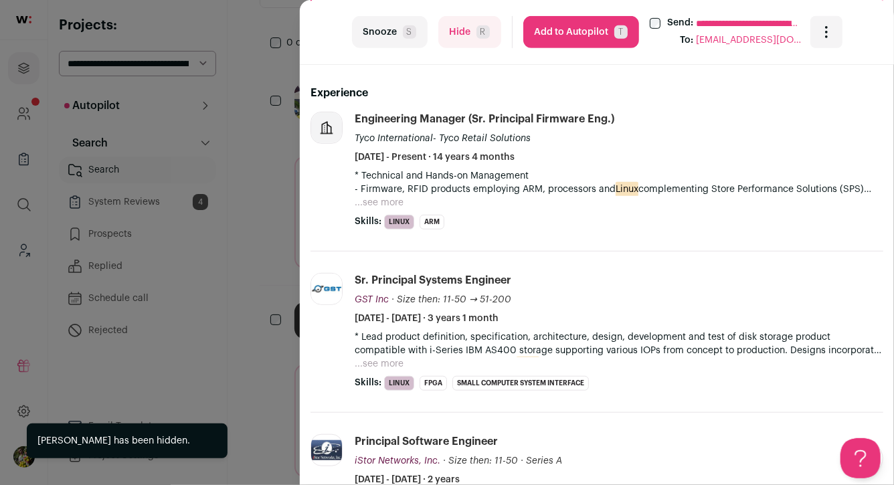
scroll to position [298, 0]
click at [402, 195] on button "...see more" at bounding box center [379, 201] width 49 height 13
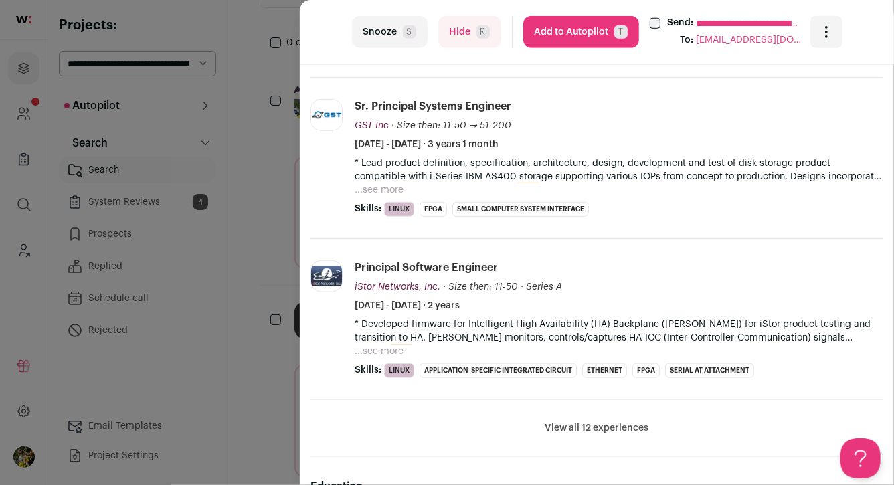
scroll to position [510, 0]
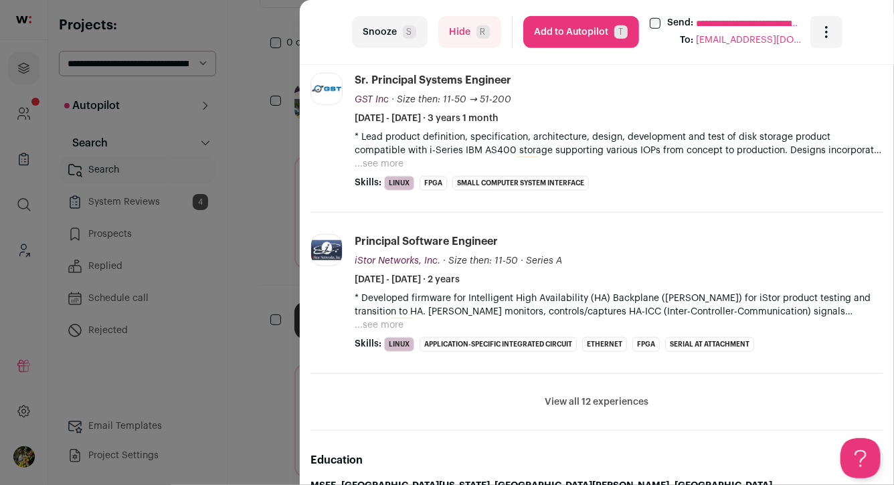
click at [568, 385] on li "View all 12 experiences View less" at bounding box center [596, 402] width 573 height 57
click at [567, 395] on button "View all 12 experiences" at bounding box center [597, 401] width 104 height 13
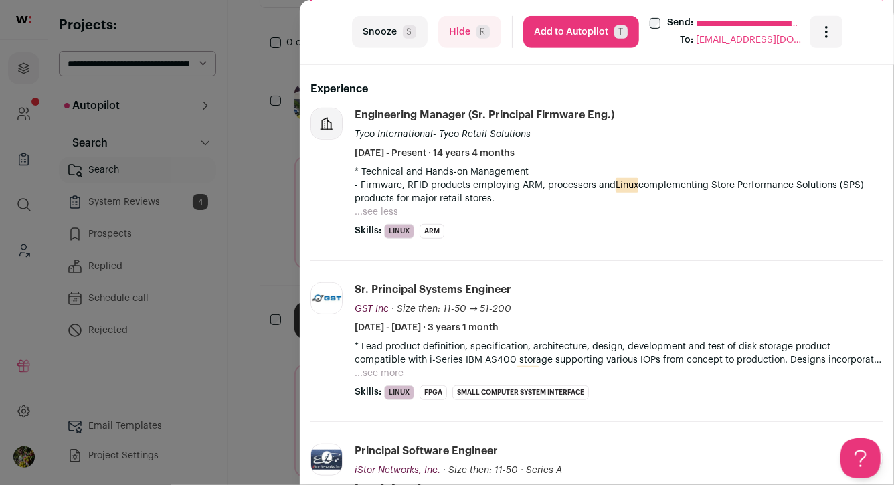
scroll to position [296, 0]
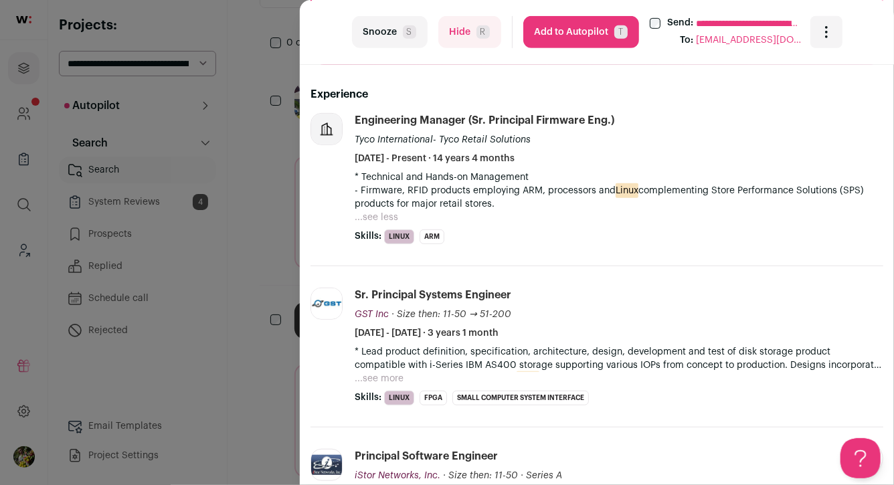
click at [464, 37] on button "Hide R" at bounding box center [469, 32] width 63 height 32
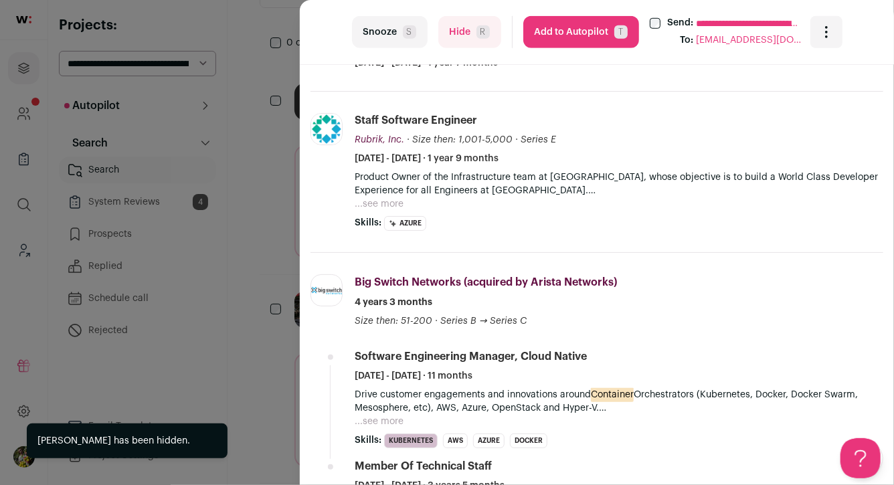
scroll to position [494, 0]
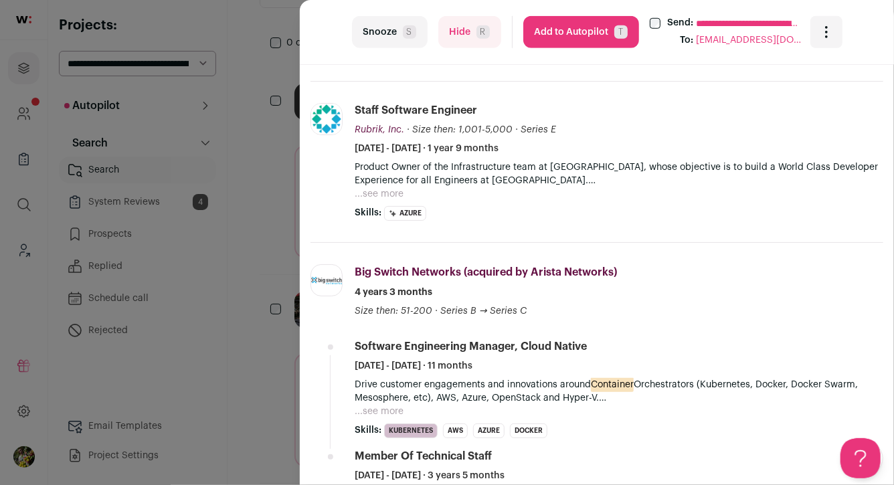
click at [392, 192] on button "...see more" at bounding box center [379, 193] width 49 height 13
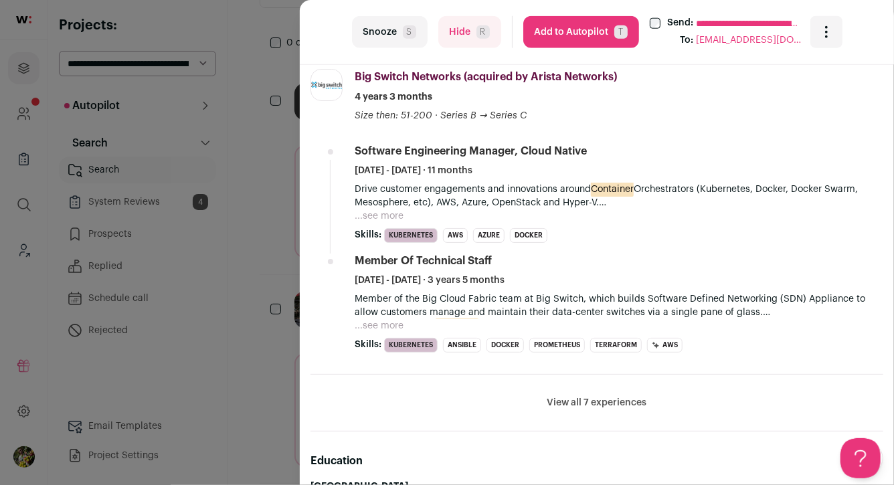
scroll to position [721, 0]
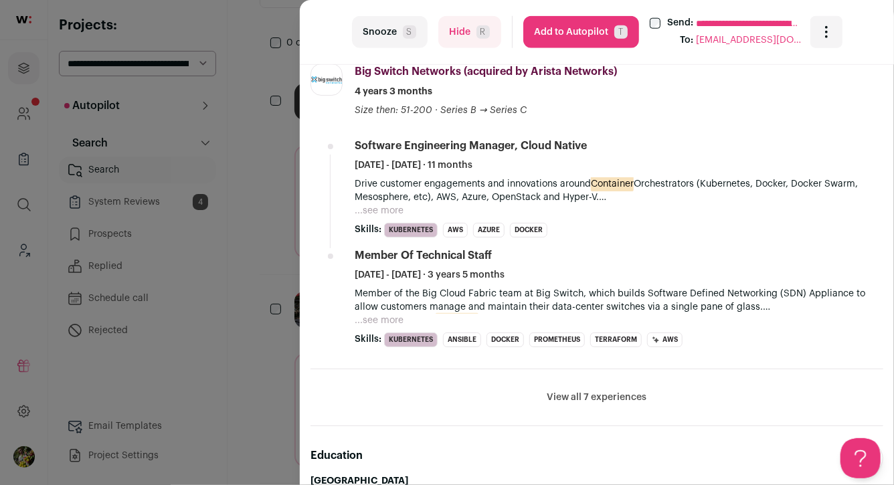
click at [373, 210] on button "...see more" at bounding box center [379, 210] width 49 height 13
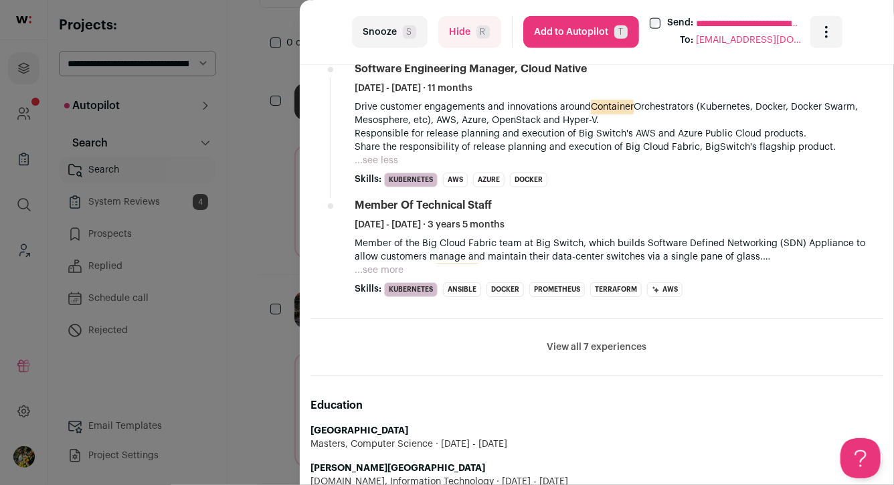
scroll to position [803, 0]
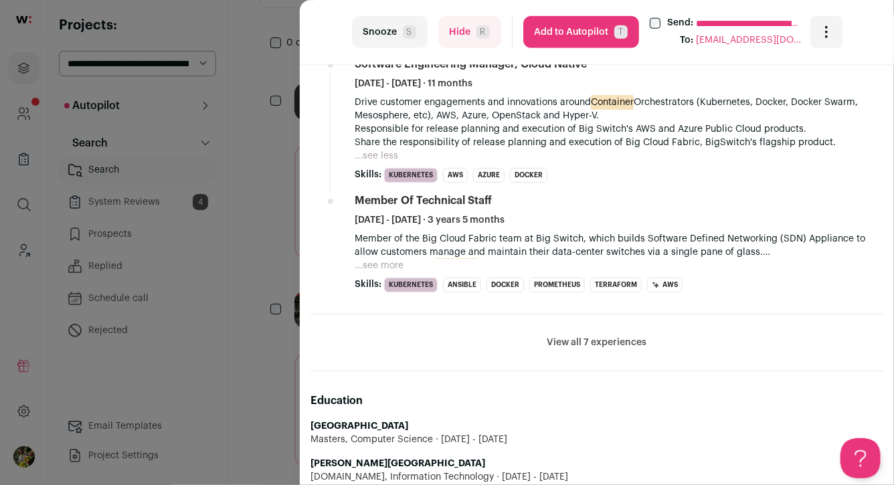
click at [578, 341] on button "View all 7 experiences" at bounding box center [597, 342] width 100 height 13
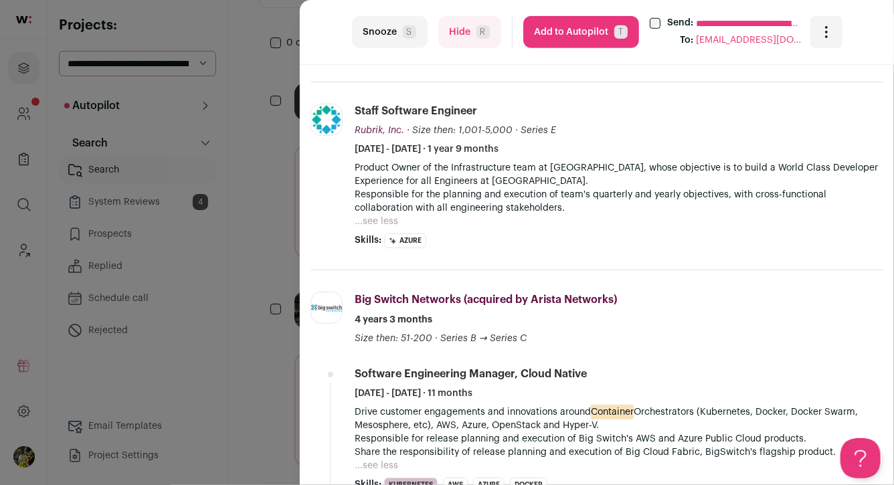
scroll to position [0, 0]
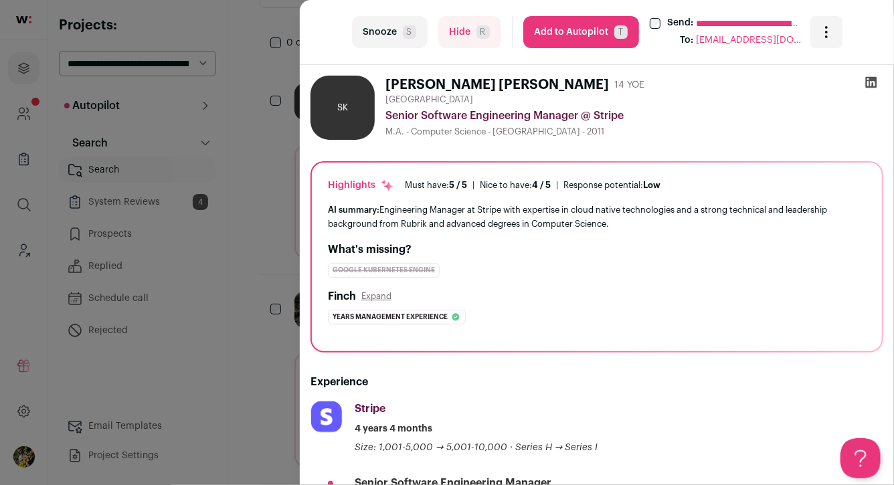
click at [868, 82] on icon at bounding box center [870, 82] width 13 height 13
click at [274, 76] on div "**********" at bounding box center [447, 242] width 894 height 485
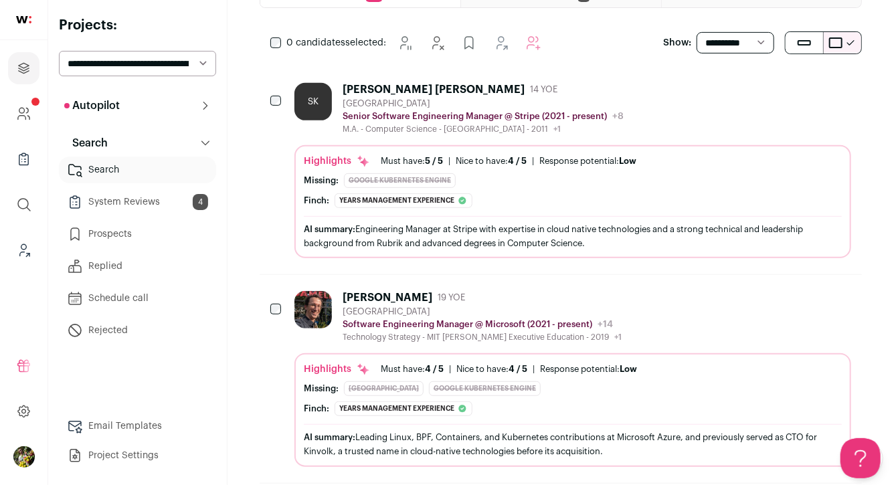
click at [178, 67] on select "**********" at bounding box center [137, 63] width 157 height 25
select select "*****"
click at [59, 51] on select "**********" at bounding box center [137, 63] width 157 height 25
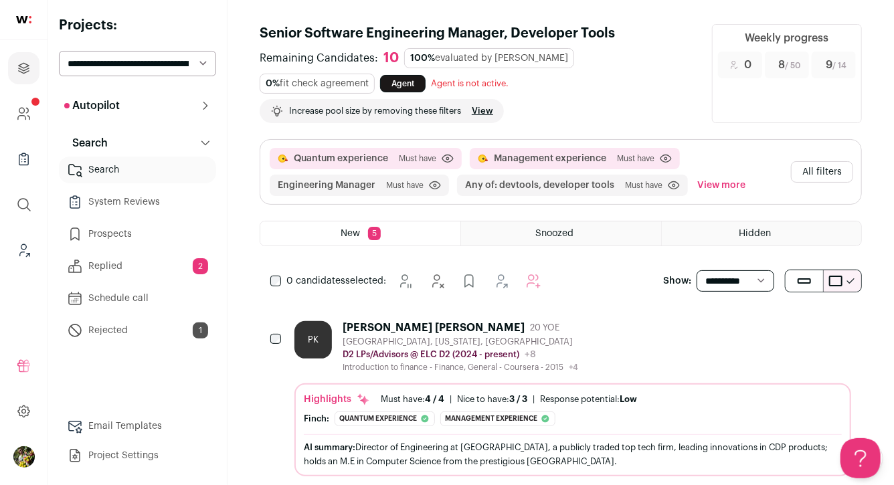
click at [827, 177] on button "All filters" at bounding box center [822, 171] width 62 height 21
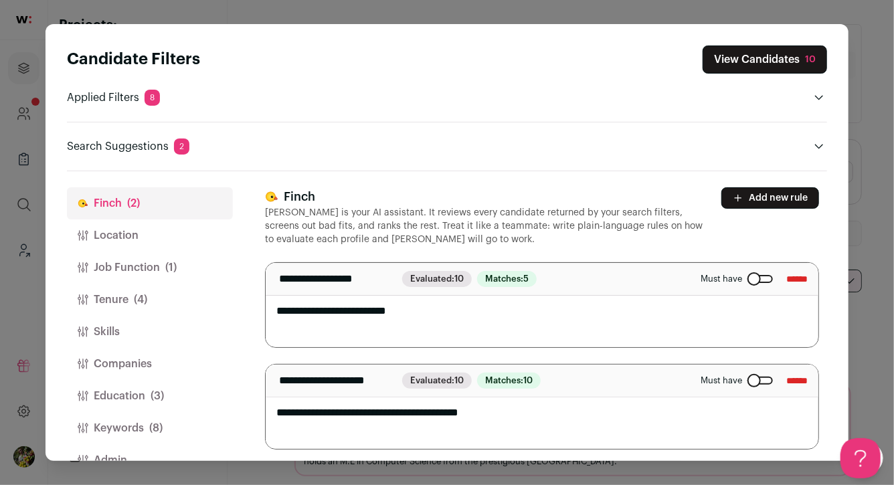
scroll to position [31, 0]
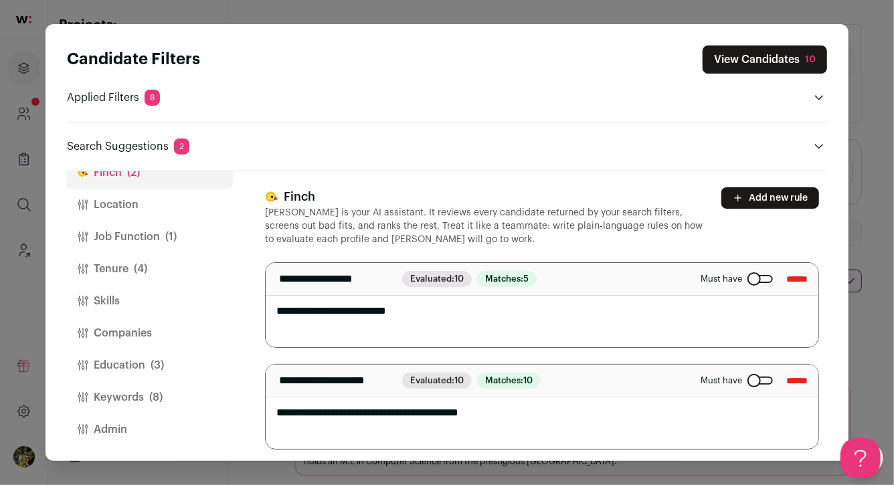
click at [197, 392] on button "Keywords (8)" at bounding box center [150, 397] width 166 height 32
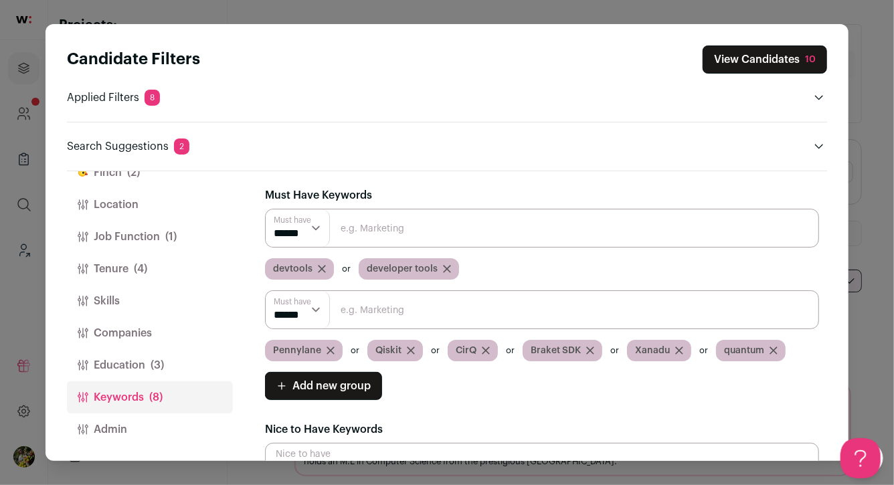
click at [361, 236] on input "Close modal via background" at bounding box center [542, 228] width 554 height 39
type input "developer experience"
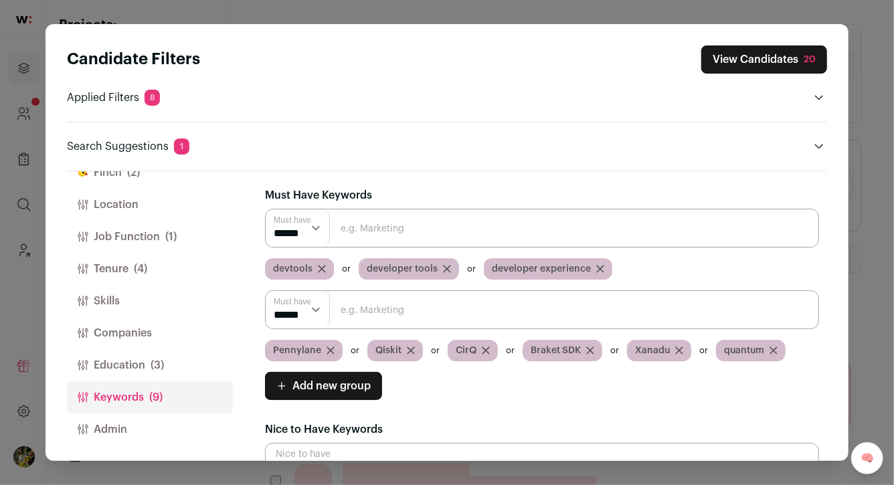
click at [777, 72] on button "View Candidates 20" at bounding box center [764, 59] width 126 height 28
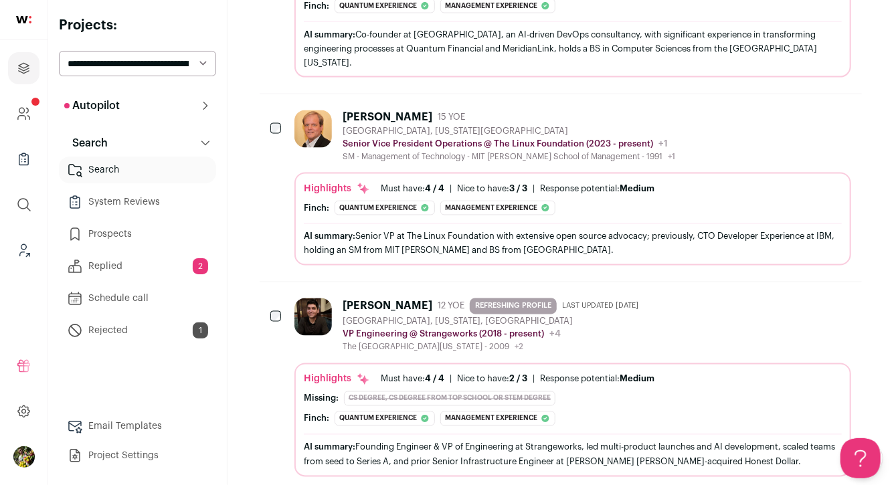
scroll to position [1018, 0]
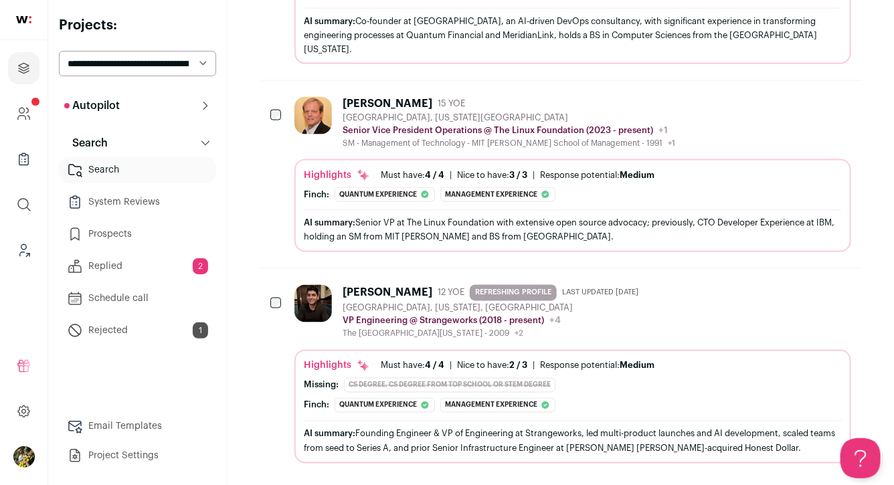
click at [620, 288] on span "Last updated [DATE]" at bounding box center [600, 293] width 76 height 11
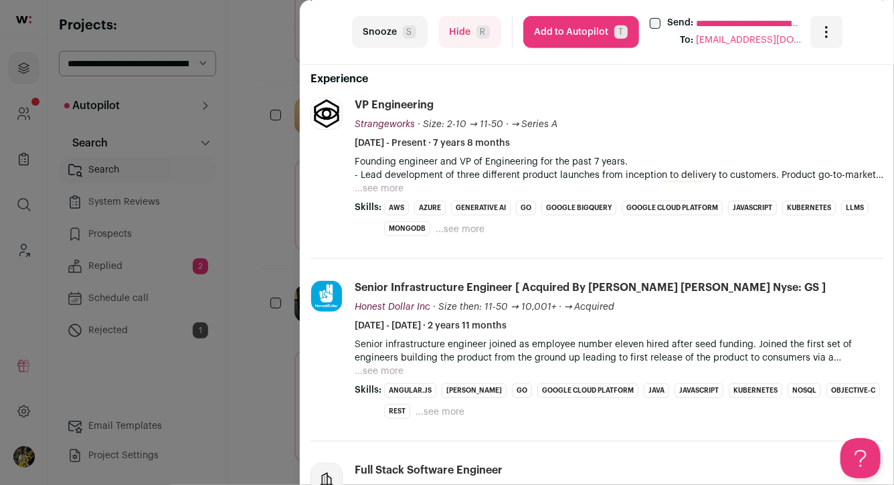
scroll to position [311, 0]
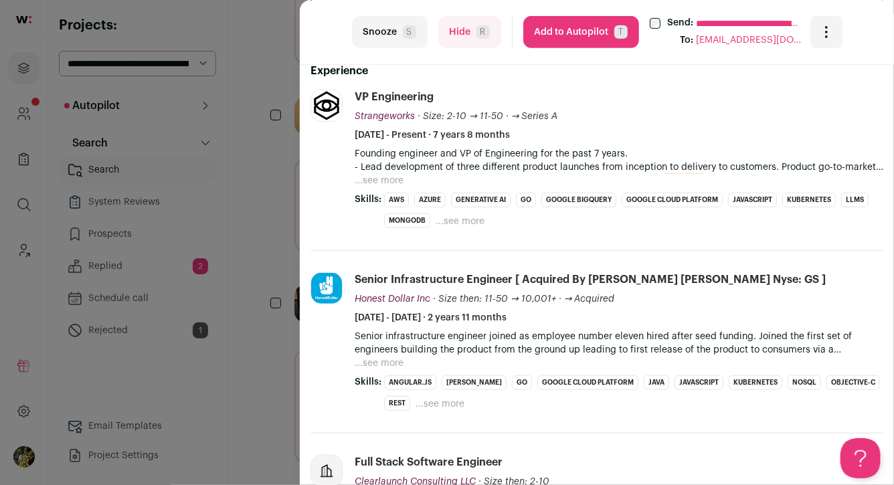
click at [390, 180] on button "...see more" at bounding box center [379, 180] width 49 height 13
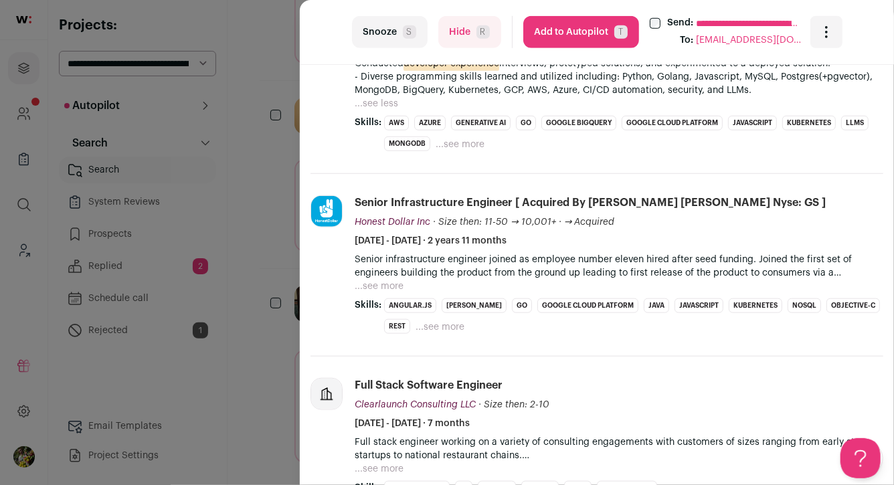
scroll to position [528, 0]
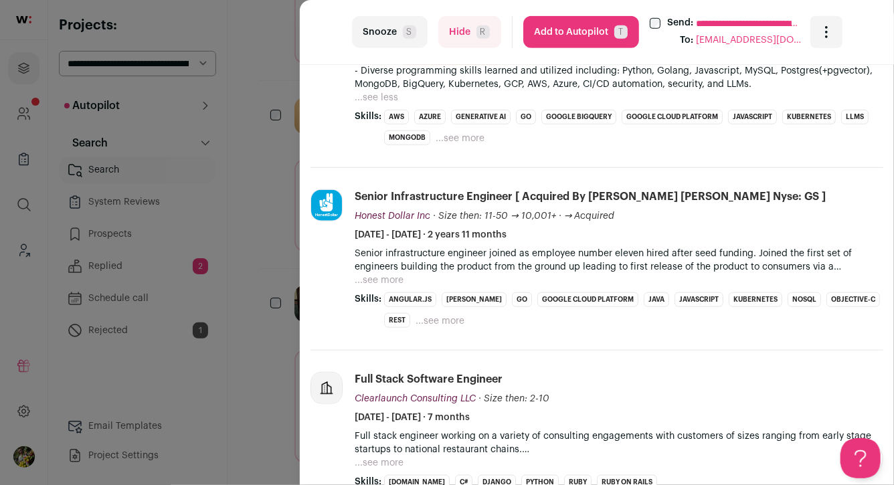
click at [436, 327] on button "...see more" at bounding box center [439, 320] width 49 height 13
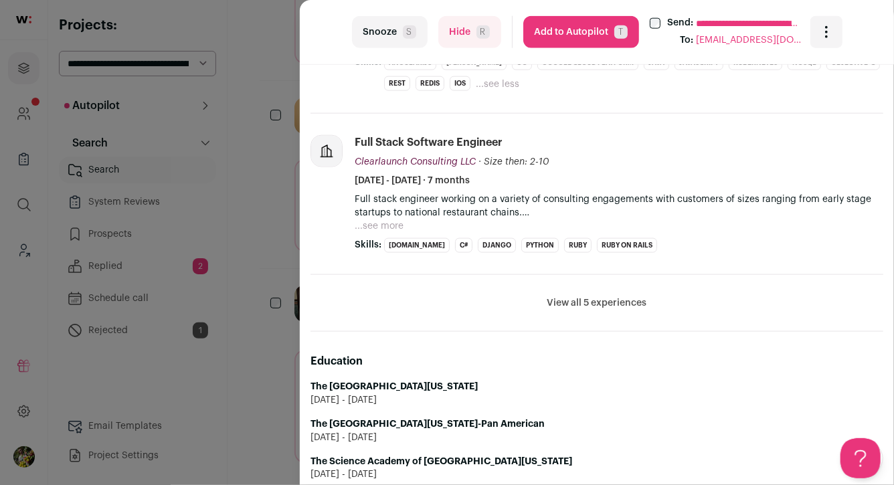
scroll to position [783, 0]
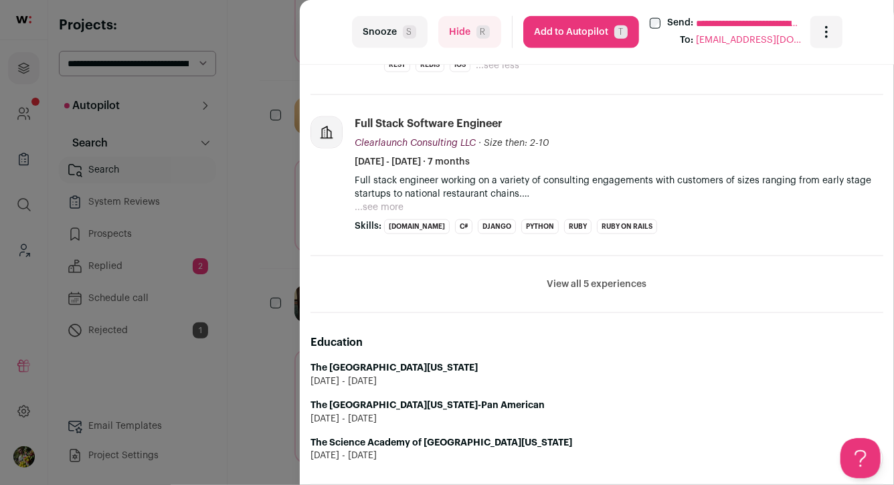
click at [586, 288] on button "View all 5 experiences" at bounding box center [597, 284] width 100 height 13
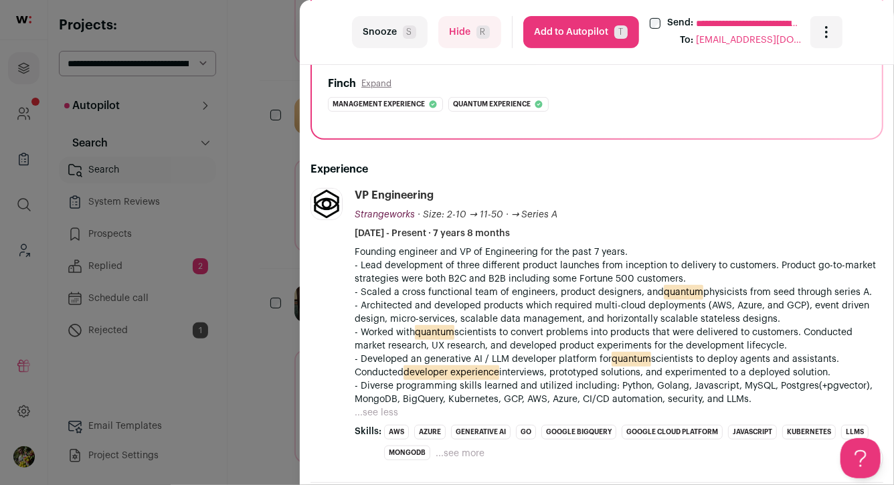
scroll to position [0, 0]
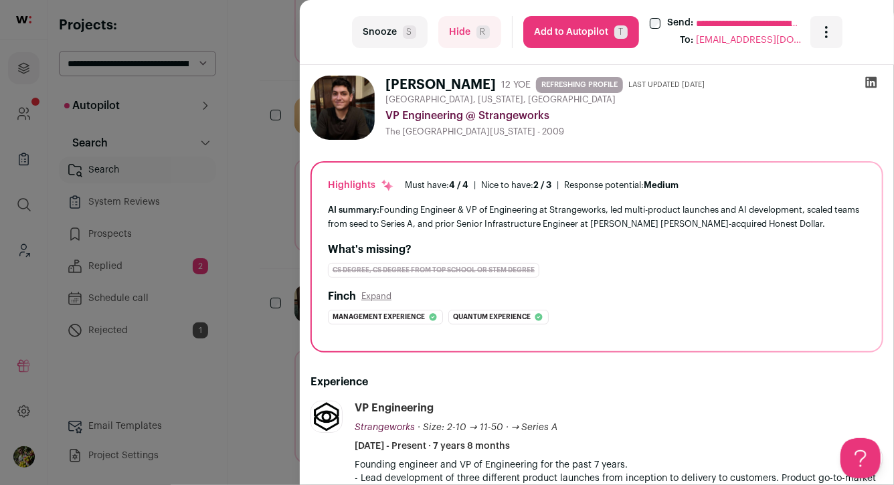
click at [592, 29] on button "Add to Autopilot T" at bounding box center [581, 32] width 116 height 32
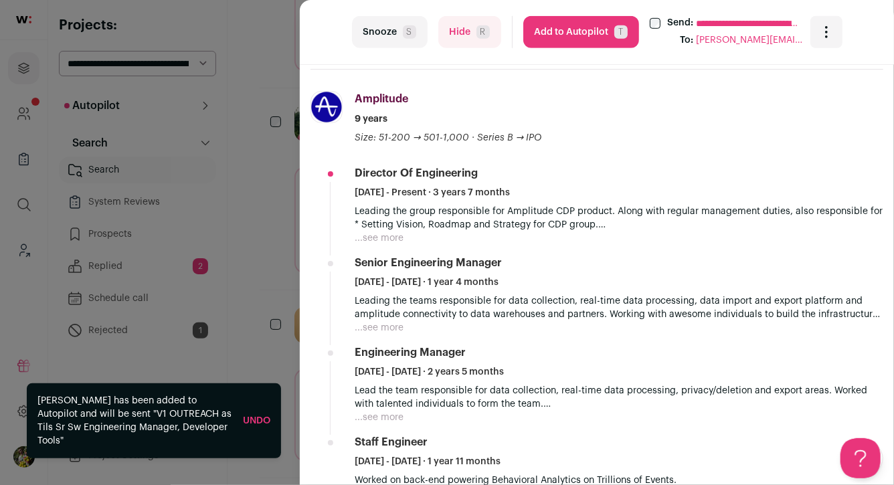
scroll to position [449, 0]
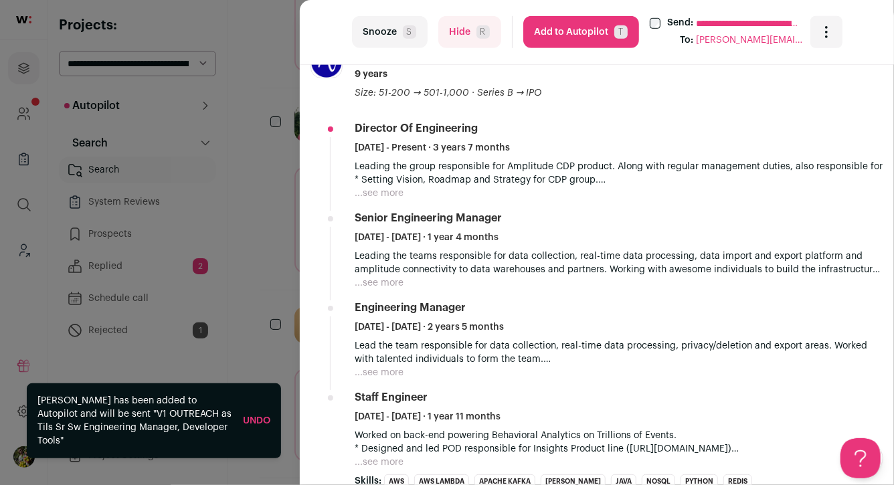
click at [395, 187] on button "...see more" at bounding box center [379, 193] width 49 height 13
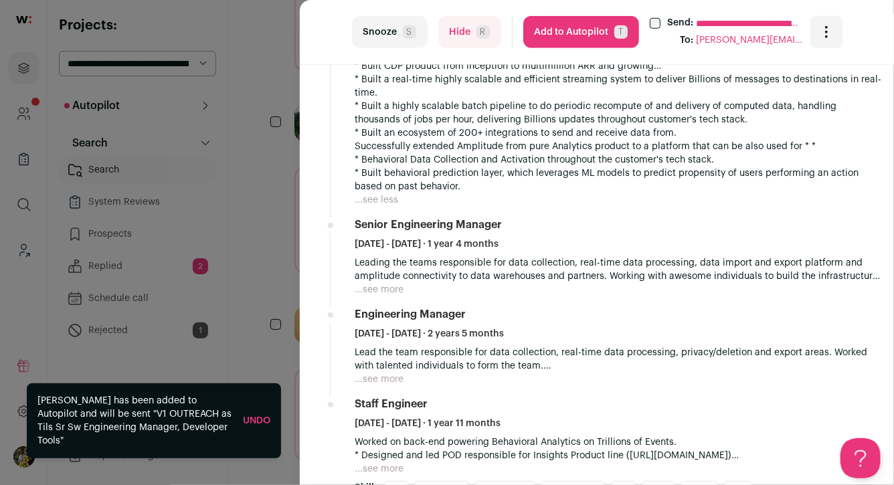
scroll to position [682, 0]
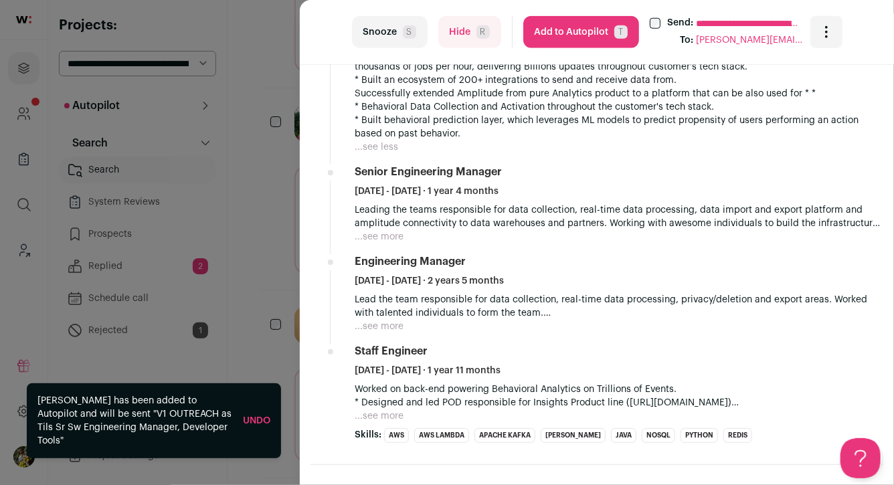
click at [388, 242] on button "...see more" at bounding box center [379, 236] width 49 height 13
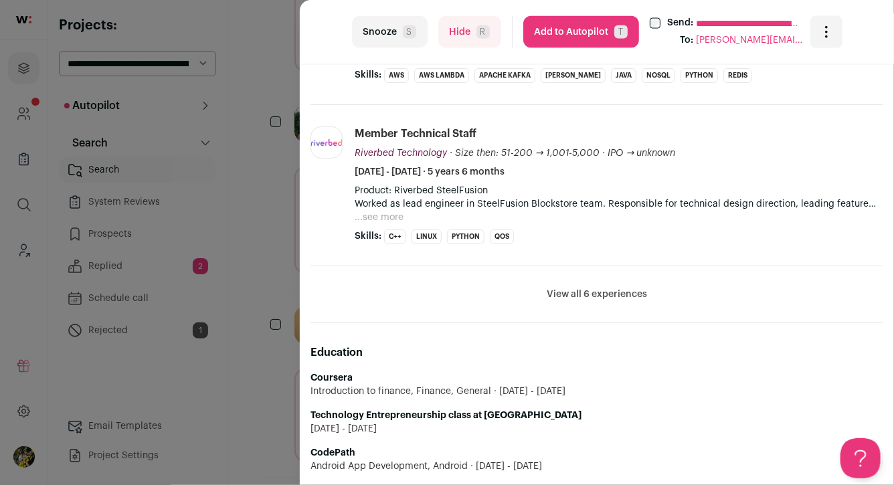
scroll to position [1179, 0]
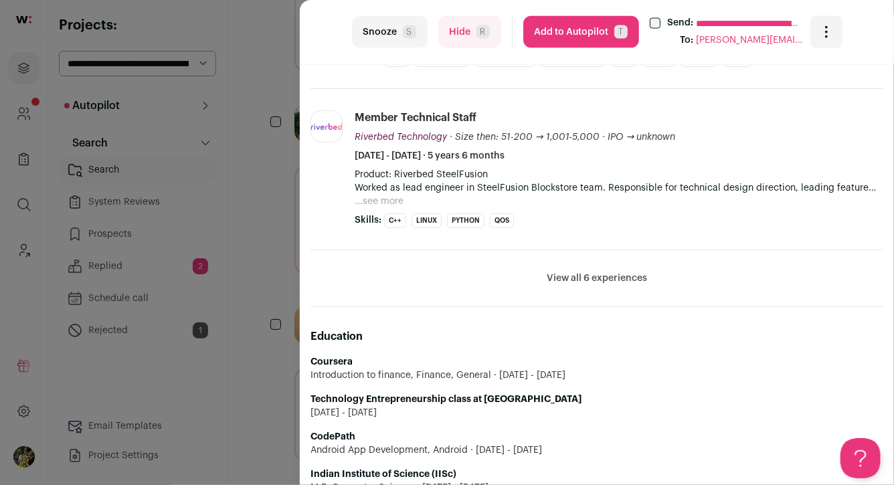
click at [557, 277] on button "View all 6 experiences" at bounding box center [597, 278] width 100 height 13
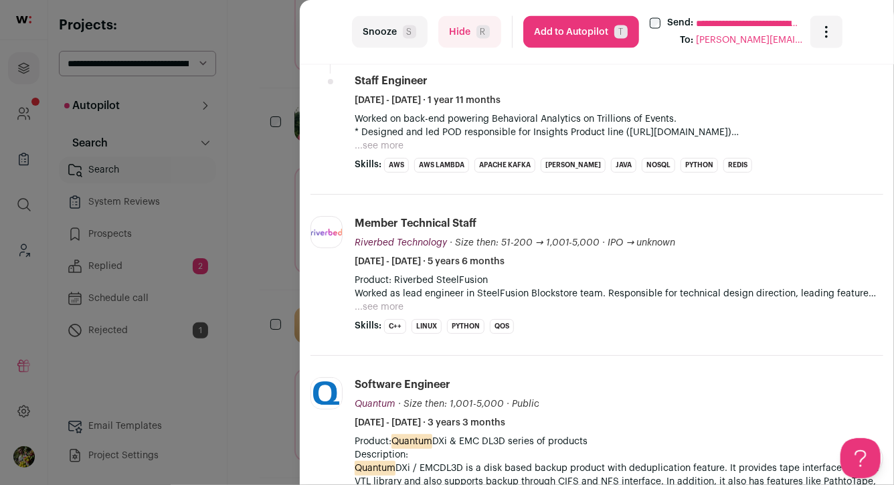
scroll to position [1035, 0]
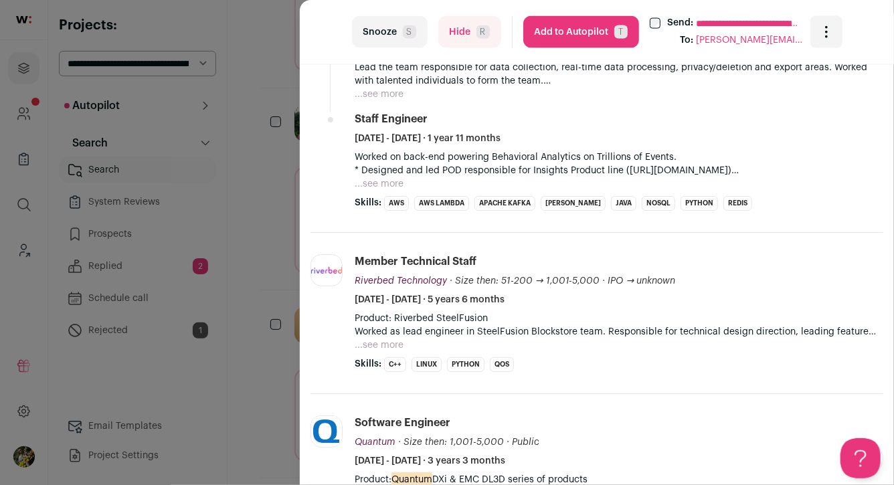
click at [393, 342] on button "...see more" at bounding box center [379, 345] width 49 height 13
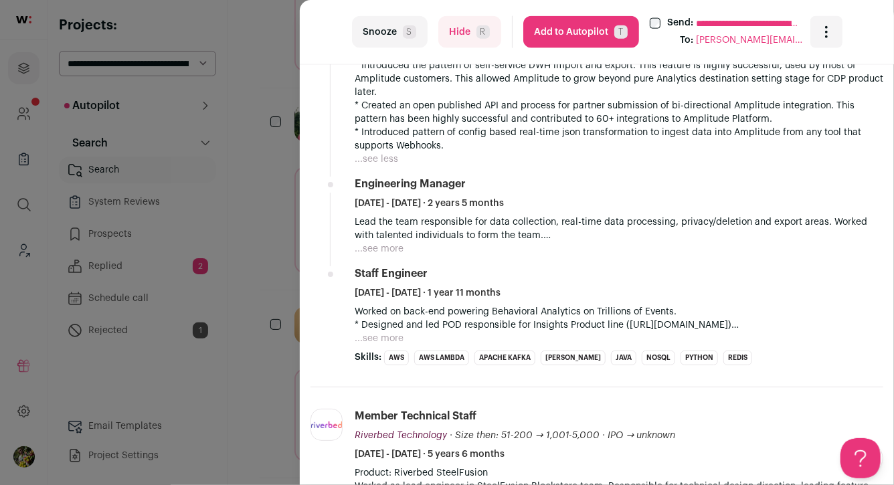
scroll to position [796, 0]
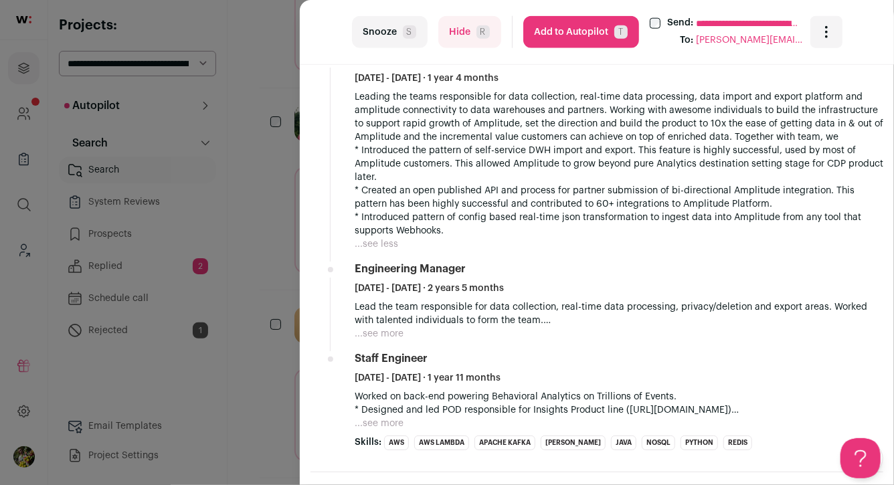
click at [391, 335] on button "...see more" at bounding box center [379, 333] width 49 height 13
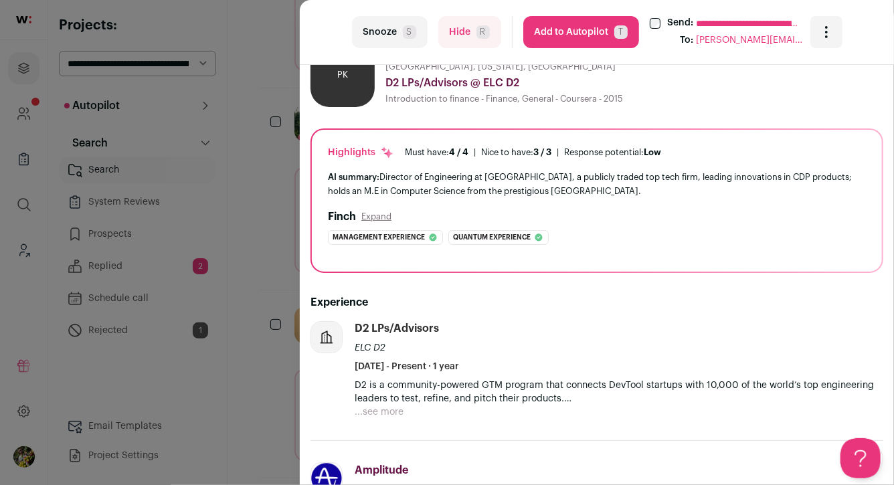
scroll to position [98, 0]
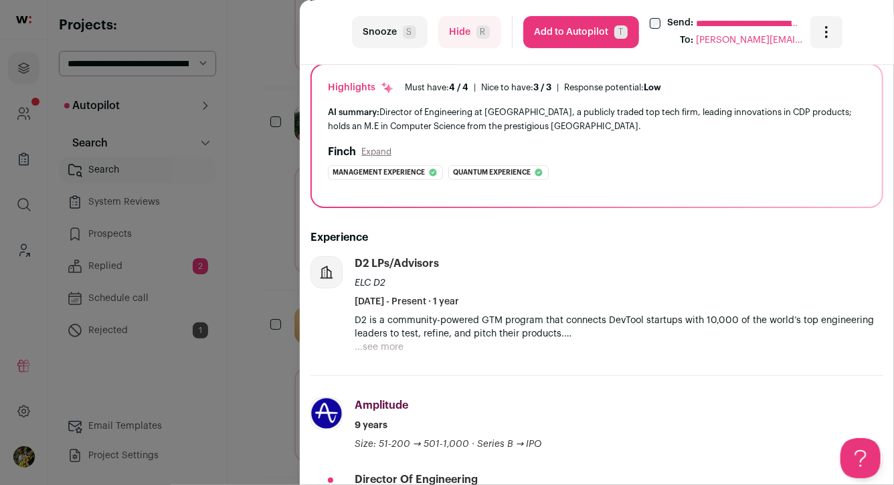
click at [392, 343] on button "...see more" at bounding box center [379, 347] width 49 height 13
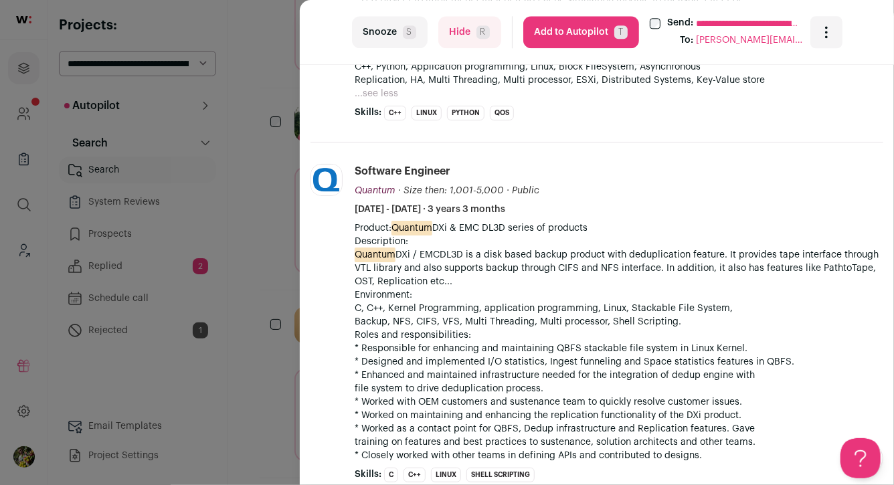
scroll to position [1689, 0]
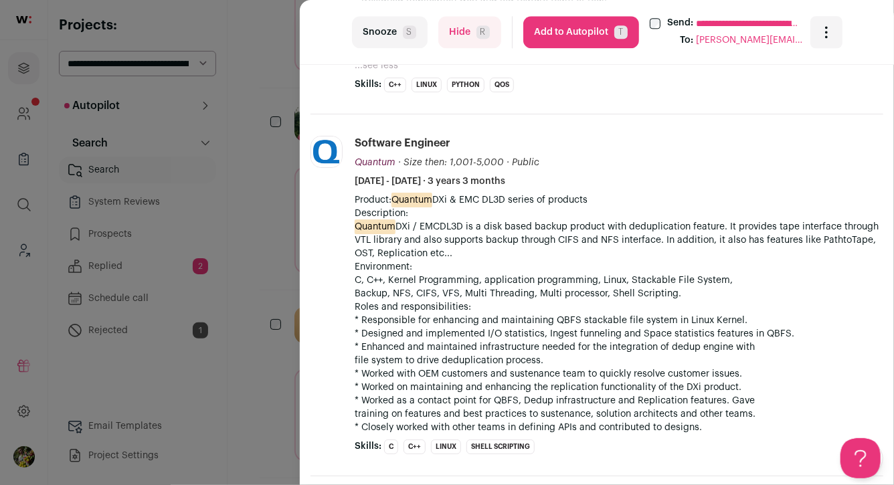
click at [575, 33] on button "Add to Autopilot T" at bounding box center [581, 32] width 116 height 32
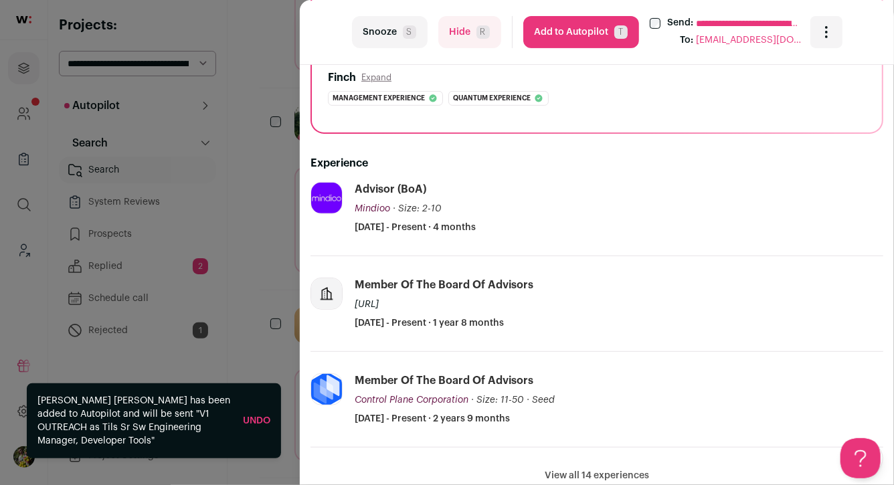
scroll to position [260, 0]
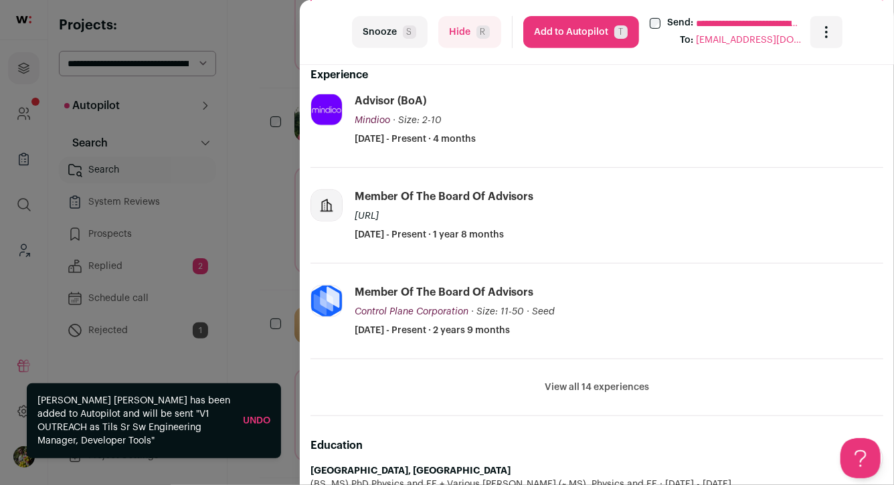
click at [573, 381] on button "View all 14 experiences" at bounding box center [597, 387] width 104 height 13
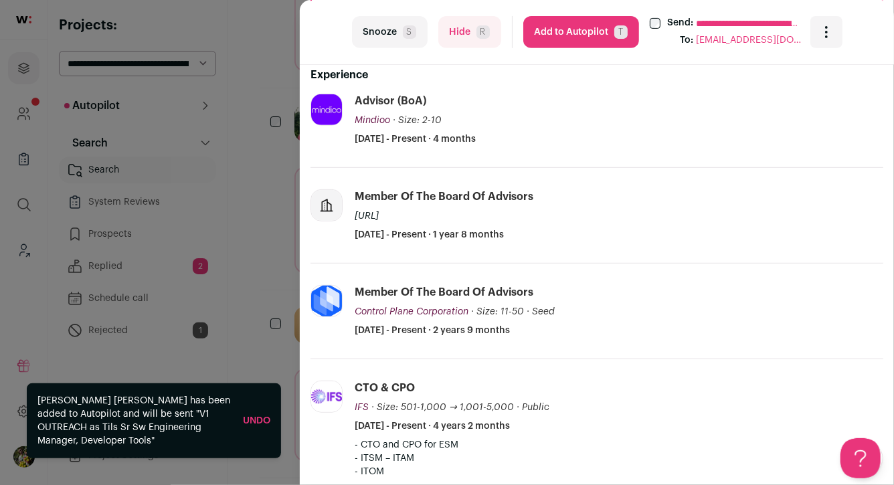
click at [484, 46] on button "Hide R" at bounding box center [469, 32] width 63 height 32
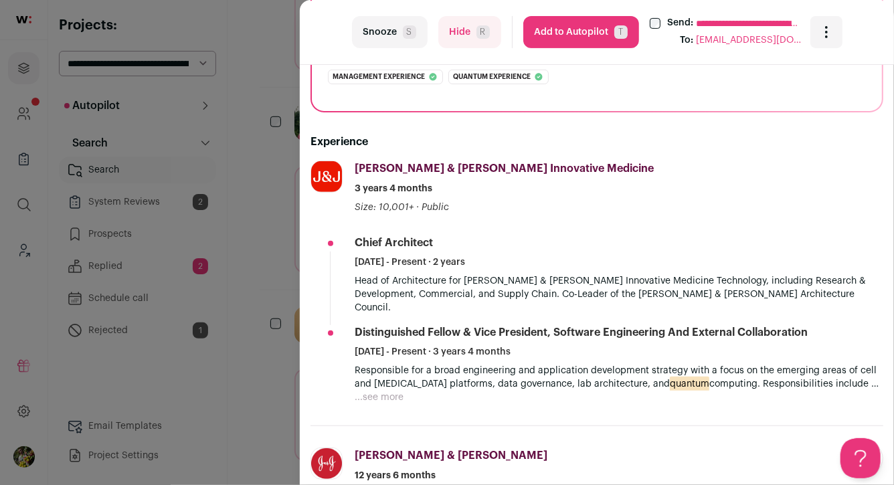
scroll to position [211, 0]
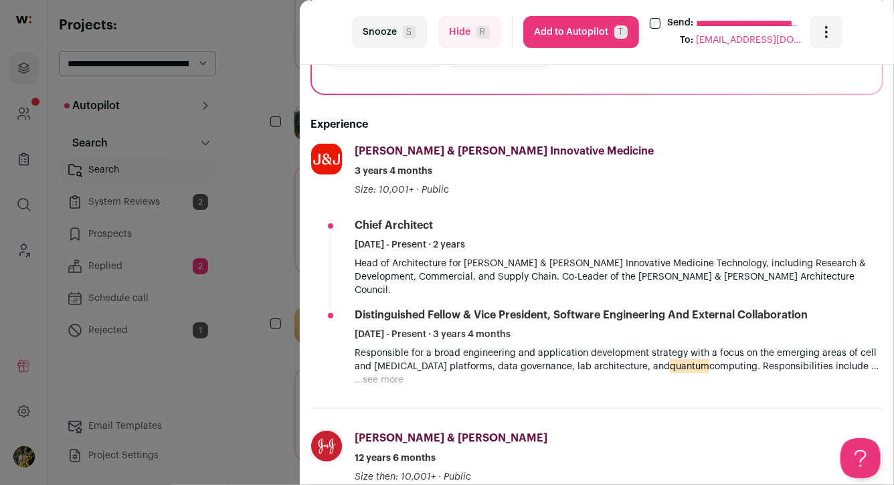
click at [387, 373] on button "...see more" at bounding box center [379, 379] width 49 height 13
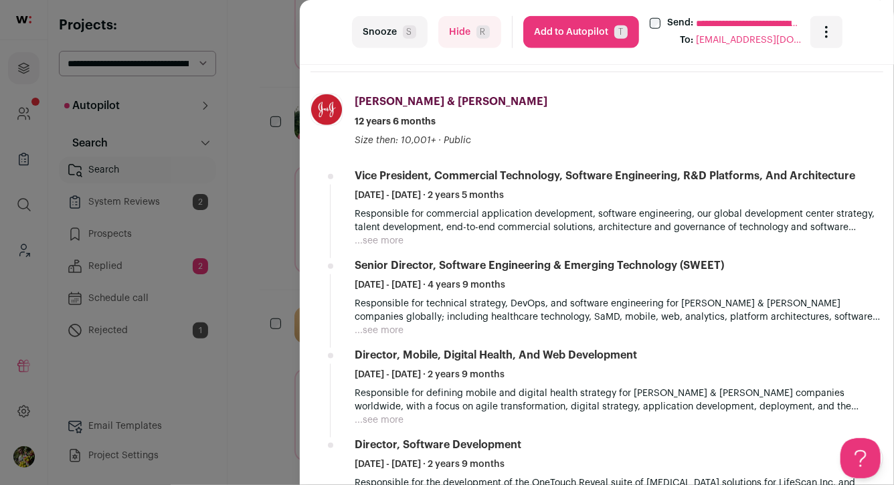
scroll to position [604, 0]
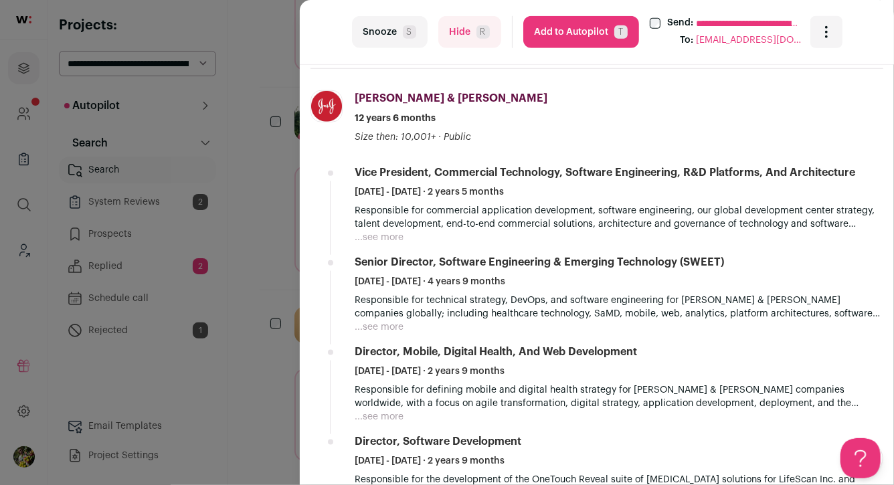
click at [452, 37] on button "Hide R" at bounding box center [469, 32] width 63 height 32
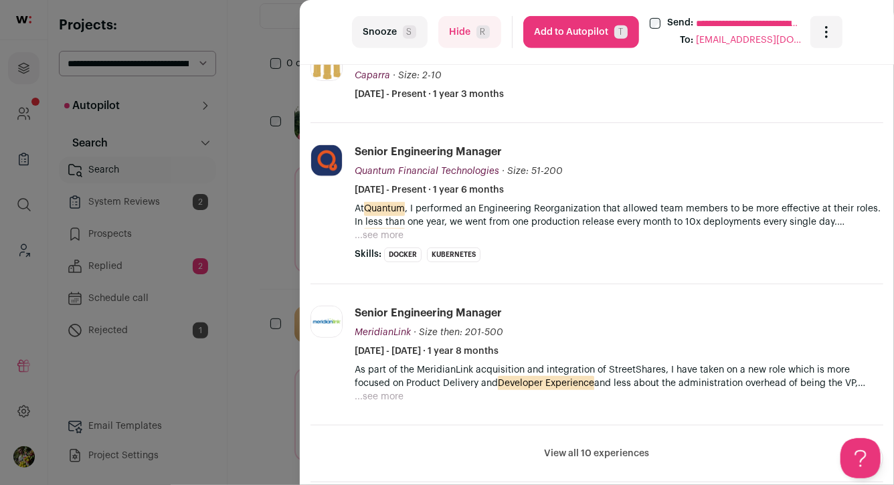
scroll to position [327, 0]
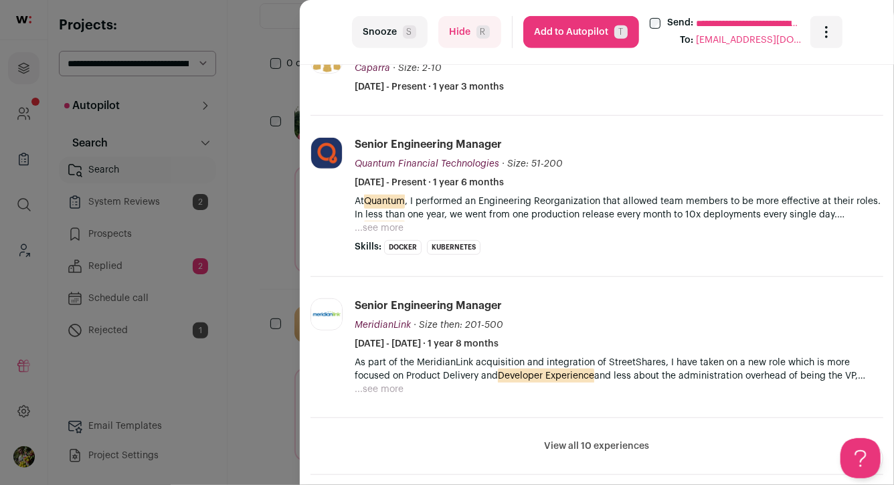
click at [383, 221] on button "...see more" at bounding box center [379, 227] width 49 height 13
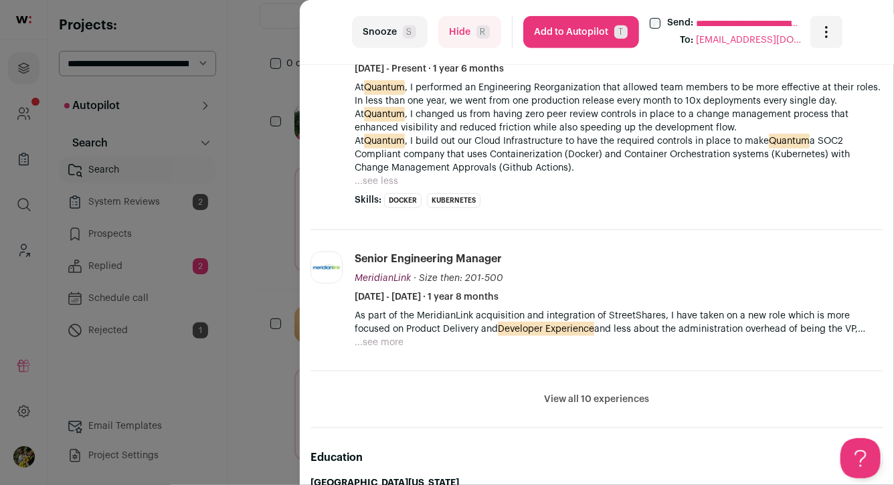
scroll to position [447, 0]
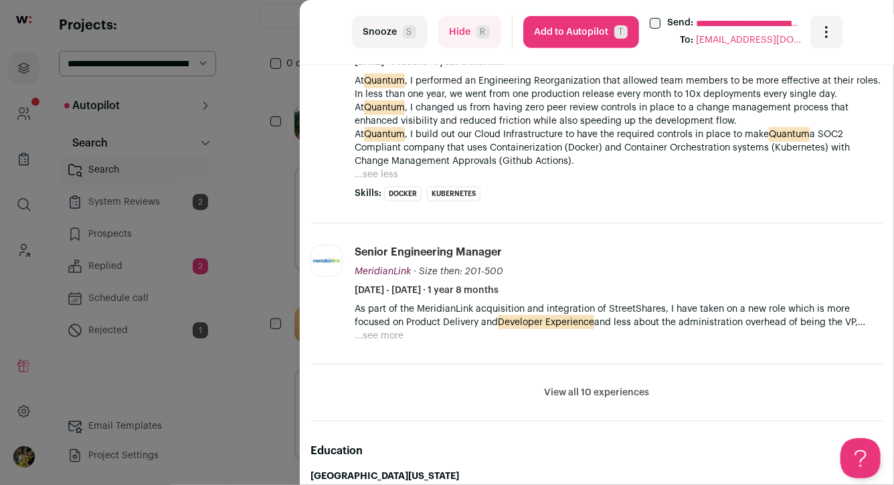
click at [588, 386] on button "View all 10 experiences" at bounding box center [597, 392] width 105 height 13
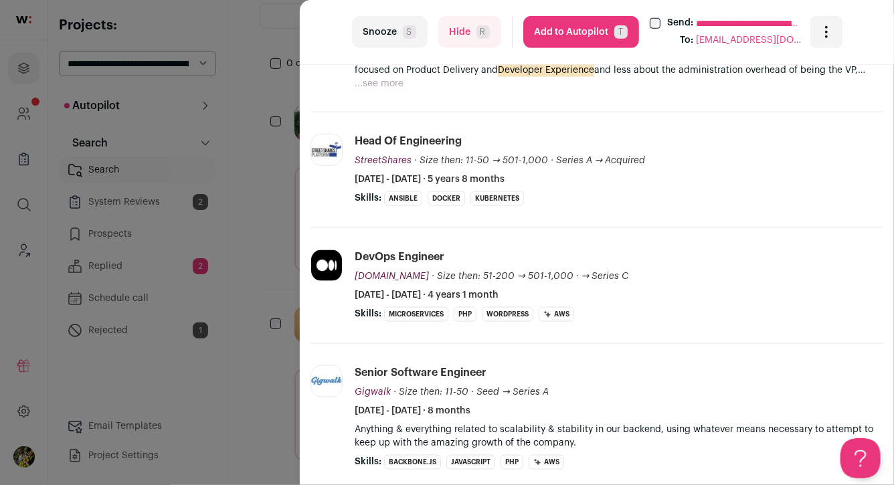
scroll to position [477, 0]
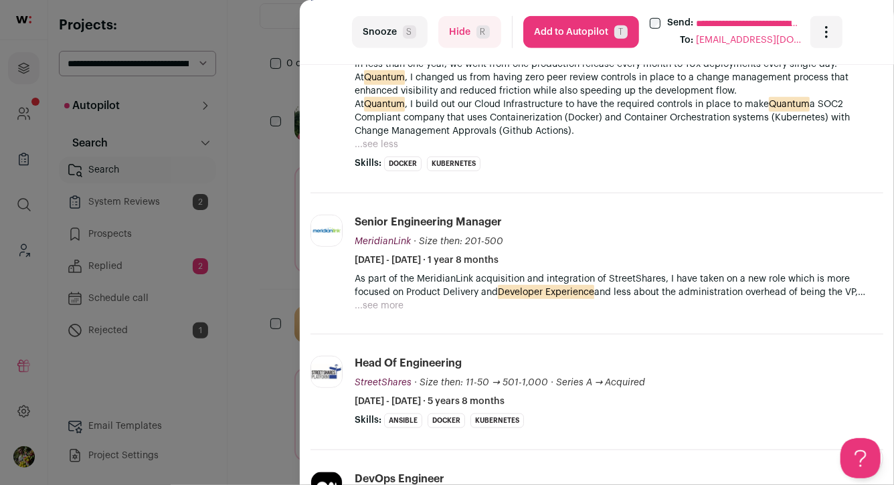
click at [388, 299] on button "...see more" at bounding box center [379, 305] width 49 height 13
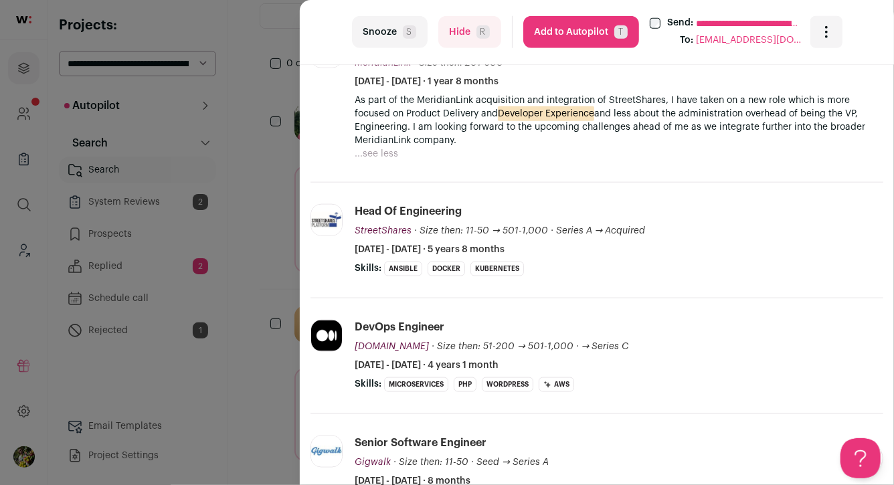
scroll to position [657, 0]
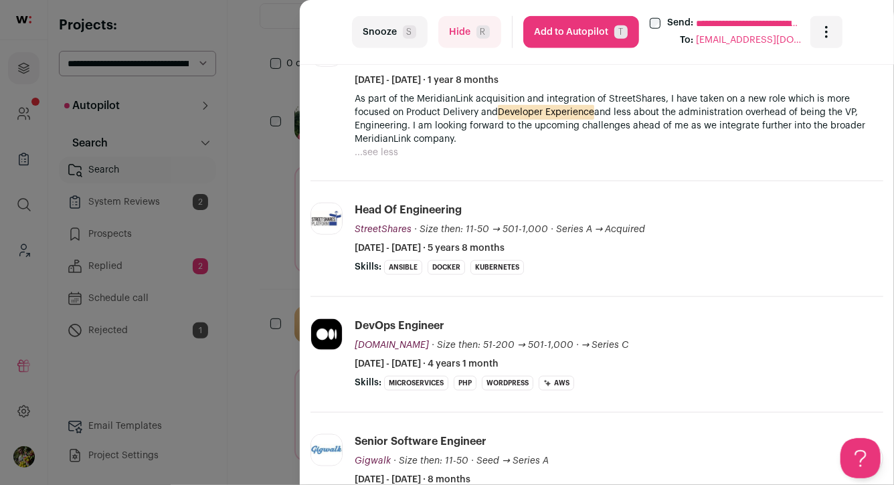
click at [571, 50] on div "**********" at bounding box center [597, 32] width 594 height 65
click at [570, 33] on button "Add to Autopilot T" at bounding box center [581, 32] width 116 height 32
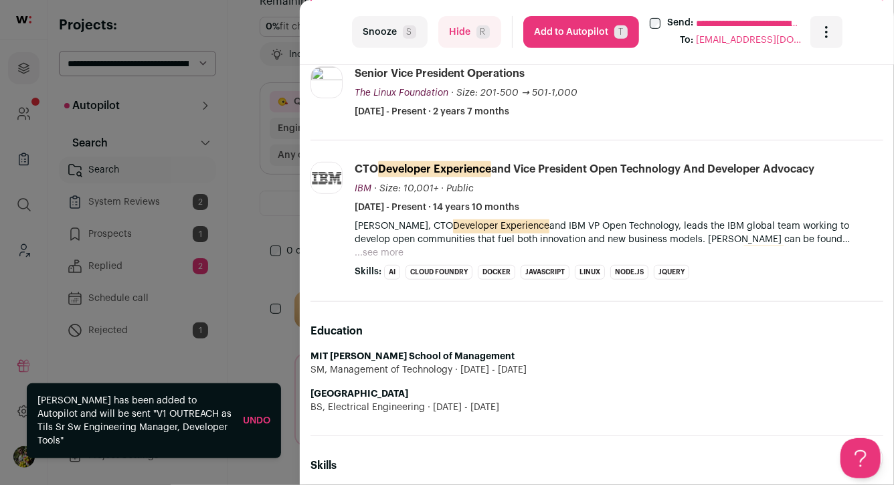
scroll to position [284, 0]
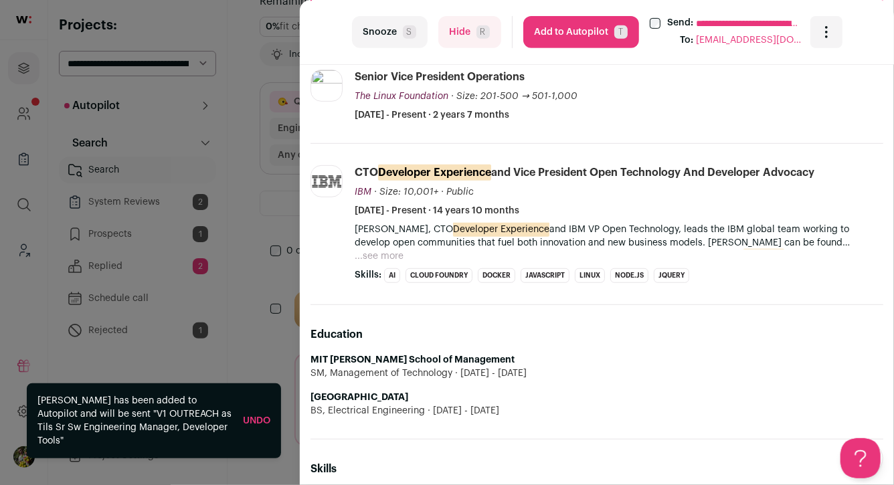
click at [492, 25] on button "Hide R" at bounding box center [469, 32] width 63 height 32
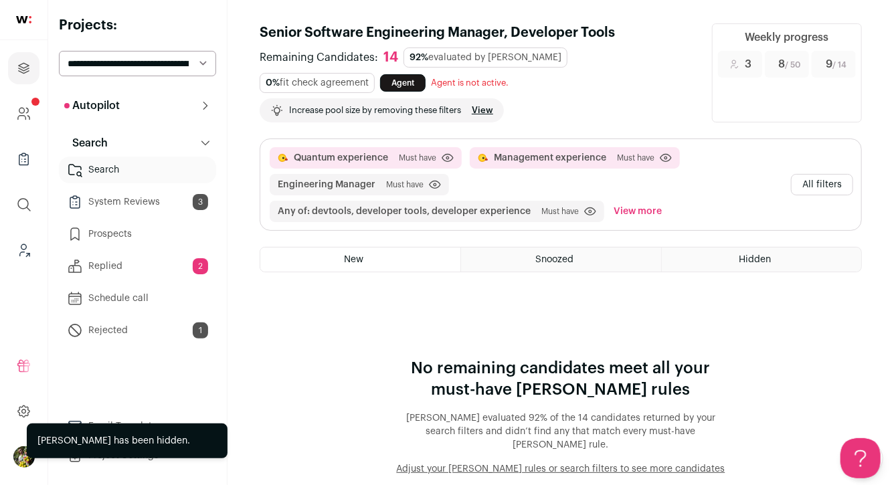
scroll to position [0, 0]
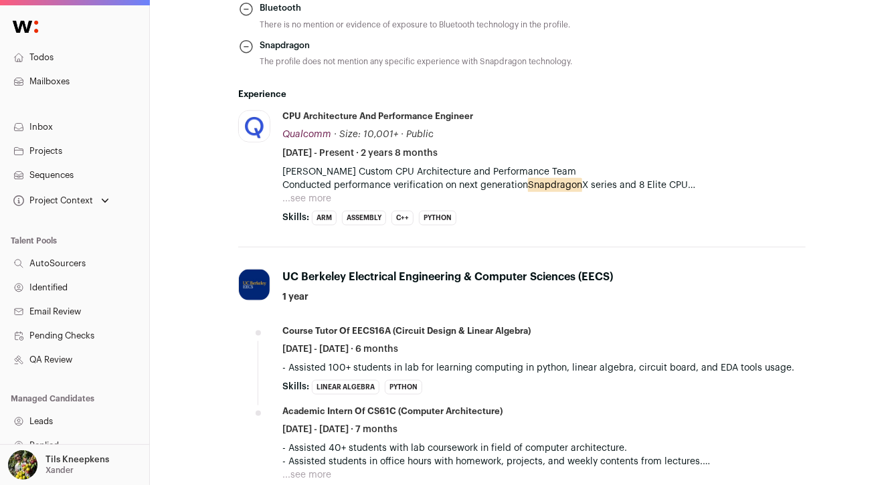
scroll to position [692, 0]
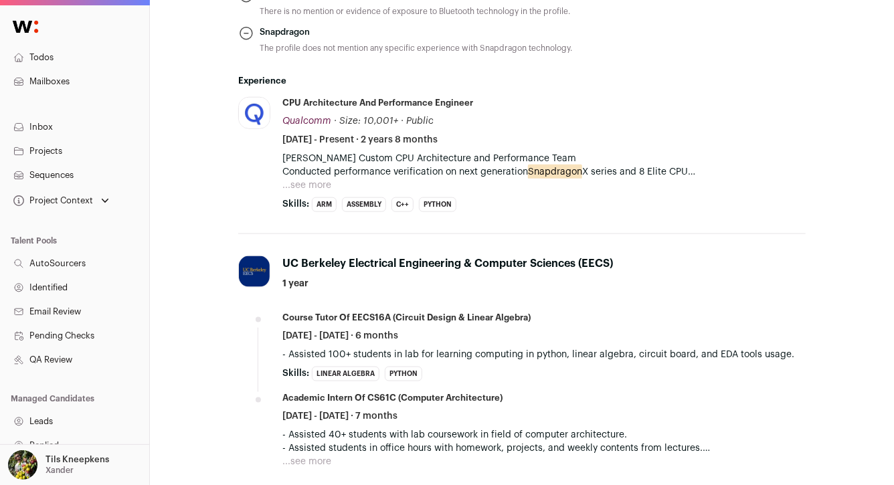
click at [307, 182] on button "...see more" at bounding box center [306, 185] width 49 height 13
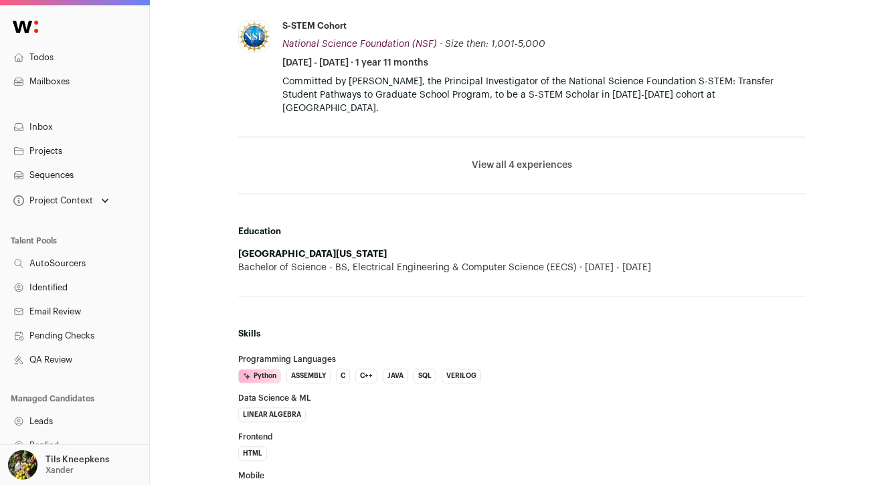
scroll to position [1265, 0]
click at [519, 159] on button "View all 4 experiences" at bounding box center [522, 165] width 100 height 13
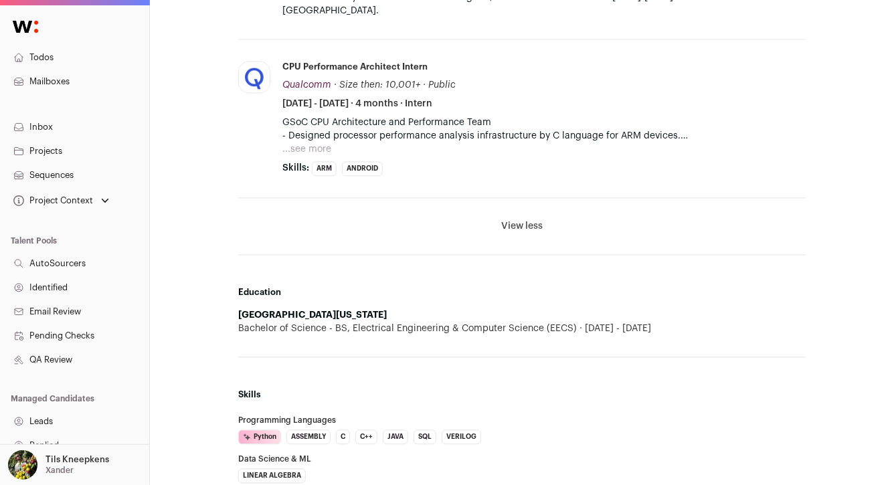
scroll to position [1388, 0]
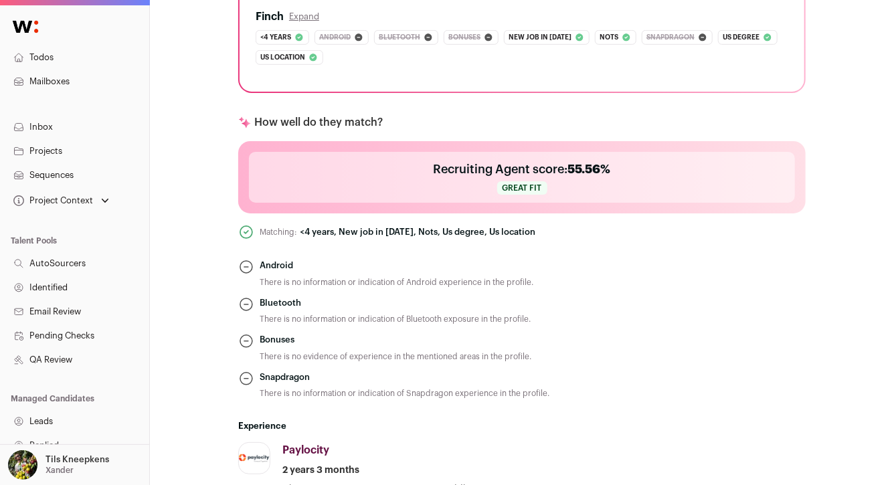
scroll to position [56, 0]
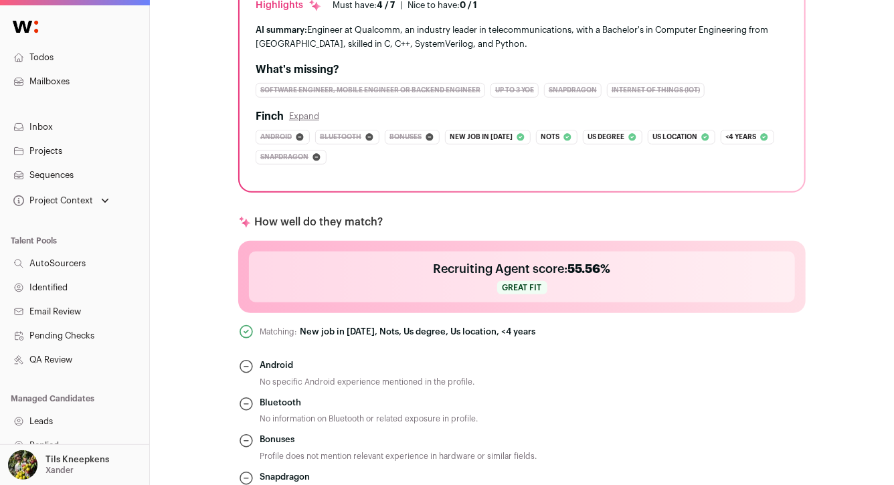
scroll to position [341, 0]
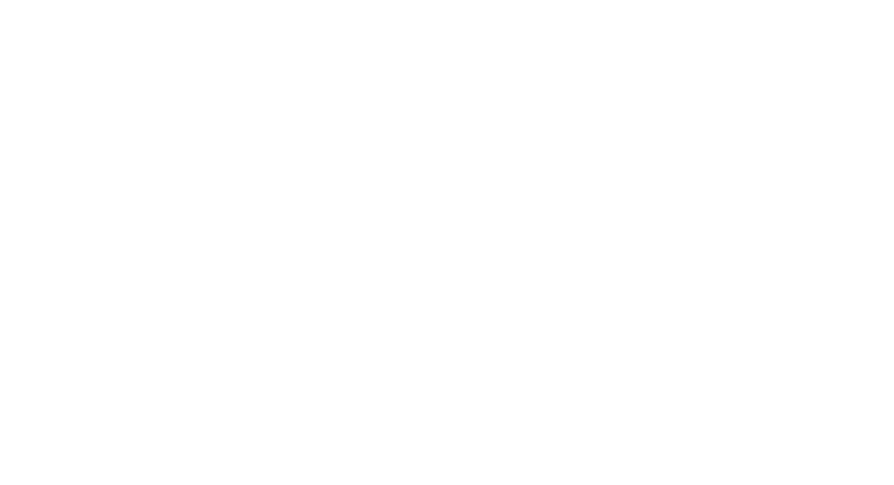
click at [158, 138] on hgroup "Candidates QA Review" at bounding box center [158, 127] width 0 height 191
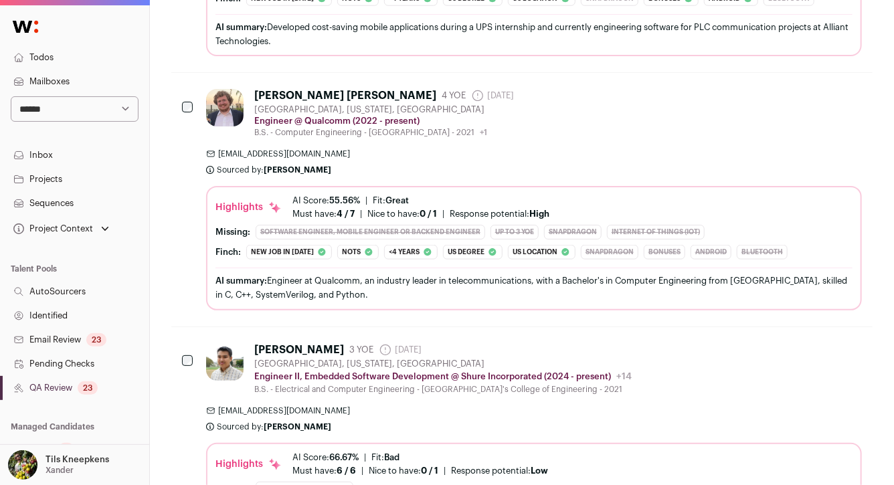
scroll to position [666, 0]
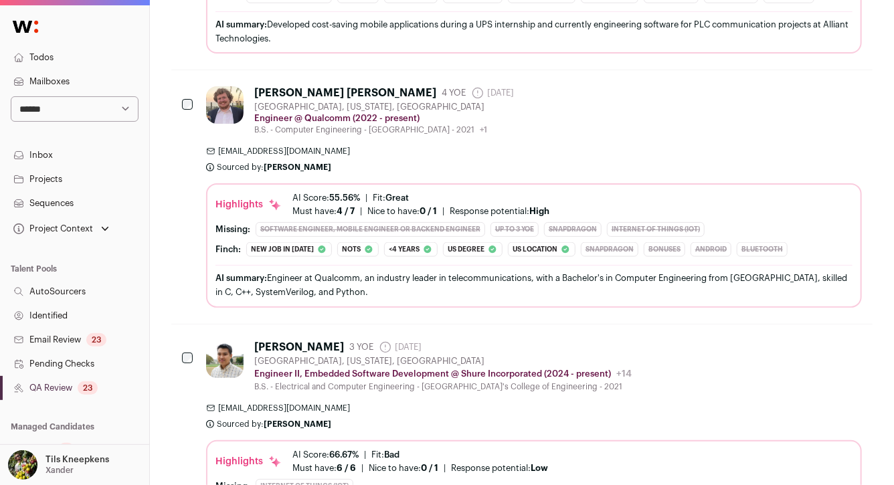
click at [347, 108] on div "[GEOGRAPHIC_DATA], [US_STATE], [GEOGRAPHIC_DATA]" at bounding box center [384, 107] width 260 height 11
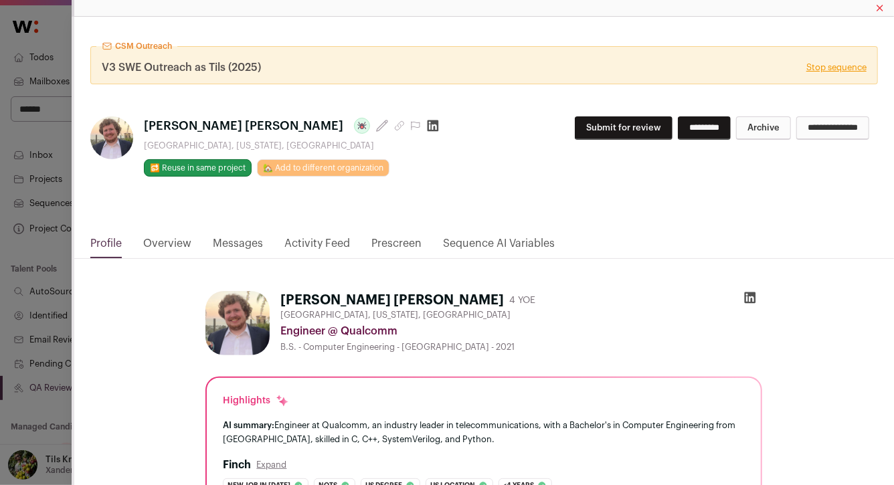
click at [60, 145] on div "**********" at bounding box center [447, 242] width 894 height 485
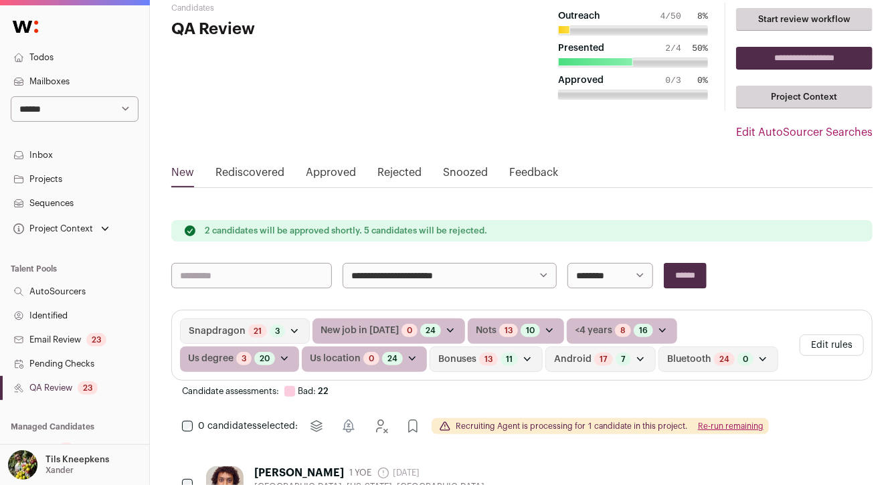
scroll to position [0, 0]
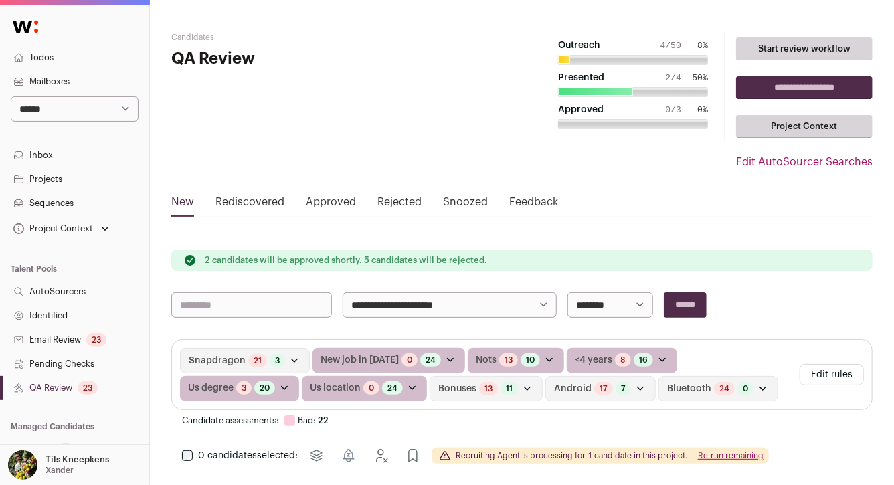
click at [78, 52] on link "Todos" at bounding box center [74, 57] width 149 height 24
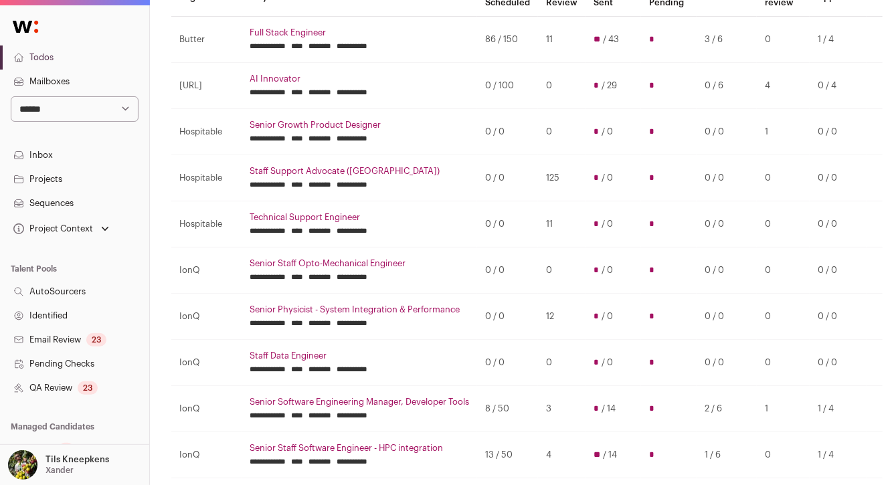
scroll to position [165, 0]
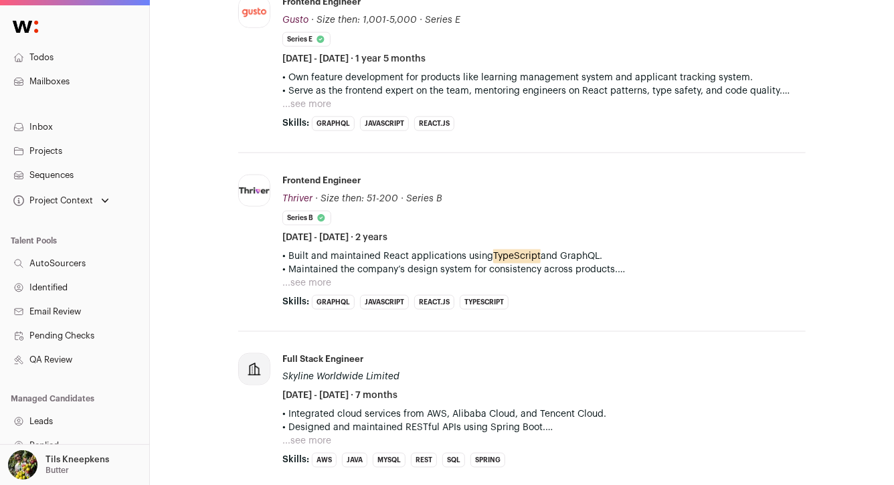
scroll to position [751, 0]
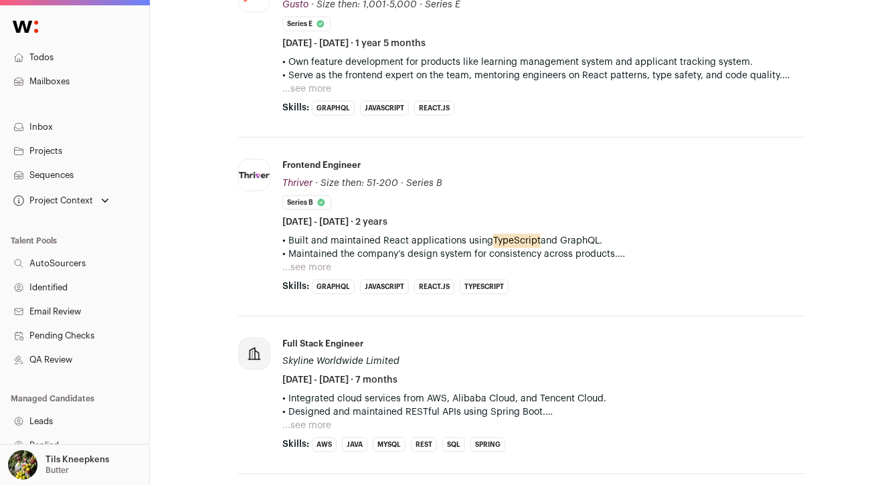
click at [300, 92] on button "...see more" at bounding box center [306, 88] width 49 height 13
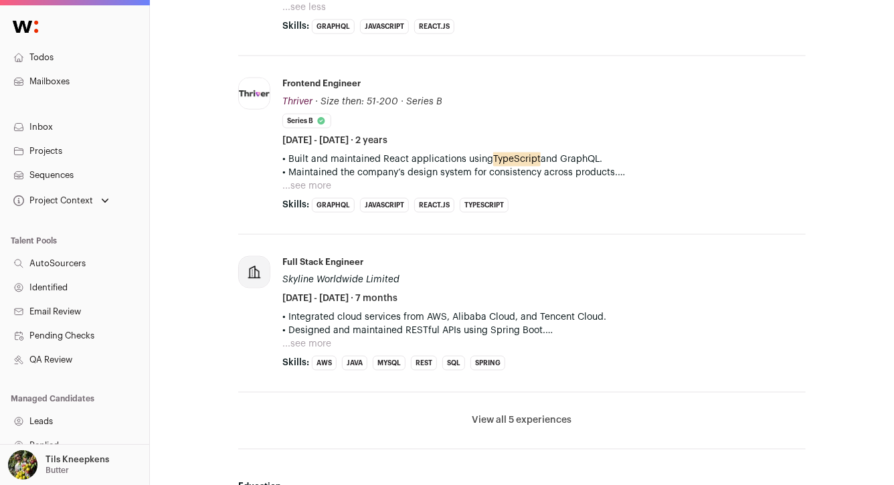
scroll to position [869, 0]
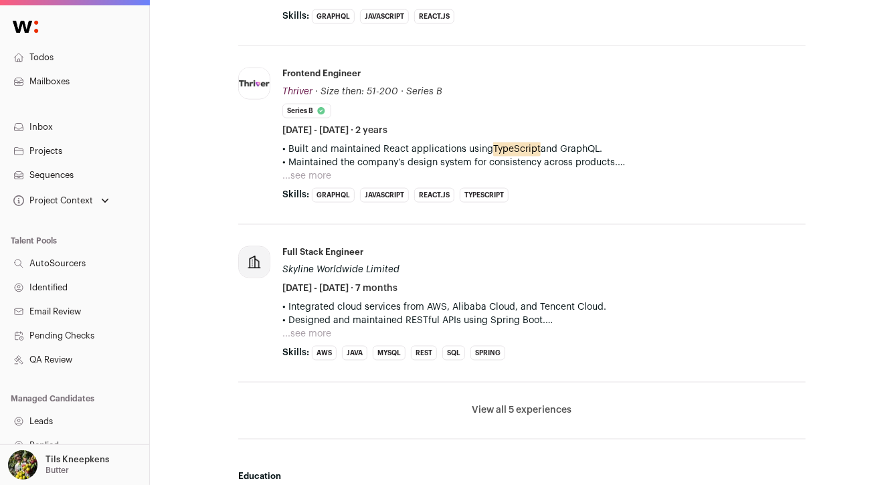
click at [299, 174] on button "...see more" at bounding box center [306, 175] width 49 height 13
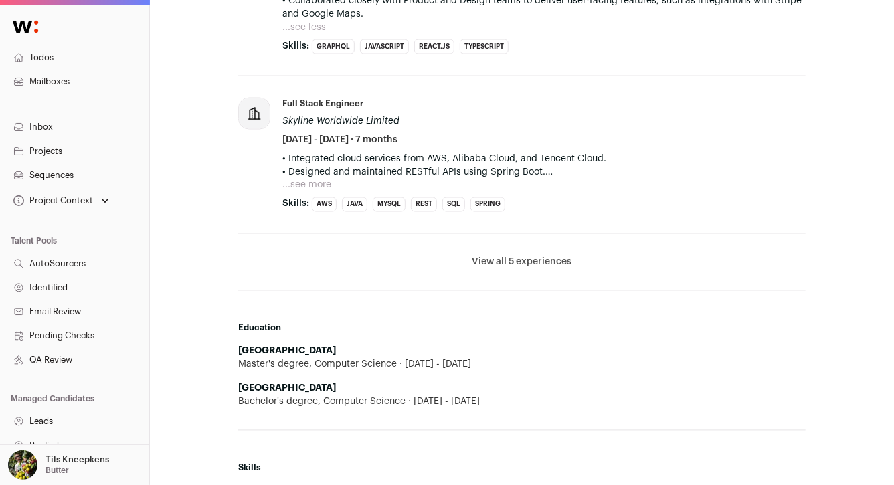
scroll to position [1050, 0]
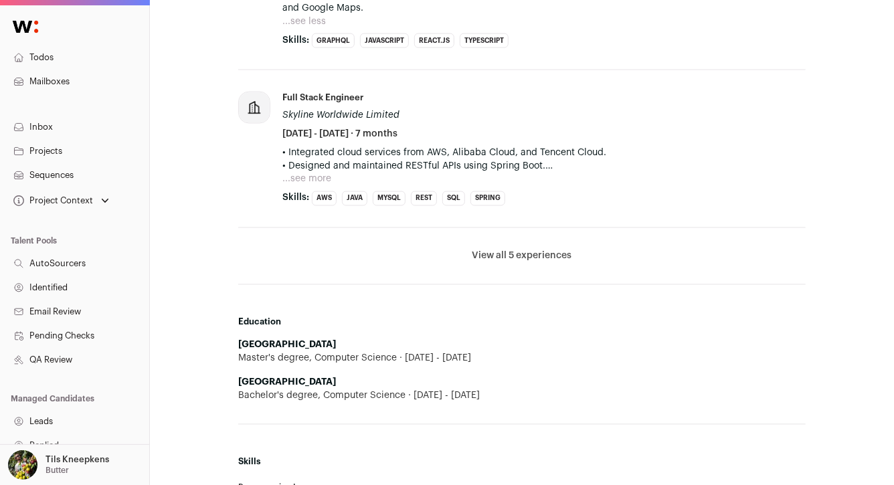
click at [490, 256] on button "View all 5 experiences" at bounding box center [522, 256] width 100 height 13
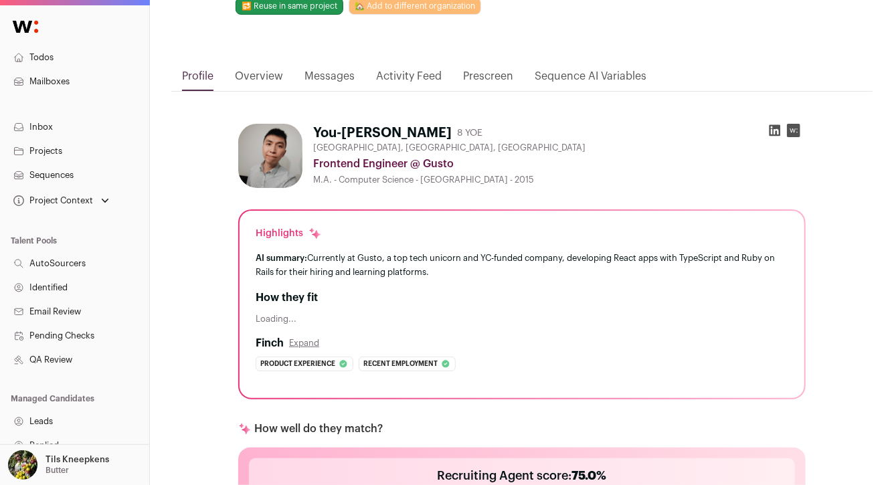
scroll to position [0, 0]
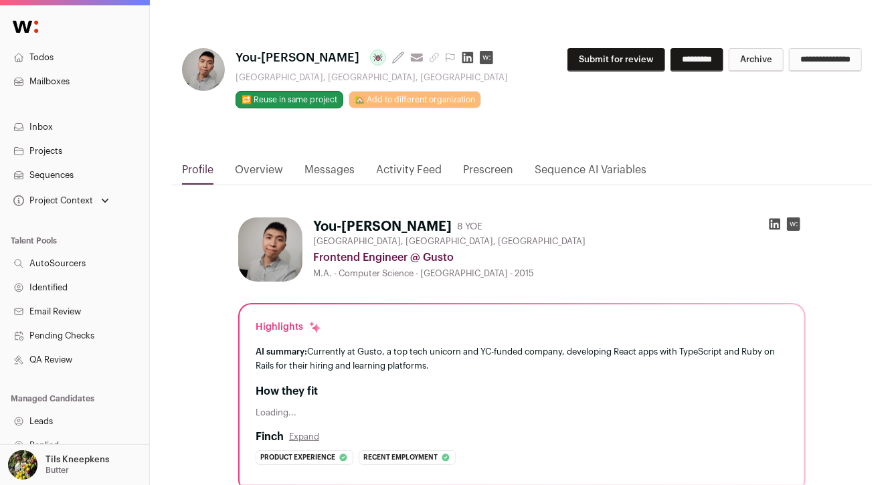
click at [770, 226] on icon at bounding box center [774, 224] width 11 height 11
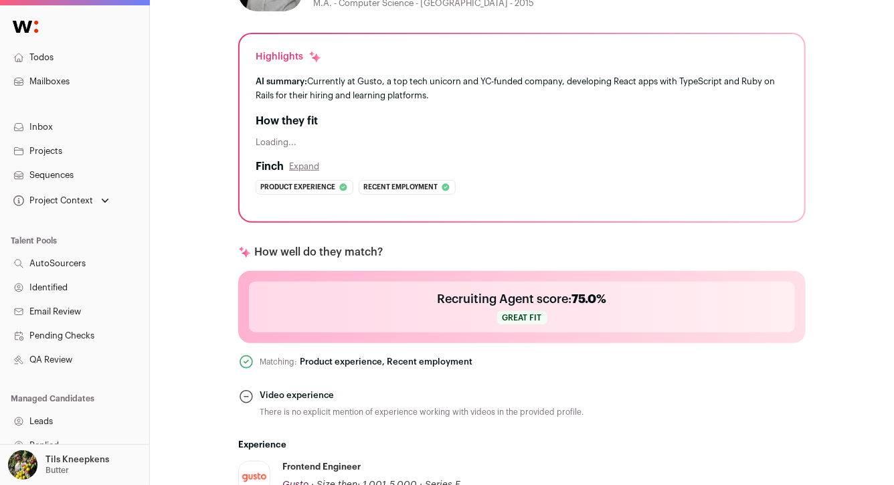
scroll to position [284, 0]
